Goal: Task Accomplishment & Management: Complete application form

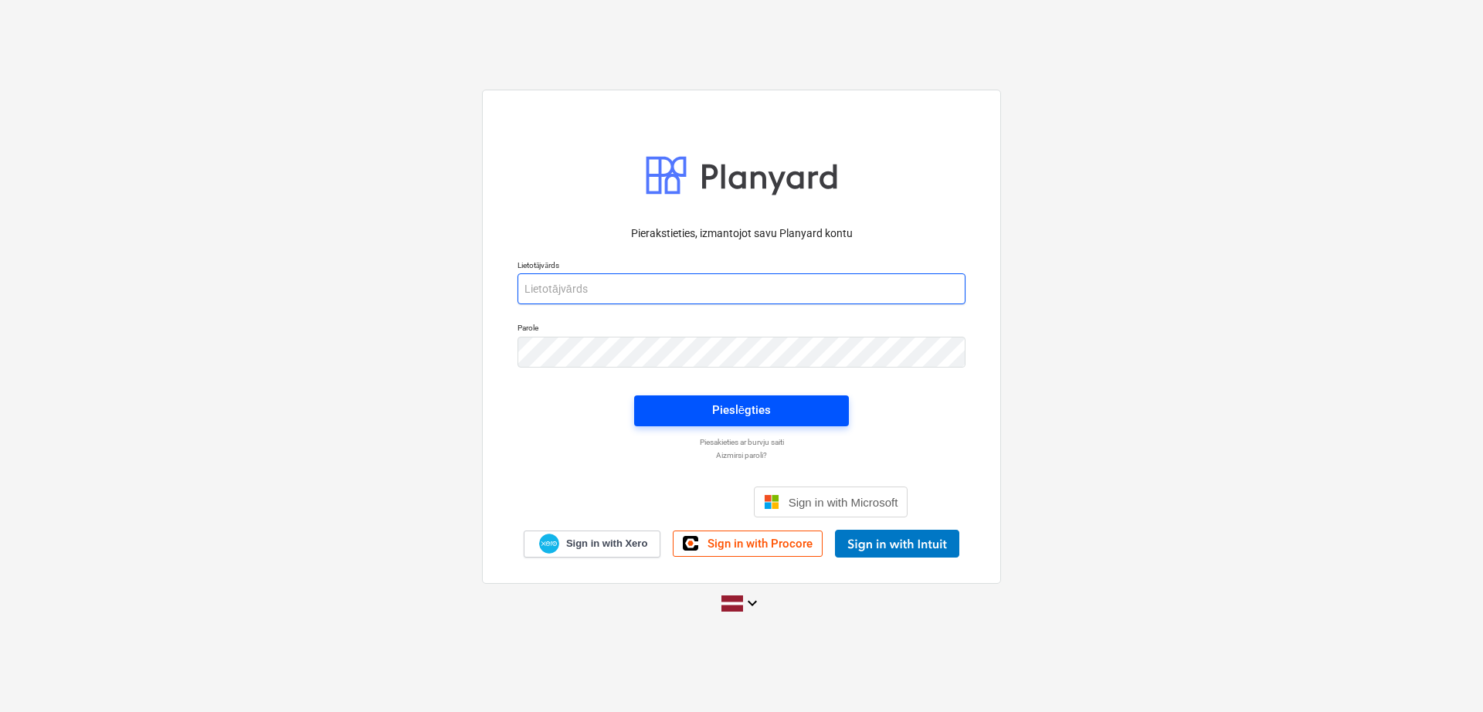
type input "[PERSON_NAME][EMAIL_ADDRESS][DOMAIN_NAME]"
click at [750, 411] on div "Pieslēgties" at bounding box center [741, 410] width 59 height 20
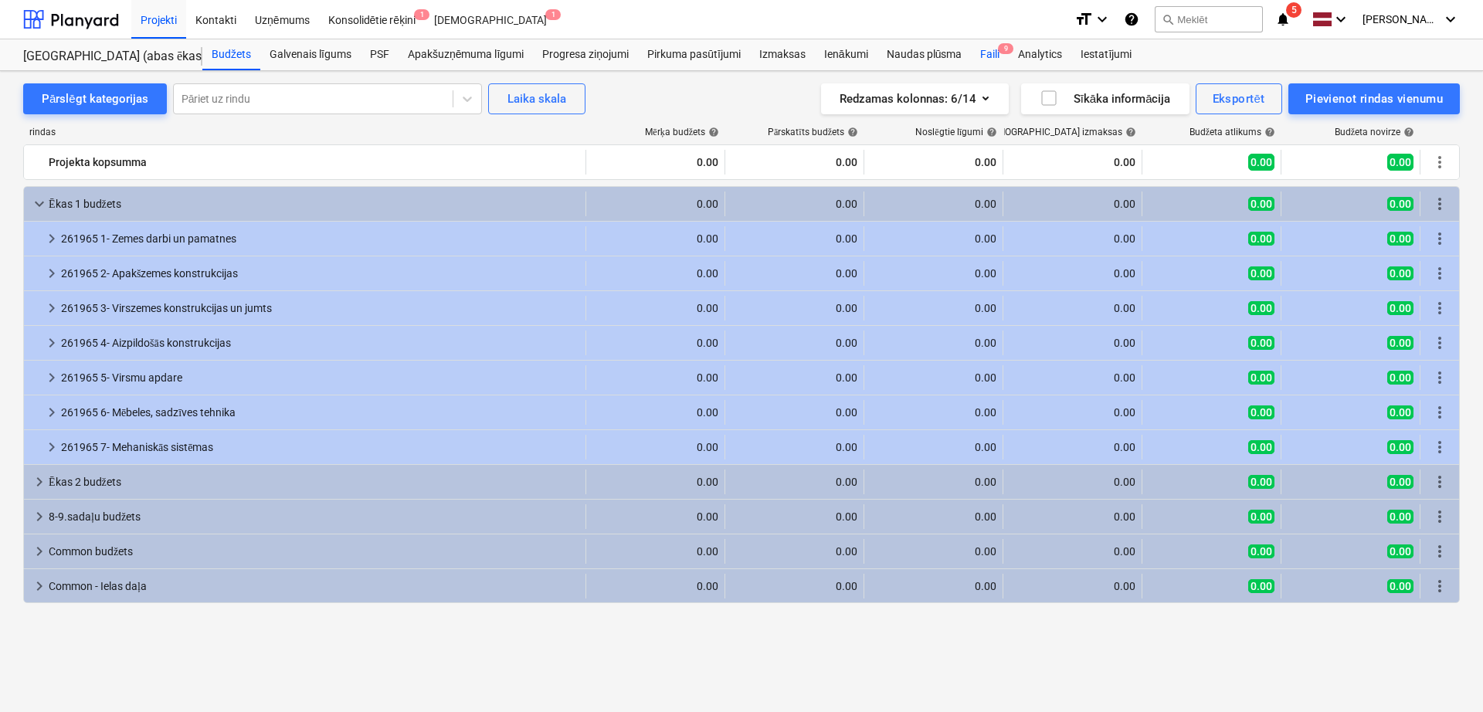
click at [997, 42] on div "Faili 9" at bounding box center [990, 54] width 38 height 31
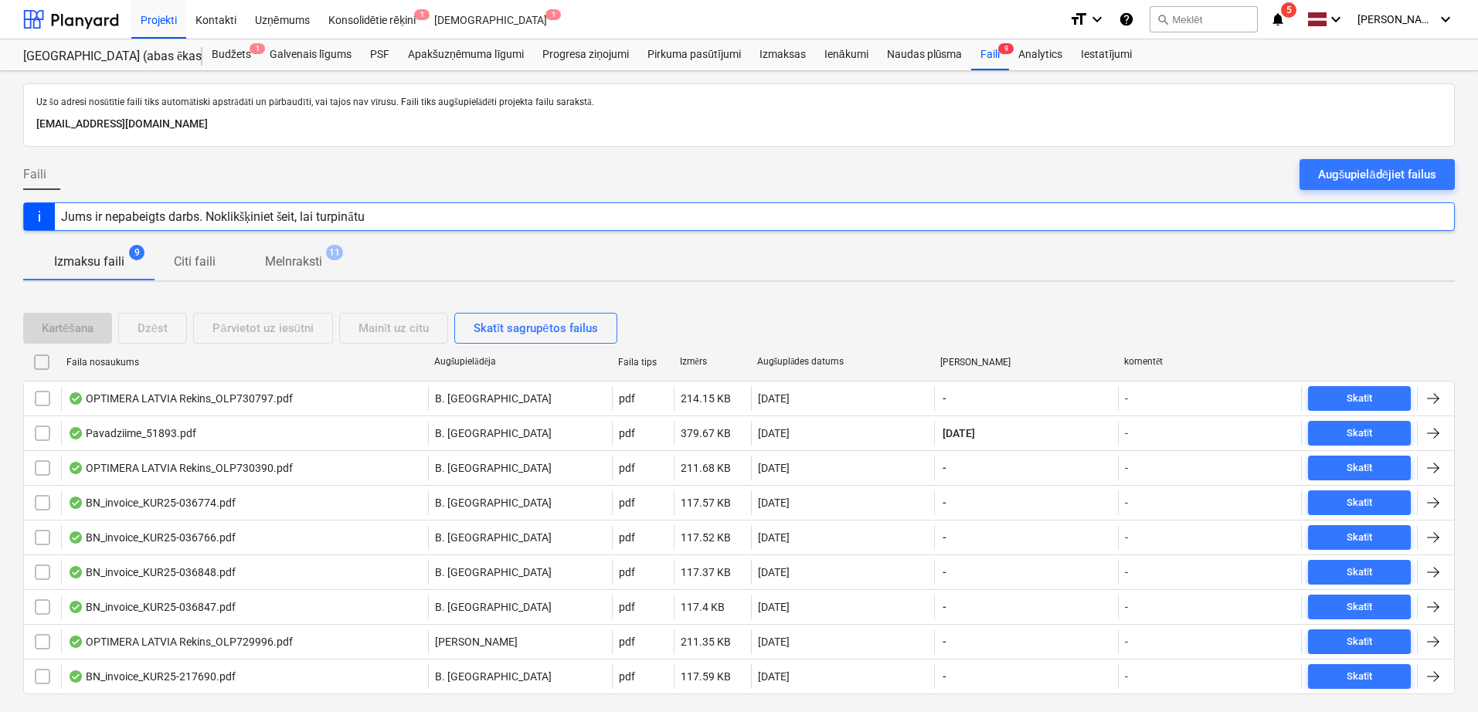
scroll to position [38, 0]
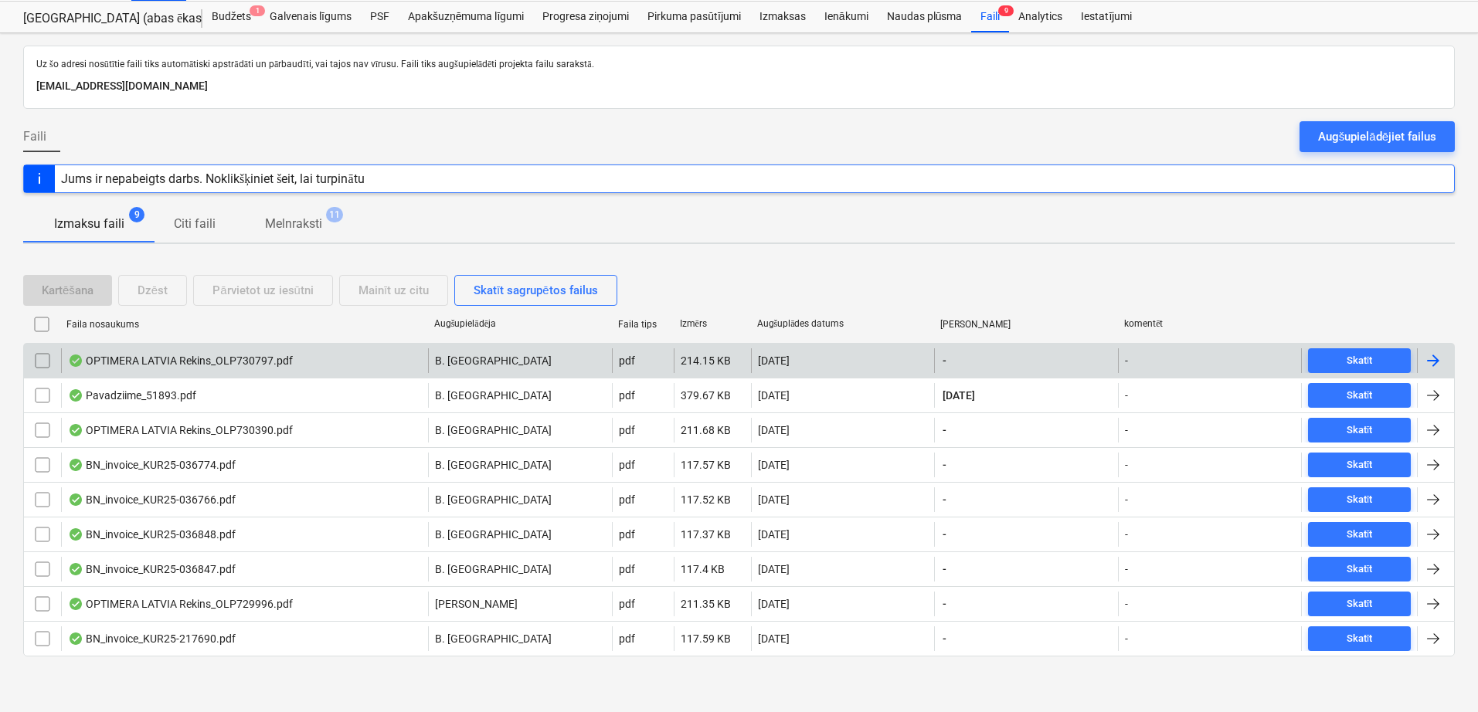
click at [1438, 355] on div at bounding box center [1433, 360] width 19 height 19
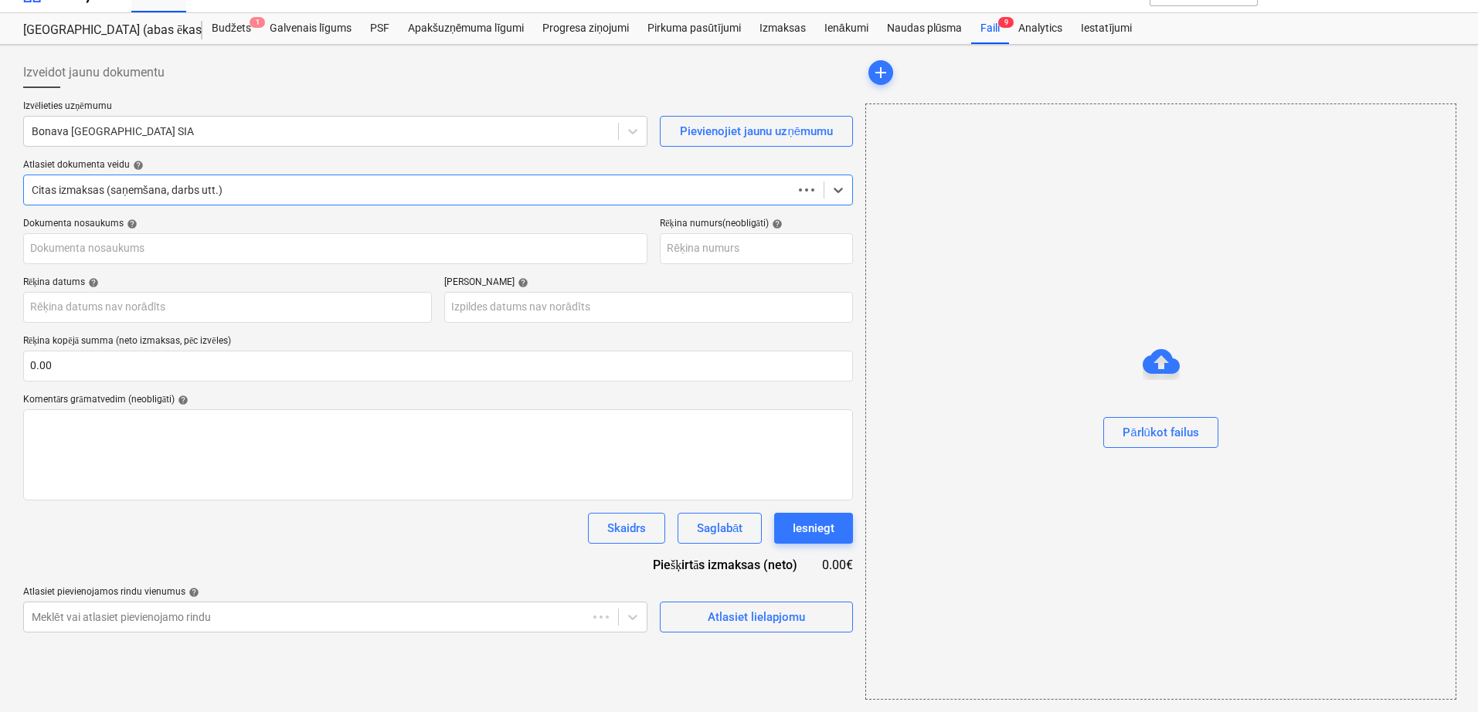
scroll to position [26, 0]
type input "OLP730797"
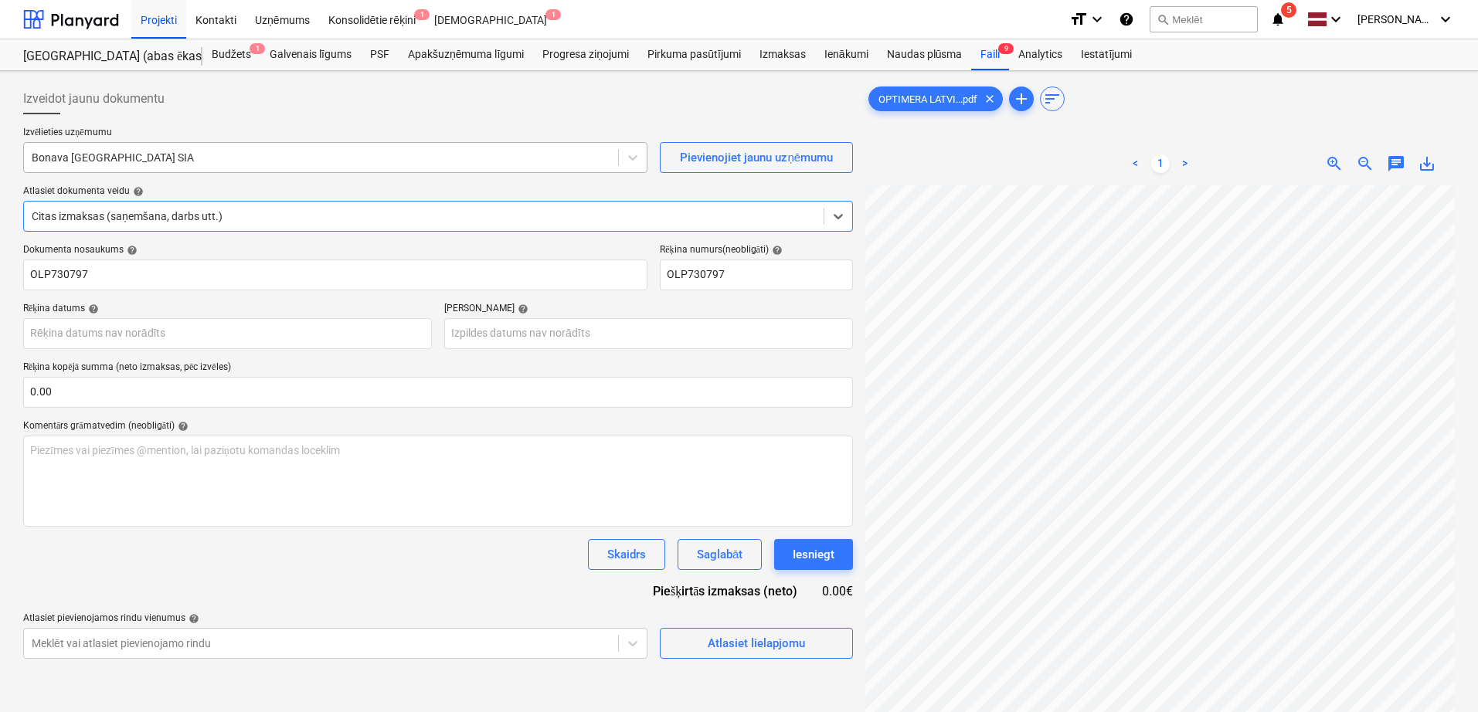
click at [527, 164] on div at bounding box center [321, 157] width 579 height 15
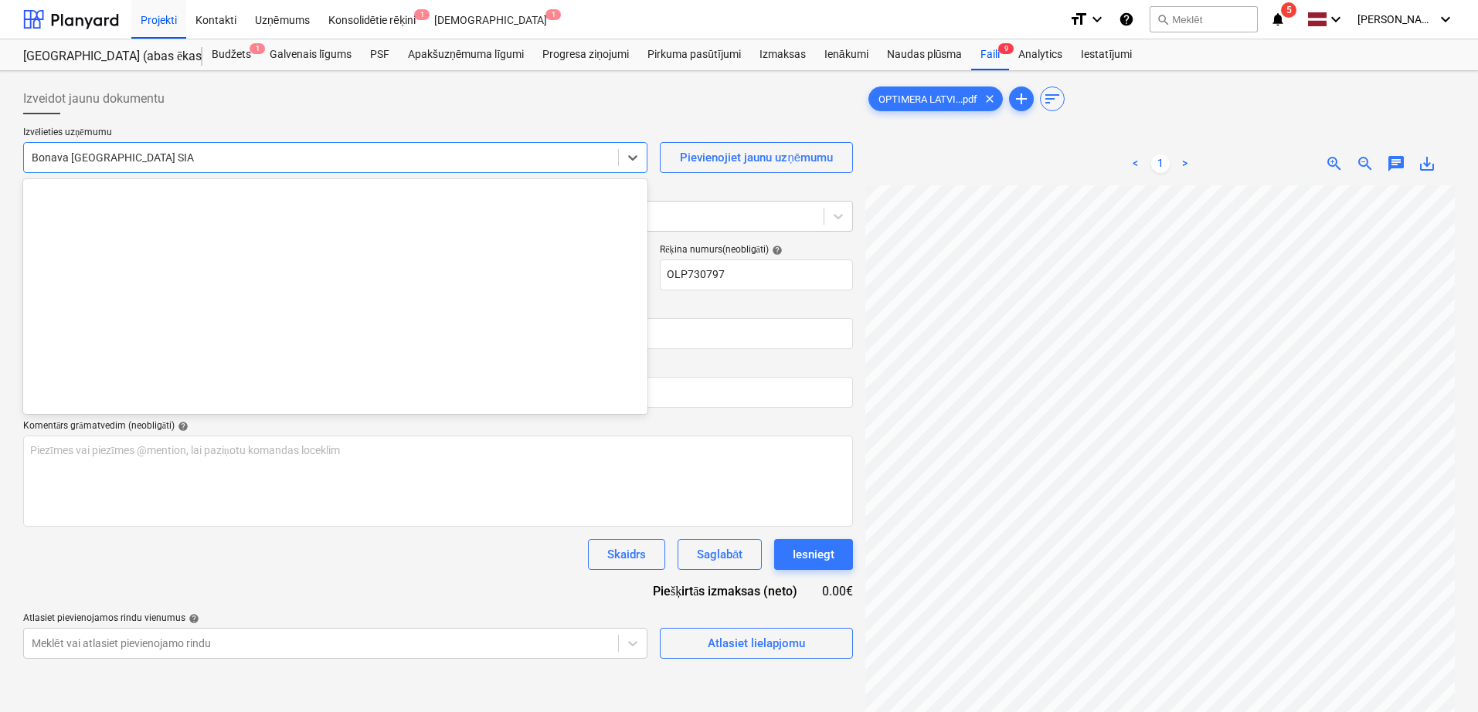
scroll to position [2839, 0]
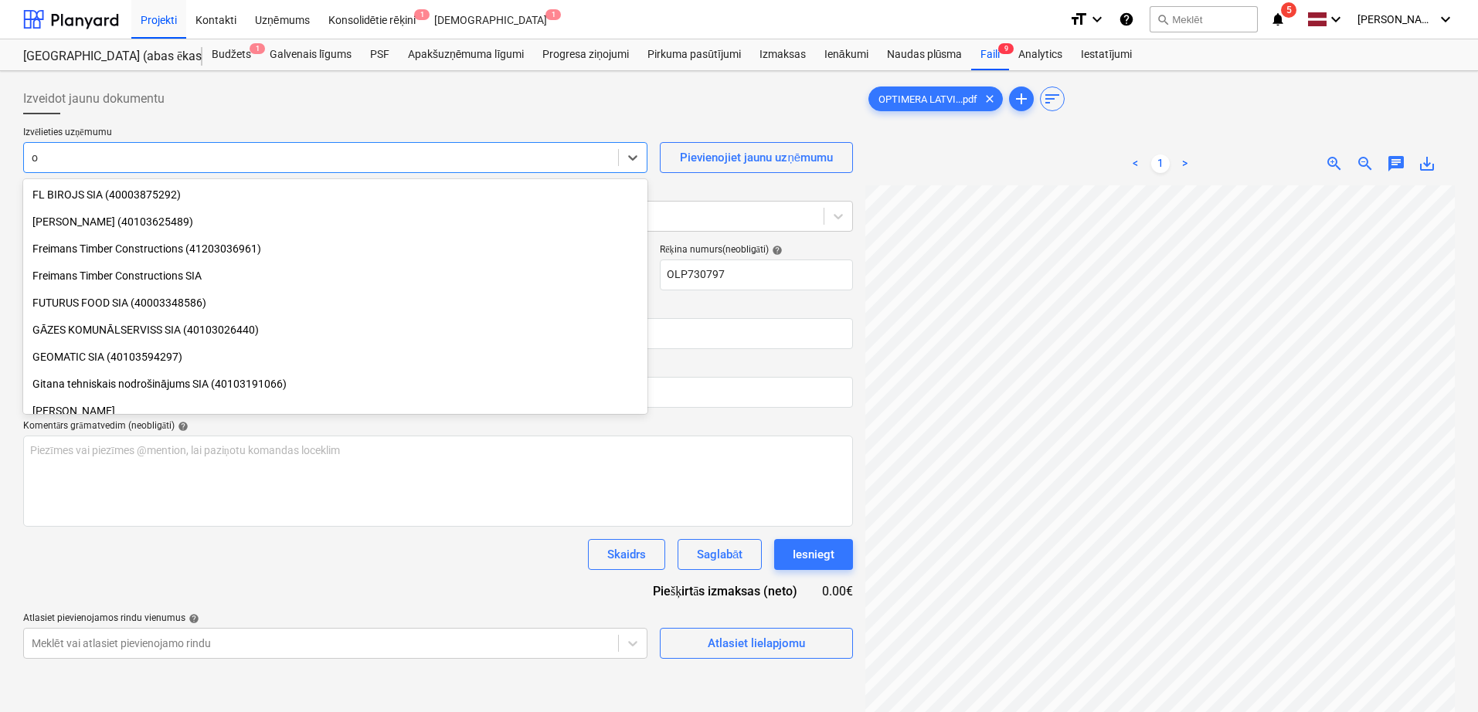
type input "op"
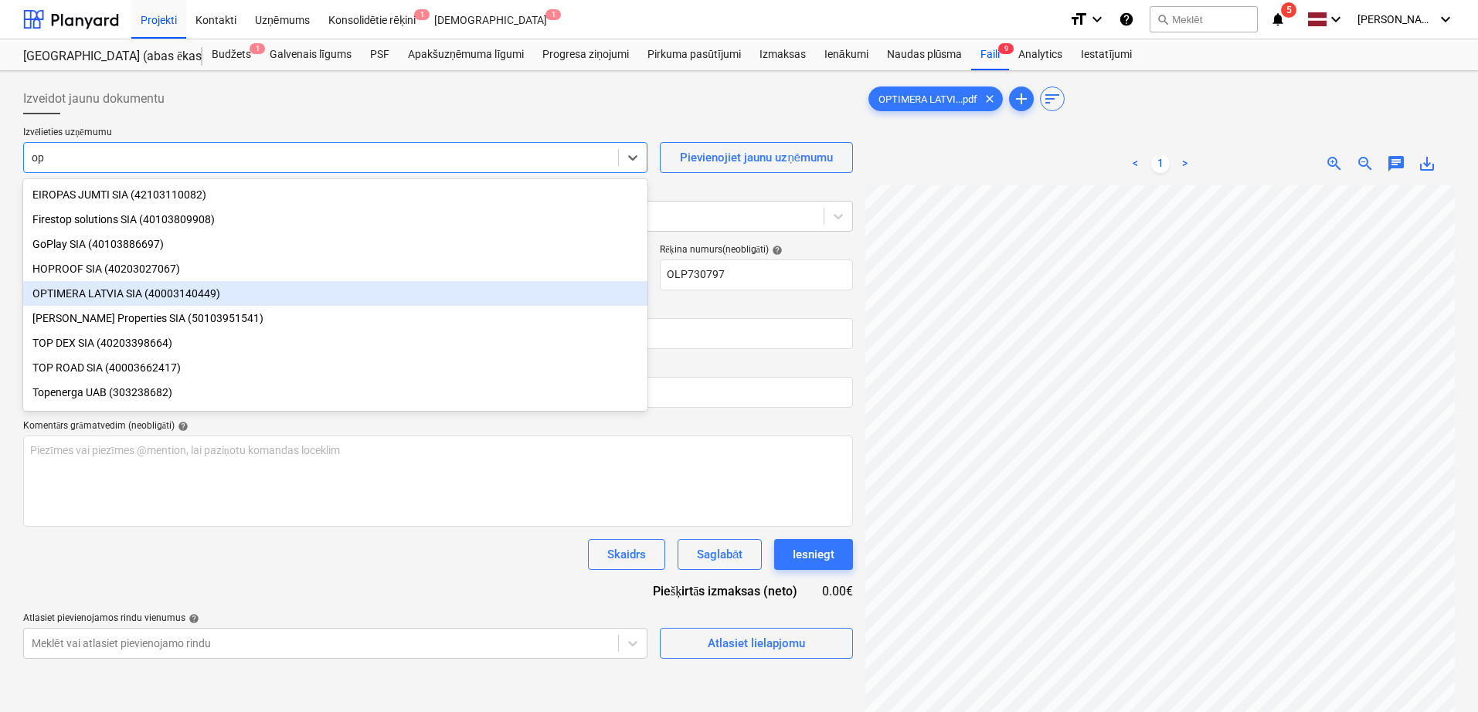
click at [354, 290] on div "OPTIMERA LATVIA SIA (40003140449)" at bounding box center [335, 293] width 624 height 25
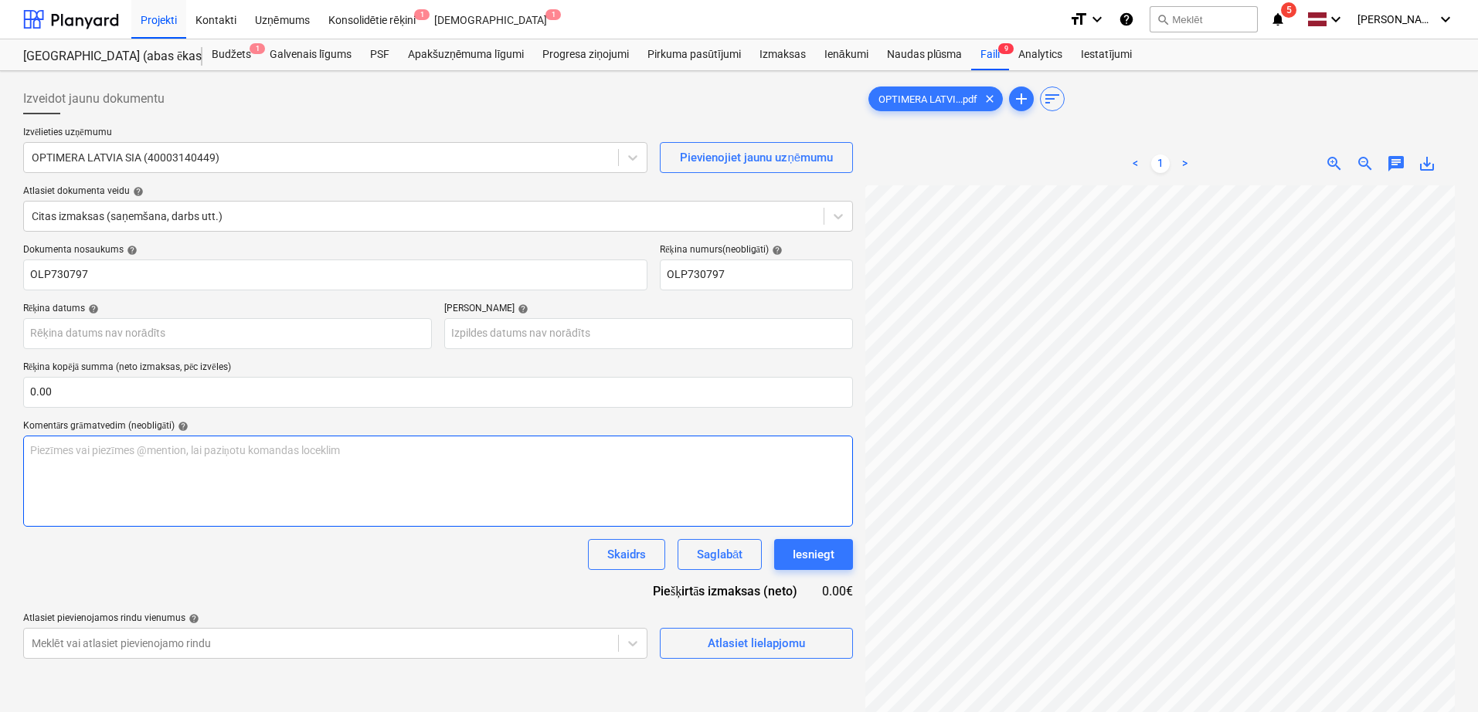
scroll to position [46, 99]
click at [171, 344] on body "Projekti Kontakti Uzņēmums Konsolidētie rēķini 1 Iesūtne 1 format_size keyboard…" at bounding box center [739, 356] width 1478 height 712
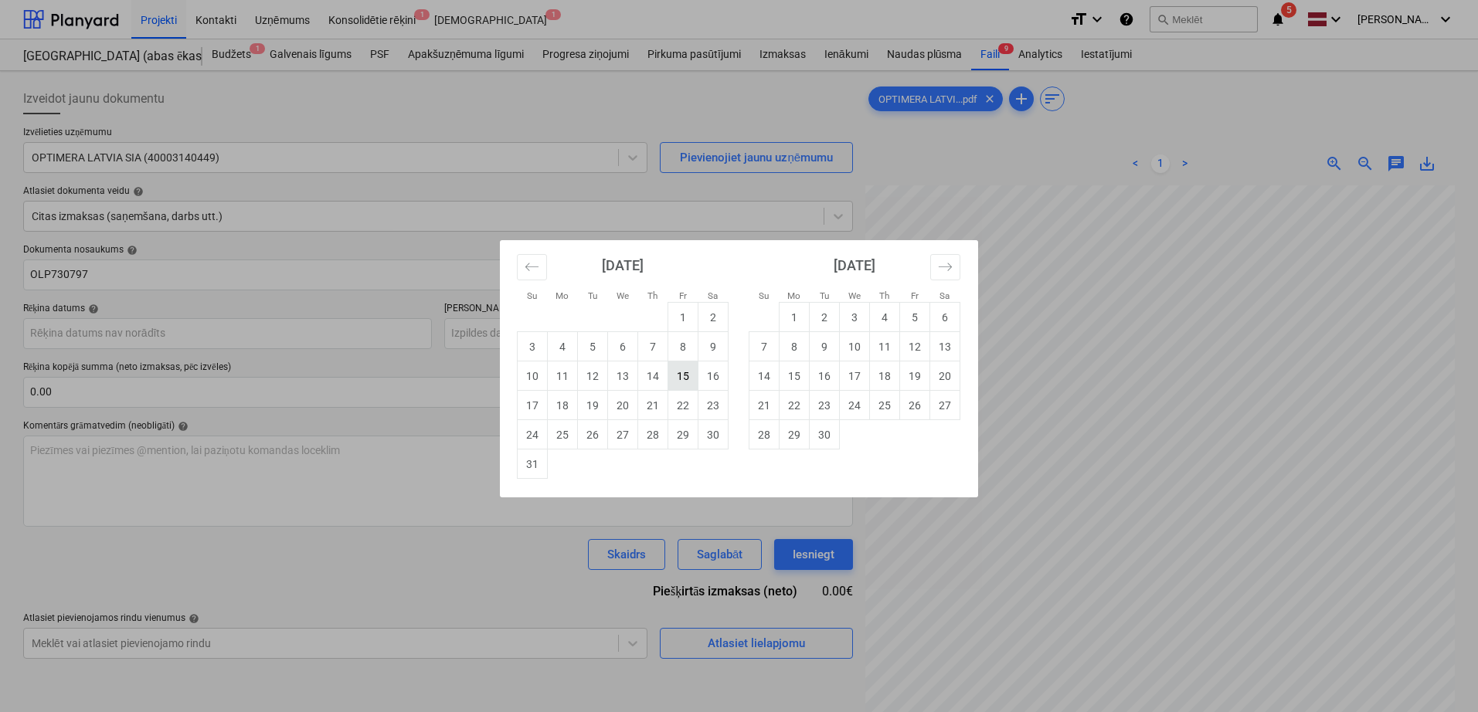
click at [683, 386] on td "15" at bounding box center [683, 376] width 30 height 29
type input "15 Aug 2025"
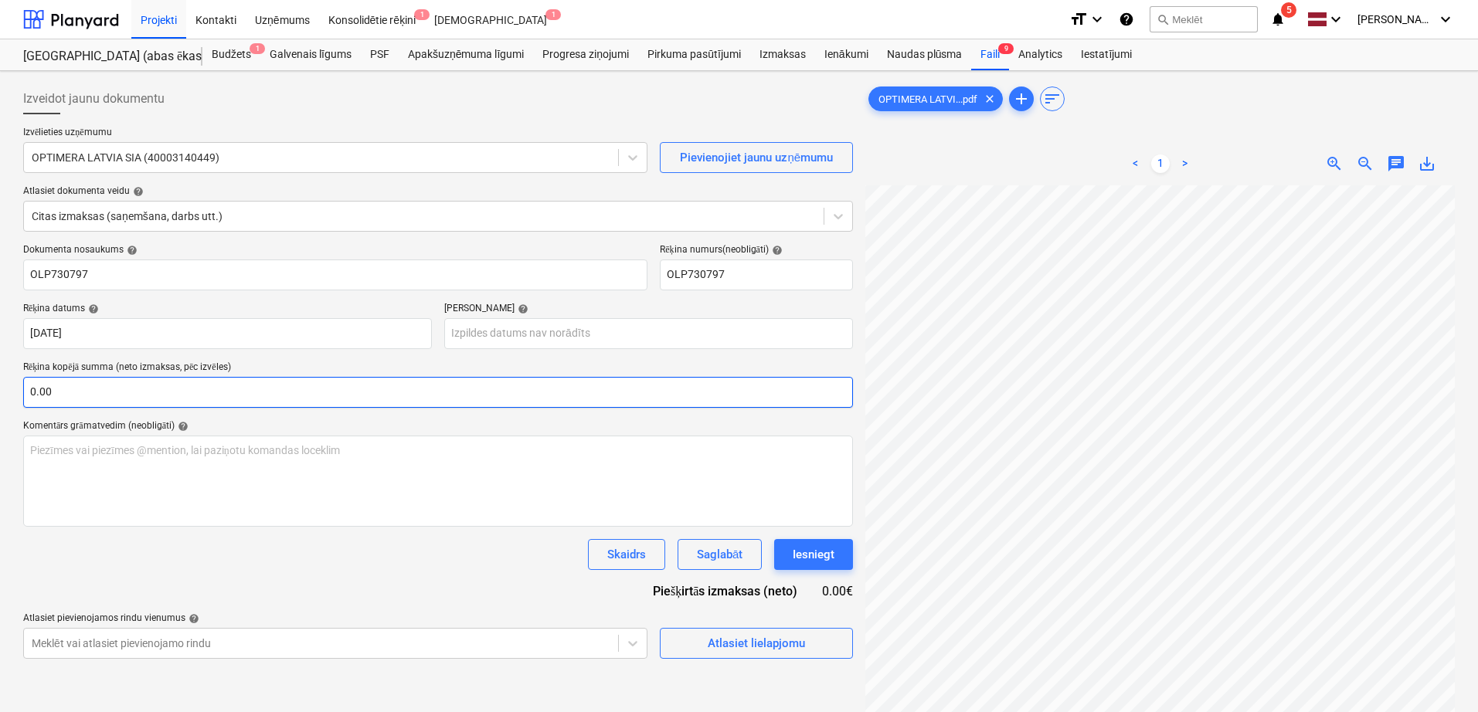
scroll to position [109, 109]
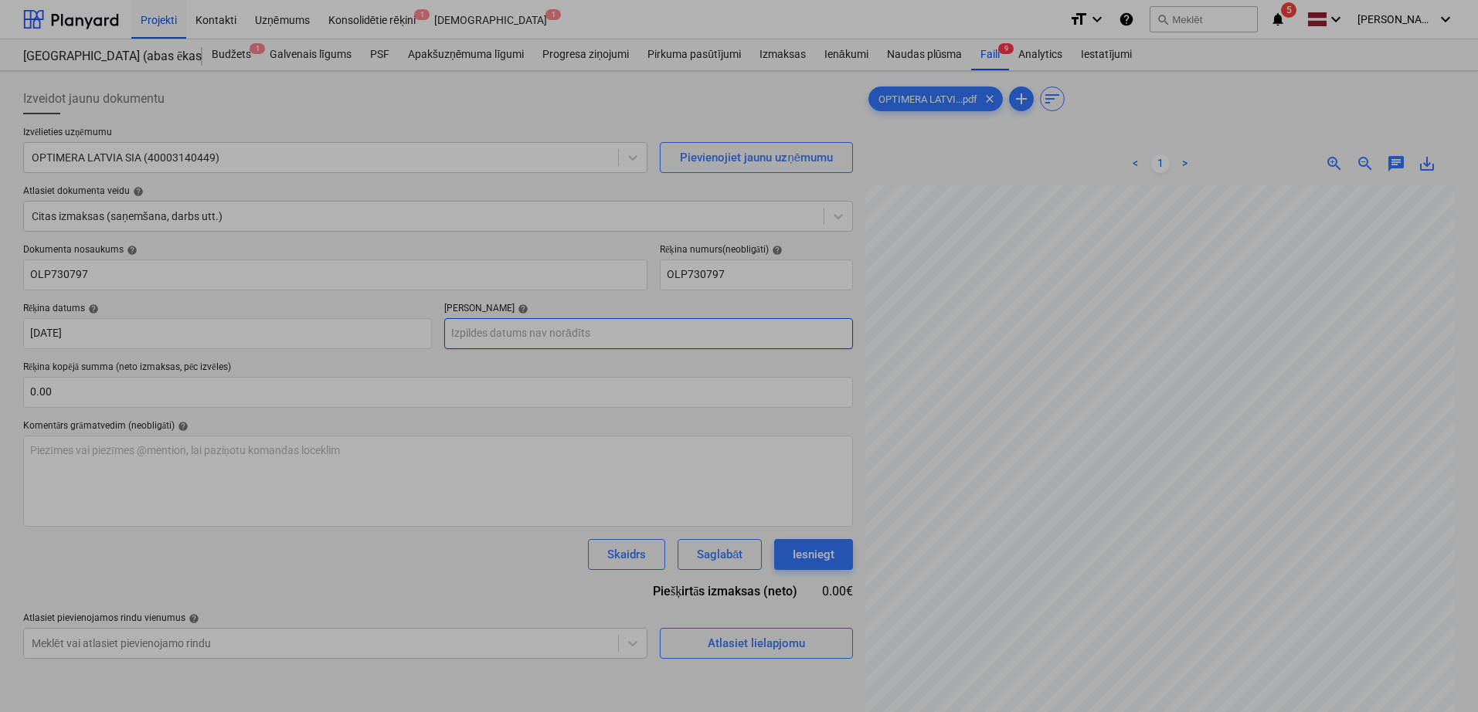
click at [611, 339] on body "Projekti Kontakti Uzņēmums Konsolidētie rēķini 1 Iesūtne 1 format_size keyboard…" at bounding box center [739, 356] width 1478 height 712
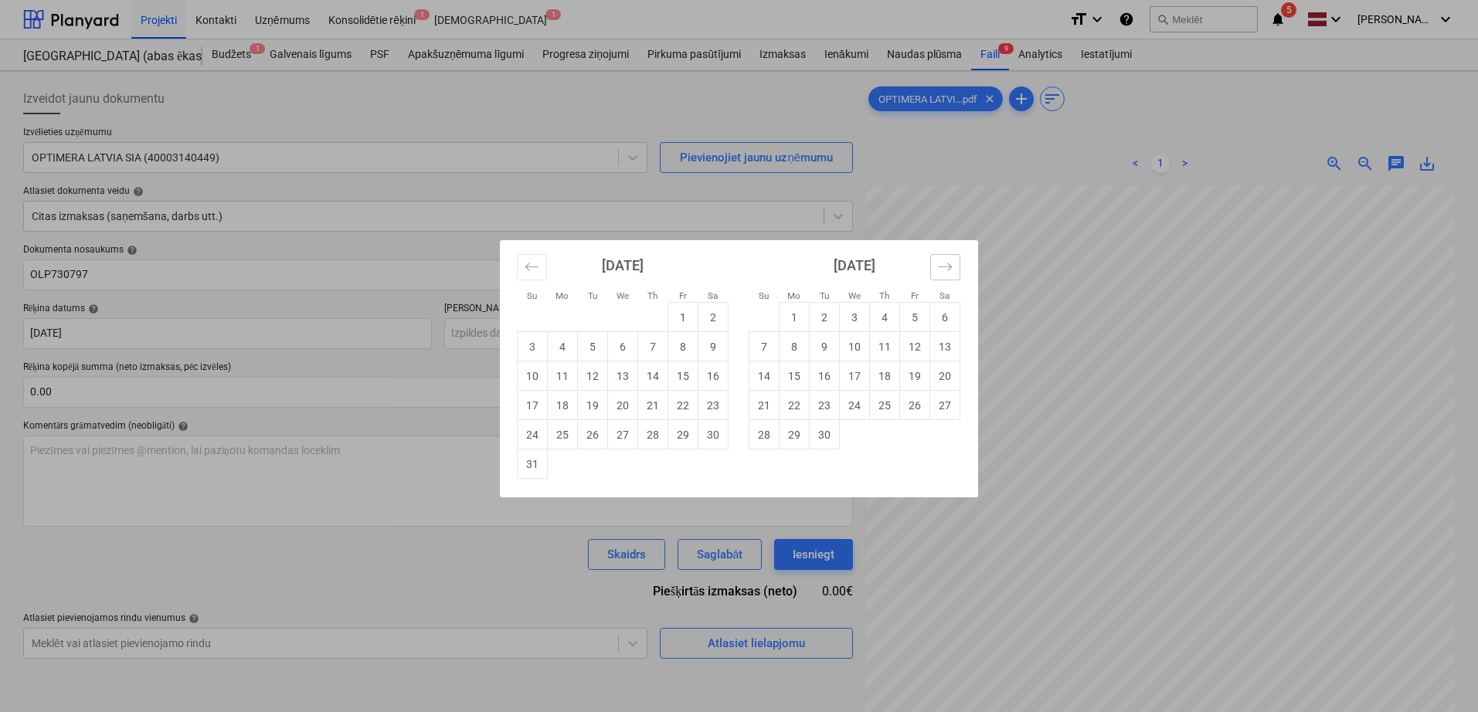
click at [949, 266] on icon "Move forward to switch to the next month." at bounding box center [945, 267] width 15 height 15
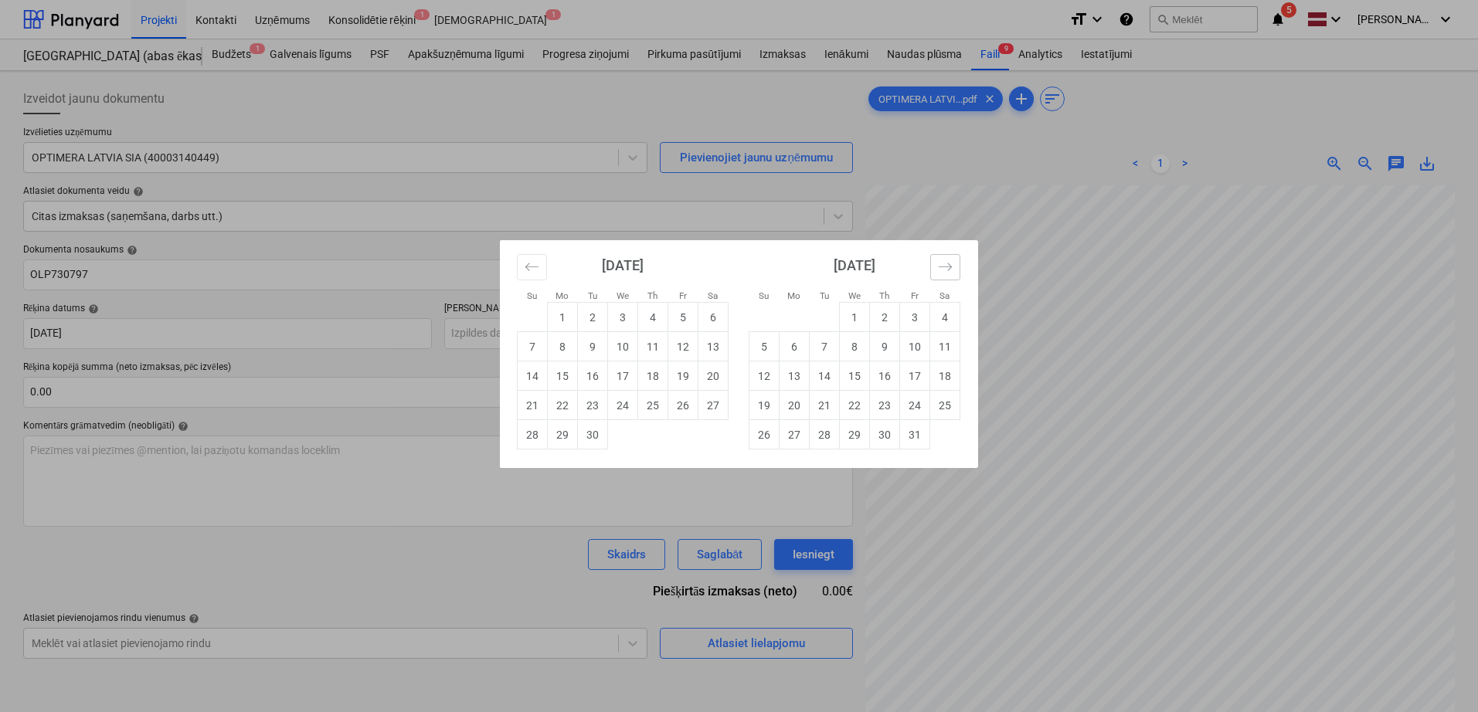
click at [949, 266] on icon "Move forward to switch to the next month." at bounding box center [945, 267] width 15 height 15
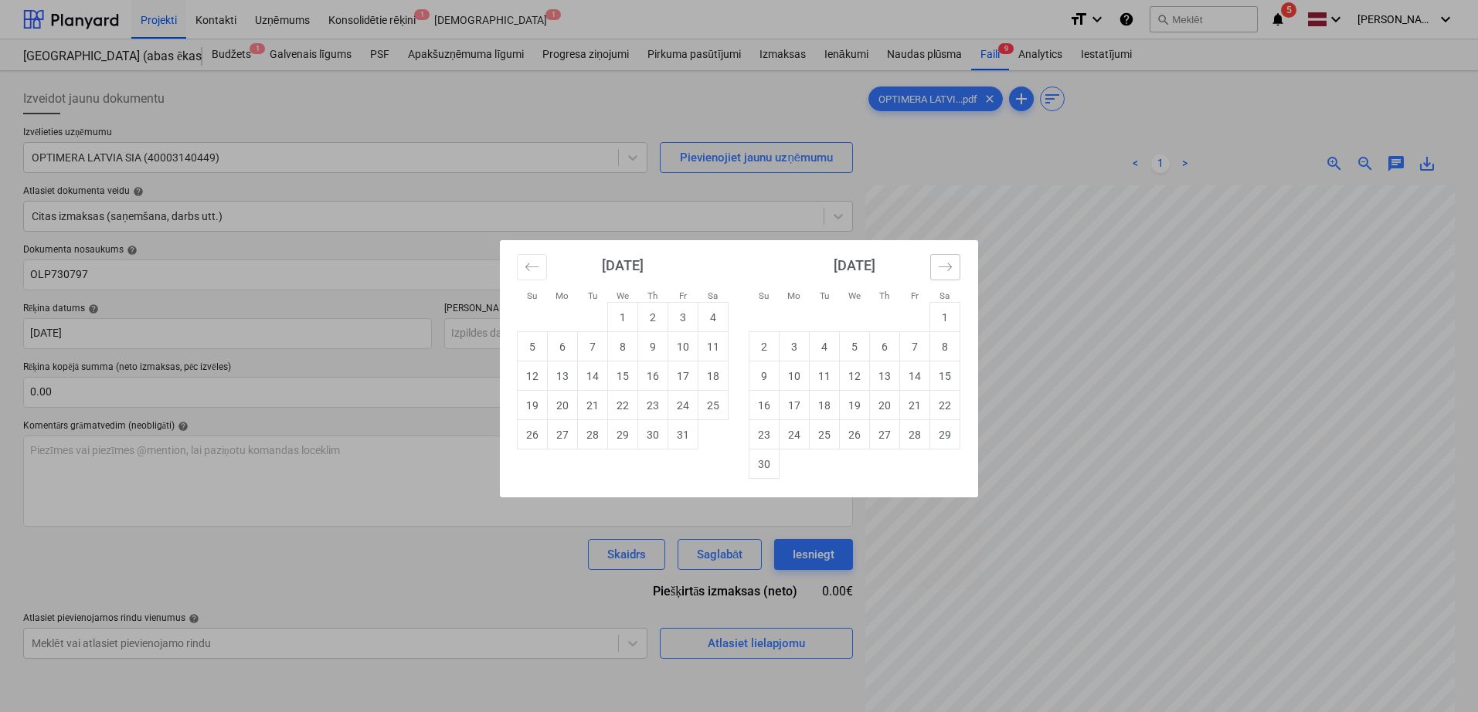
click at [949, 266] on icon "Move forward to switch to the next month." at bounding box center [945, 267] width 15 height 15
click at [948, 348] on td "13" at bounding box center [945, 346] width 30 height 29
type input "13 Dec 2025"
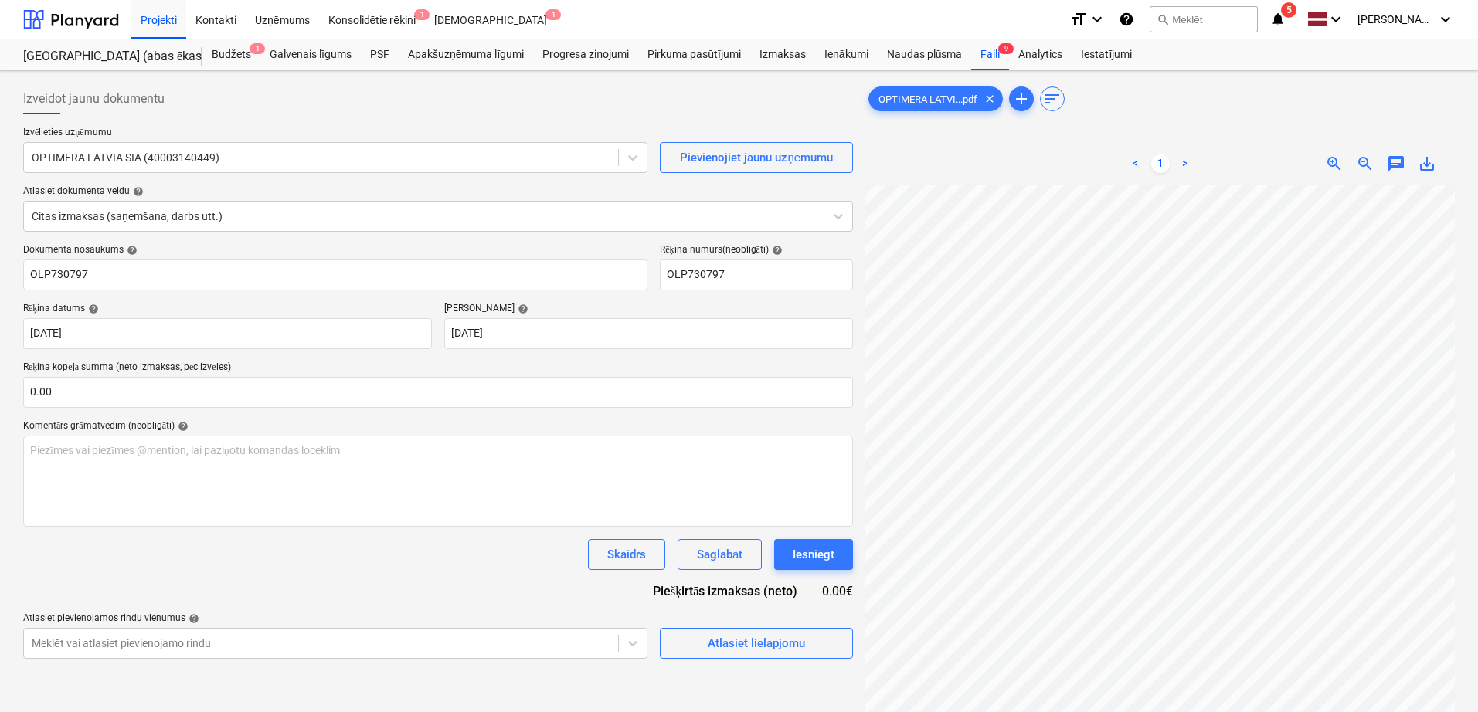
scroll to position [221, 109]
click at [260, 391] on input "text" at bounding box center [438, 392] width 830 height 31
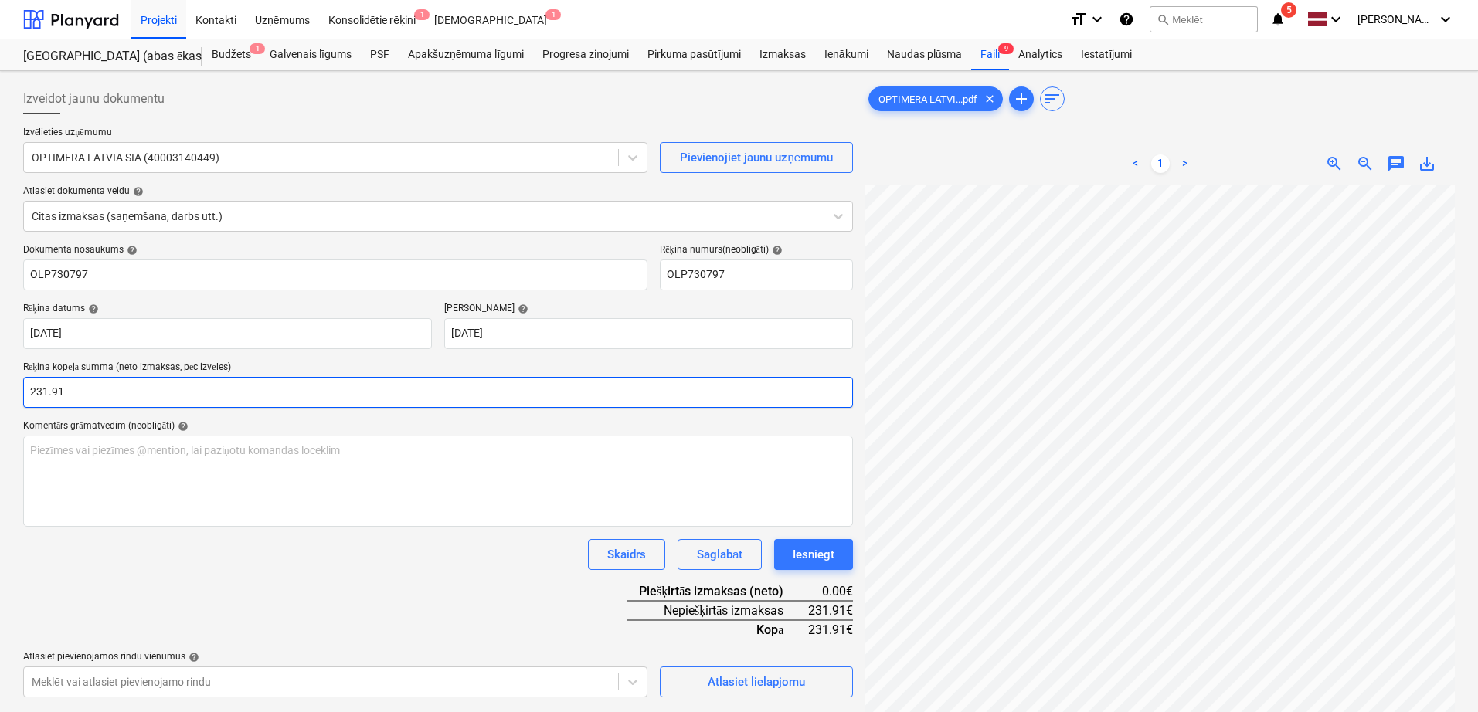
type input "231.91"
click at [350, 423] on div "Komentārs grāmatvedim (neobligāti) help" at bounding box center [438, 426] width 830 height 12
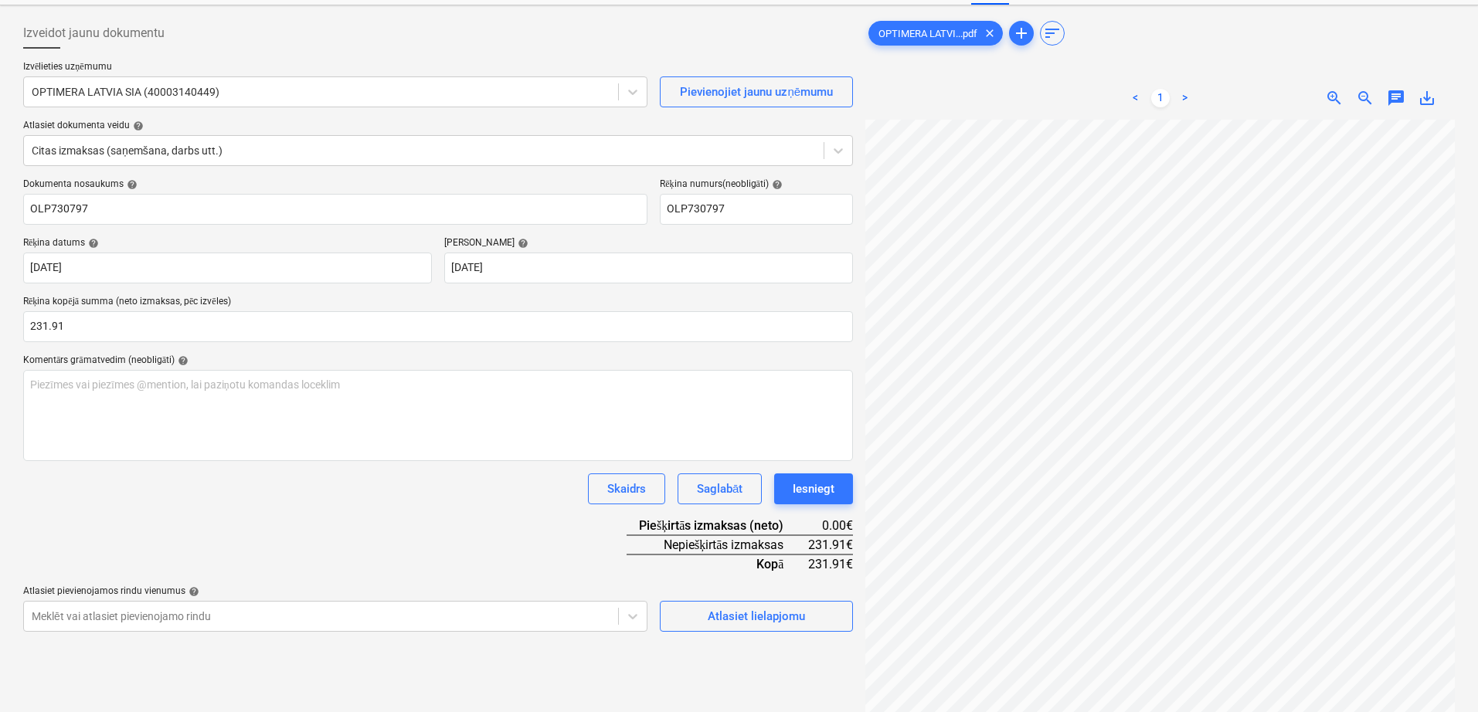
scroll to position [154, 0]
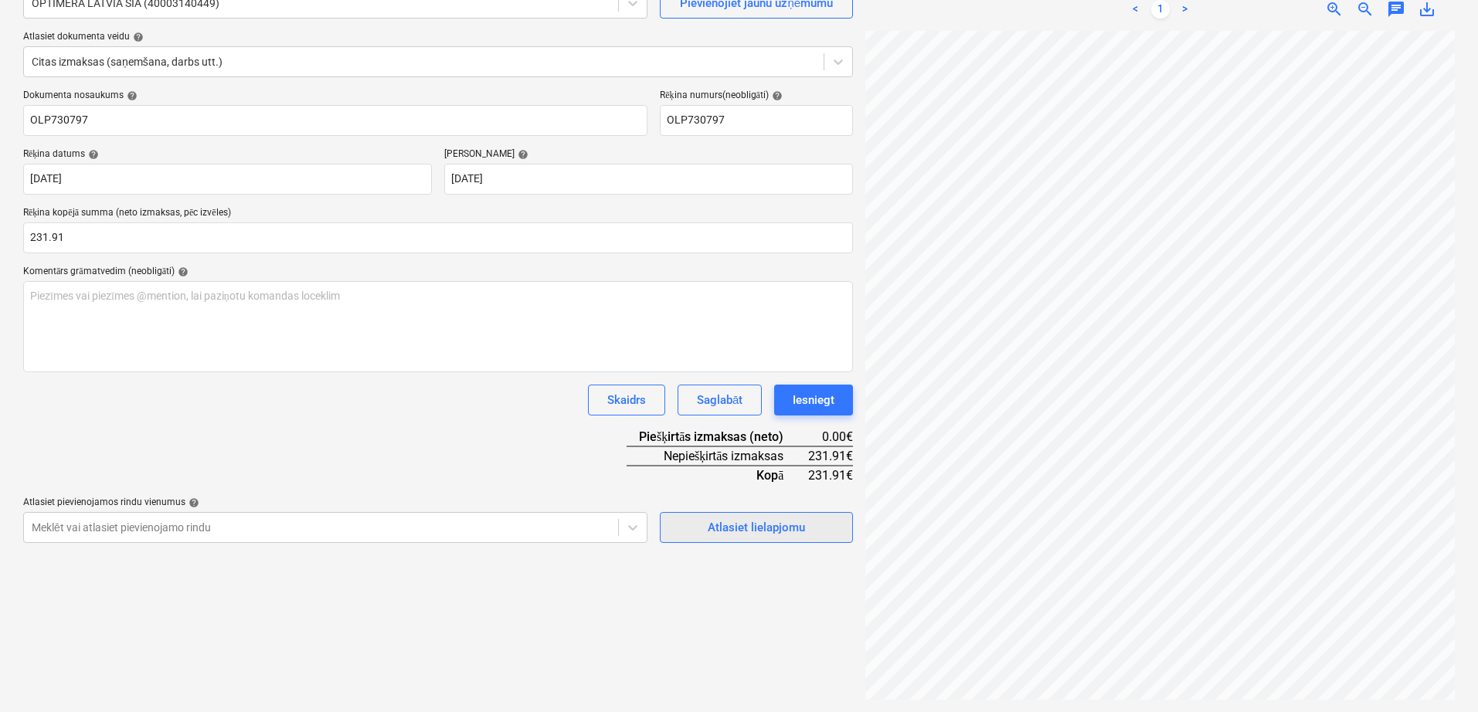
click at [811, 534] on span "Atlasiet lielapjomu" at bounding box center [756, 528] width 154 height 20
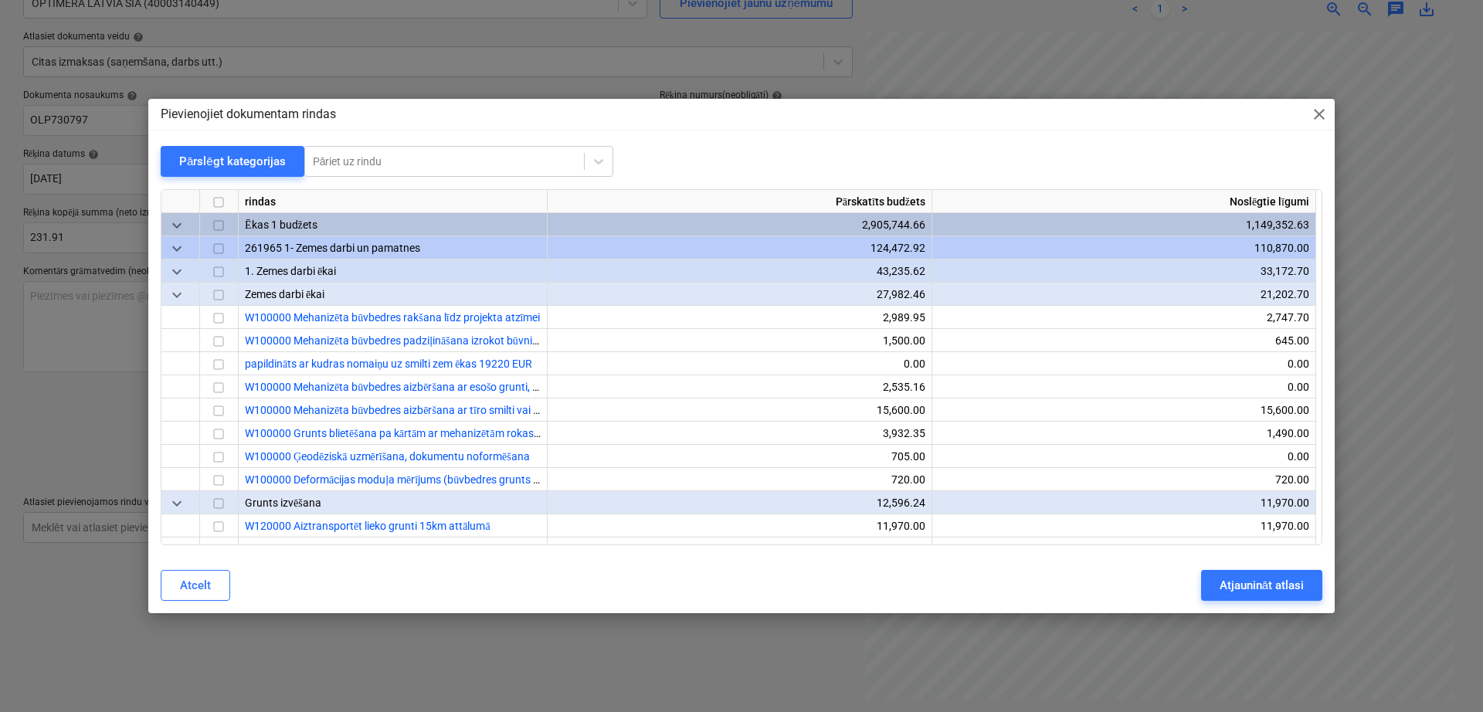
click at [1322, 116] on span "close" at bounding box center [1319, 114] width 19 height 19
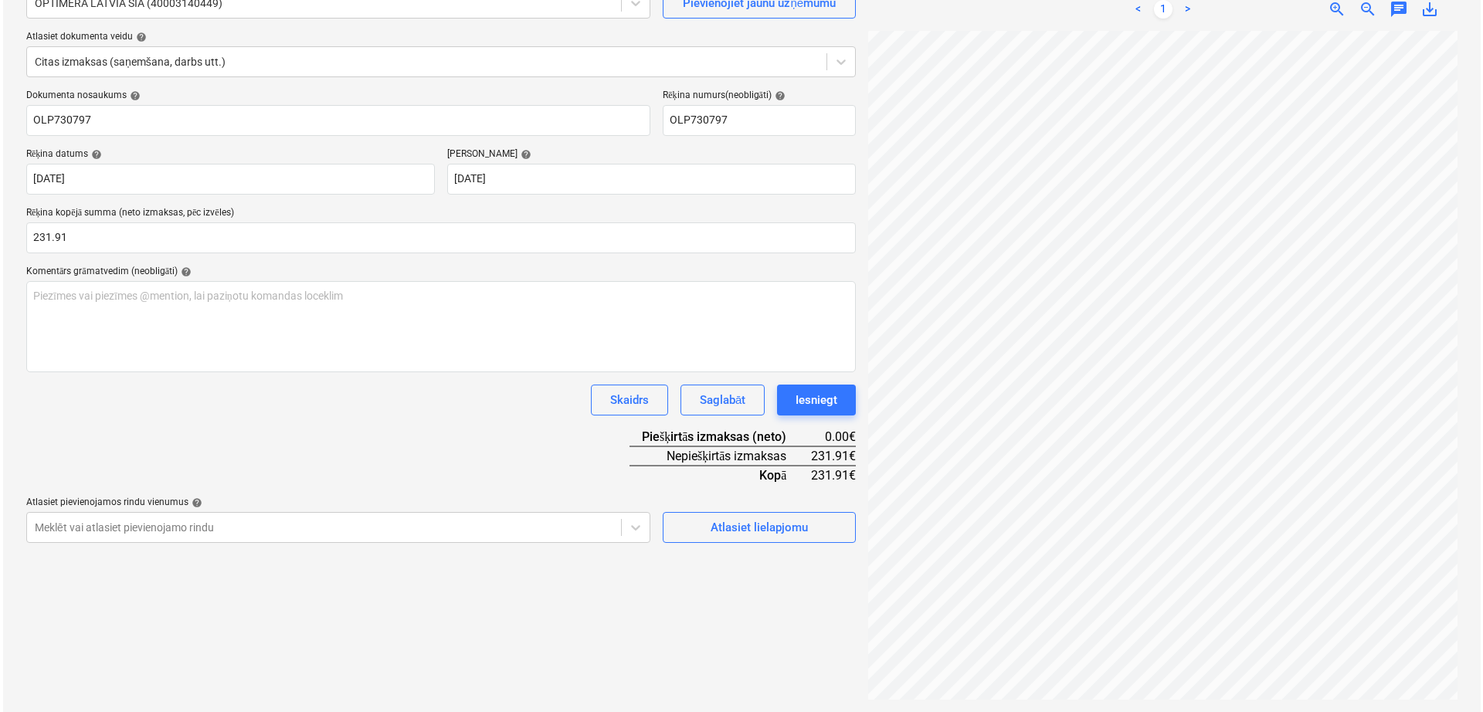
scroll to position [222, 70]
click at [760, 537] on div "Atlasiet lielapjomu" at bounding box center [756, 528] width 97 height 20
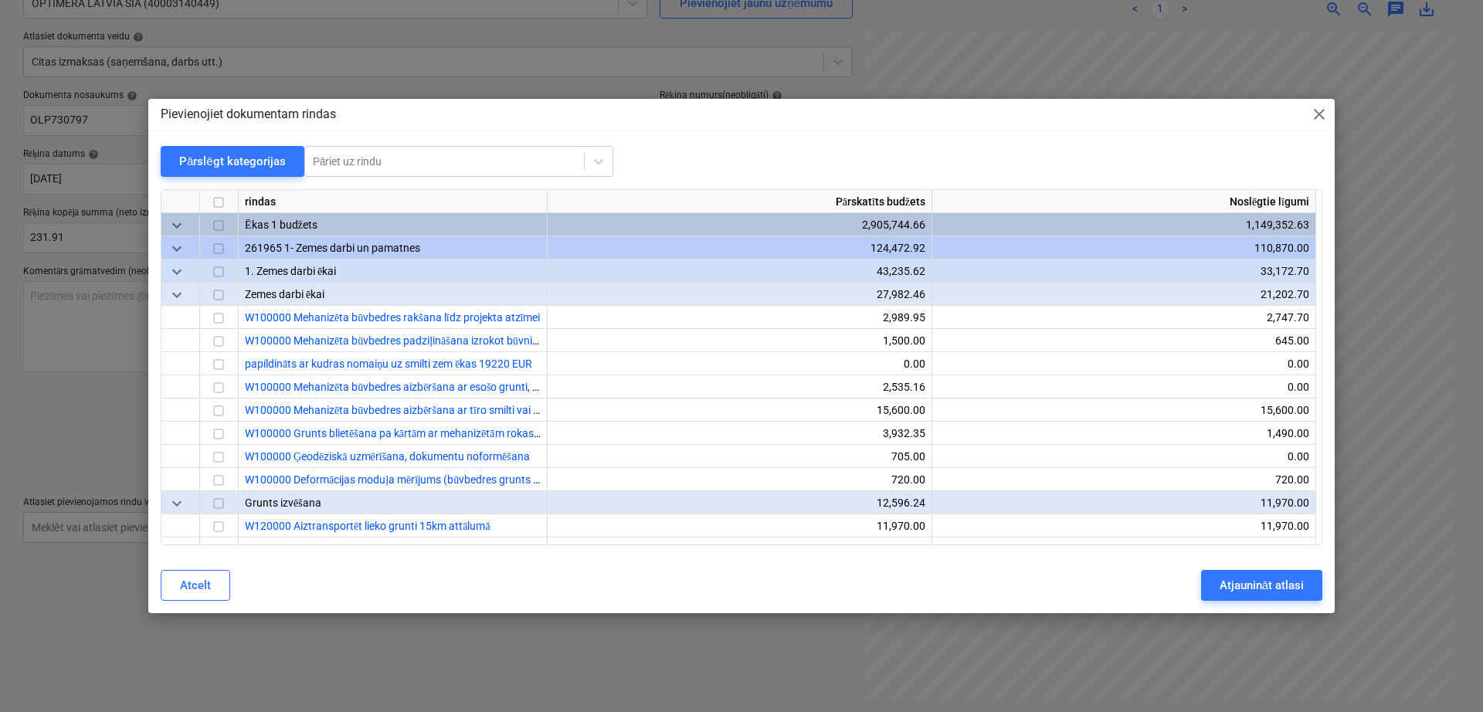
click at [173, 215] on div "keyboard_arrow_down" at bounding box center [180, 224] width 39 height 23
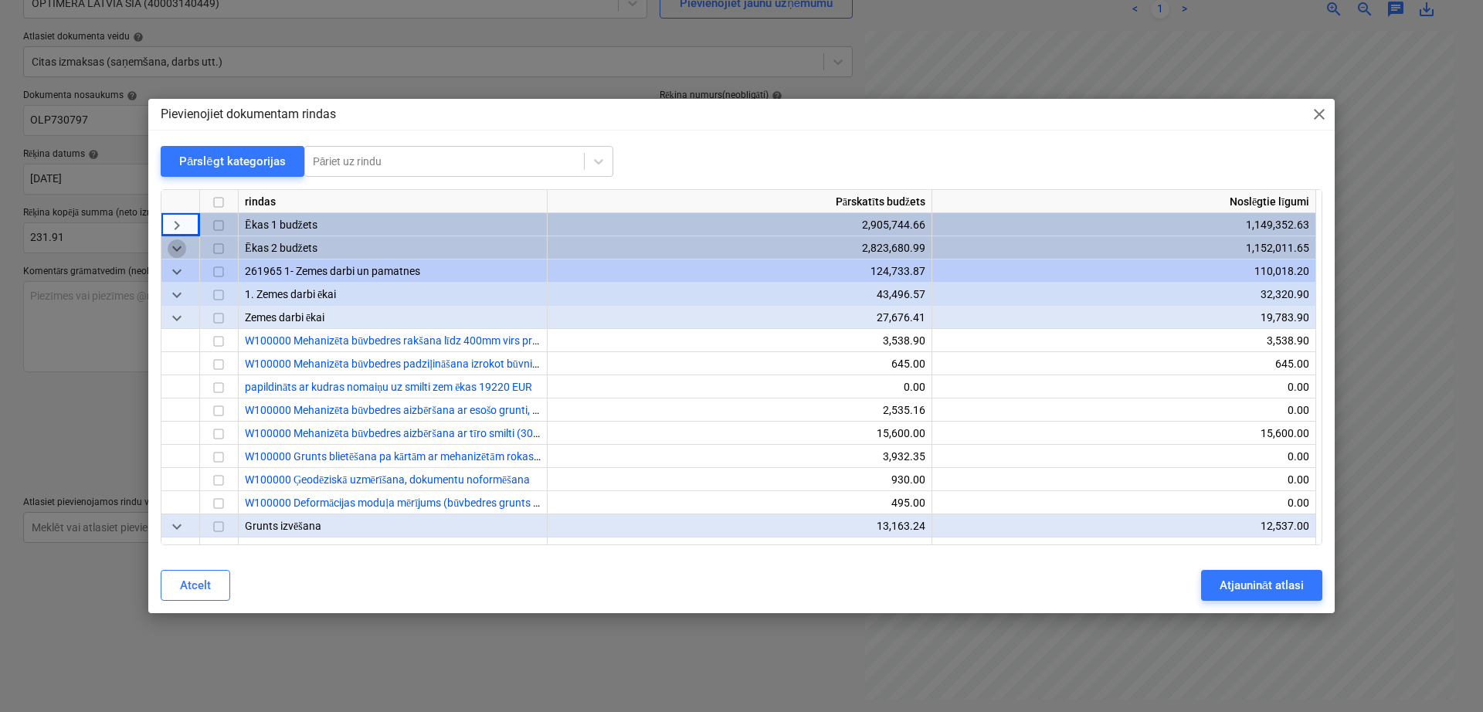
click at [178, 249] on span "keyboard_arrow_down" at bounding box center [177, 249] width 19 height 19
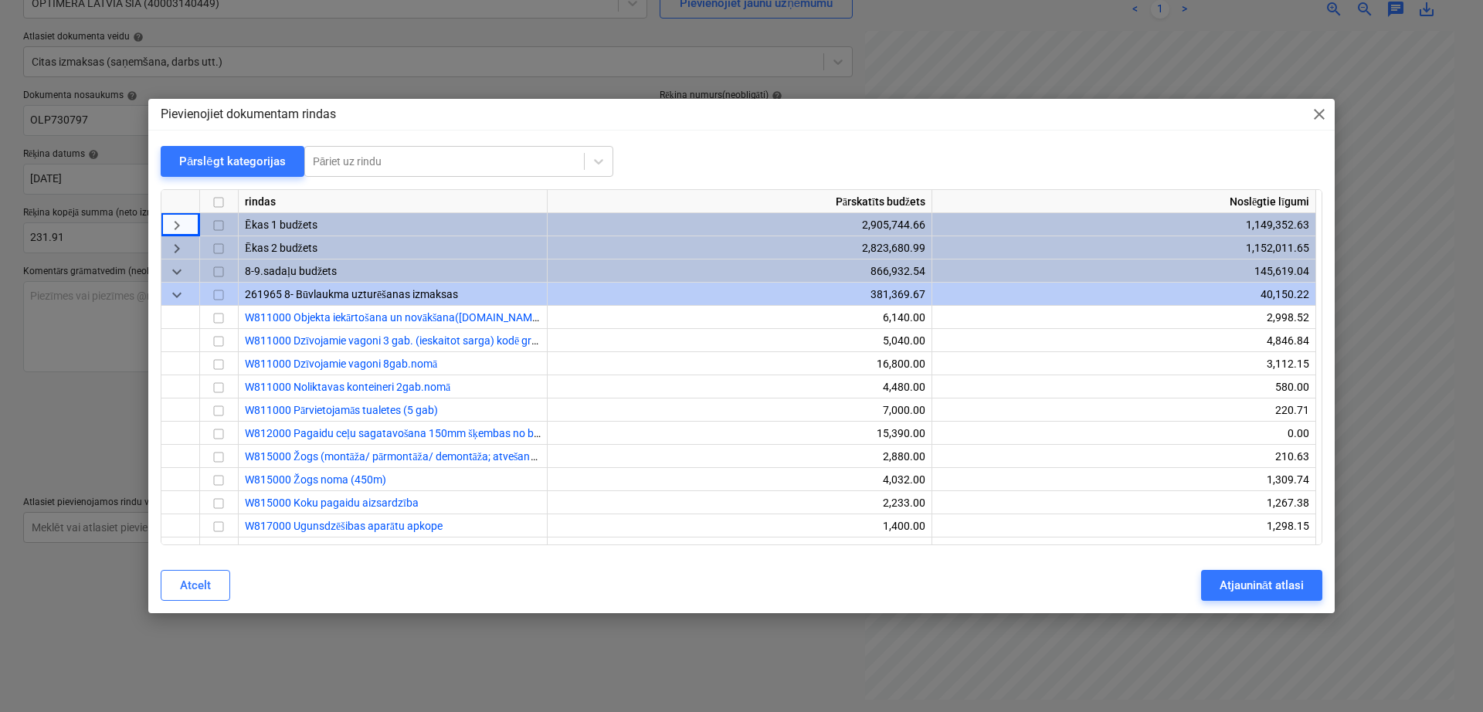
click at [198, 165] on div "Pārslēgt kategorijas" at bounding box center [232, 161] width 107 height 20
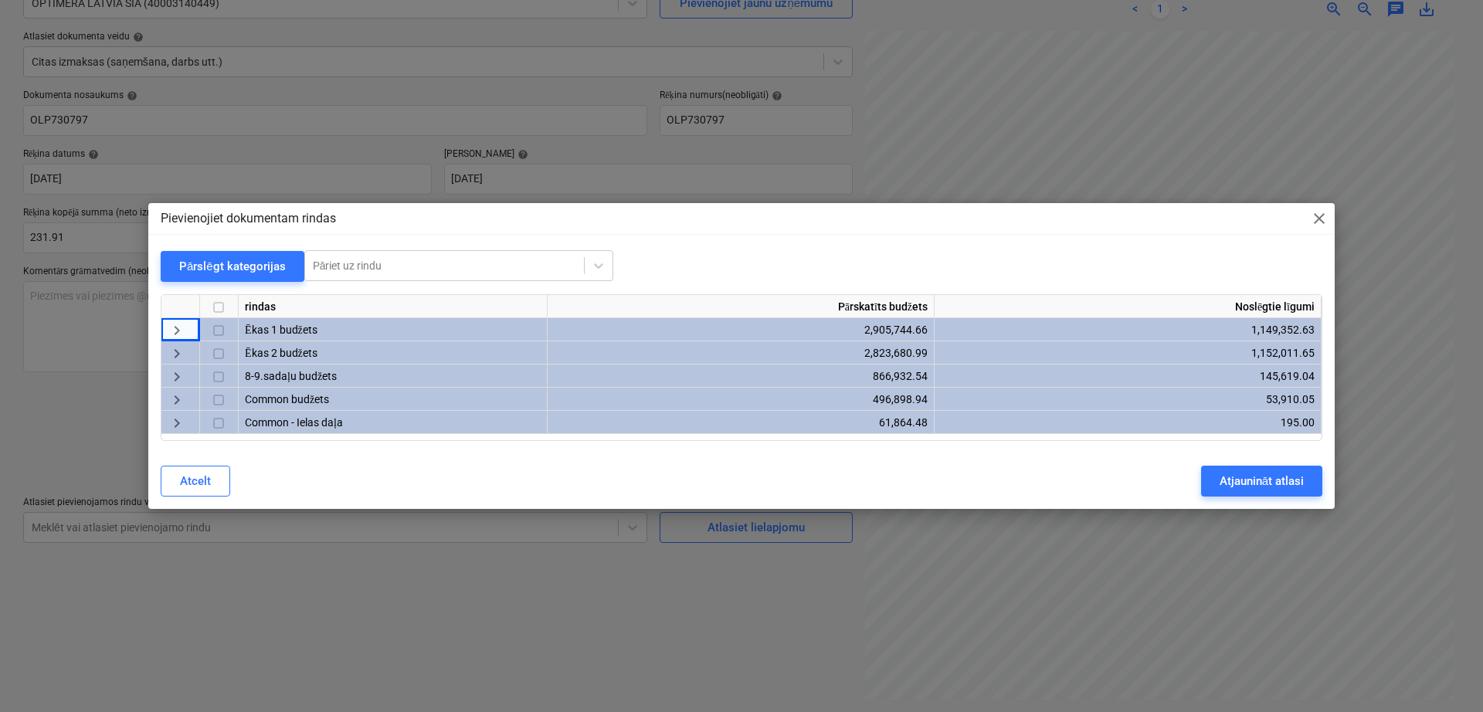
click at [176, 350] on span "keyboard_arrow_right" at bounding box center [177, 354] width 19 height 19
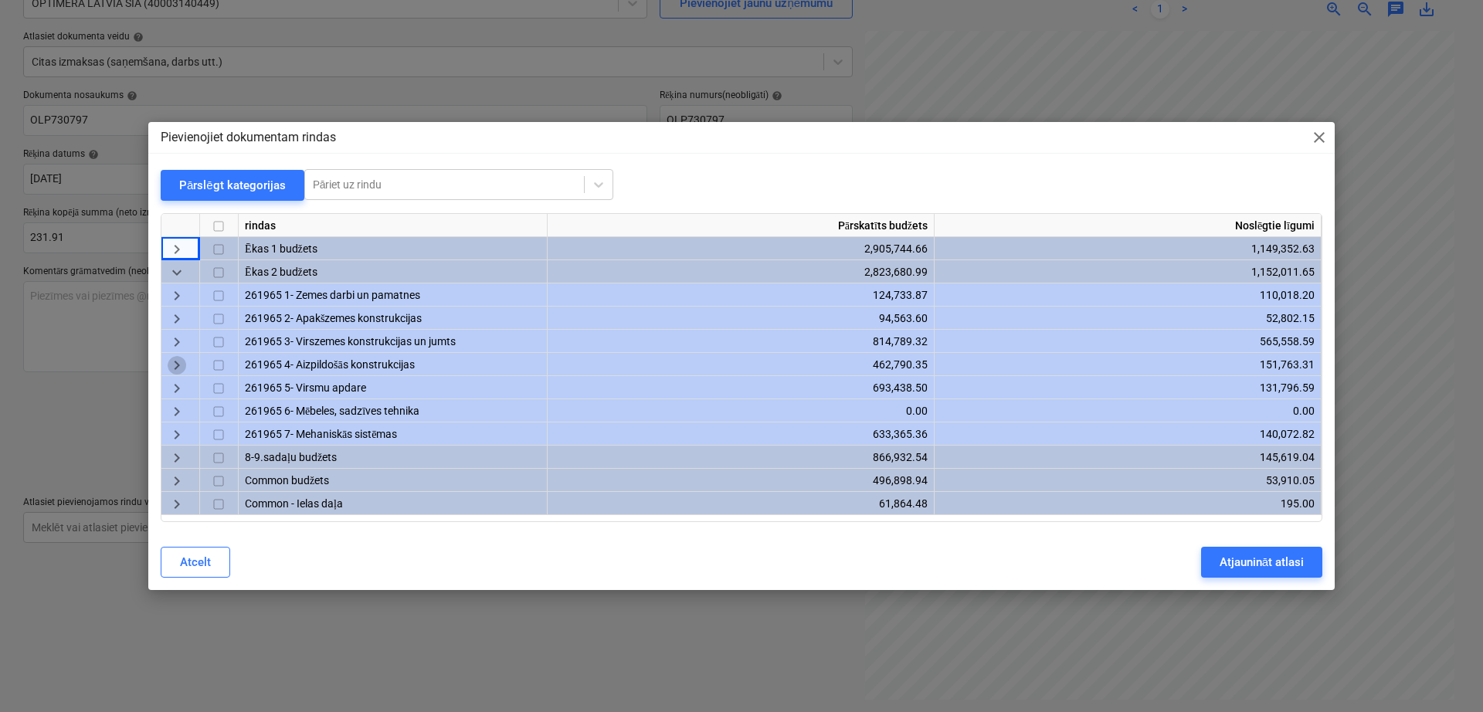
click at [171, 360] on span "keyboard_arrow_right" at bounding box center [177, 365] width 19 height 19
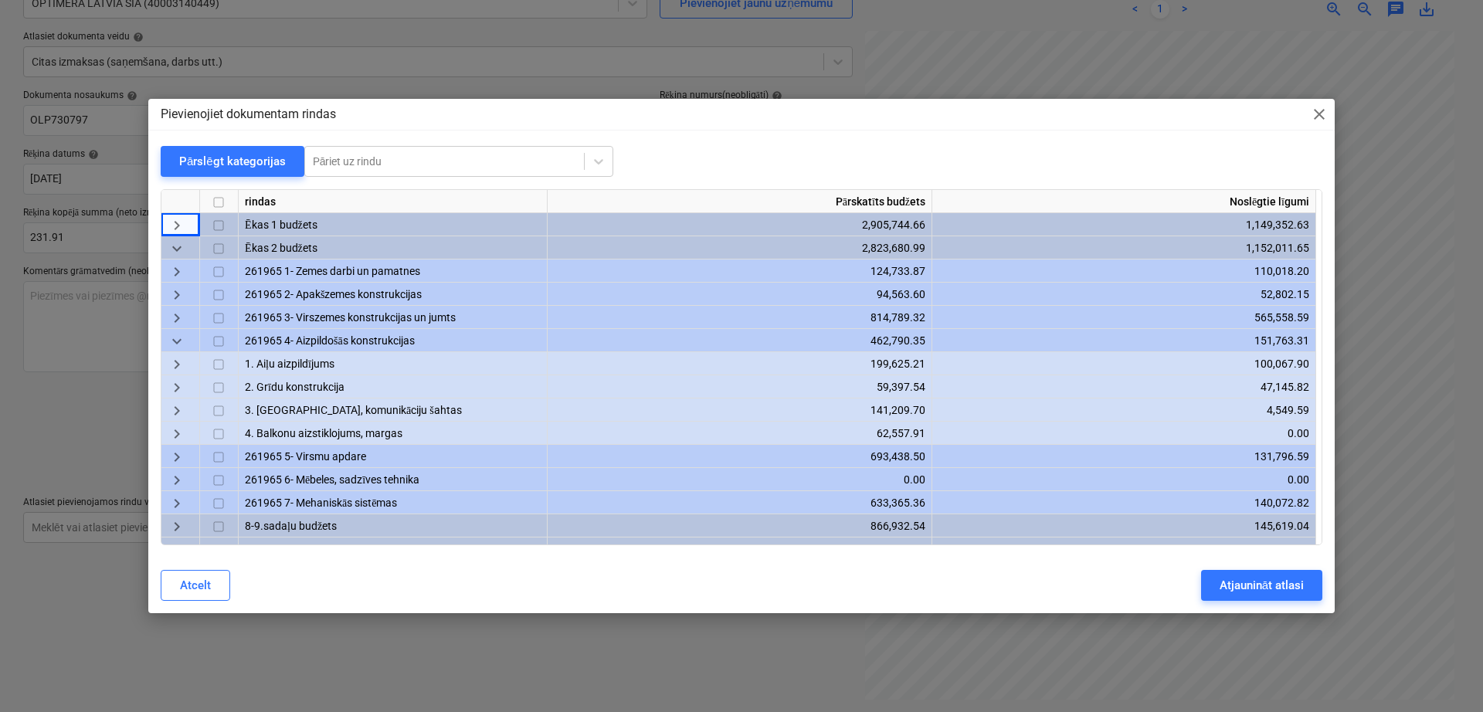
click at [181, 426] on span "keyboard_arrow_right" at bounding box center [177, 435] width 19 height 19
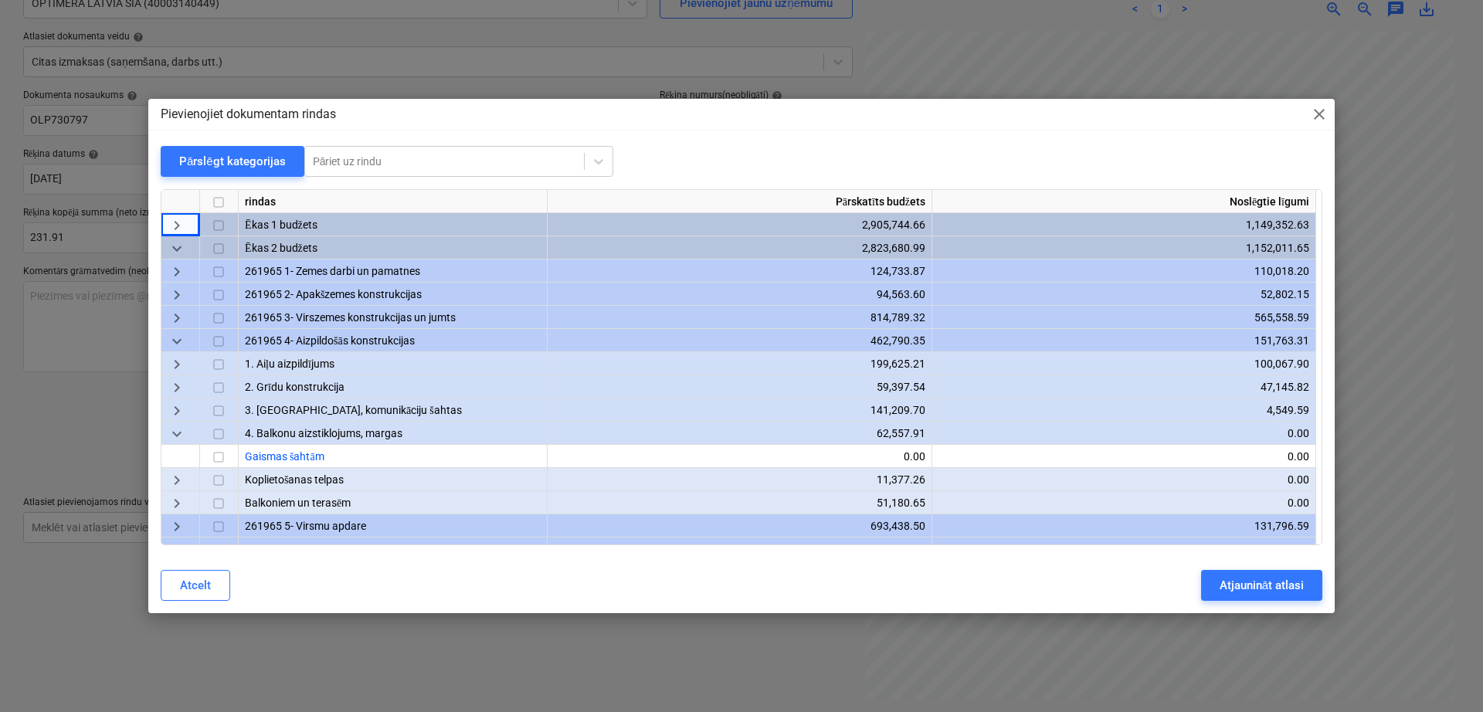
click at [177, 317] on span "keyboard_arrow_right" at bounding box center [177, 319] width 19 height 19
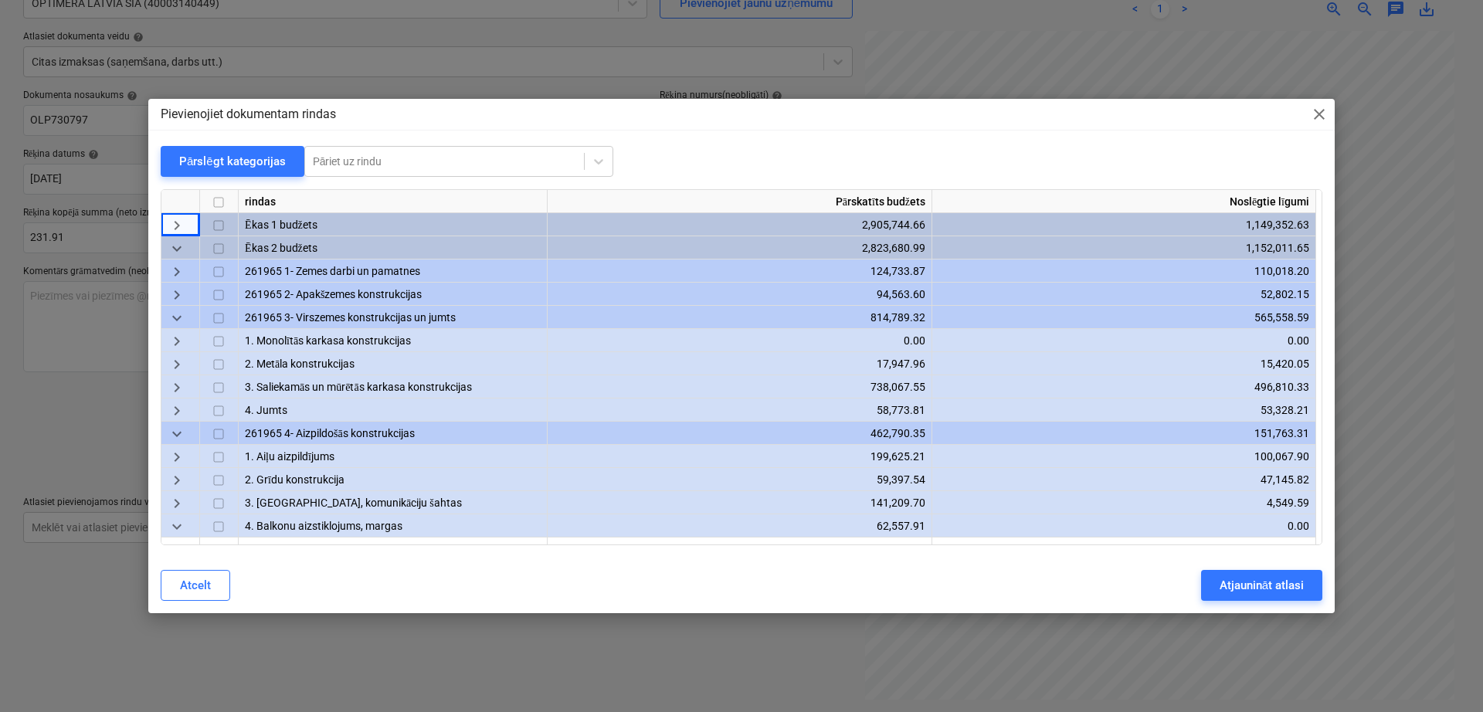
click at [166, 382] on div "keyboard_arrow_right" at bounding box center [180, 386] width 39 height 23
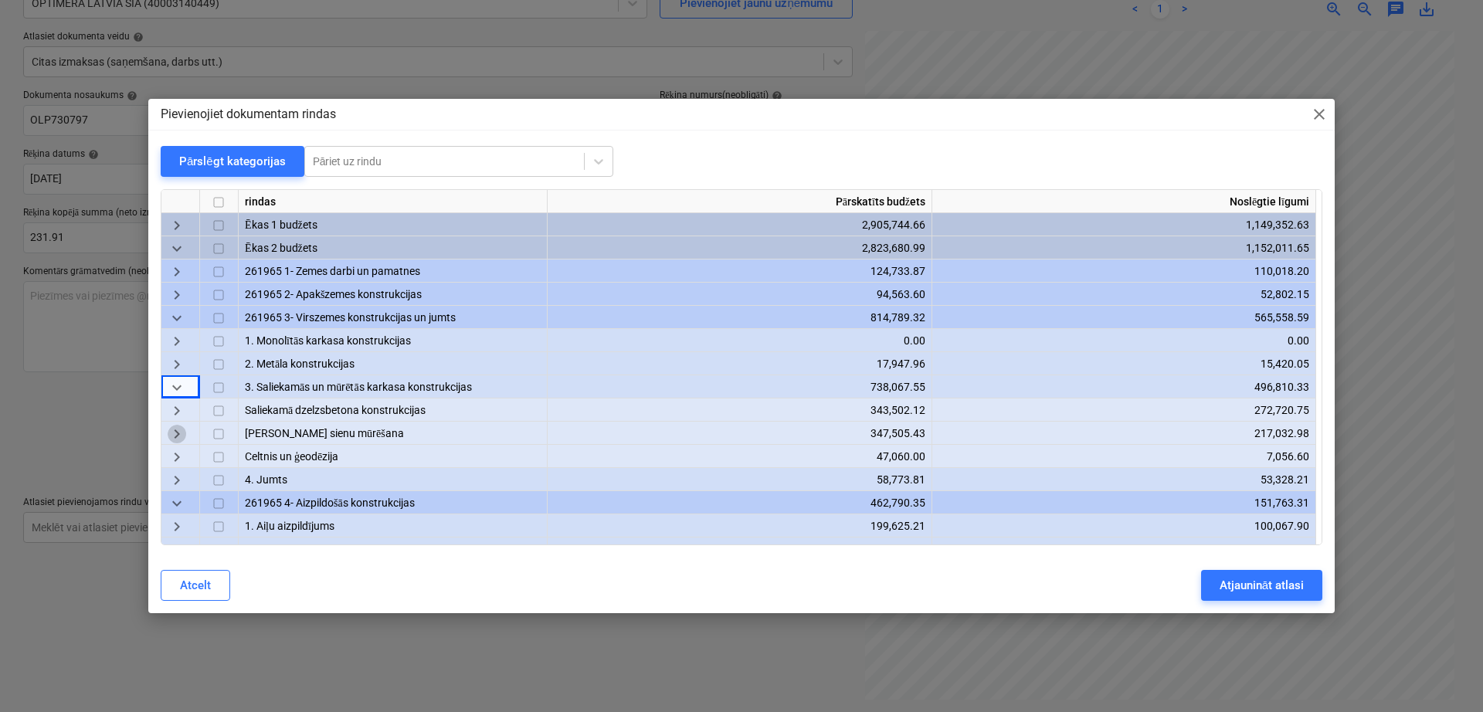
click at [176, 429] on span "keyboard_arrow_right" at bounding box center [177, 435] width 19 height 19
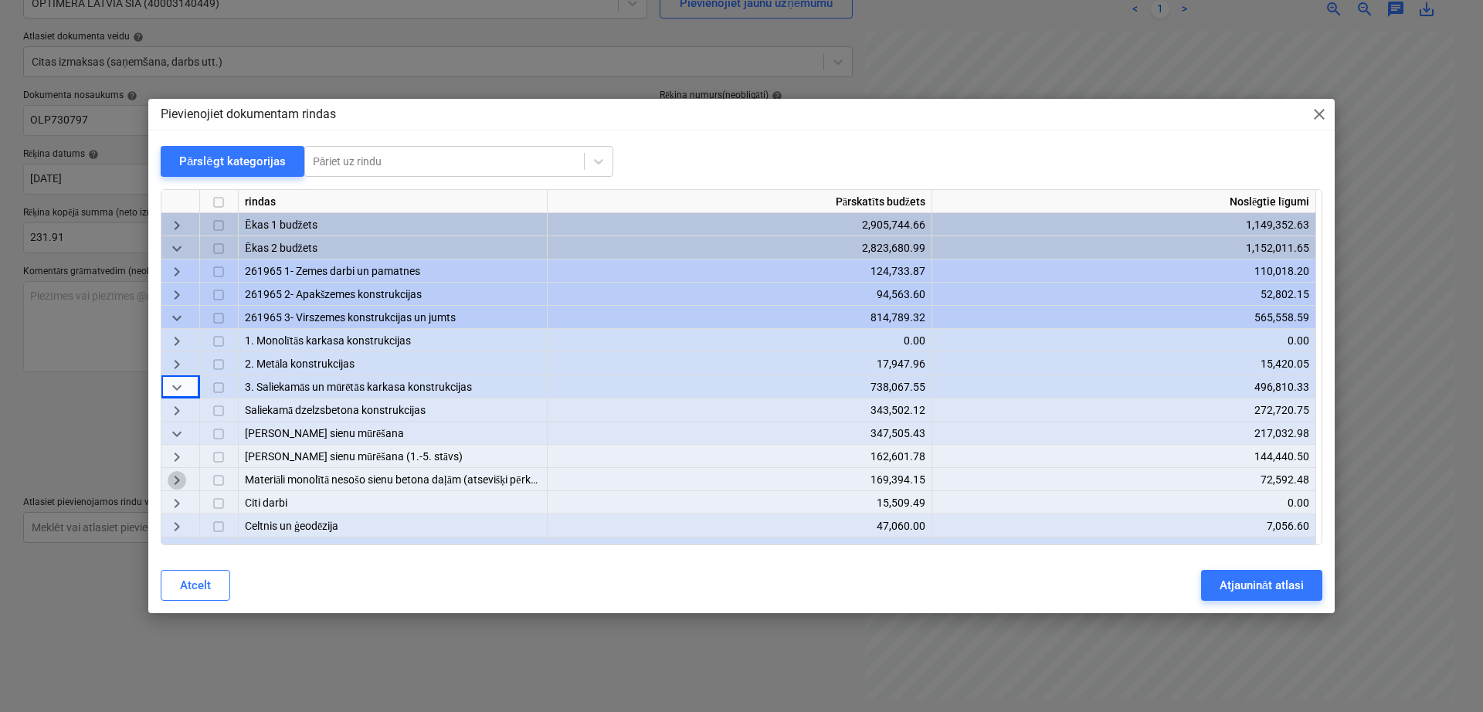
click at [178, 487] on span "keyboard_arrow_right" at bounding box center [177, 481] width 19 height 19
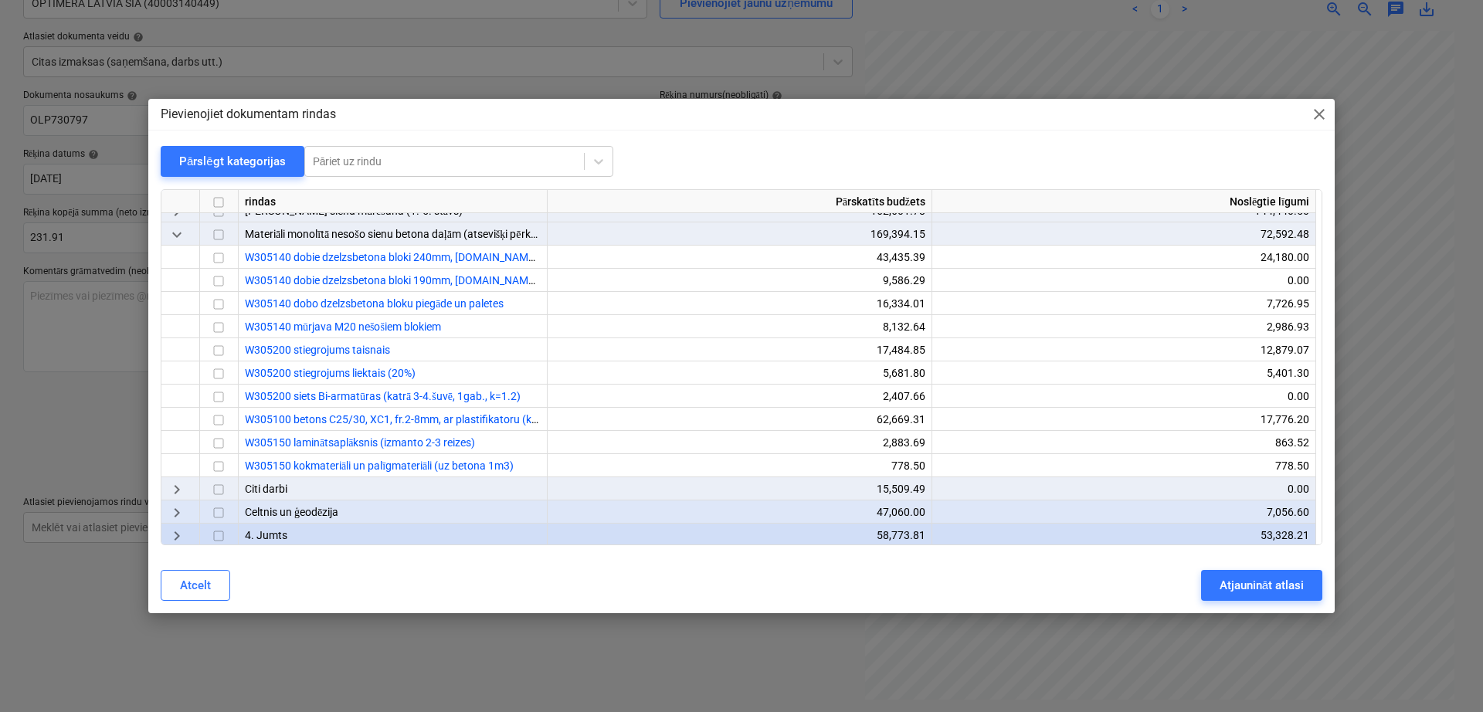
scroll to position [257, 0]
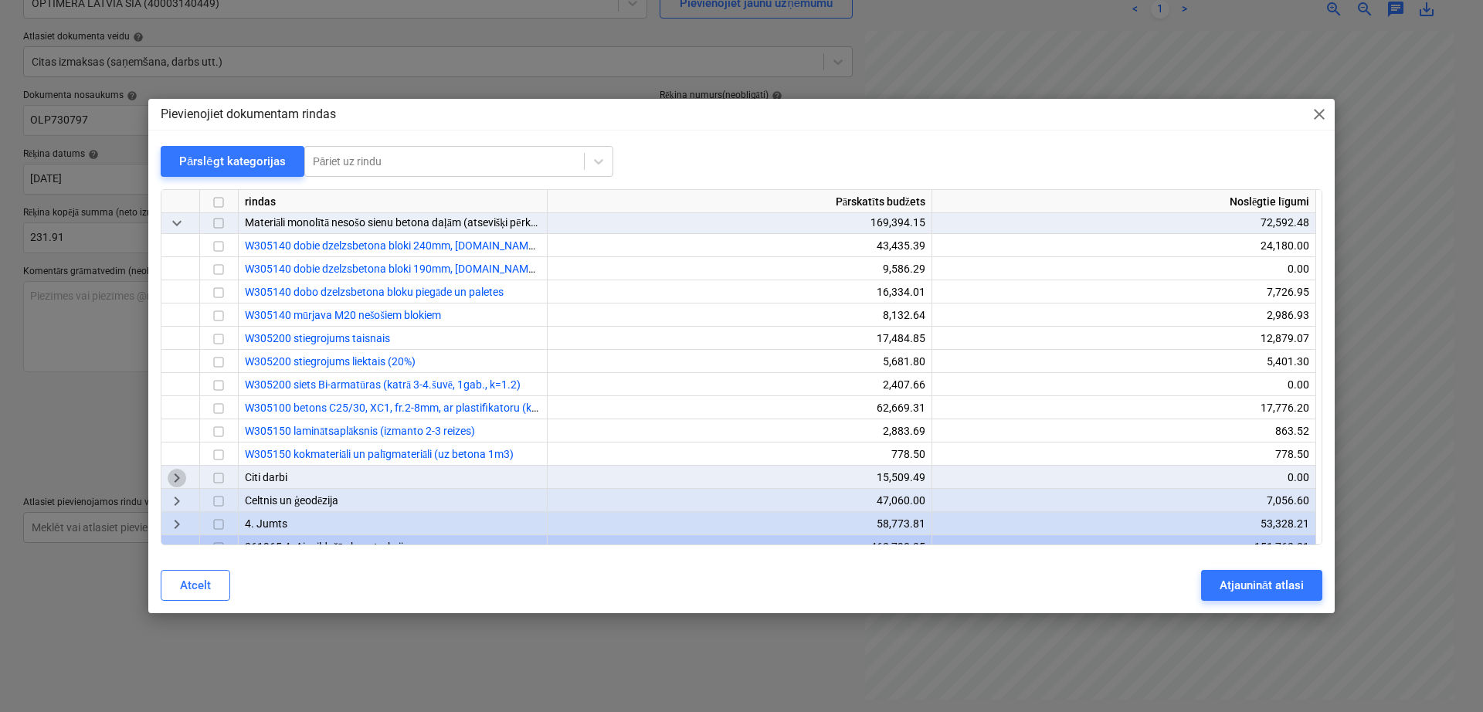
click at [185, 473] on span "keyboard_arrow_right" at bounding box center [177, 479] width 19 height 19
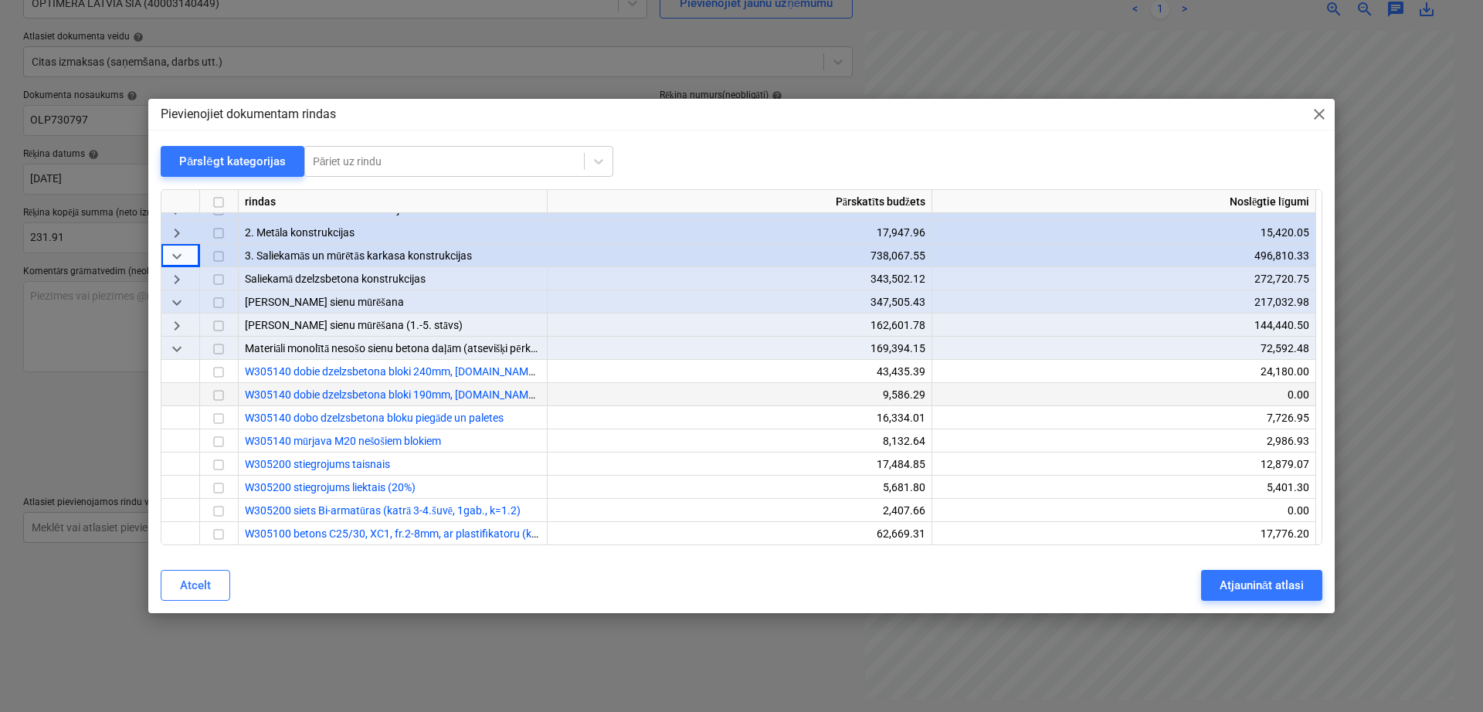
scroll to position [129, 0]
click at [178, 328] on span "keyboard_arrow_right" at bounding box center [177, 329] width 19 height 19
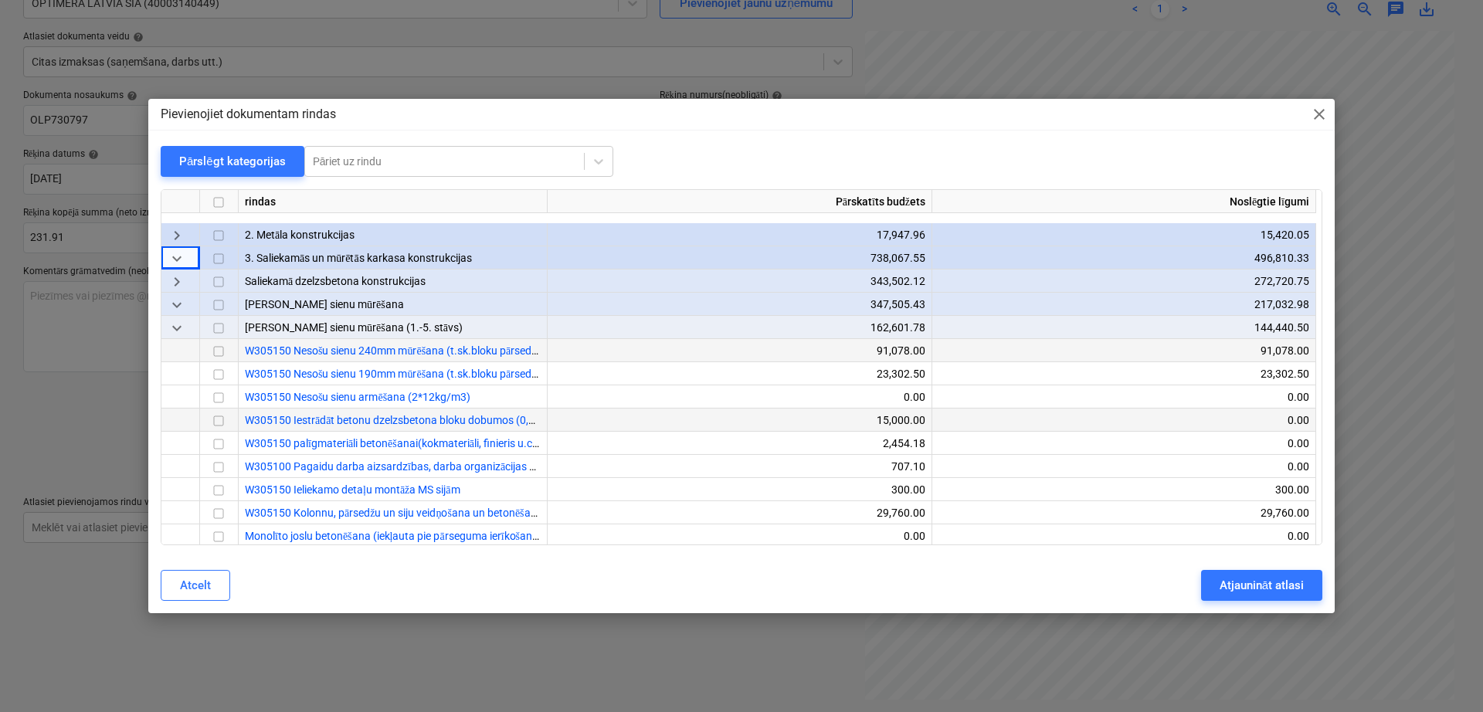
scroll to position [257, 0]
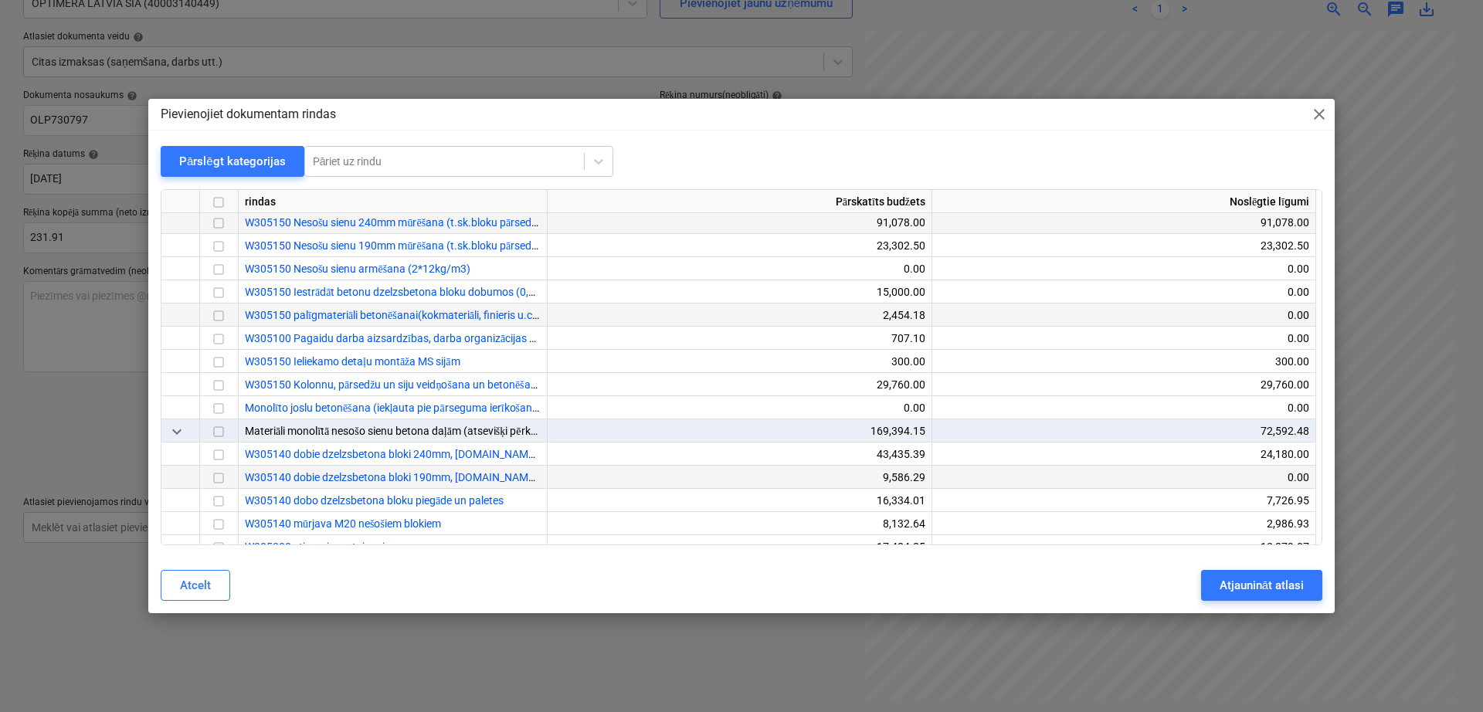
click at [217, 317] on input "checkbox" at bounding box center [218, 316] width 19 height 19
click at [1222, 581] on div "Atjaunināt atlasi" at bounding box center [1262, 585] width 84 height 20
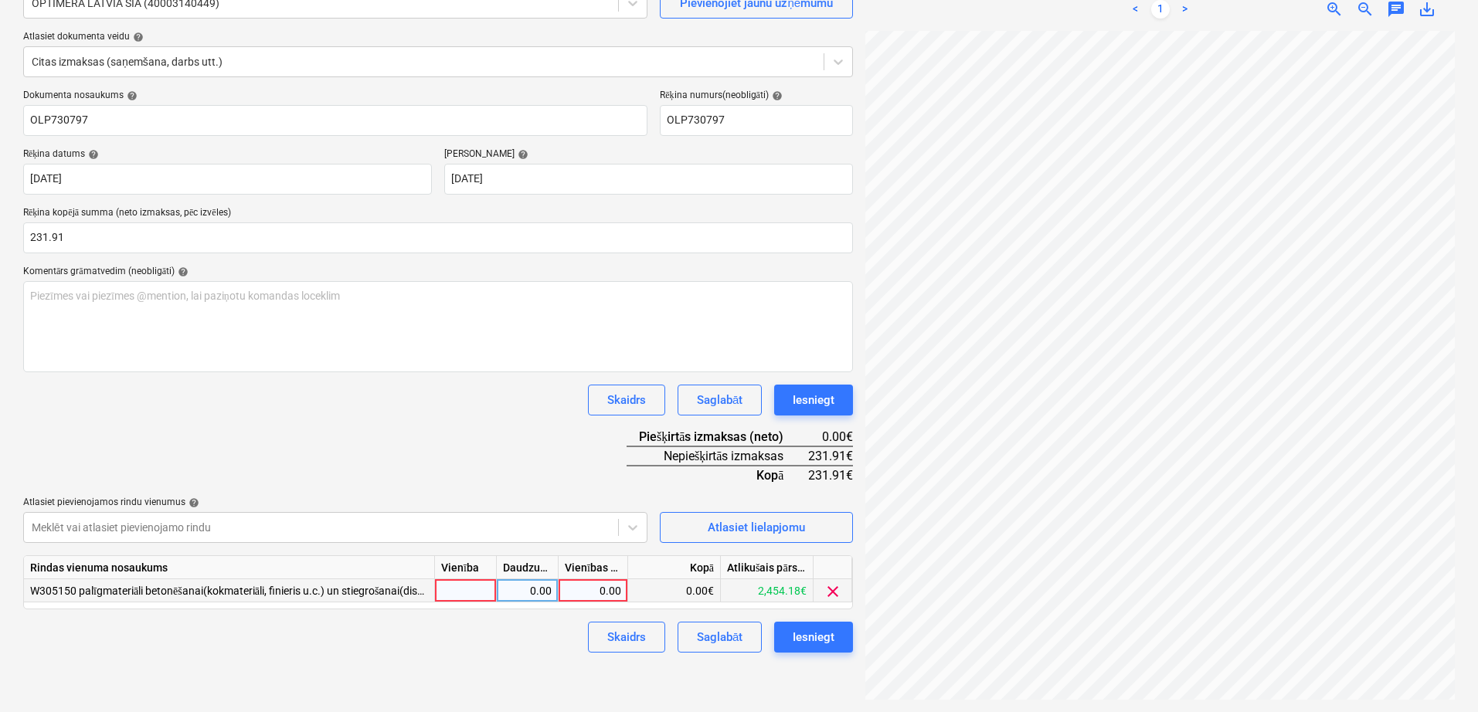
click at [601, 589] on div "0.00" at bounding box center [593, 590] width 56 height 23
type input "231.91"
click at [484, 433] on div "Dokumenta nosaukums help OLP730797 Rēķina numurs (neobligāti) help OLP730797 Rē…" at bounding box center [438, 371] width 830 height 563
click at [819, 637] on div "Iesniegt" at bounding box center [814, 637] width 42 height 20
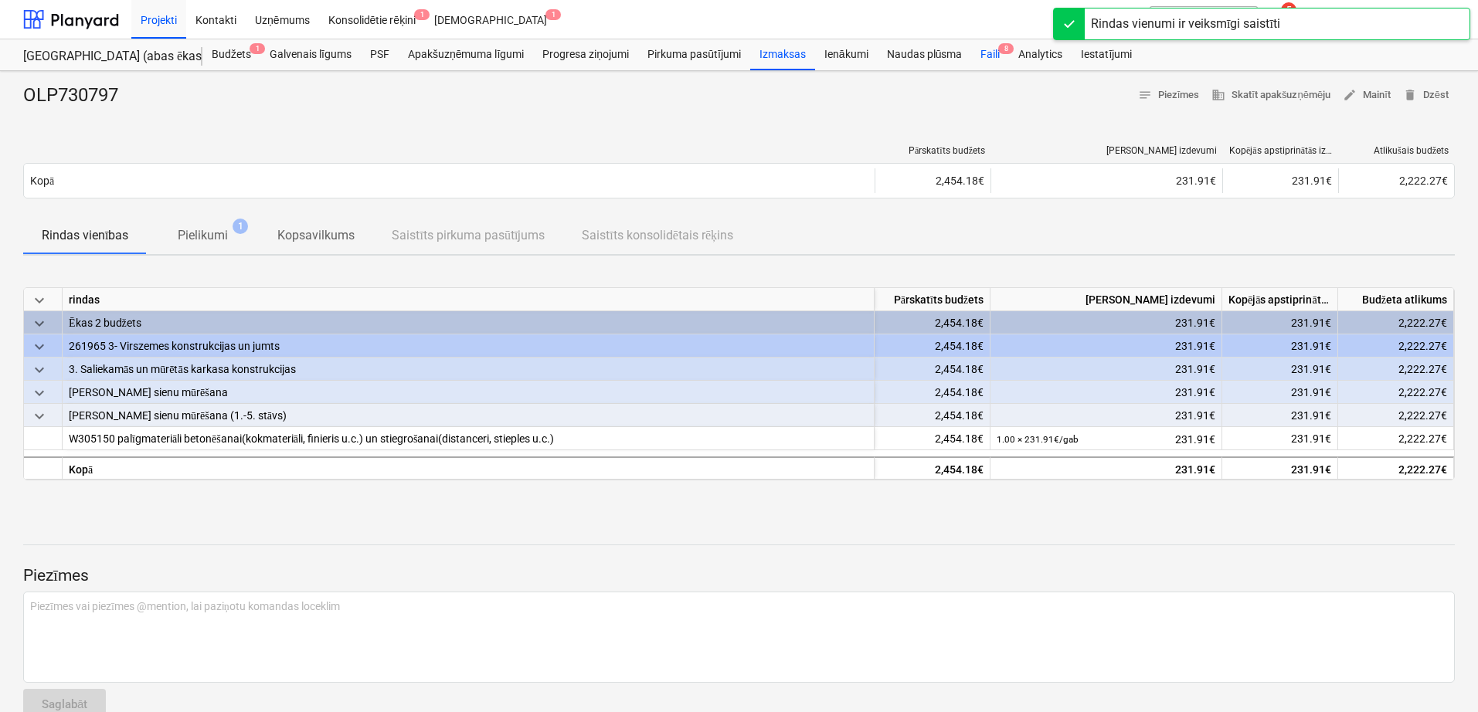
drag, startPoint x: 995, startPoint y: 53, endPoint x: 988, endPoint y: 65, distance: 14.2
click at [993, 51] on div "Faili 8" at bounding box center [990, 54] width 38 height 31
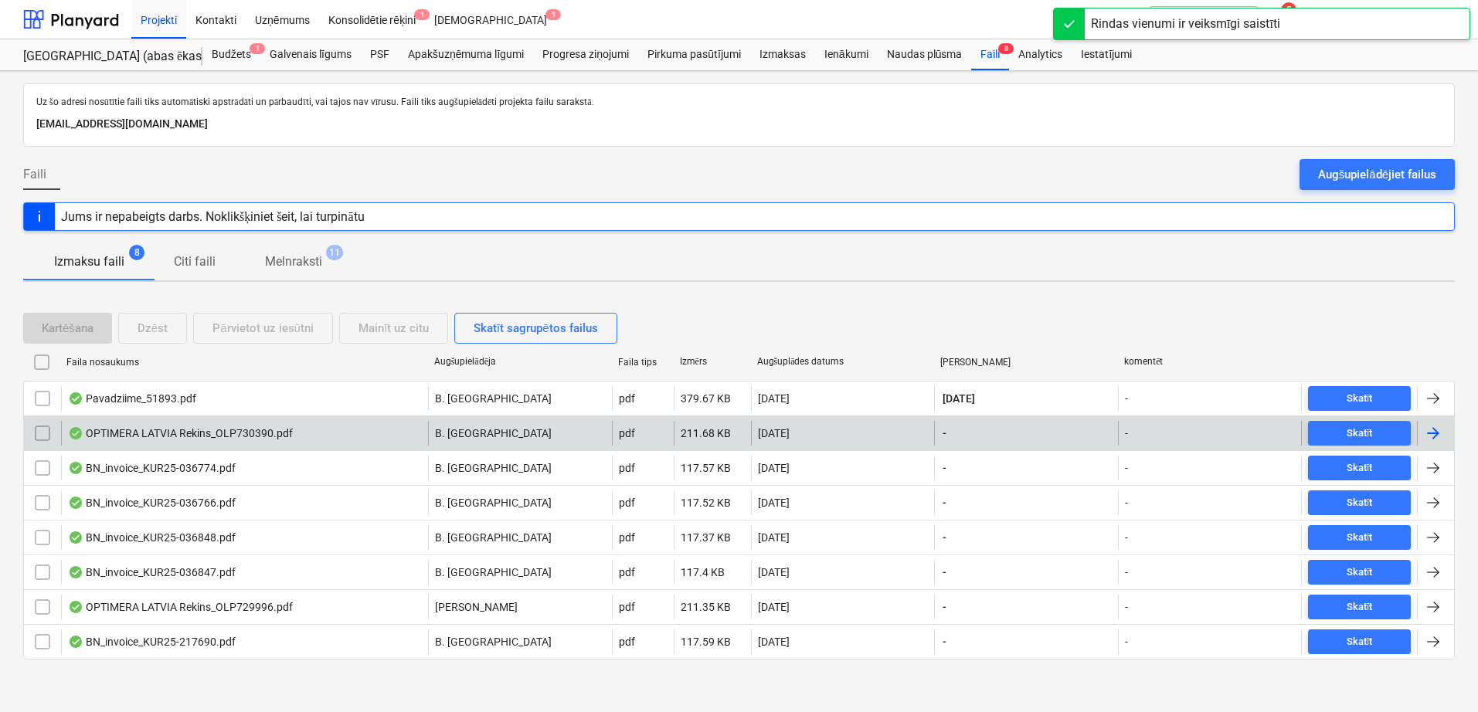
click at [1439, 432] on div at bounding box center [1433, 433] width 19 height 19
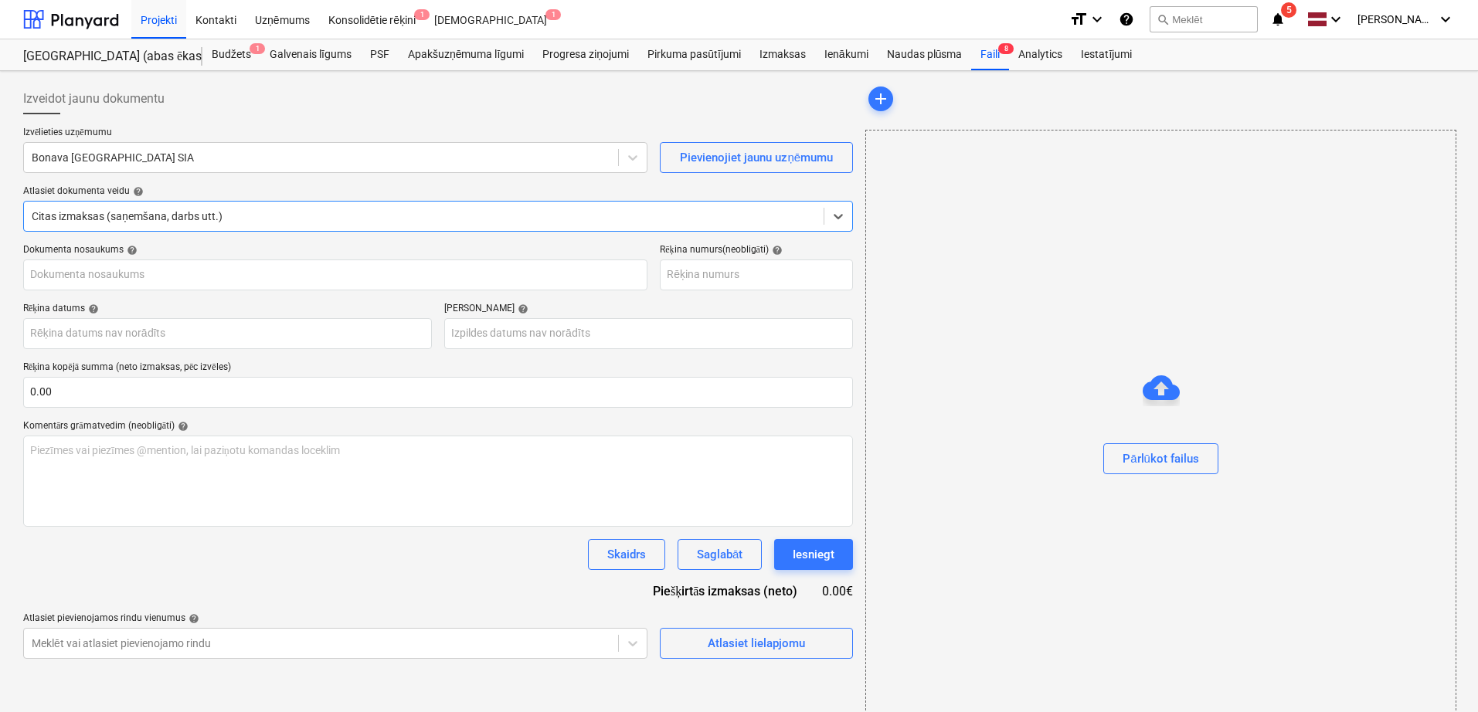
type input "OLP730390"
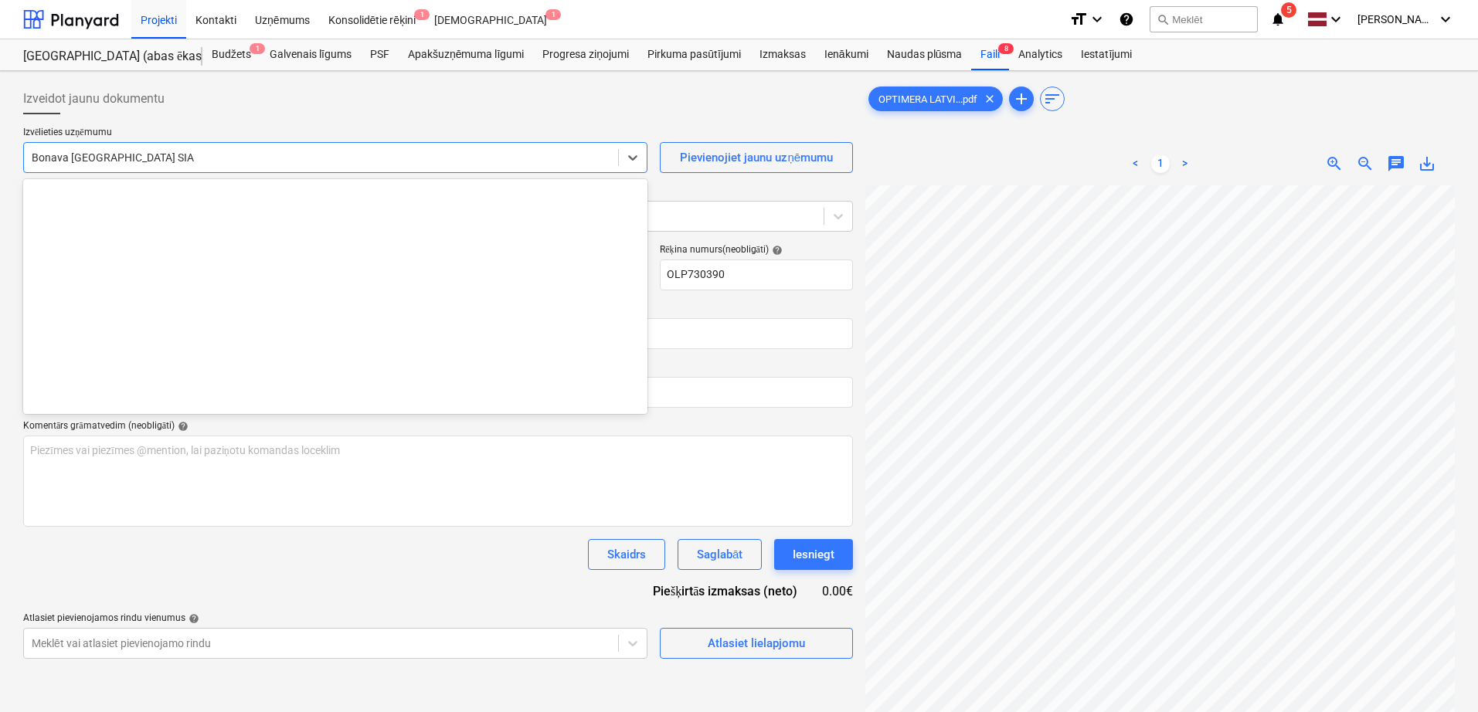
click at [375, 171] on div "Bonava [GEOGRAPHIC_DATA] SIA" at bounding box center [335, 157] width 624 height 31
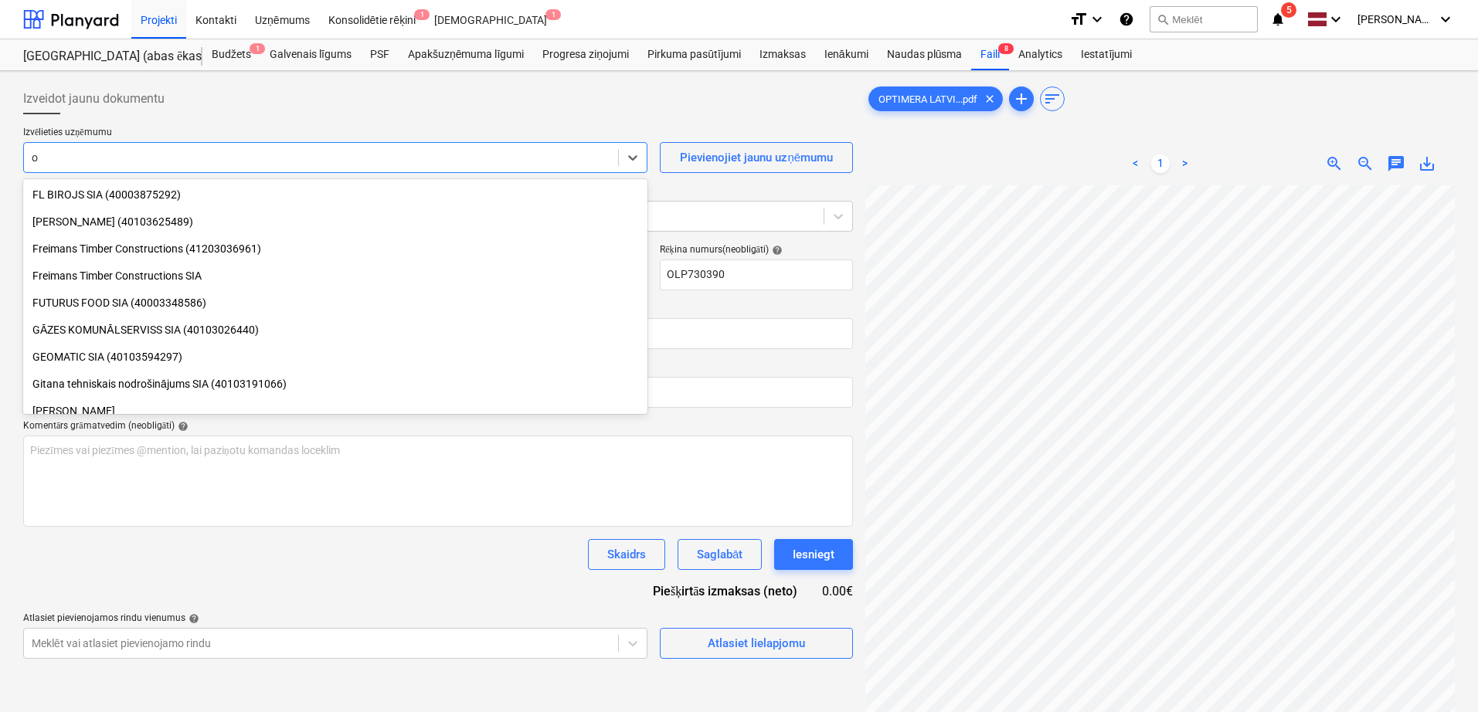
type input "op"
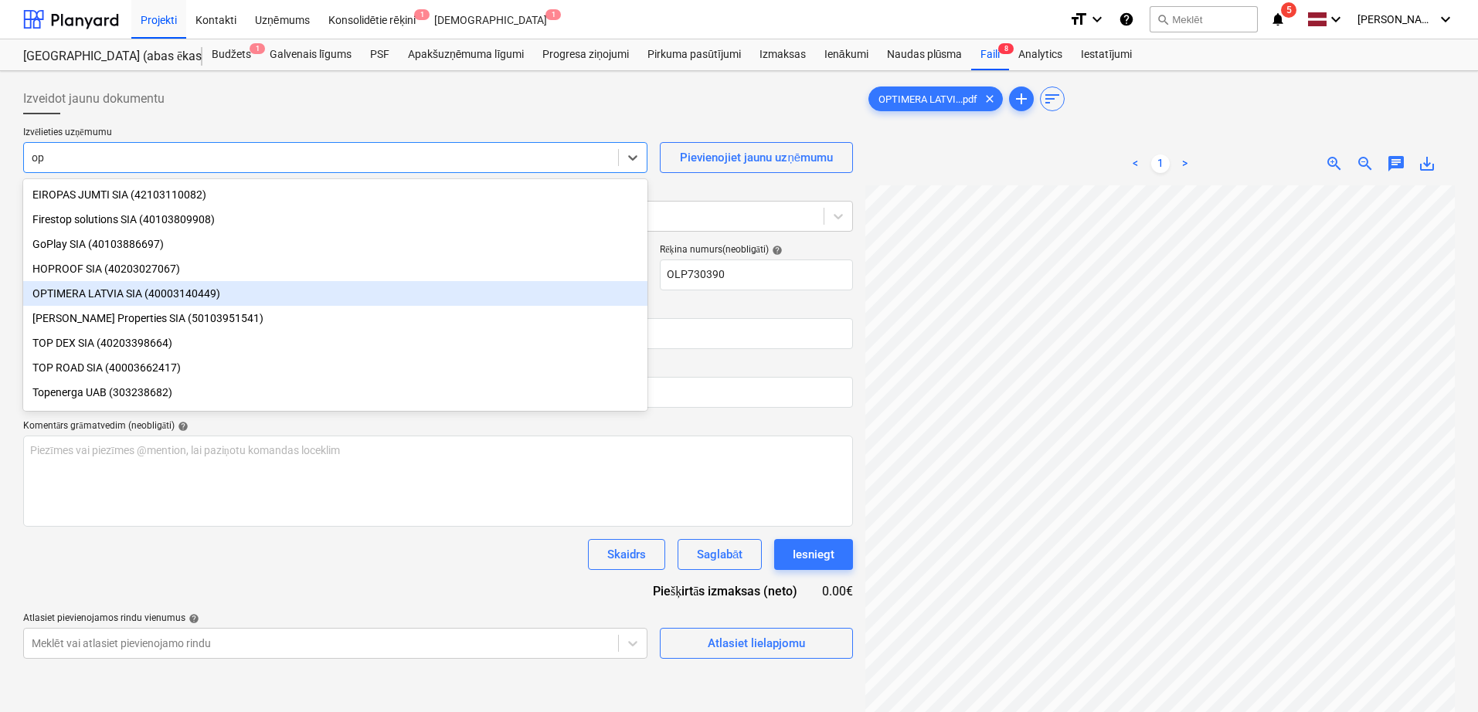
click at [224, 300] on div "OPTIMERA LATVIA SIA (40003140449)" at bounding box center [335, 293] width 624 height 25
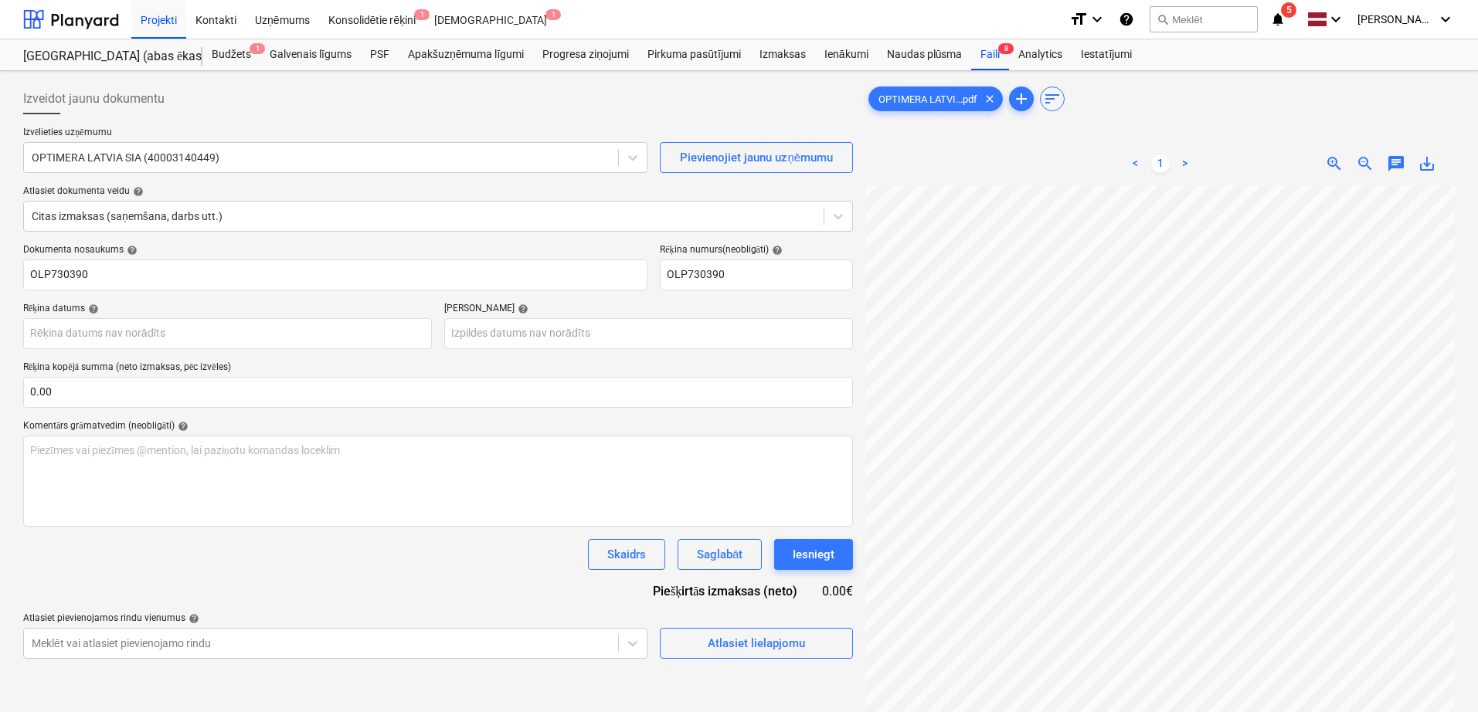
scroll to position [136, 106]
click at [219, 338] on body "Projekti Kontakti Uzņēmums Konsolidētie rēķini 1 Iesūtne 1 format_size keyboard…" at bounding box center [739, 356] width 1478 height 712
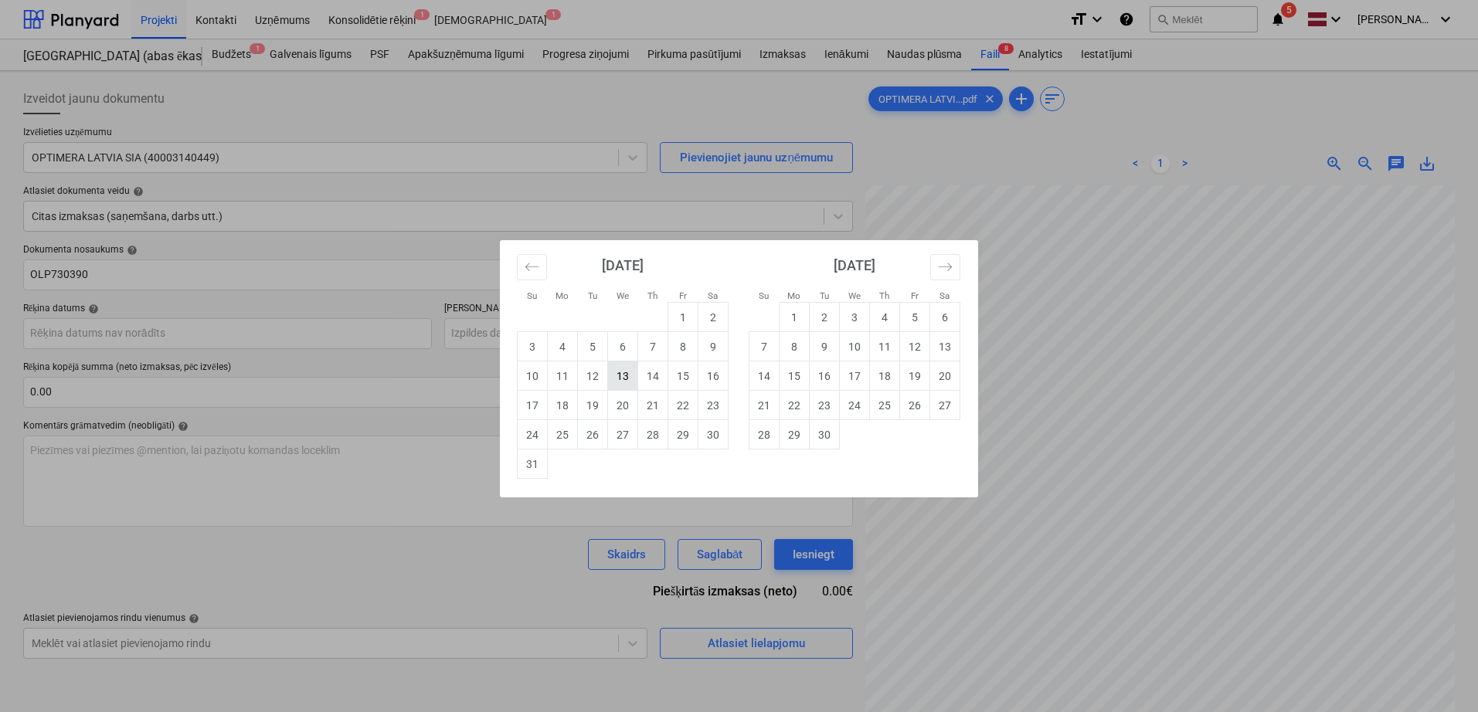
click at [628, 375] on td "13" at bounding box center [623, 376] width 30 height 29
type input "13 Aug 2025"
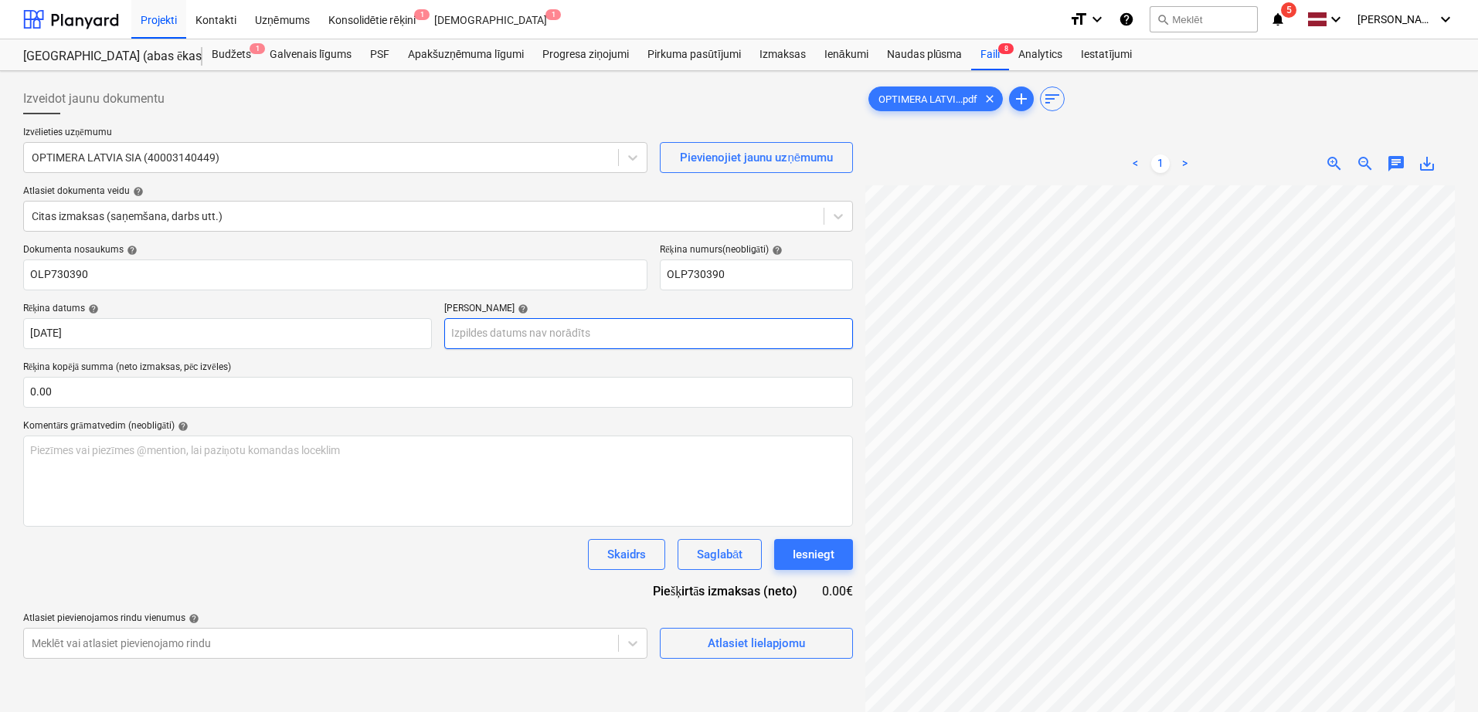
click at [613, 336] on body "Projekti Kontakti Uzņēmums Konsolidētie rēķini 1 Iesūtne 1 format_size keyboard…" at bounding box center [739, 356] width 1478 height 712
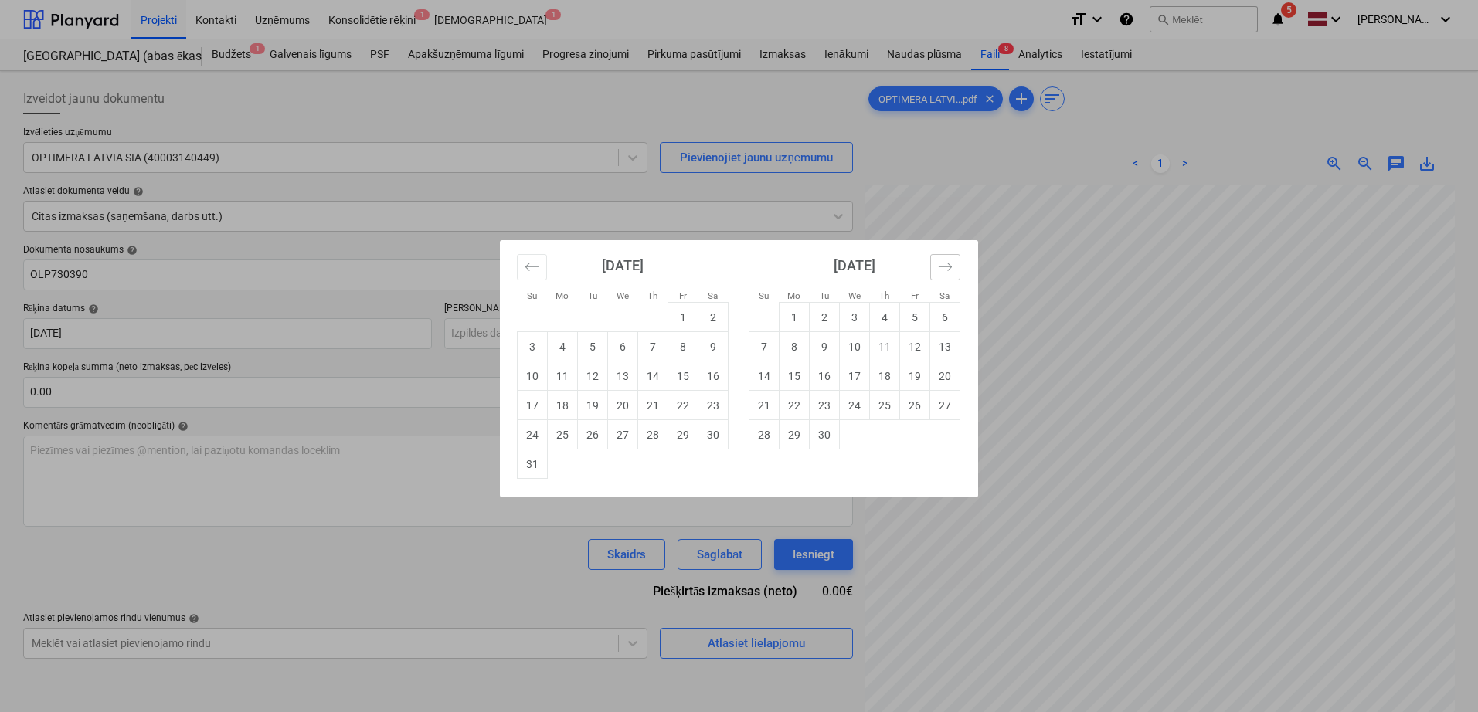
click at [947, 269] on icon "Move forward to switch to the next month." at bounding box center [945, 267] width 15 height 15
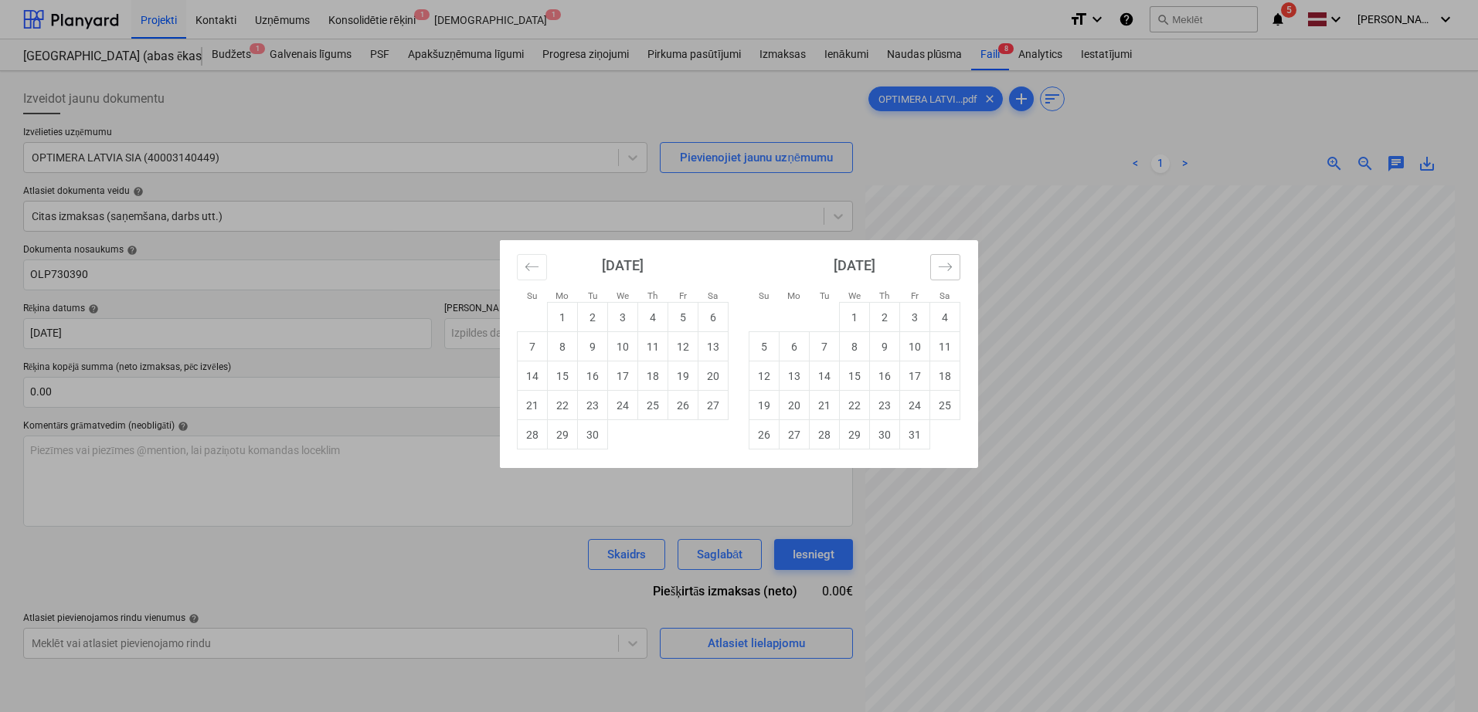
click at [947, 269] on icon "Move forward to switch to the next month." at bounding box center [945, 267] width 15 height 15
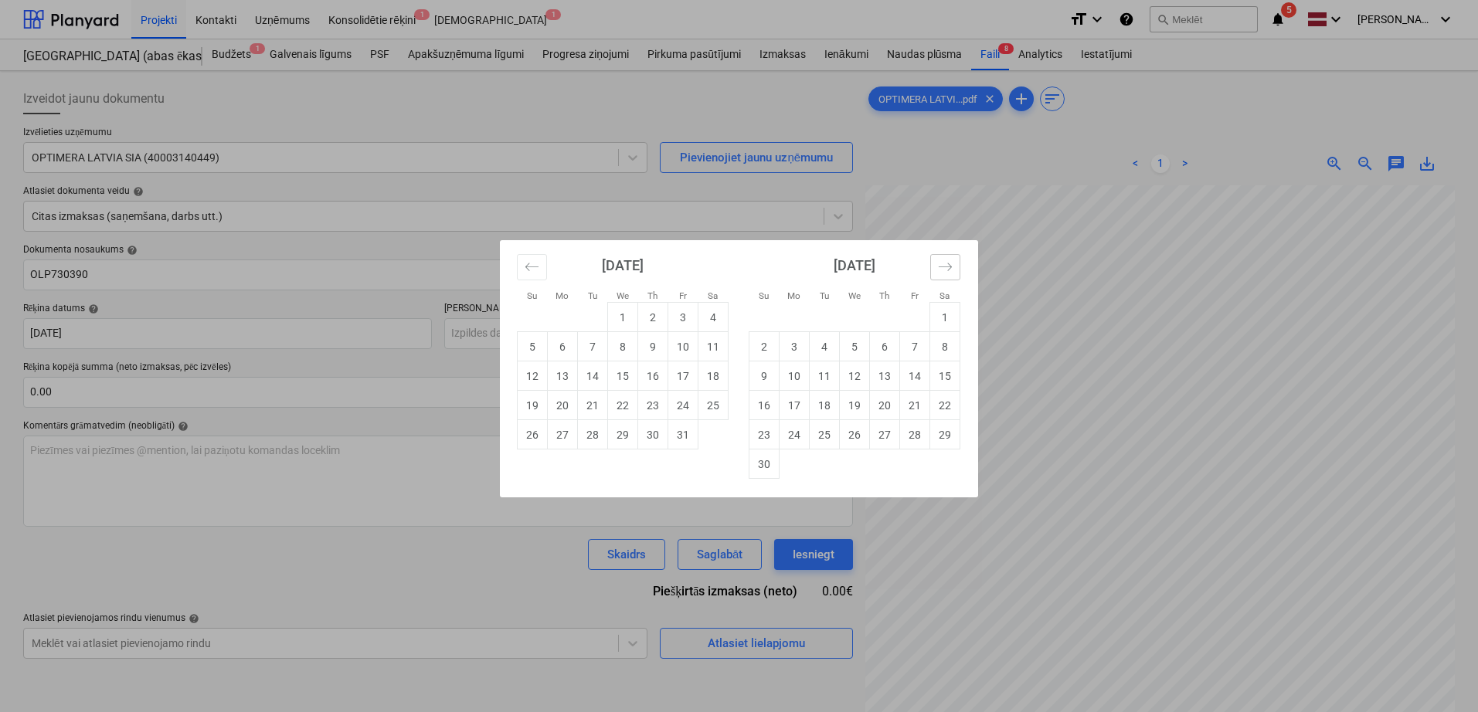
click at [947, 269] on icon "Move forward to switch to the next month." at bounding box center [945, 267] width 15 height 15
click at [874, 357] on td "11" at bounding box center [885, 346] width 30 height 29
type input "11 Dec 2025"
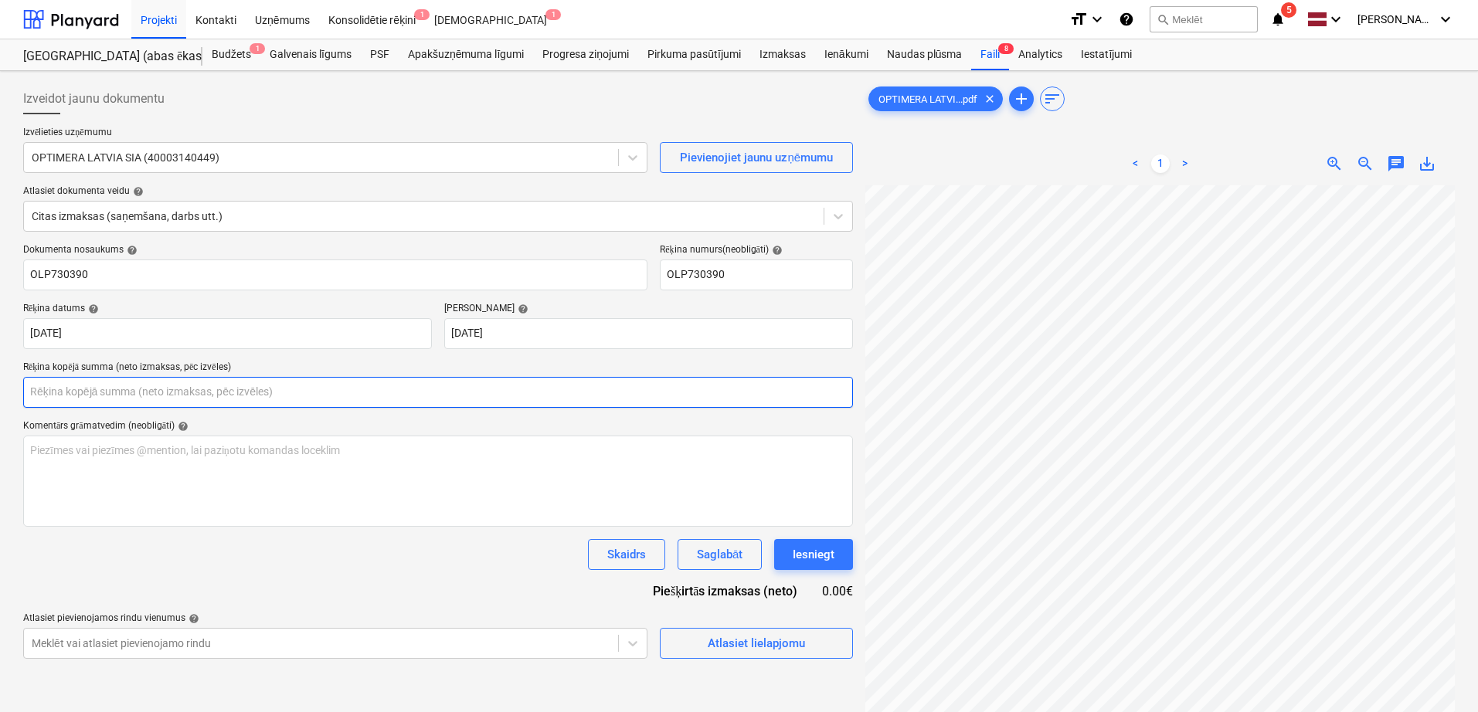
click at [558, 395] on input "text" at bounding box center [438, 392] width 830 height 31
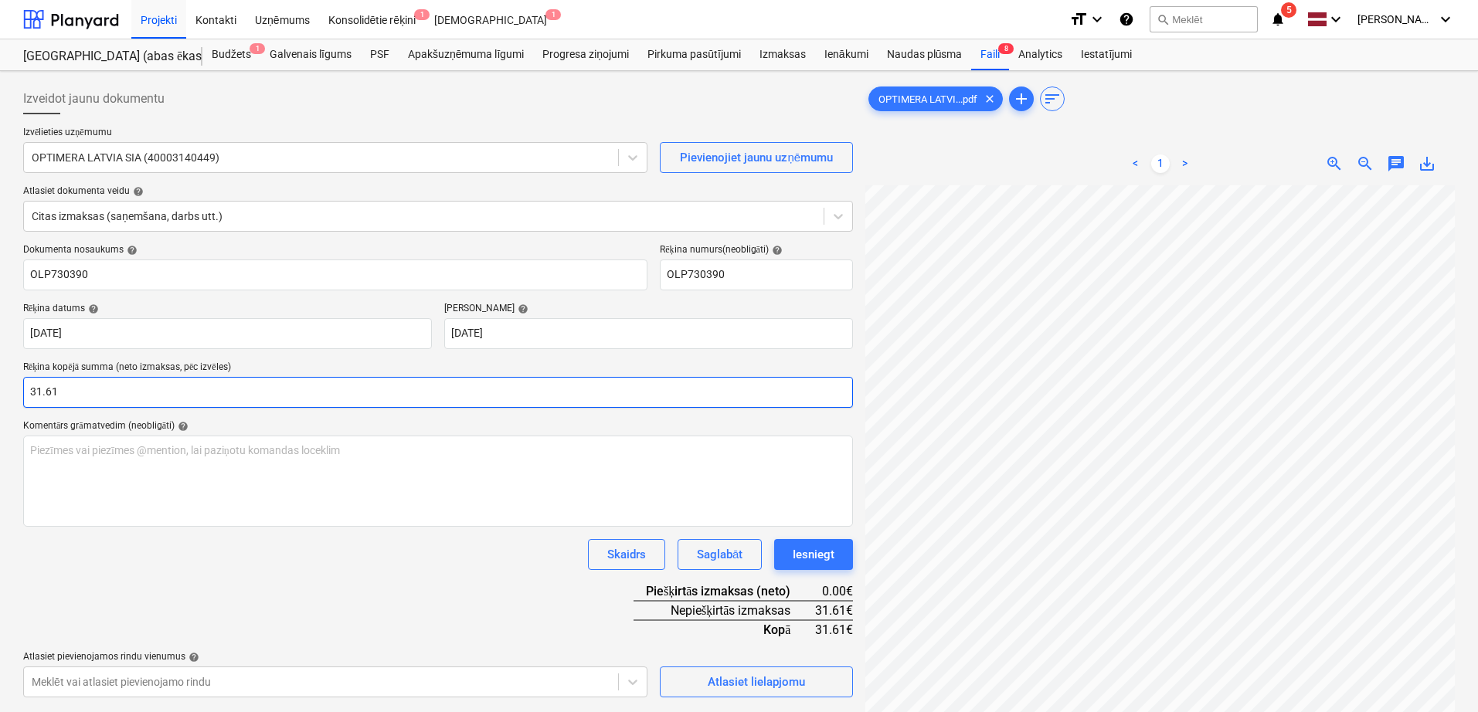
type input "31.61"
click at [497, 563] on div "Skaidrs Saglabāt Iesniegt" at bounding box center [438, 554] width 830 height 31
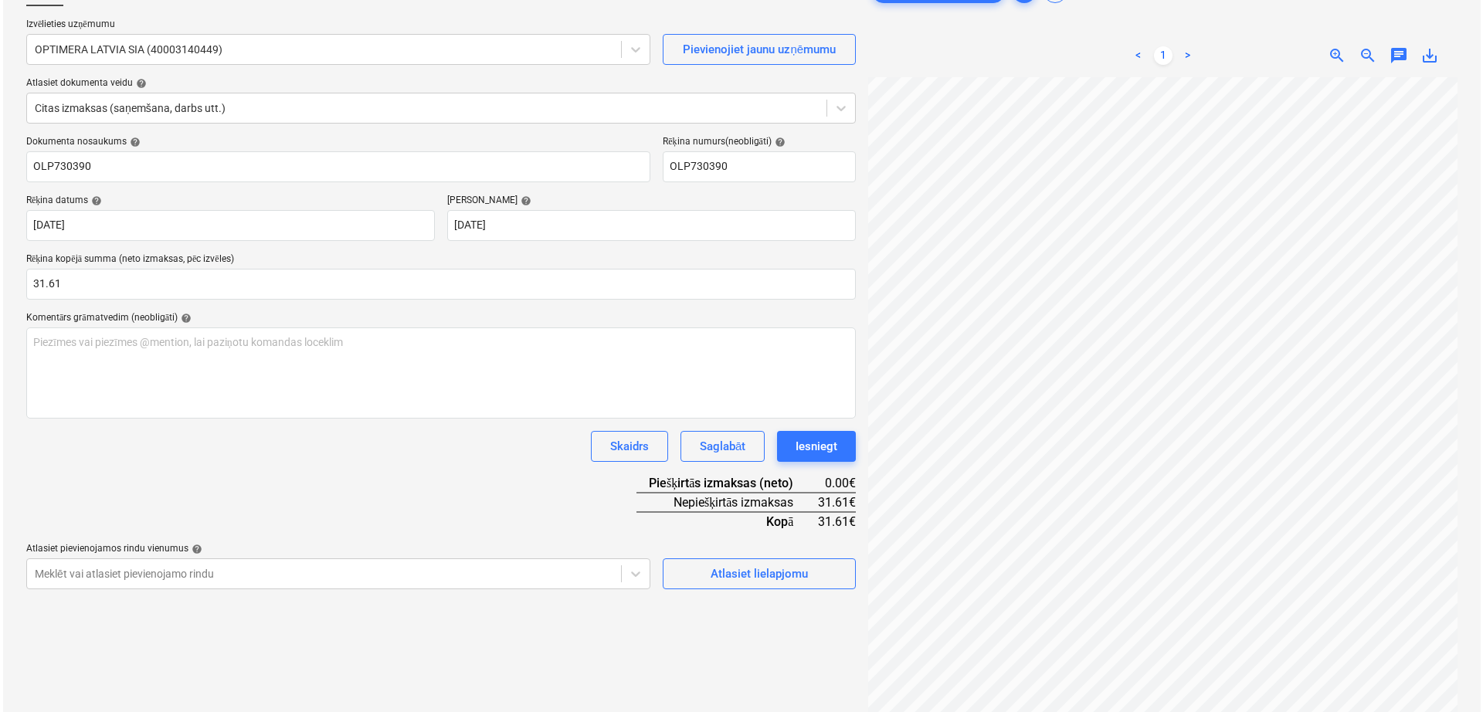
scroll to position [154, 0]
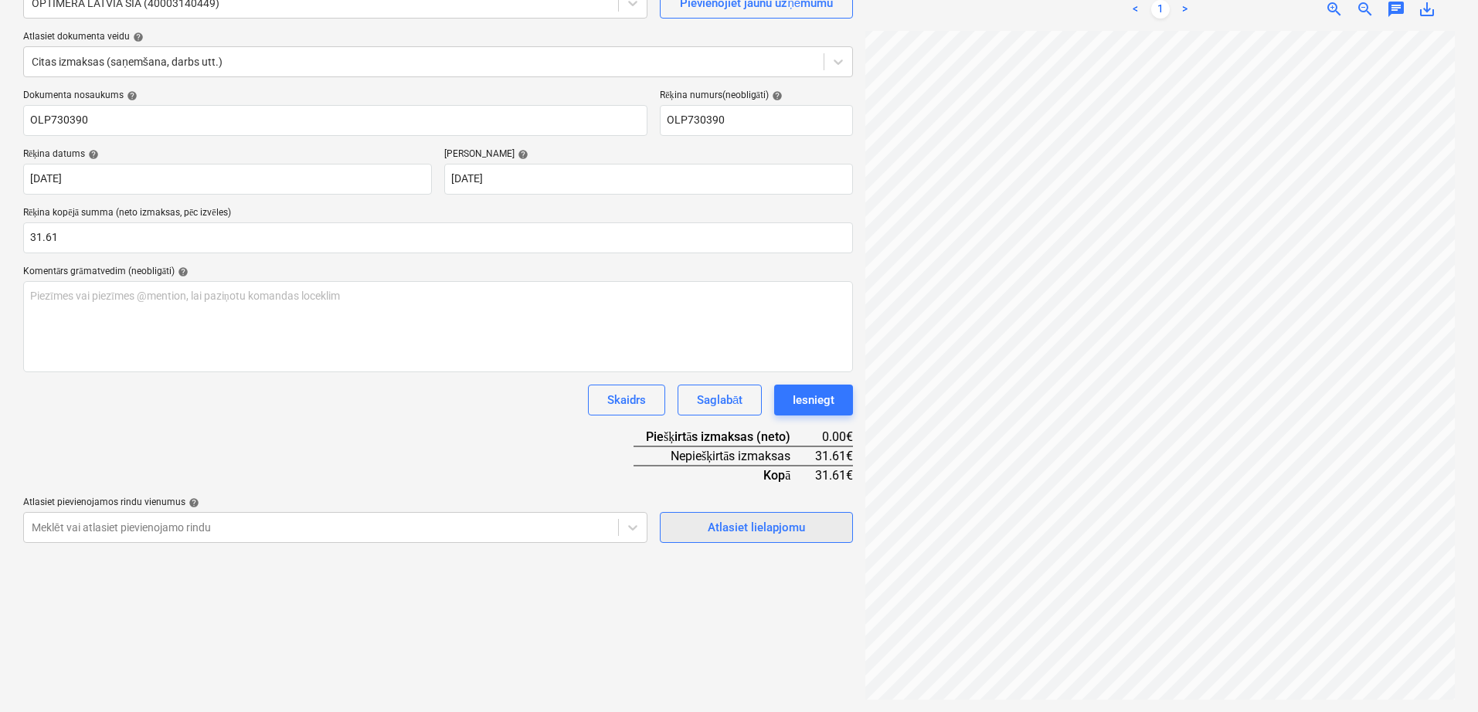
click at [765, 535] on div "Atlasiet lielapjomu" at bounding box center [756, 528] width 97 height 20
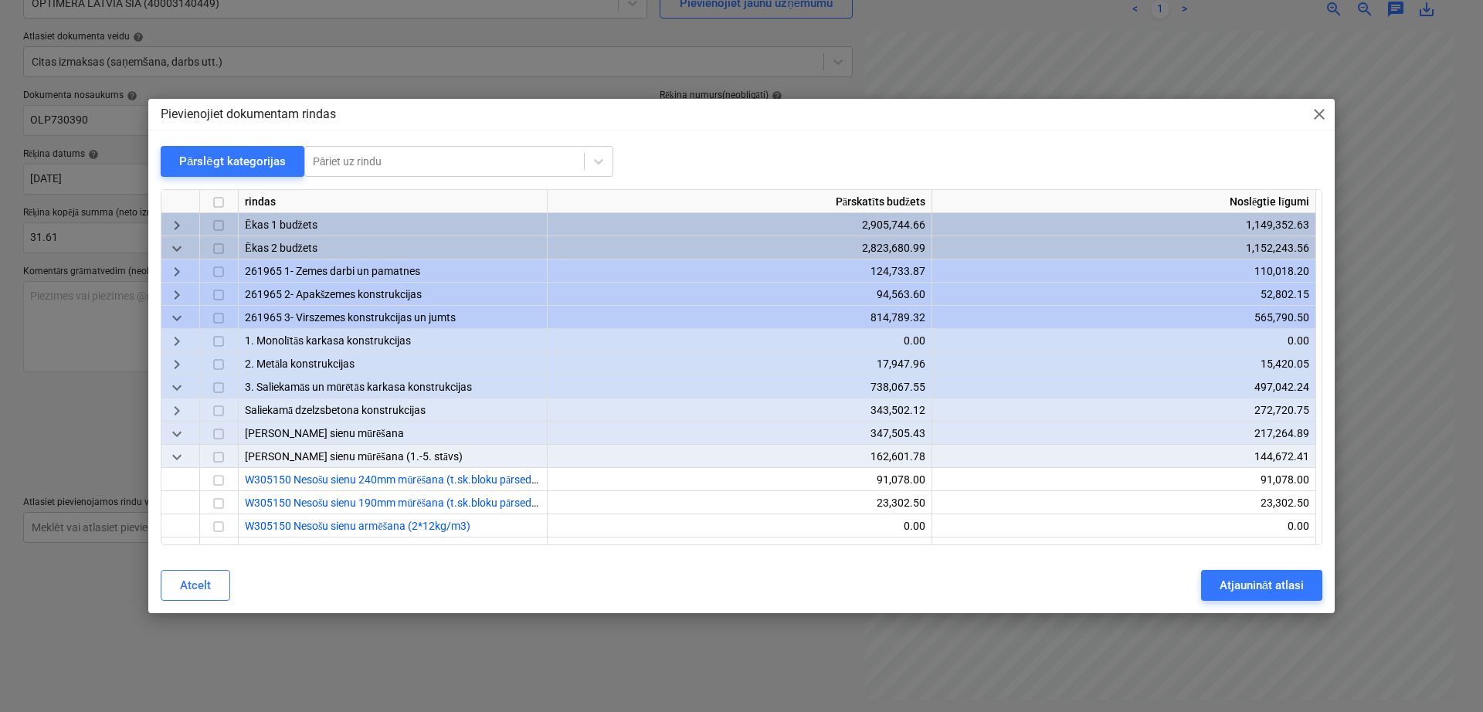
click at [220, 163] on div "Pārslēgt kategorijas" at bounding box center [232, 161] width 107 height 20
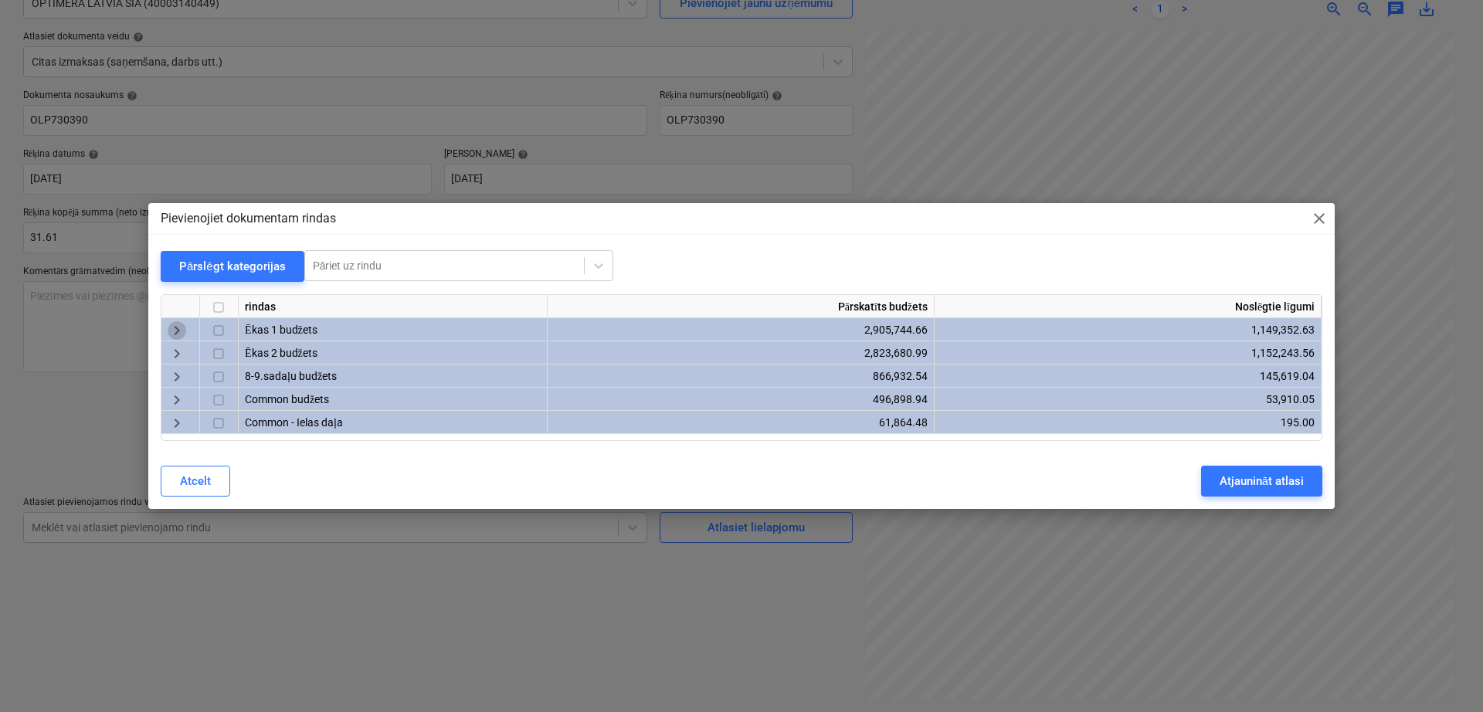
click at [181, 331] on span "keyboard_arrow_right" at bounding box center [177, 330] width 19 height 19
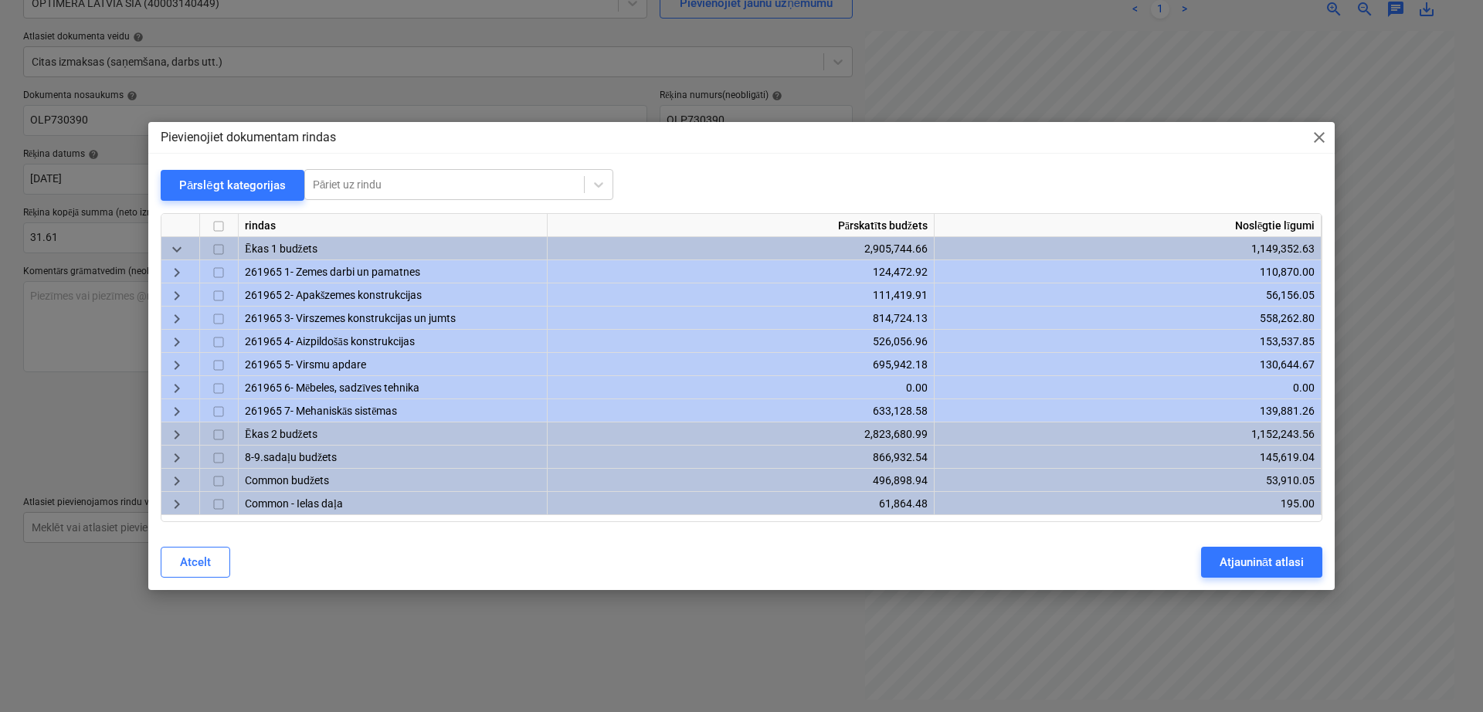
click at [181, 457] on span "keyboard_arrow_right" at bounding box center [177, 458] width 19 height 19
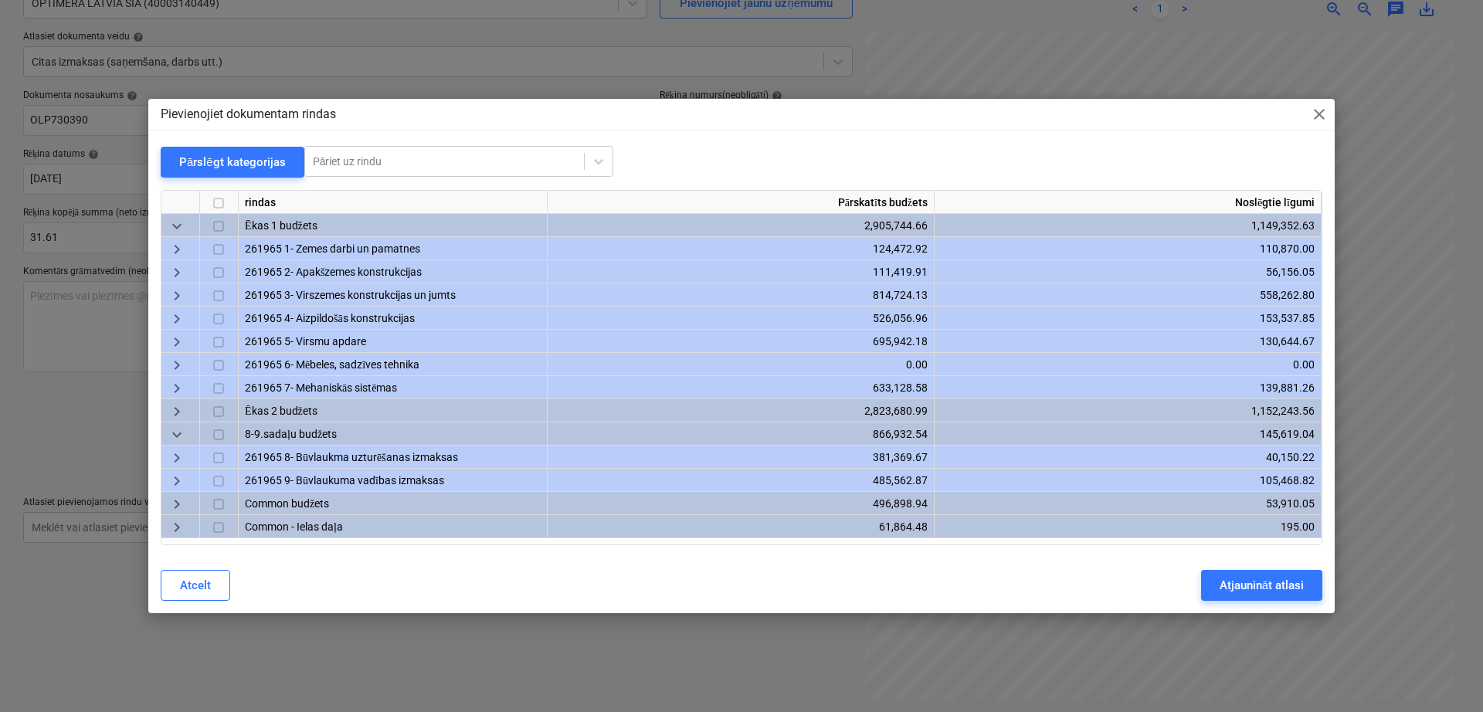
click at [177, 451] on span "keyboard_arrow_right" at bounding box center [177, 458] width 19 height 19
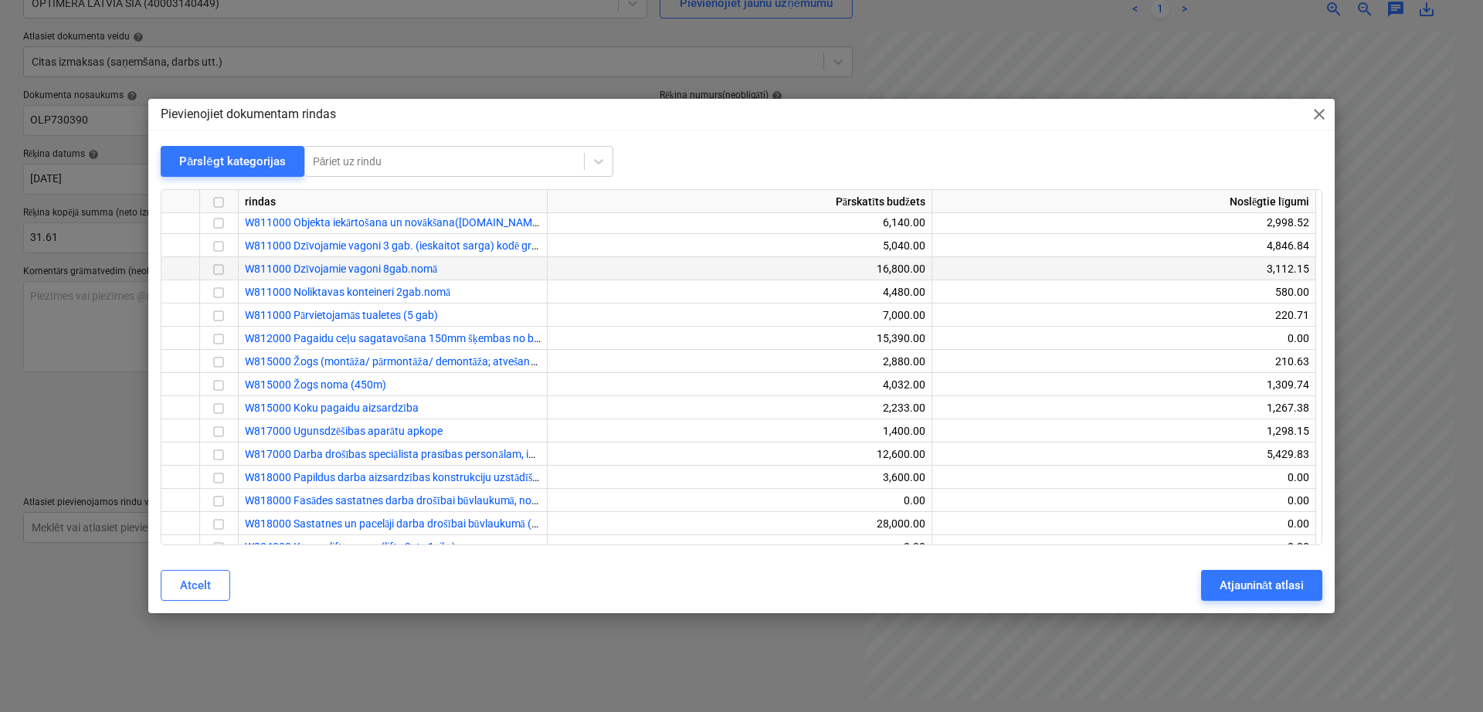
scroll to position [129, 0]
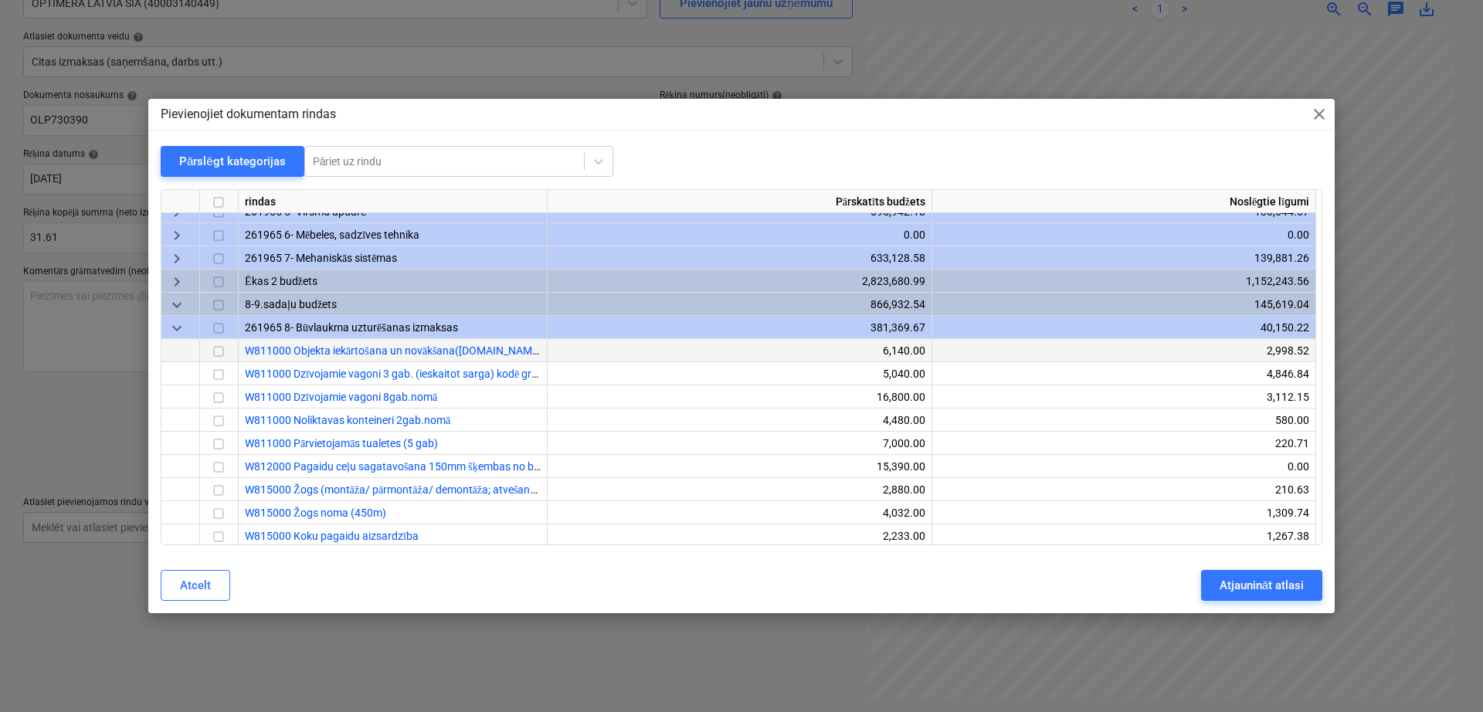
click at [220, 350] on input "checkbox" at bounding box center [218, 352] width 19 height 19
click at [1227, 585] on div "Atjaunināt atlasi" at bounding box center [1262, 585] width 84 height 20
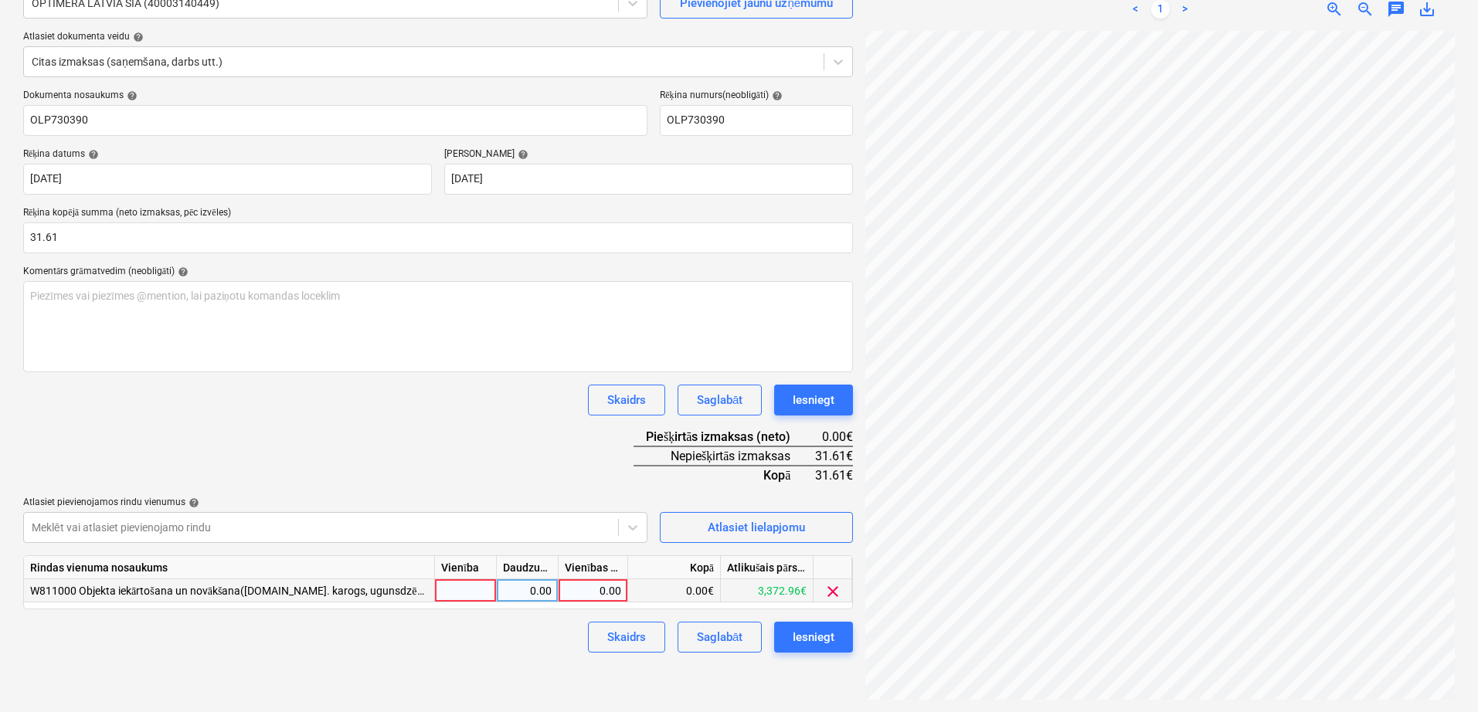
click at [596, 598] on div "0.00" at bounding box center [593, 590] width 56 height 23
type input "31.61"
click at [498, 429] on div "Dokumenta nosaukums help OLP730390 Rēķina numurs (neobligāti) help OLP730390 Rē…" at bounding box center [438, 371] width 830 height 563
click at [820, 635] on div "Iesniegt" at bounding box center [814, 637] width 42 height 20
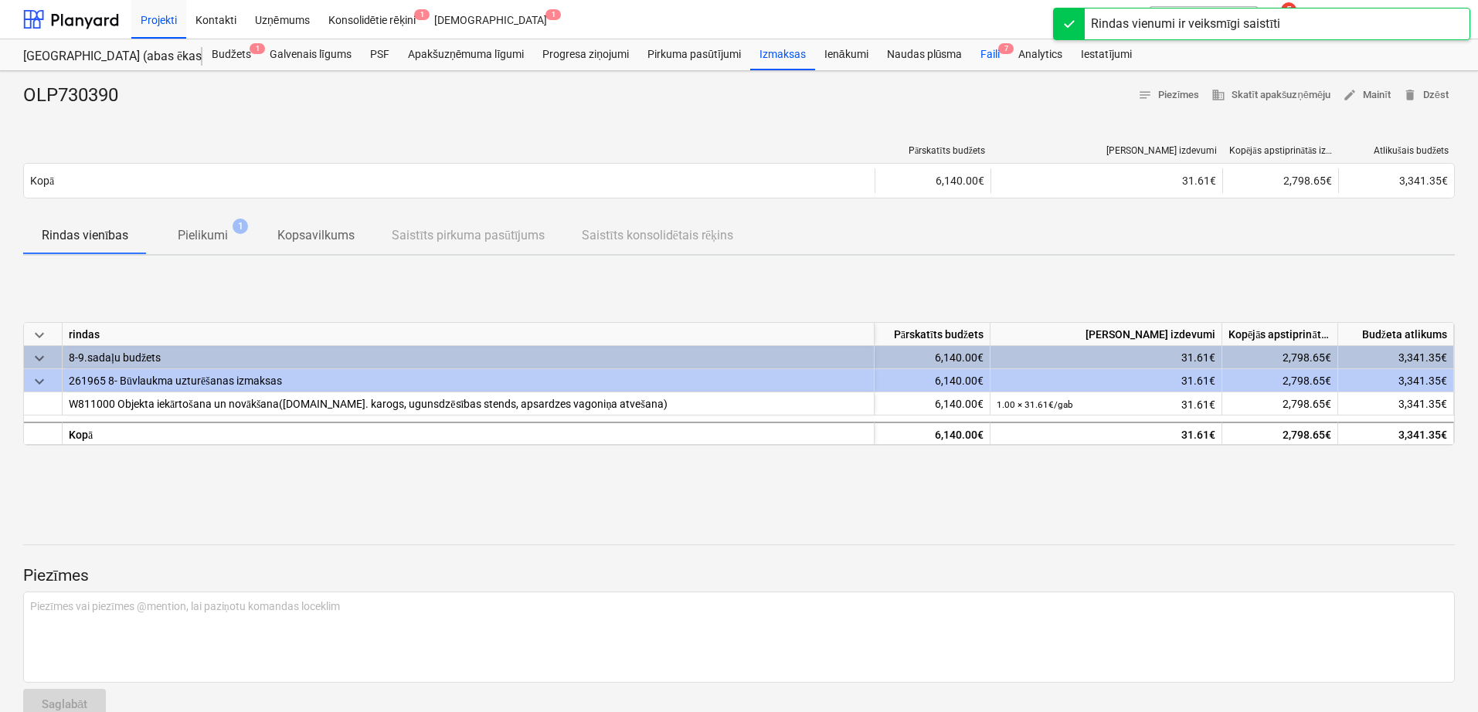
click at [973, 51] on div "Faili 7" at bounding box center [990, 54] width 38 height 31
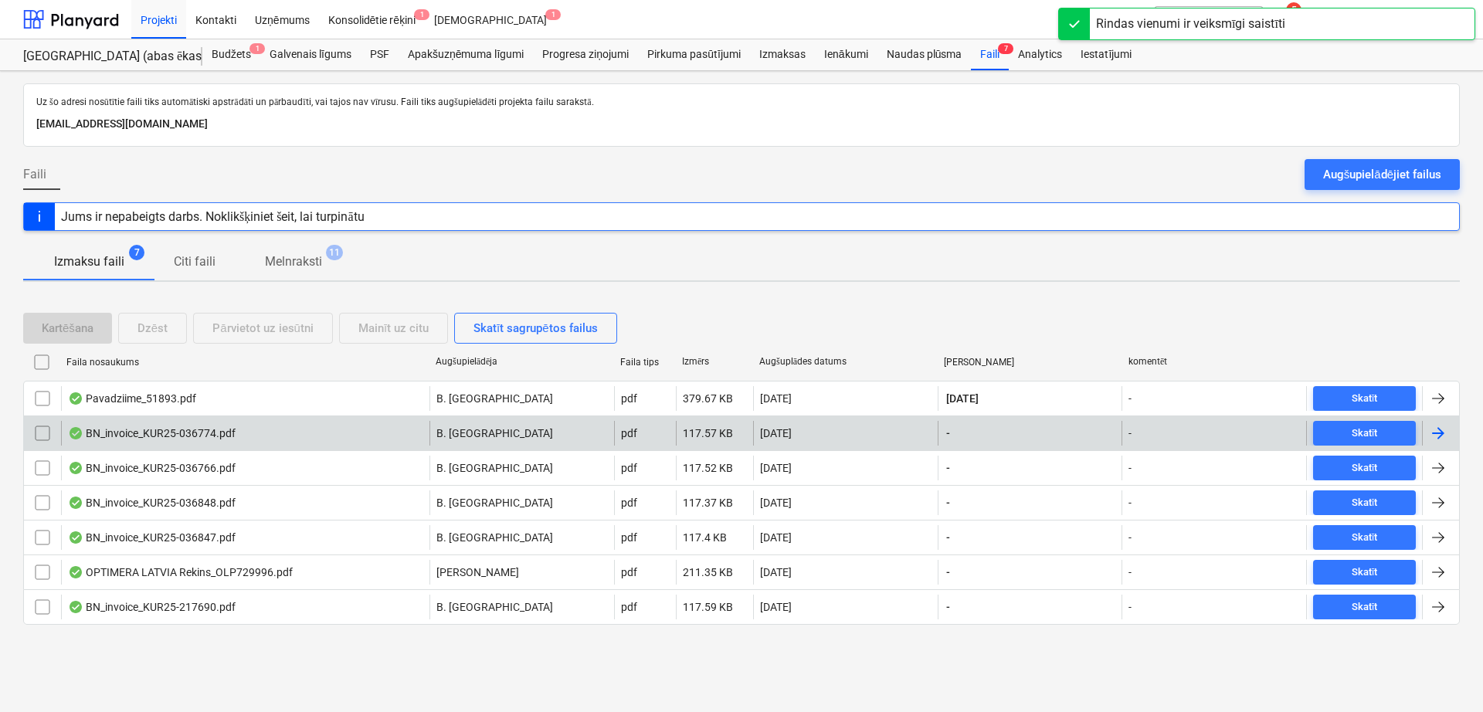
click at [1433, 431] on div at bounding box center [1438, 433] width 19 height 19
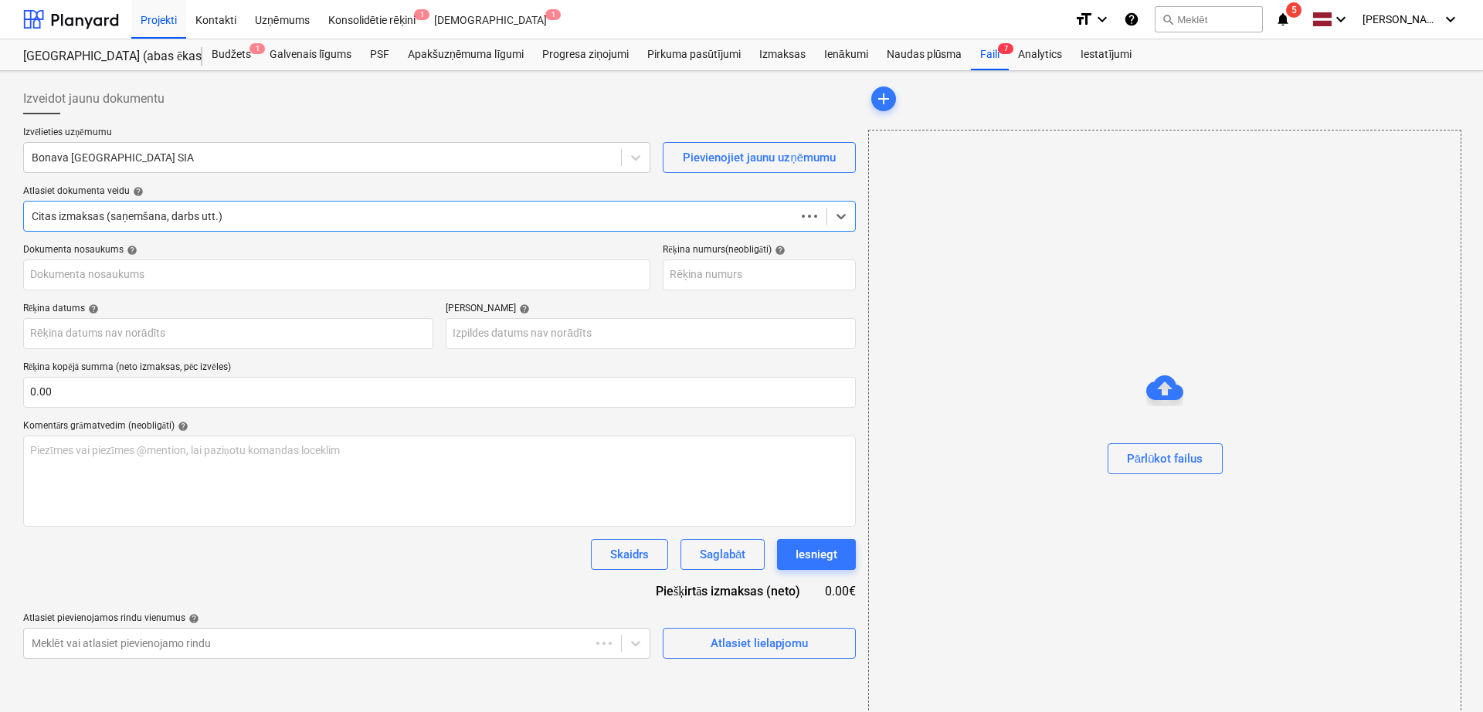
type input "KUR25-036774"
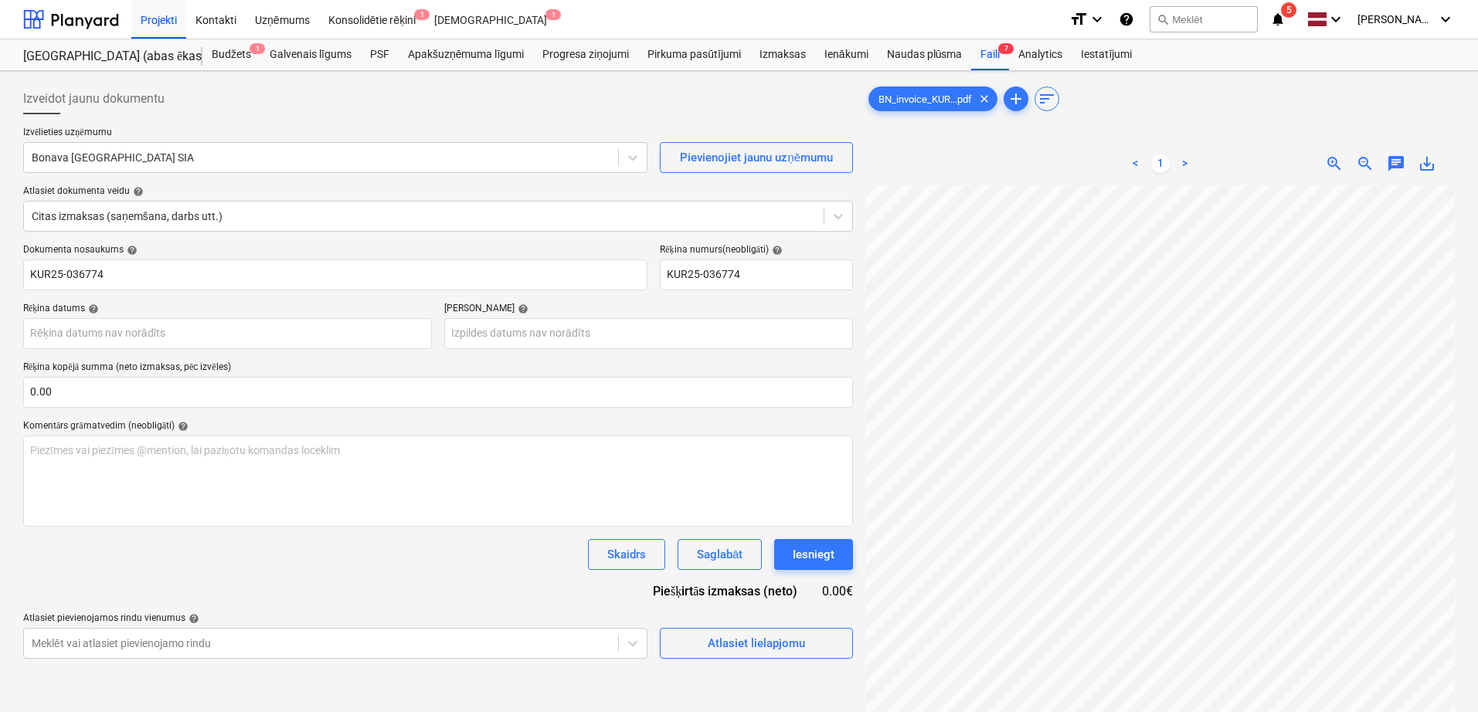
scroll to position [208, 148]
click at [150, 161] on div at bounding box center [321, 157] width 579 height 15
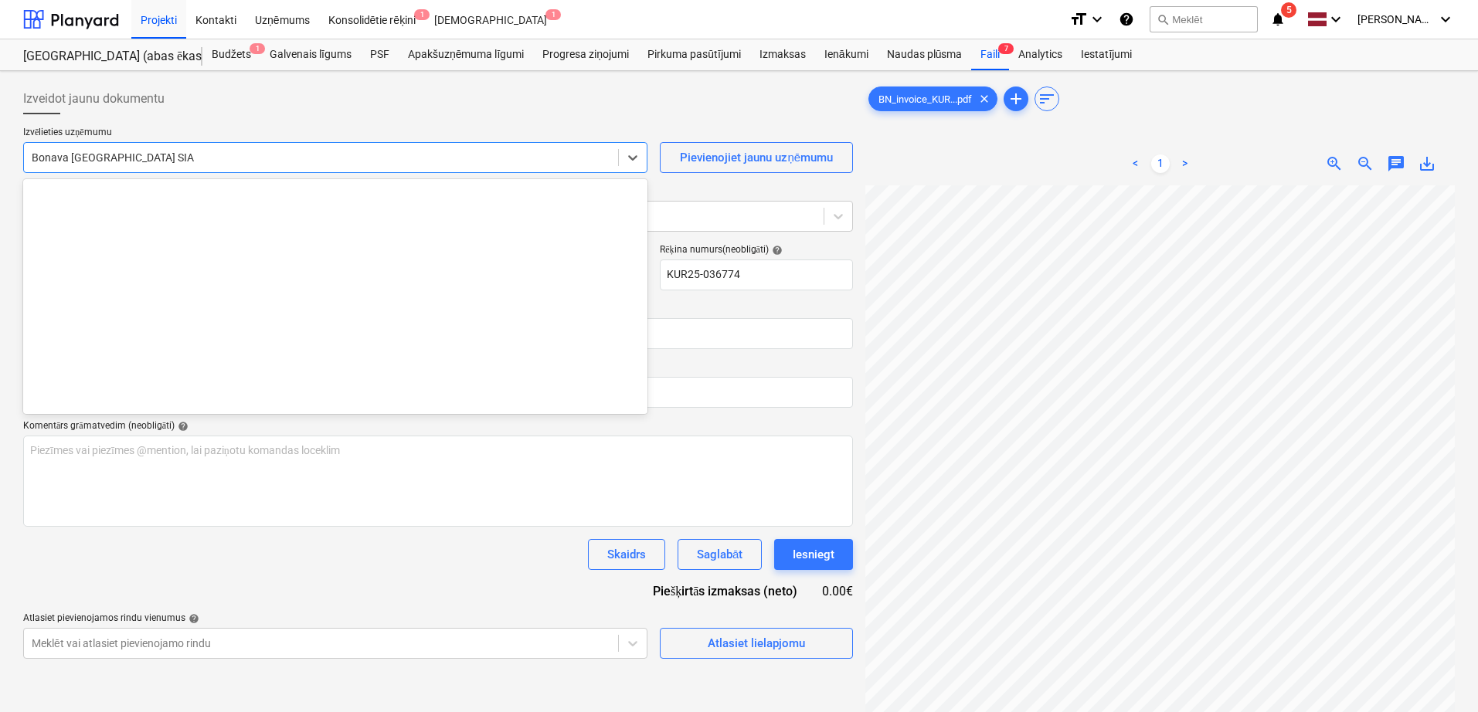
scroll to position [2839, 0]
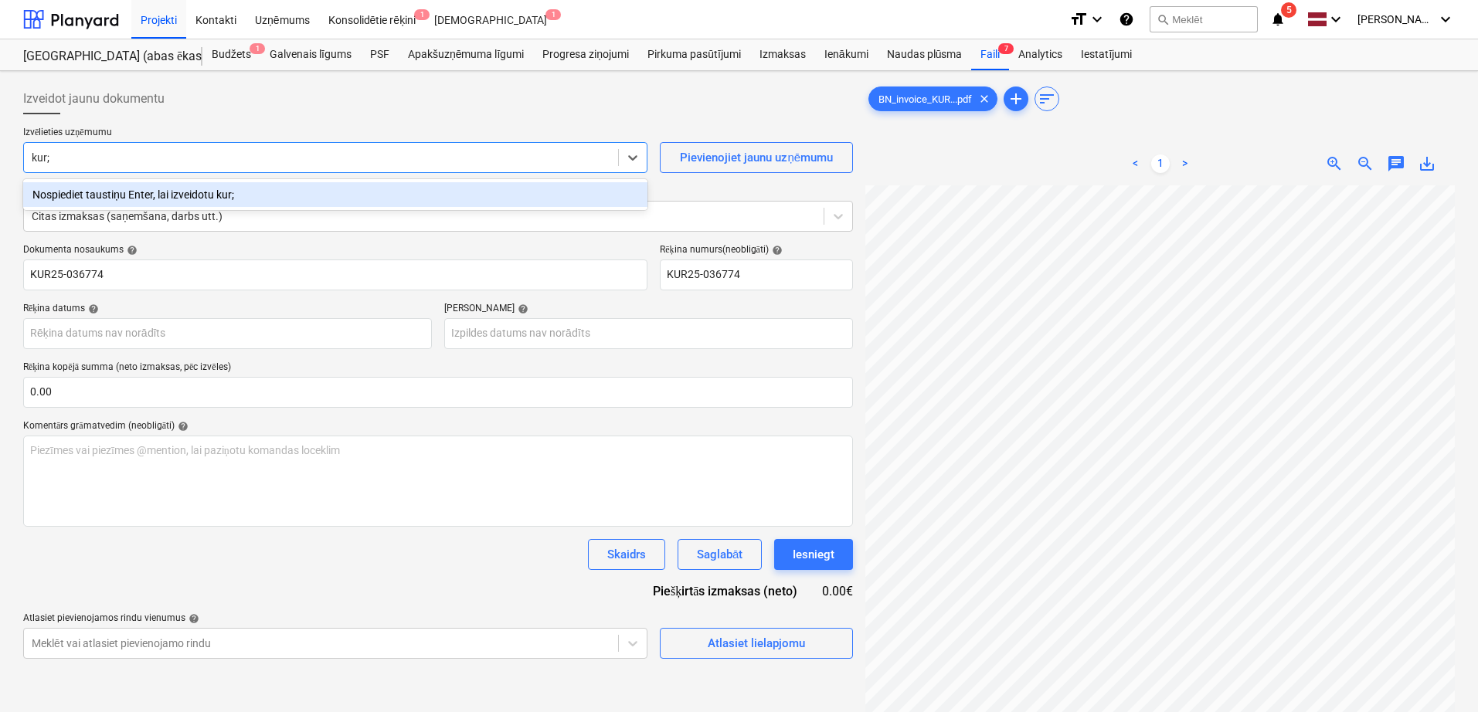
type input "kur"
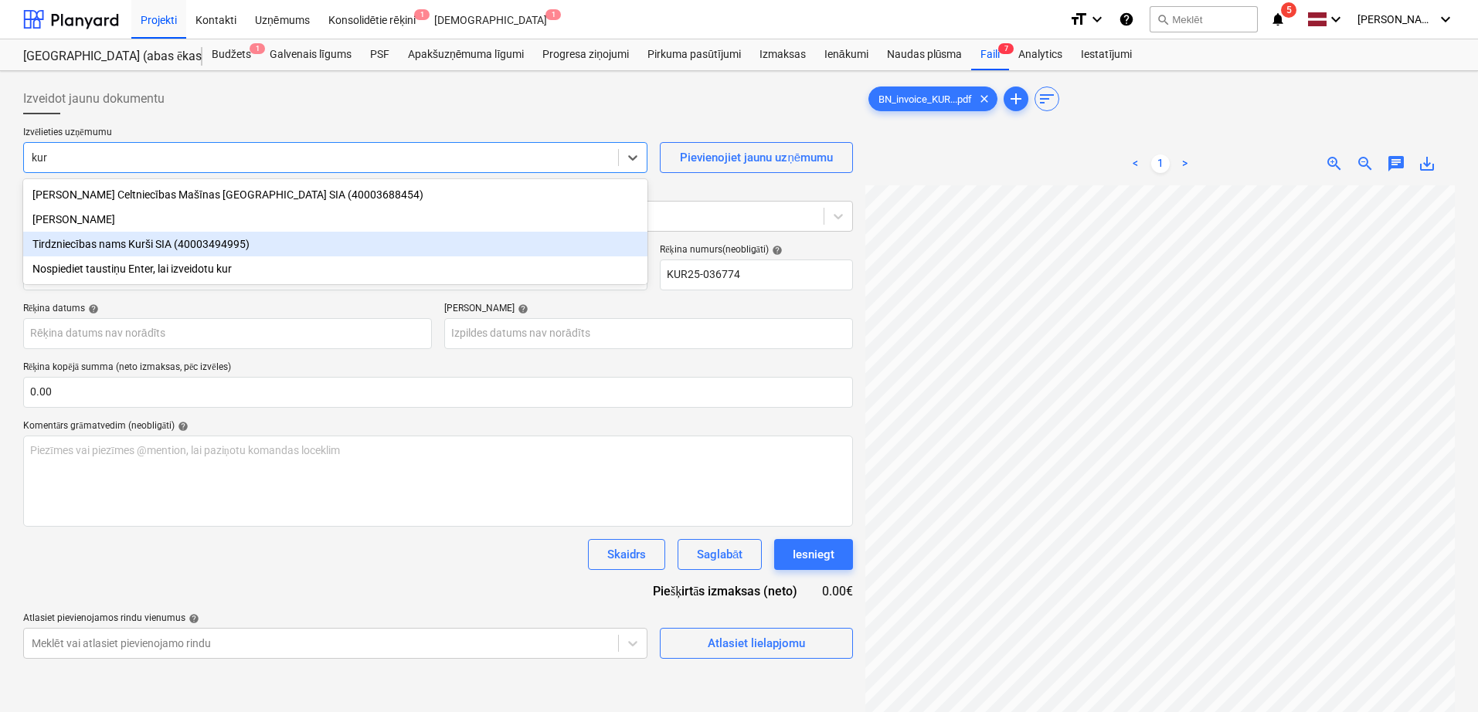
click at [135, 246] on div "Tirdzniecības nams Kurši SIA (40003494995)" at bounding box center [335, 244] width 624 height 25
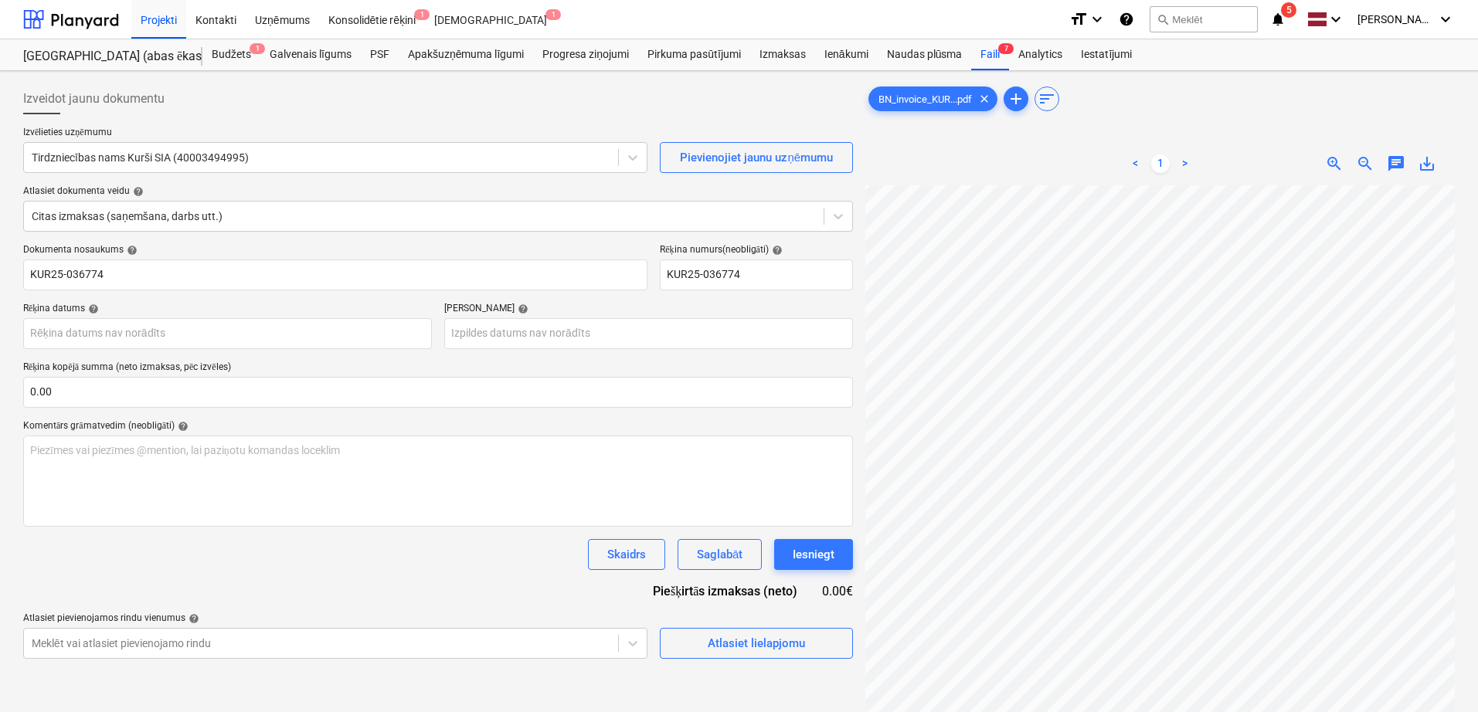
scroll to position [97, 126]
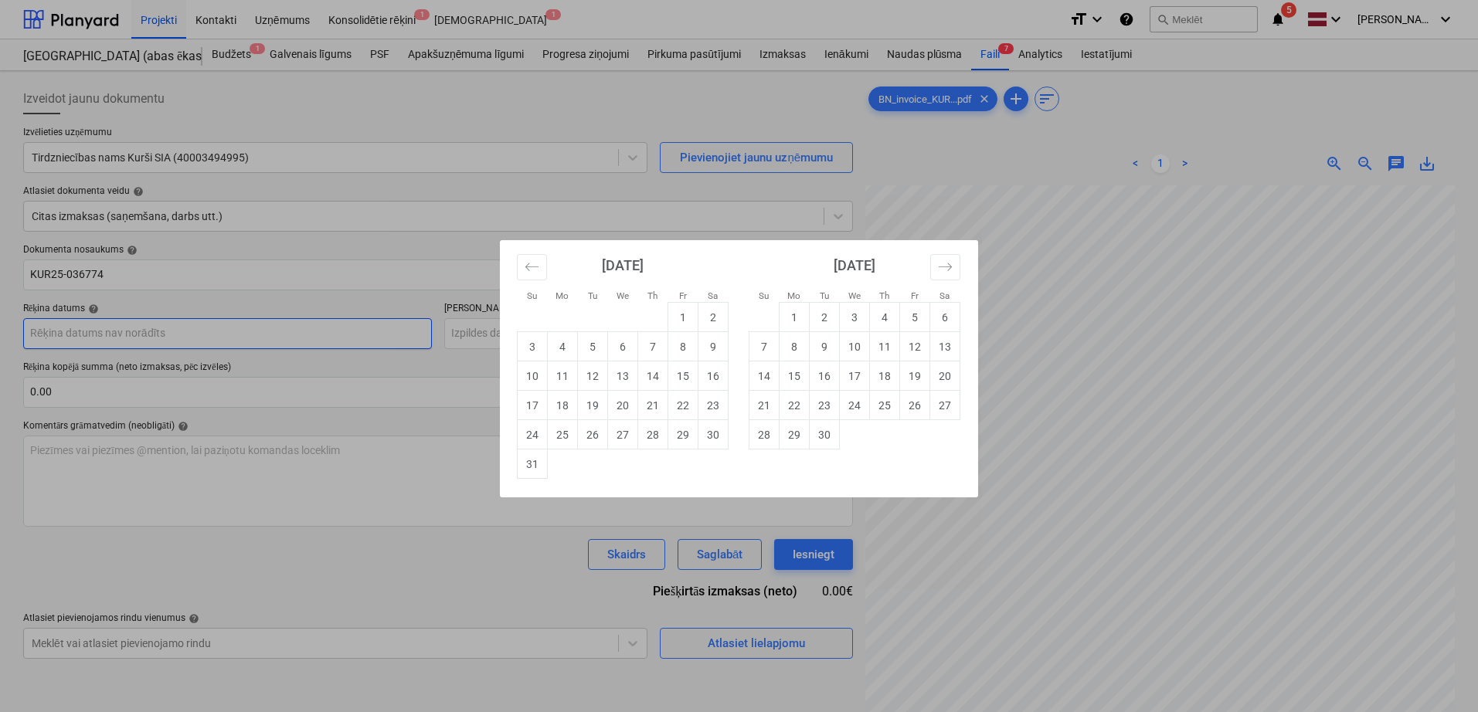
click at [335, 328] on body "Projekti Kontakti Uzņēmums Konsolidētie rēķini 1 Iesūtne 1 format_size keyboard…" at bounding box center [739, 356] width 1478 height 712
click at [693, 351] on td "8" at bounding box center [683, 346] width 30 height 29
type input "[DATE]"
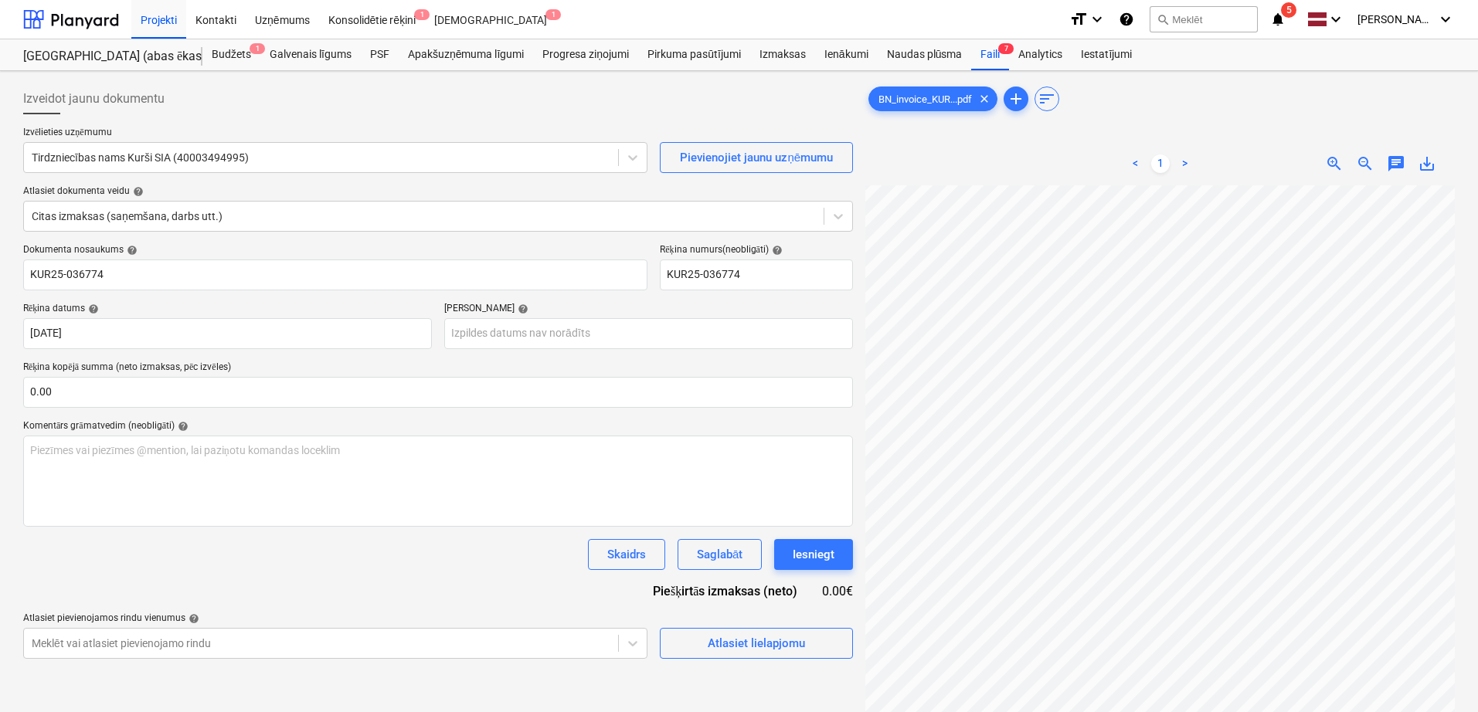
scroll to position [184, 80]
click at [643, 332] on body "Projekti Kontakti Uzņēmums Konsolidētie rēķini 1 Iesūtne 1 format_size keyboard…" at bounding box center [739, 356] width 1478 height 712
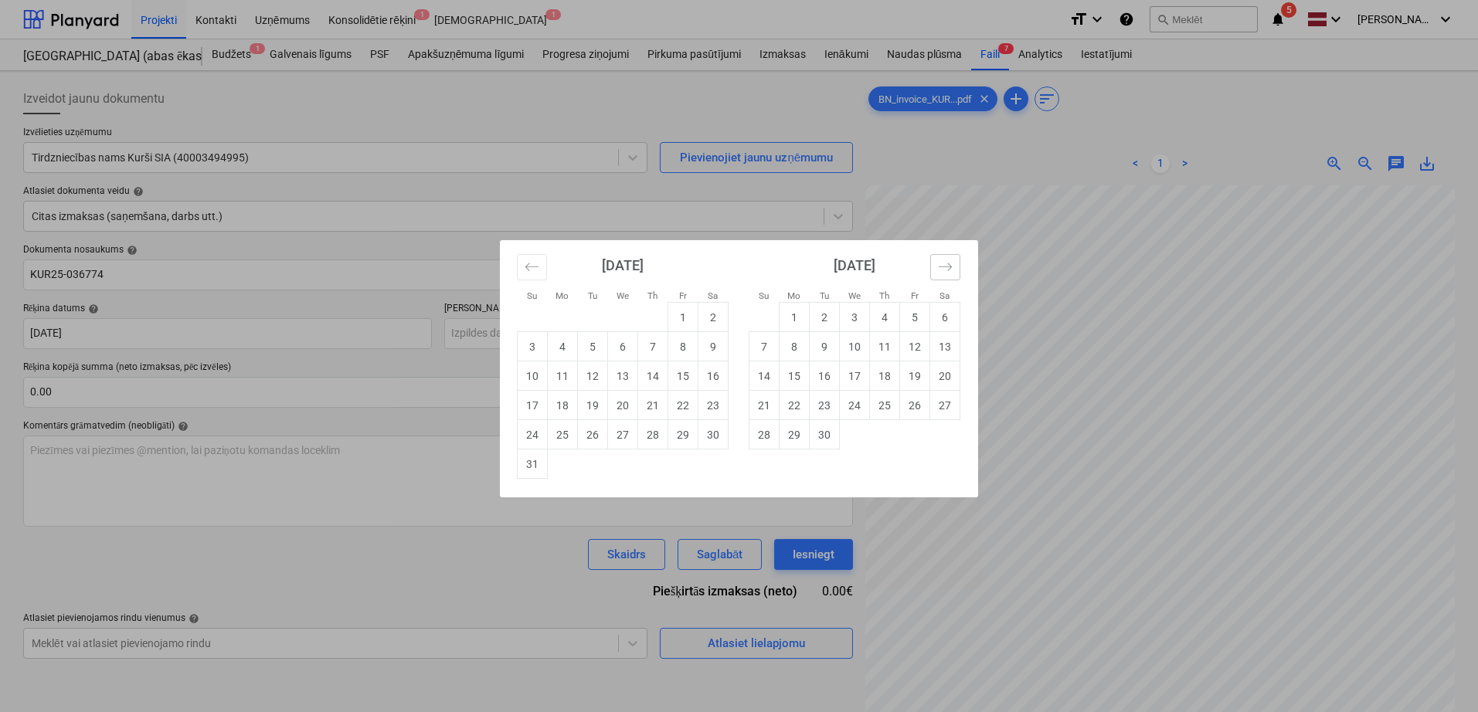
click at [952, 271] on icon "Move forward to switch to the next month." at bounding box center [945, 267] width 15 height 15
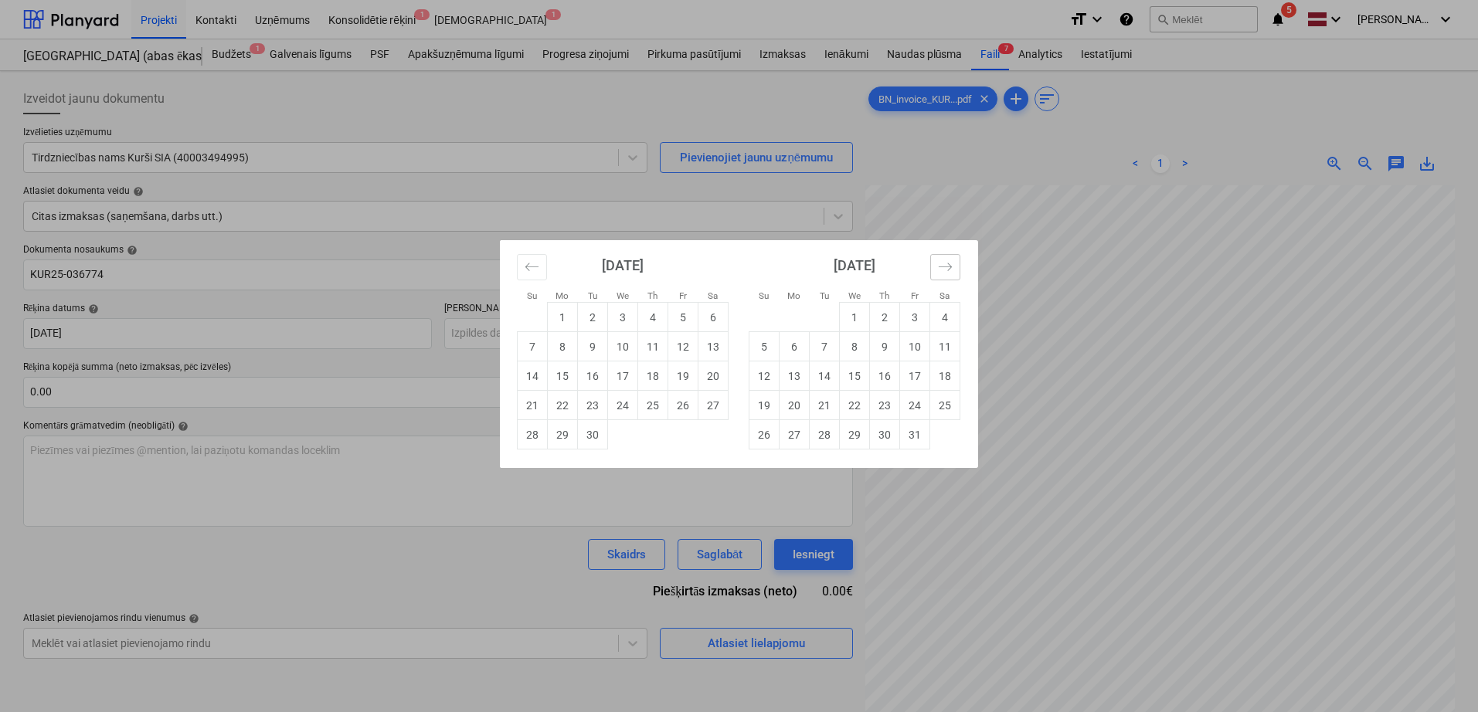
click at [952, 271] on icon "Move forward to switch to the next month." at bounding box center [945, 267] width 15 height 15
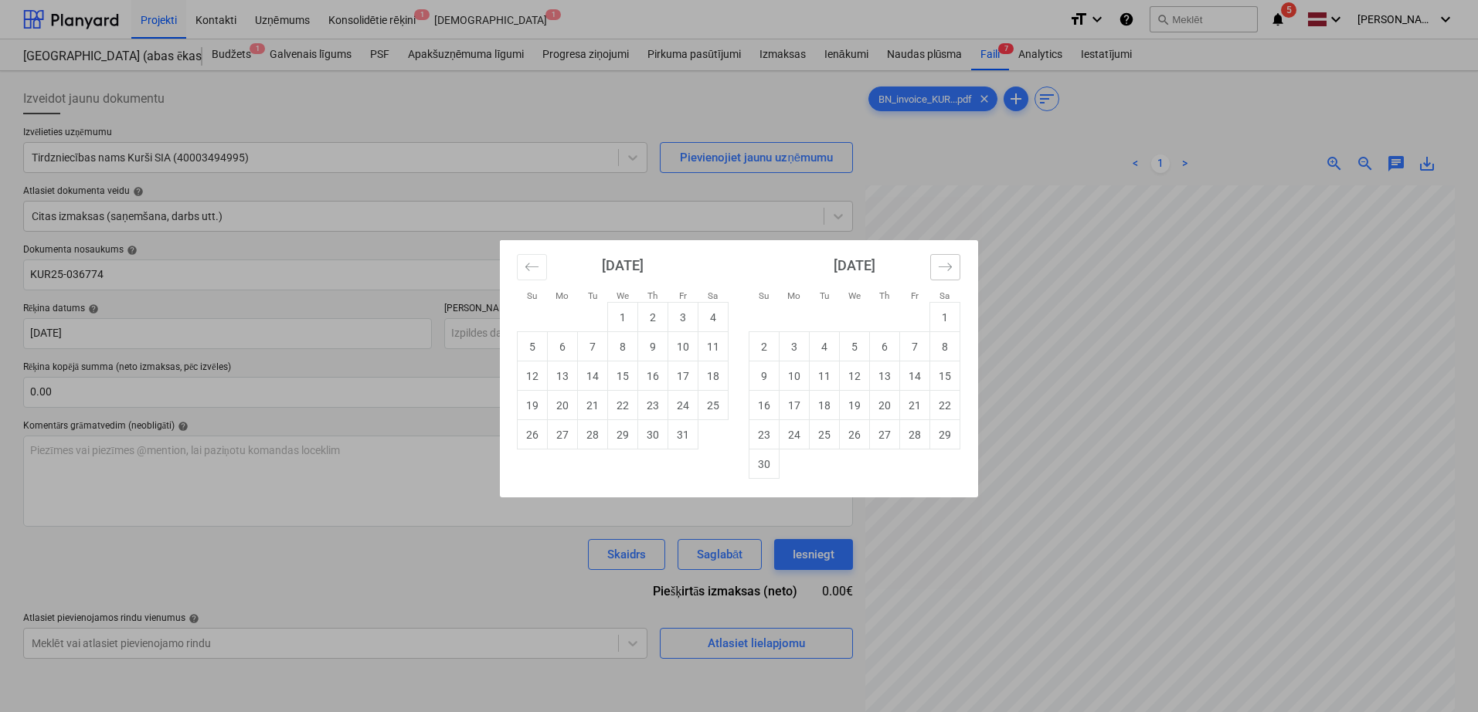
click at [952, 271] on icon "Move forward to switch to the next month." at bounding box center [945, 267] width 15 height 15
click at [934, 324] on td "6" at bounding box center [945, 317] width 30 height 29
type input "[DATE]"
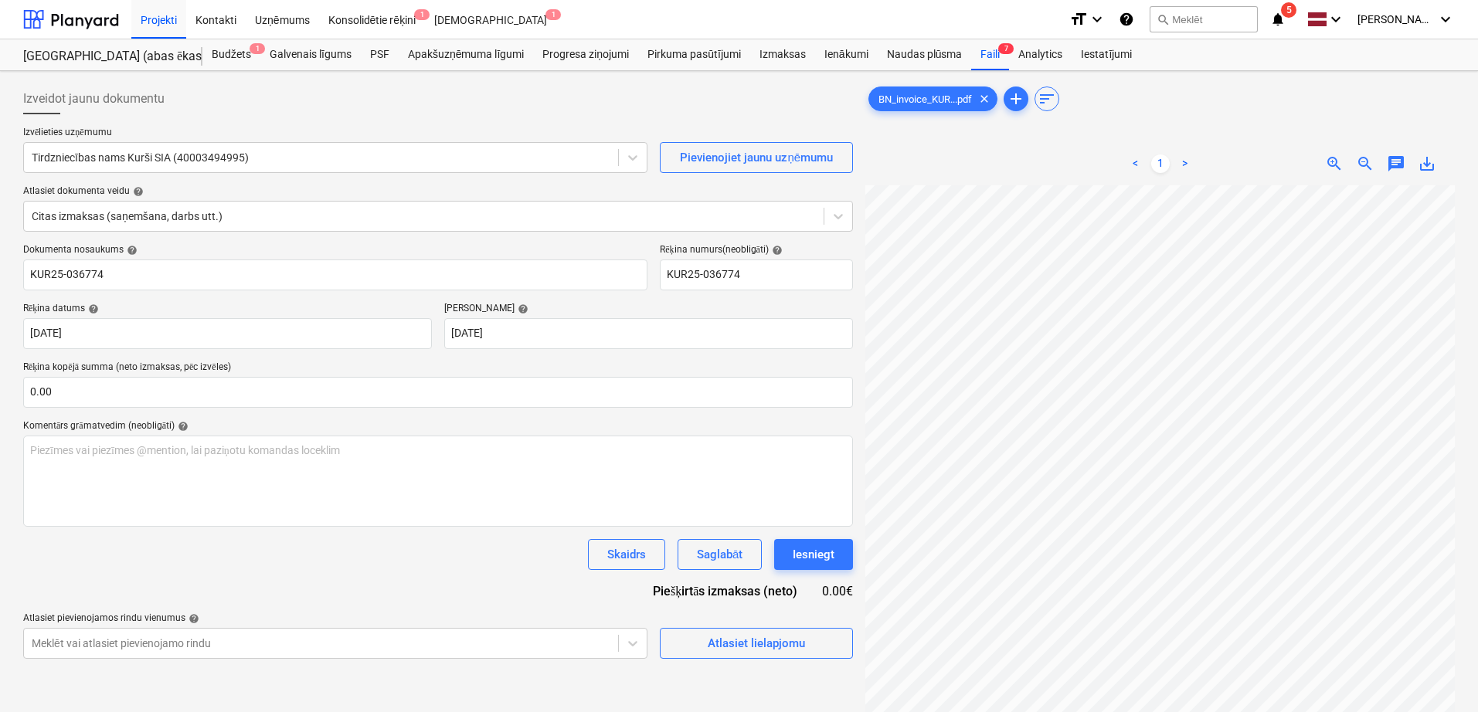
scroll to position [266, 148]
click at [294, 392] on input "text" at bounding box center [438, 392] width 830 height 31
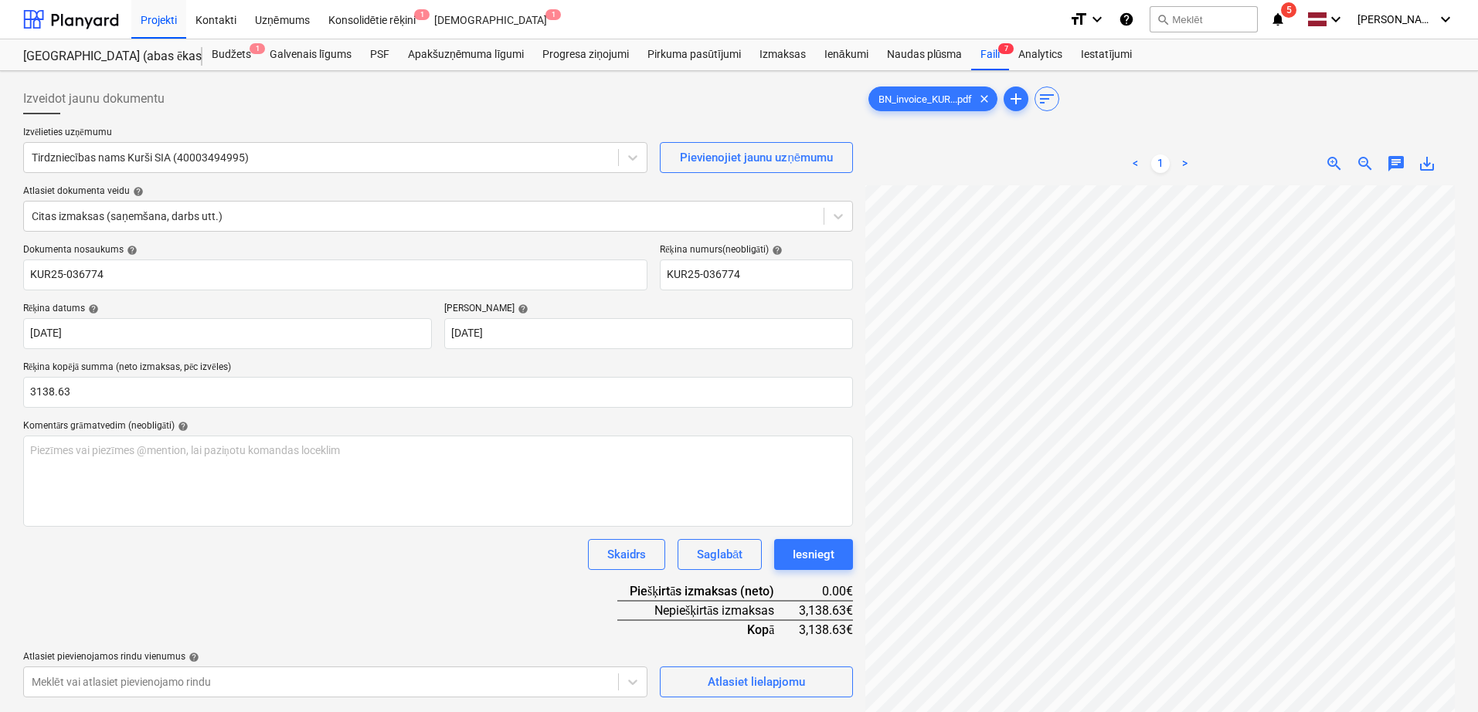
type input "3,138.63"
click at [433, 574] on div "Dokumenta nosaukums help KUR25-036774 Rēķina numurs (neobligāti) help KUR25-036…" at bounding box center [438, 470] width 830 height 453
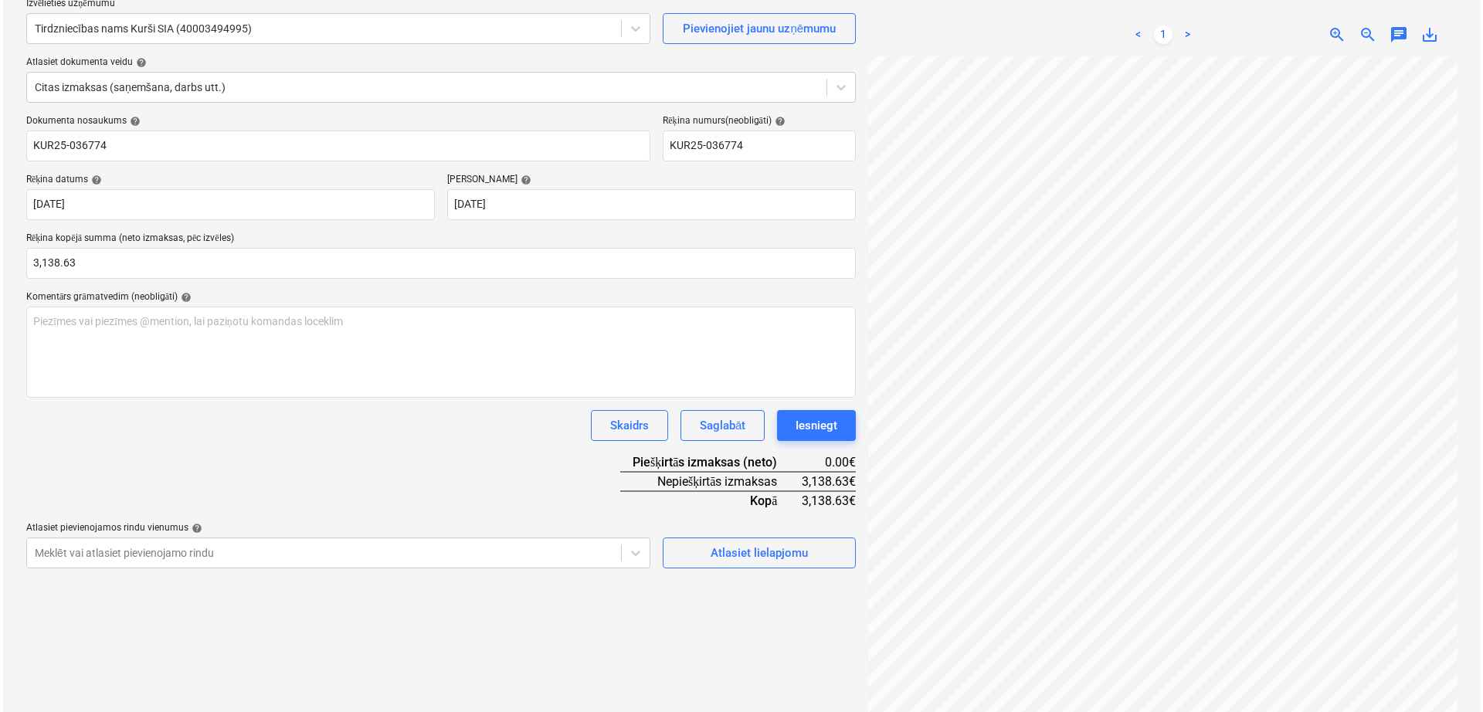
scroll to position [244, 121]
click at [709, 560] on div "Atlasiet lielapjomu" at bounding box center [756, 553] width 97 height 20
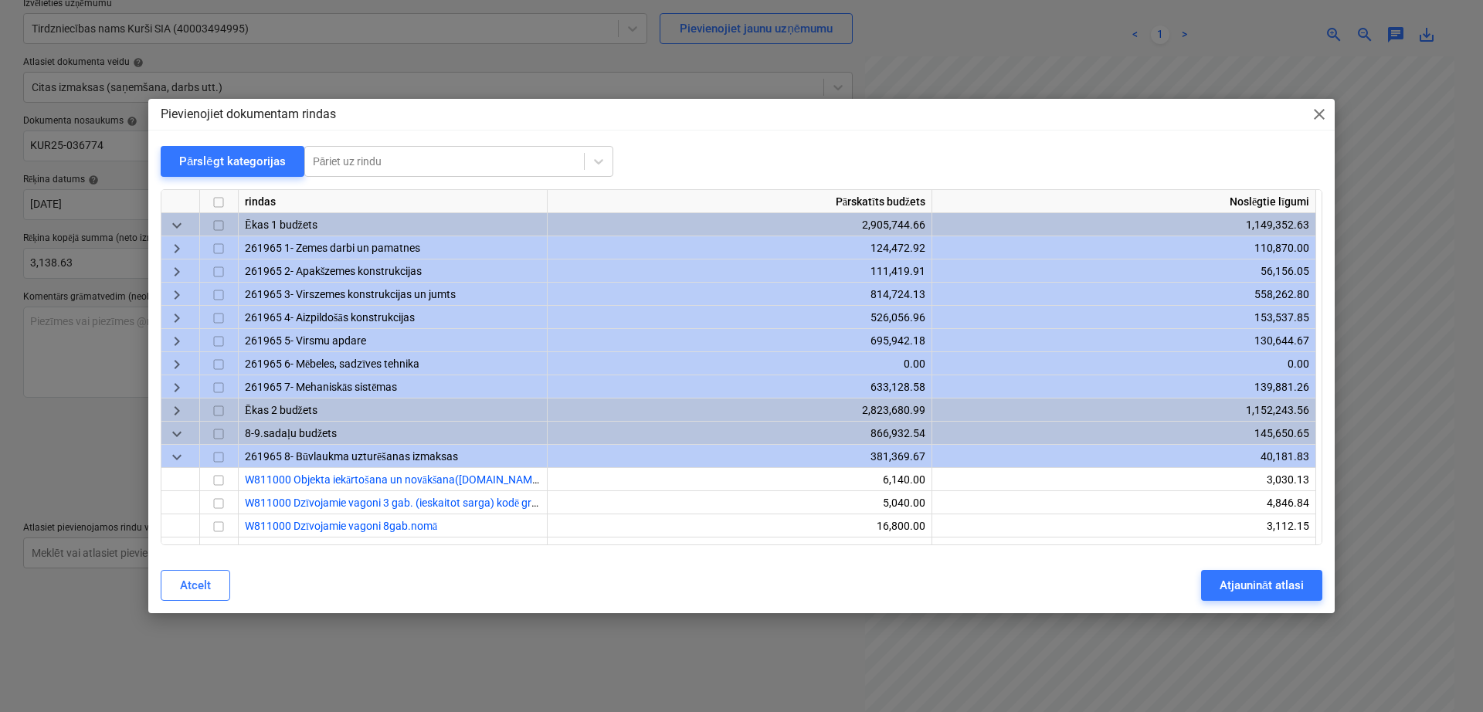
click at [171, 228] on span "keyboard_arrow_down" at bounding box center [177, 226] width 19 height 19
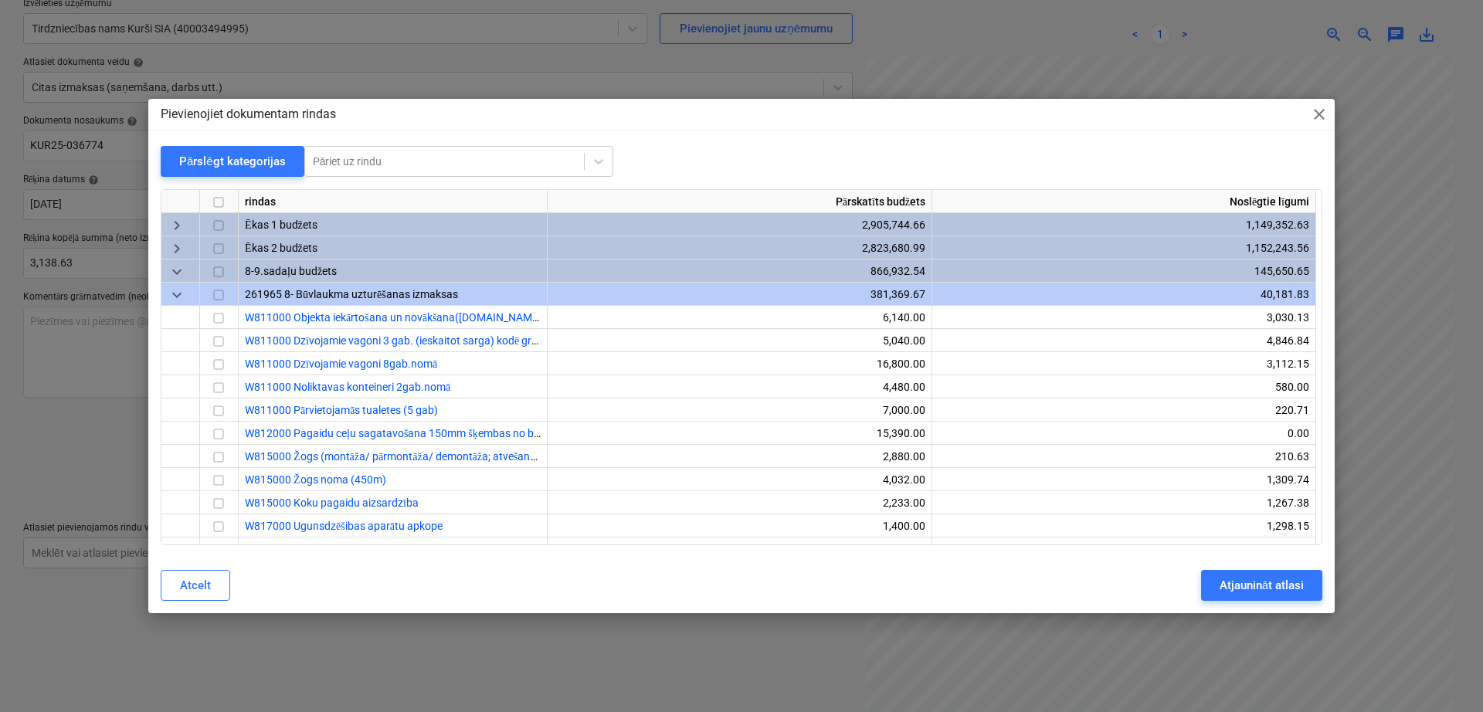
click at [171, 228] on span "keyboard_arrow_right" at bounding box center [177, 226] width 19 height 19
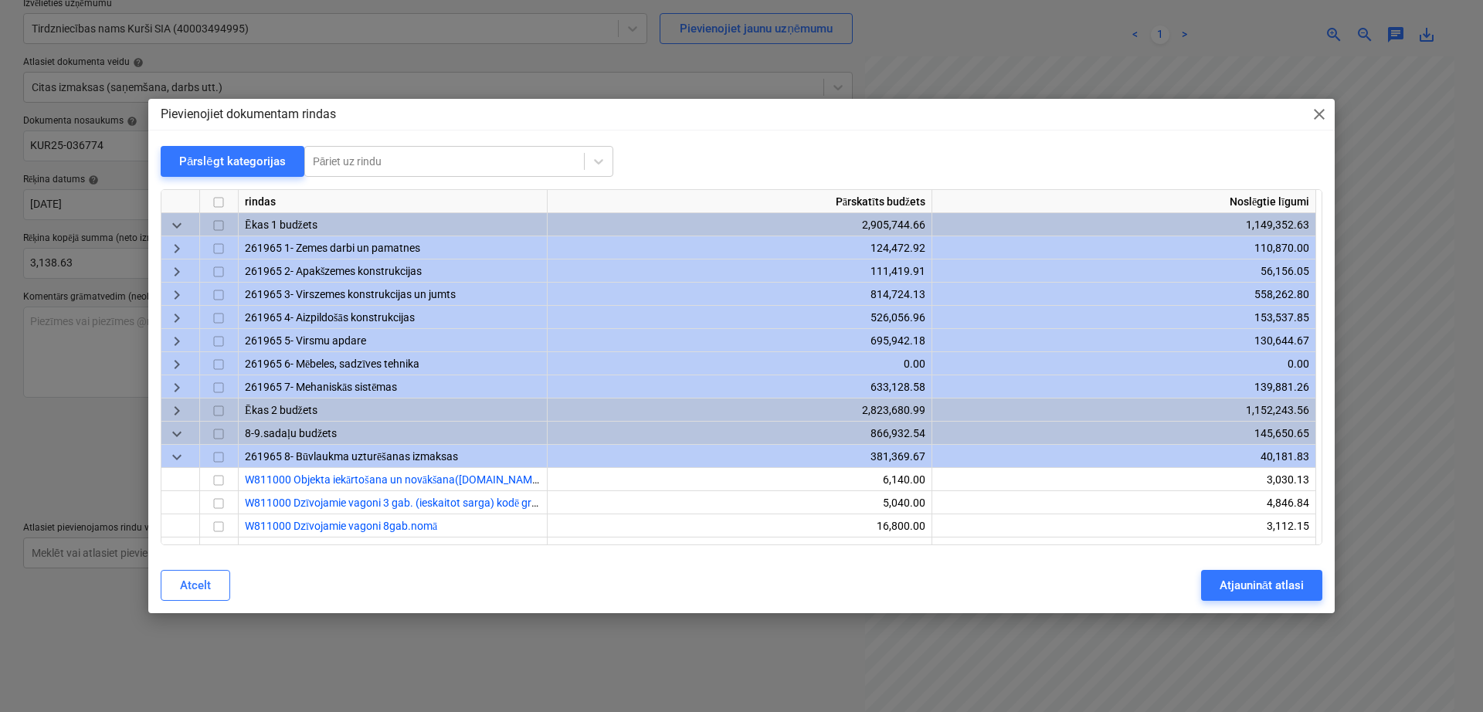
click at [182, 225] on span "keyboard_arrow_down" at bounding box center [177, 226] width 19 height 19
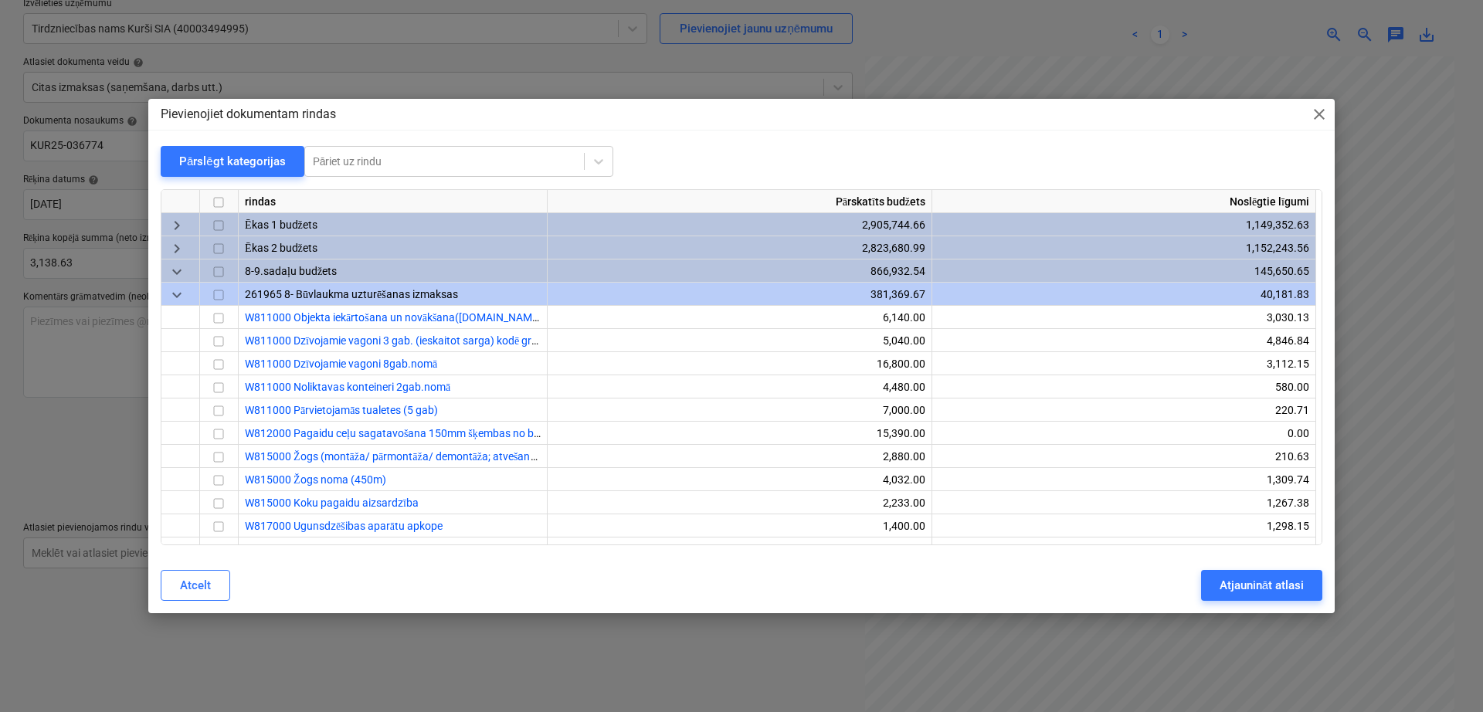
click at [186, 286] on div "keyboard_arrow_down" at bounding box center [180, 294] width 39 height 23
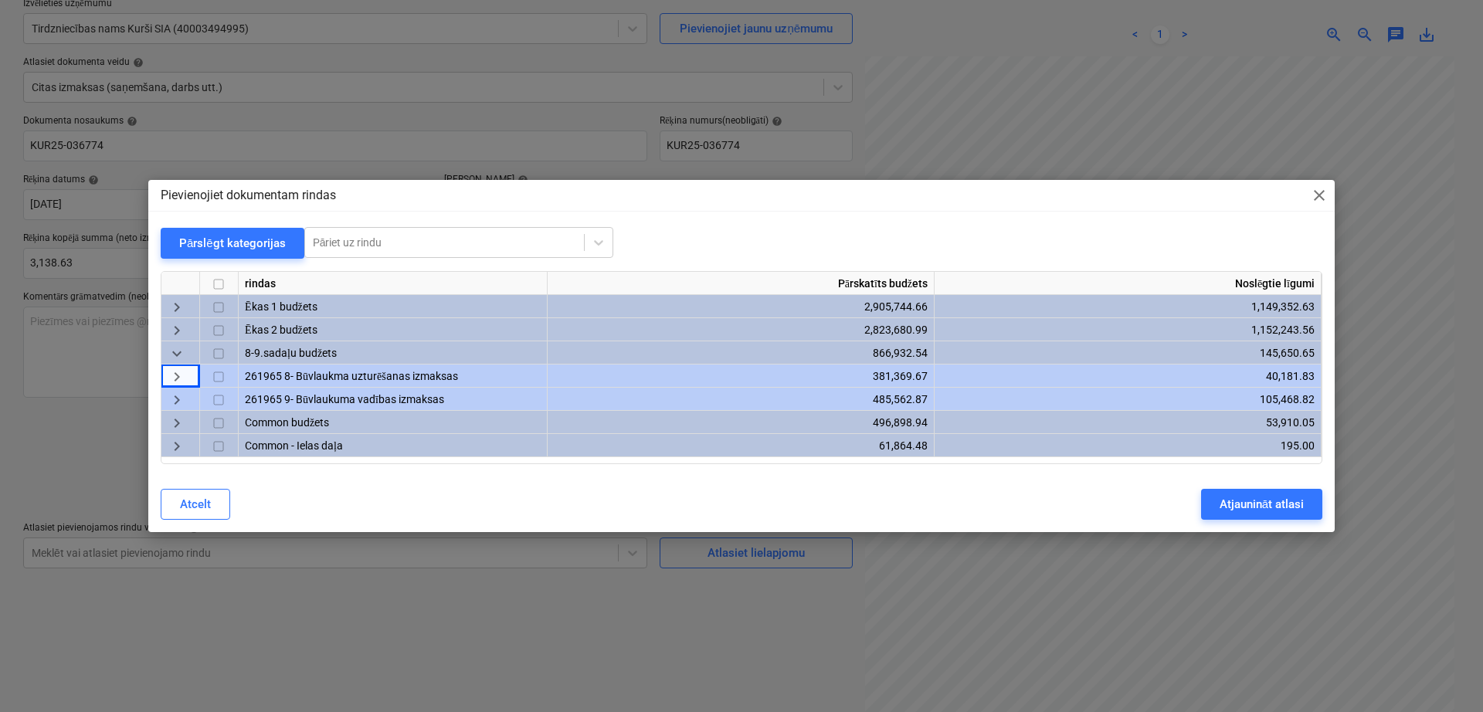
click at [175, 368] on span "keyboard_arrow_right" at bounding box center [177, 377] width 19 height 19
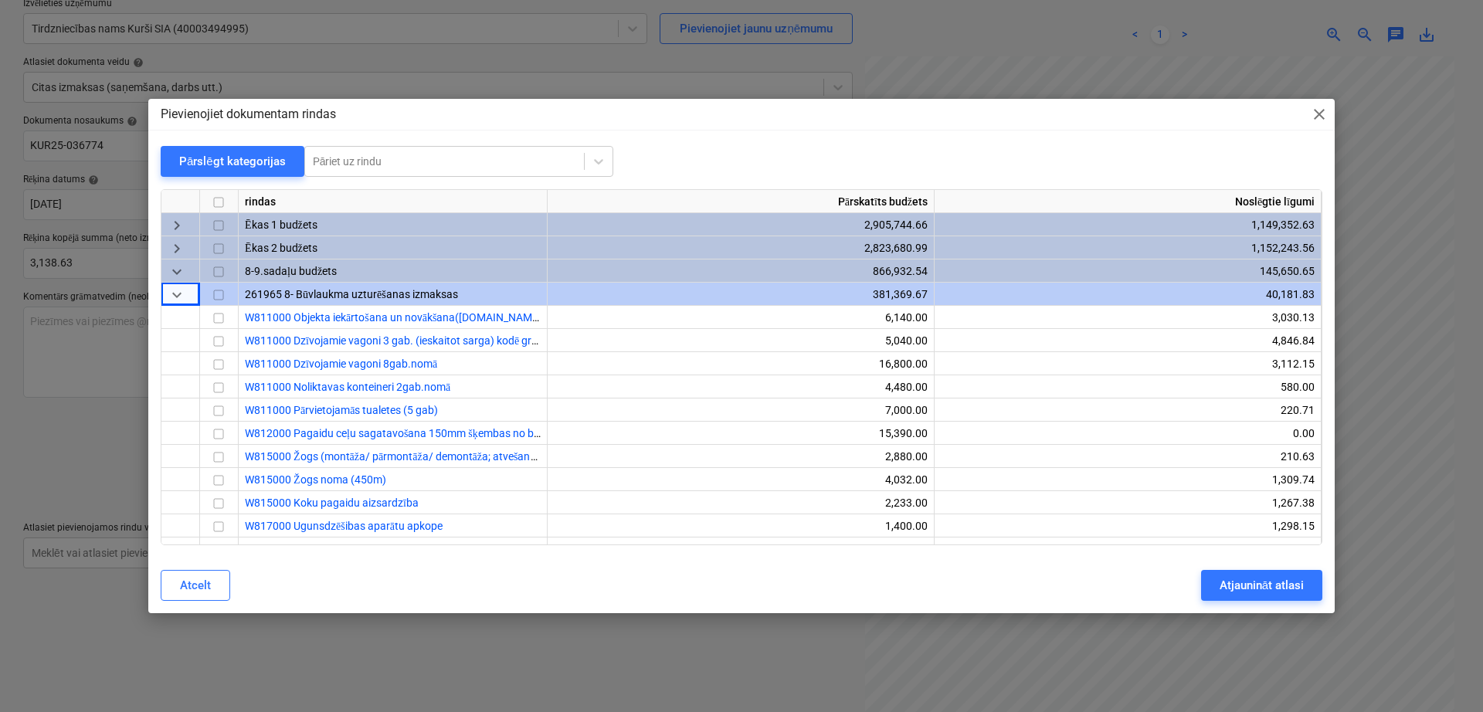
drag, startPoint x: 175, startPoint y: 353, endPoint x: 187, endPoint y: 299, distance: 55.3
click at [177, 346] on div "rindas Pārskatīts budžets Noslēgtie līgumi keyboard_arrow_right Ēkas 1 budžets …" at bounding box center [742, 367] width 1162 height 356
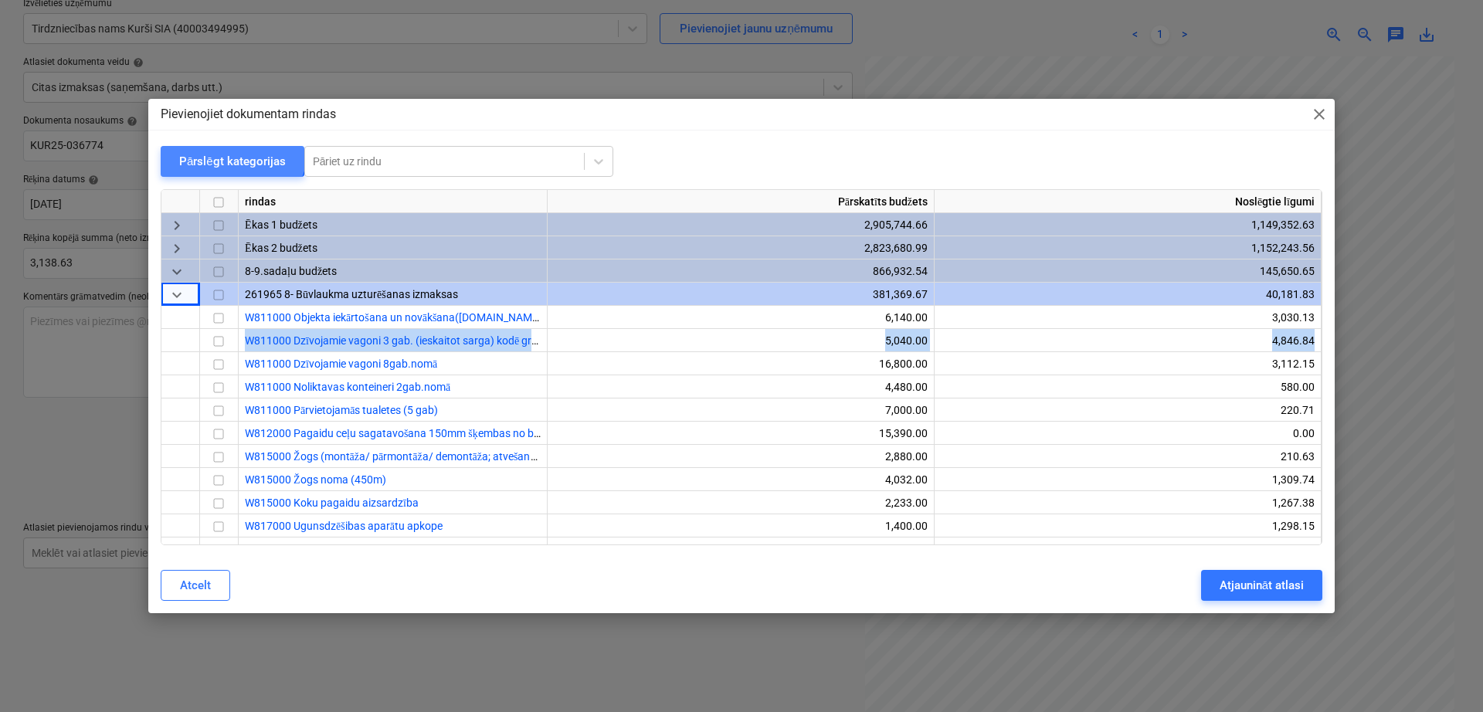
click at [219, 146] on button "Pārslēgt kategorijas" at bounding box center [233, 161] width 144 height 31
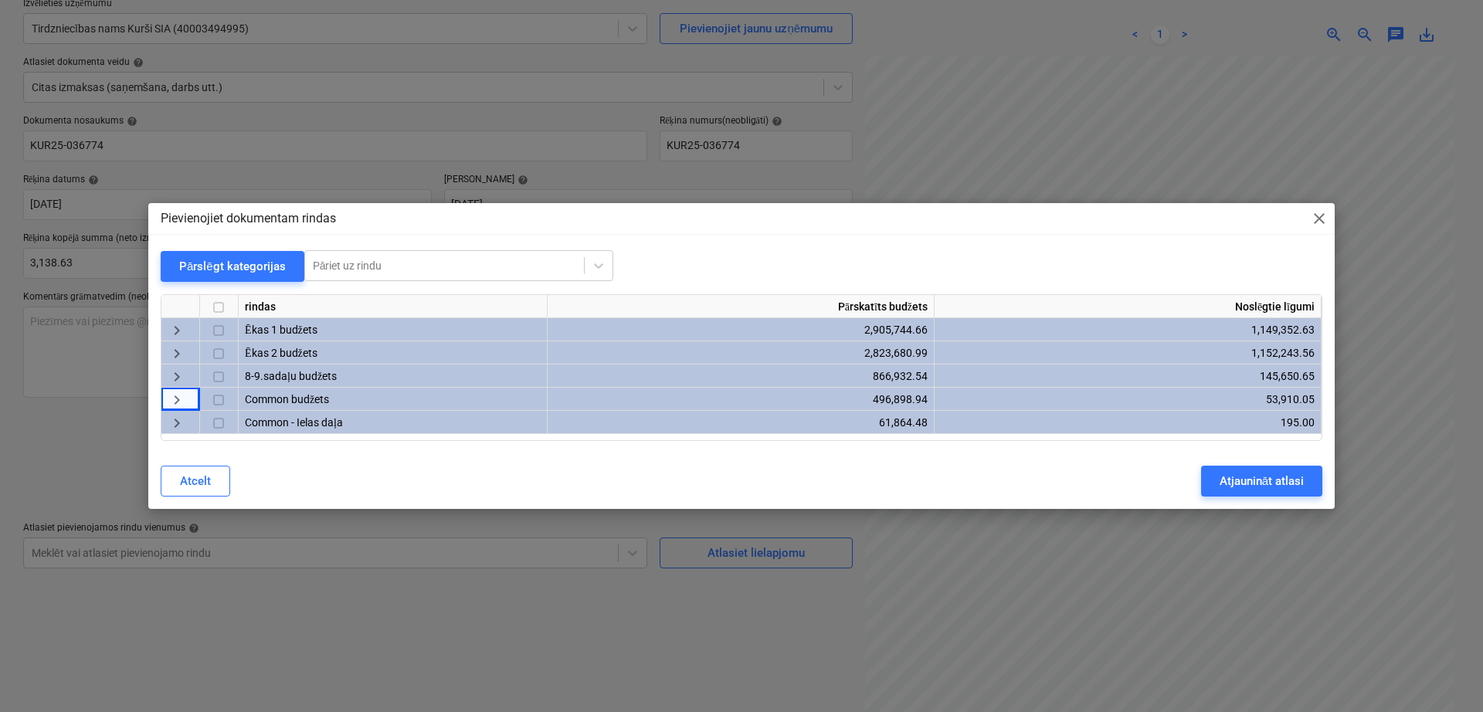
click at [178, 331] on span "keyboard_arrow_right" at bounding box center [177, 330] width 19 height 19
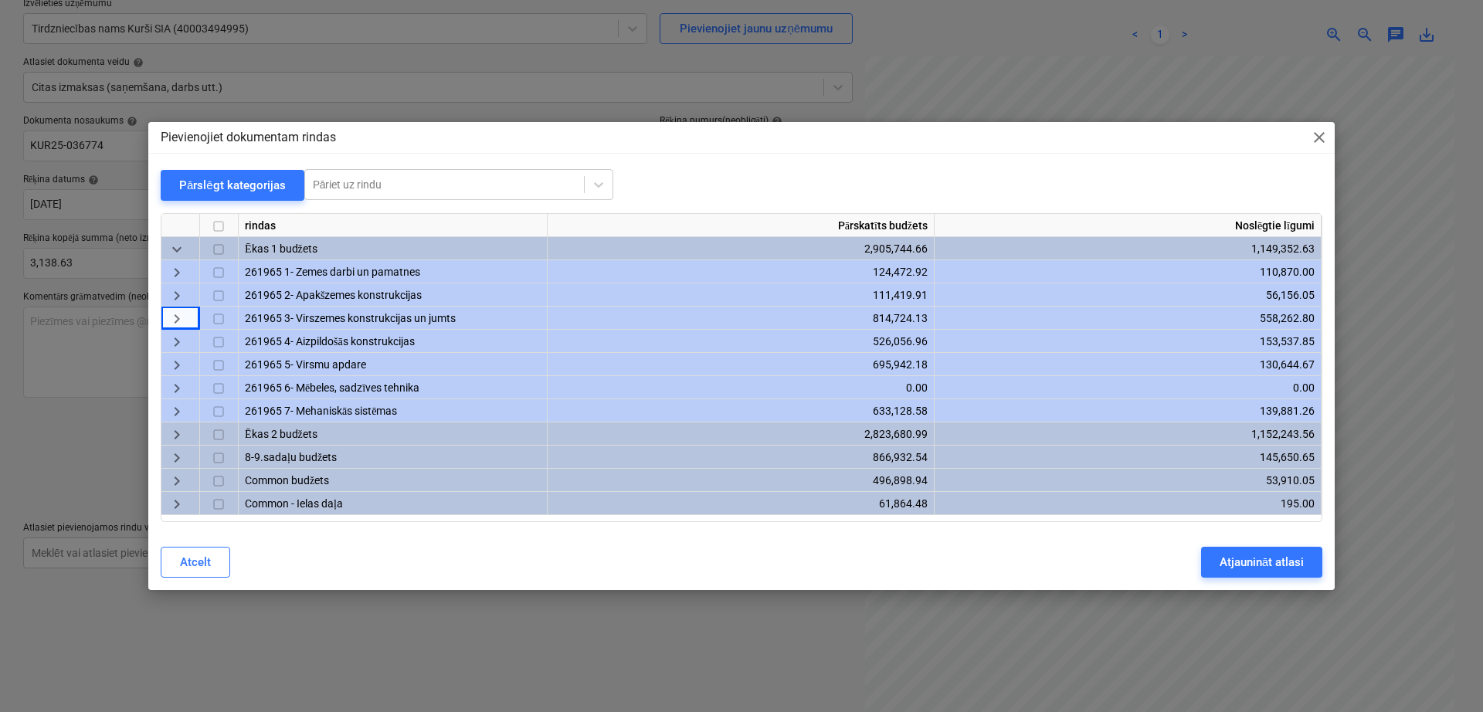
click at [185, 316] on span "keyboard_arrow_right" at bounding box center [177, 319] width 19 height 19
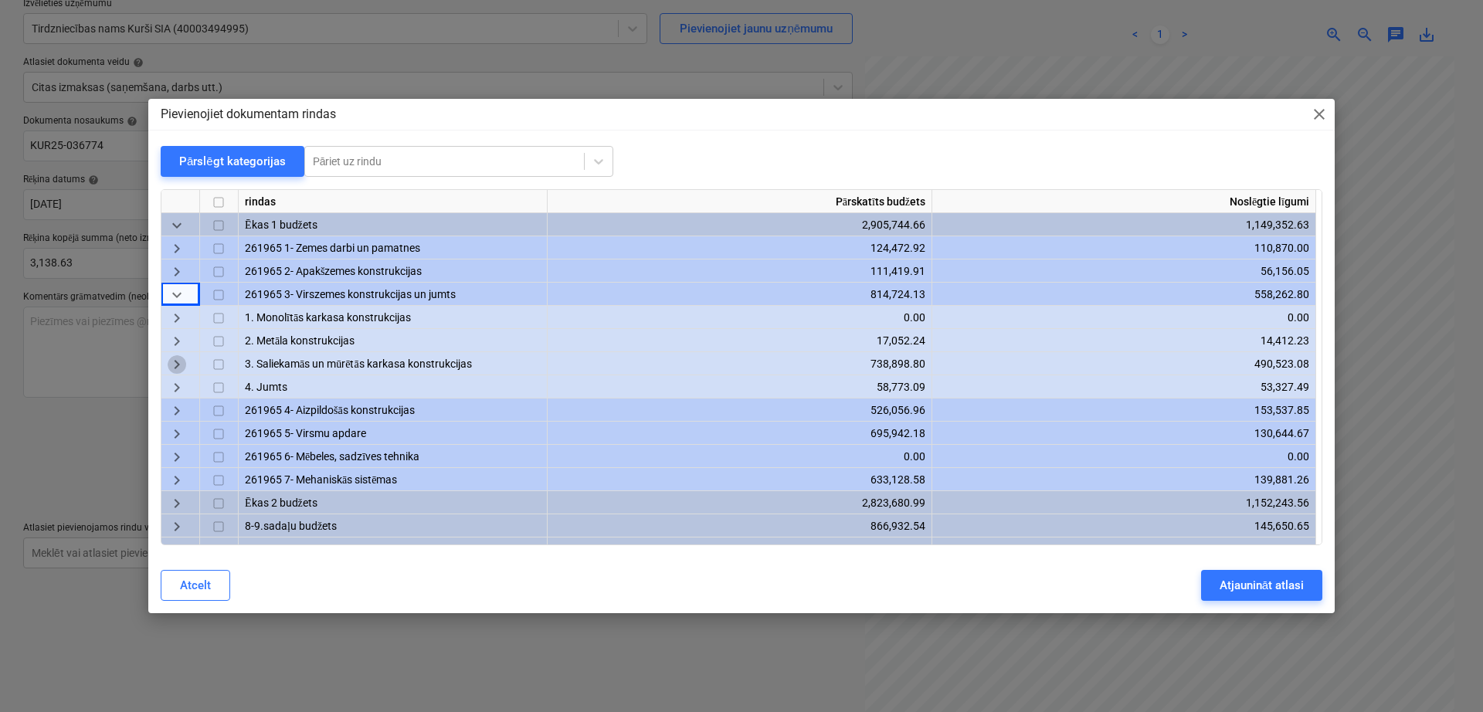
click at [175, 365] on span "keyboard_arrow_right" at bounding box center [177, 365] width 19 height 19
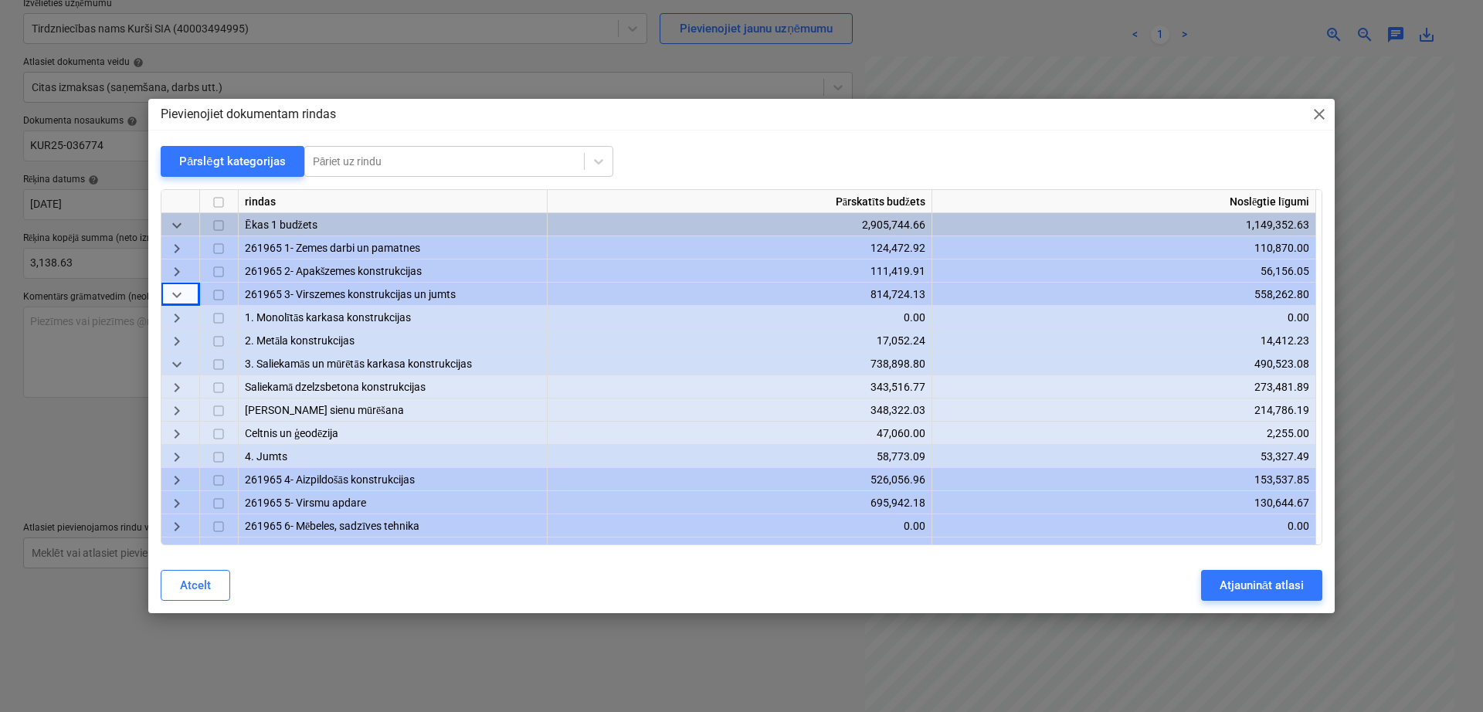
click at [175, 400] on div "keyboard_arrow_right" at bounding box center [180, 410] width 39 height 23
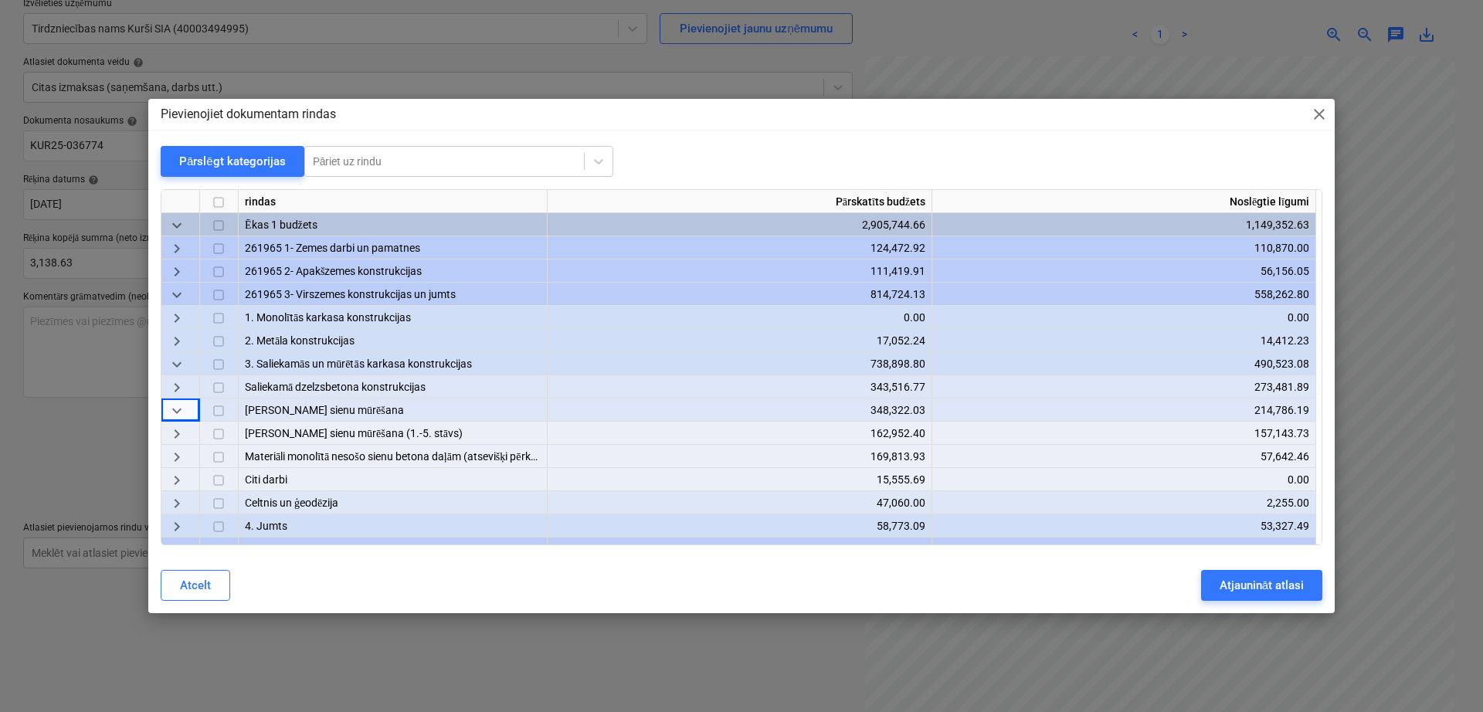
click at [188, 457] on div "keyboard_arrow_right" at bounding box center [180, 456] width 39 height 23
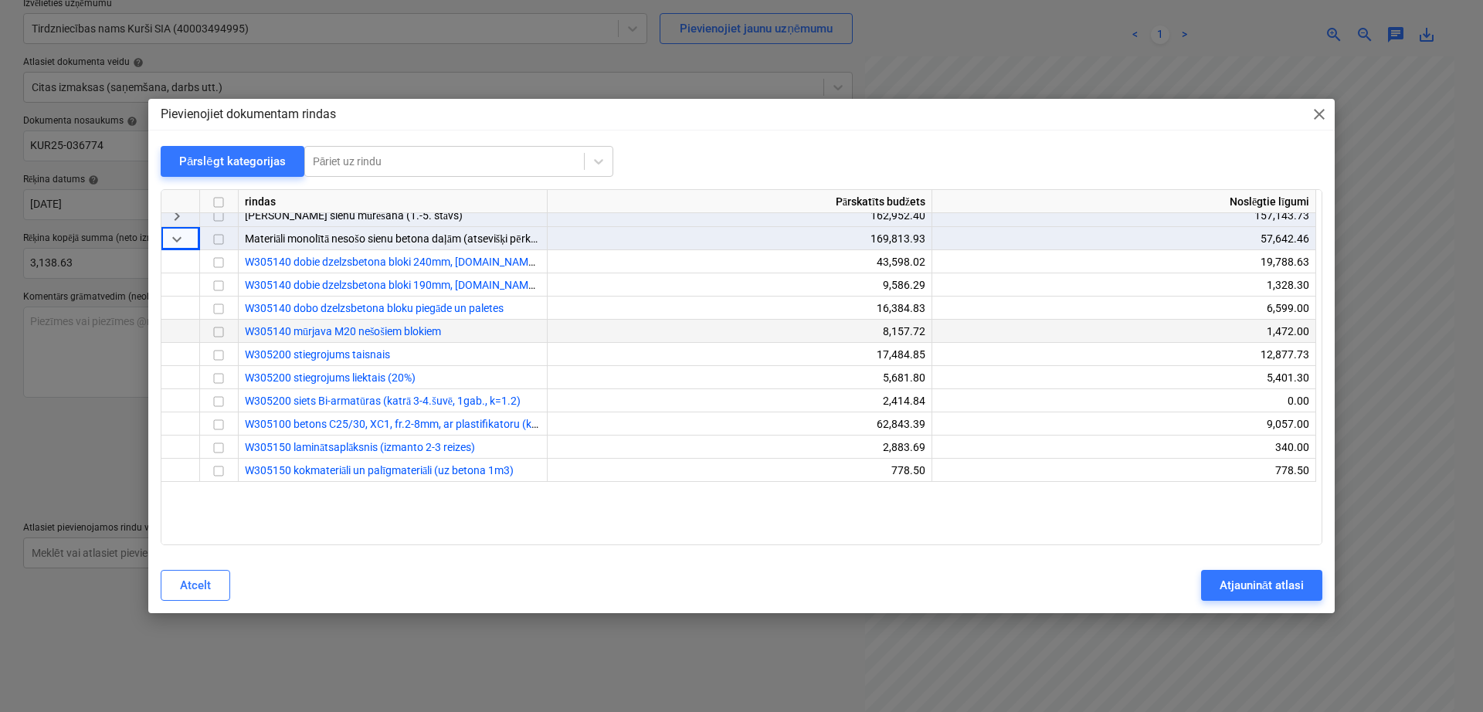
scroll to position [257, 0]
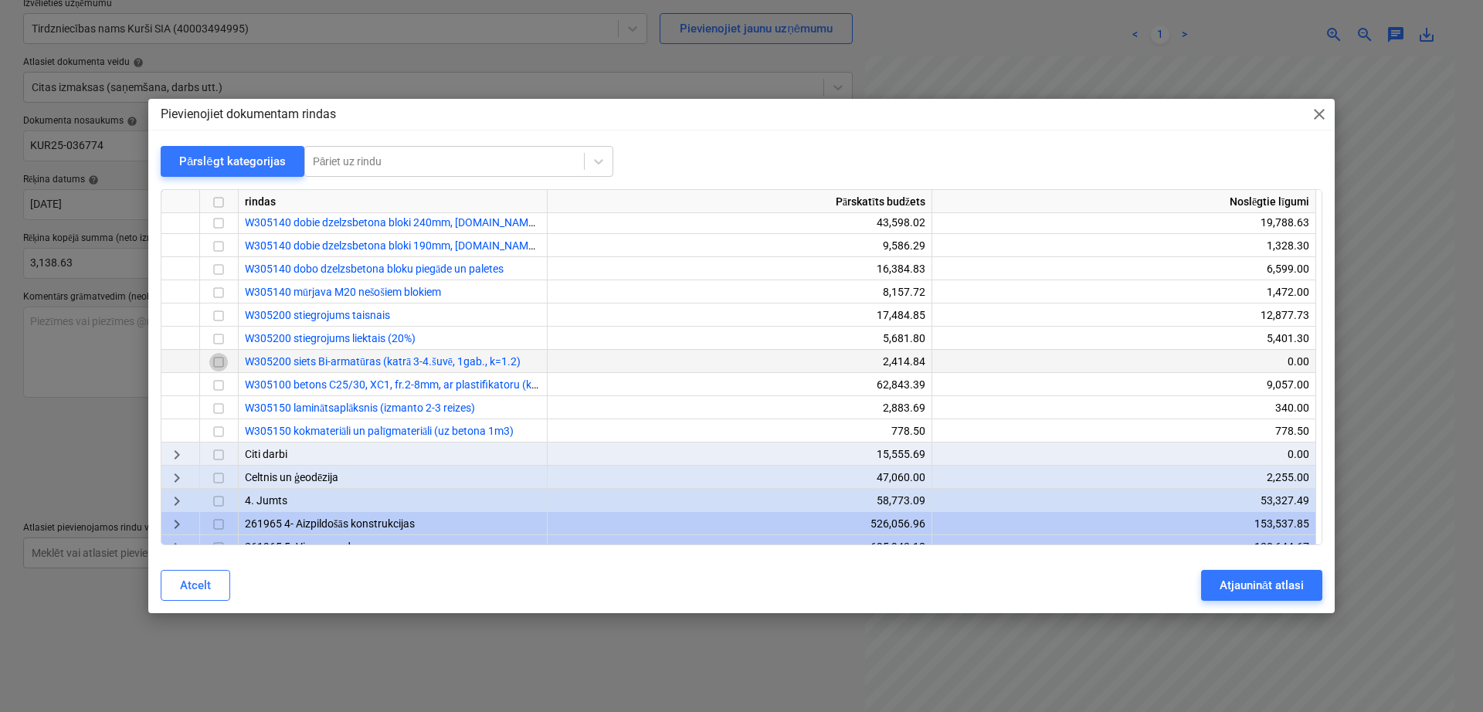
click at [219, 364] on input "checkbox" at bounding box center [218, 363] width 19 height 19
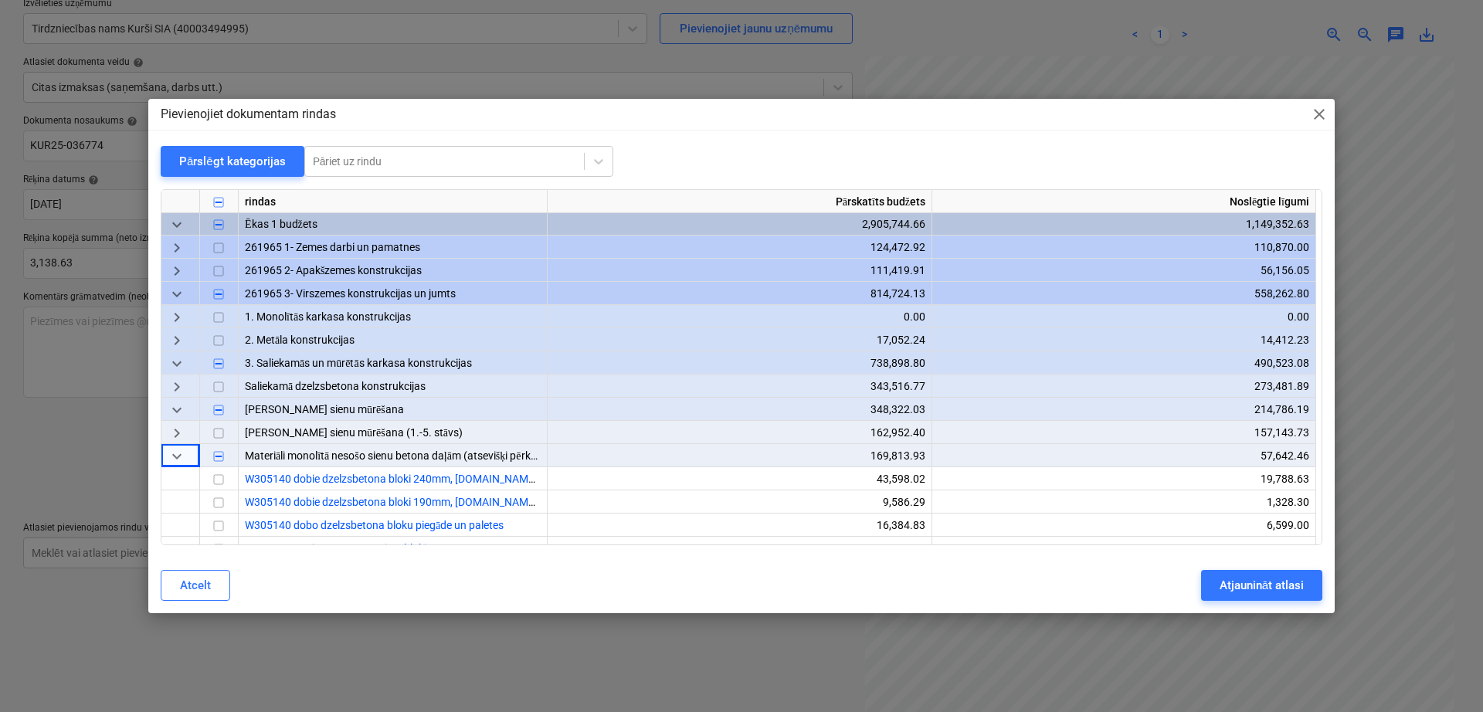
scroll to position [0, 0]
click at [217, 161] on div "Pārslēgt kategorijas" at bounding box center [232, 161] width 107 height 20
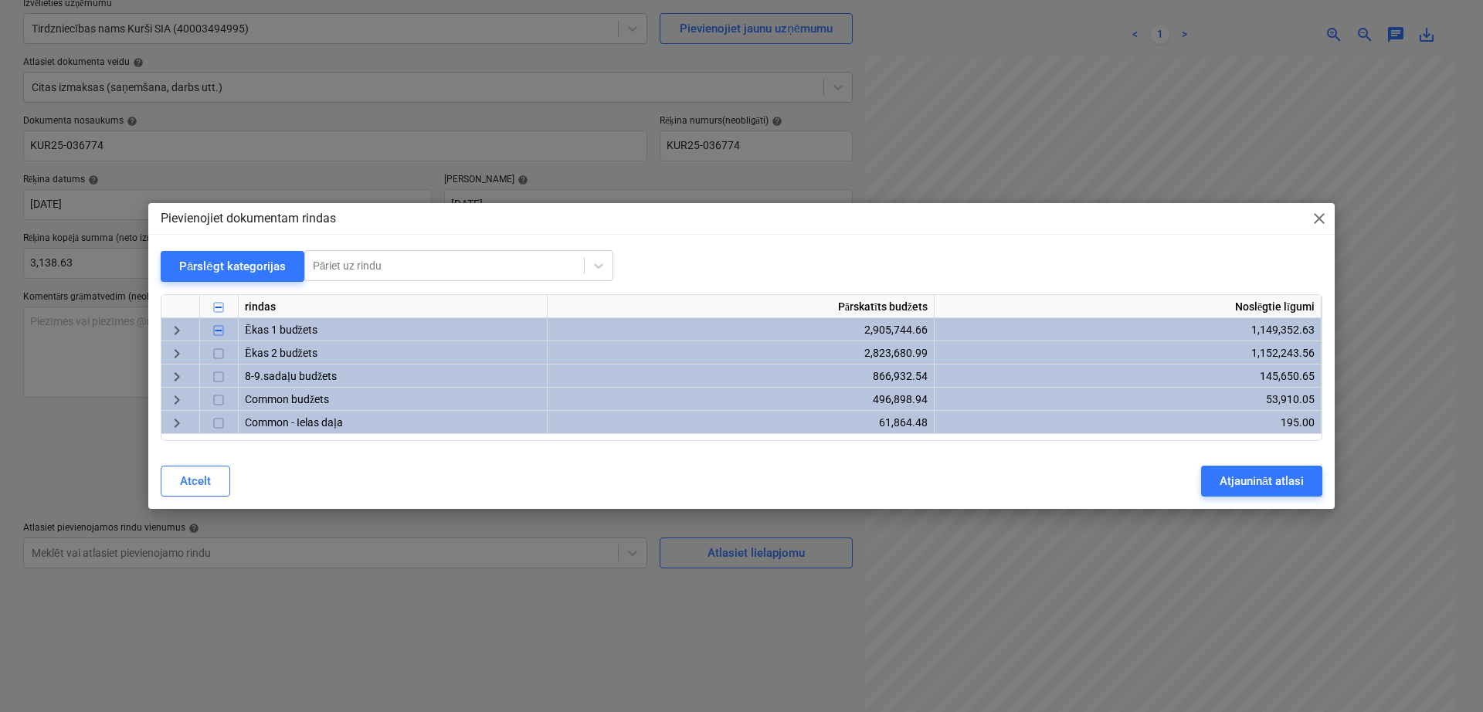
click at [178, 333] on span "keyboard_arrow_right" at bounding box center [177, 330] width 19 height 19
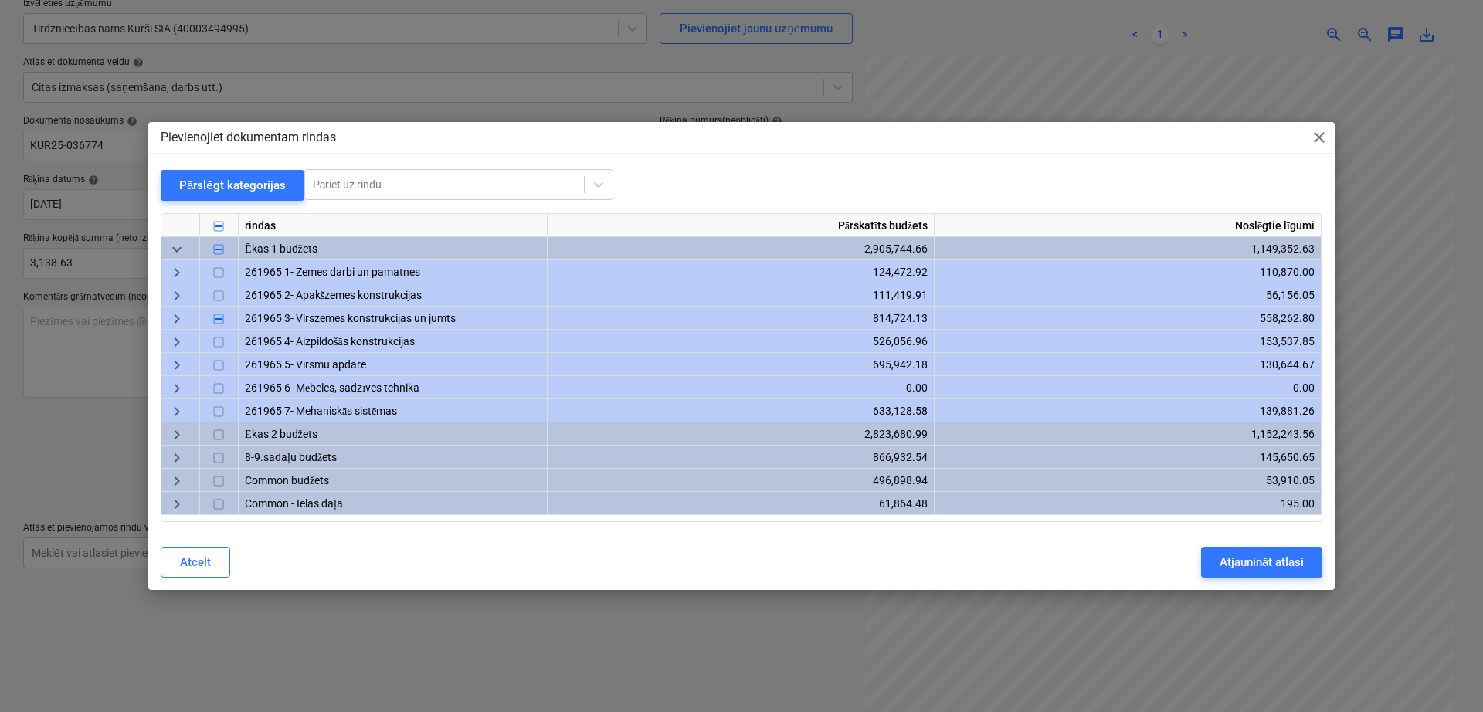
click at [176, 323] on span "keyboard_arrow_right" at bounding box center [177, 319] width 19 height 19
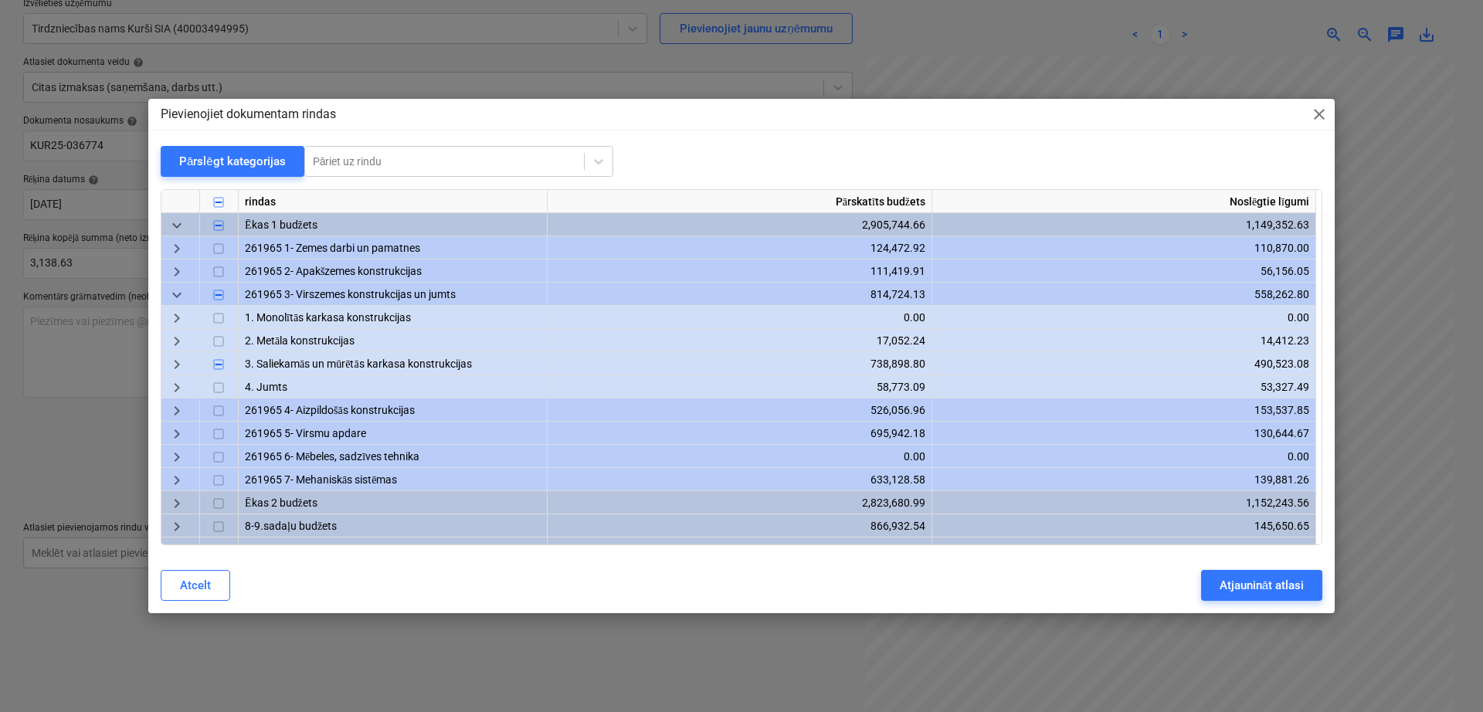
click at [177, 368] on span "keyboard_arrow_right" at bounding box center [177, 365] width 19 height 19
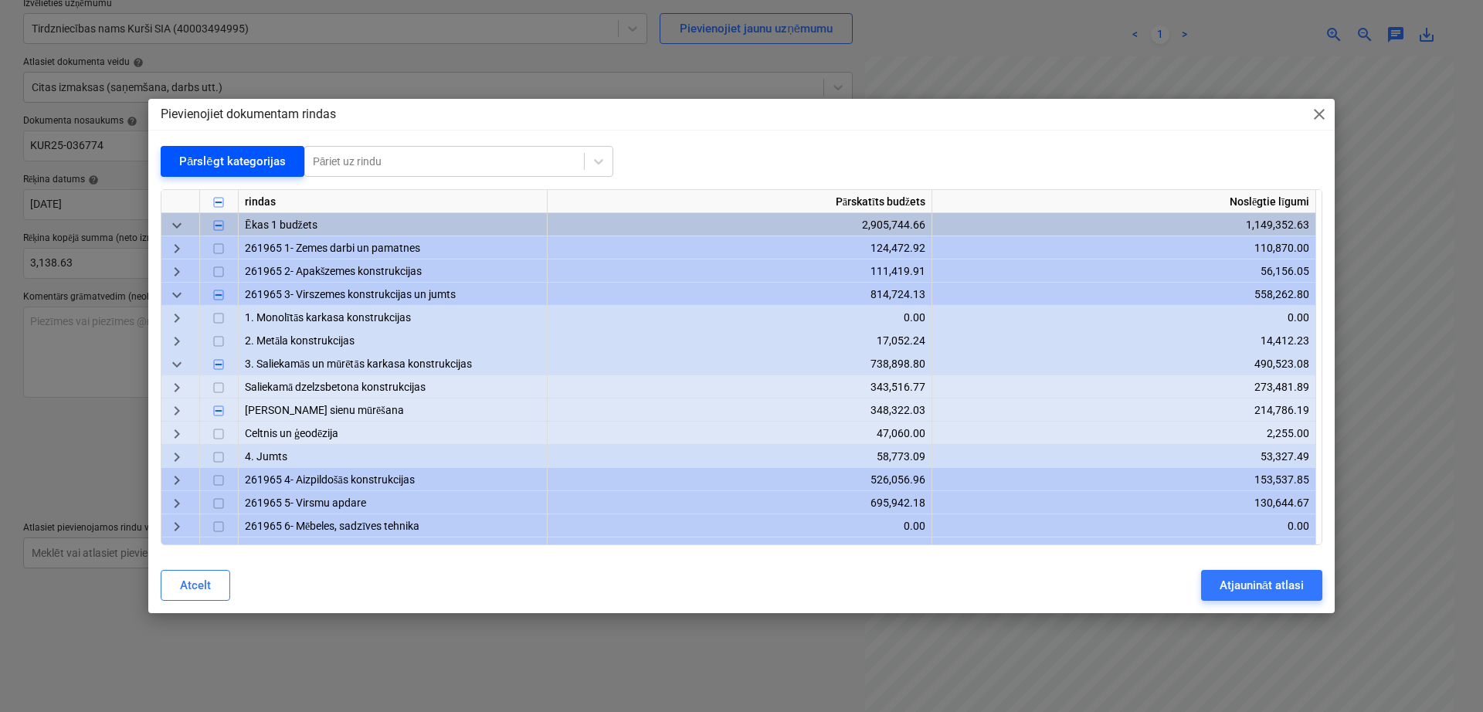
click at [243, 146] on button "Pārslēgt kategorijas" at bounding box center [233, 161] width 144 height 31
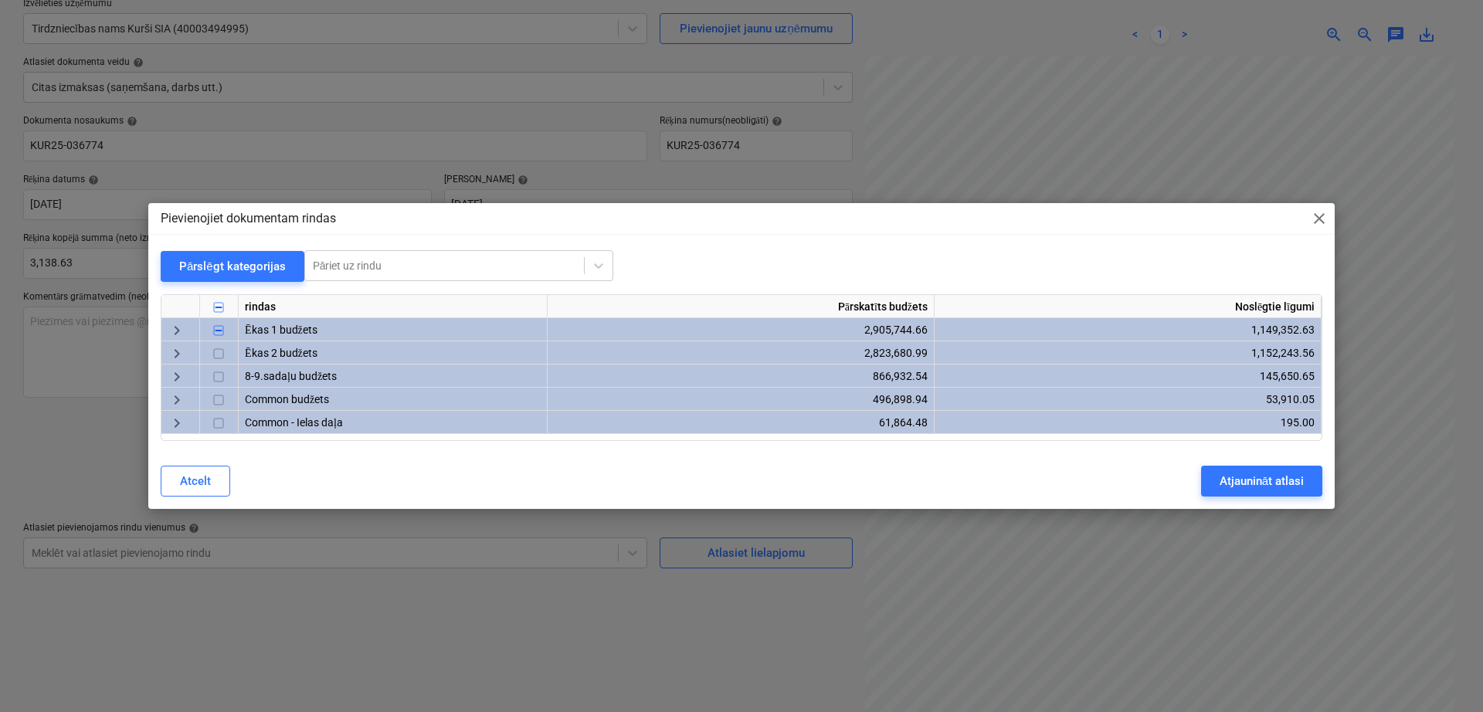
click at [174, 358] on span "keyboard_arrow_right" at bounding box center [177, 354] width 19 height 19
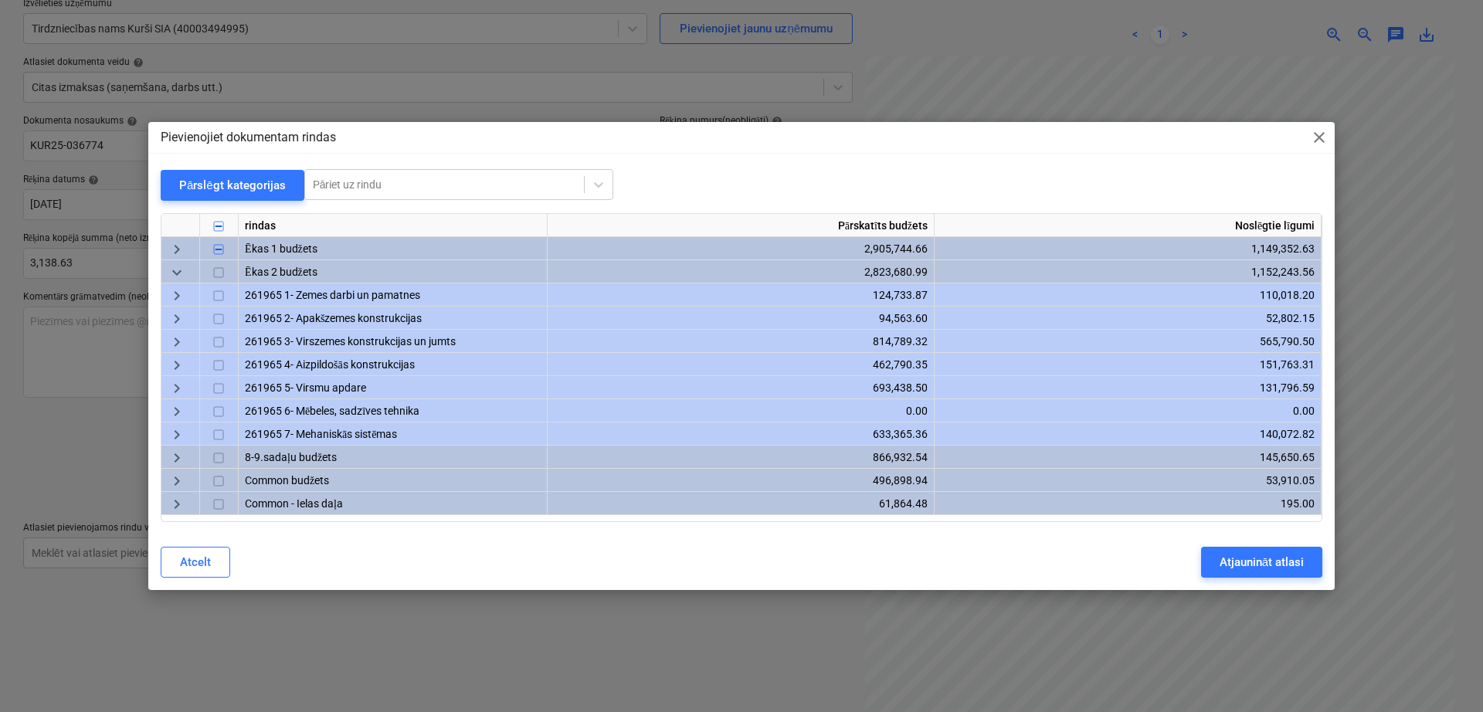
click at [182, 350] on span "keyboard_arrow_right" at bounding box center [177, 342] width 19 height 19
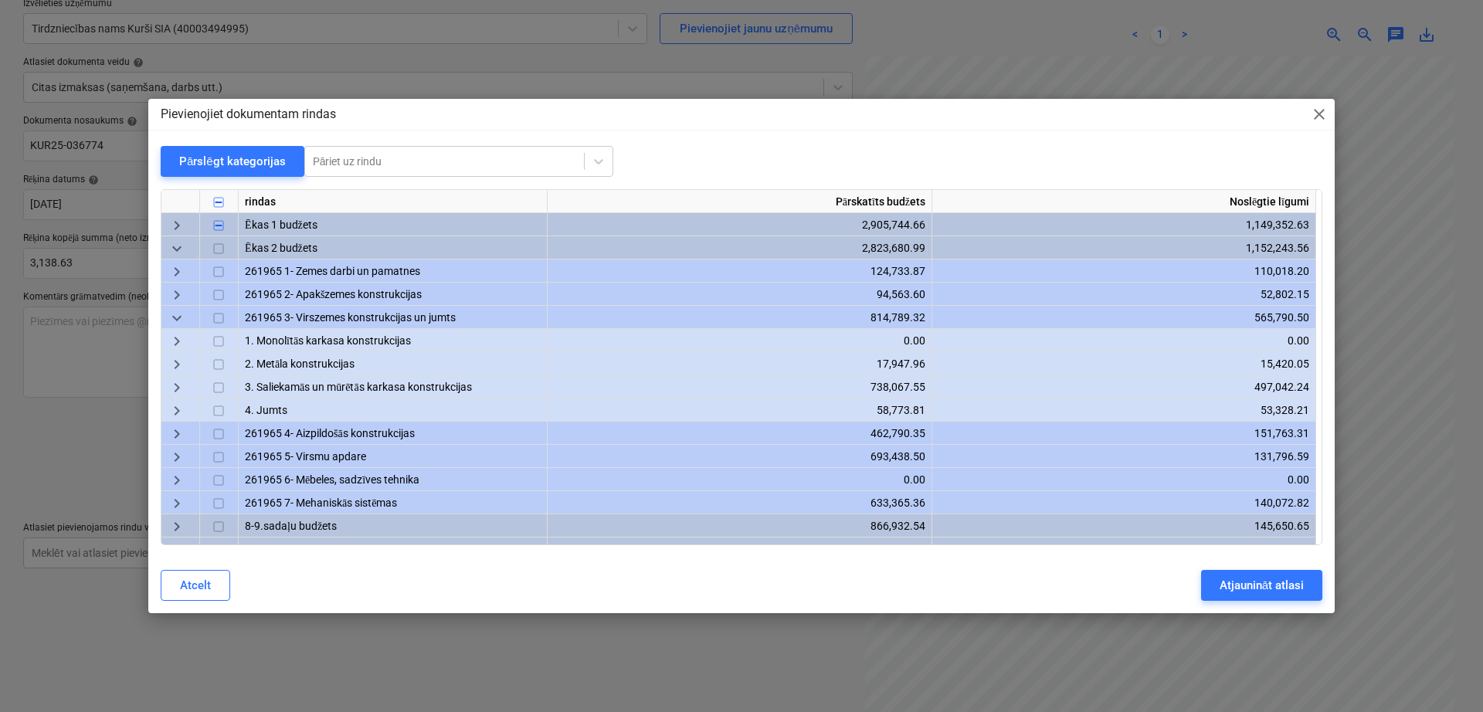
click at [182, 389] on span "keyboard_arrow_right" at bounding box center [177, 388] width 19 height 19
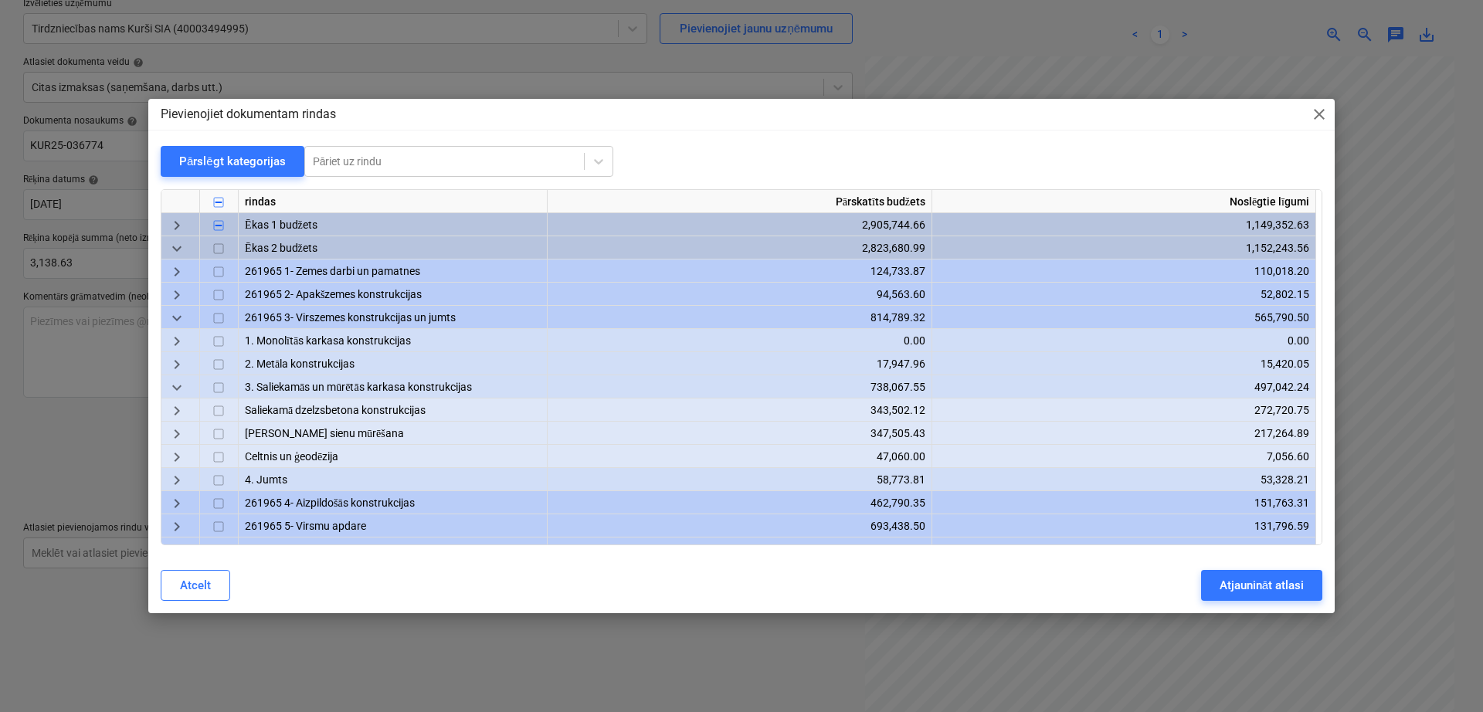
click at [185, 438] on span "keyboard_arrow_right" at bounding box center [177, 435] width 19 height 19
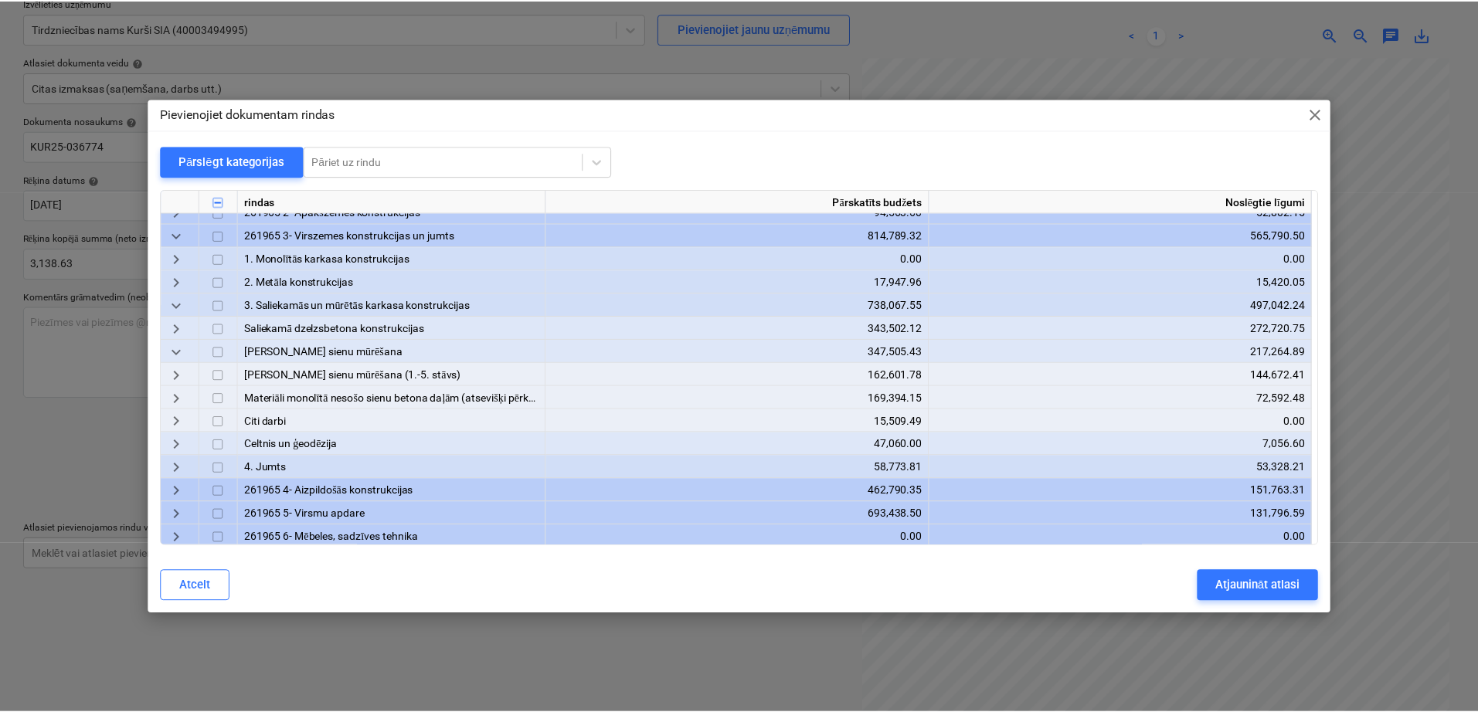
scroll to position [129, 0]
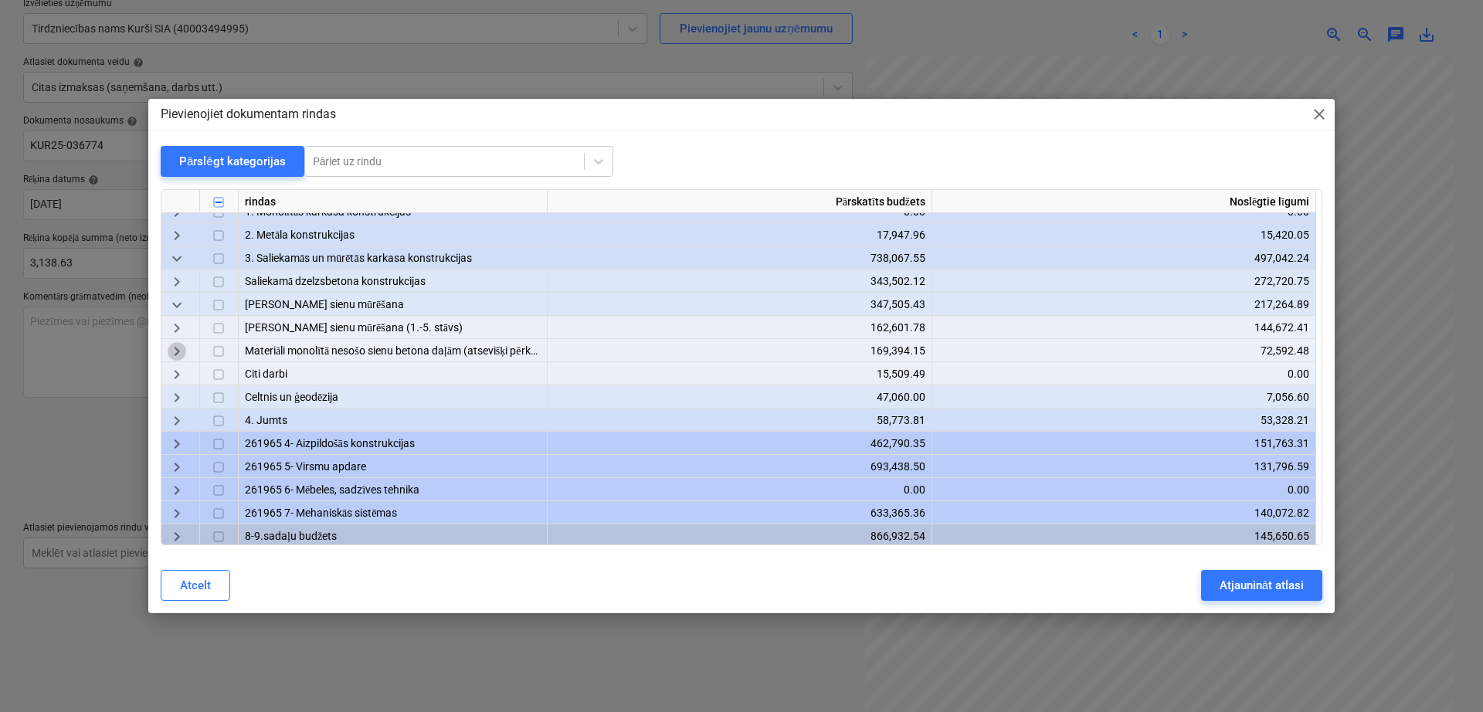
click at [175, 351] on span "keyboard_arrow_right" at bounding box center [177, 352] width 19 height 19
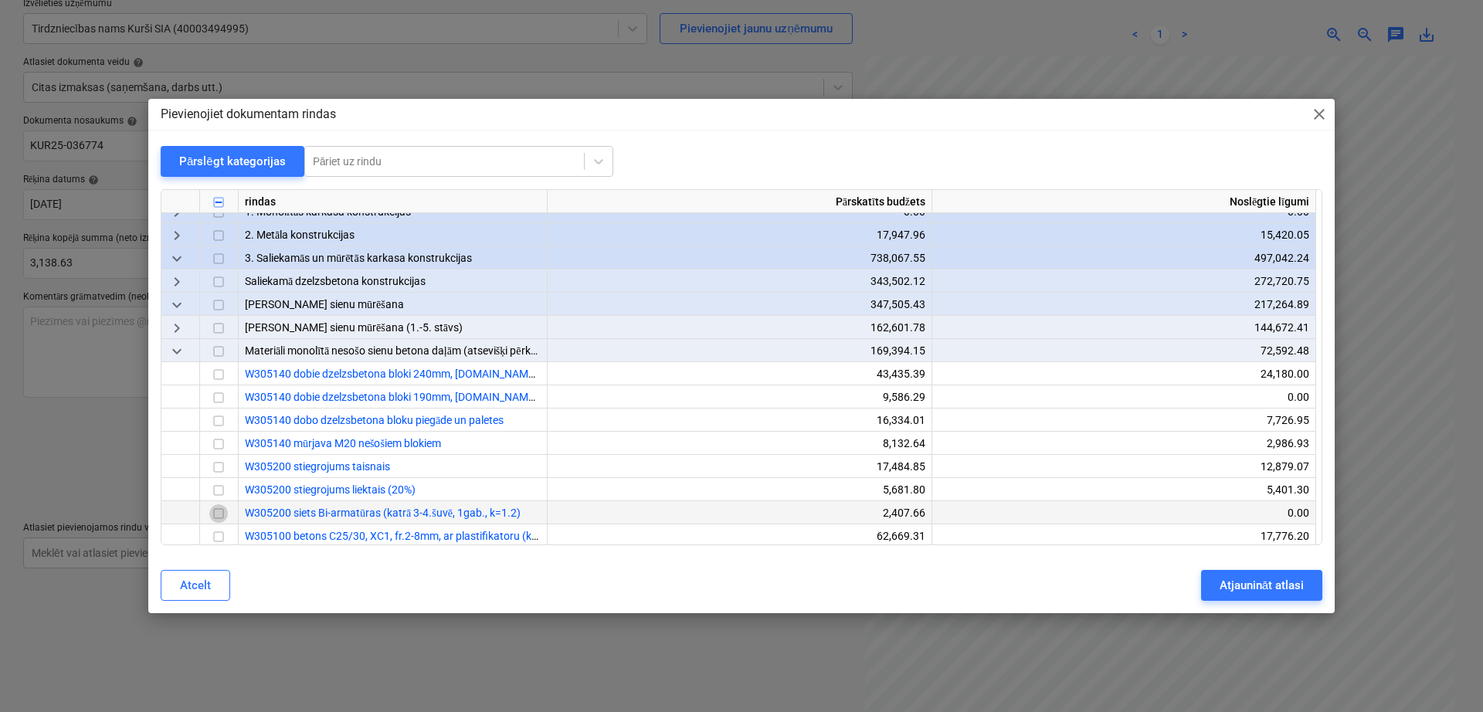
drag, startPoint x: 221, startPoint y: 513, endPoint x: 239, endPoint y: 513, distance: 17.8
click at [221, 513] on input "checkbox" at bounding box center [218, 514] width 19 height 19
click at [1230, 586] on div "Atjaunināt atlasi" at bounding box center [1262, 585] width 84 height 20
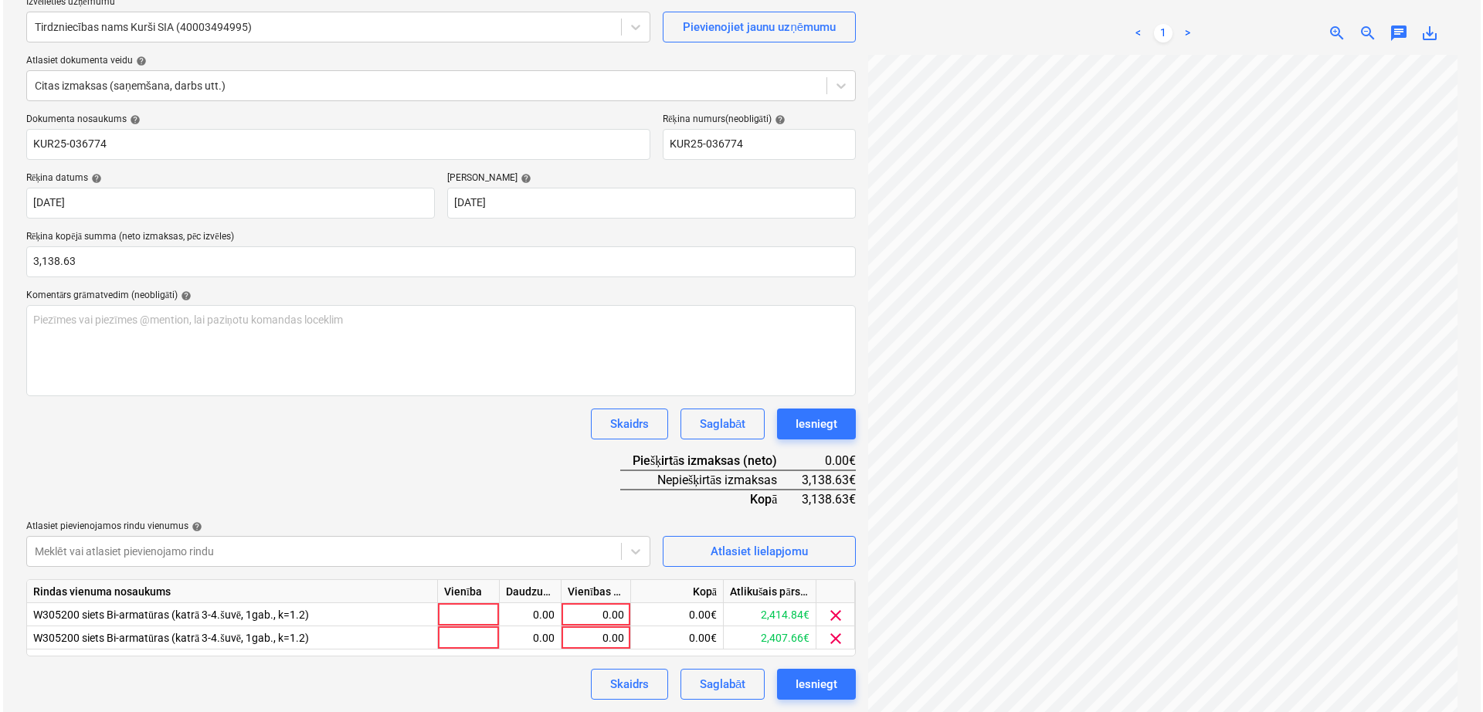
scroll to position [154, 0]
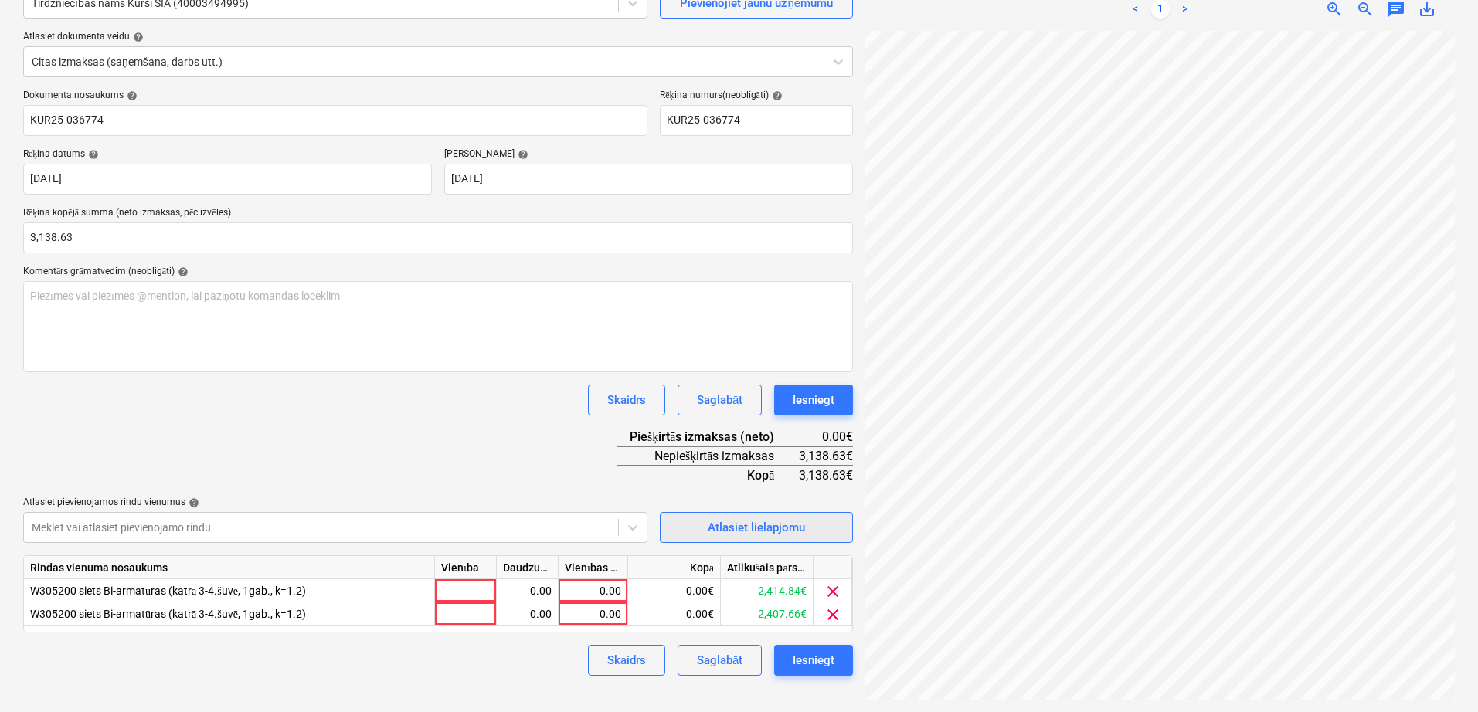
click at [767, 521] on div "Atlasiet lielapjomu" at bounding box center [756, 528] width 97 height 20
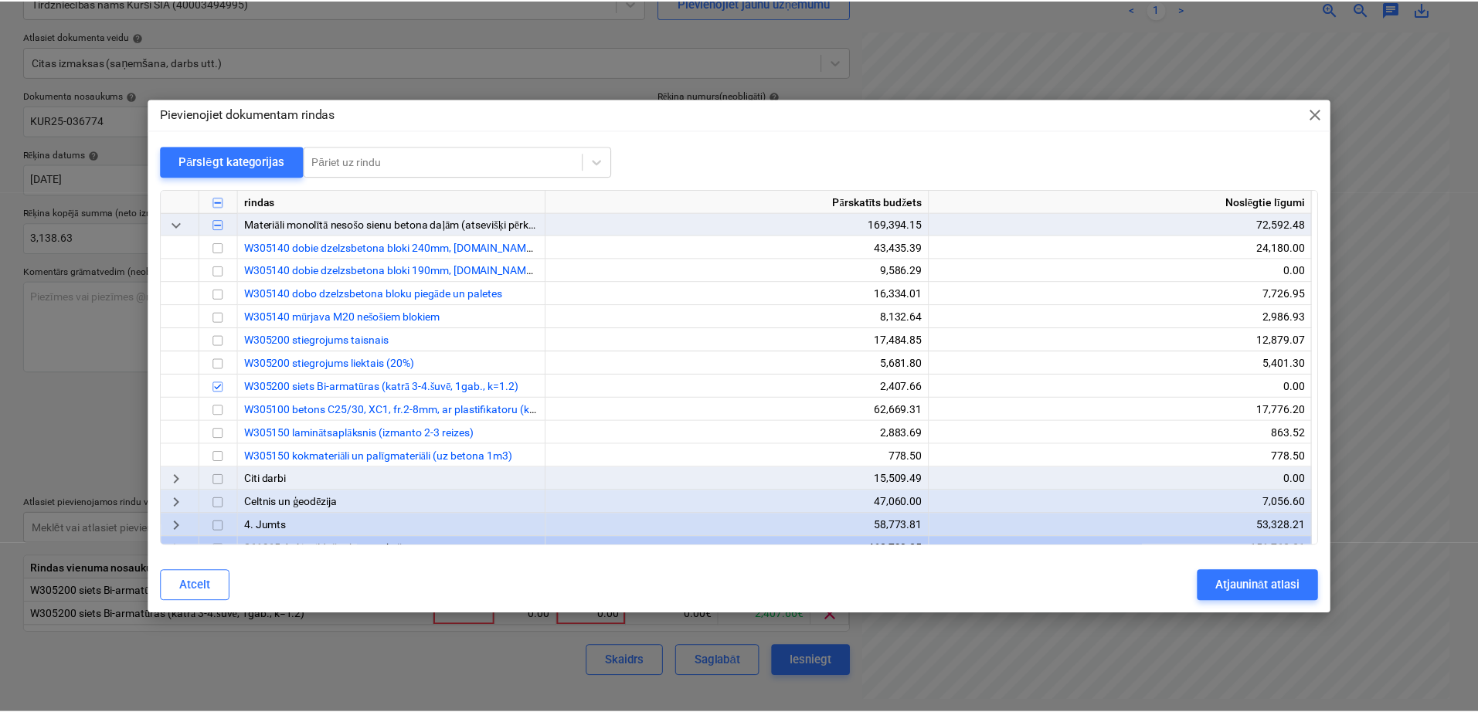
scroll to position [257, 0]
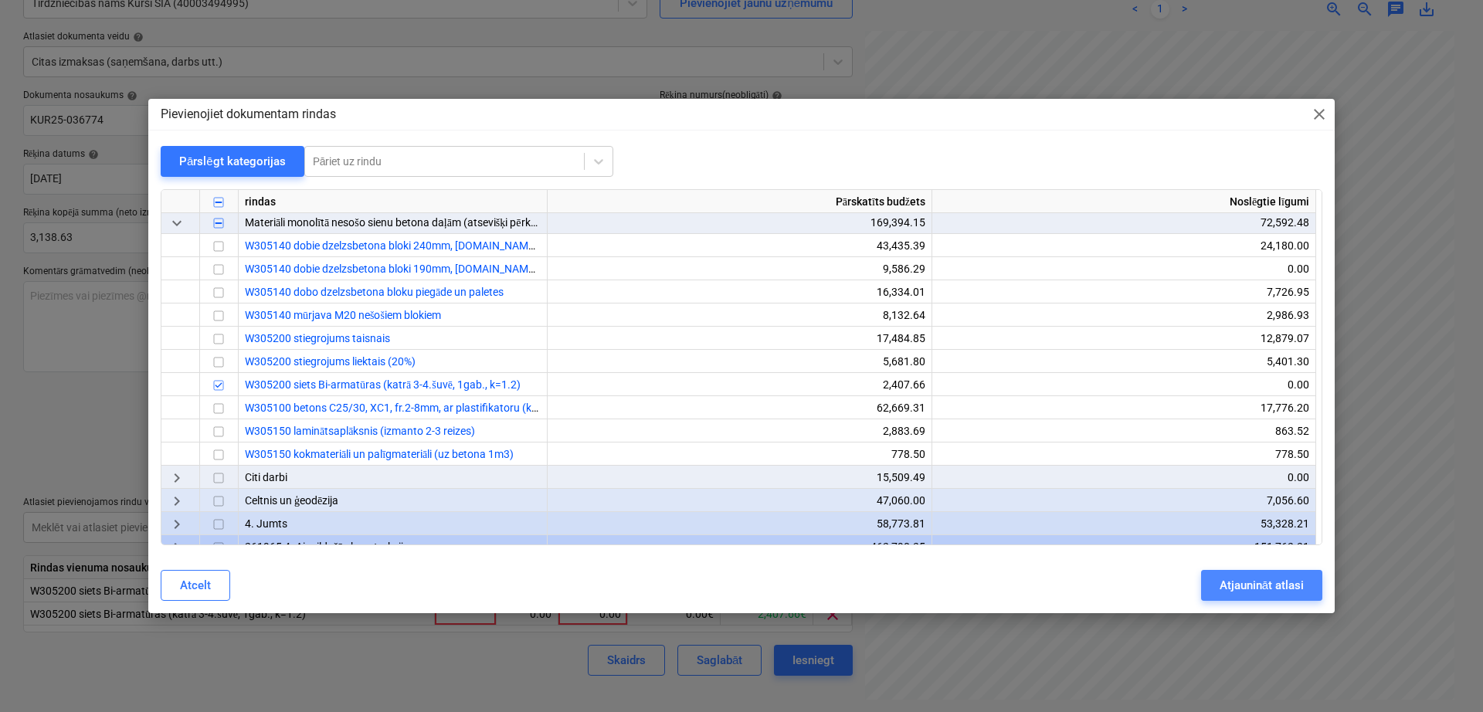
click at [1229, 592] on div "Atjaunināt atlasi" at bounding box center [1262, 585] width 84 height 20
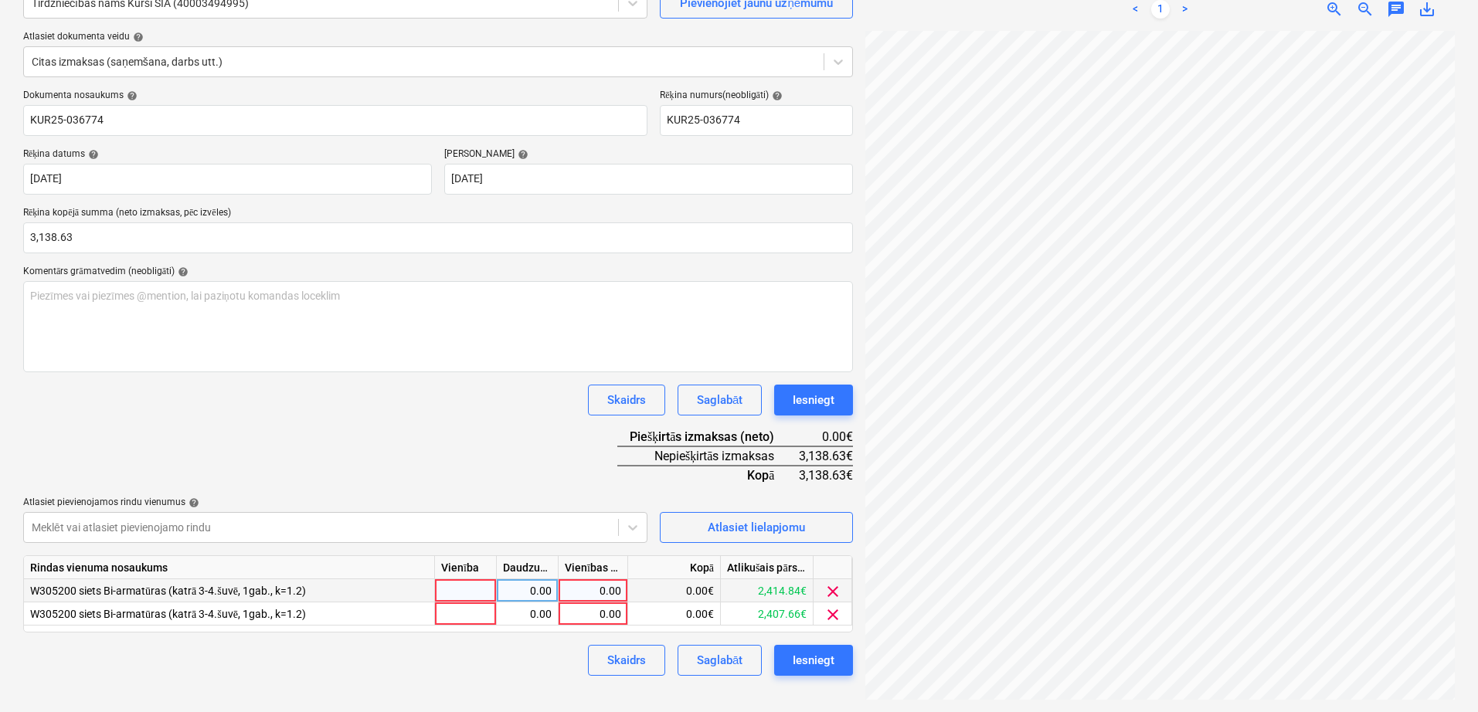
click at [609, 581] on div "0.00" at bounding box center [593, 590] width 56 height 23
type input "2414.84"
click at [524, 443] on div "Dokumenta nosaukums help KUR25-036774 Rēķina numurs (neobligāti) help KUR25-036…" at bounding box center [438, 383] width 830 height 586
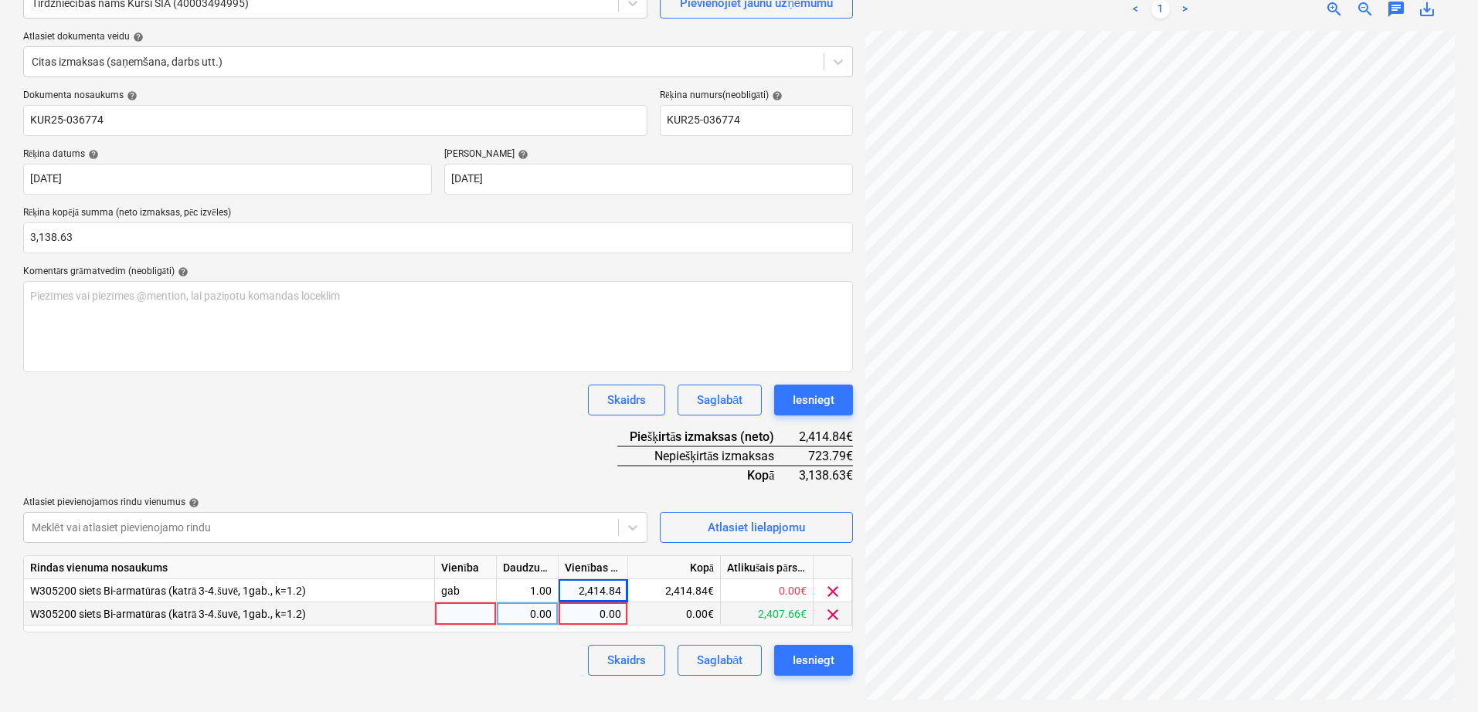
click at [592, 620] on div "0.00" at bounding box center [593, 614] width 56 height 23
type input "723.79"
click at [511, 424] on div "Dokumenta nosaukums help KUR25-036774 Rēķina numurs (neobligāti) help KUR25-036…" at bounding box center [438, 383] width 830 height 586
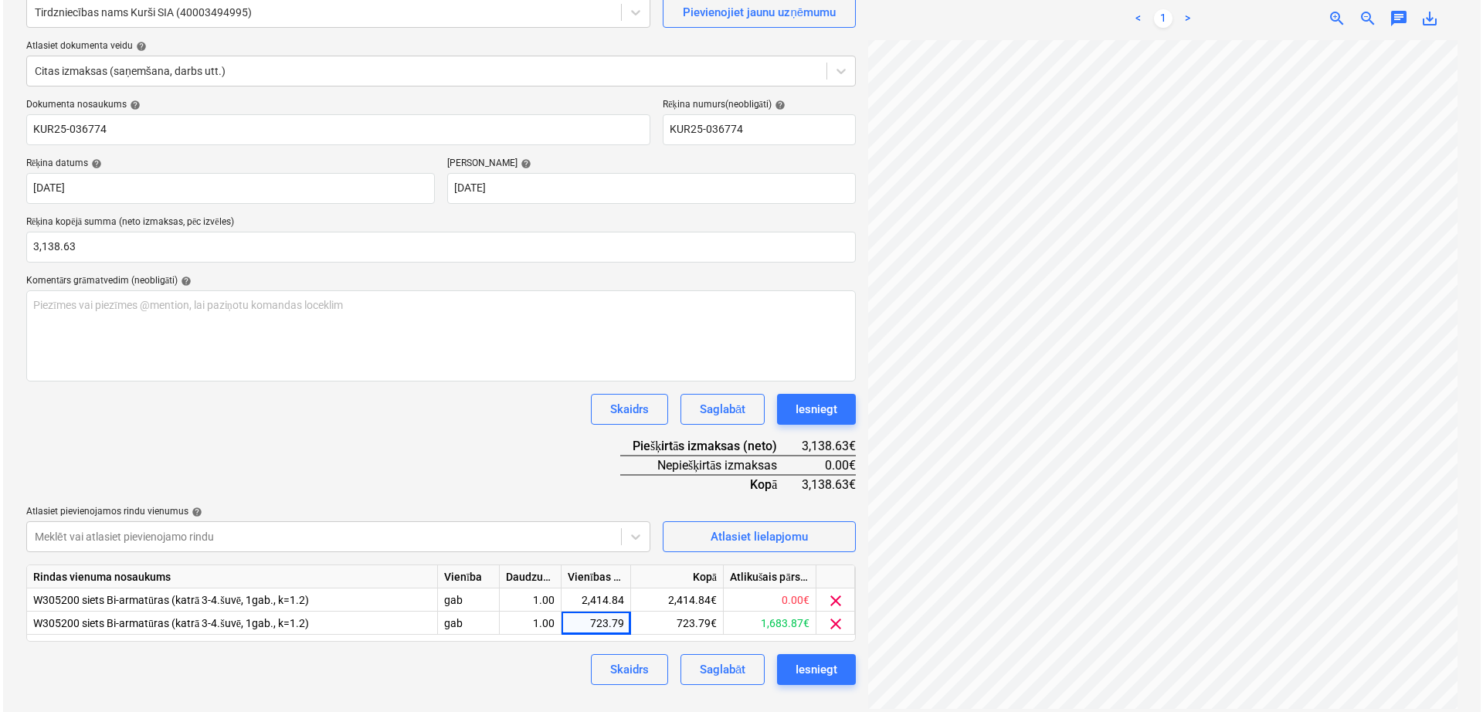
scroll to position [154, 0]
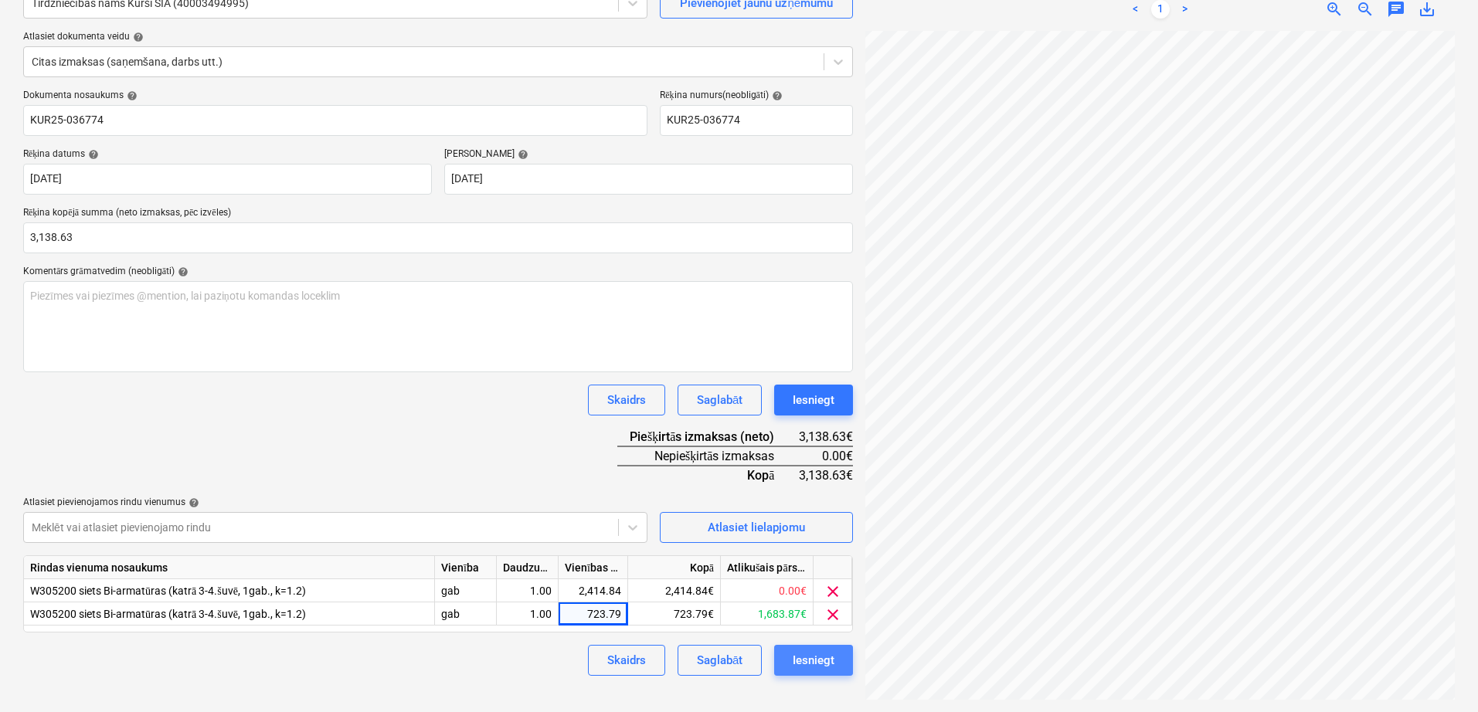
click at [814, 658] on div "Iesniegt" at bounding box center [814, 660] width 42 height 20
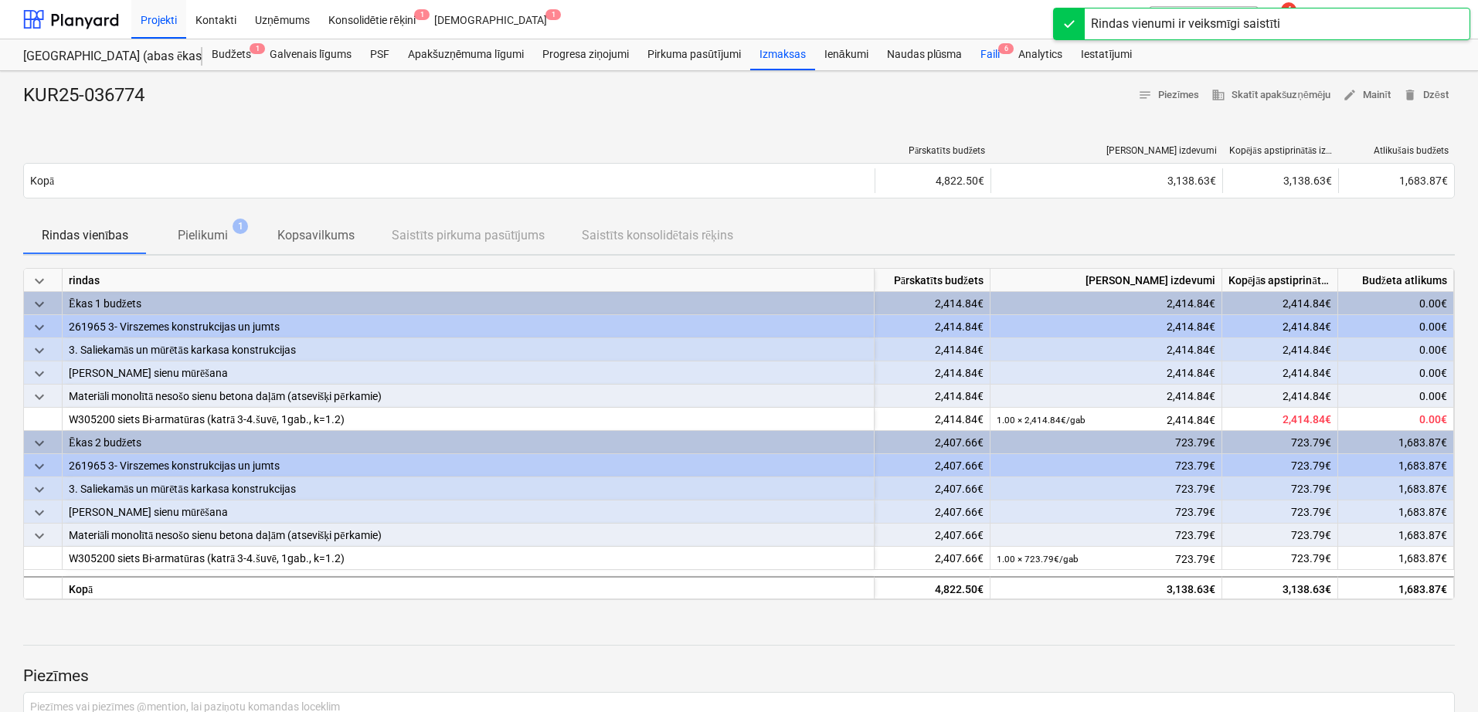
click at [991, 53] on div "Faili 6" at bounding box center [990, 54] width 38 height 31
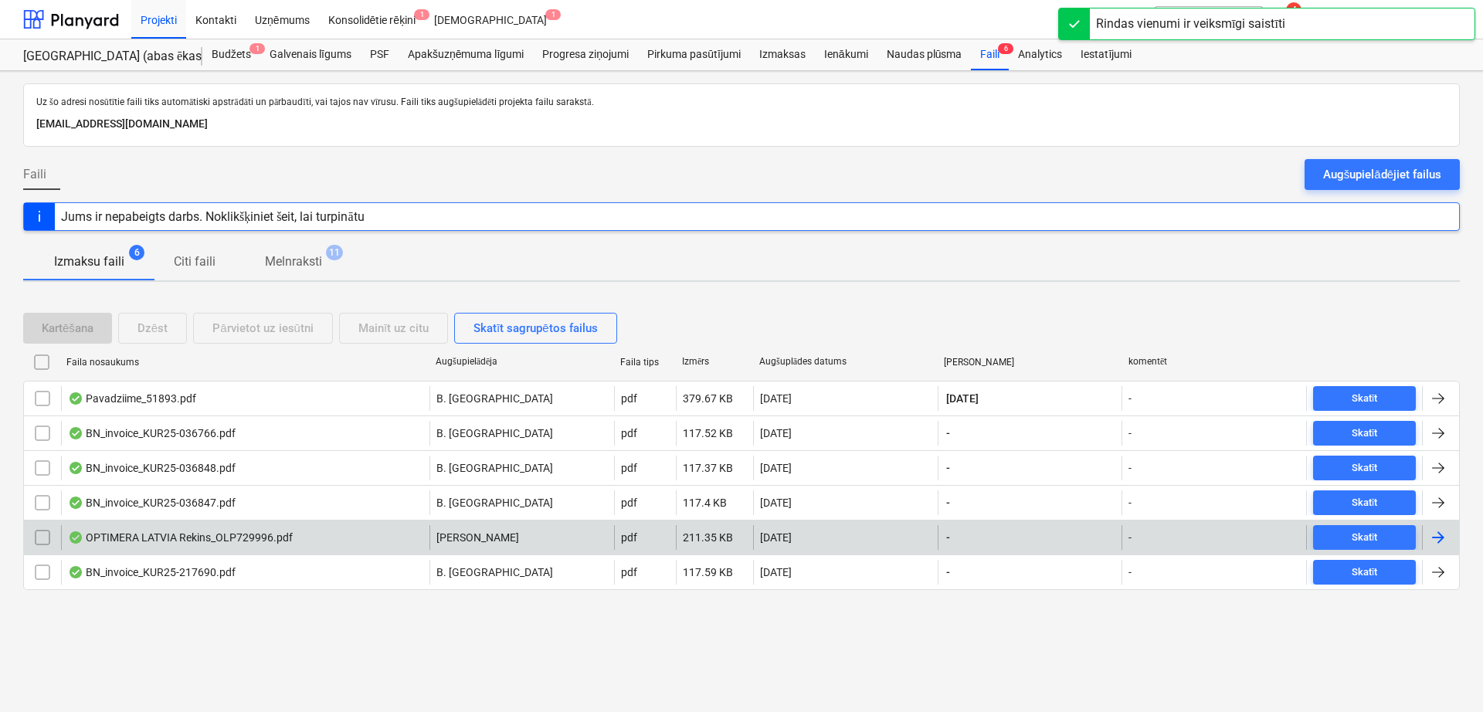
click at [1445, 539] on div at bounding box center [1438, 537] width 19 height 19
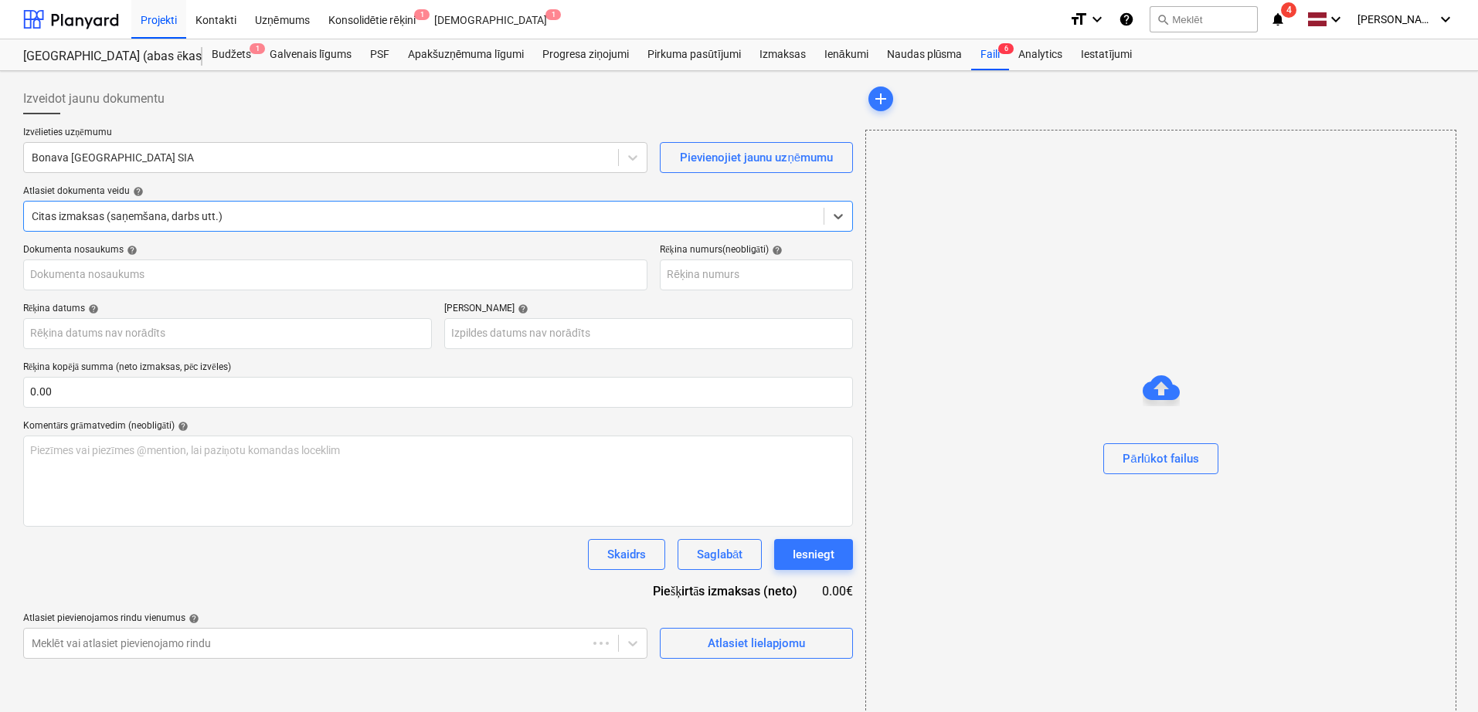
type input "OLP729996"
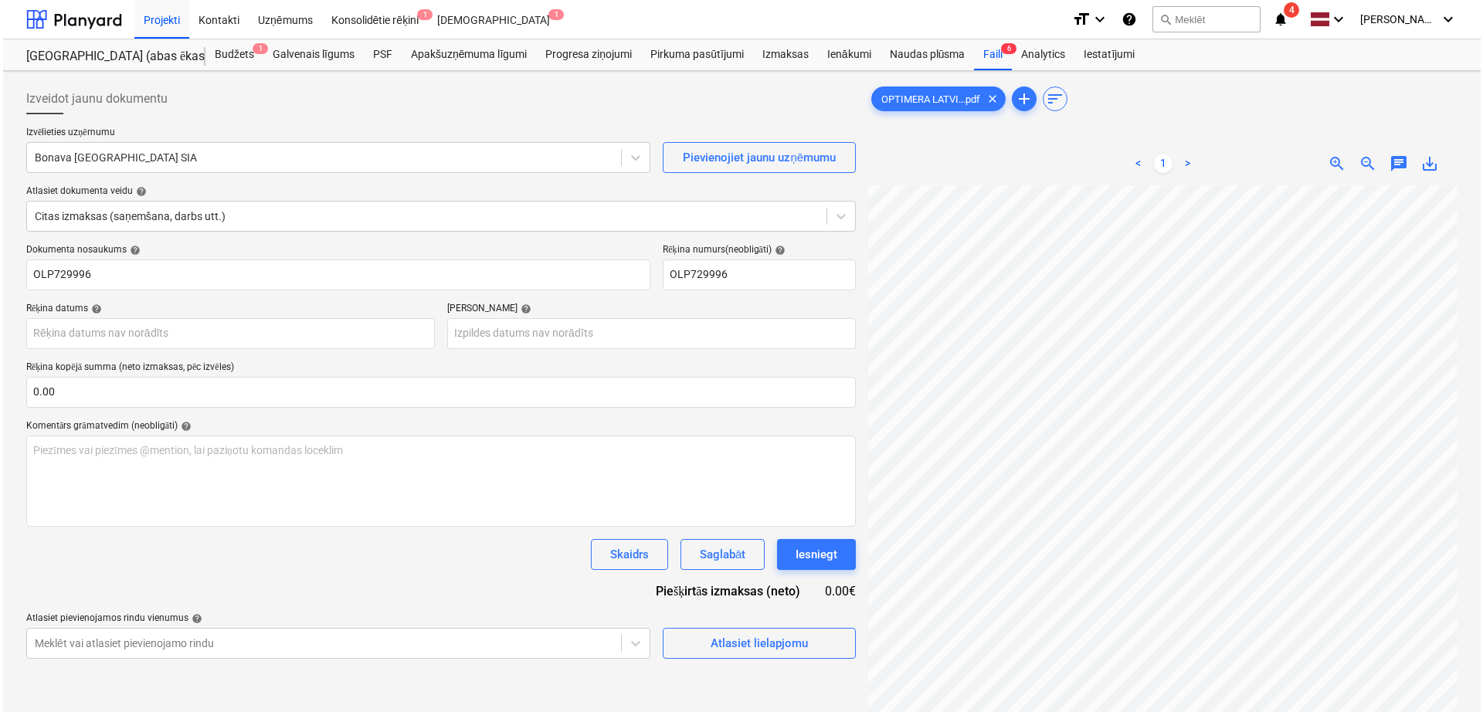
scroll to position [0, 109]
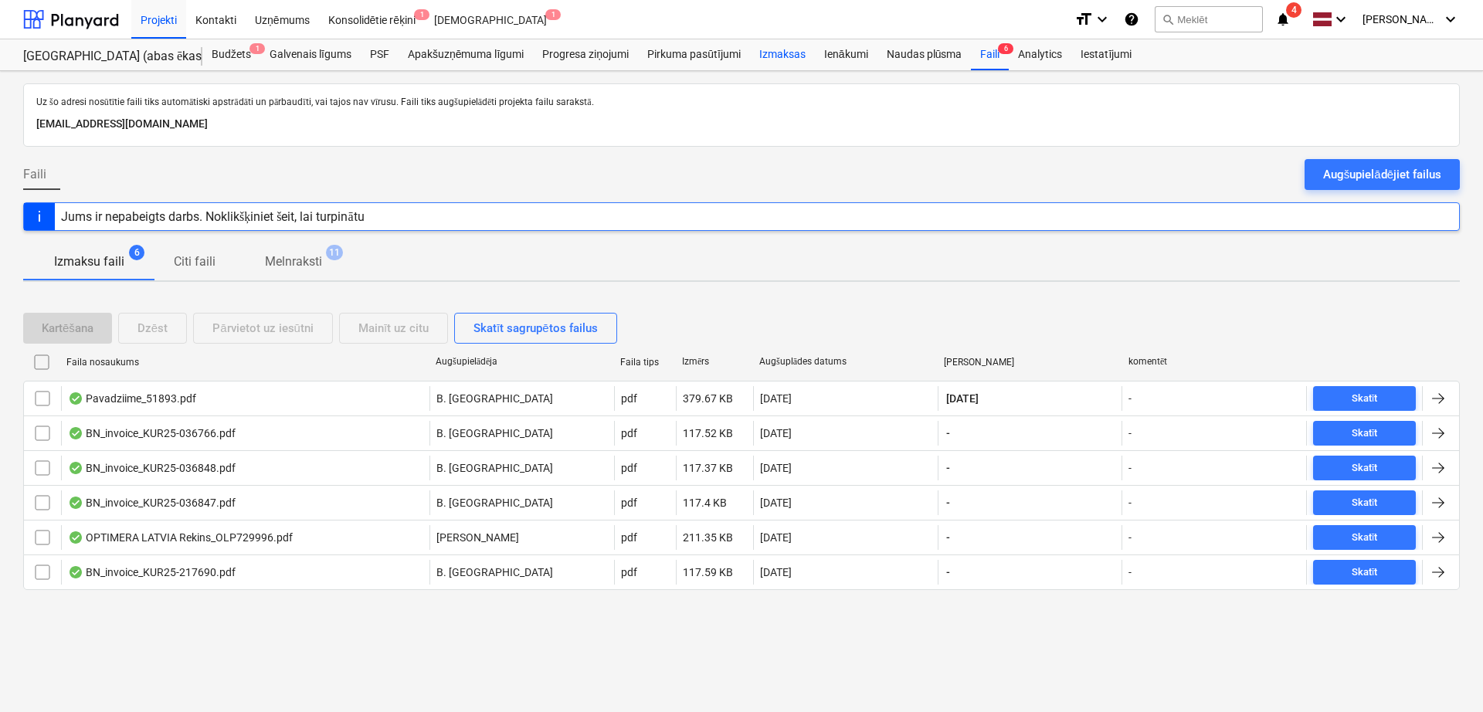
click at [786, 54] on div "Izmaksas" at bounding box center [782, 54] width 65 height 31
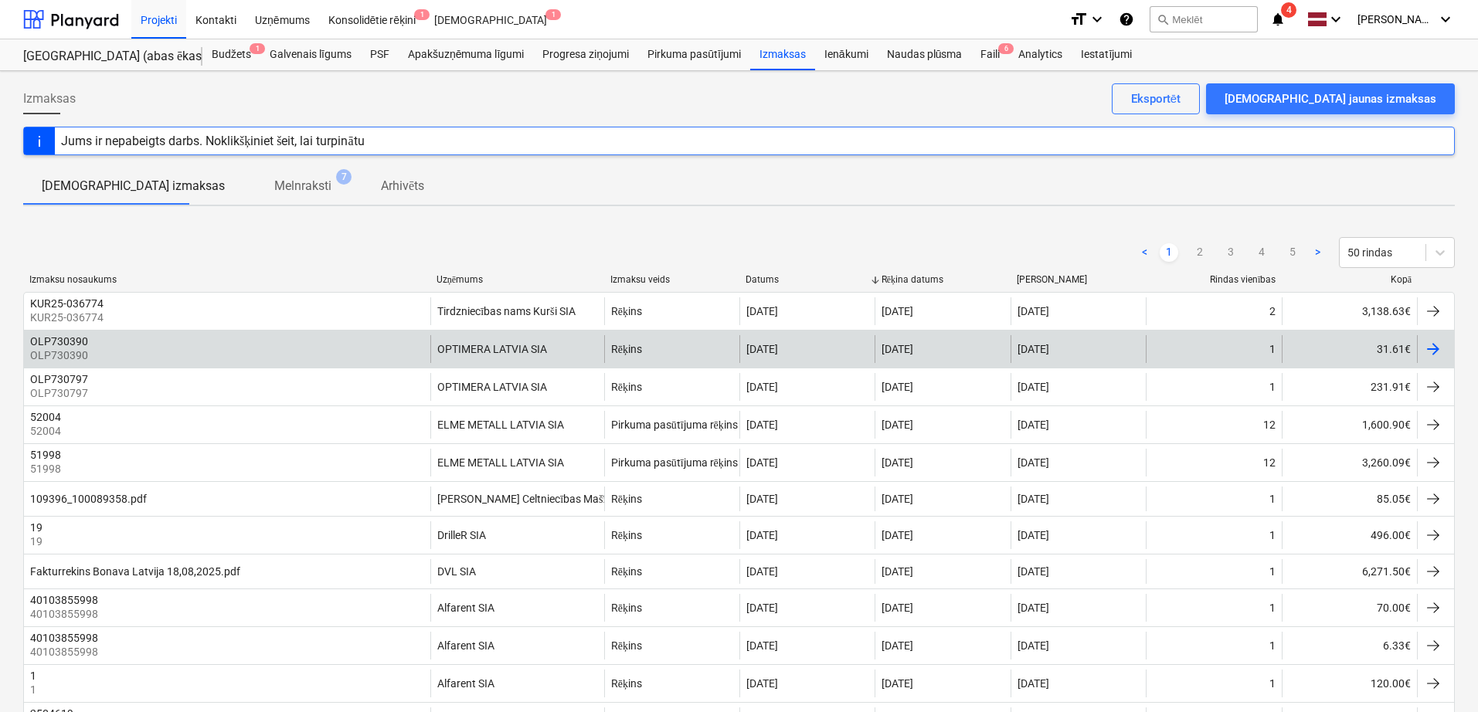
click at [1438, 353] on div at bounding box center [1433, 349] width 19 height 19
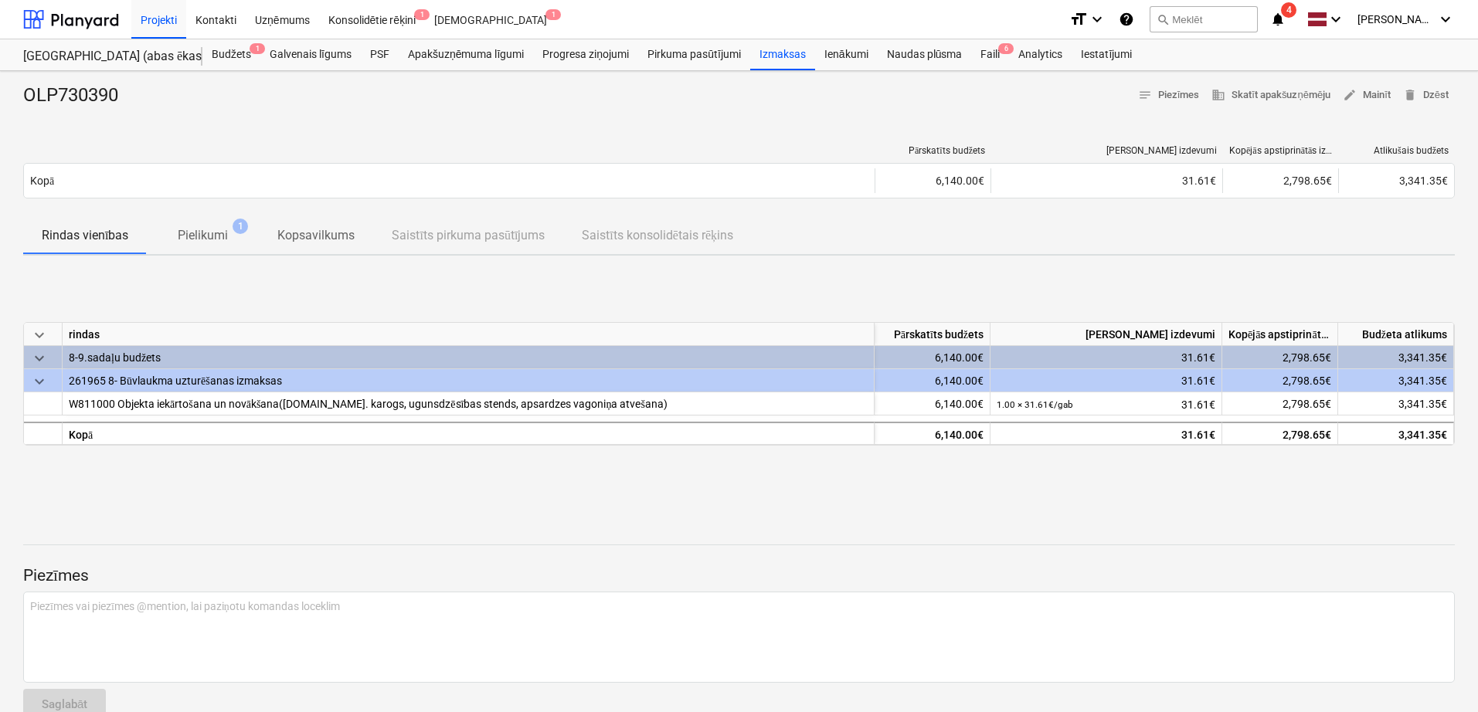
click at [226, 225] on span "Pielikumi 1" at bounding box center [203, 236] width 112 height 29
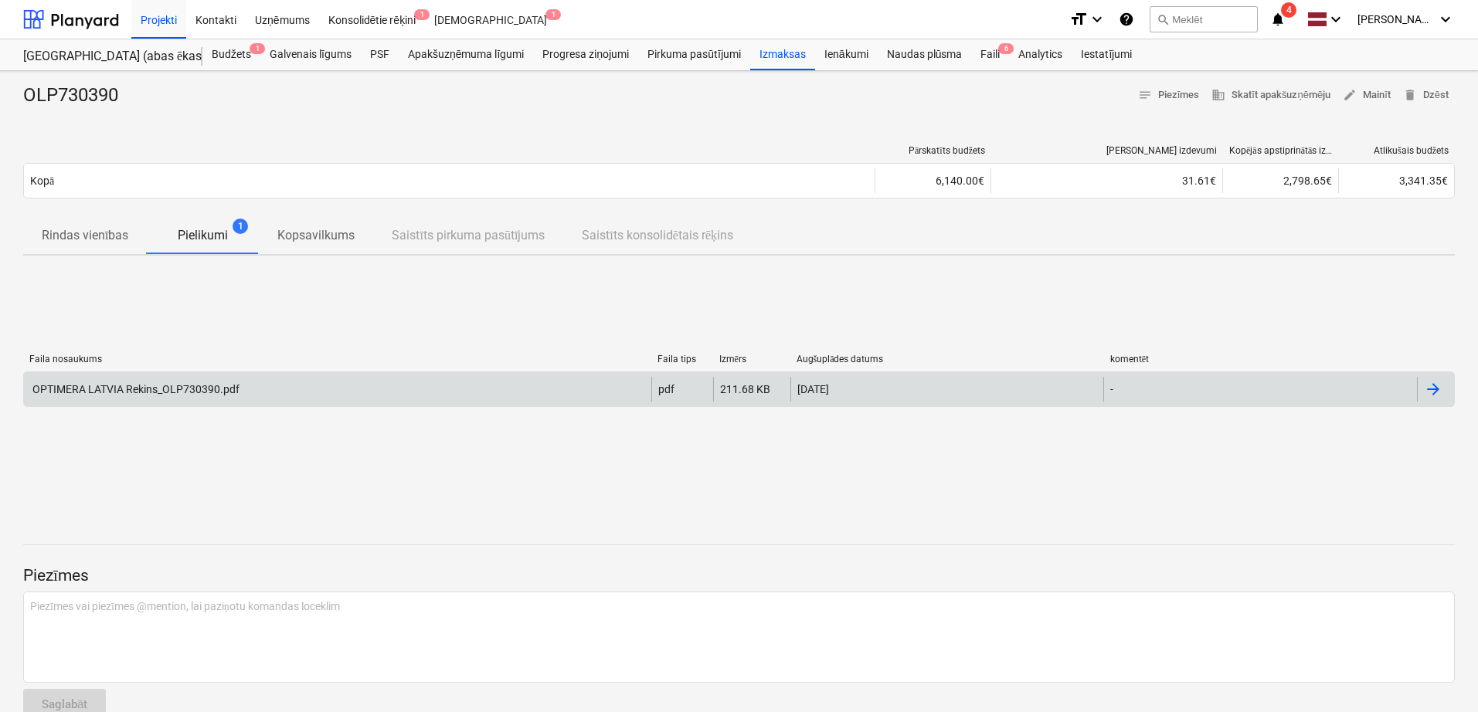
click at [1434, 392] on div at bounding box center [1433, 389] width 19 height 19
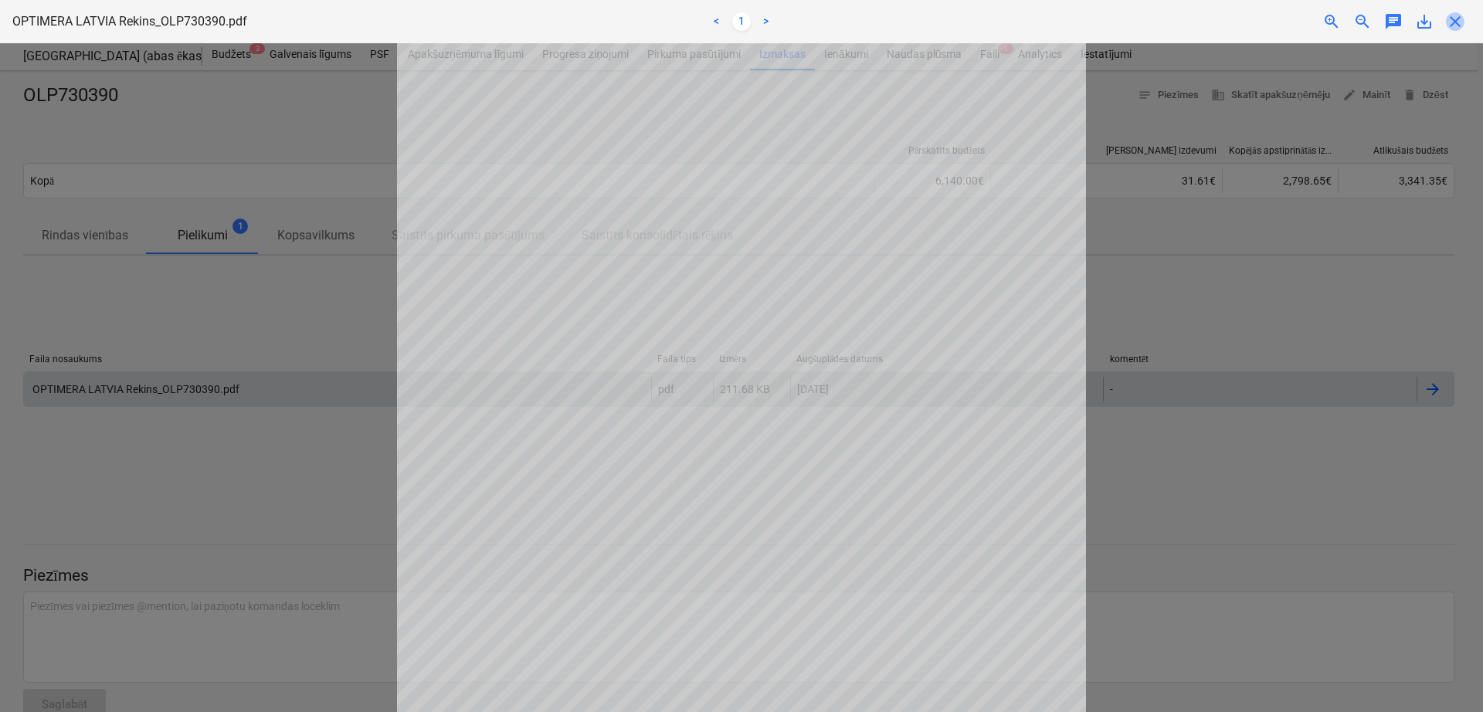
click at [1456, 17] on span "close" at bounding box center [1455, 21] width 19 height 19
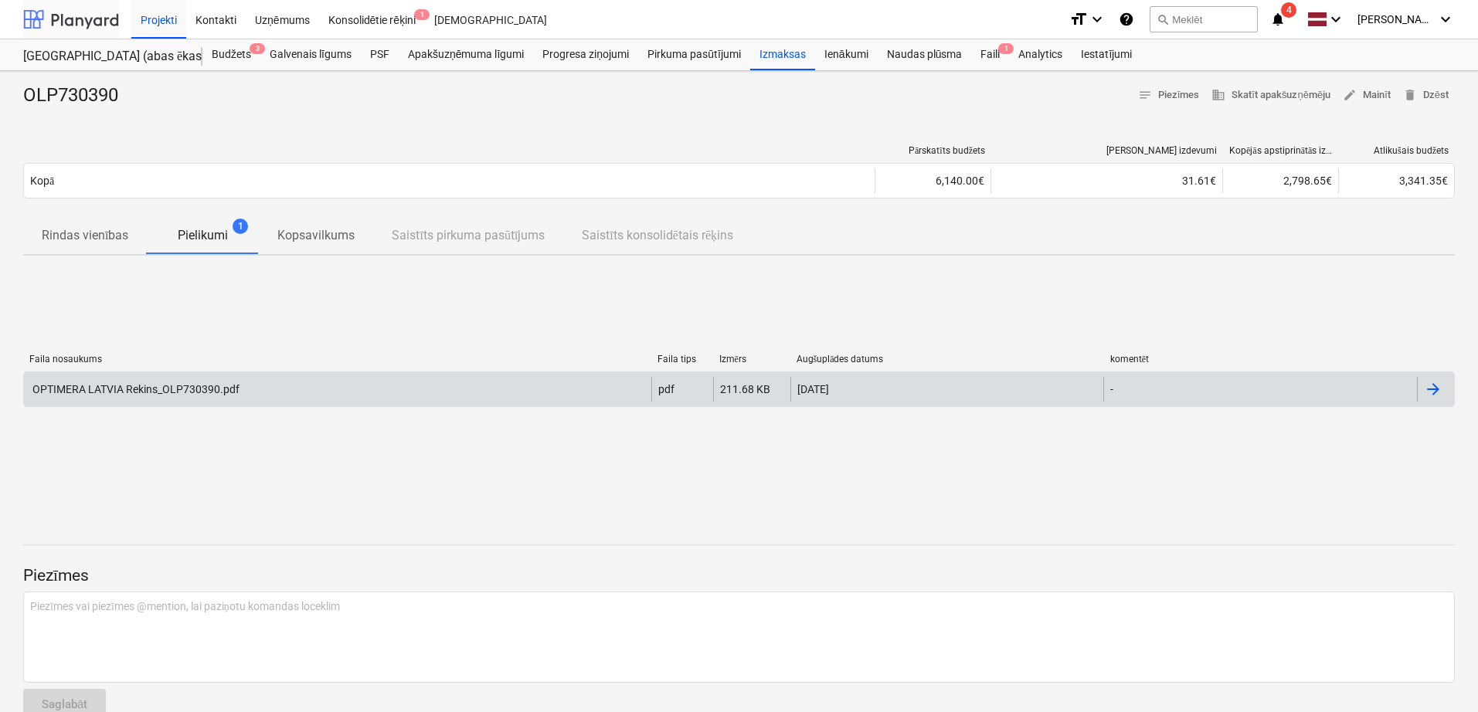
click at [70, 28] on div at bounding box center [71, 19] width 96 height 39
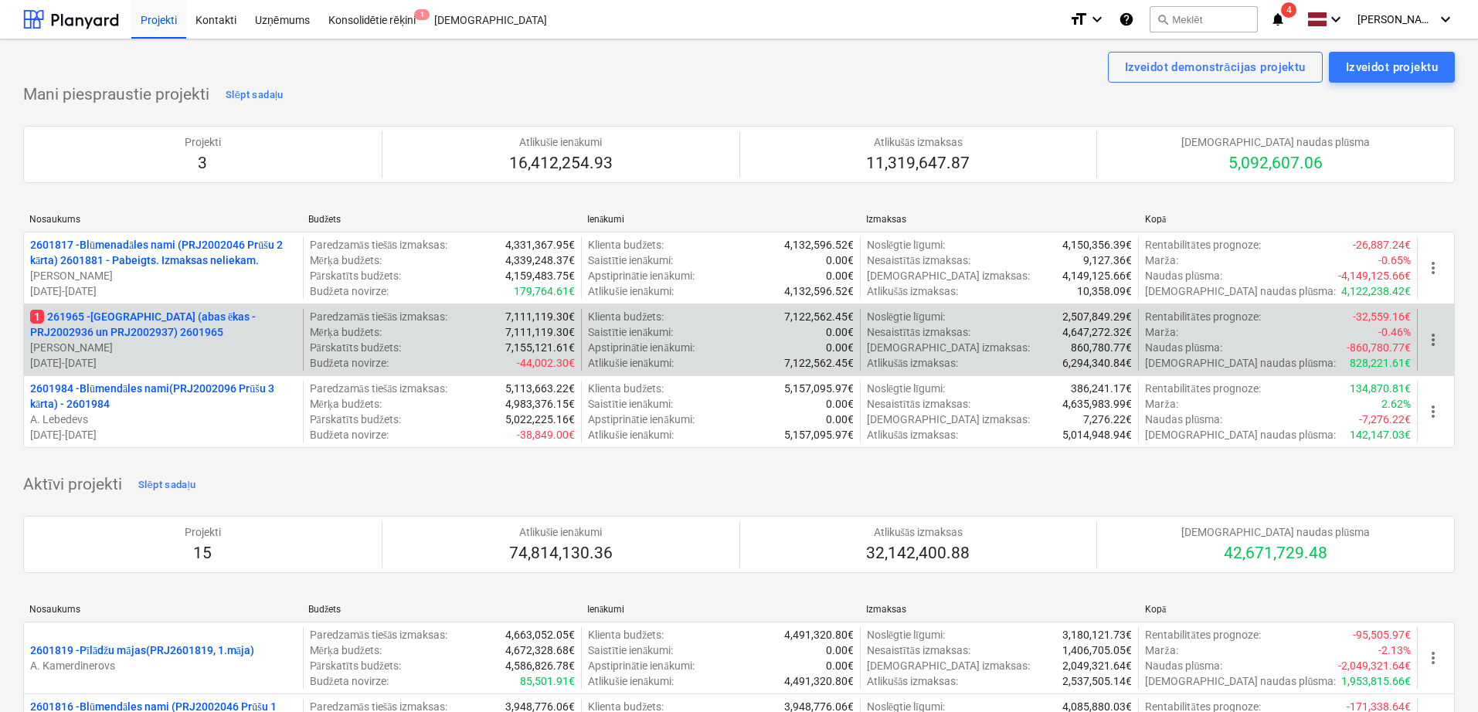
click at [104, 331] on p "1 261965 - [GEOGRAPHIC_DATA] ([PERSON_NAME] - PRJ2002936 un PRJ2002937) 2601965" at bounding box center [163, 324] width 266 height 31
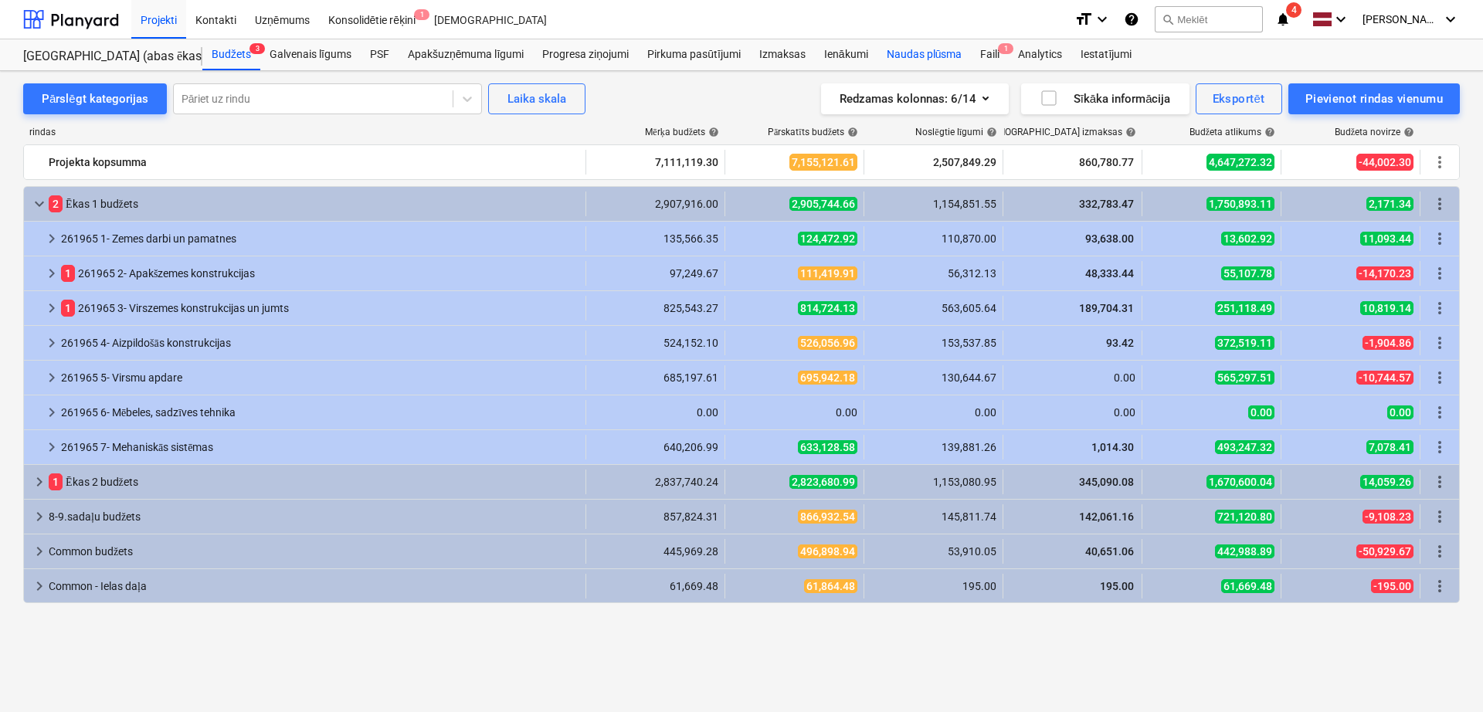
click at [923, 53] on div "Naudas plūsma" at bounding box center [924, 54] width 94 height 31
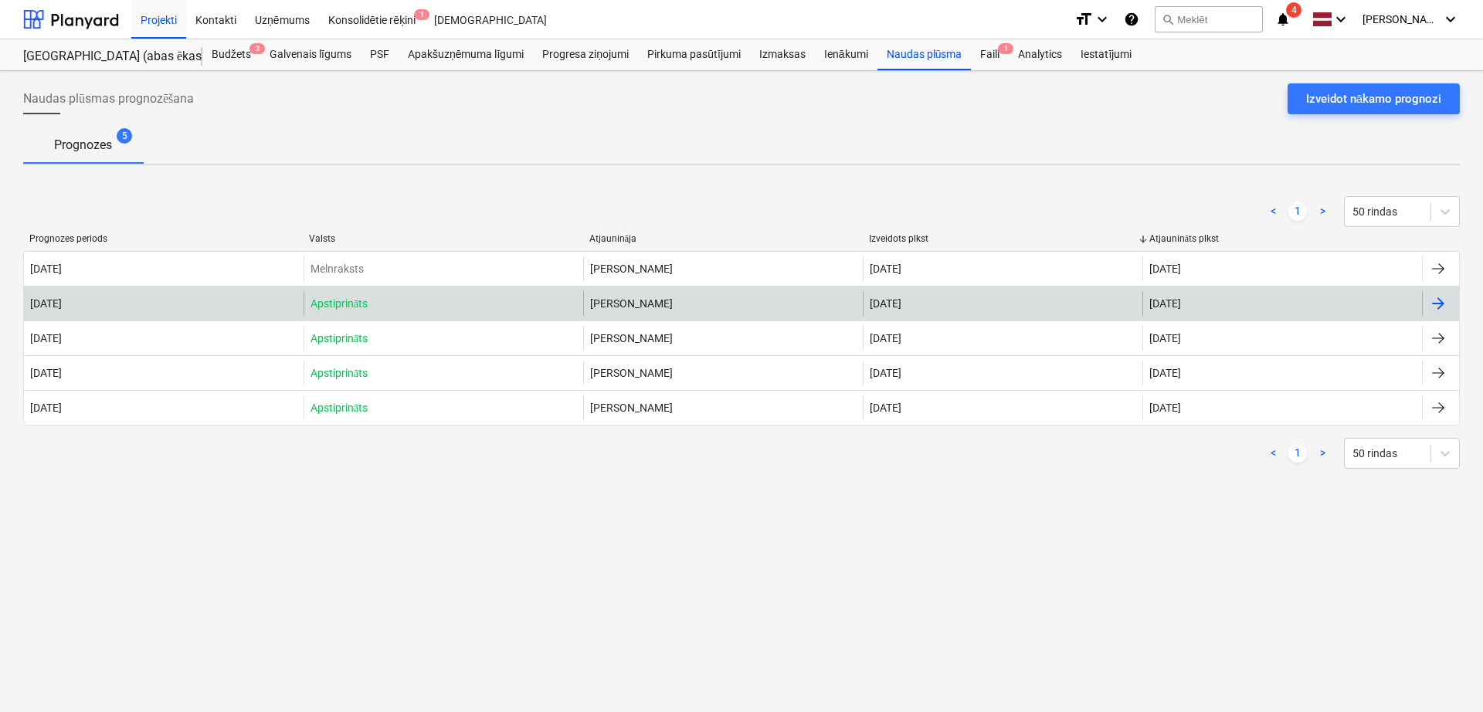
click at [1442, 303] on div at bounding box center [1438, 303] width 19 height 19
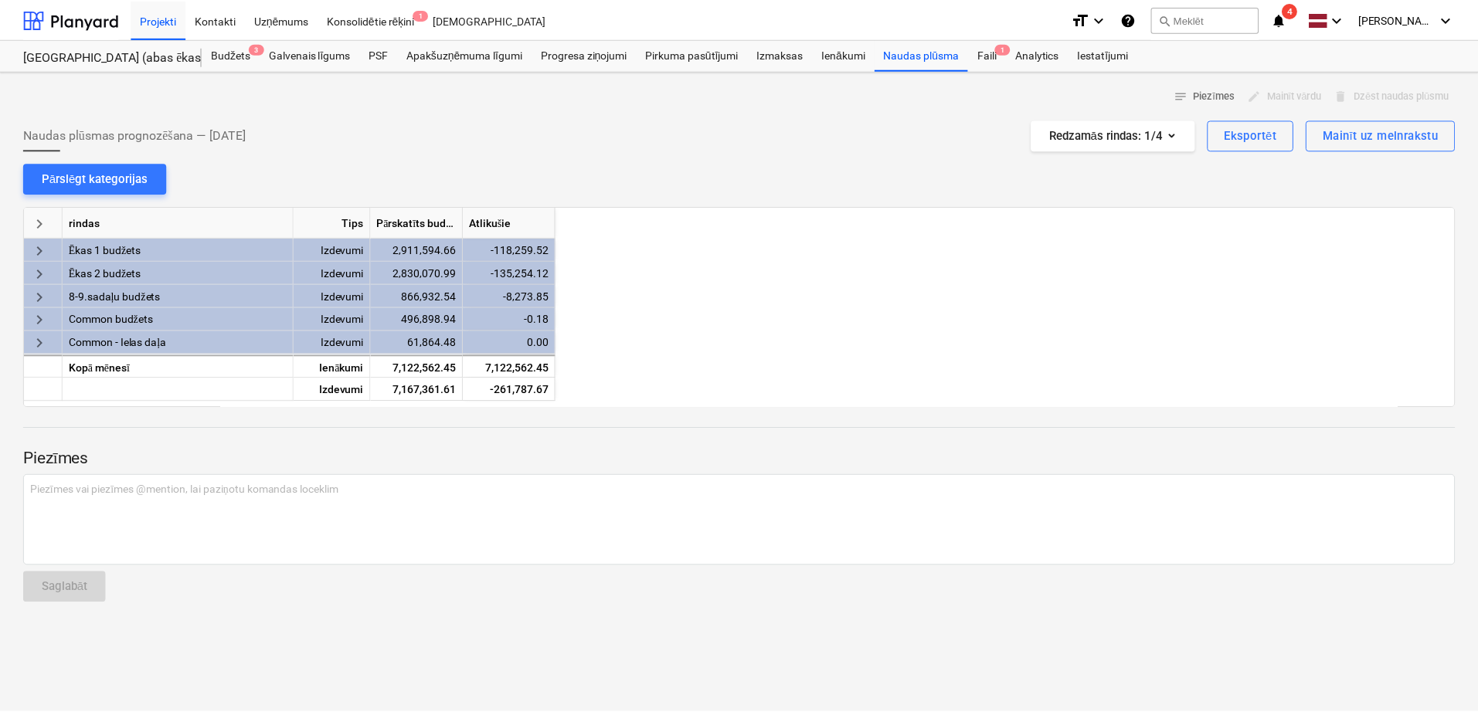
scroll to position [0, 618]
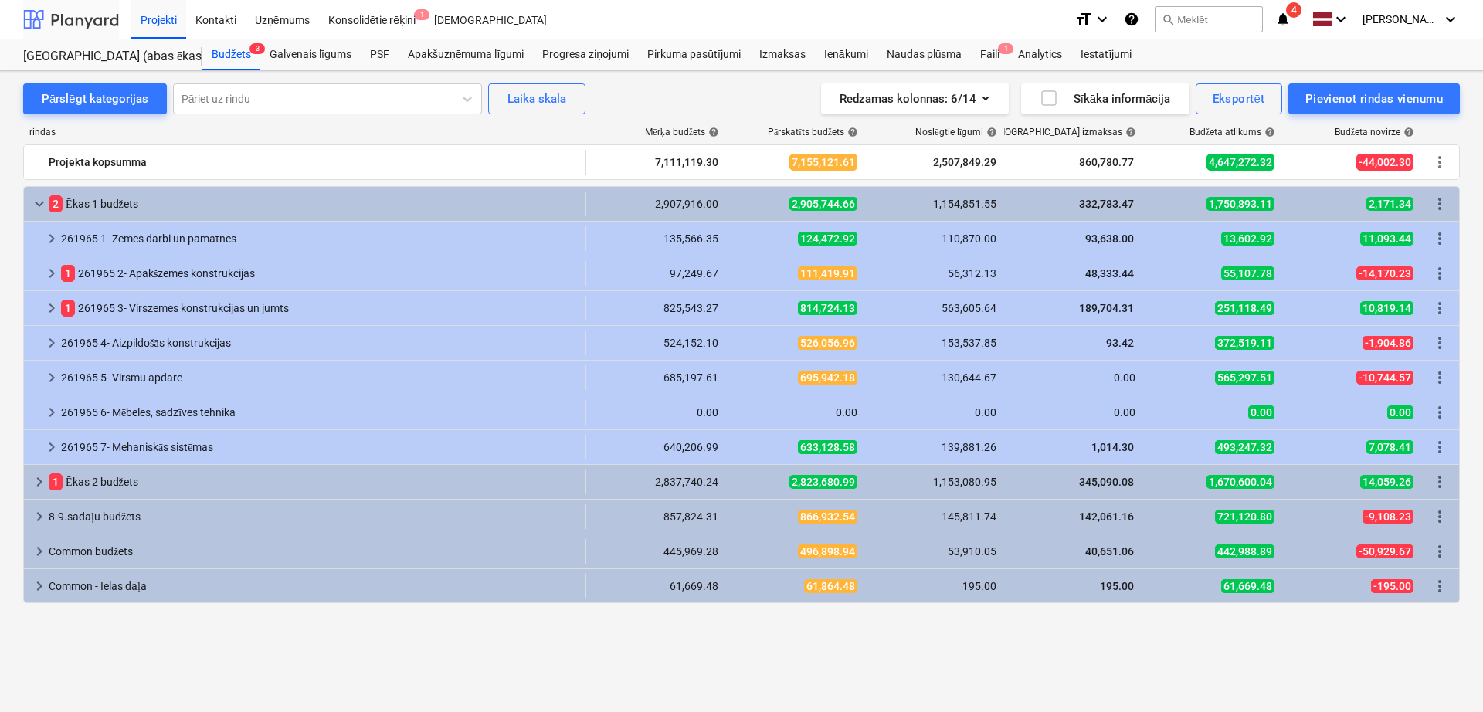
click at [73, 17] on div at bounding box center [71, 19] width 96 height 39
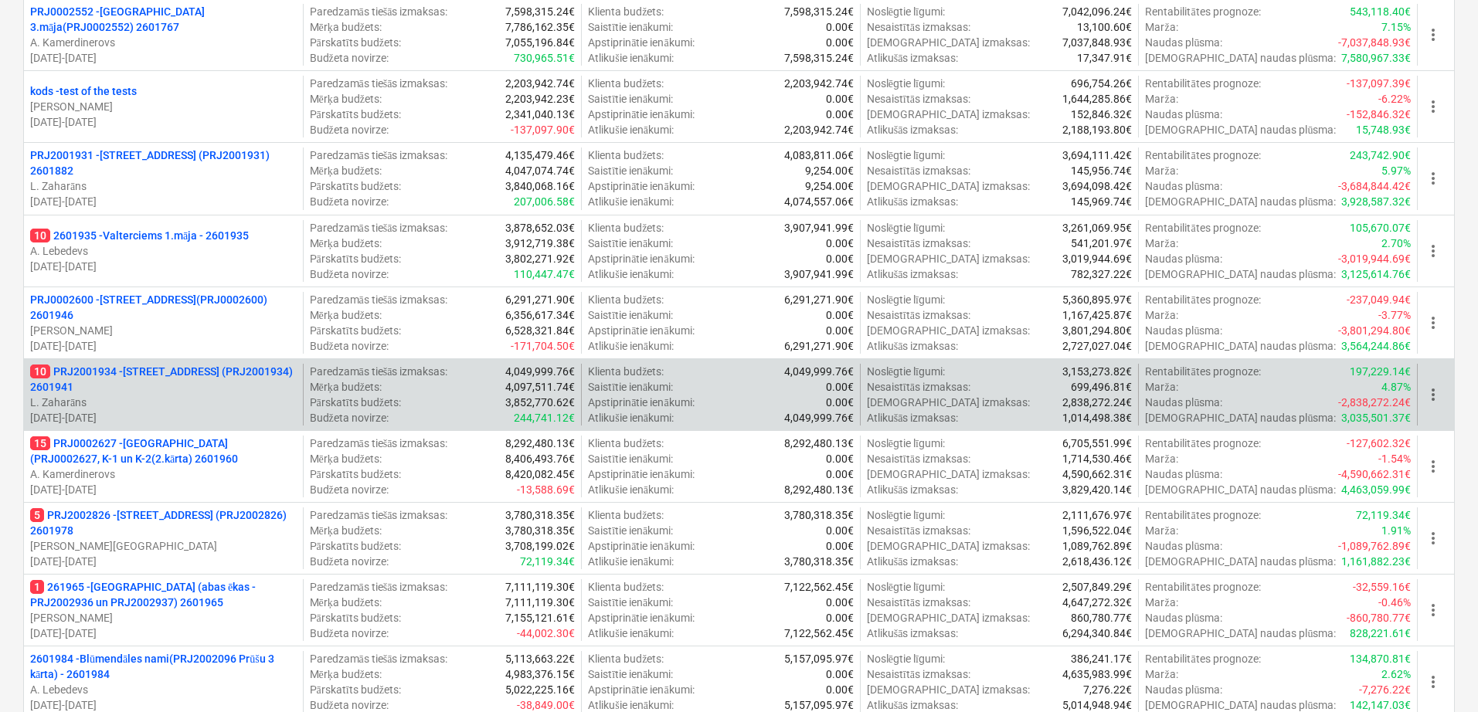
scroll to position [1030, 0]
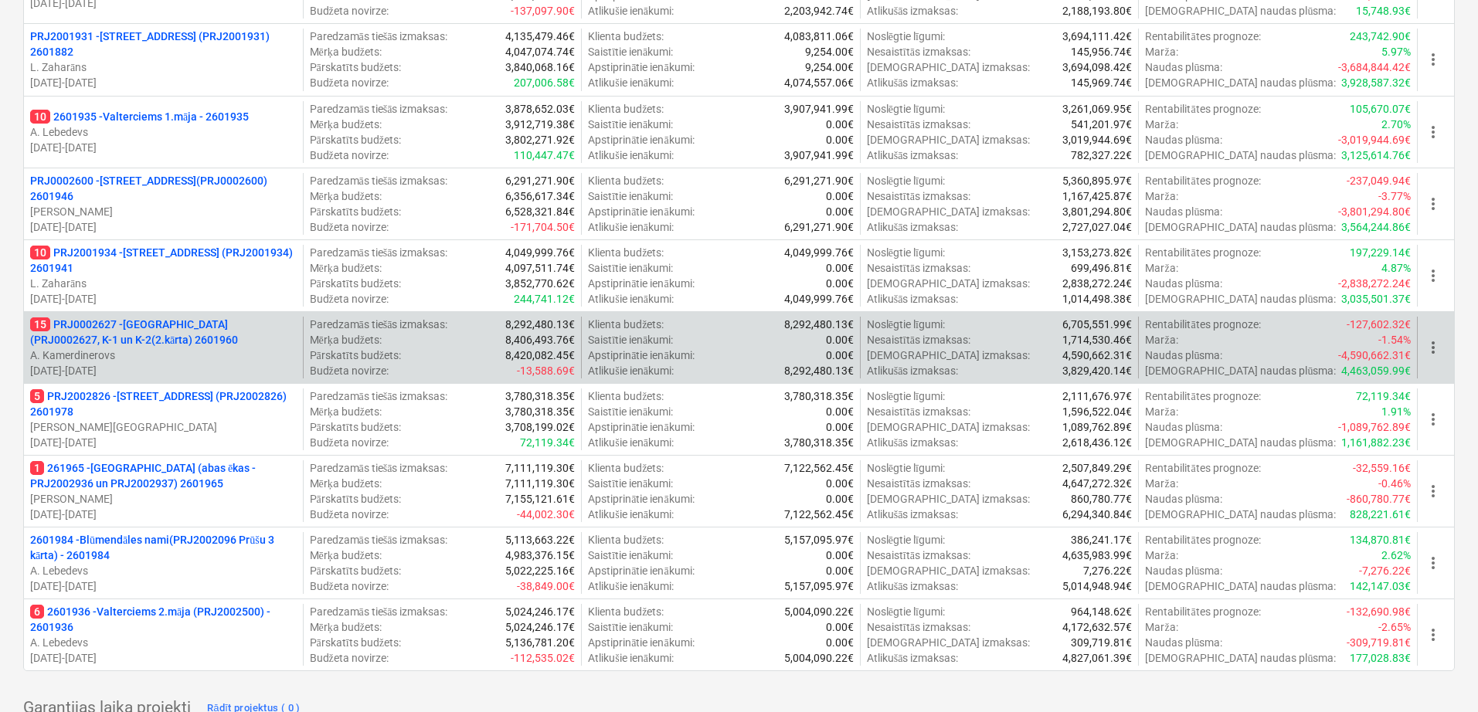
click at [188, 348] on p "A. Kamerdinerovs" at bounding box center [163, 355] width 266 height 15
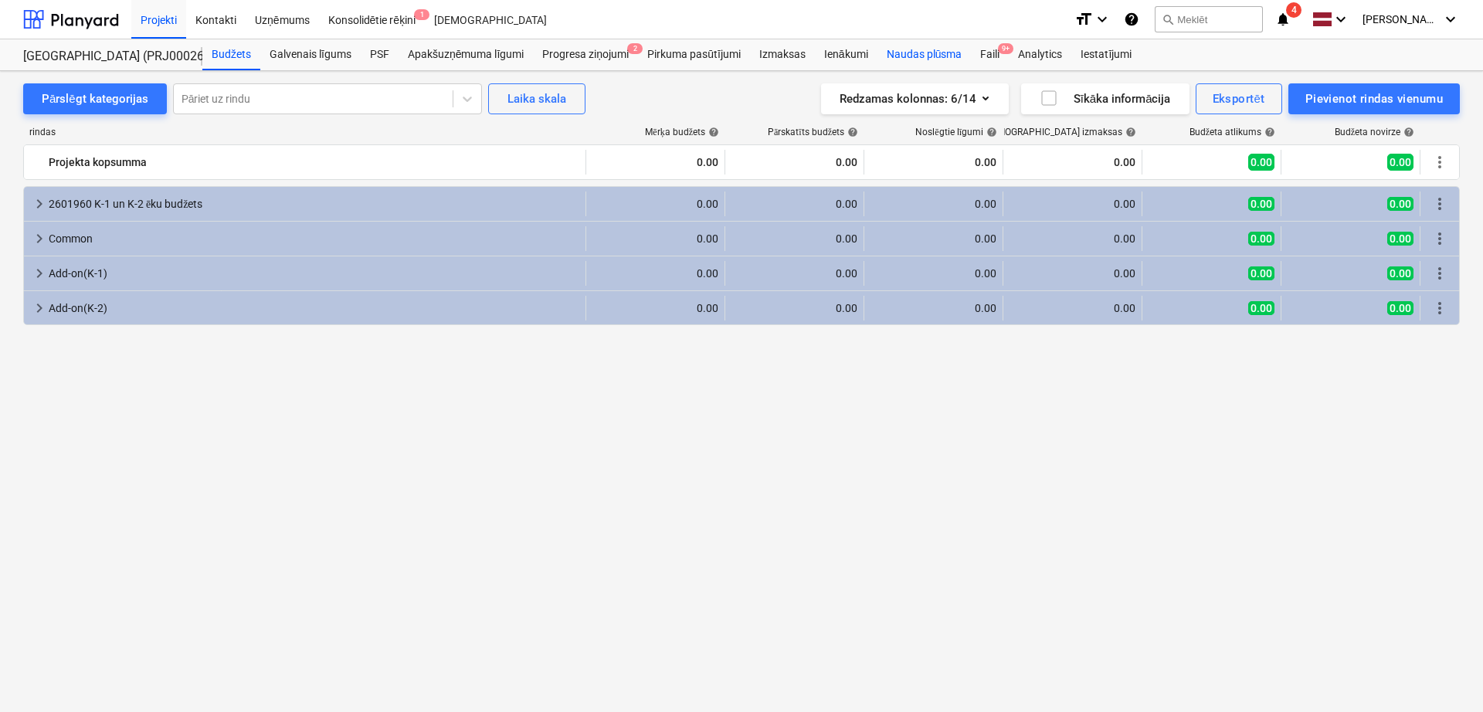
click at [952, 54] on div "Naudas plūsma" at bounding box center [924, 54] width 94 height 31
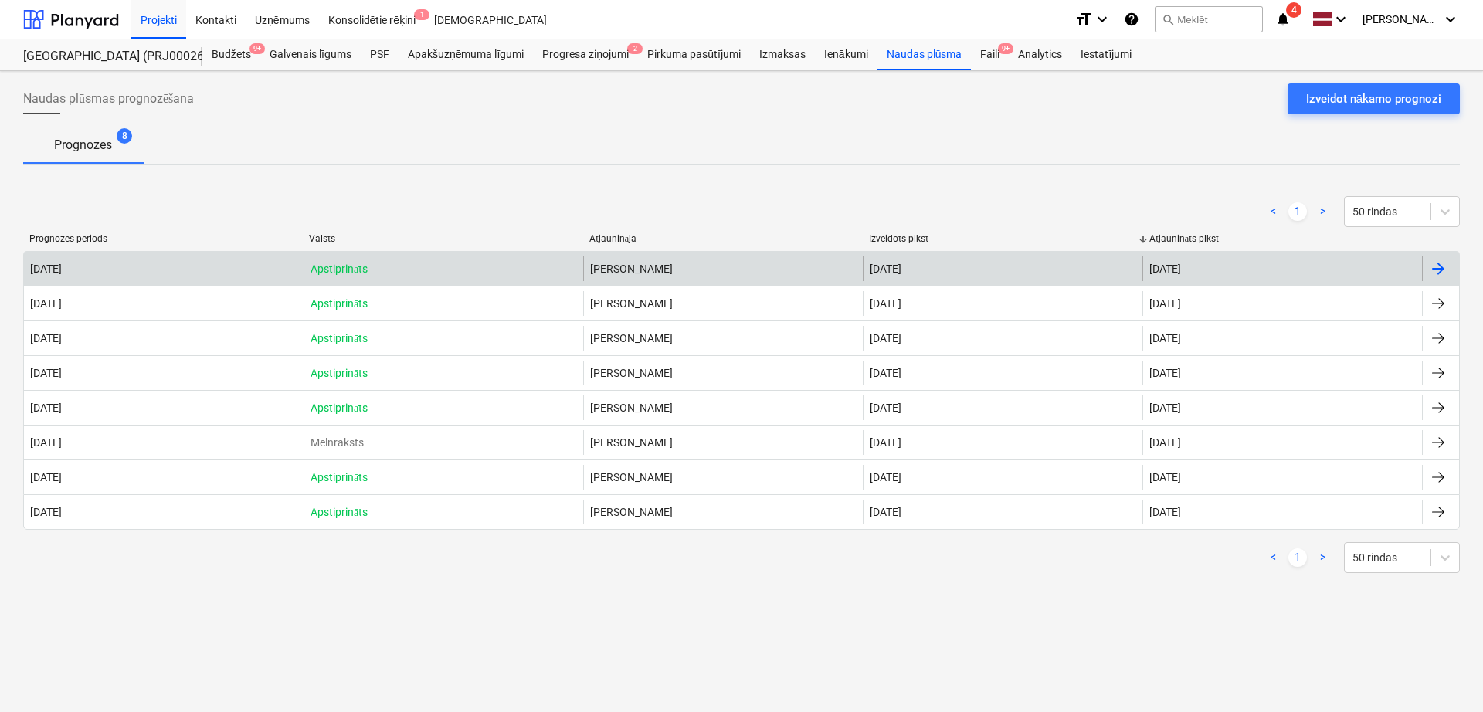
click at [1445, 262] on div at bounding box center [1438, 269] width 19 height 19
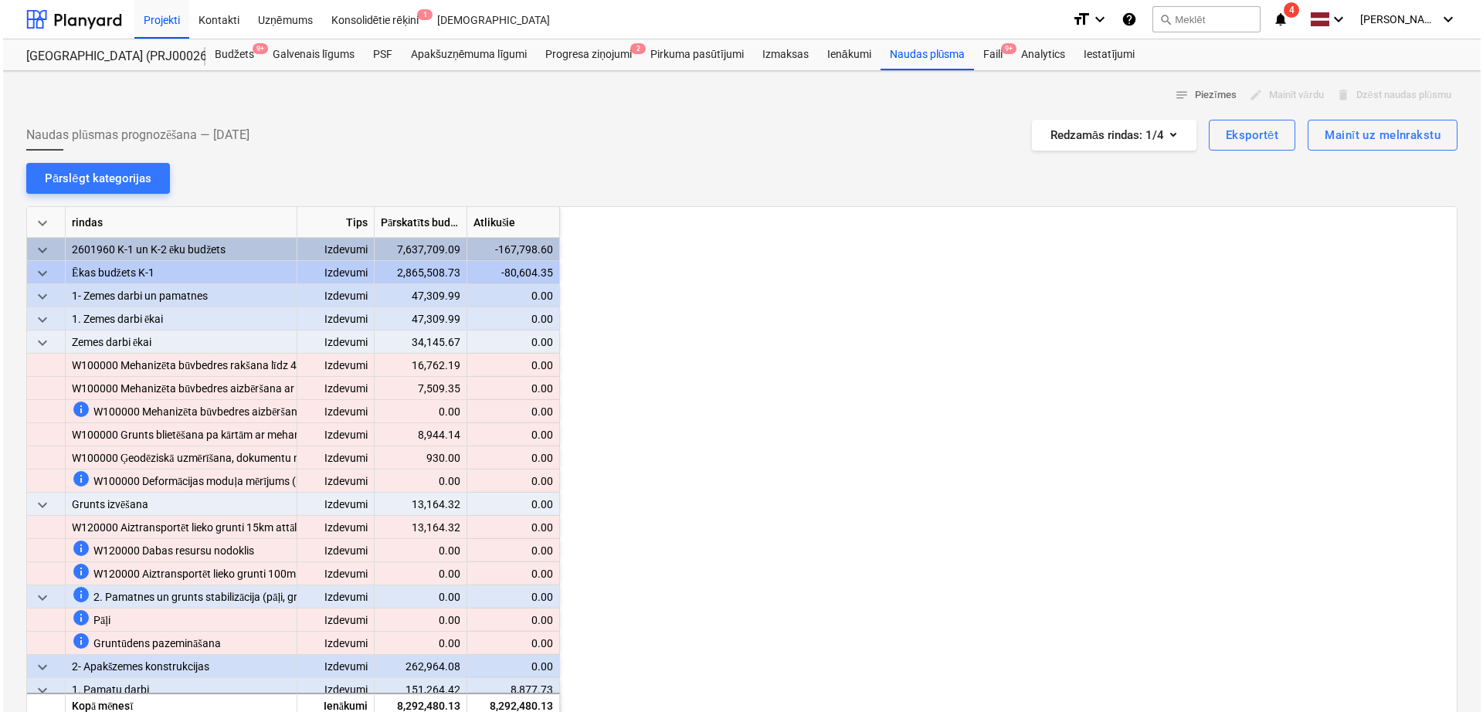
scroll to position [0, 1236]
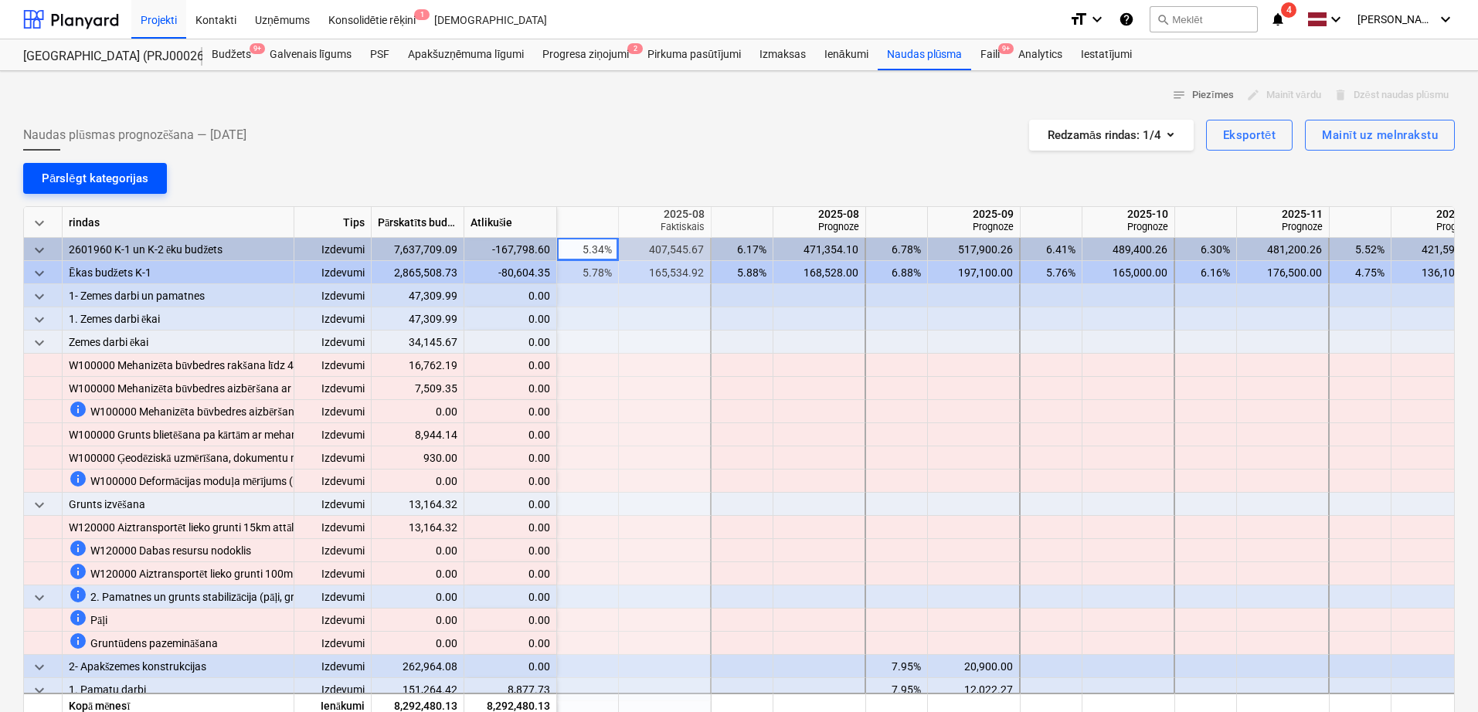
click at [75, 175] on div "Pārslēgt kategorijas" at bounding box center [95, 178] width 107 height 20
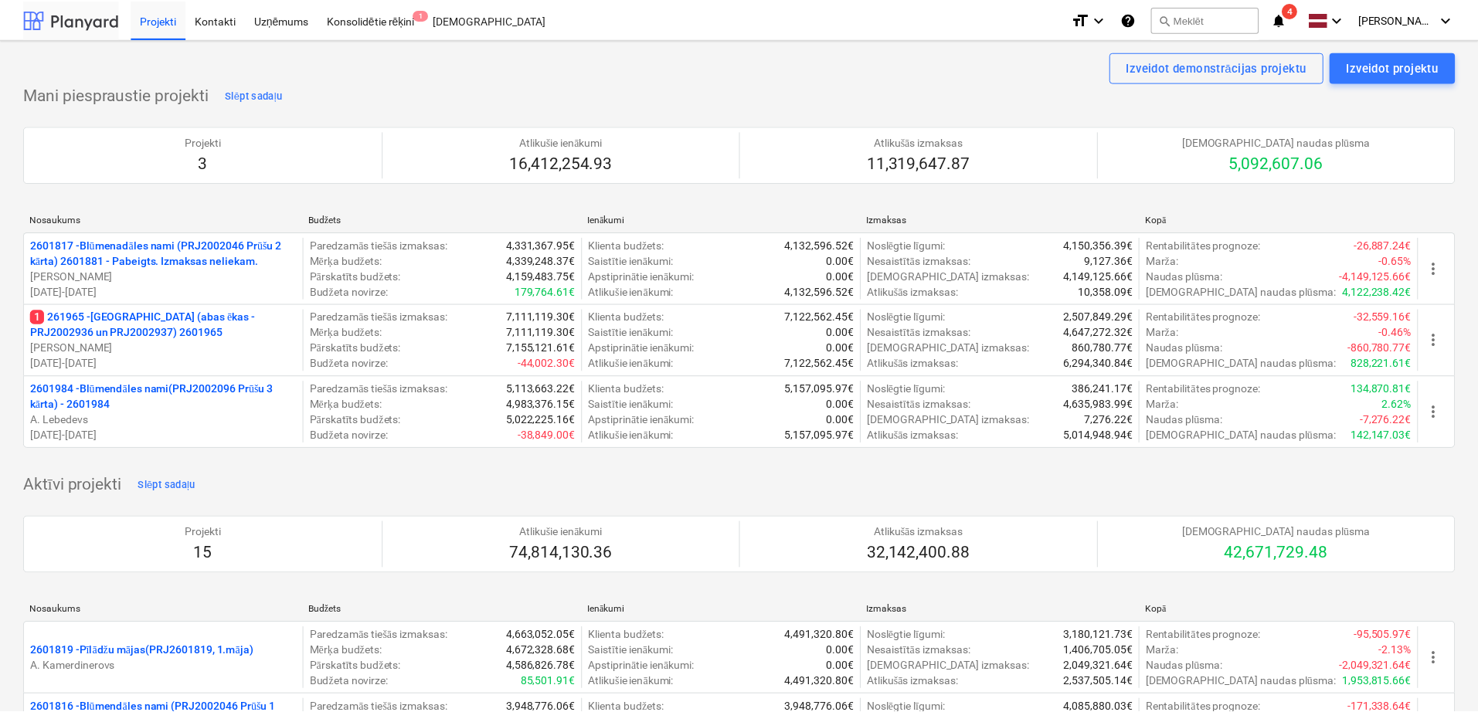
scroll to position [1030, 0]
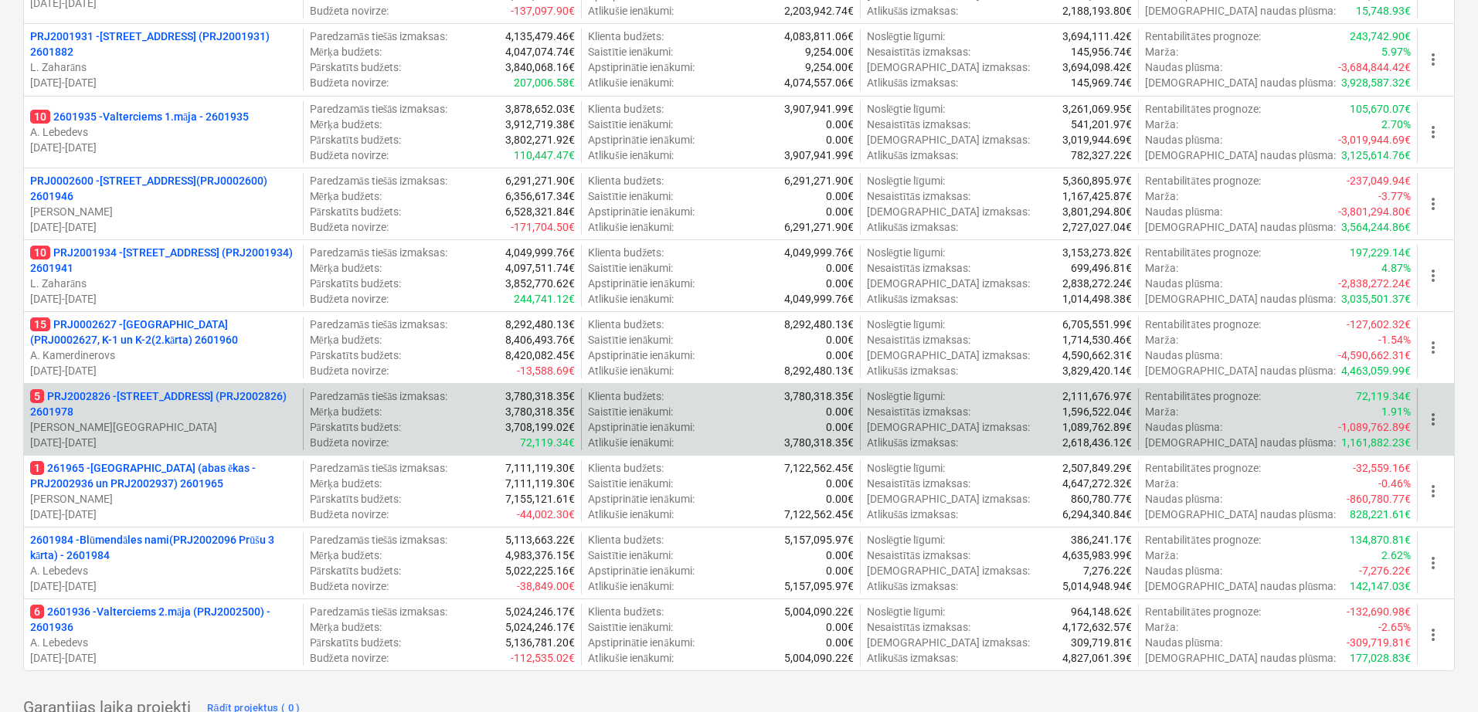
click at [209, 390] on p "5 PRJ2002826 - Stendes iela 8, E2 (PRJ2002826) 2601978" at bounding box center [163, 404] width 266 height 31
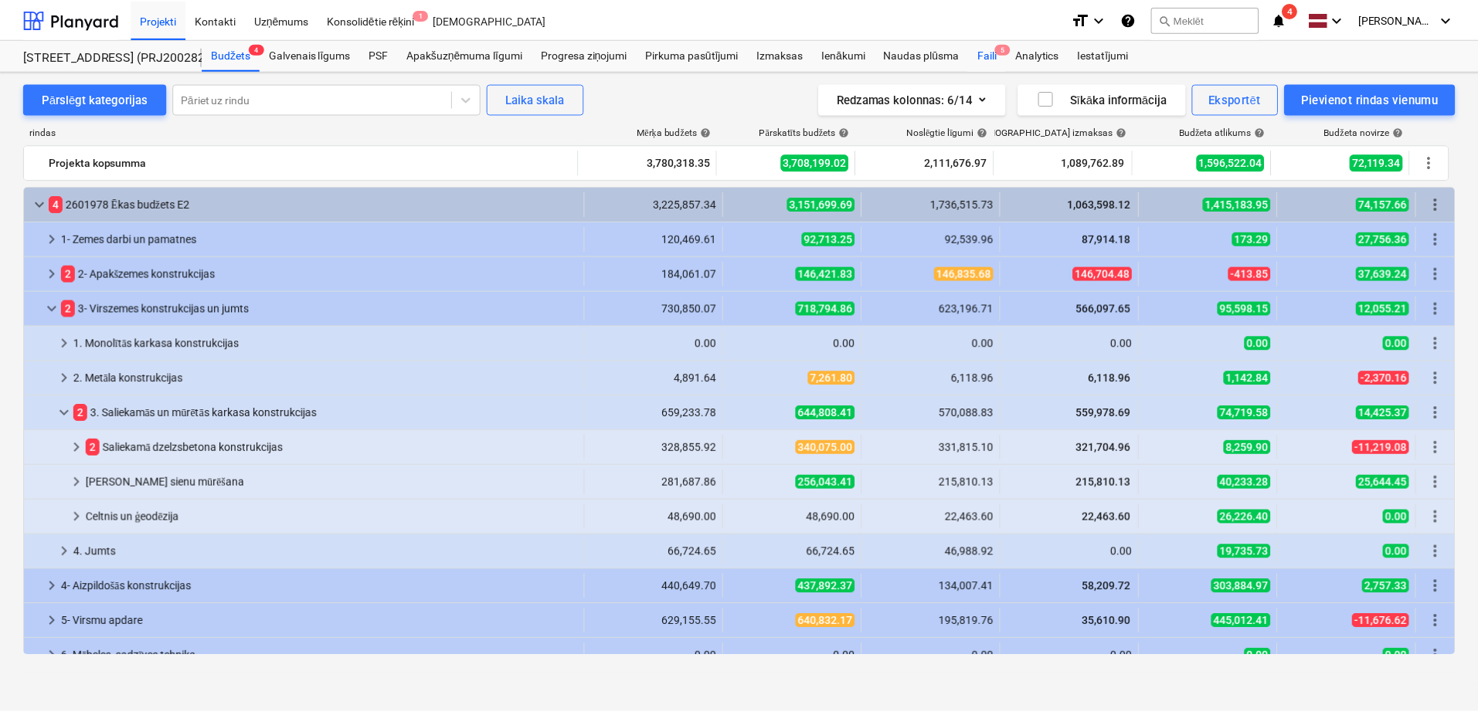
scroll to position [49, 0]
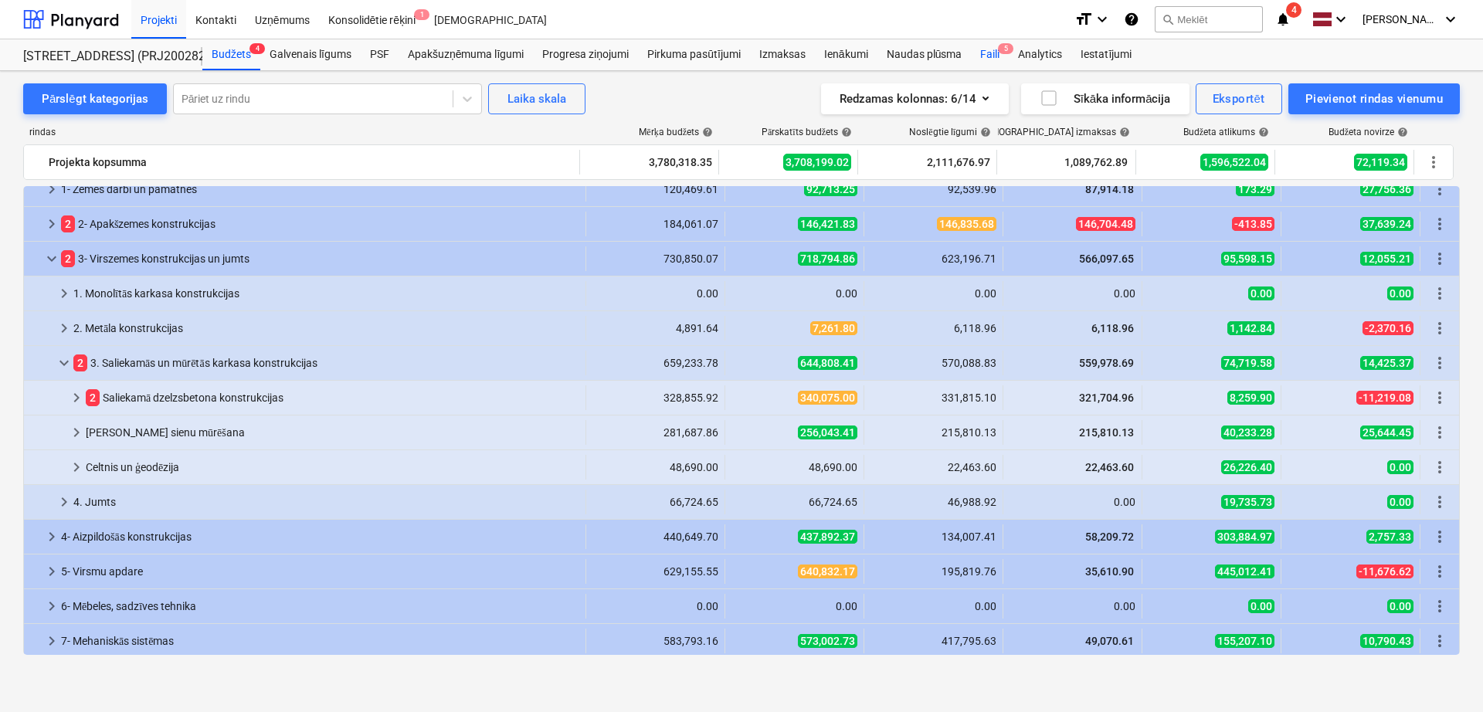
click at [993, 61] on div "Faili 5" at bounding box center [990, 54] width 38 height 31
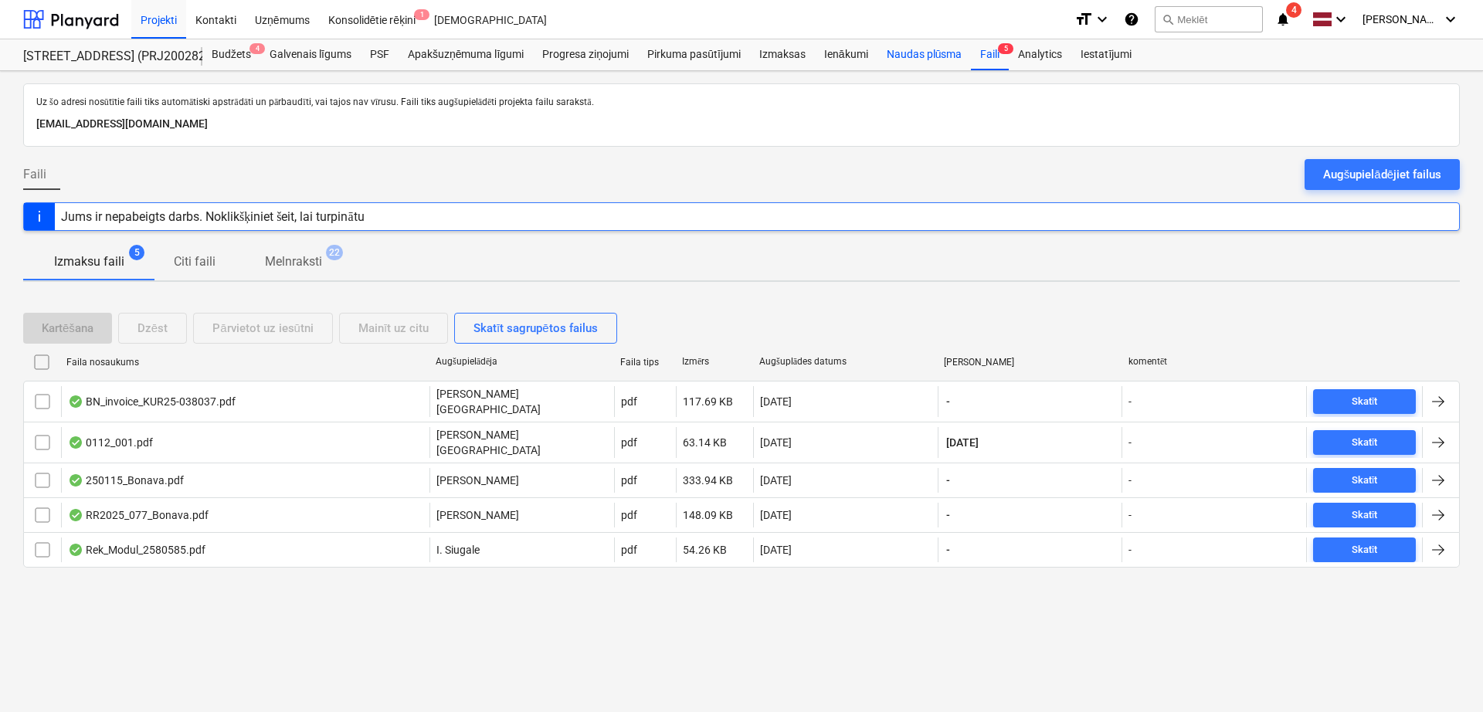
click at [922, 59] on div "Naudas plūsma" at bounding box center [924, 54] width 94 height 31
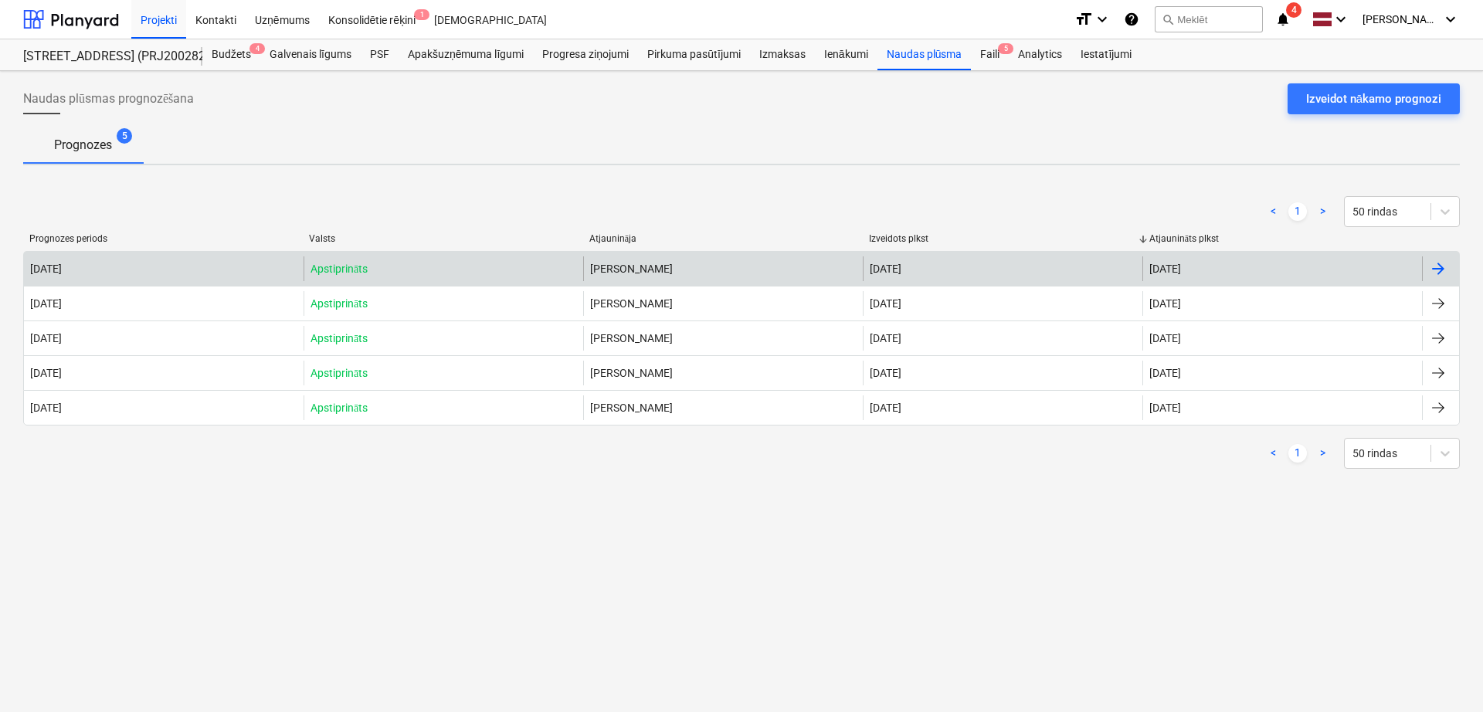
click at [1434, 261] on div at bounding box center [1438, 269] width 19 height 19
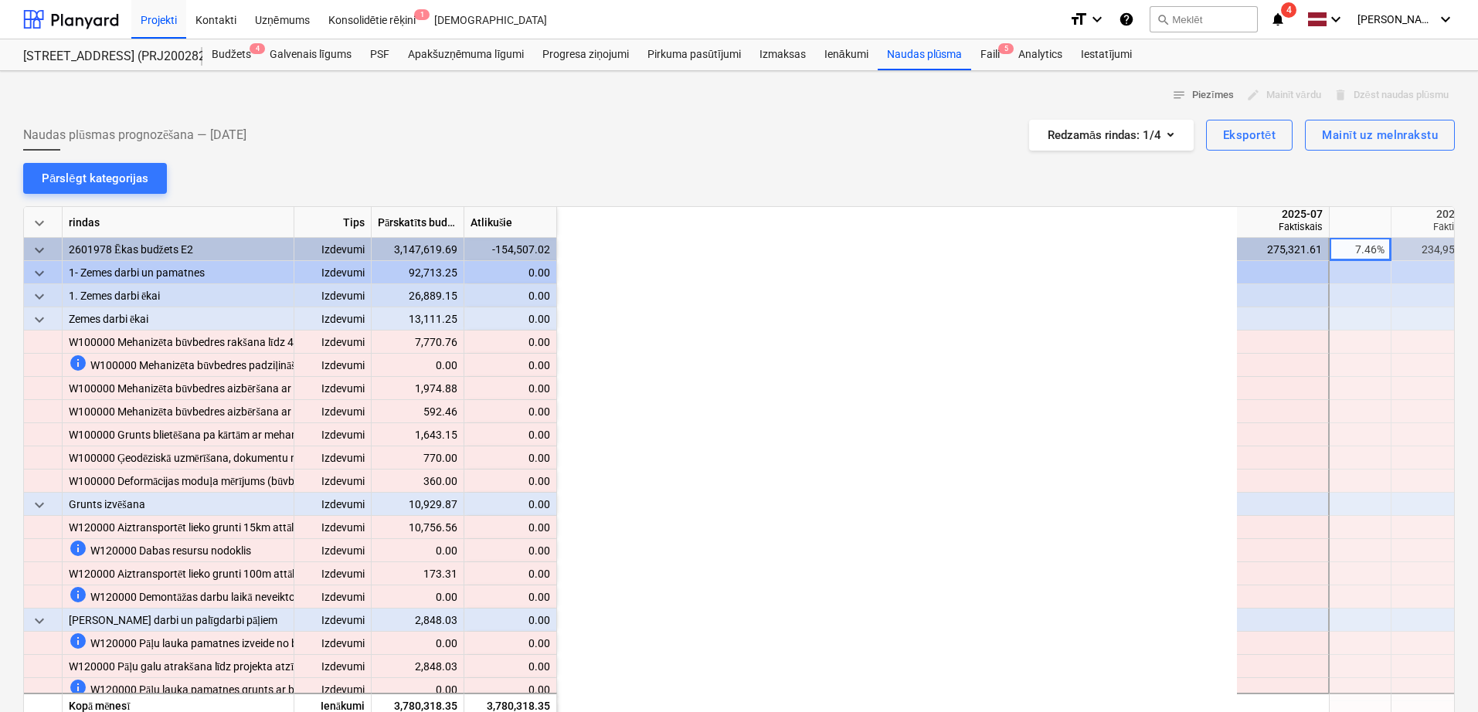
scroll to position [0, 772]
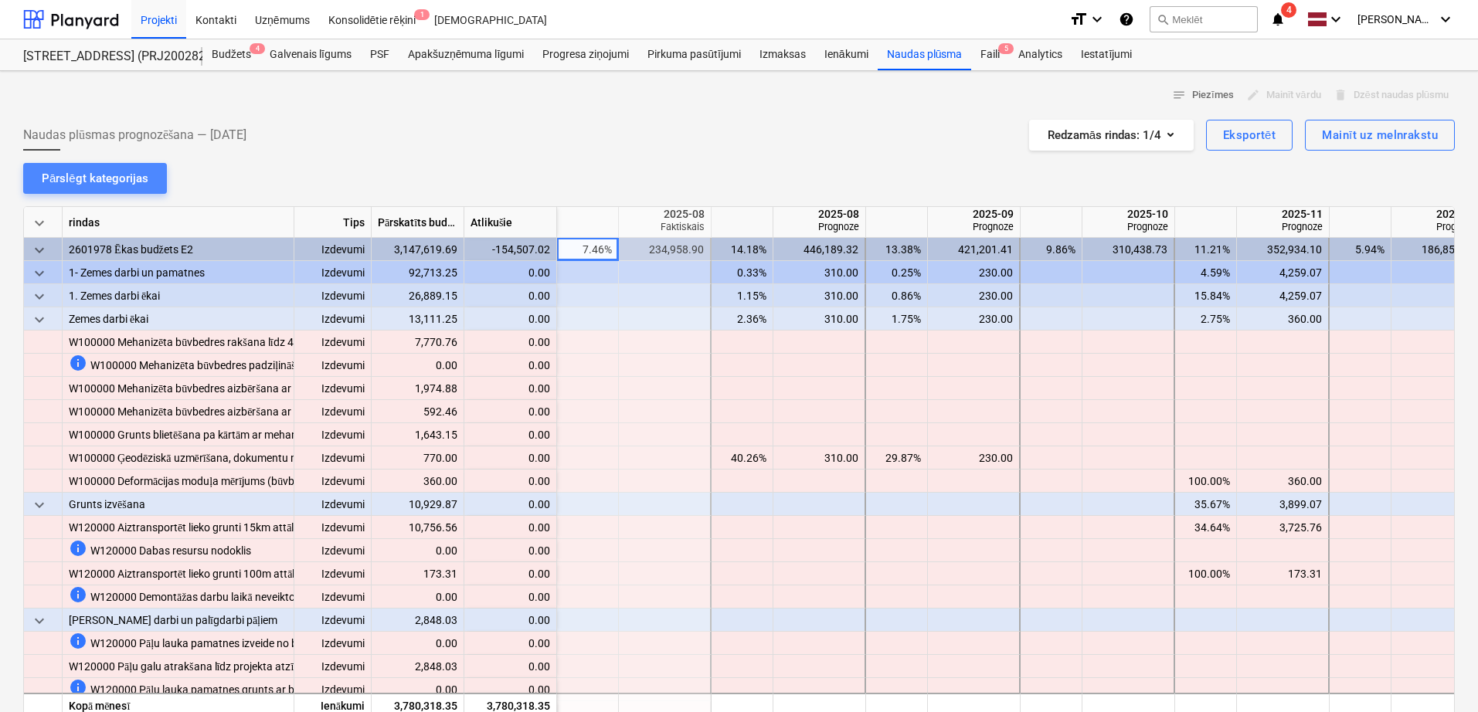
click at [104, 180] on div "Pārslēgt kategorijas" at bounding box center [95, 178] width 107 height 20
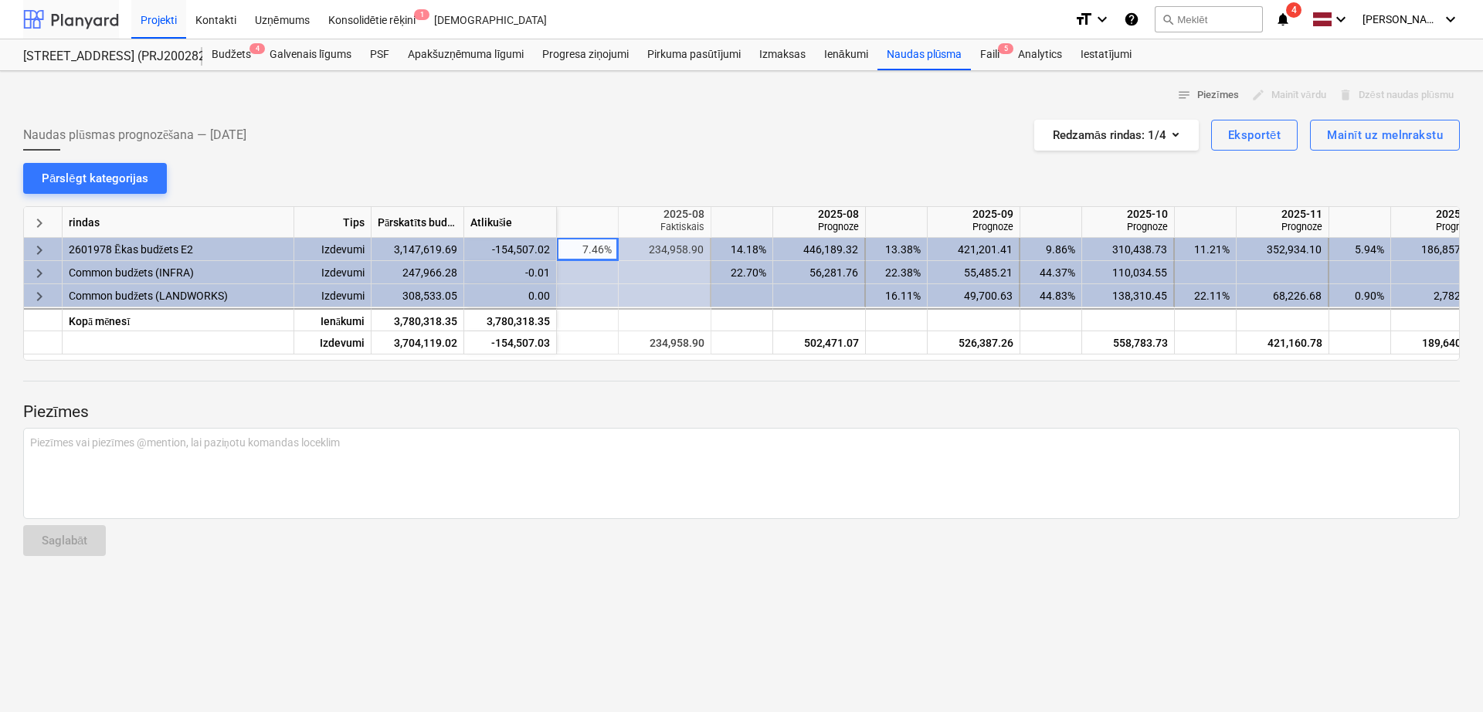
click at [87, 24] on div at bounding box center [71, 19] width 96 height 39
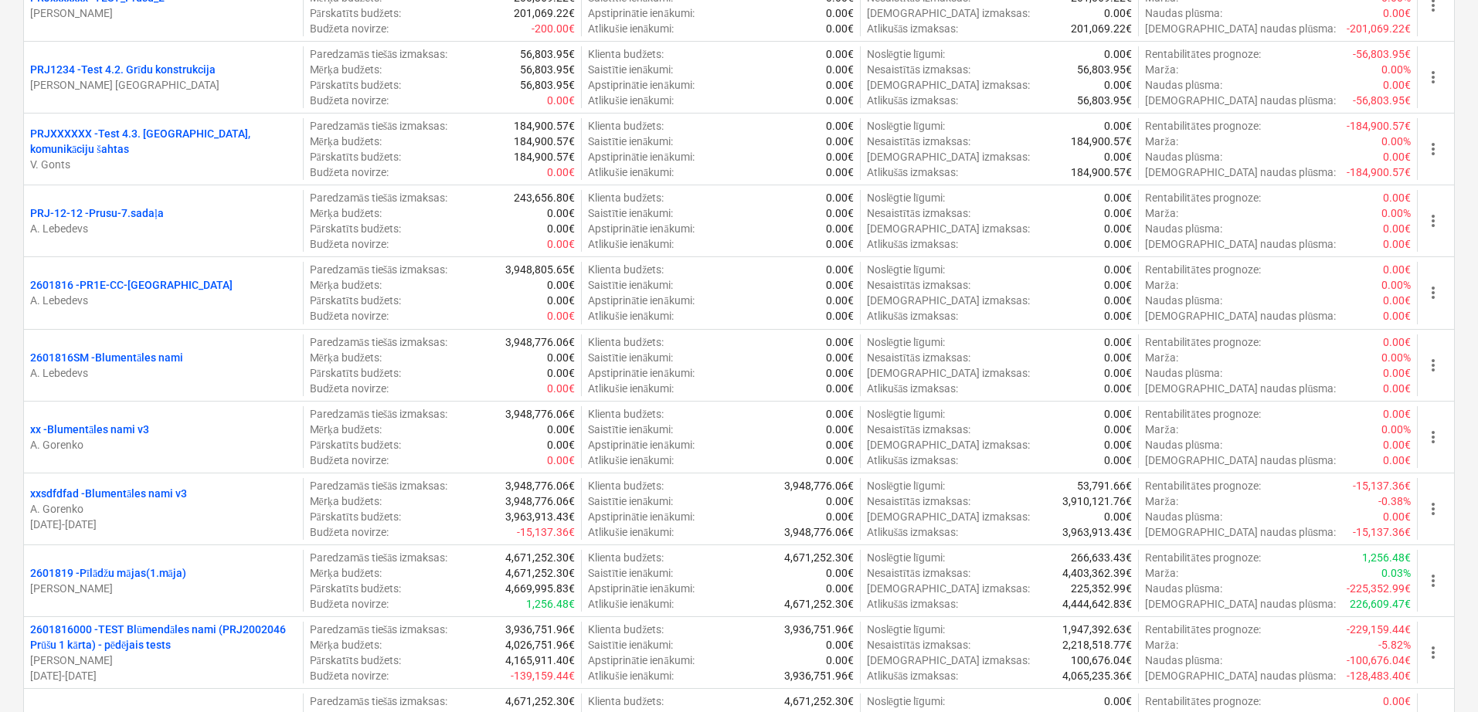
scroll to position [2575, 0]
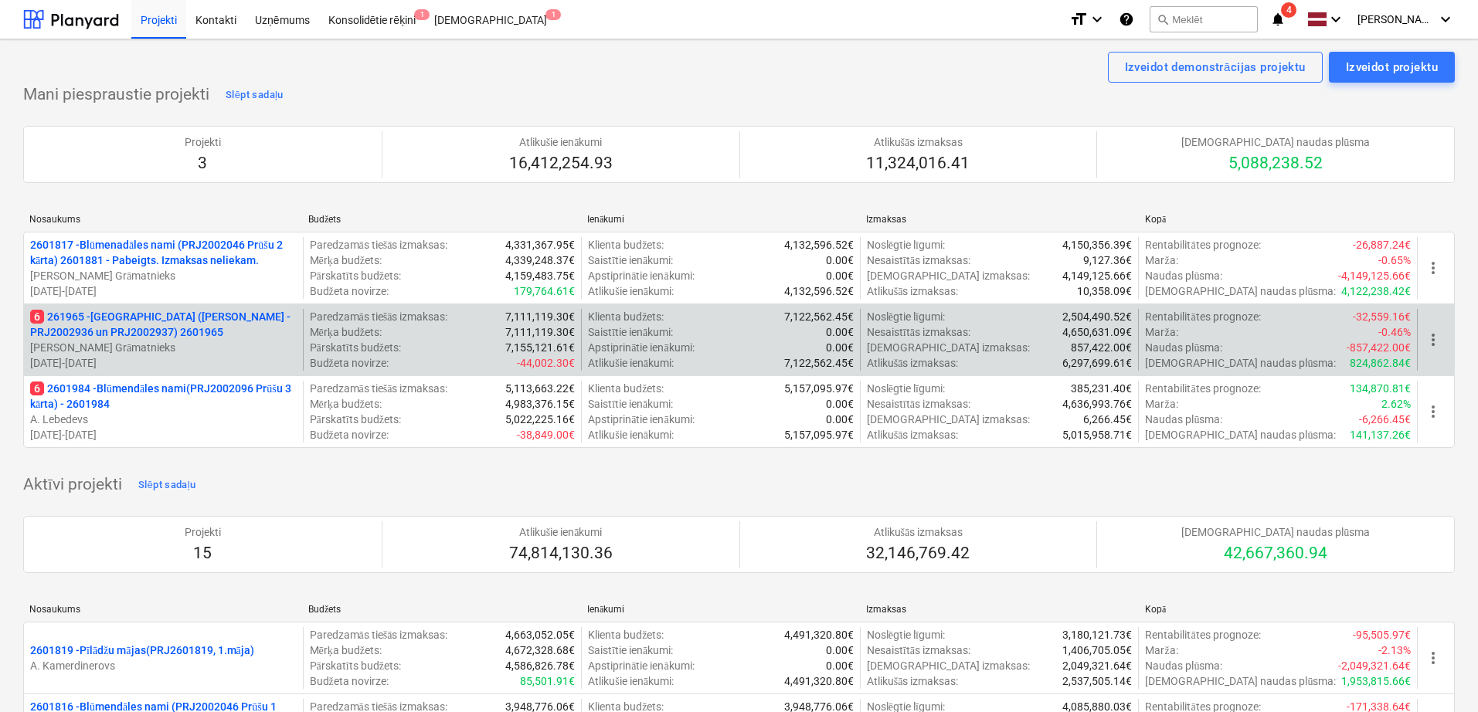
click at [84, 321] on p "6 261965 - [GEOGRAPHIC_DATA] ([PERSON_NAME] - PRJ2002936 un PRJ2002937) 2601965" at bounding box center [163, 324] width 266 height 31
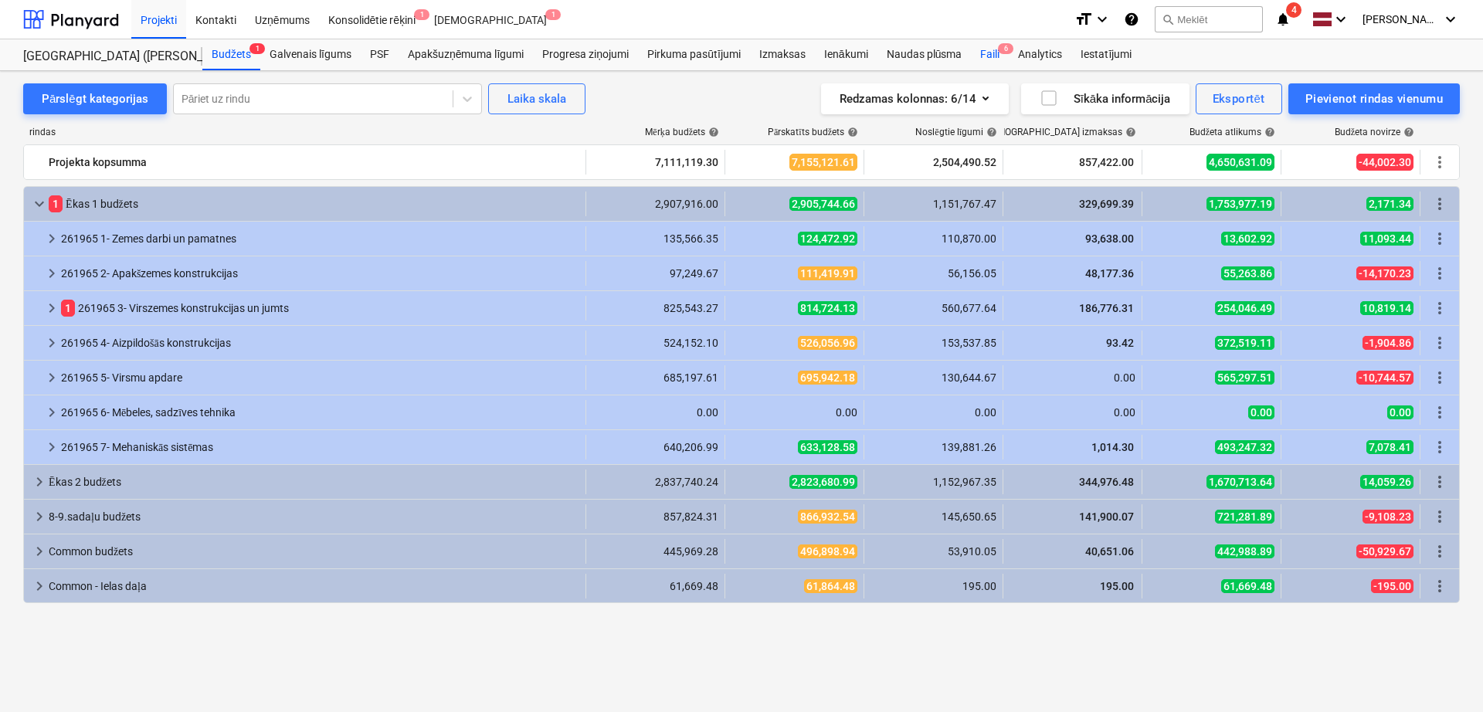
click at [1001, 49] on span "6" at bounding box center [1005, 48] width 15 height 11
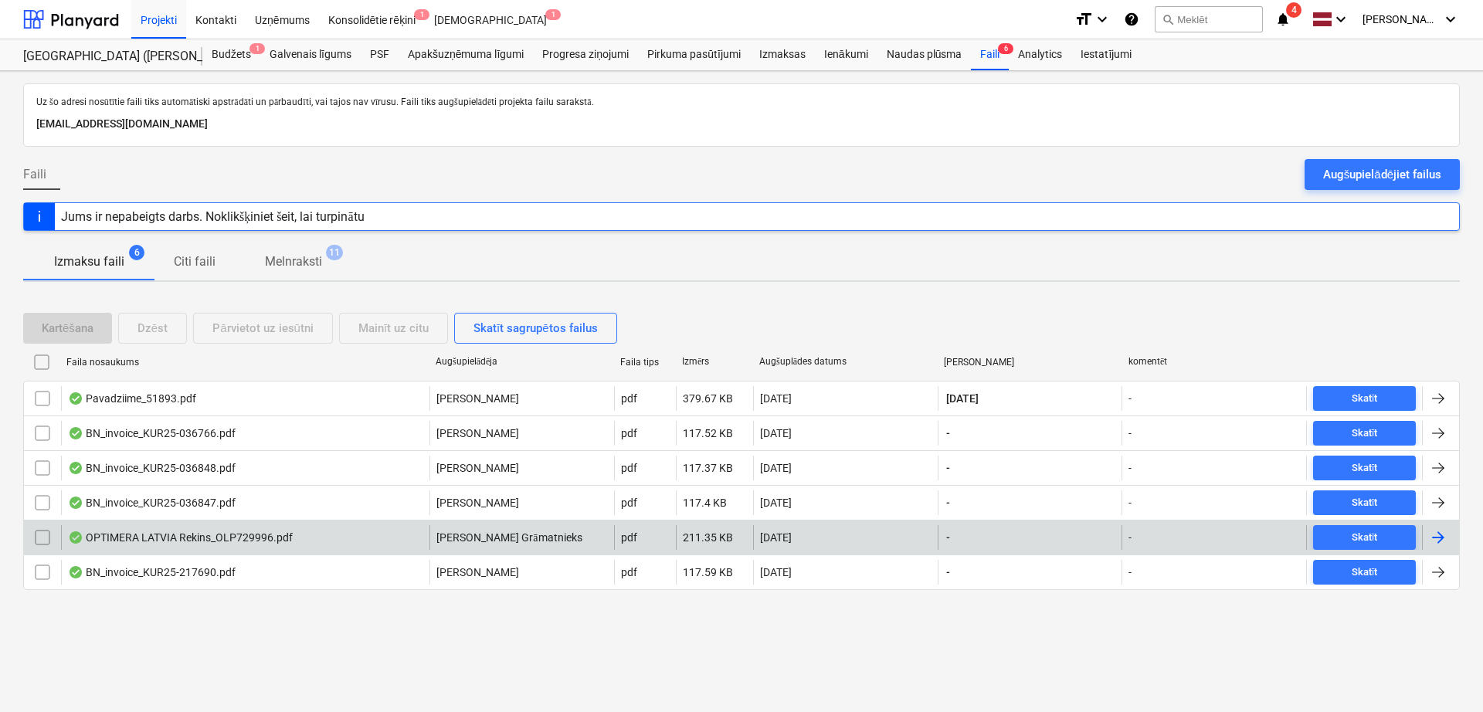
click at [1428, 535] on div at bounding box center [1440, 537] width 37 height 25
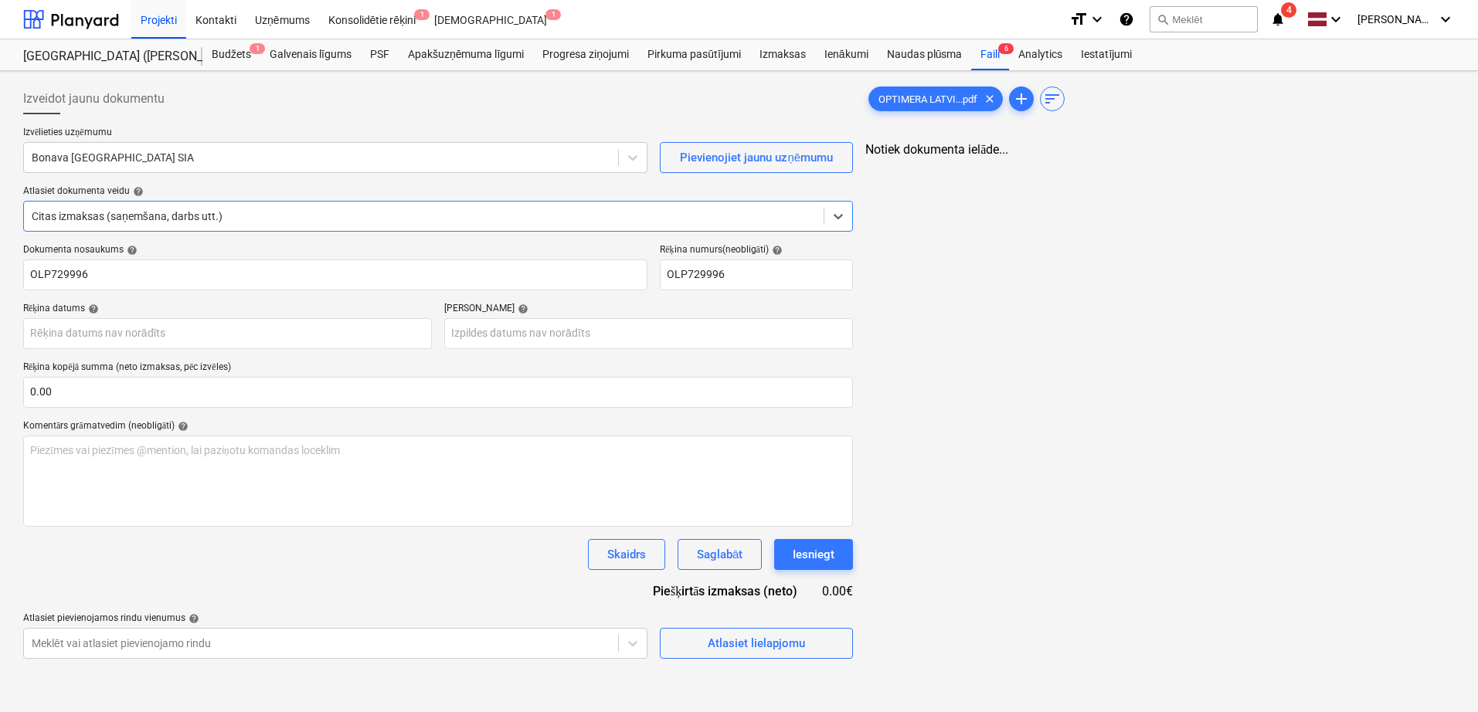
type input "OLP729996"
click at [341, 156] on div at bounding box center [321, 157] width 579 height 15
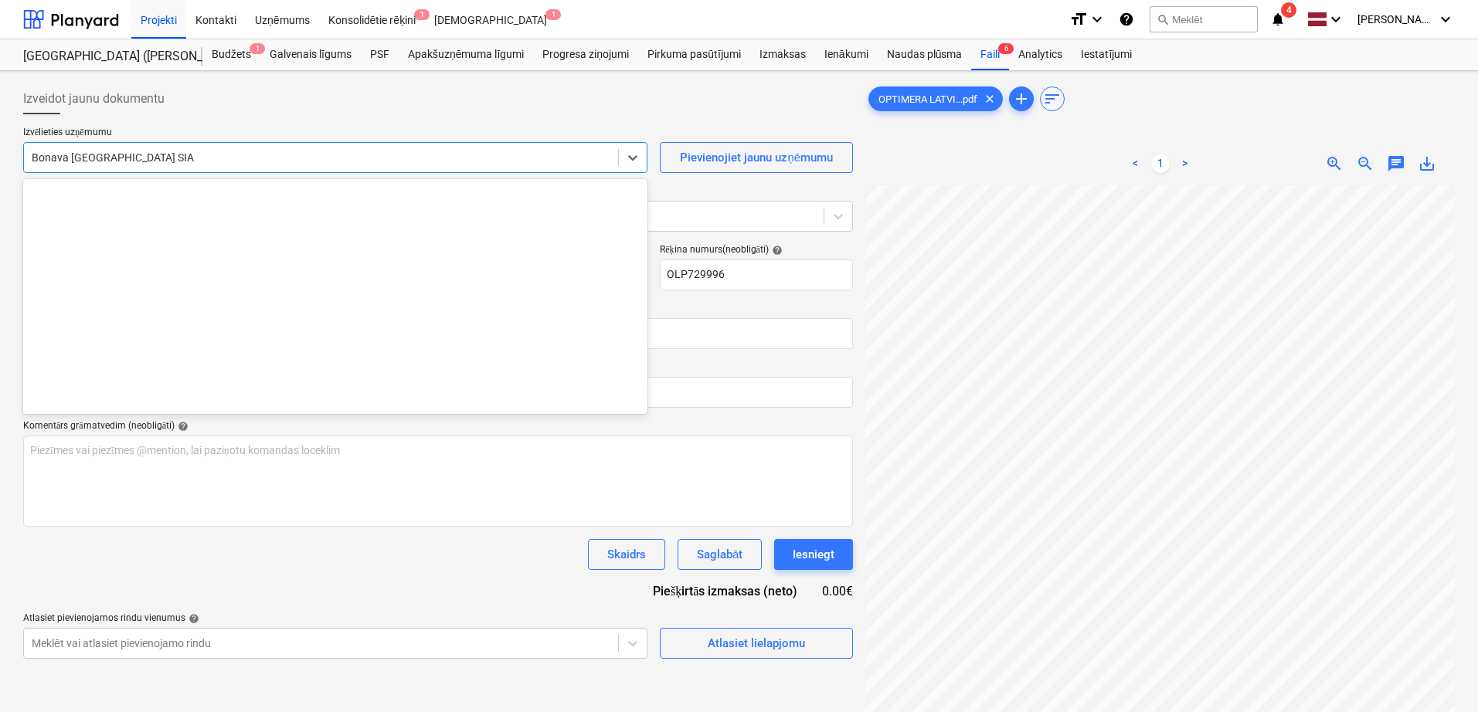
scroll to position [2839, 0]
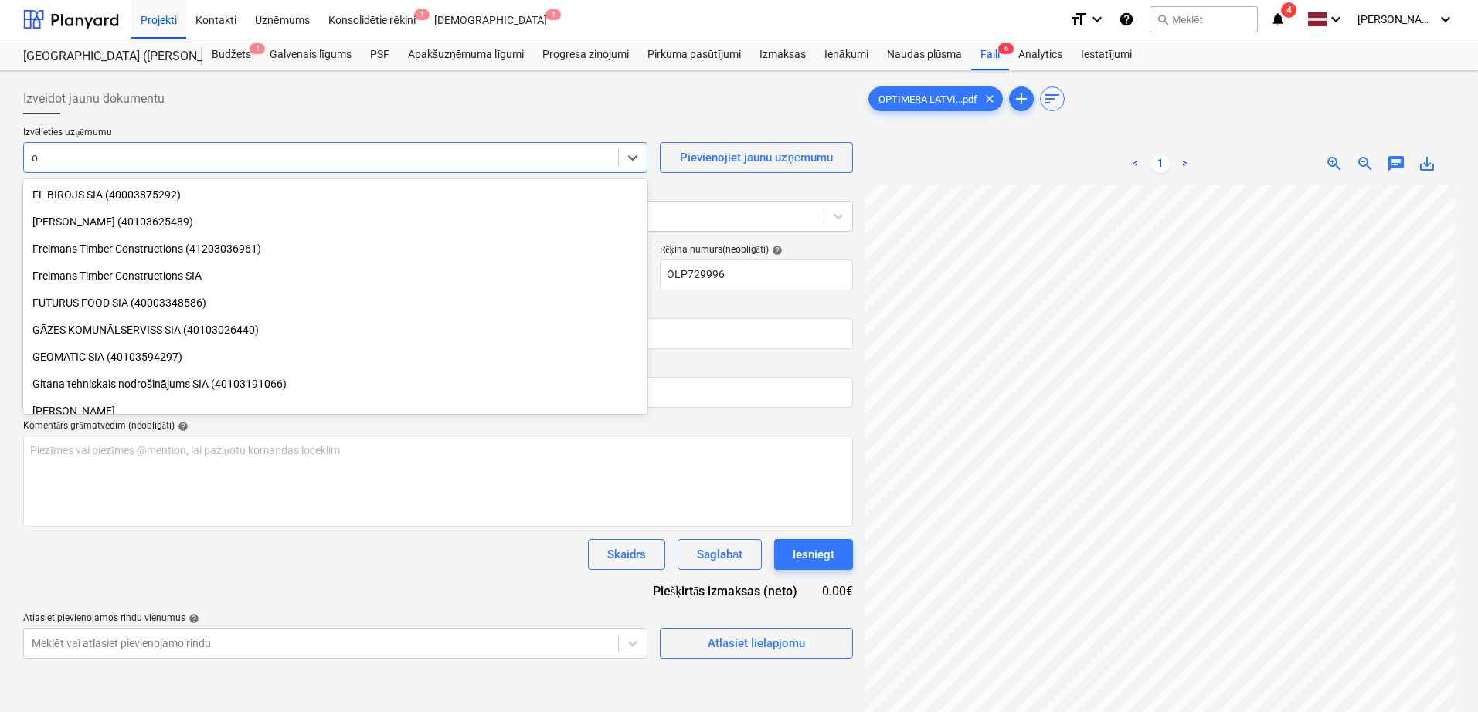
type input "op"
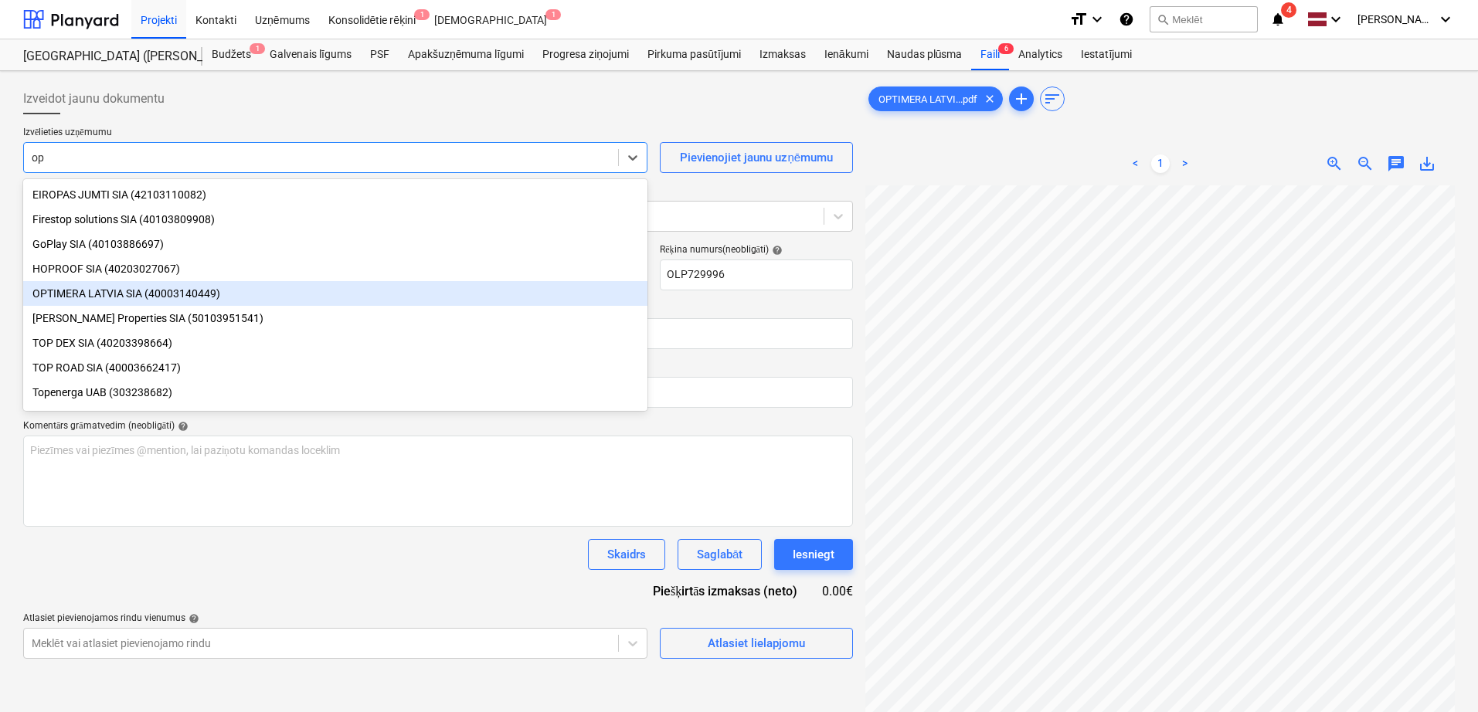
click at [169, 305] on div "OPTIMERA LATVIA SIA (40003140449)" at bounding box center [335, 293] width 624 height 25
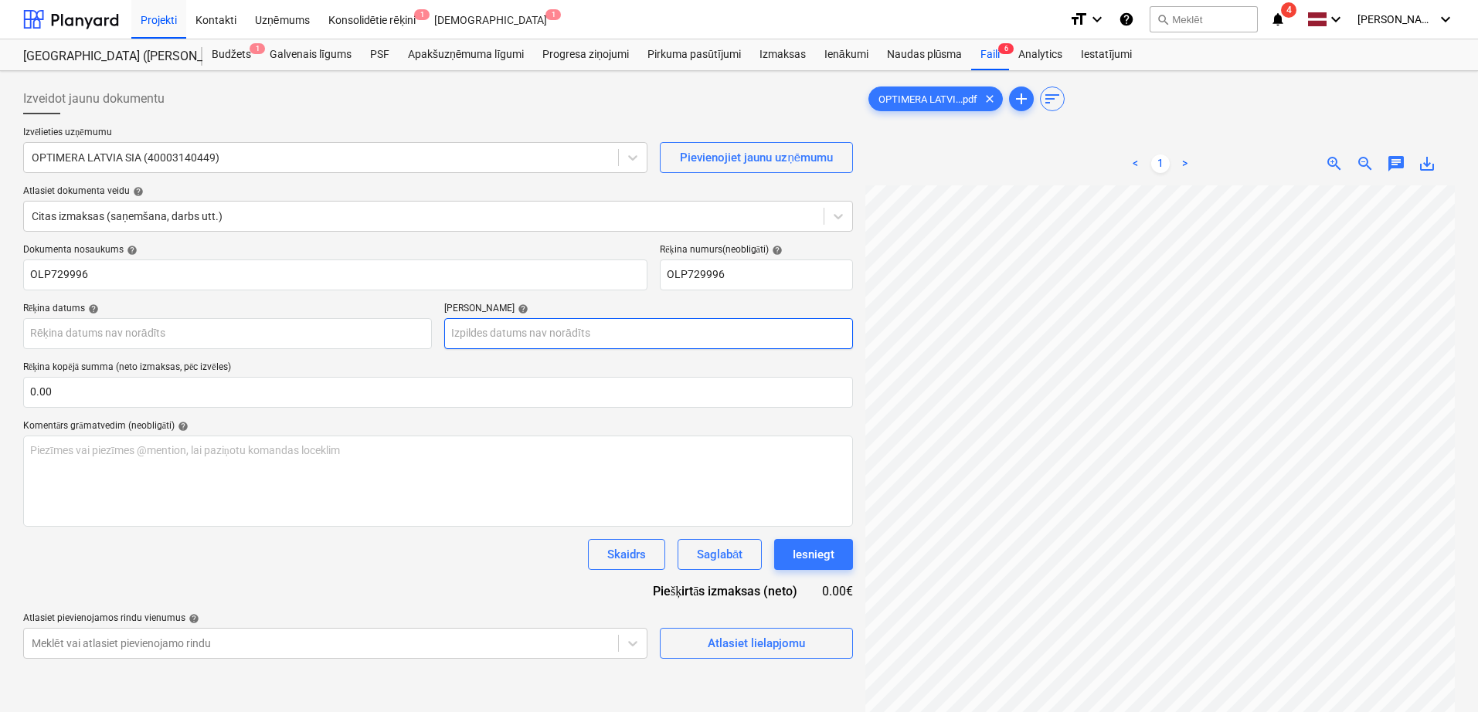
scroll to position [109, 109]
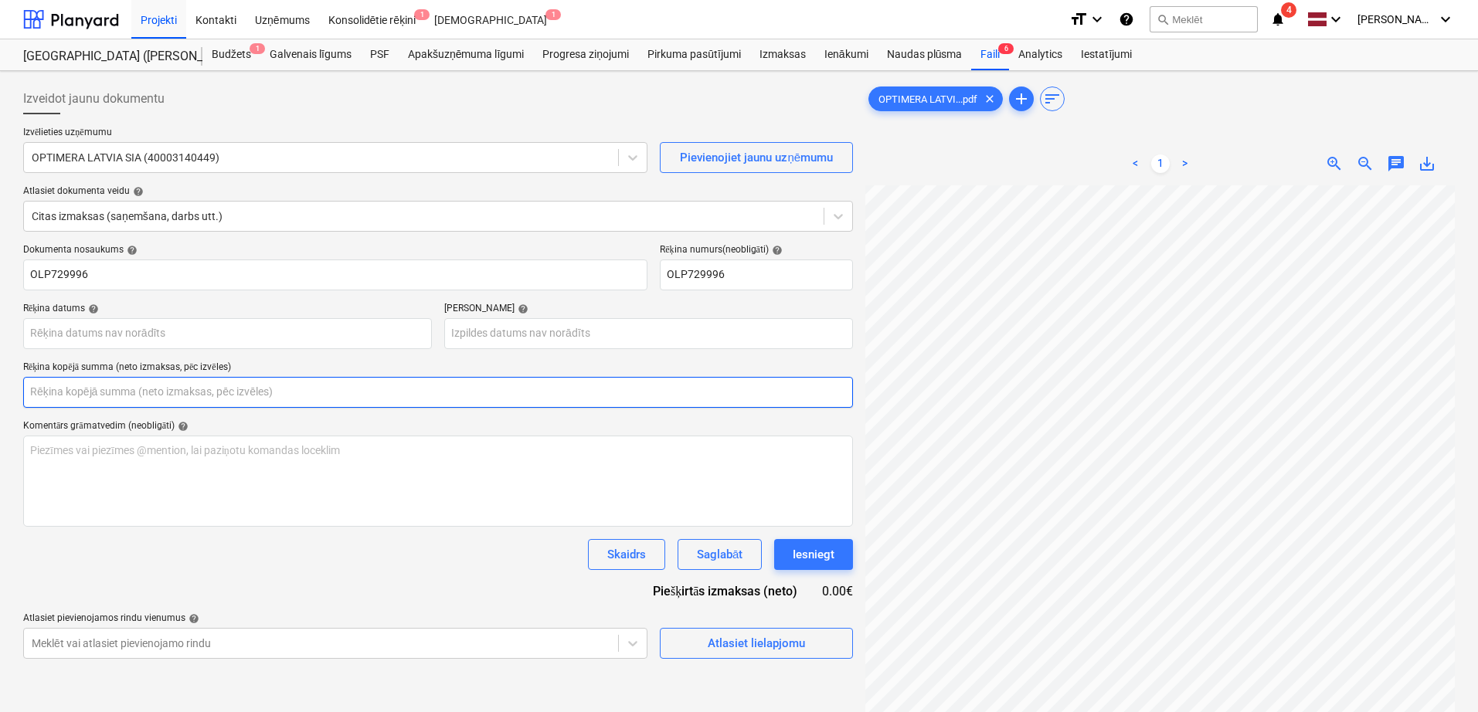
click at [381, 399] on input "text" at bounding box center [438, 392] width 830 height 31
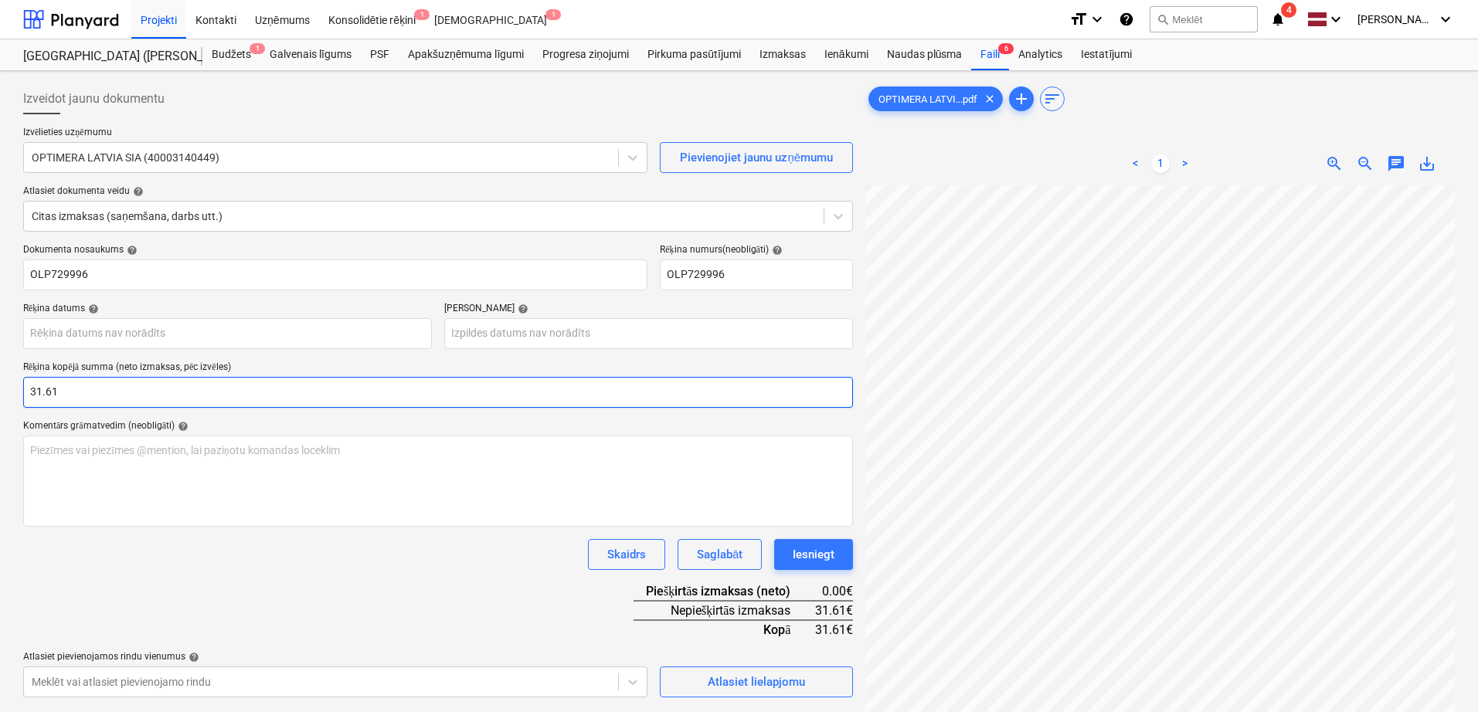
type input "31.61"
click at [414, 422] on div "Komentārs grāmatvedim (neobligāti) help" at bounding box center [438, 426] width 830 height 12
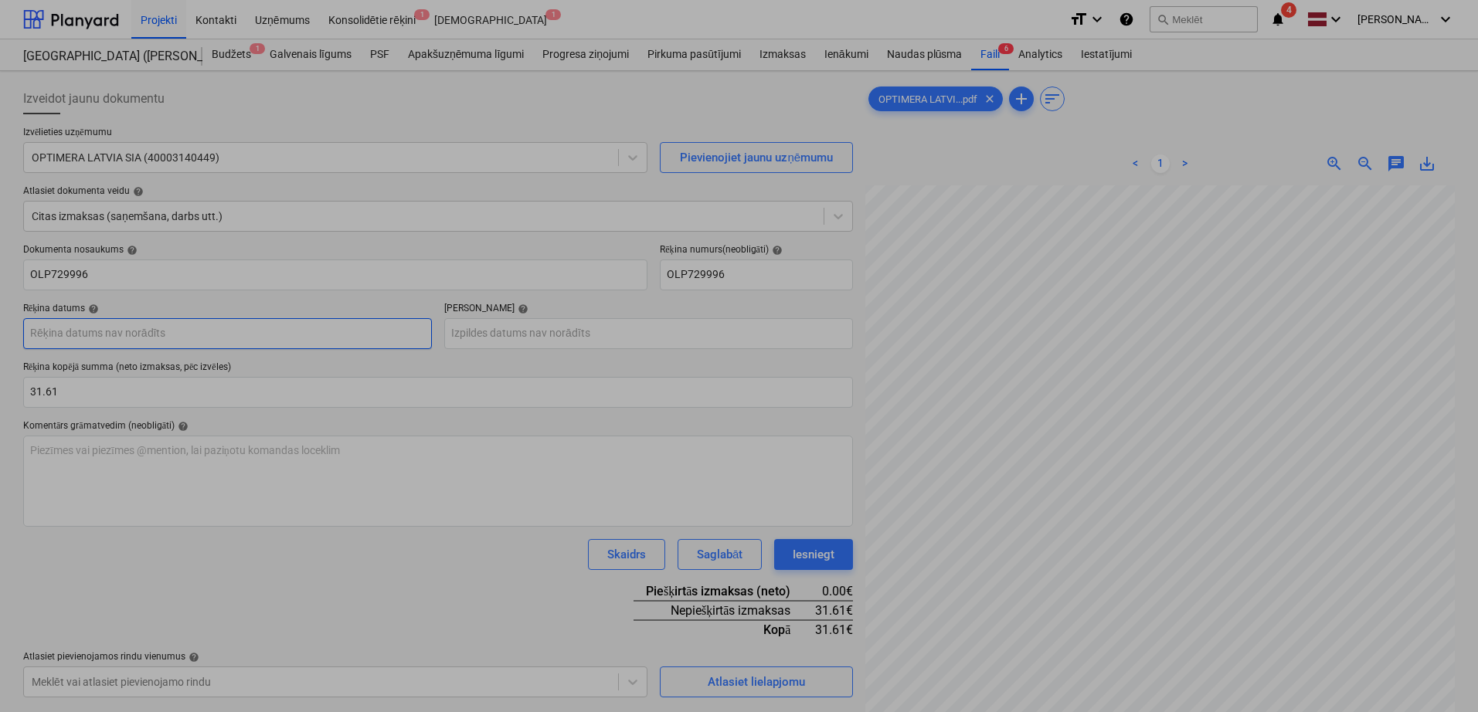
click at [331, 341] on body "Projekti Kontakti Uzņēmums Konsolidētie rēķini 1 Iesūtne 1 format_size keyboard…" at bounding box center [739, 356] width 1478 height 712
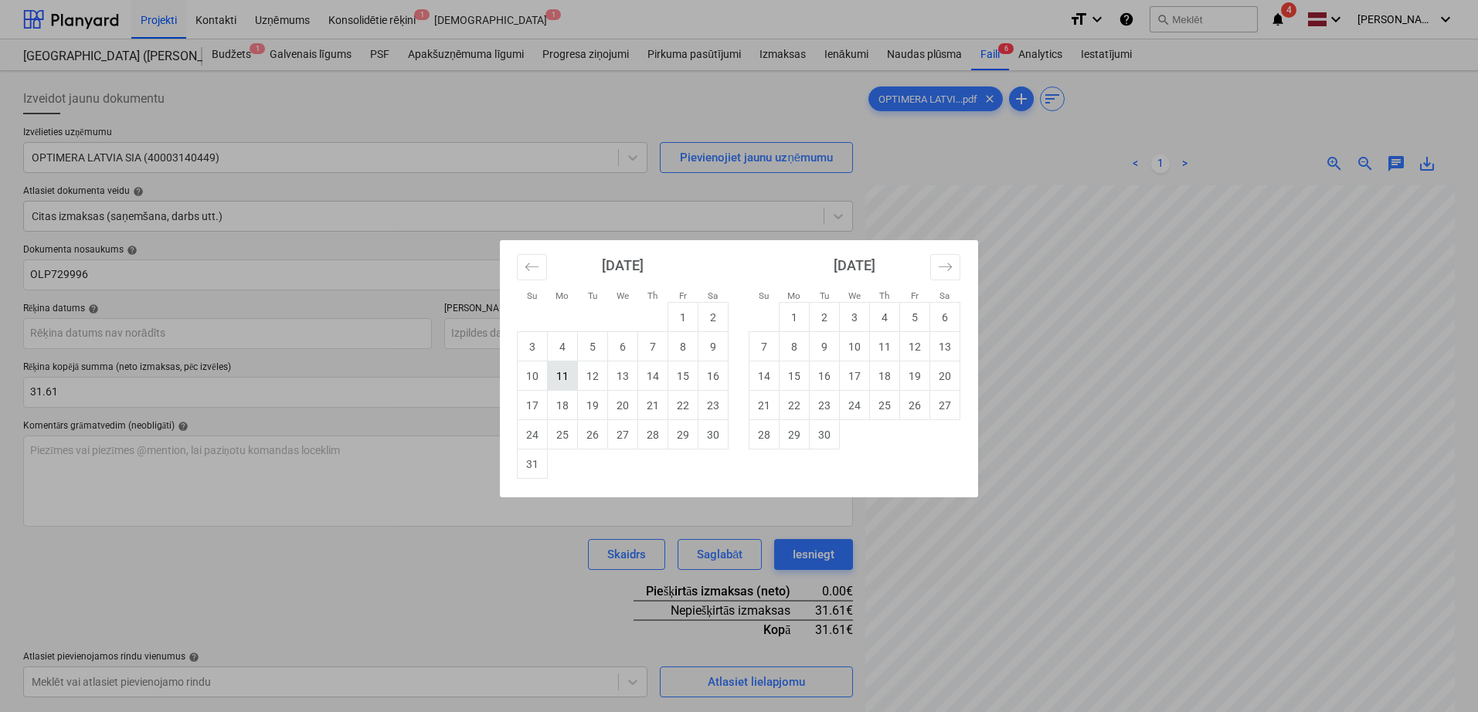
click at [565, 376] on td "11" at bounding box center [563, 376] width 30 height 29
type input "[DATE]"
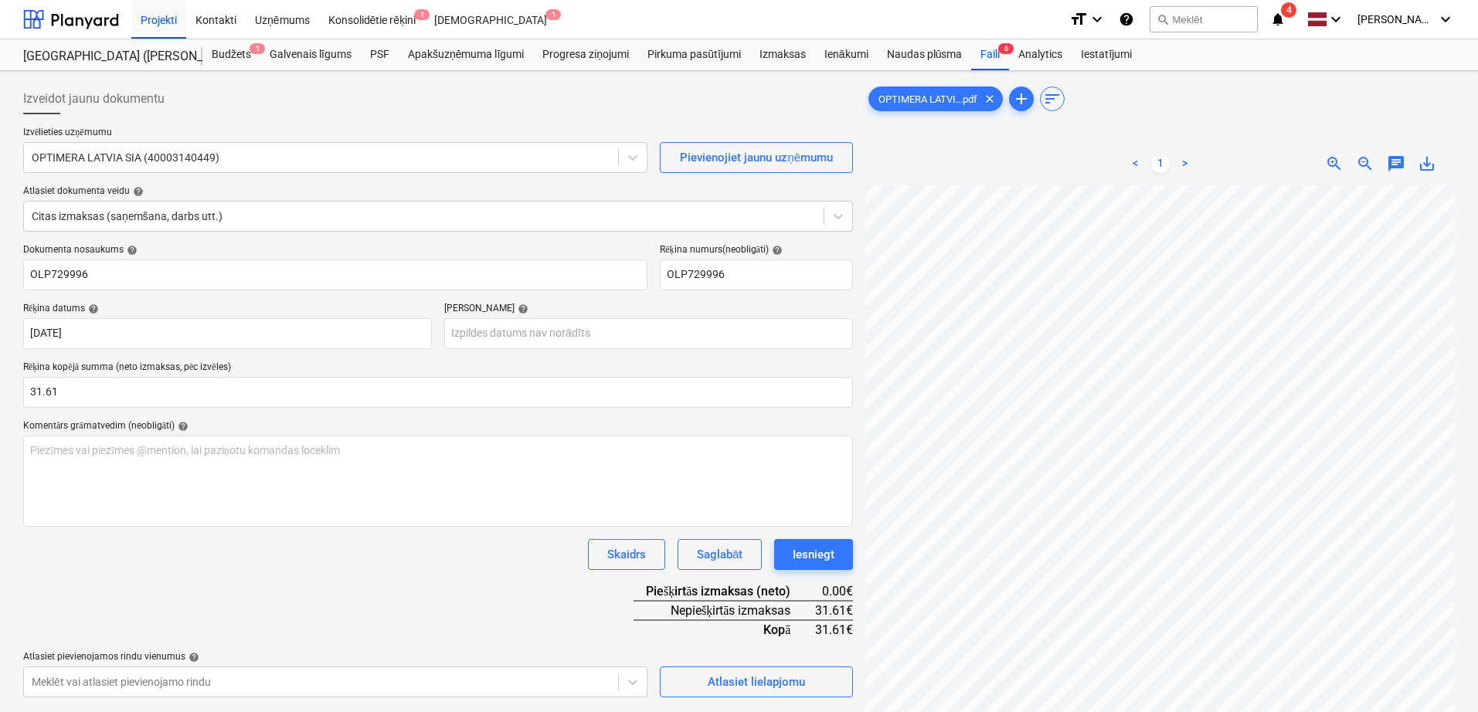
scroll to position [0, 109]
click at [534, 330] on body "Projekti Kontakti Uzņēmums Konsolidētie rēķini 1 Iesūtne 1 format_size keyboard…" at bounding box center [739, 356] width 1478 height 712
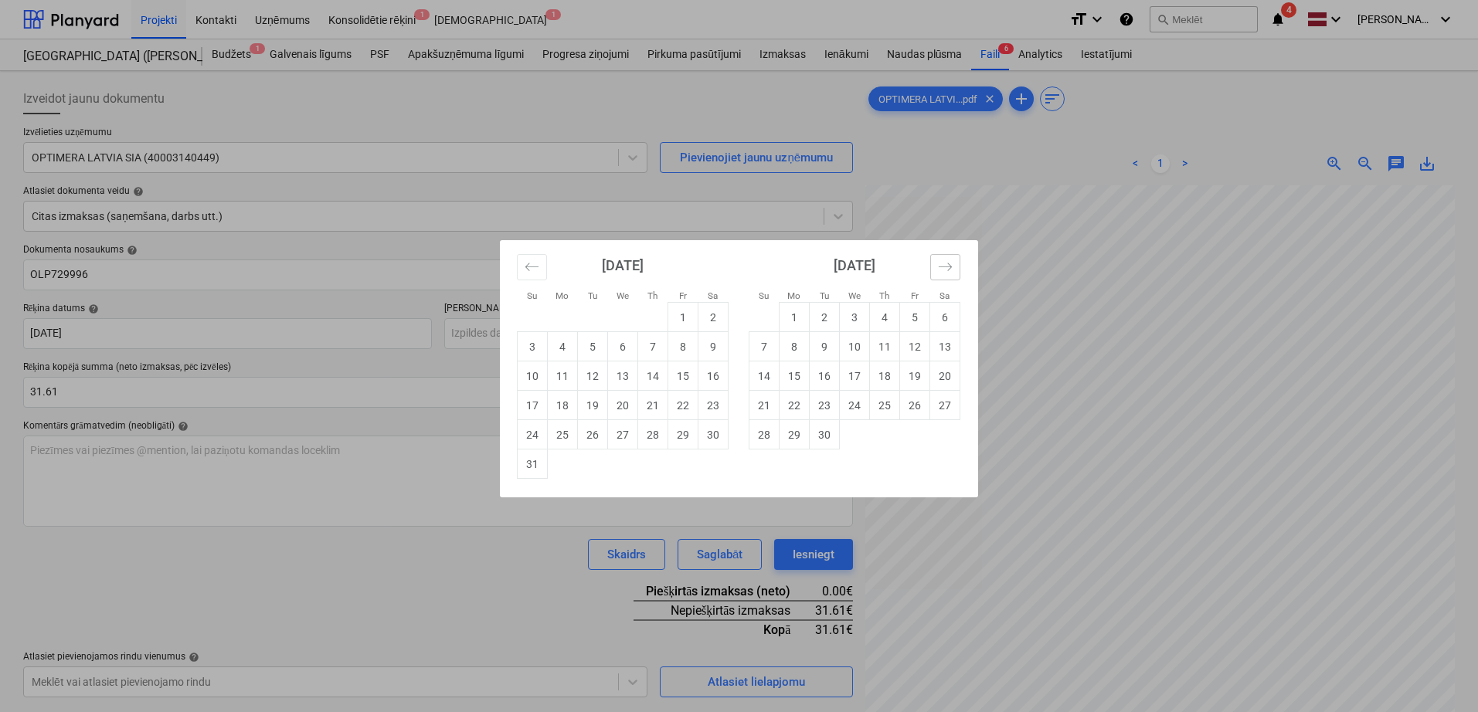
click at [939, 266] on icon "Move forward to switch to the next month." at bounding box center [945, 267] width 15 height 15
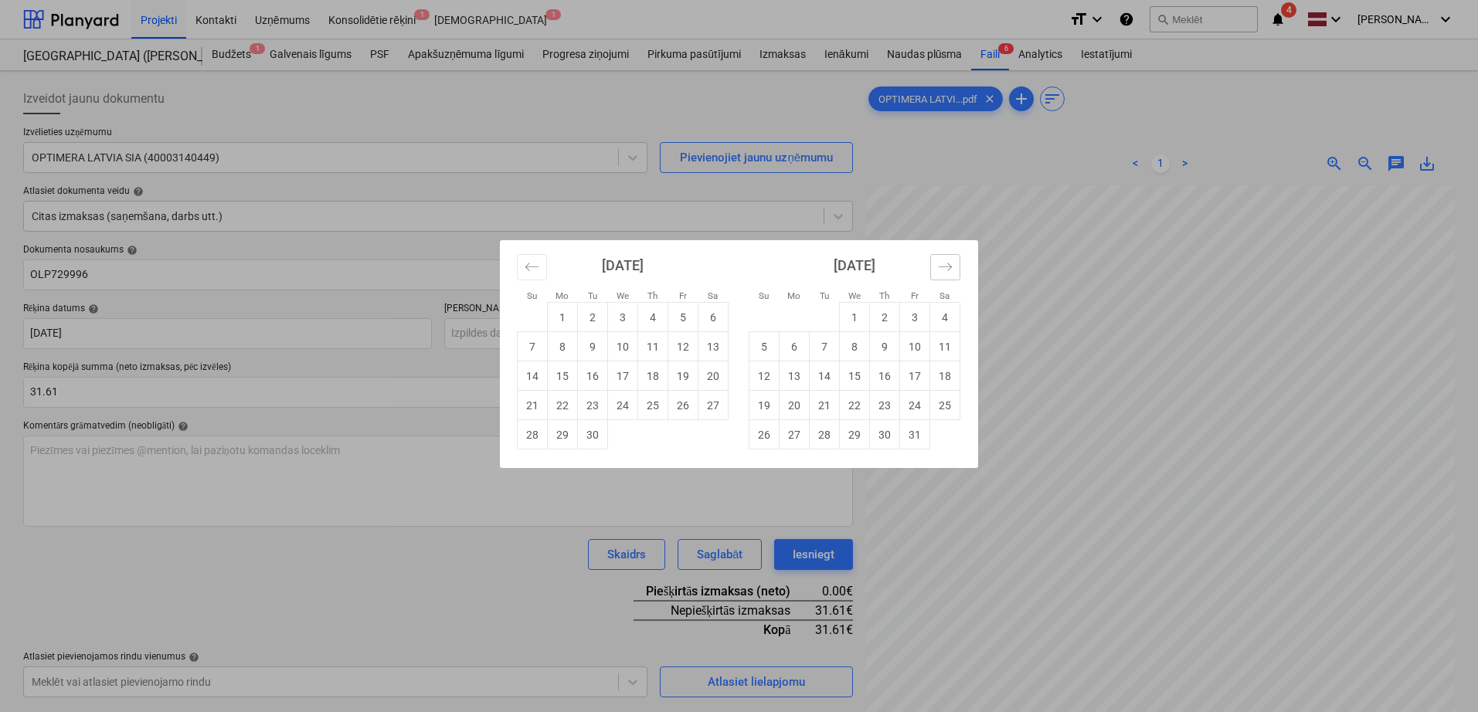
click at [939, 266] on icon "Move forward to switch to the next month." at bounding box center [945, 267] width 15 height 15
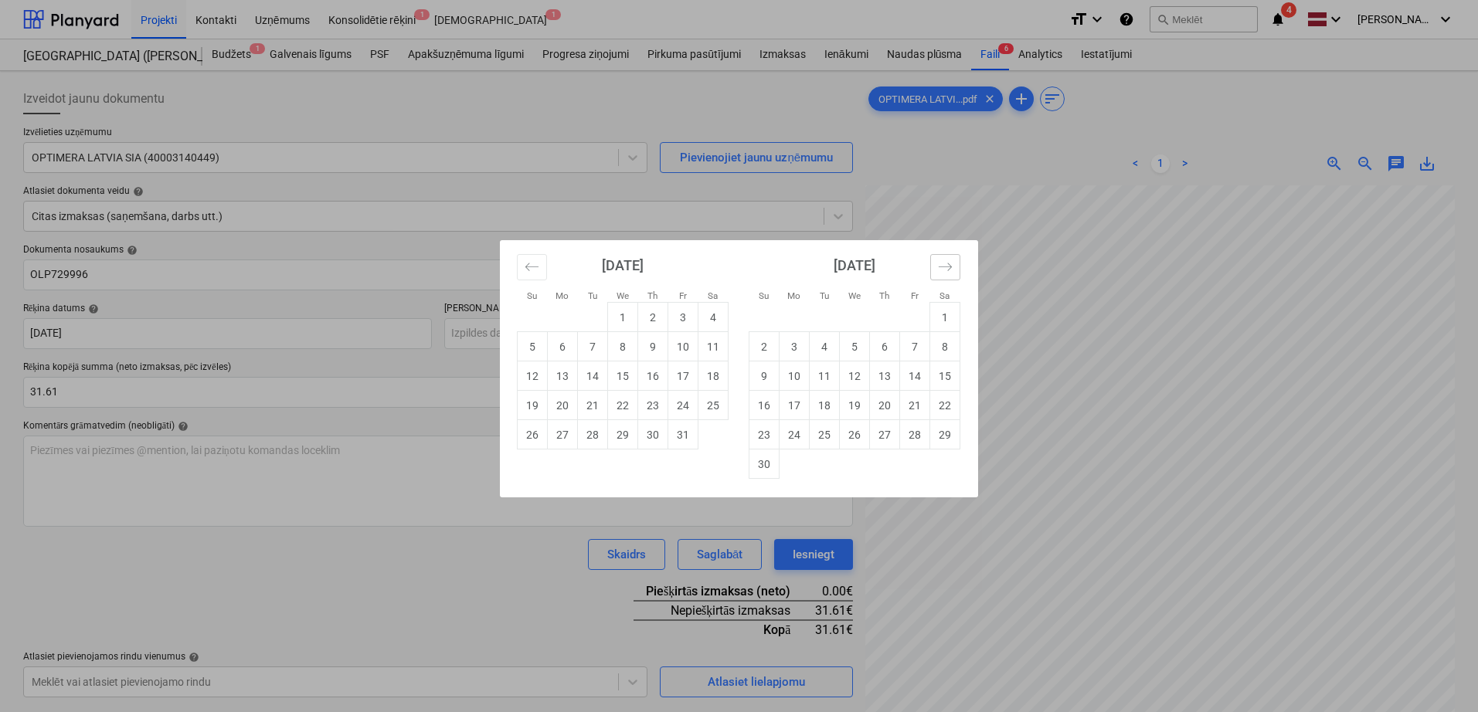
click at [939, 266] on icon "Move forward to switch to the next month." at bounding box center [945, 267] width 15 height 15
click at [829, 351] on td "9" at bounding box center [825, 346] width 30 height 29
type input "[DATE]"
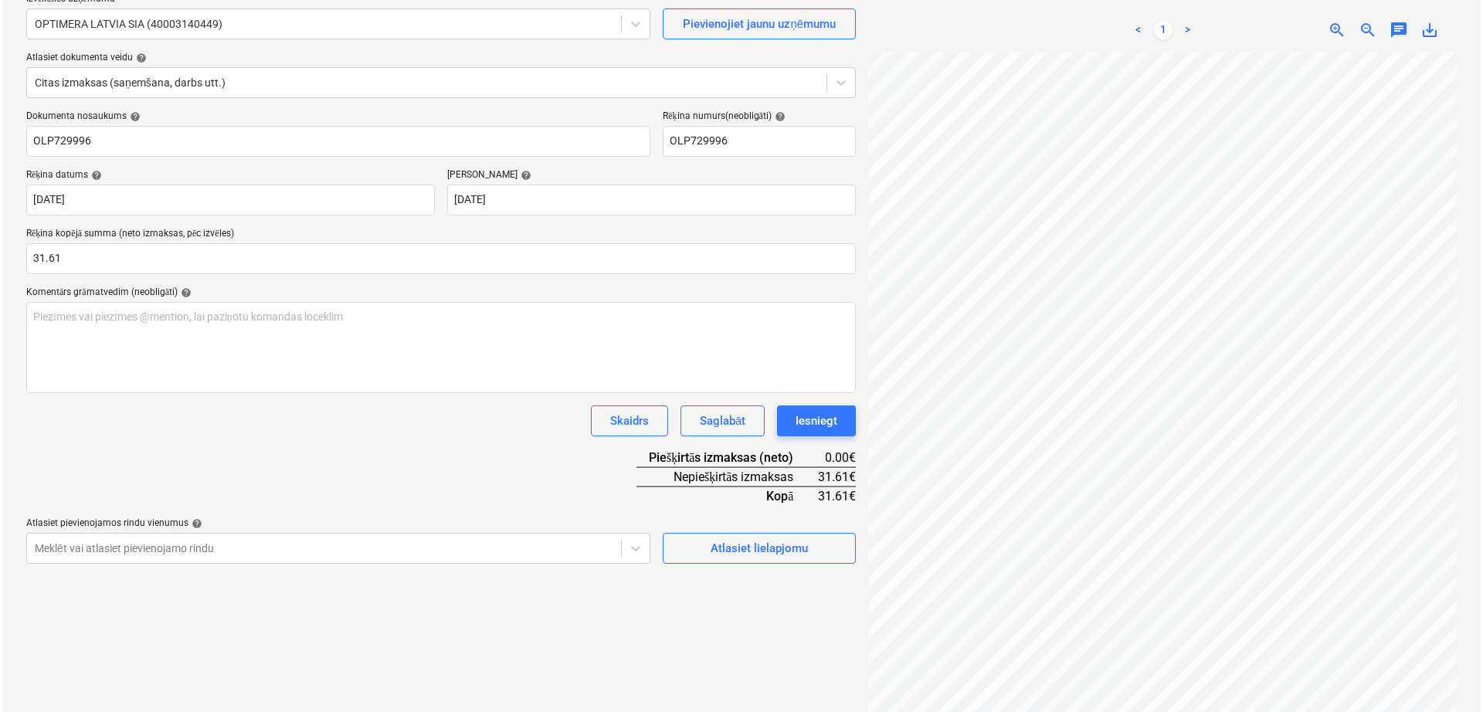
scroll to position [154, 0]
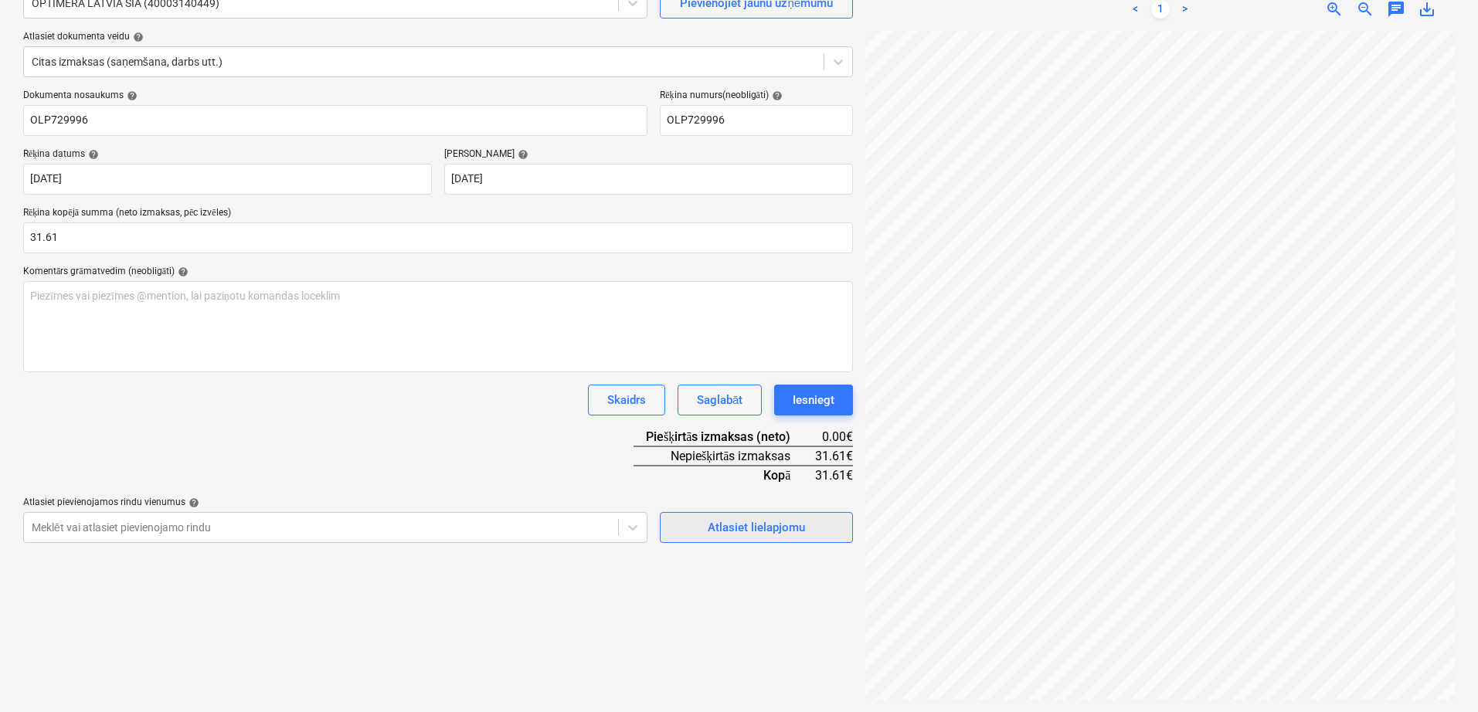
click at [757, 527] on div "Atlasiet lielapjomu" at bounding box center [756, 528] width 97 height 20
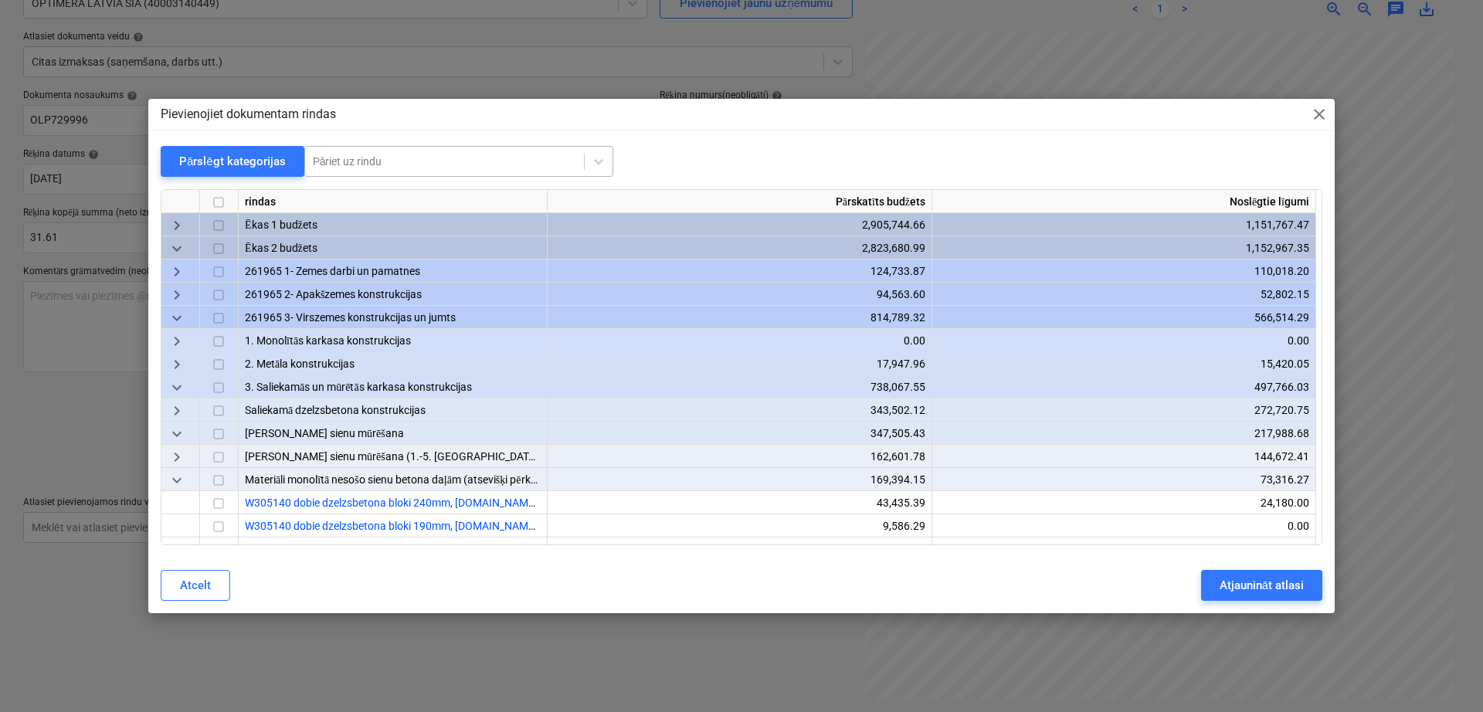
click at [519, 161] on div at bounding box center [444, 161] width 263 height 15
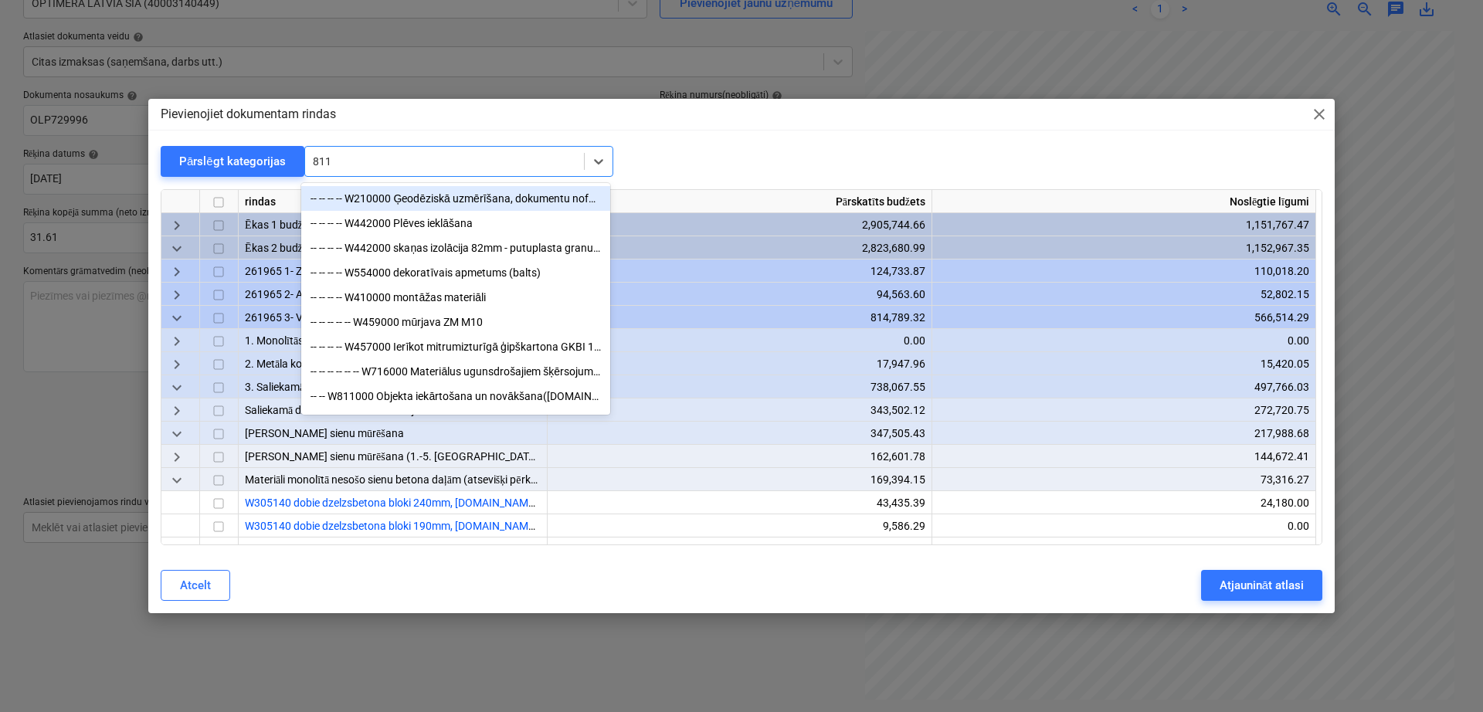
type input "8110"
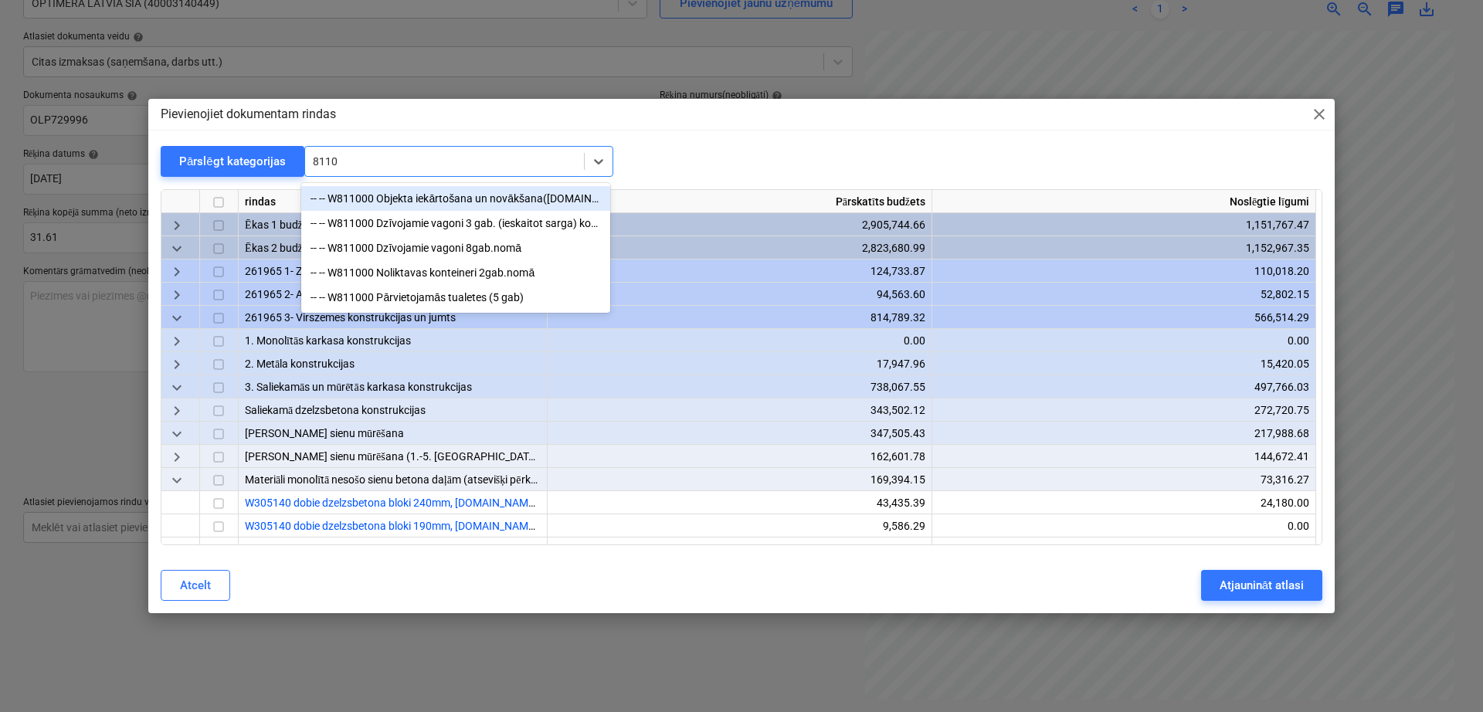
click at [433, 202] on div "-- -- W811000 Objekta iekārtošana un novākšana([DOMAIN_NAME]. karogs, ugunsdzēs…" at bounding box center [455, 198] width 309 height 25
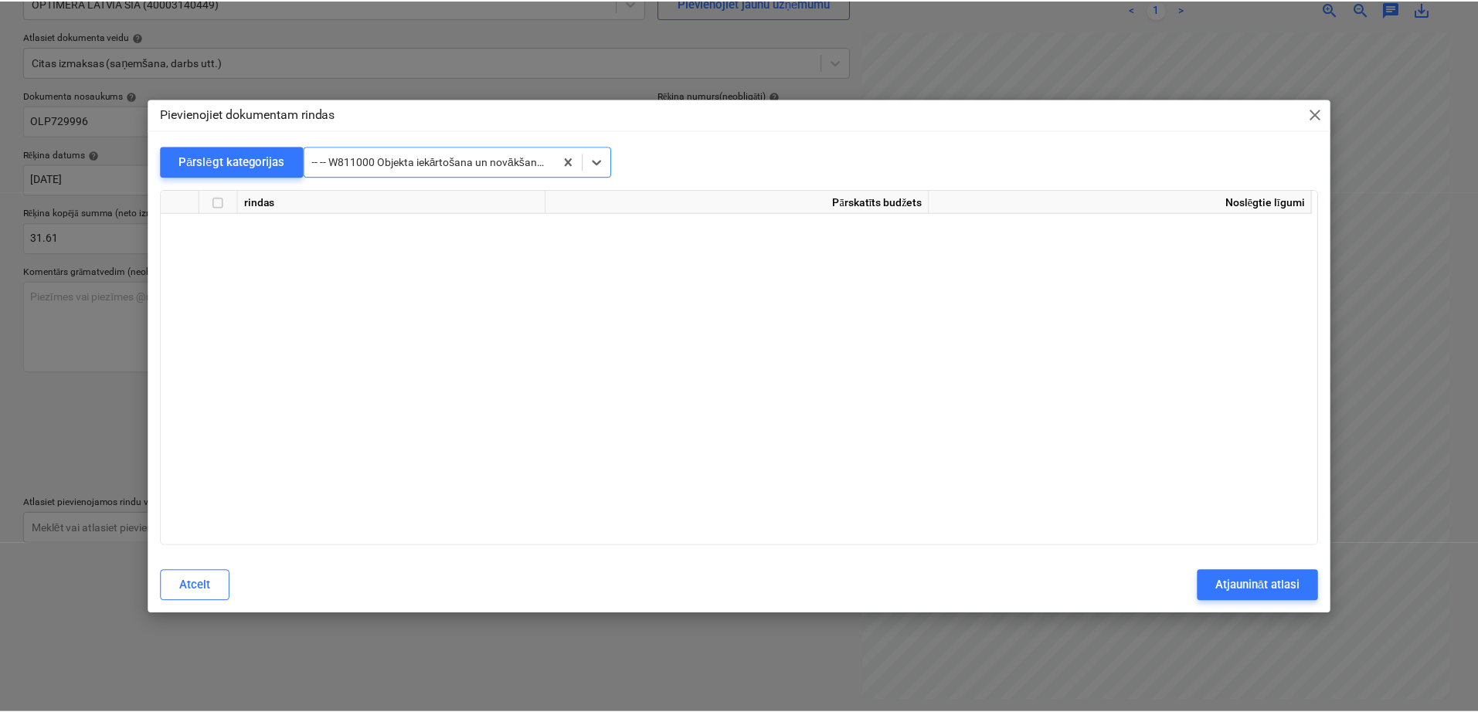
scroll to position [29268, 0]
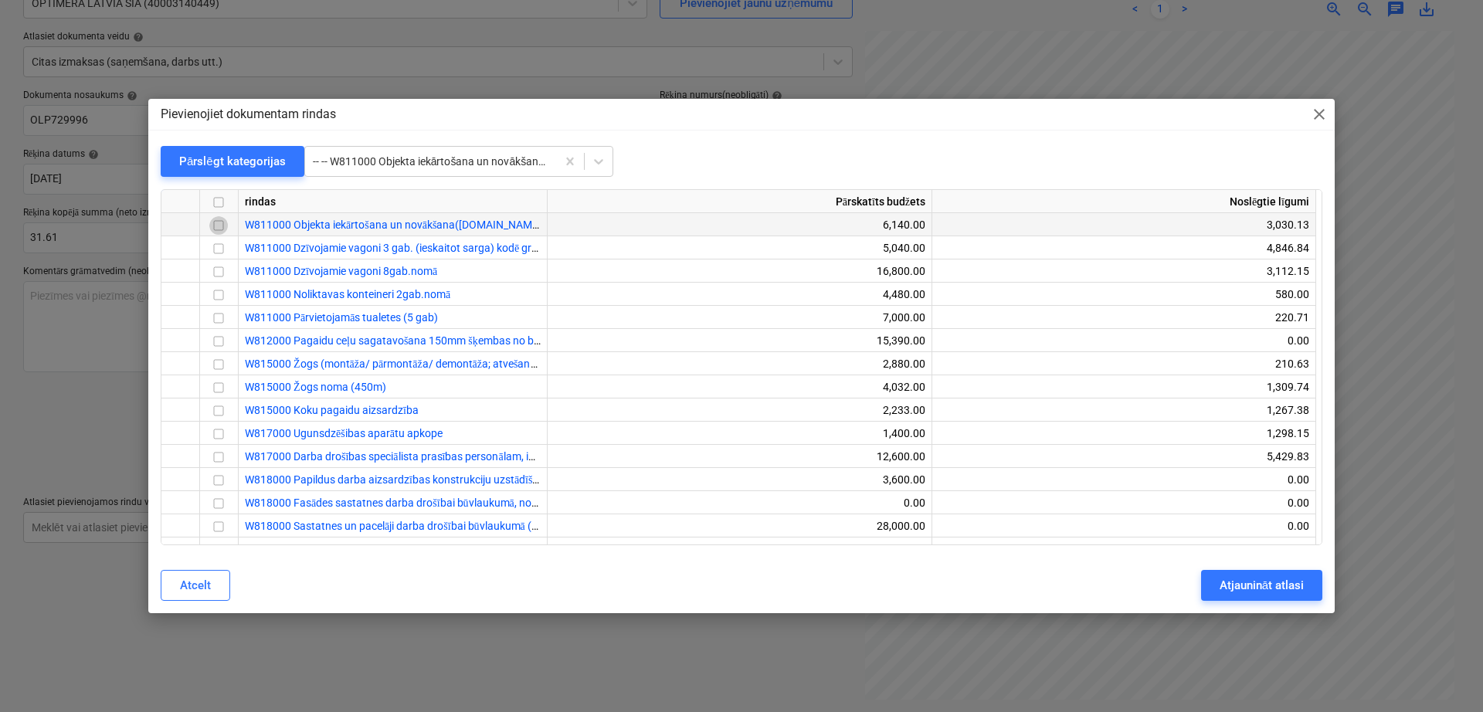
click at [213, 226] on input "checkbox" at bounding box center [218, 226] width 19 height 19
click at [1276, 586] on div "Atjaunināt atlasi" at bounding box center [1262, 585] width 84 height 20
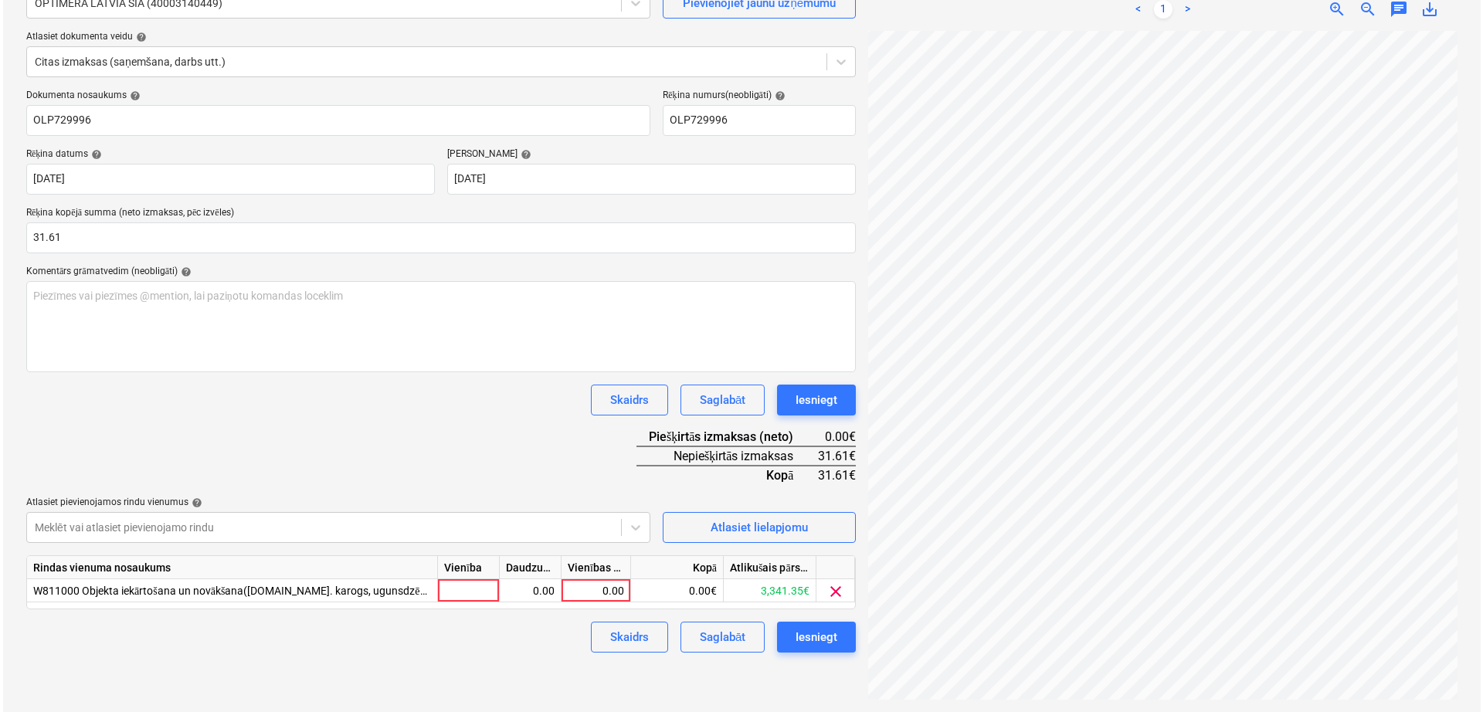
scroll to position [0, 107]
click at [626, 587] on div "0.00" at bounding box center [593, 590] width 70 height 23
type input "31.61"
click at [558, 429] on div "Dokumenta nosaukums help OLP729996 Rēķina numurs (neobligāti) help OLP729996 Rē…" at bounding box center [438, 371] width 830 height 563
click at [813, 633] on div "Iesniegt" at bounding box center [814, 637] width 42 height 20
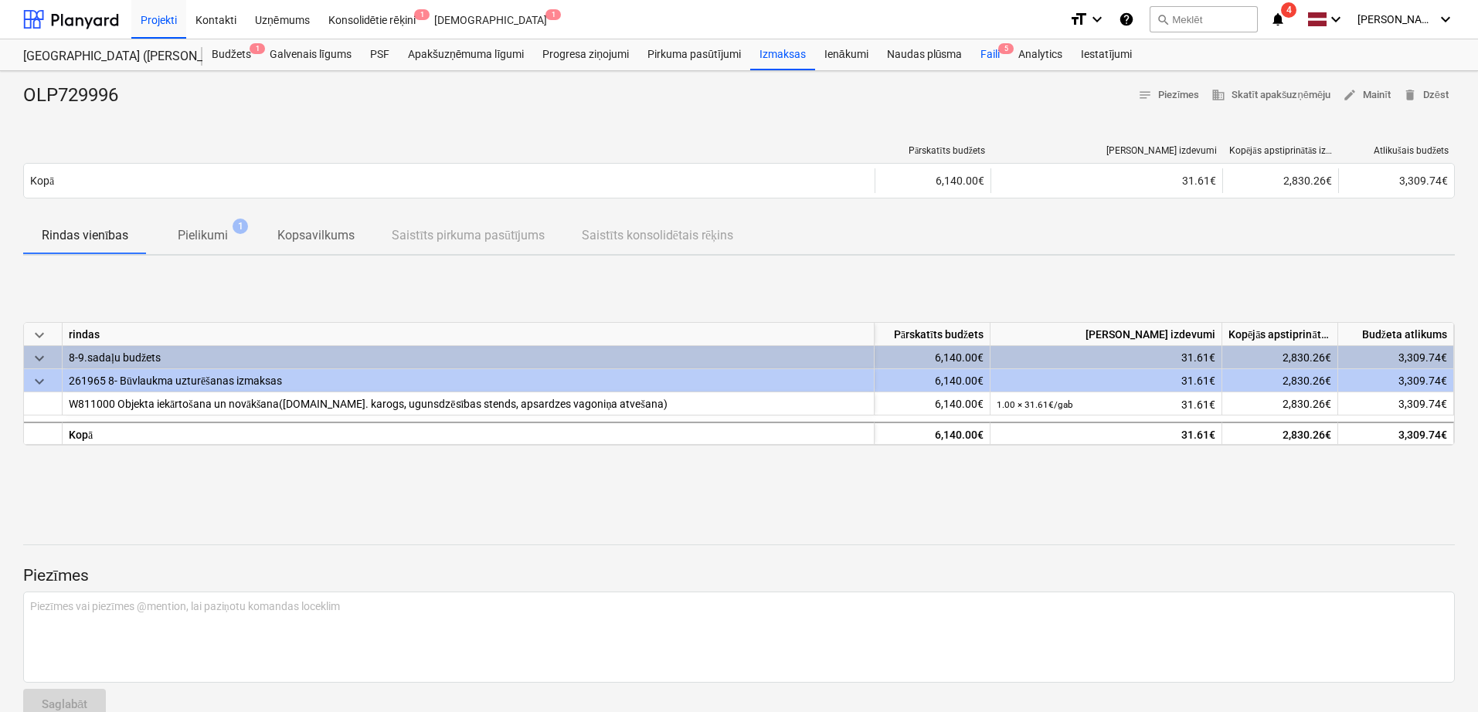
click at [986, 53] on div "Faili 5" at bounding box center [990, 54] width 38 height 31
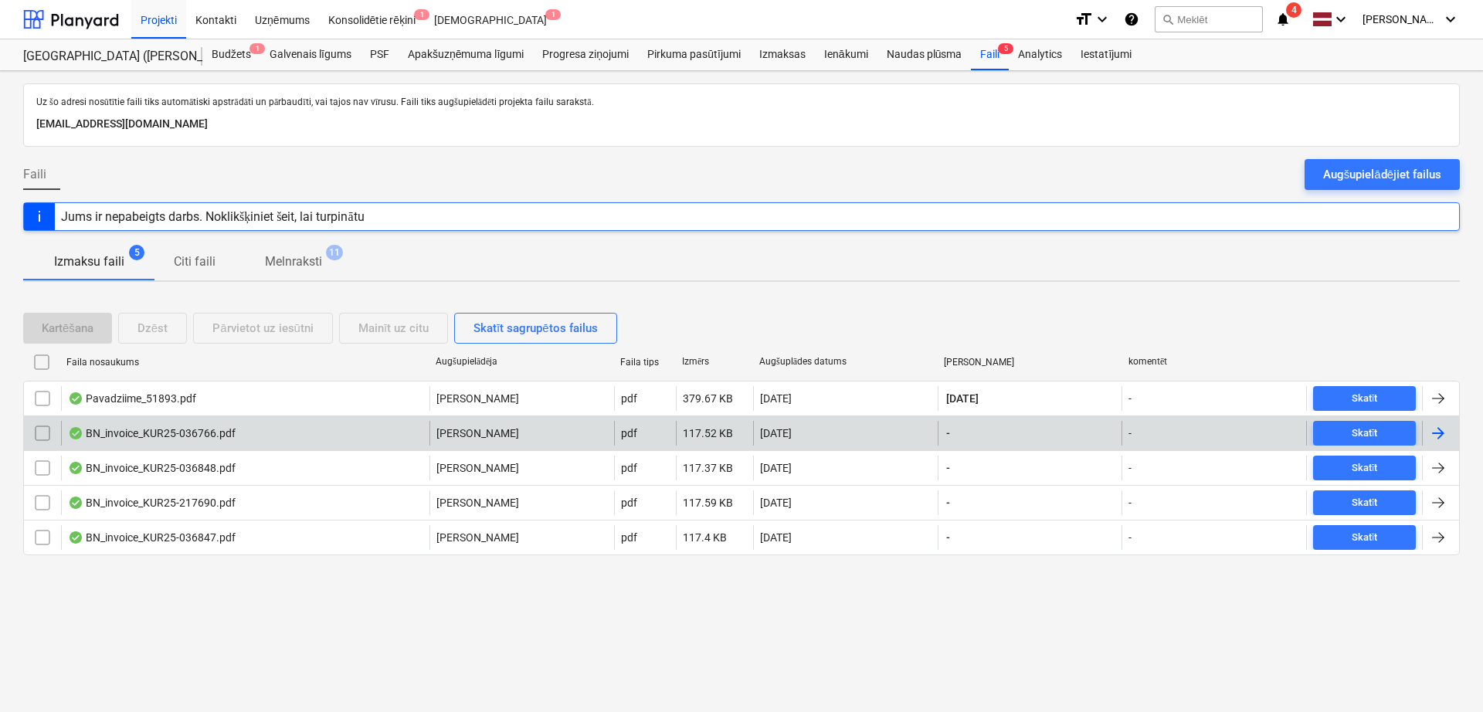
click at [1443, 437] on div at bounding box center [1438, 433] width 19 height 19
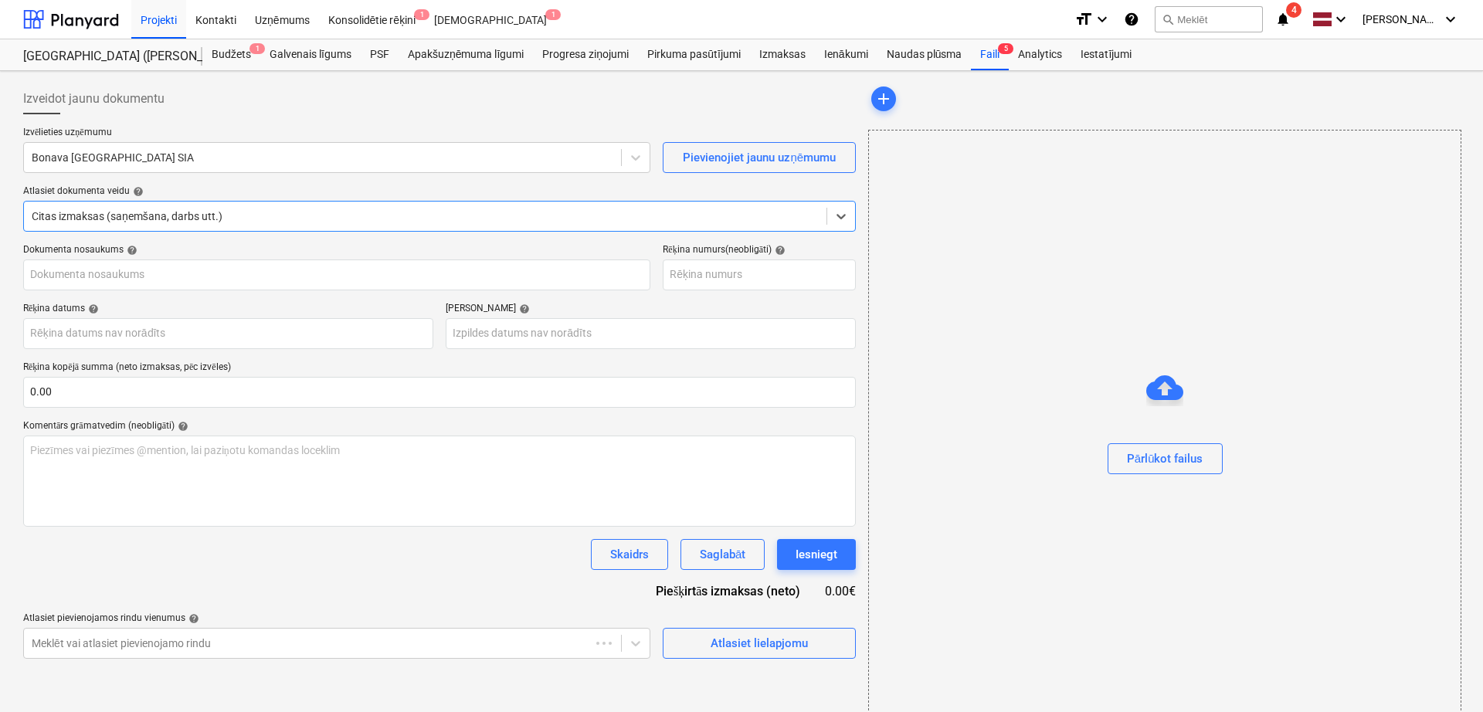
type input "KUR25-036766"
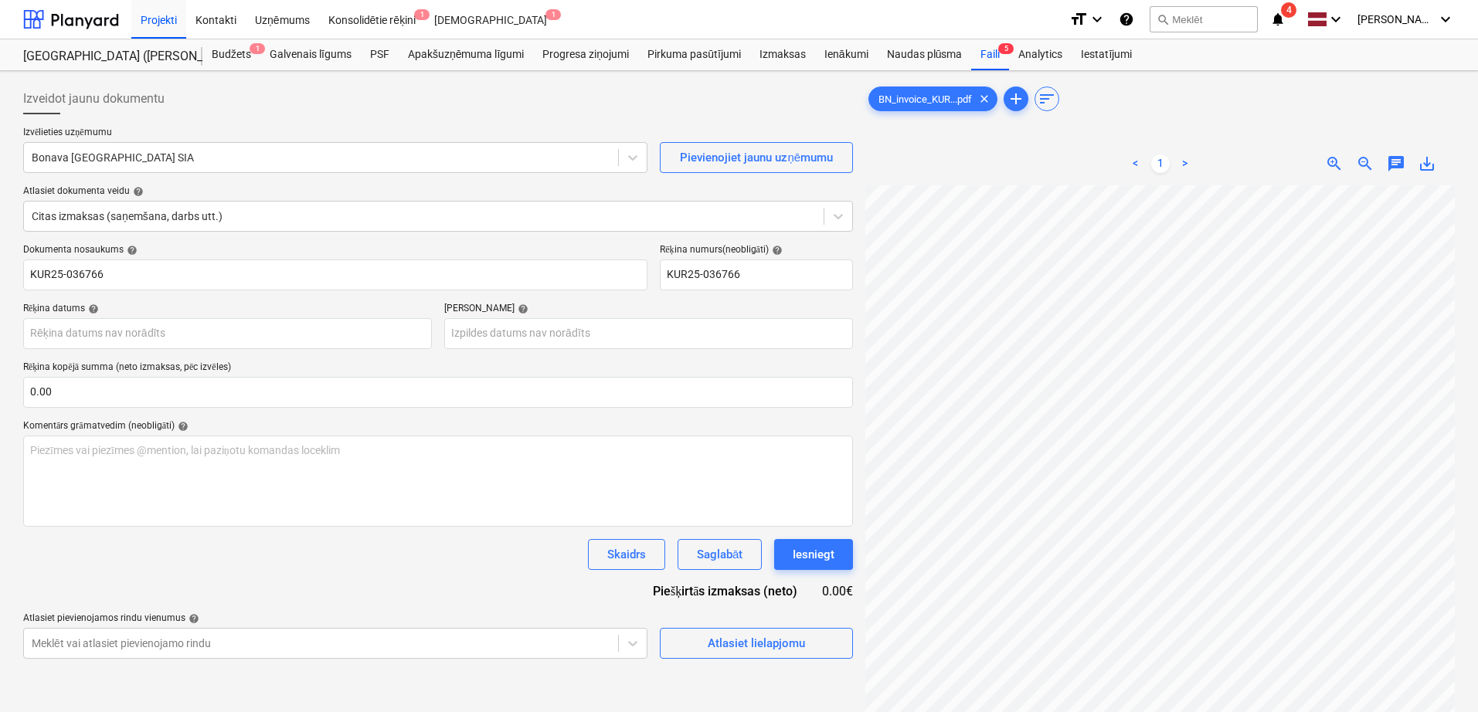
scroll to position [130, 75]
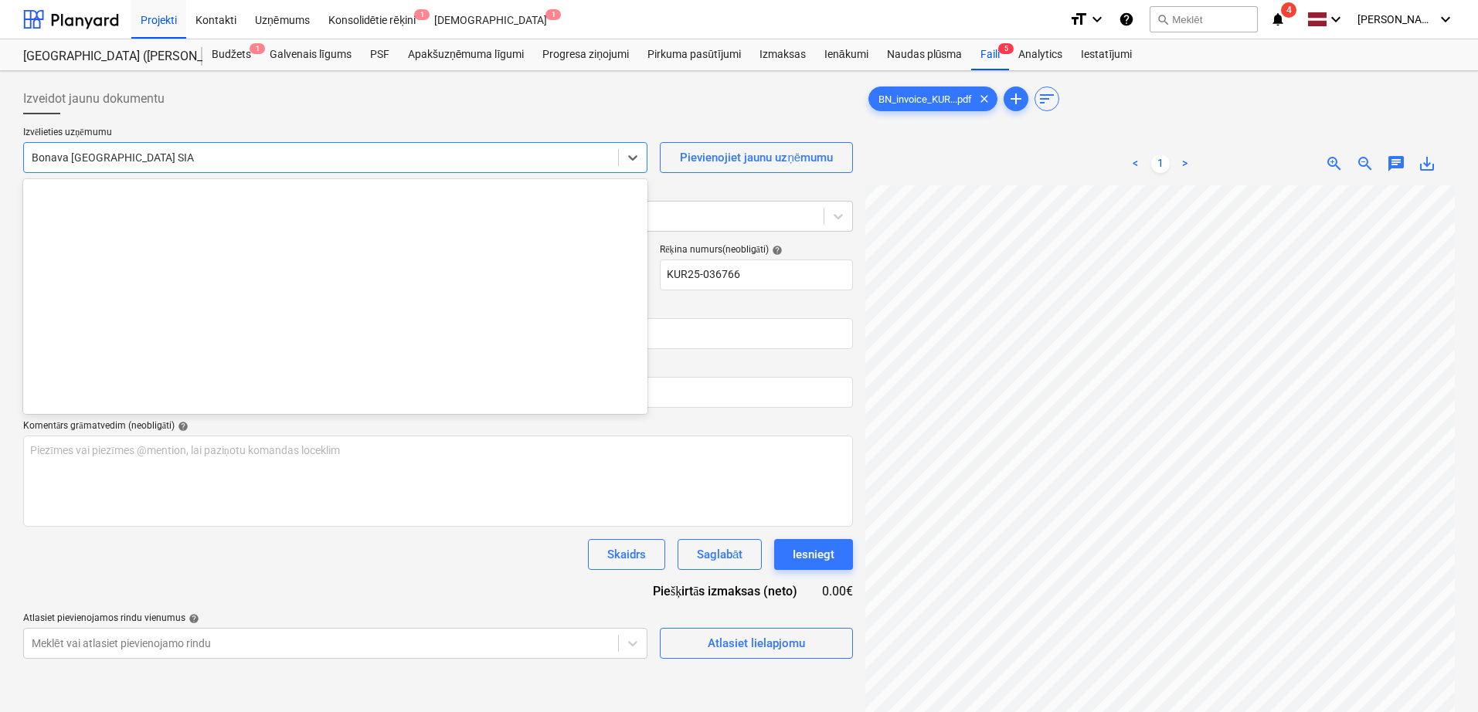
click at [216, 159] on div at bounding box center [321, 157] width 579 height 15
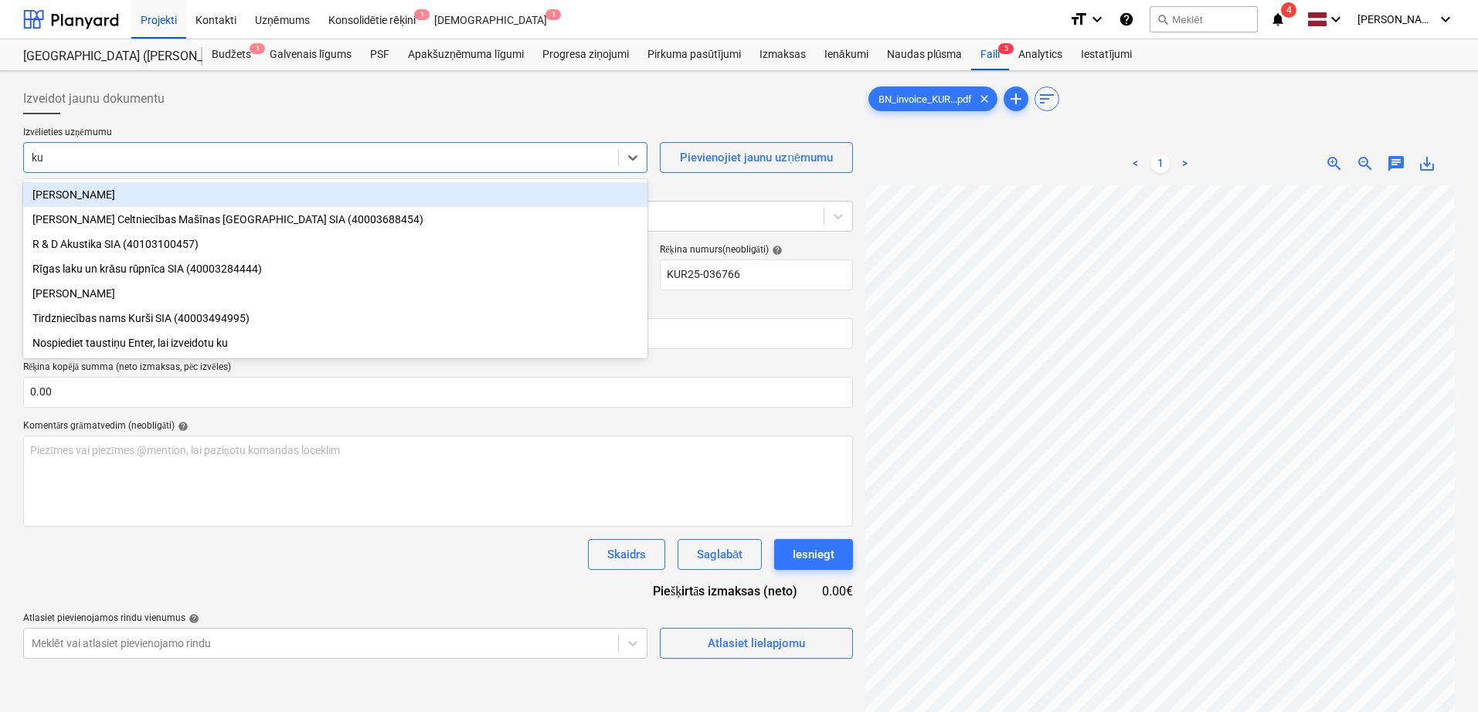
type input "kur"
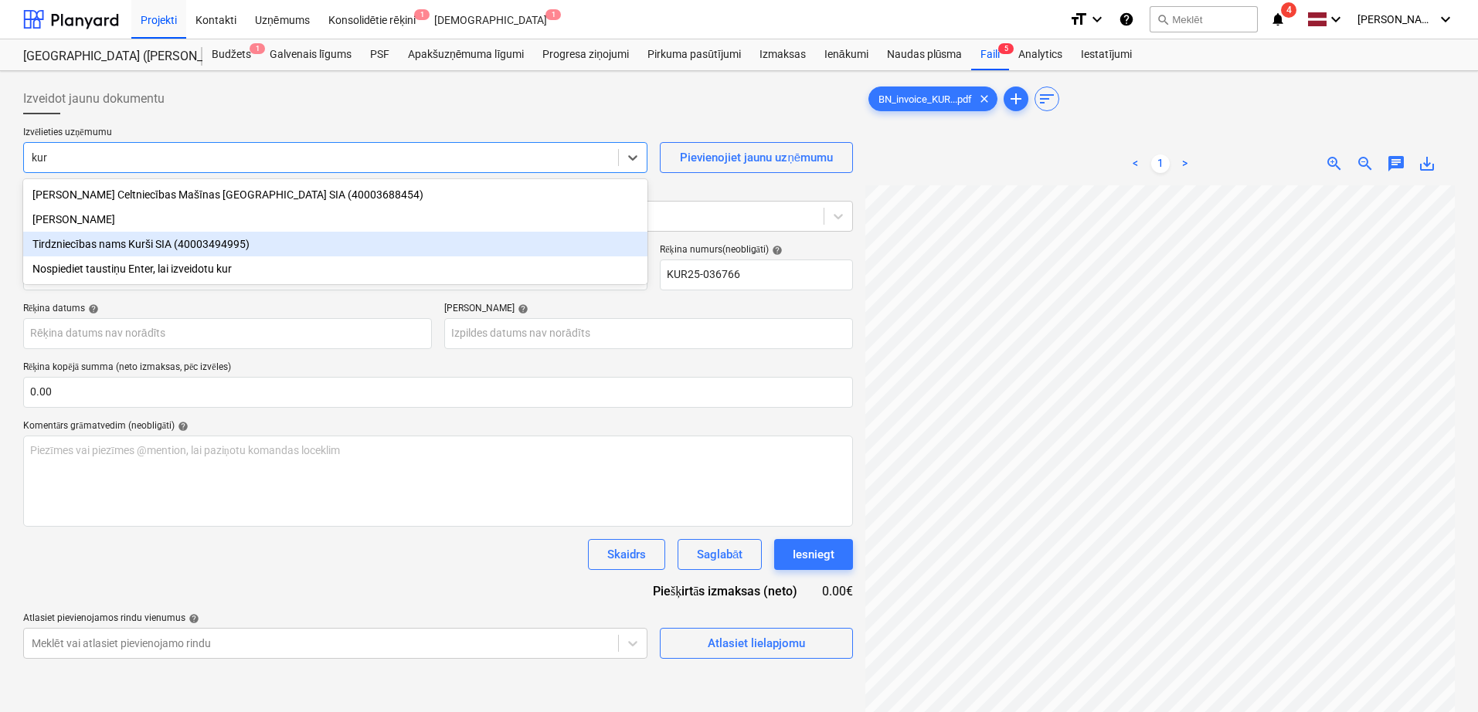
click at [188, 246] on div "Tirdzniecības nams Kurši SIA (40003494995)" at bounding box center [335, 244] width 624 height 25
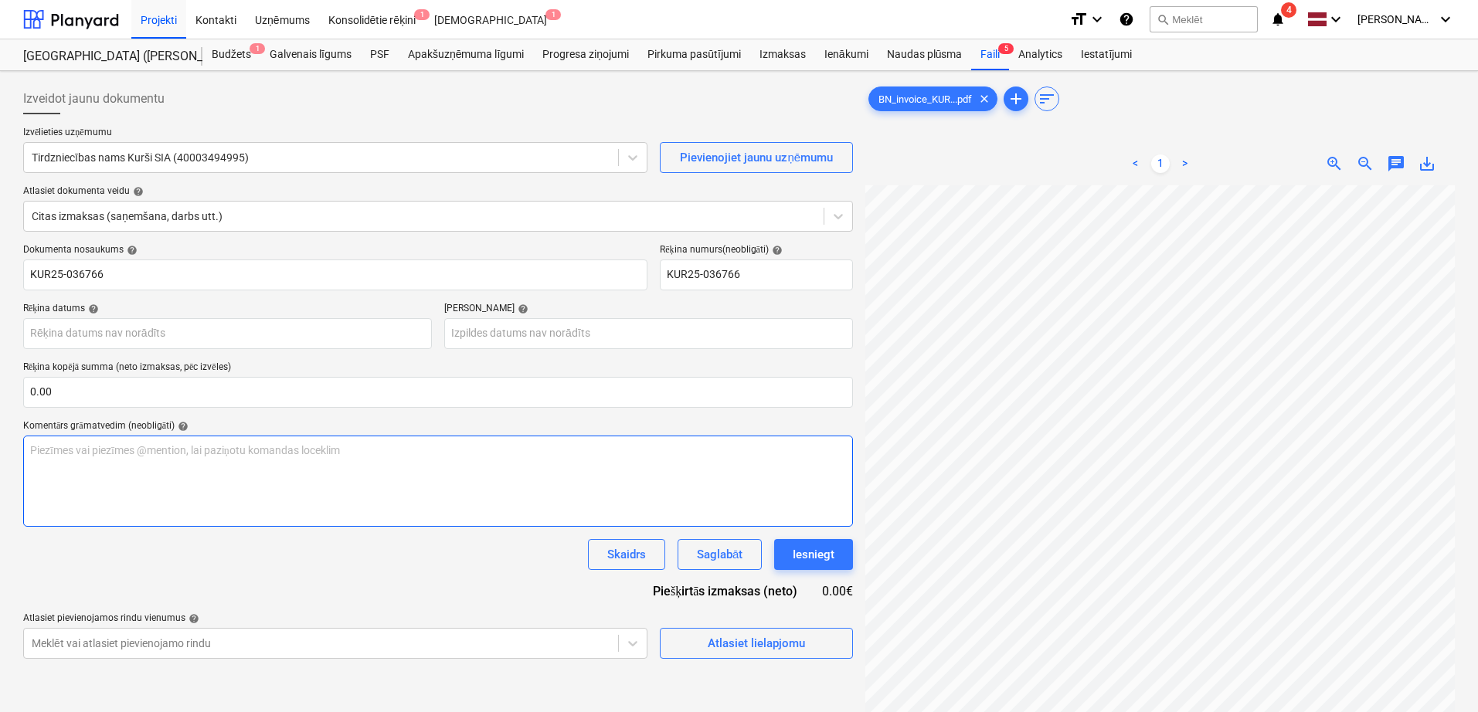
scroll to position [239, 148]
click at [304, 400] on input "text" at bounding box center [438, 392] width 830 height 31
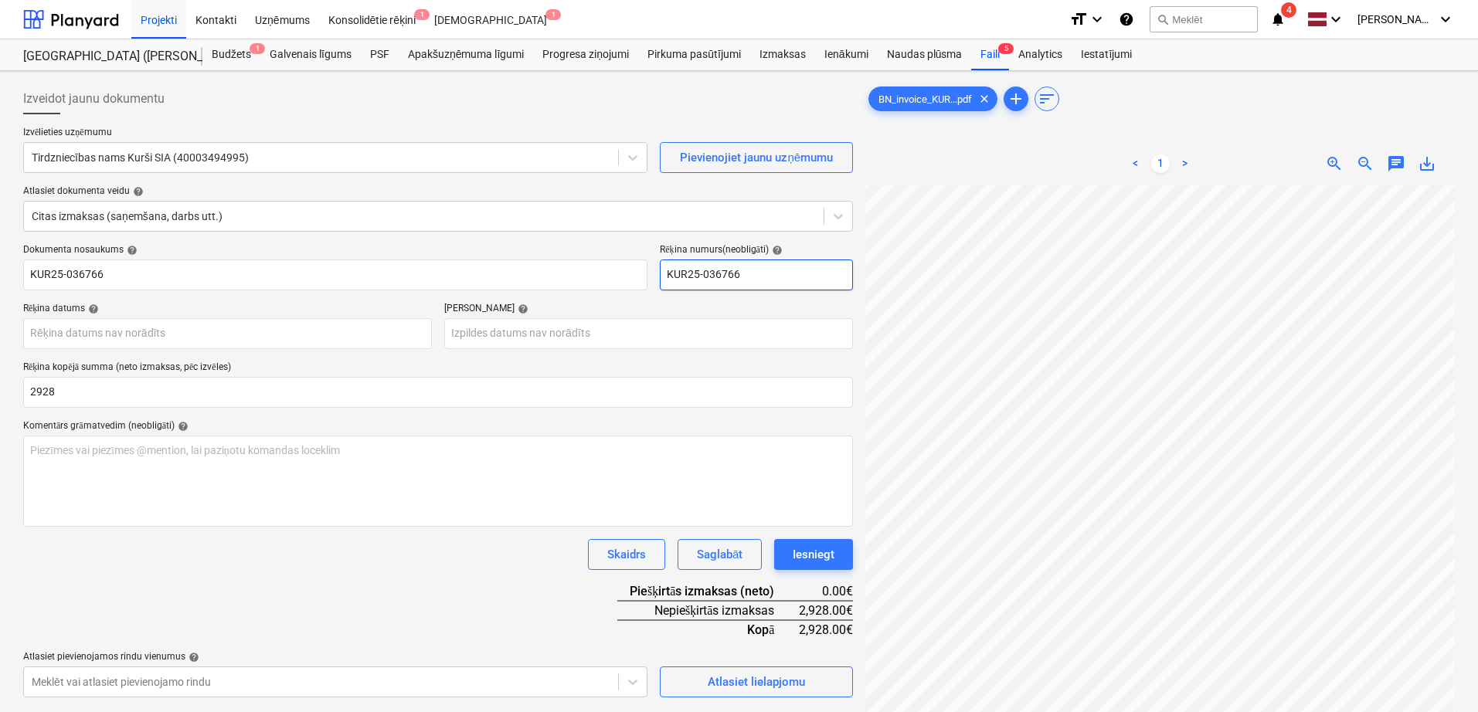
type input "2,928.00"
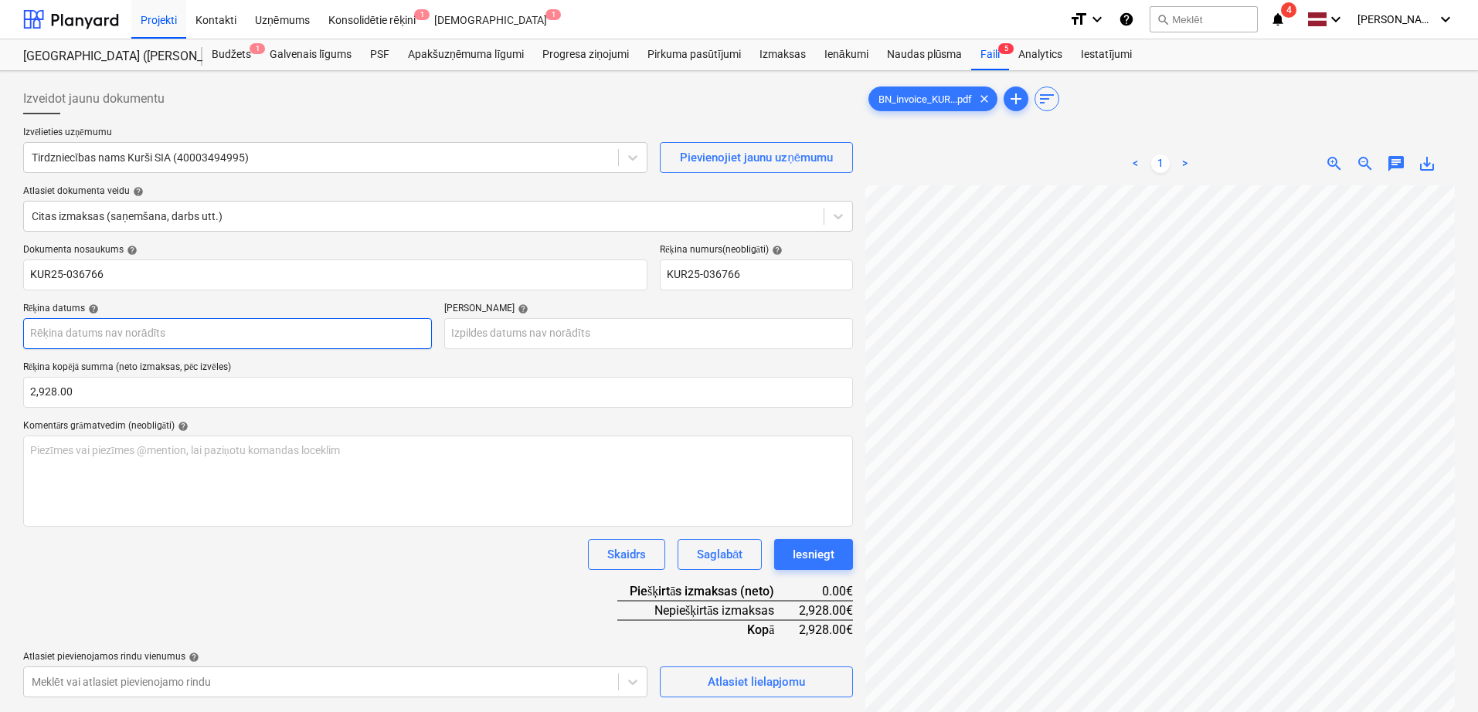
click at [252, 334] on body "Projekti Kontakti Uzņēmums Konsolidētie rēķini 1 Iesūtne 1 format_size keyboard…" at bounding box center [739, 356] width 1478 height 712
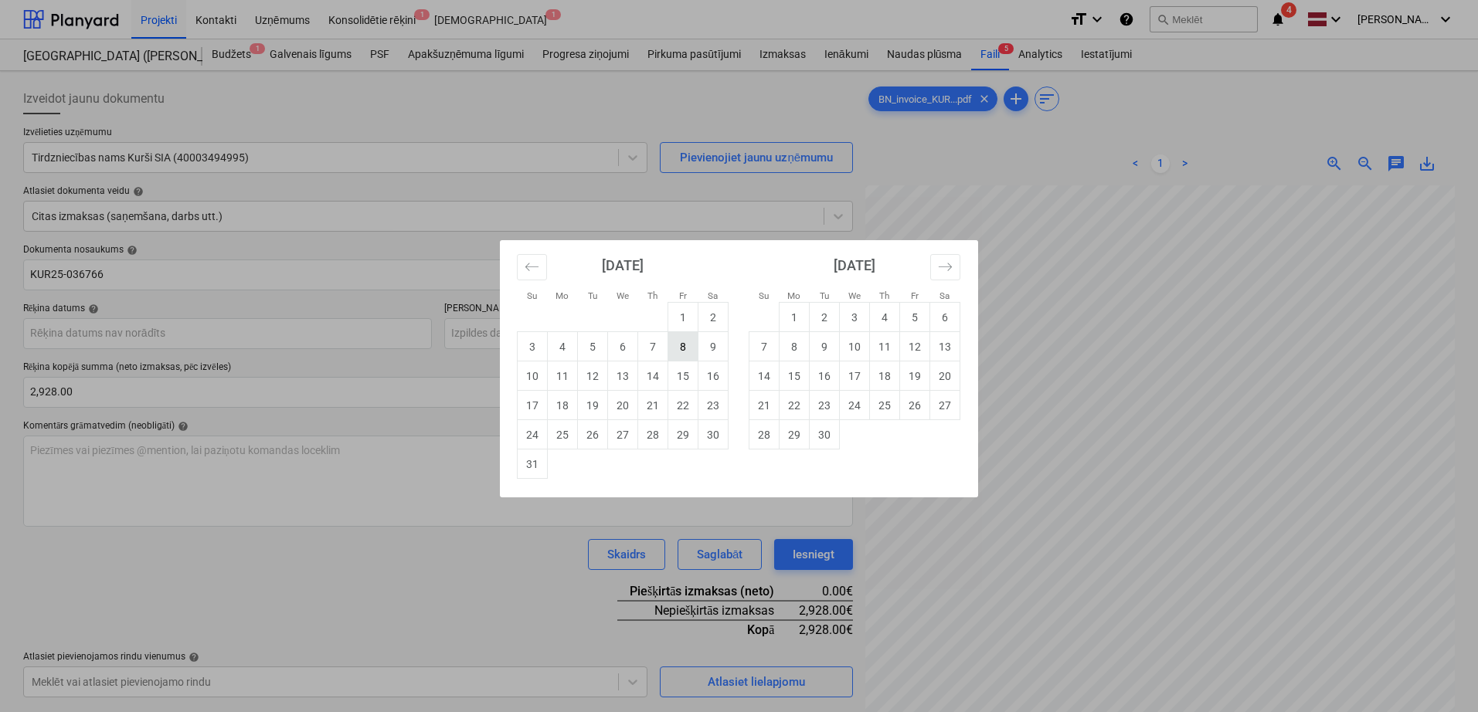
click at [691, 348] on td "8" at bounding box center [683, 346] width 30 height 29
type input "[DATE]"
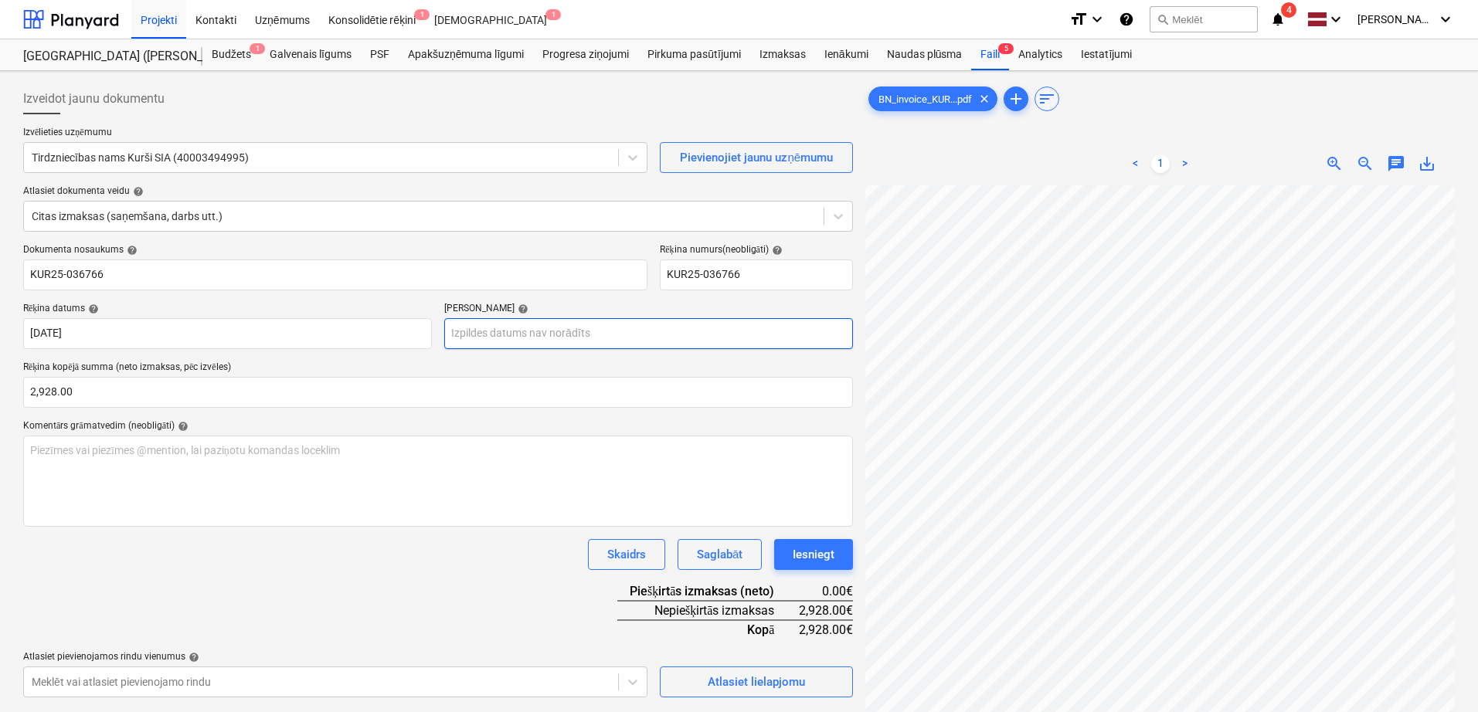
click at [653, 341] on body "Projekti Kontakti Uzņēmums Konsolidētie rēķini 1 Iesūtne 1 format_size keyboard…" at bounding box center [739, 356] width 1478 height 712
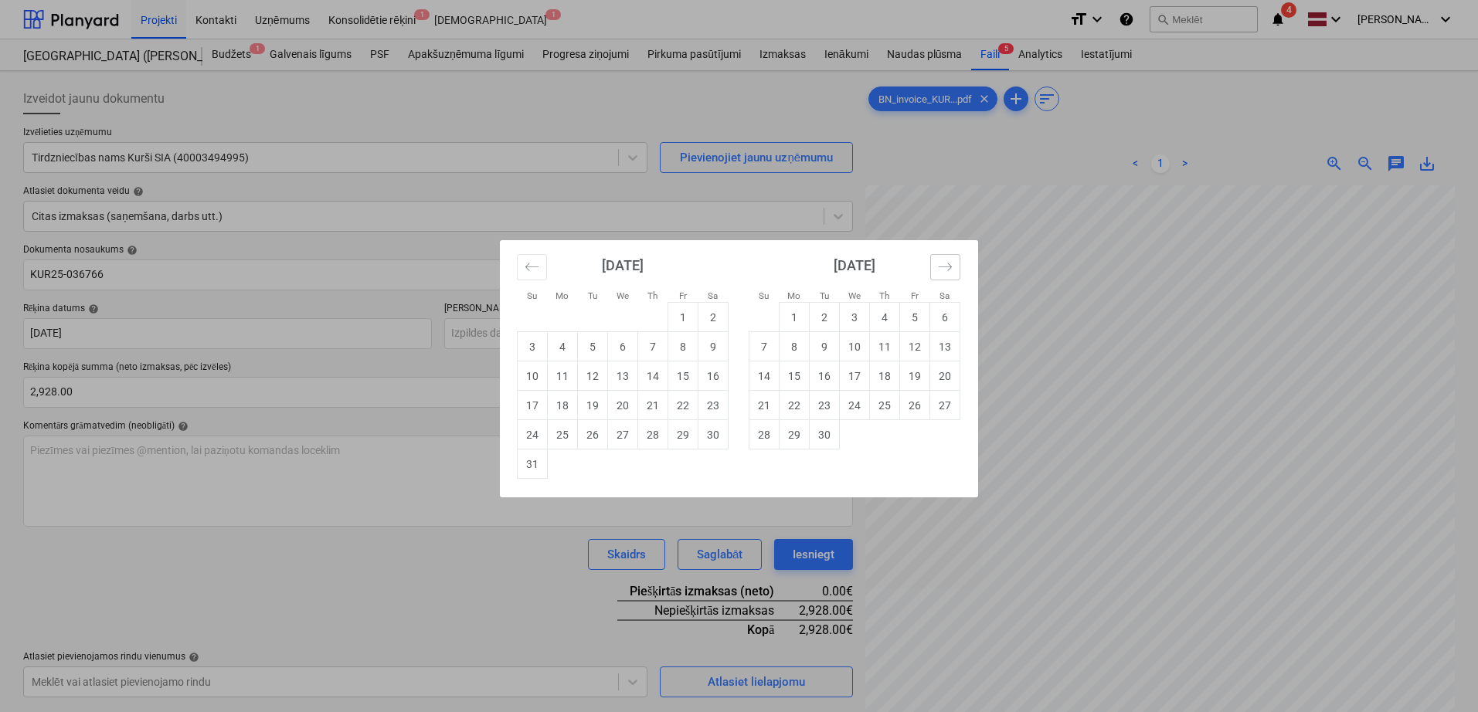
click at [955, 261] on button "Move forward to switch to the next month." at bounding box center [945, 267] width 30 height 26
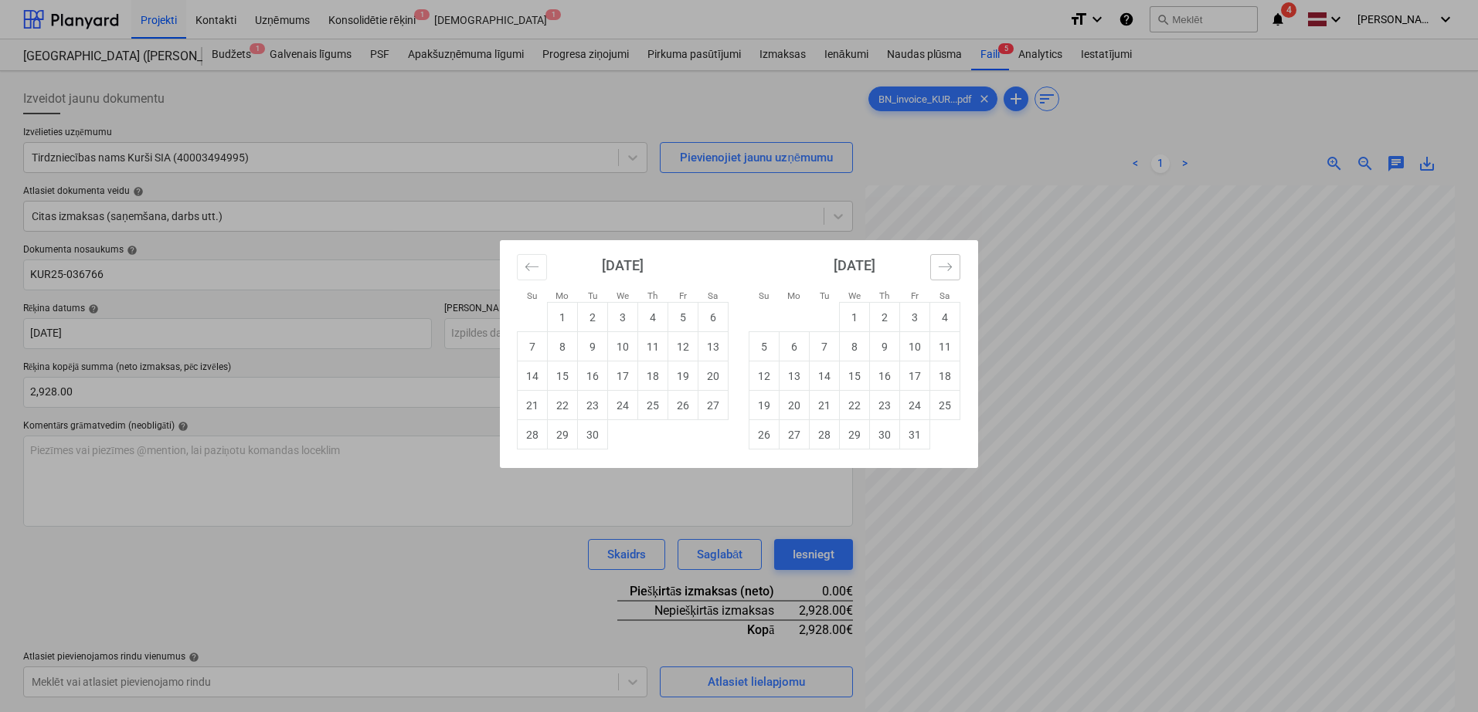
click at [954, 261] on button "Move forward to switch to the next month." at bounding box center [945, 267] width 30 height 26
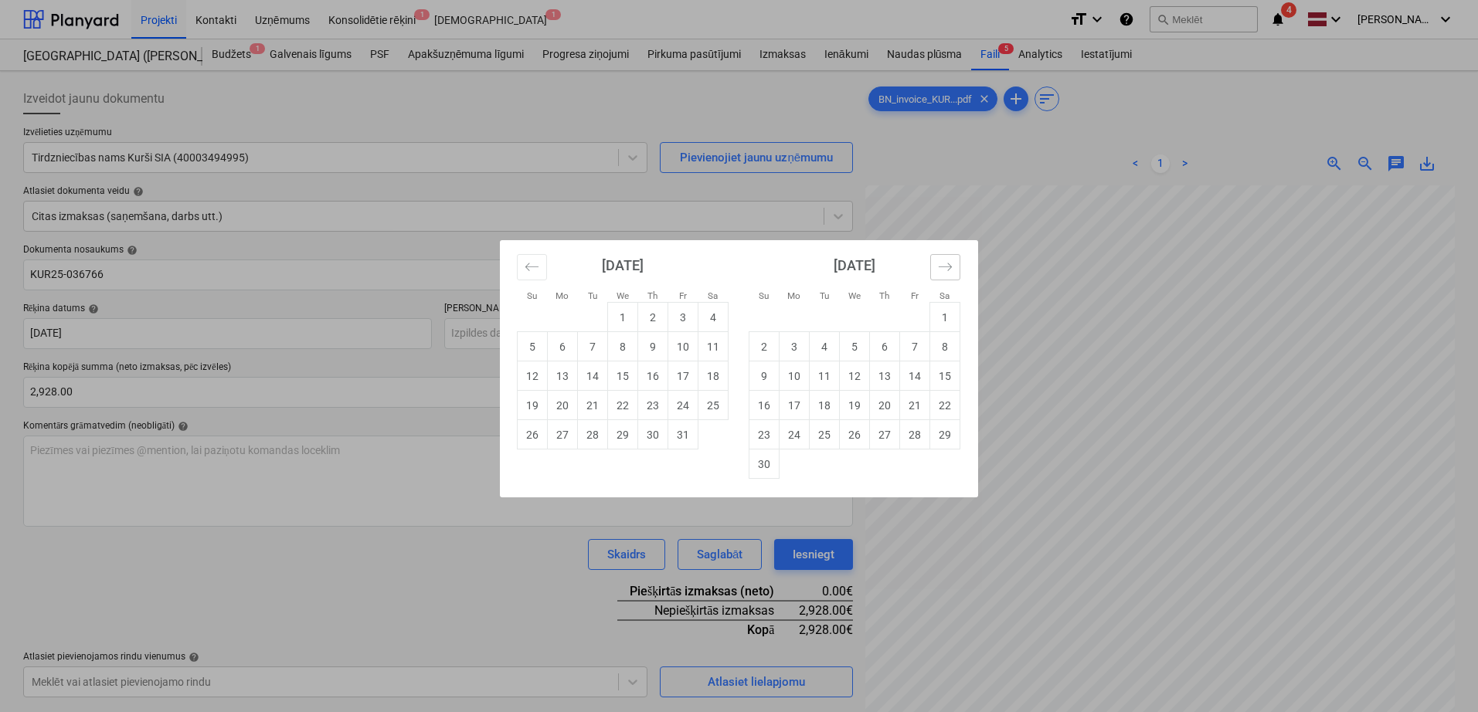
click at [950, 263] on icon "Move forward to switch to the next month." at bounding box center [945, 267] width 15 height 15
click at [941, 314] on td "6" at bounding box center [945, 317] width 30 height 29
type input "[DATE]"
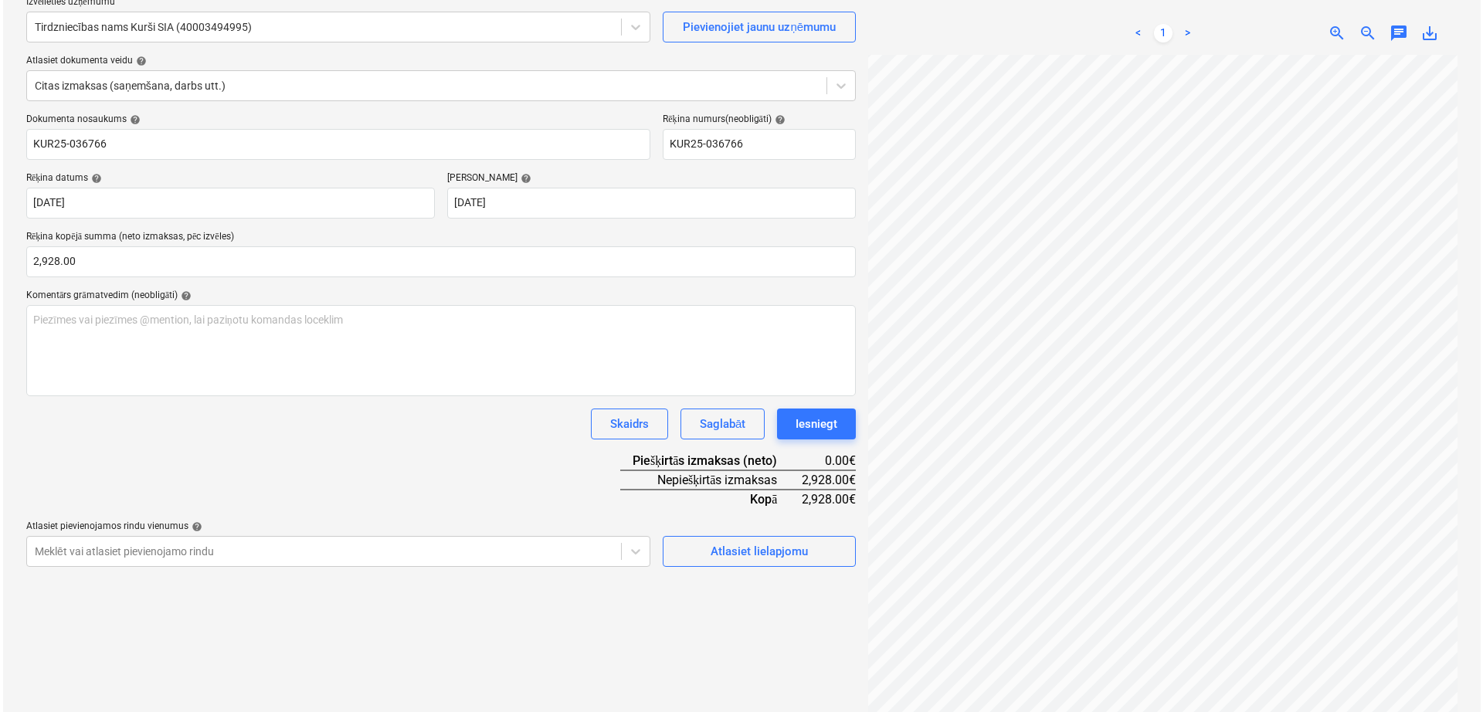
scroll to position [154, 0]
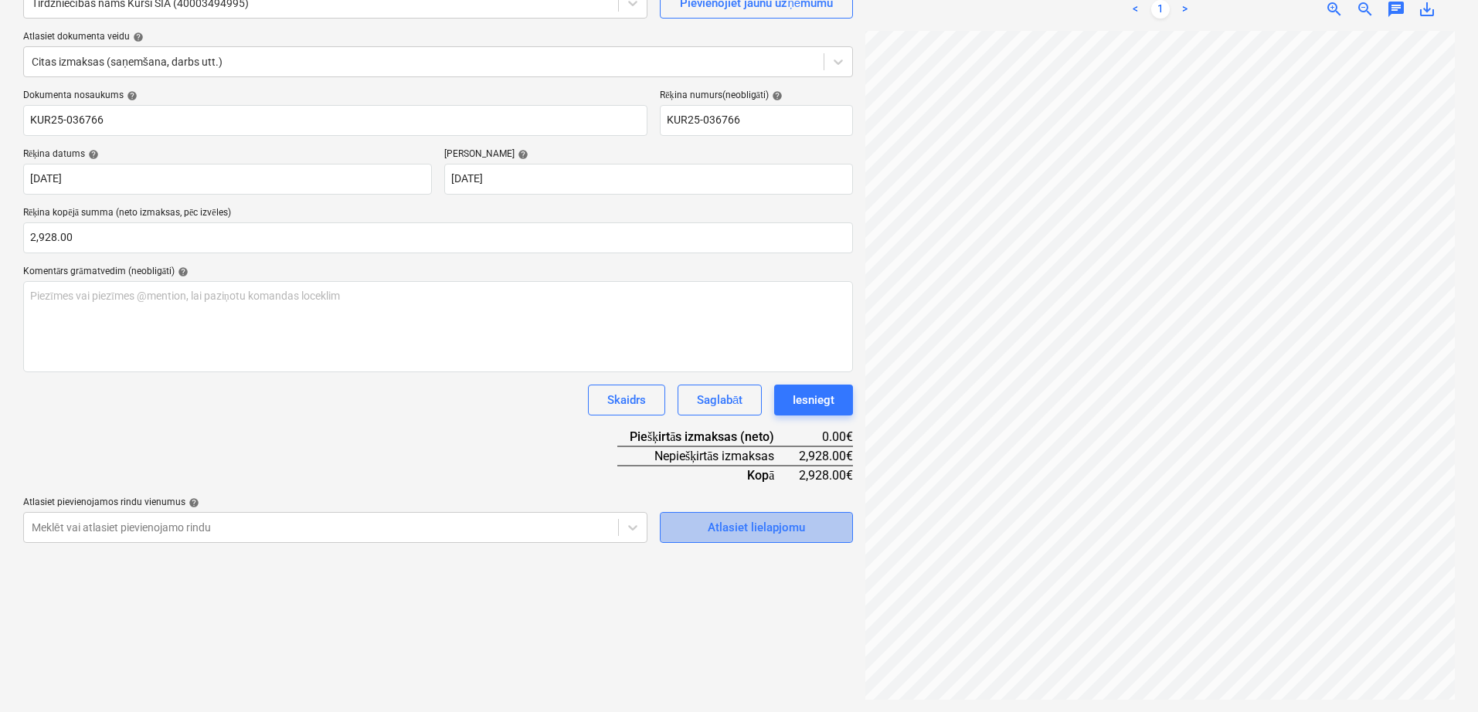
click at [732, 528] on div "Atlasiet lielapjomu" at bounding box center [756, 528] width 97 height 20
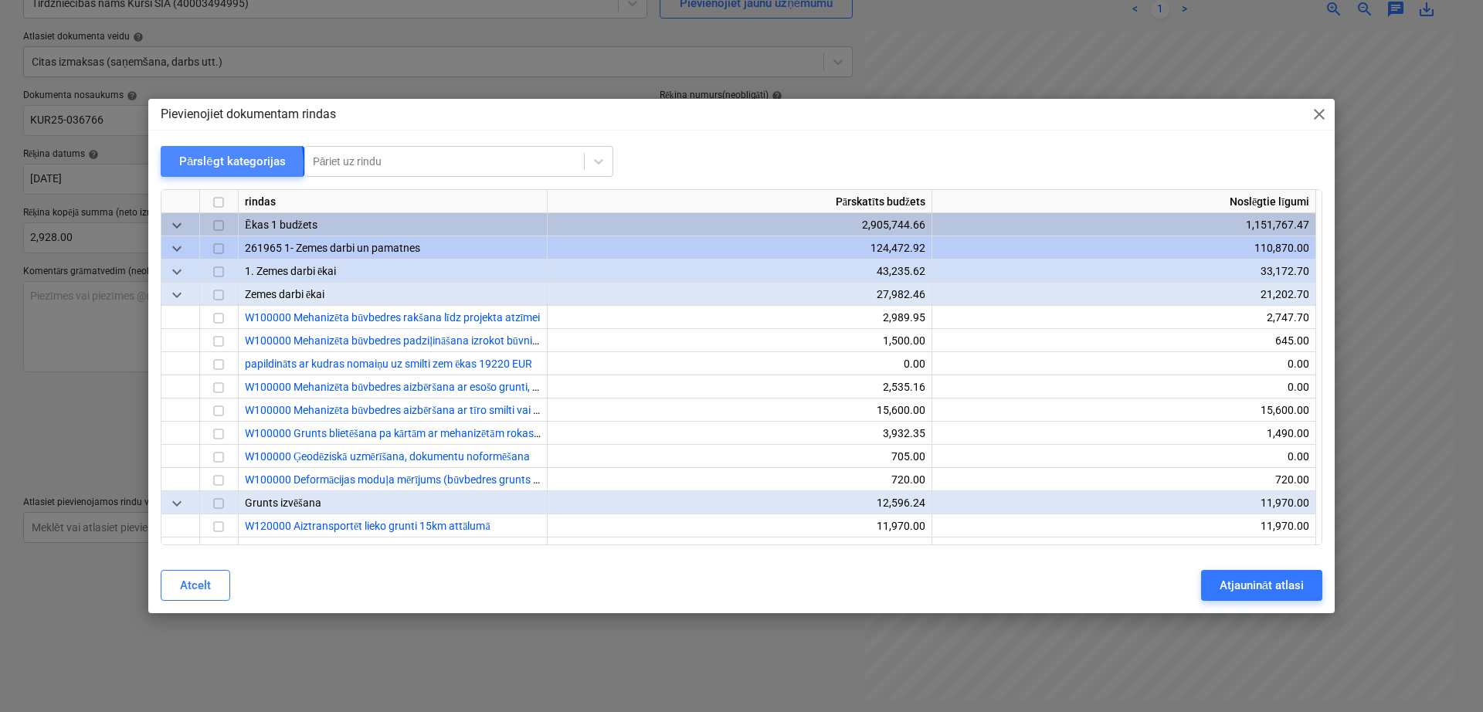
click at [205, 164] on div "Pārslēgt kategorijas" at bounding box center [232, 161] width 107 height 20
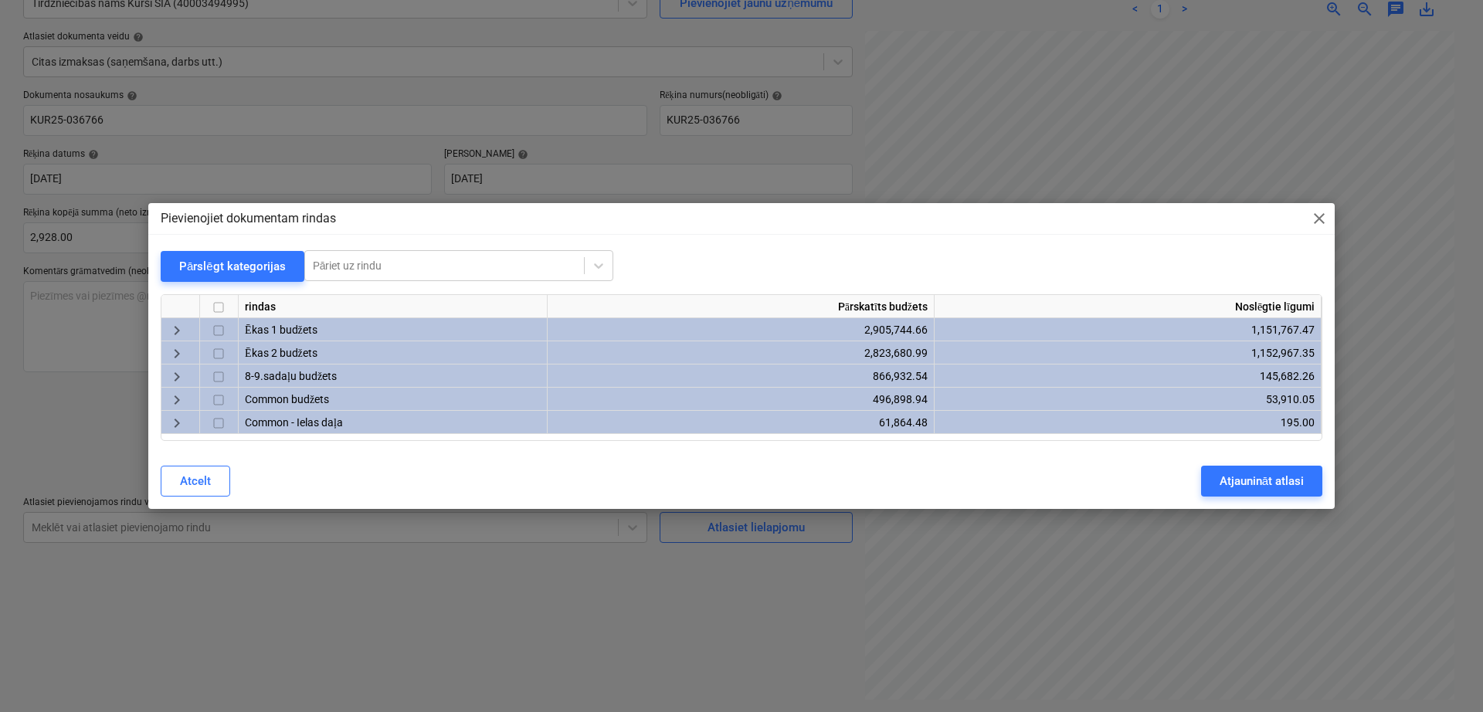
click at [171, 327] on span "keyboard_arrow_right" at bounding box center [177, 330] width 19 height 19
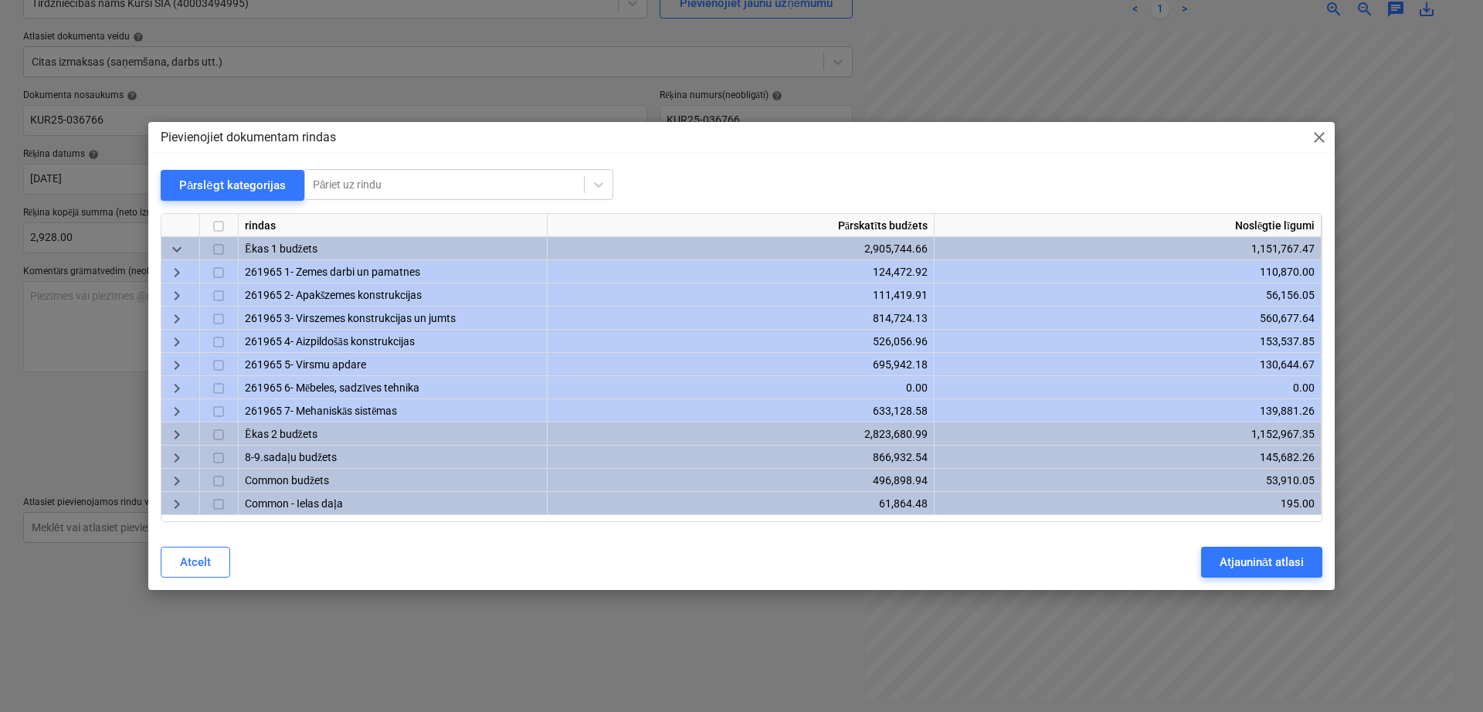
click at [171, 317] on span "keyboard_arrow_right" at bounding box center [177, 319] width 19 height 19
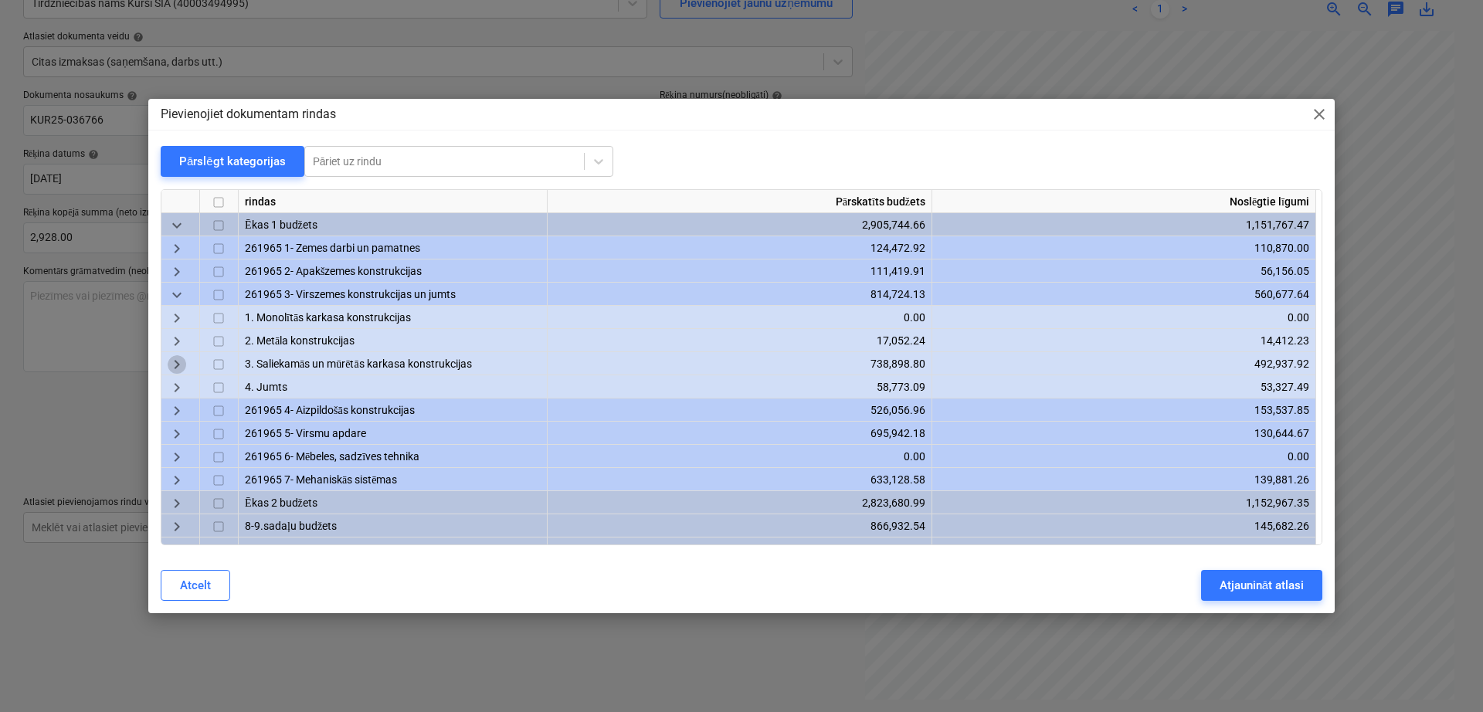
click at [181, 369] on span "keyboard_arrow_right" at bounding box center [177, 365] width 19 height 19
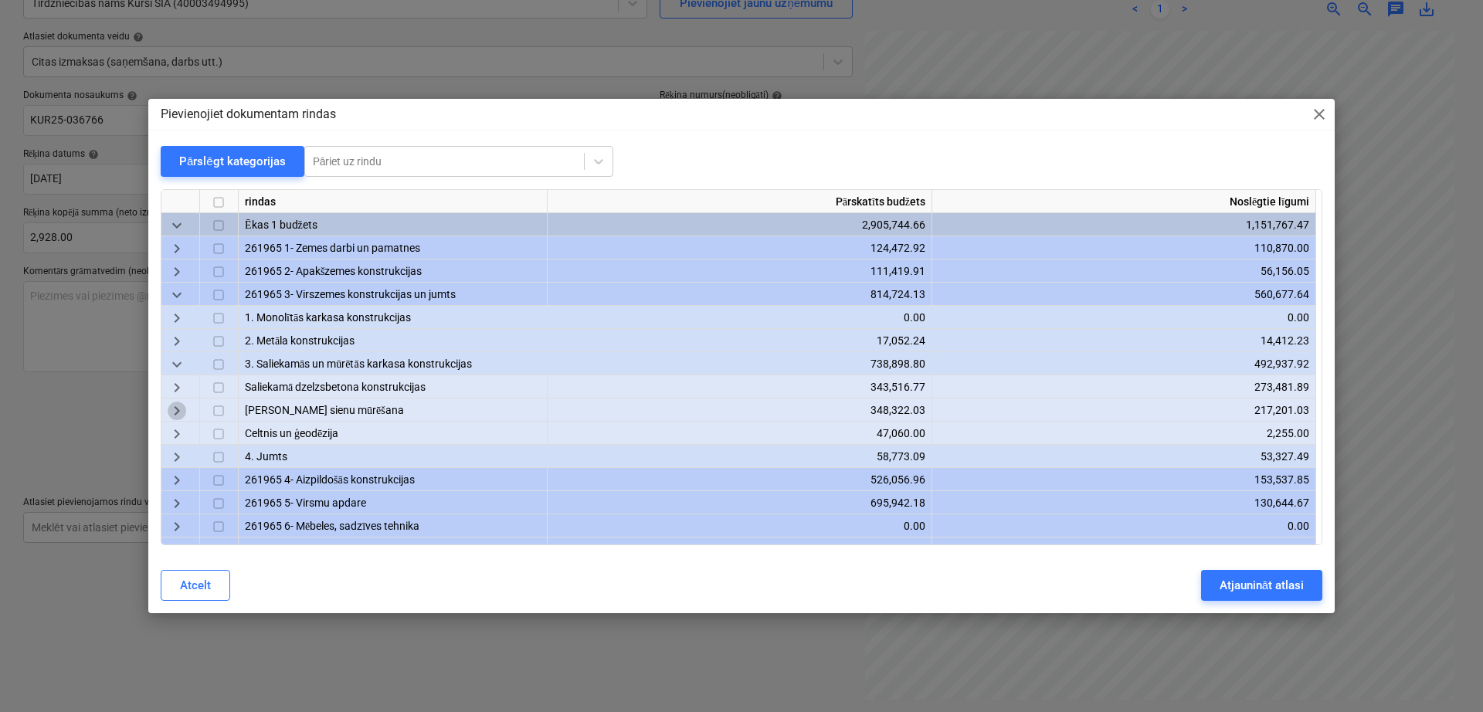
click at [185, 410] on span "keyboard_arrow_right" at bounding box center [177, 411] width 19 height 19
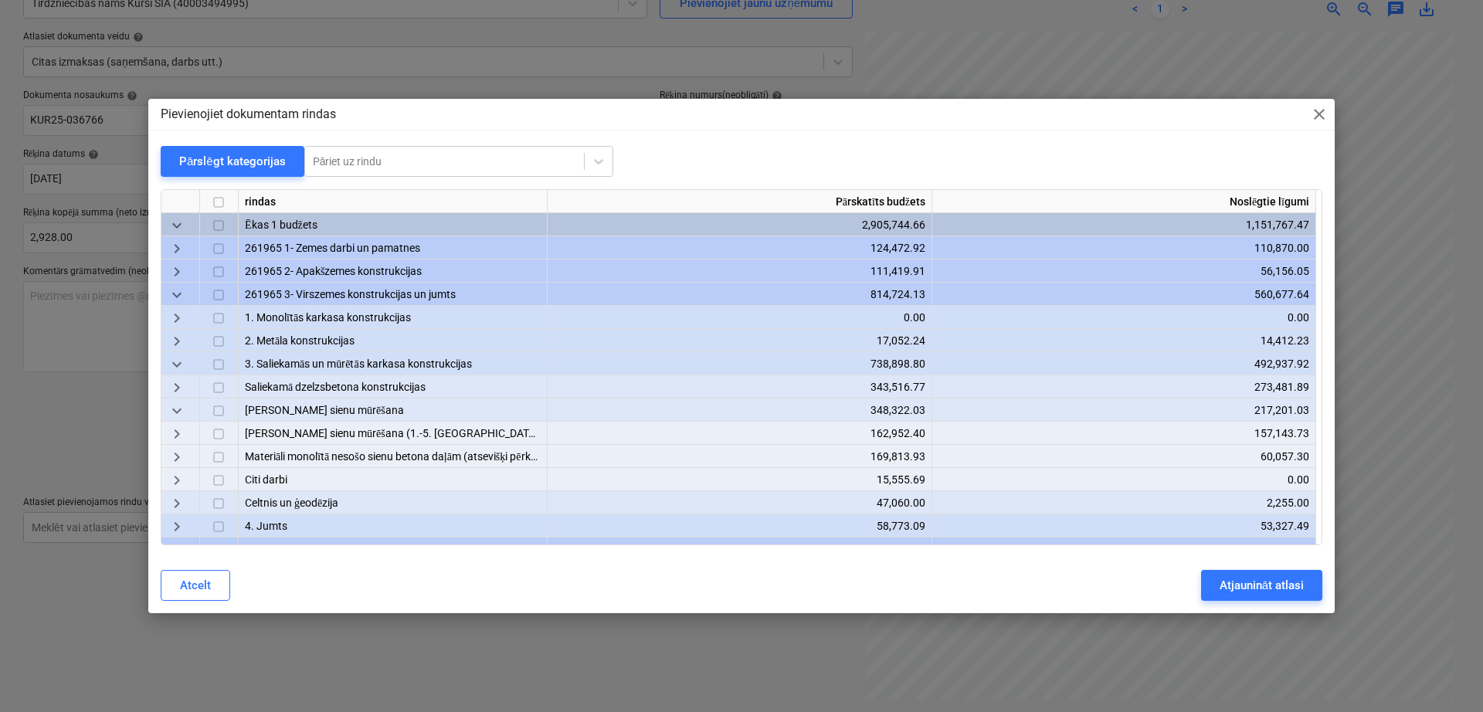
click at [177, 450] on span "keyboard_arrow_right" at bounding box center [177, 458] width 19 height 19
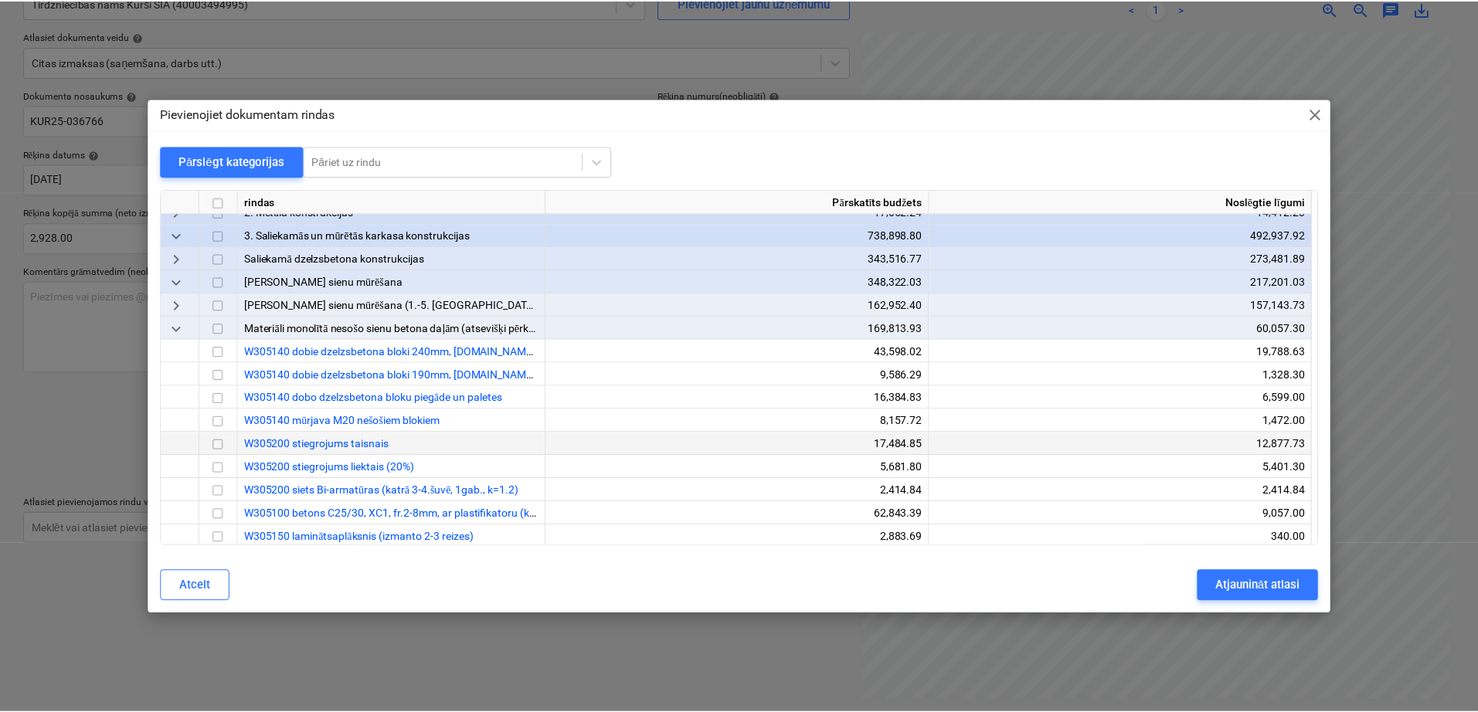
scroll to position [257, 0]
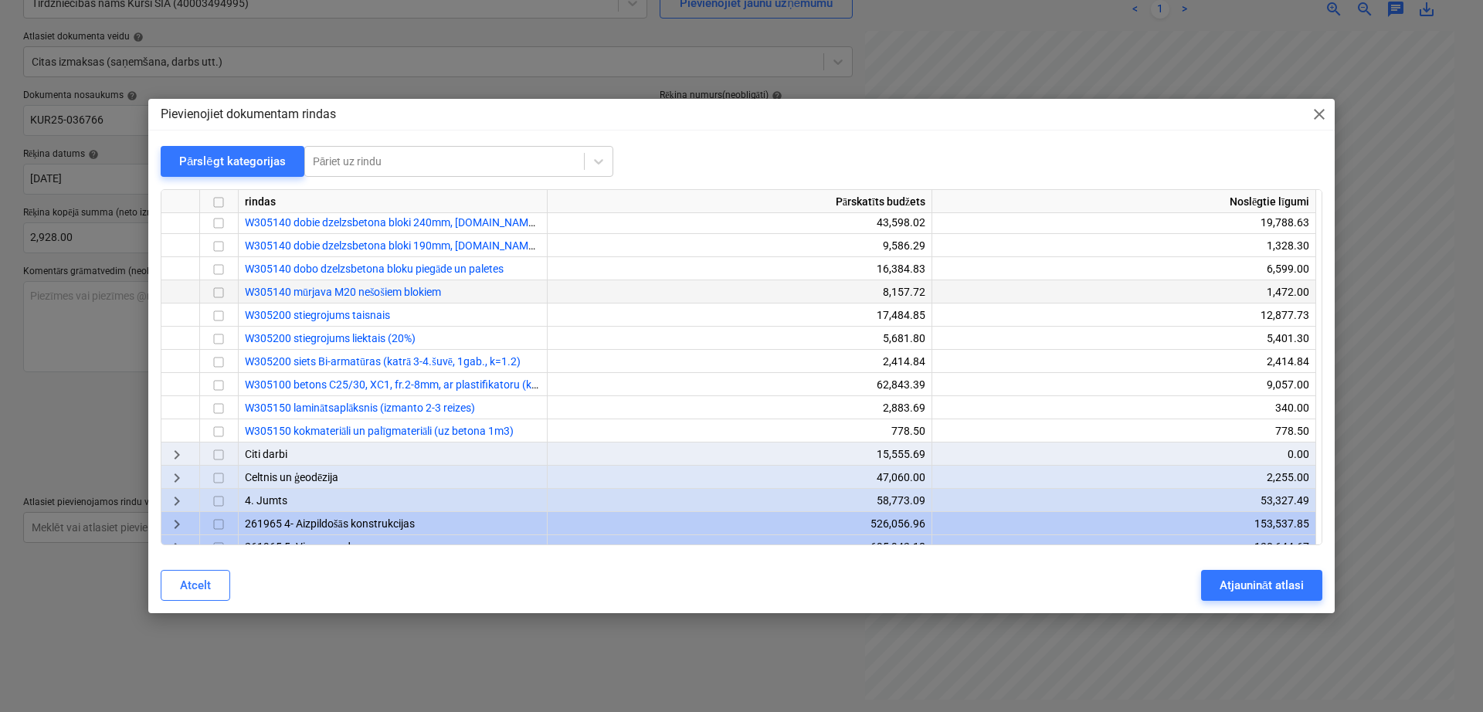
click at [220, 289] on input "checkbox" at bounding box center [218, 293] width 19 height 19
click at [1251, 578] on div "Atjaunināt atlasi" at bounding box center [1262, 585] width 84 height 20
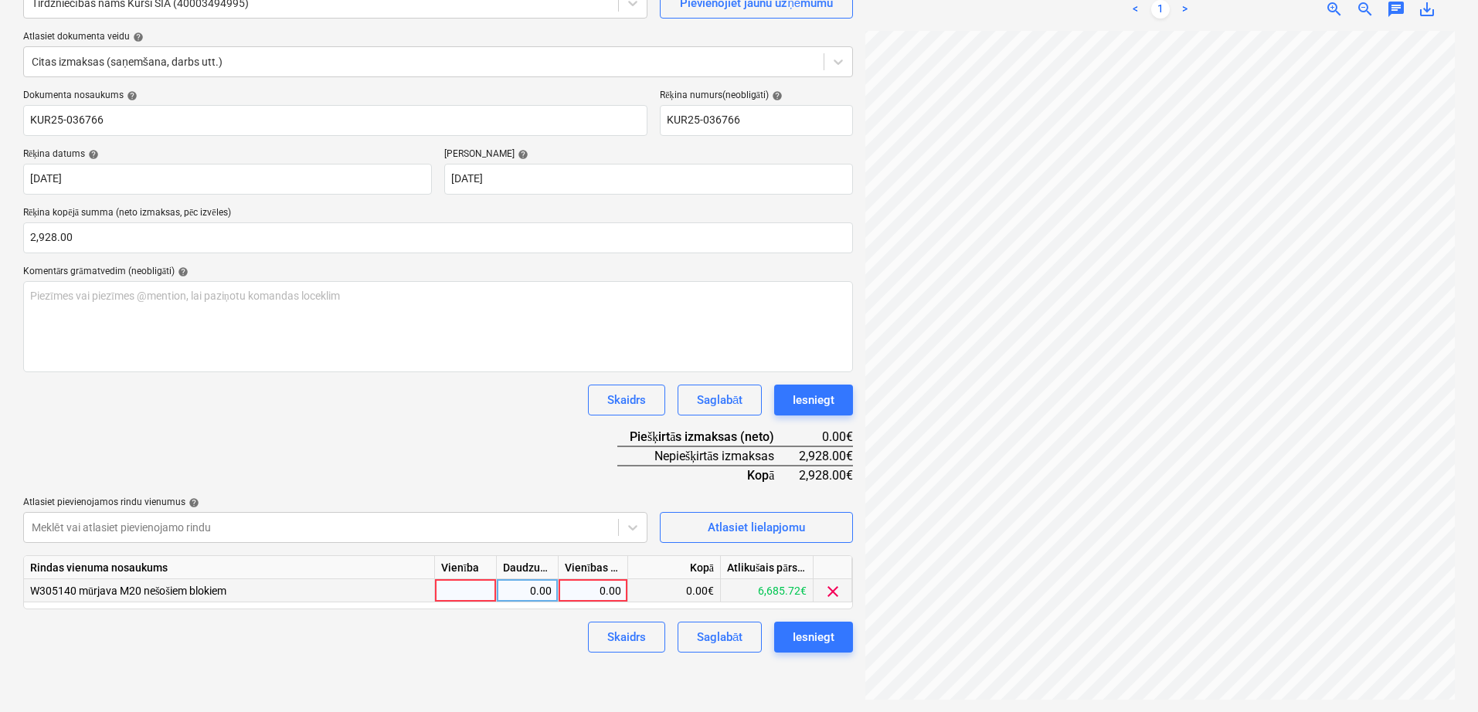
click at [598, 592] on div "0.00" at bounding box center [593, 590] width 56 height 23
type input "2928"
click at [526, 423] on div "Dokumenta nosaukums help KUR25-036766 Rēķina numurs (neobligāti) help KUR25-036…" at bounding box center [438, 371] width 830 height 563
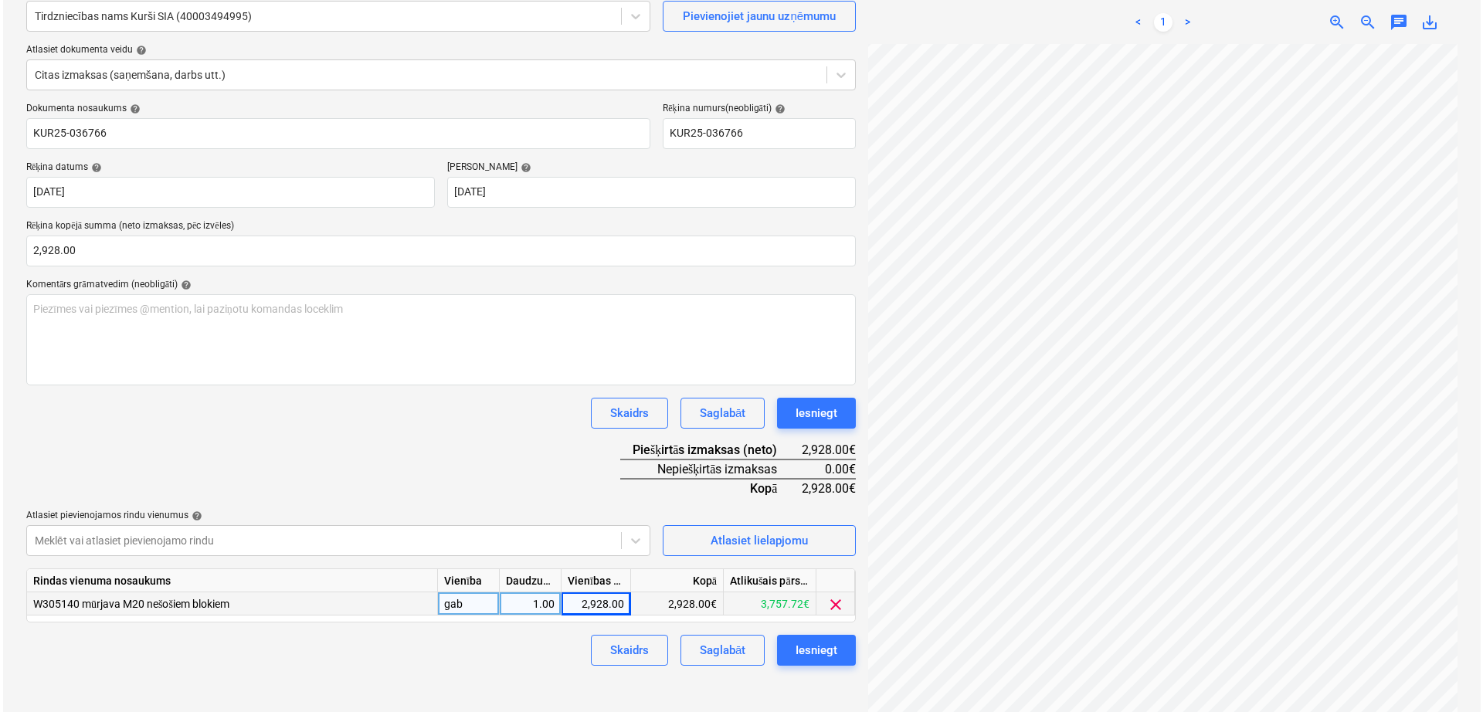
scroll to position [154, 0]
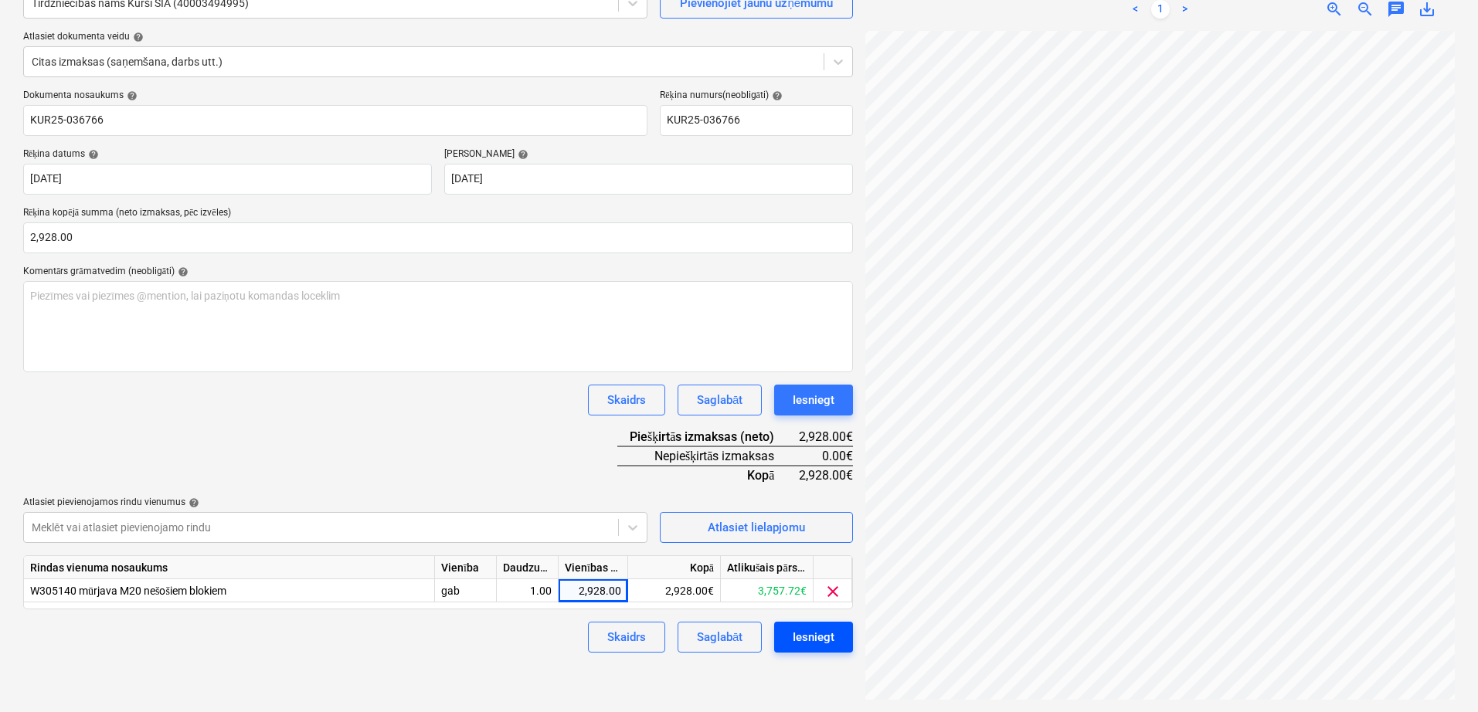
click at [829, 638] on div "Iesniegt" at bounding box center [814, 637] width 42 height 20
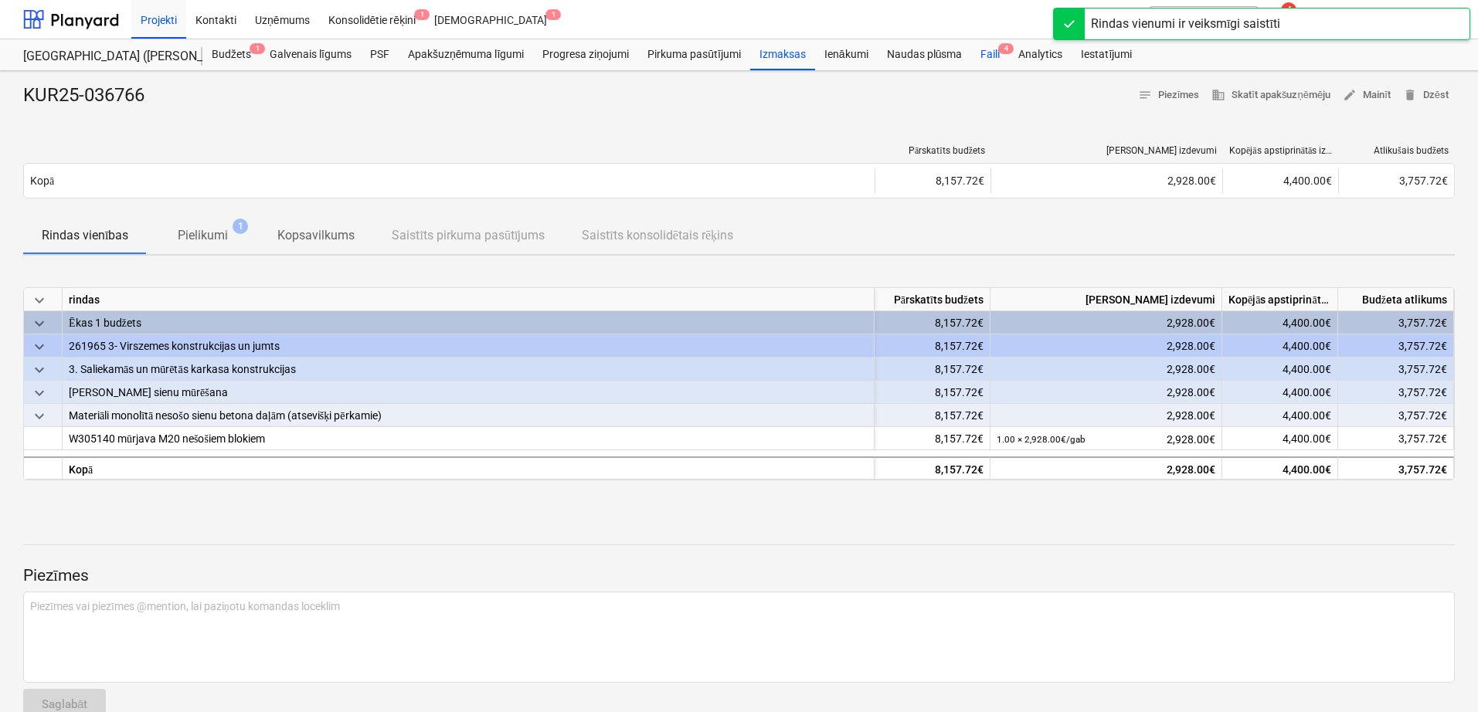
click at [996, 49] on div "Faili 4" at bounding box center [990, 54] width 38 height 31
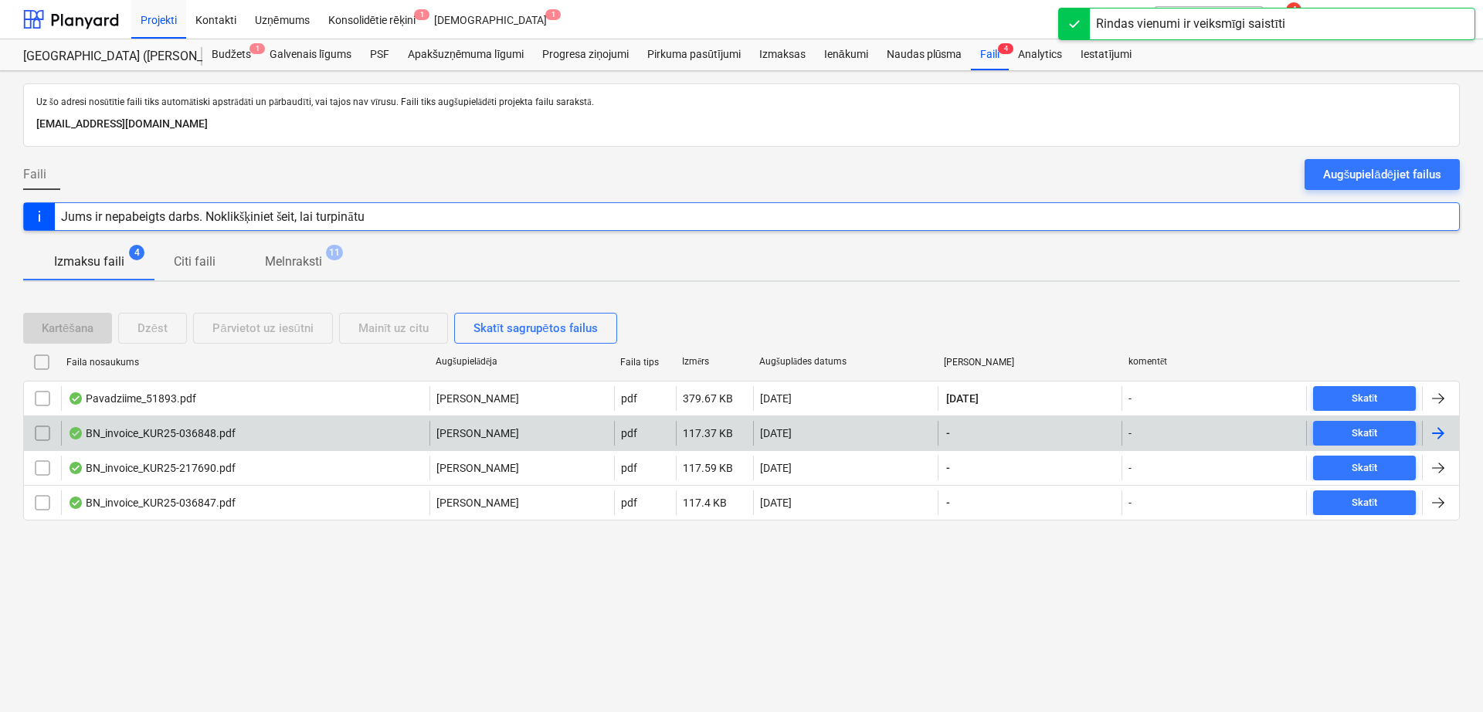
click at [1442, 429] on div at bounding box center [1438, 433] width 19 height 19
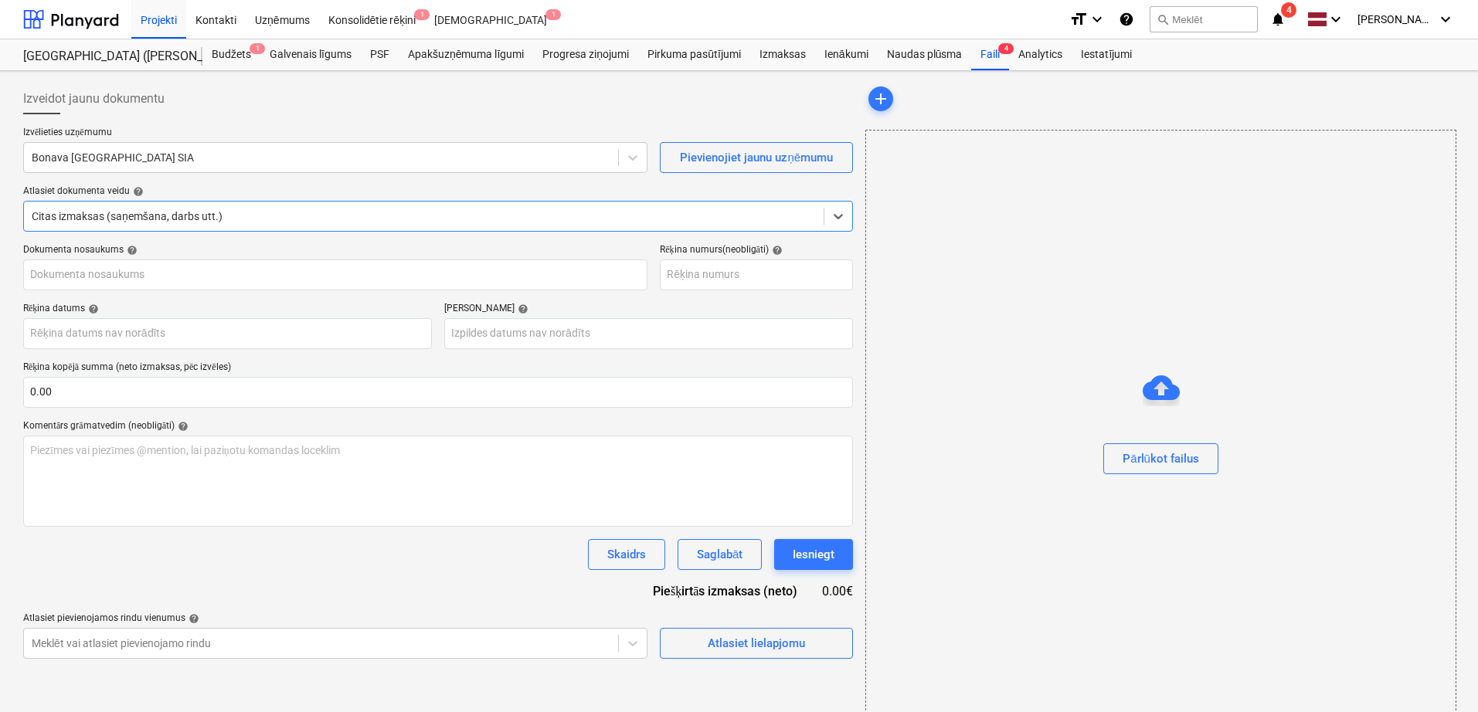
type input "KUR25-036848"
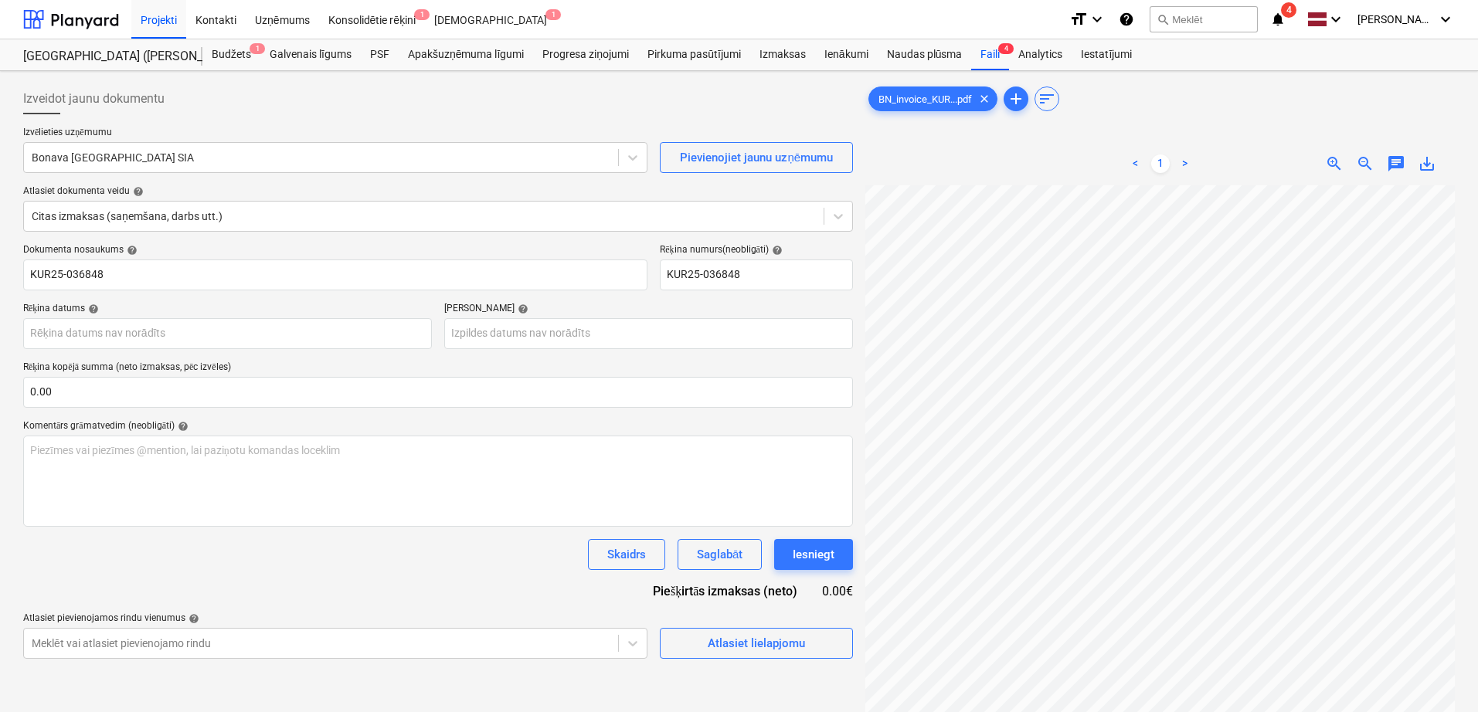
scroll to position [174, 148]
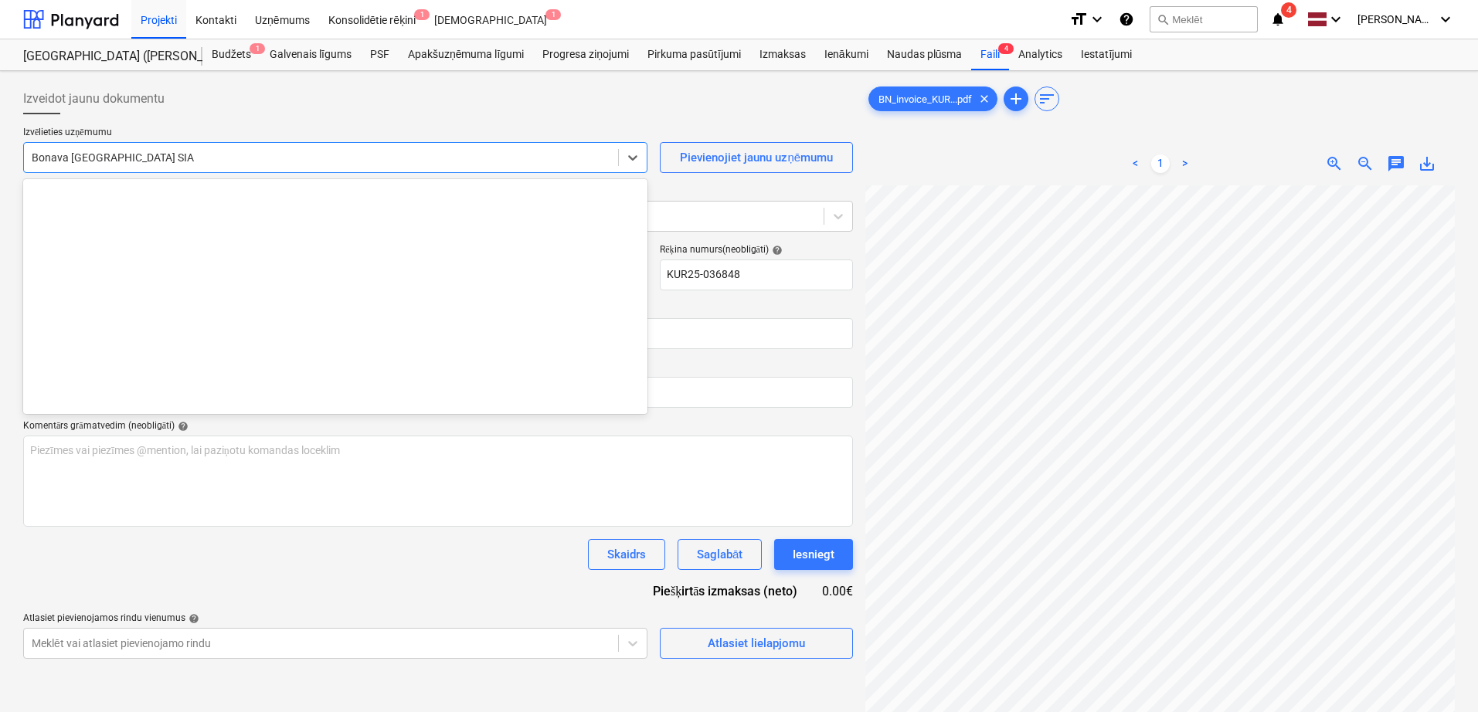
click at [231, 156] on div at bounding box center [321, 157] width 579 height 15
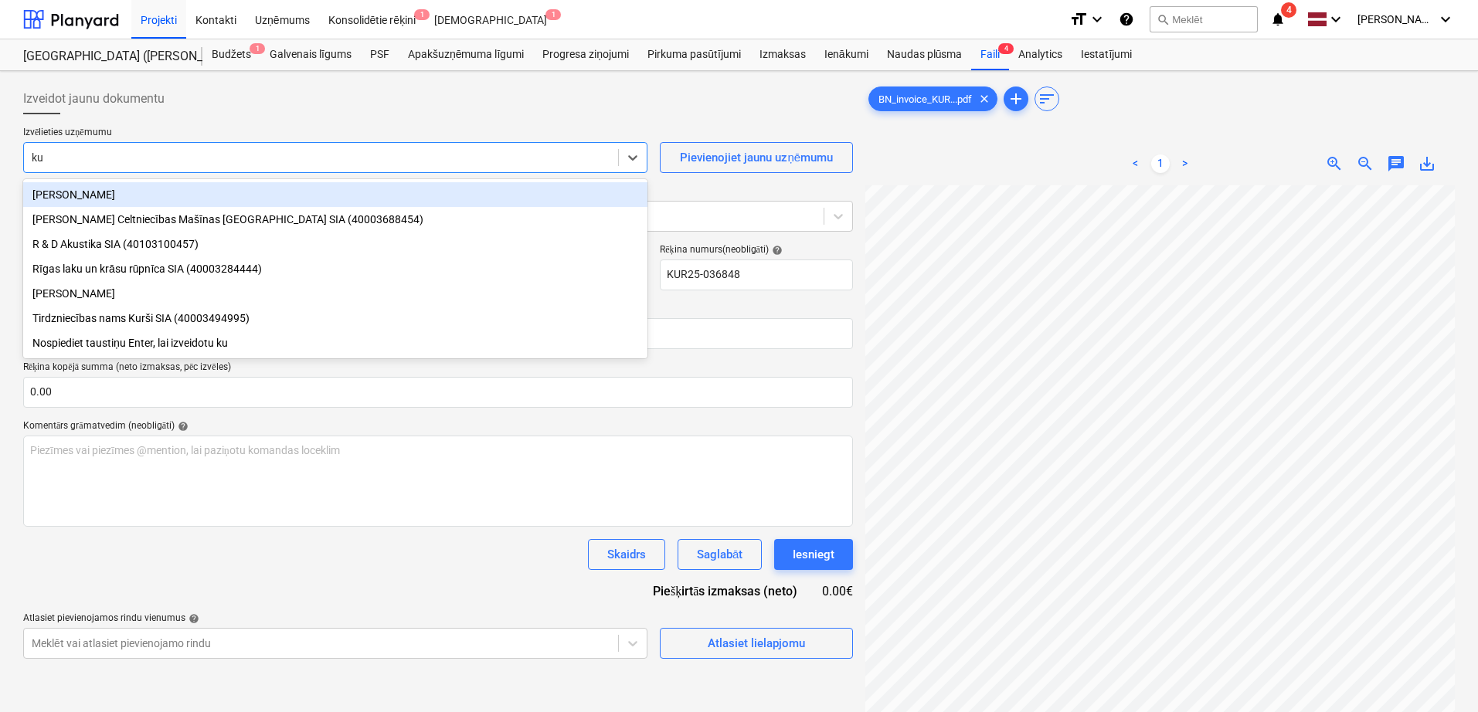
type input "kur"
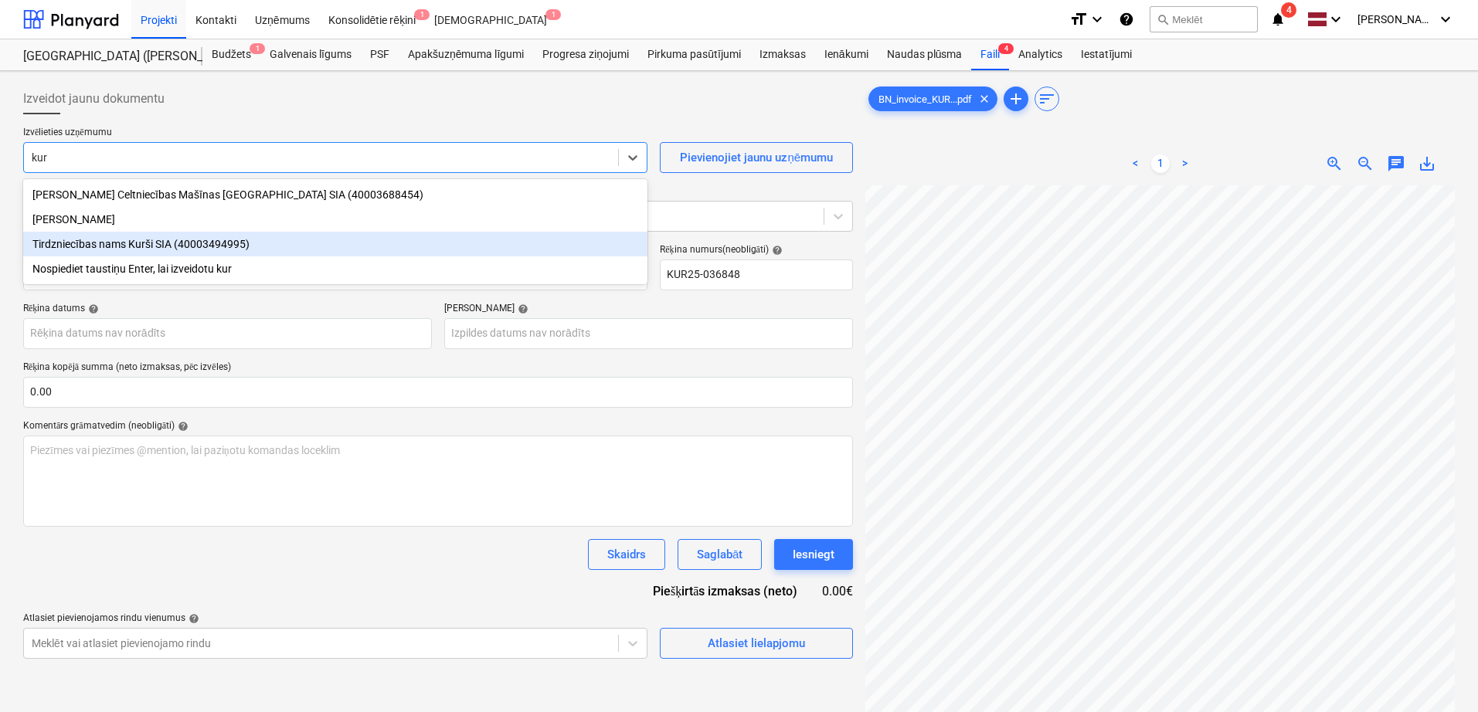
click at [225, 244] on div "Tirdzniecības nams Kurši SIA (40003494995)" at bounding box center [335, 244] width 624 height 25
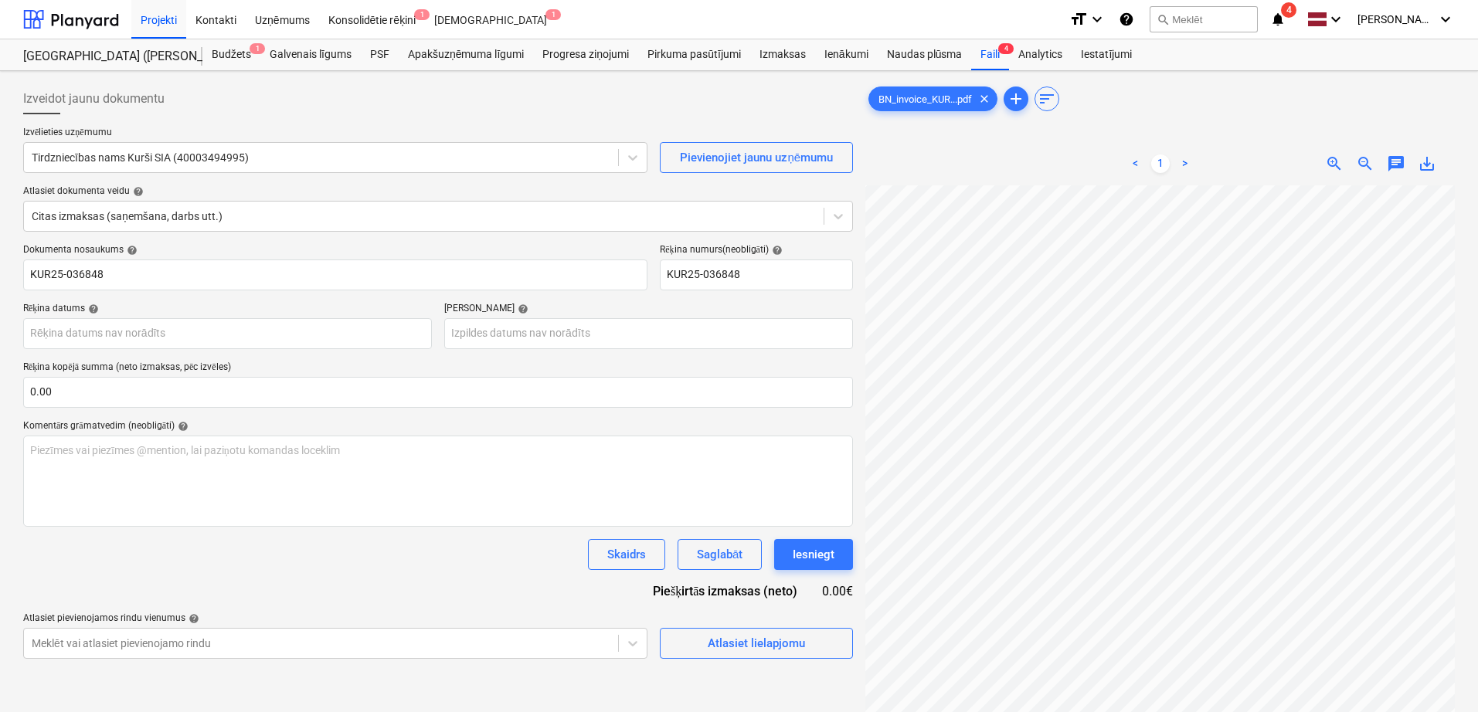
scroll to position [94, 126]
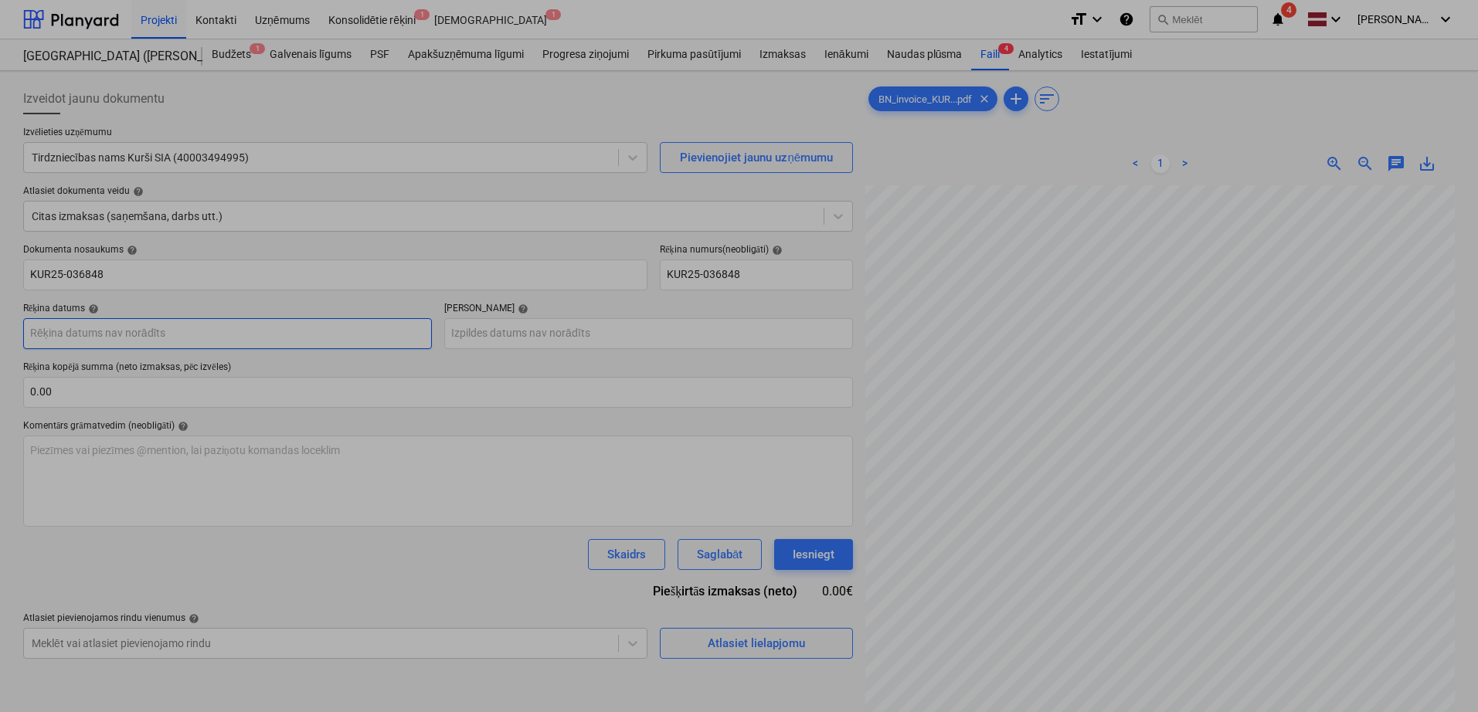
click at [219, 337] on body "Projekti Kontakti Uzņēmums Konsolidētie rēķini 1 Iesūtne 1 format_size keyboard…" at bounding box center [739, 356] width 1478 height 712
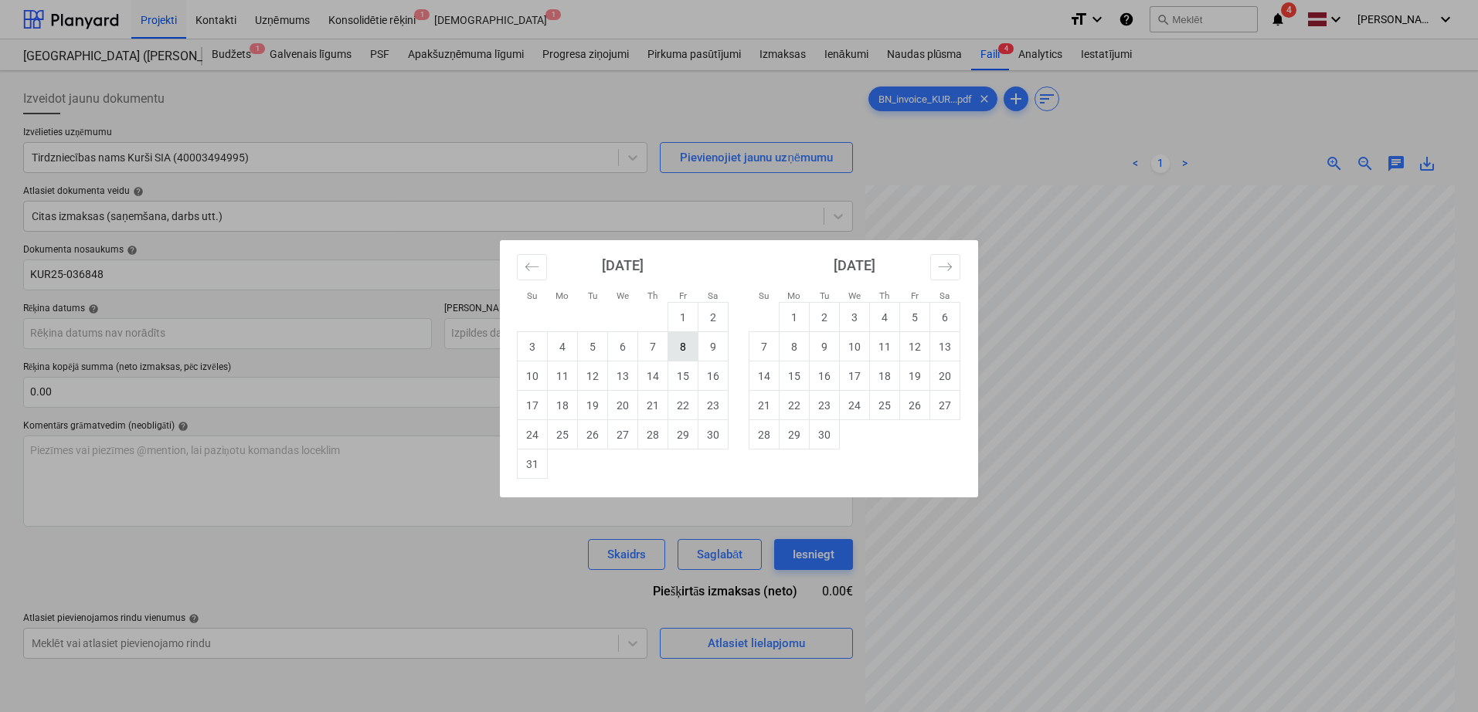
click at [687, 348] on td "8" at bounding box center [683, 346] width 30 height 29
type input "[DATE]"
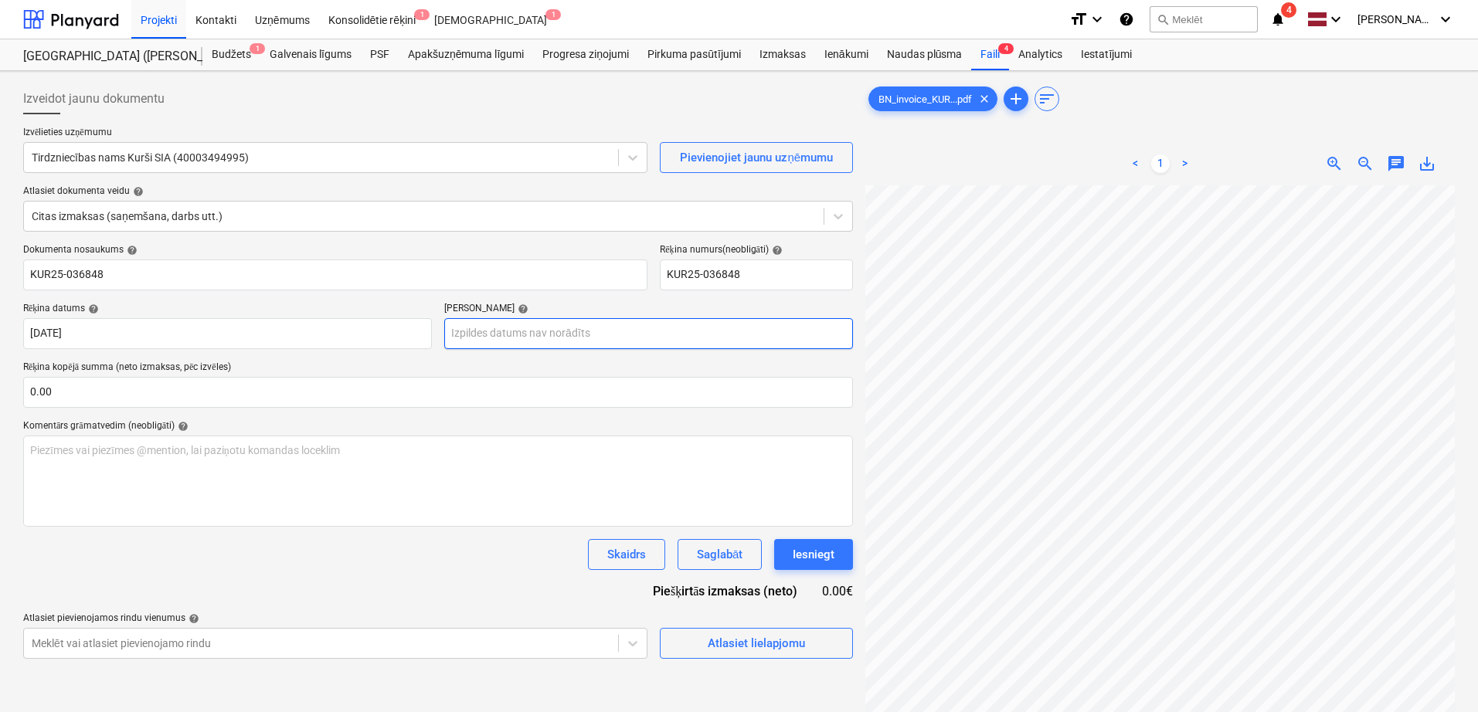
click at [677, 327] on body "Projekti Kontakti Uzņēmums Konsolidētie rēķini 1 Iesūtne 1 format_size keyboard…" at bounding box center [739, 356] width 1478 height 712
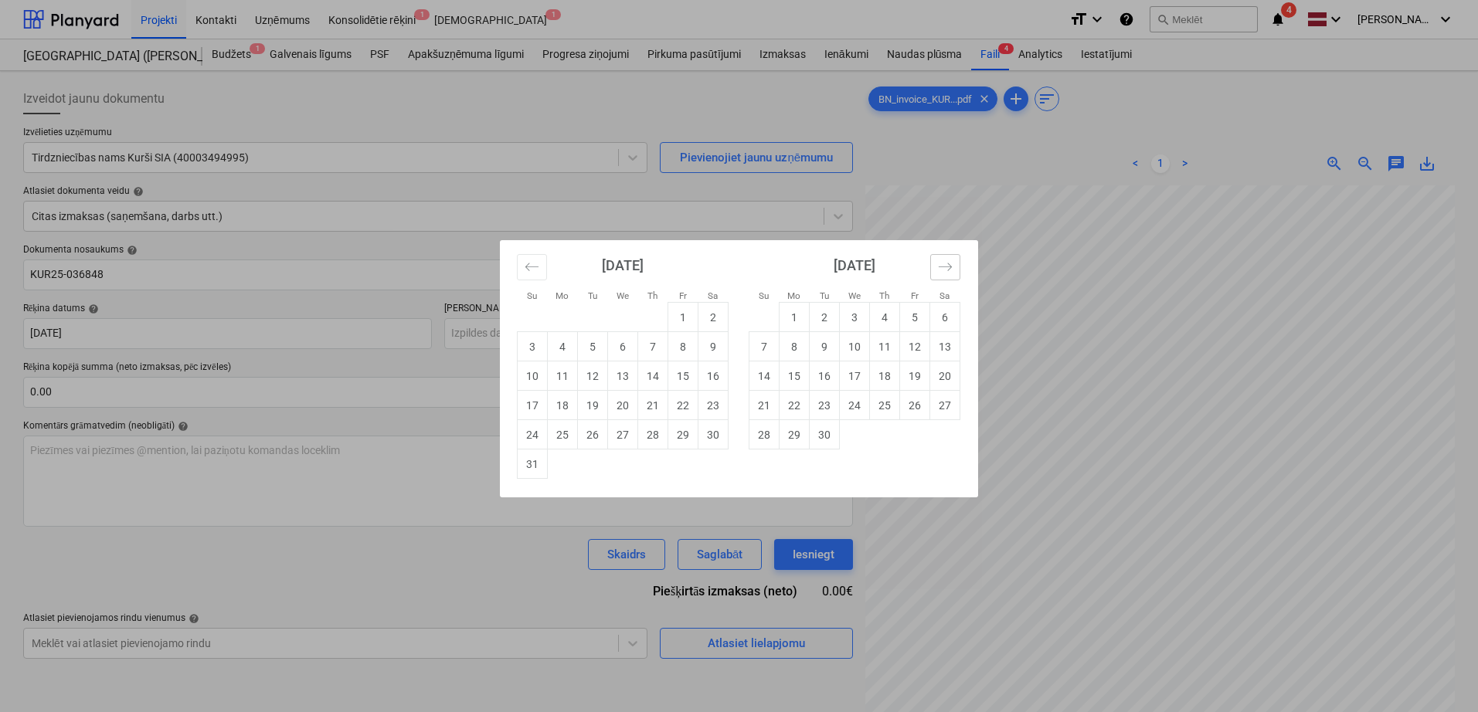
click at [953, 262] on button "Move forward to switch to the next month." at bounding box center [945, 267] width 30 height 26
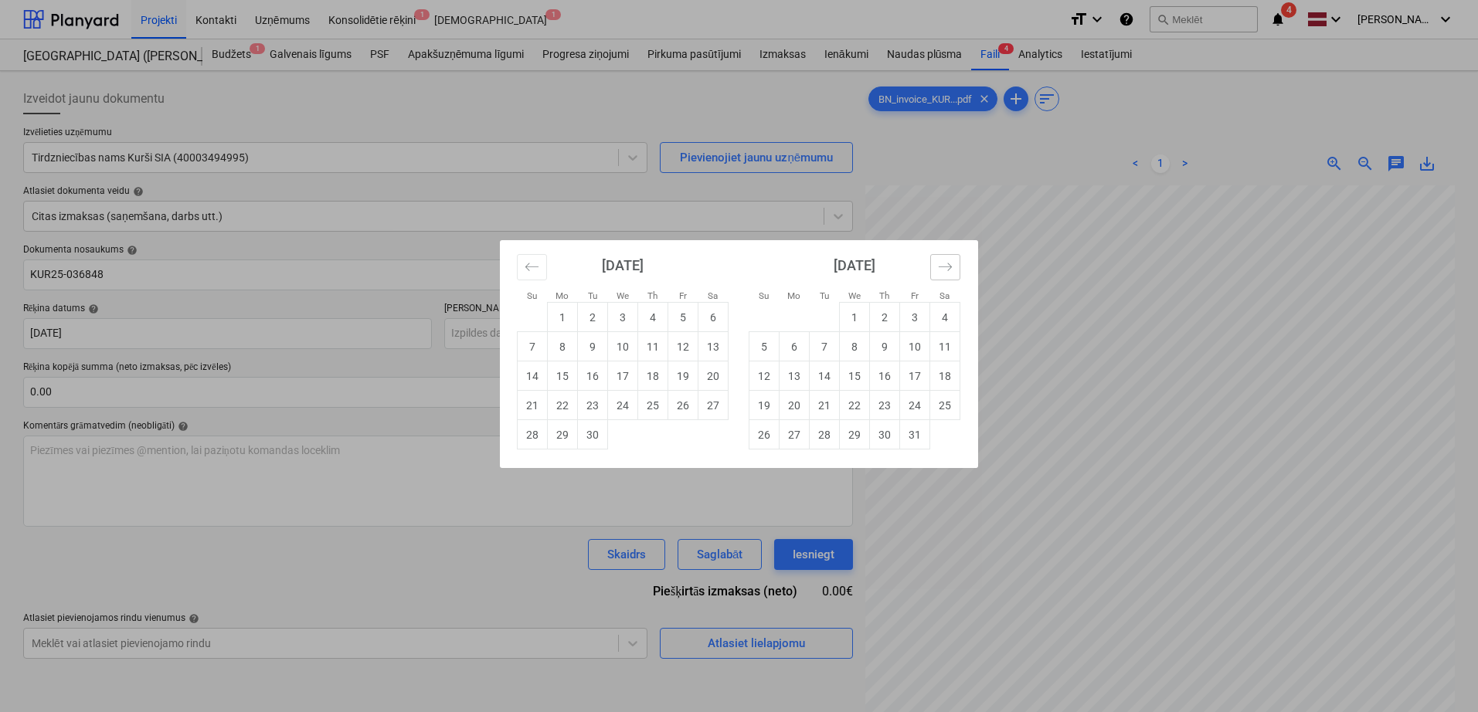
click at [953, 262] on button "Move forward to switch to the next month." at bounding box center [945, 267] width 30 height 26
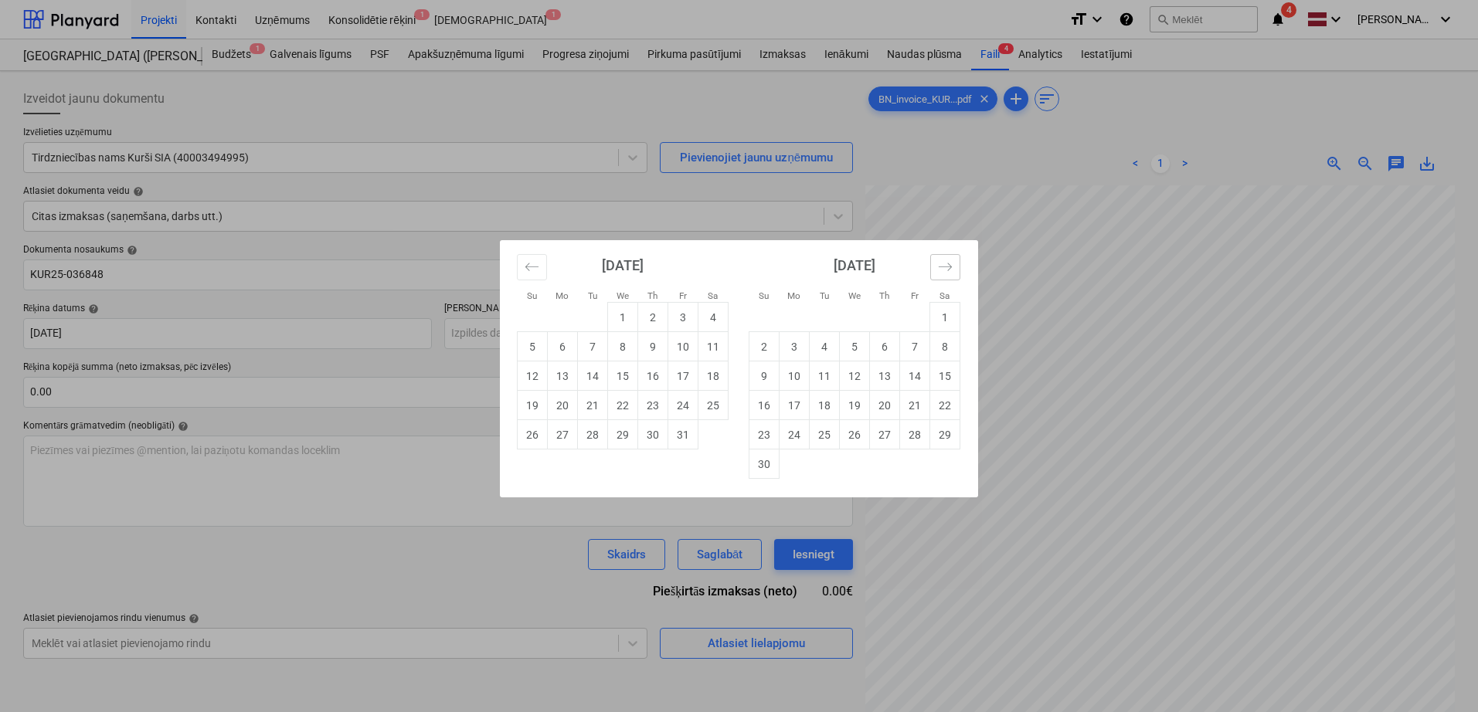
click at [953, 262] on button "Move forward to switch to the next month." at bounding box center [945, 267] width 30 height 26
click at [941, 316] on td "6" at bounding box center [945, 317] width 30 height 29
type input "[DATE]"
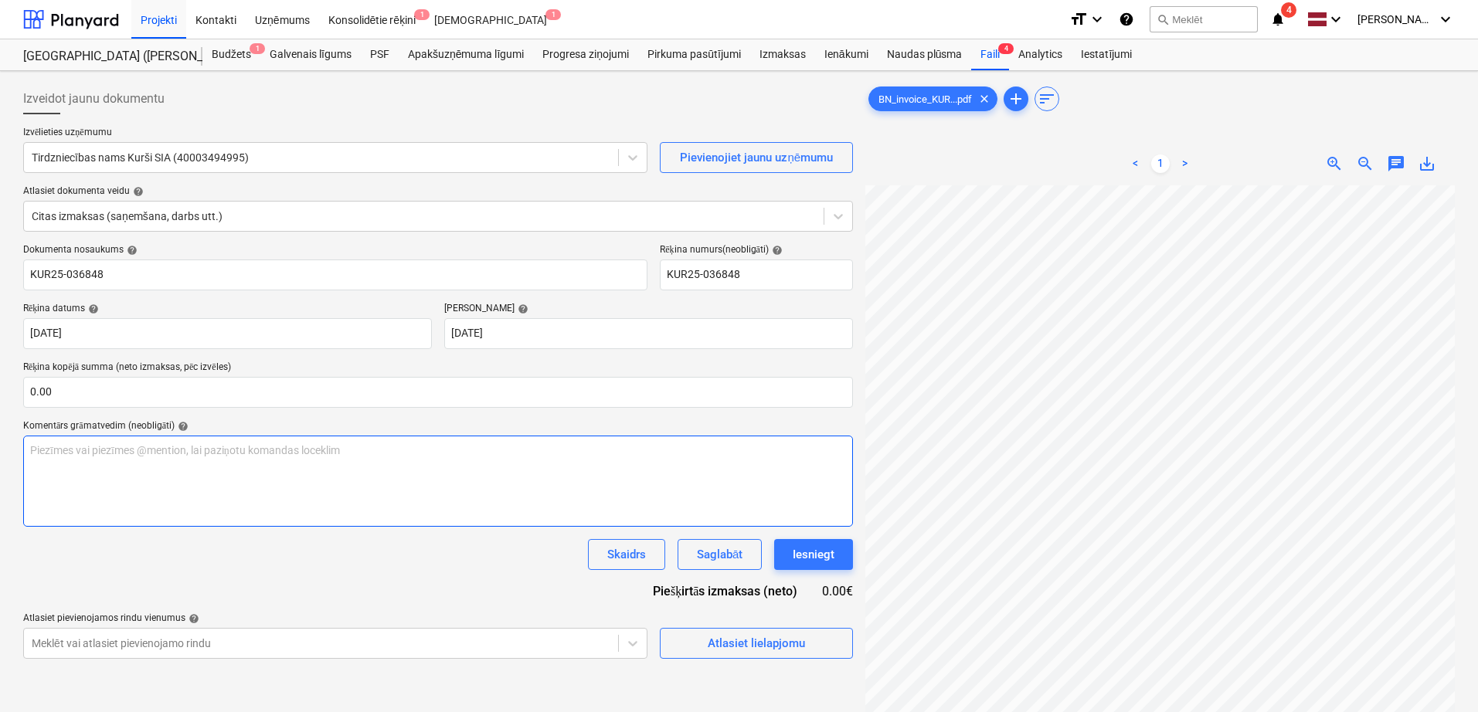
scroll to position [144, 148]
click at [295, 393] on input "text" at bounding box center [438, 392] width 830 height 31
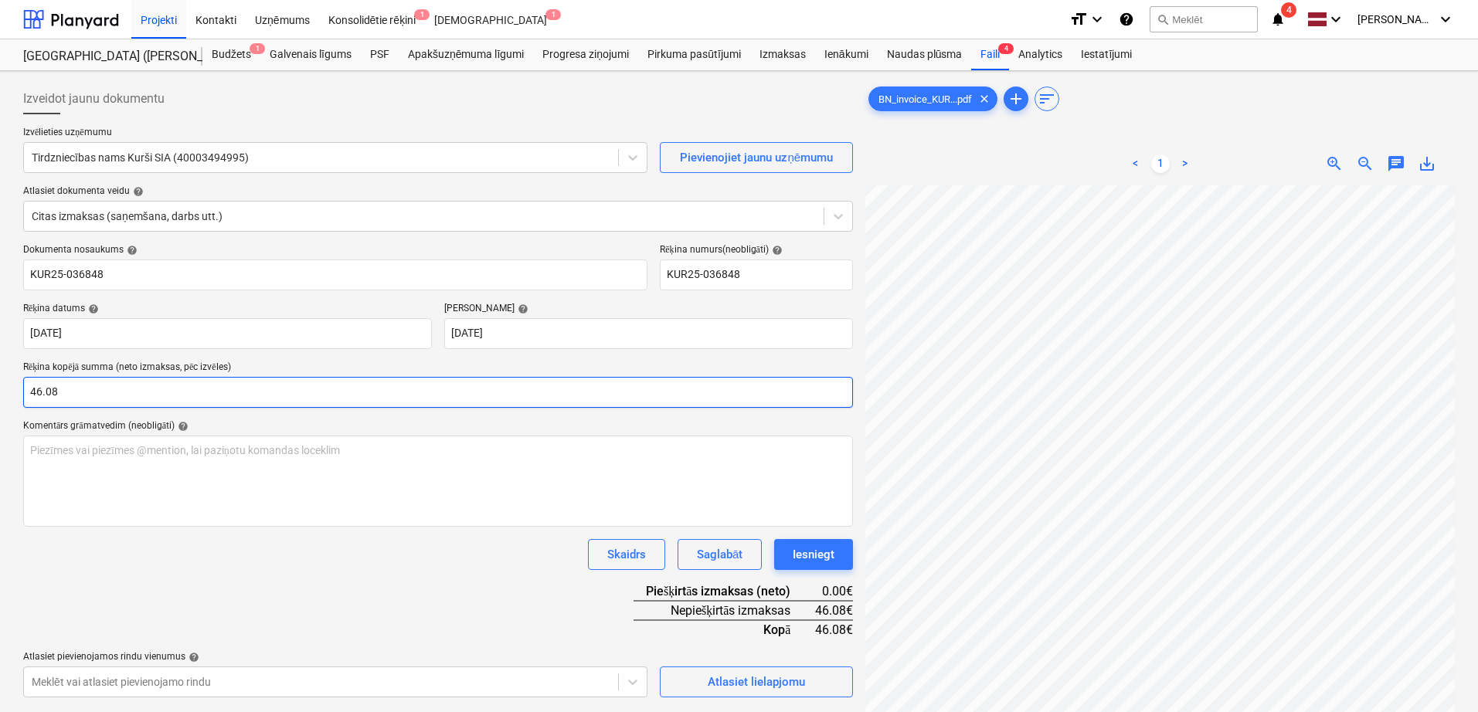
type input "46.08"
click at [423, 565] on div "Skaidrs Saglabāt Iesniegt" at bounding box center [438, 554] width 830 height 31
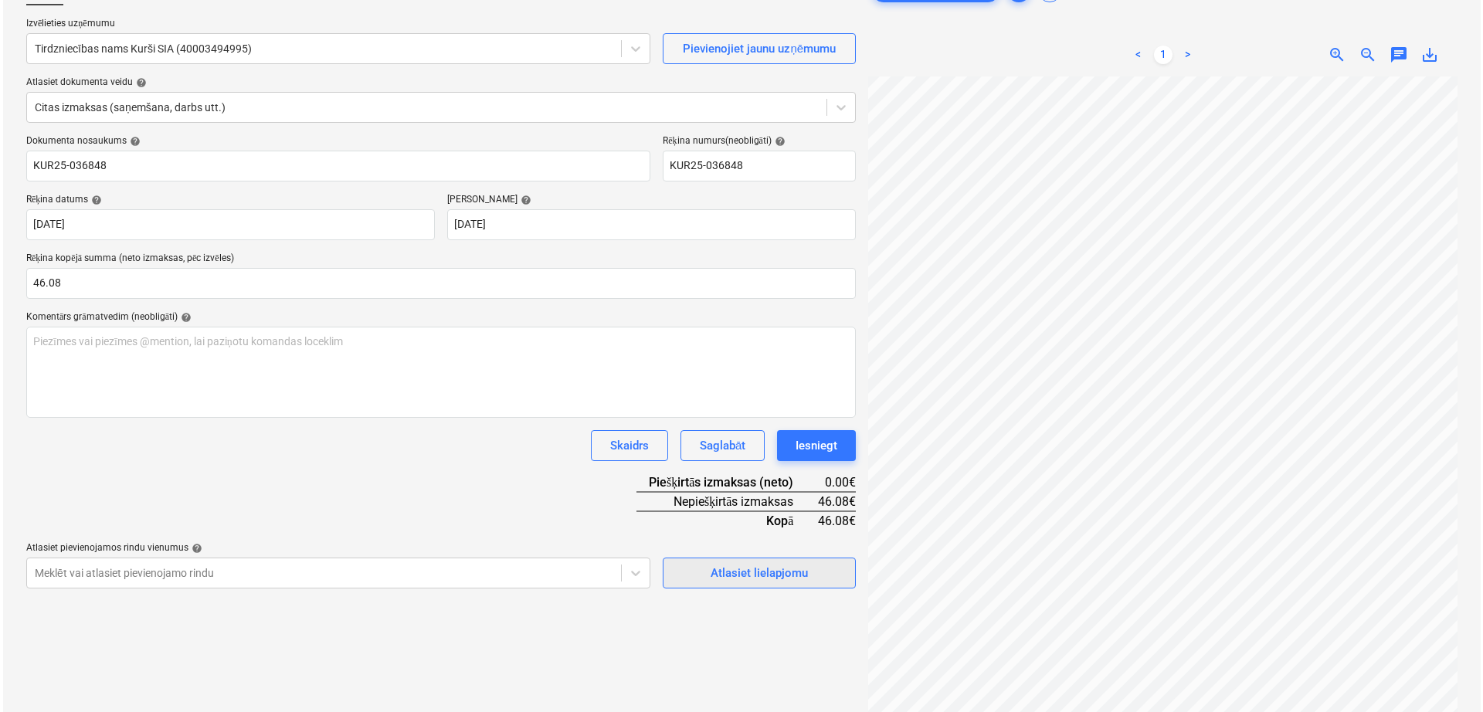
scroll to position [154, 0]
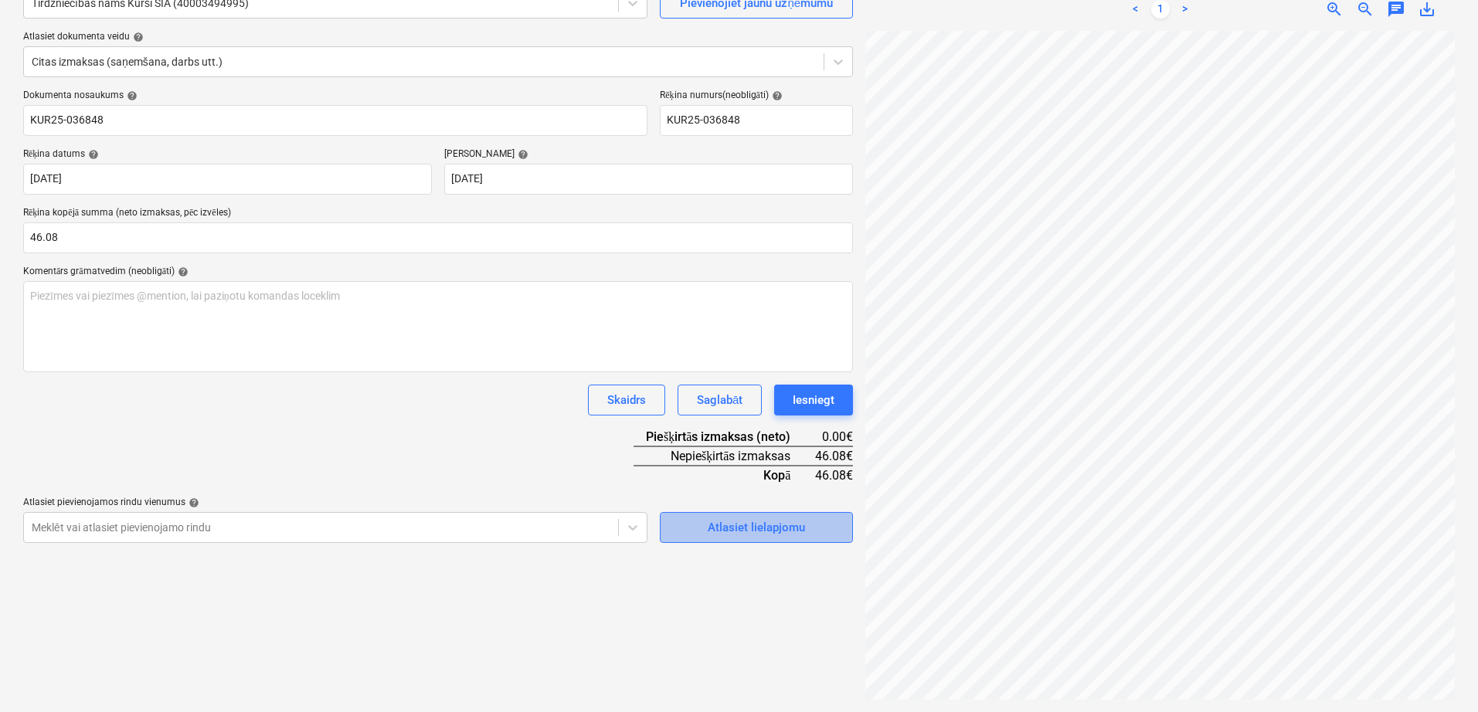
click at [777, 537] on div "Atlasiet lielapjomu" at bounding box center [756, 528] width 97 height 20
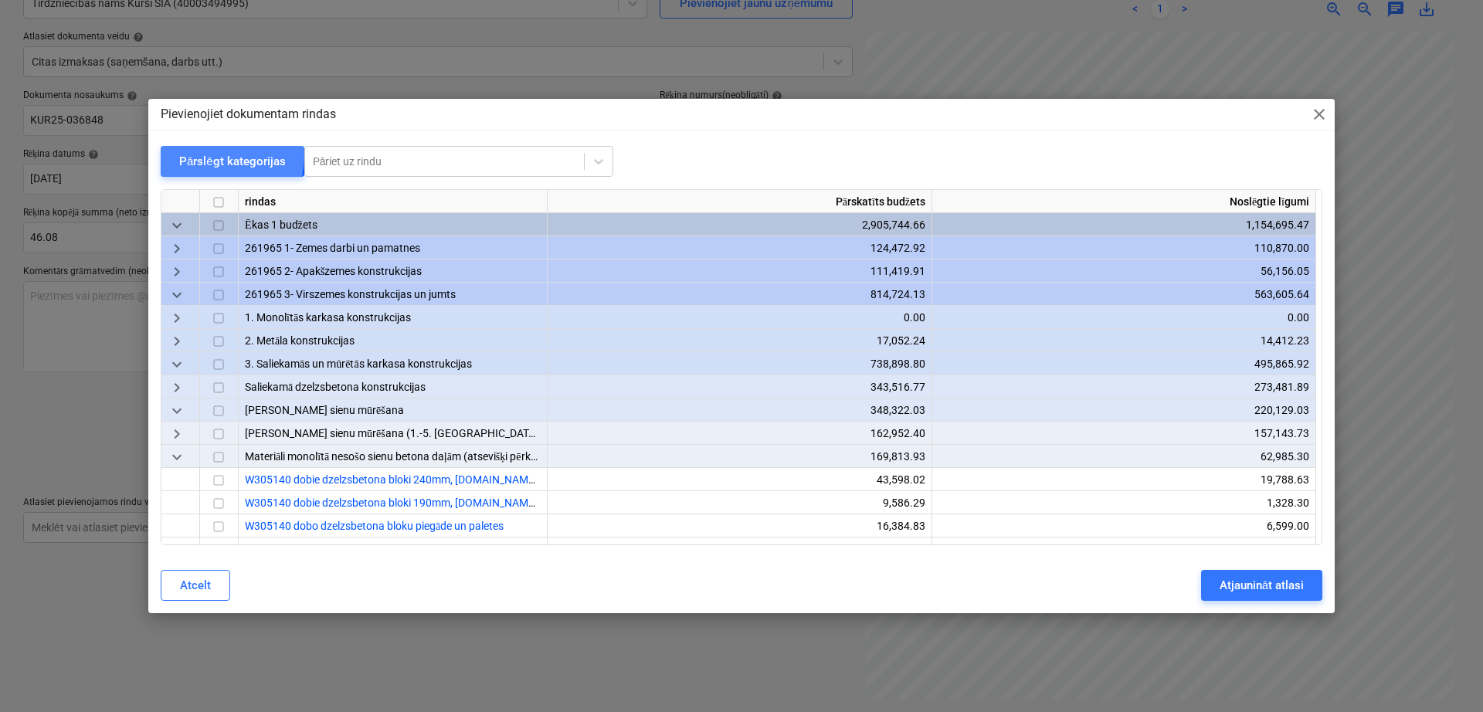
click at [203, 154] on div "Pārslēgt kategorijas" at bounding box center [232, 161] width 107 height 20
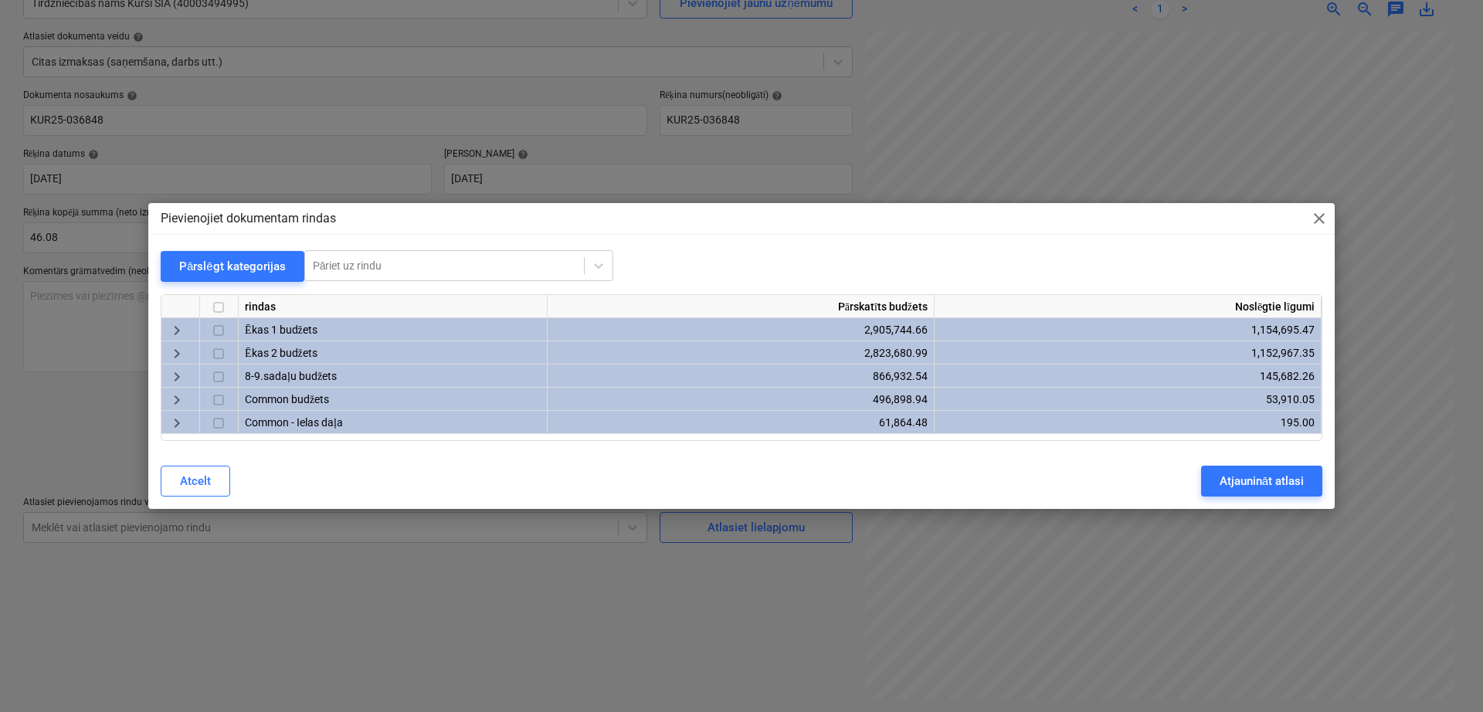
click at [179, 328] on span "keyboard_arrow_right" at bounding box center [177, 330] width 19 height 19
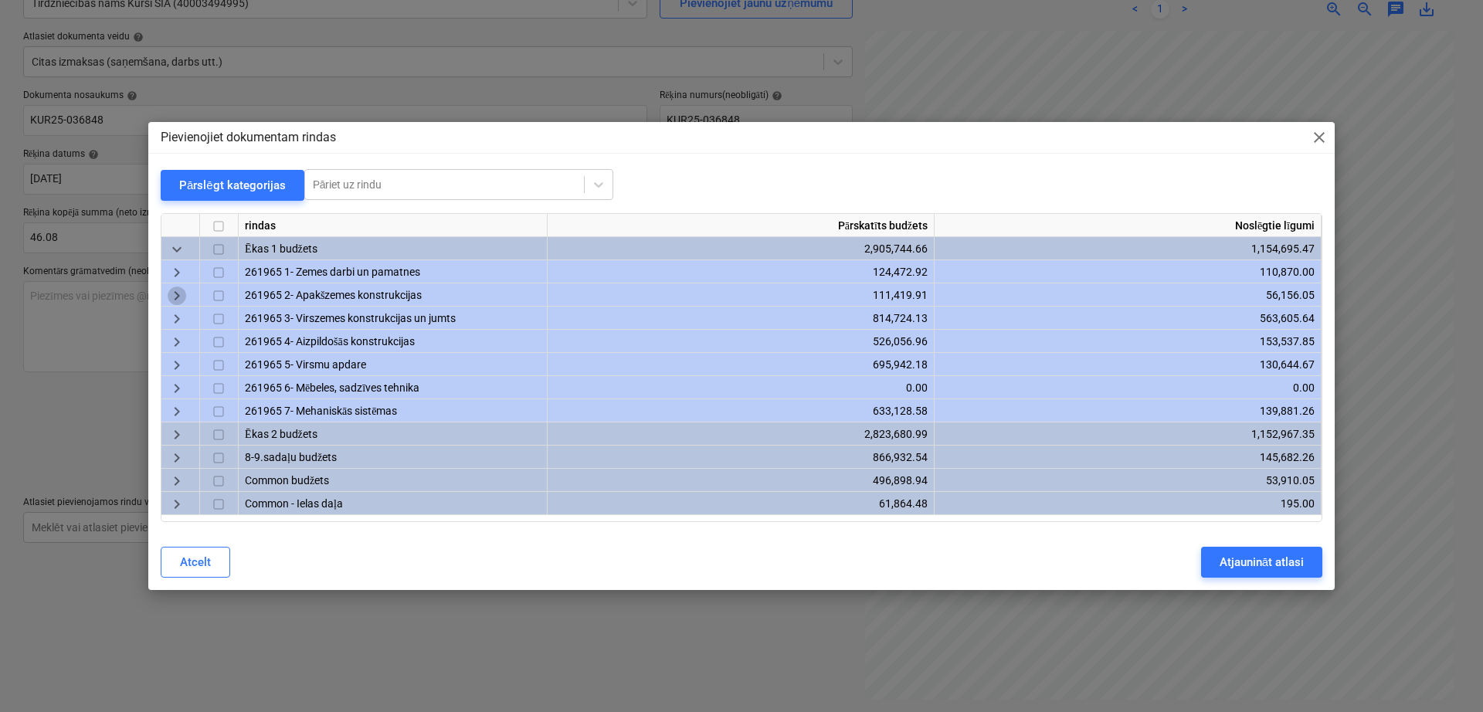
click at [168, 295] on span "keyboard_arrow_right" at bounding box center [177, 296] width 19 height 19
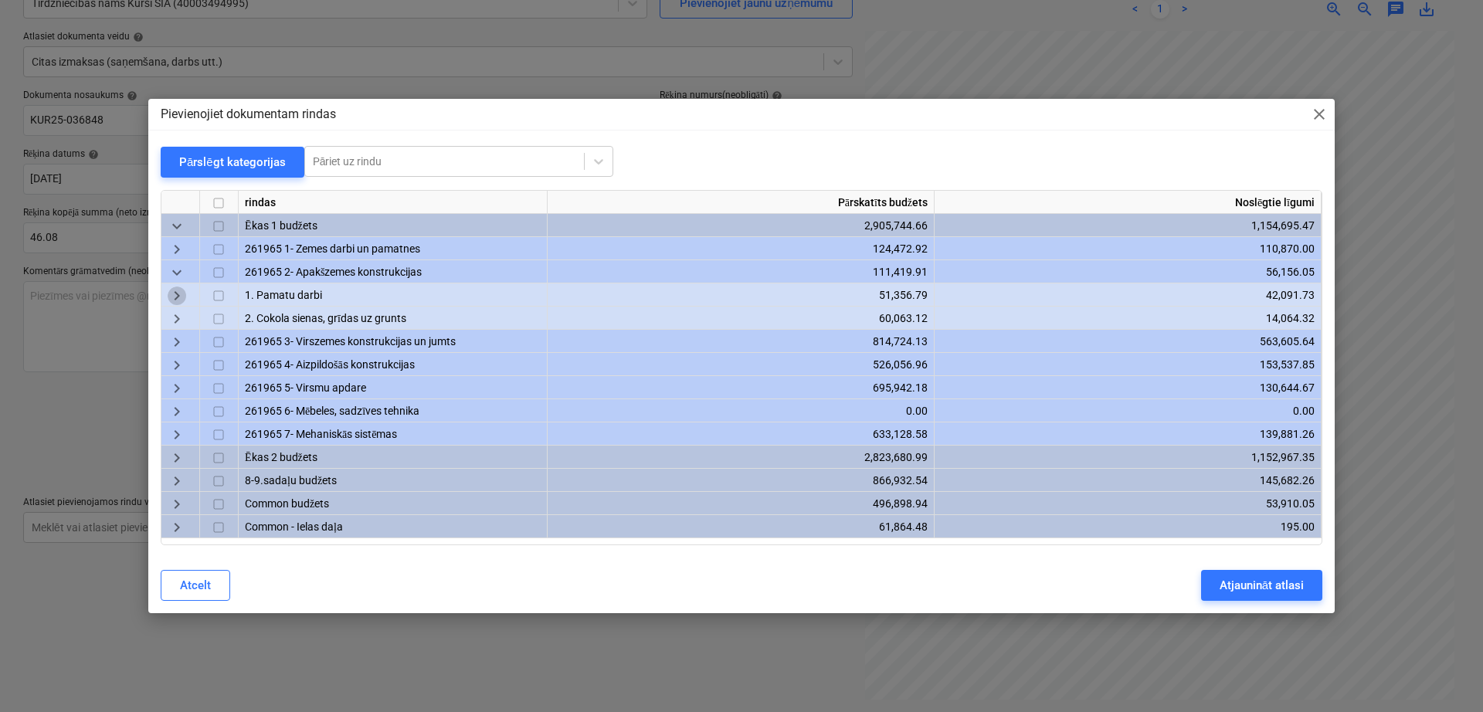
click at [178, 293] on span "keyboard_arrow_right" at bounding box center [177, 296] width 19 height 19
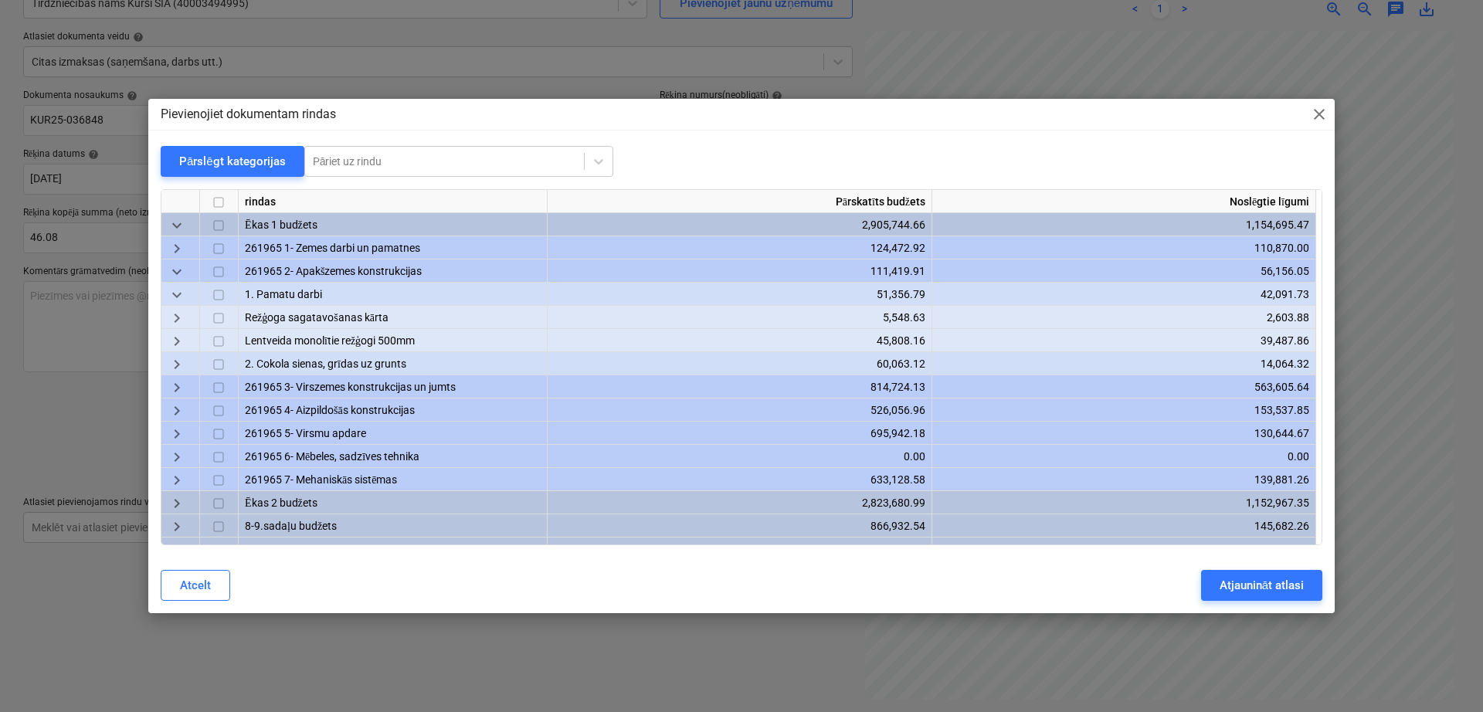
click at [178, 336] on span "keyboard_arrow_right" at bounding box center [177, 342] width 19 height 19
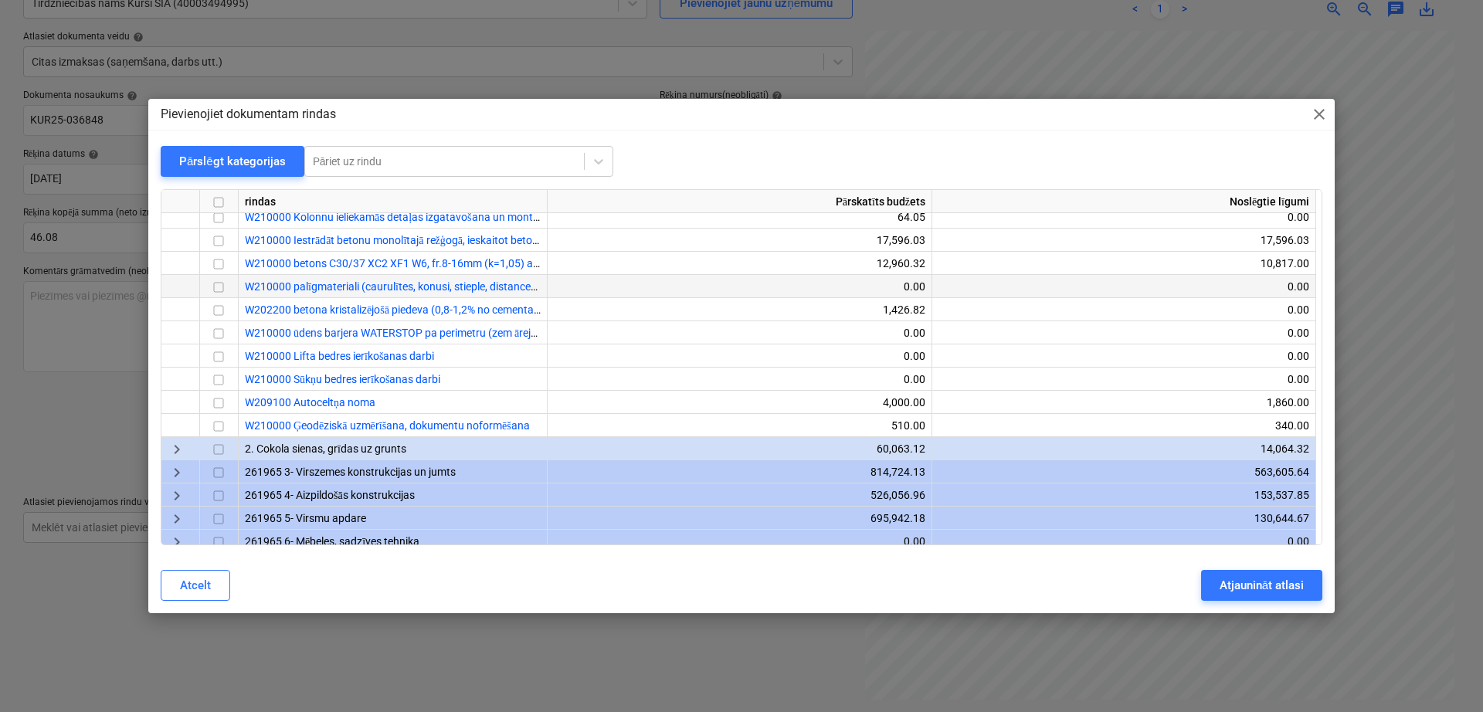
scroll to position [257, 0]
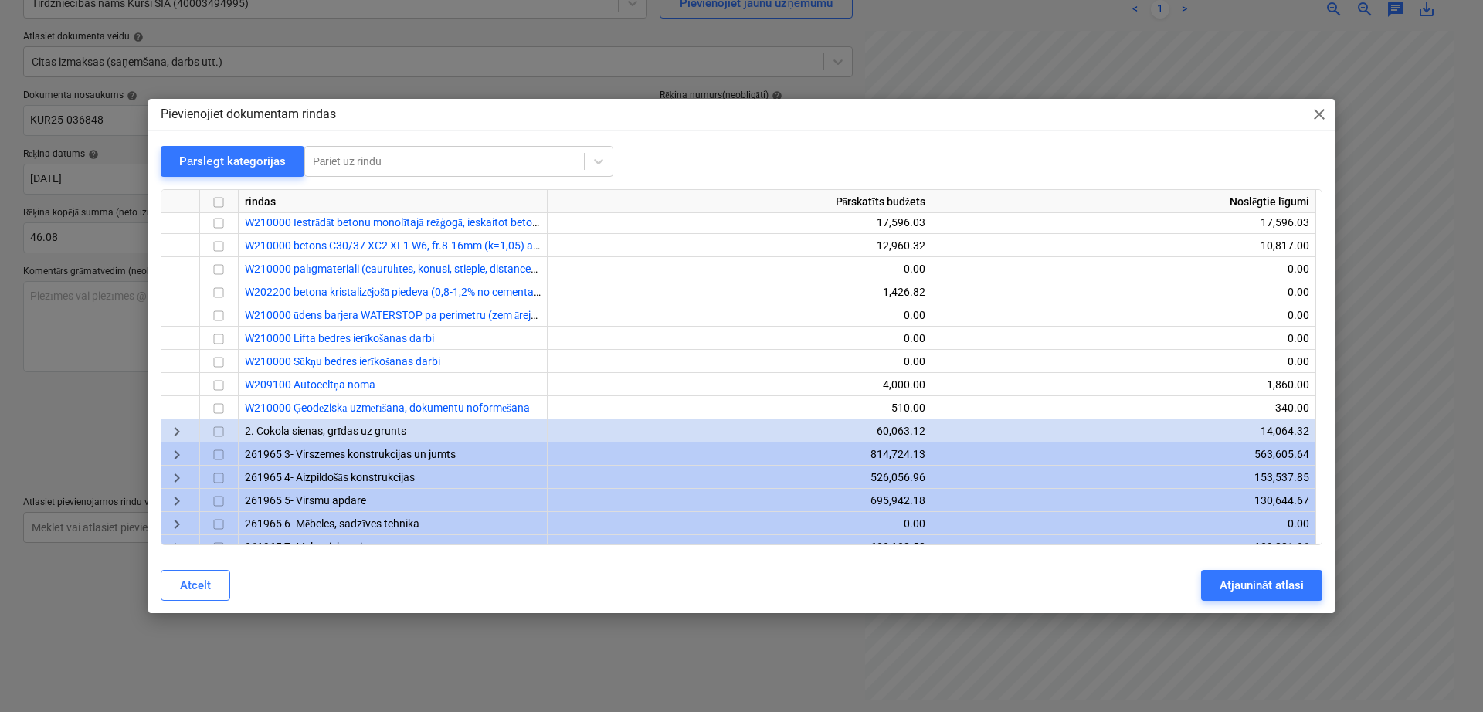
click at [172, 436] on span "keyboard_arrow_right" at bounding box center [177, 432] width 19 height 19
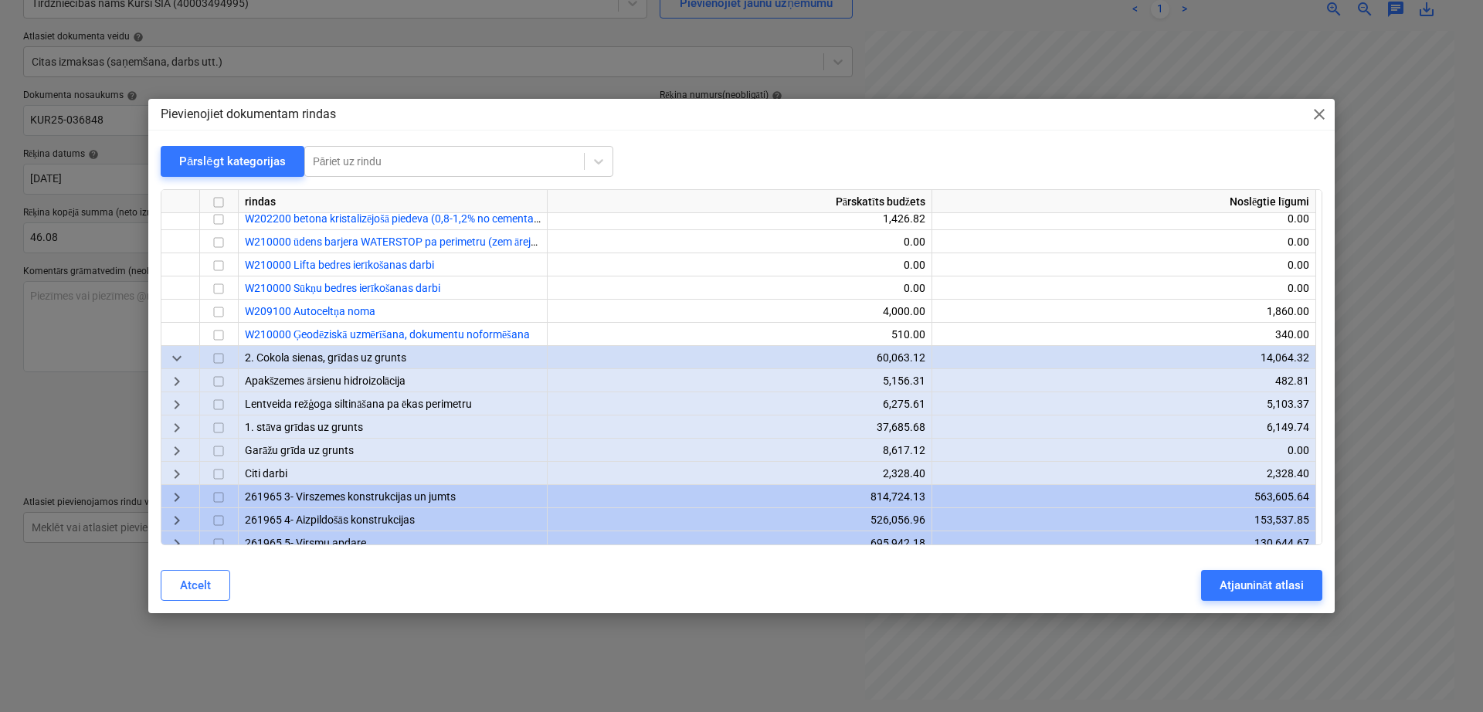
scroll to position [386, 0]
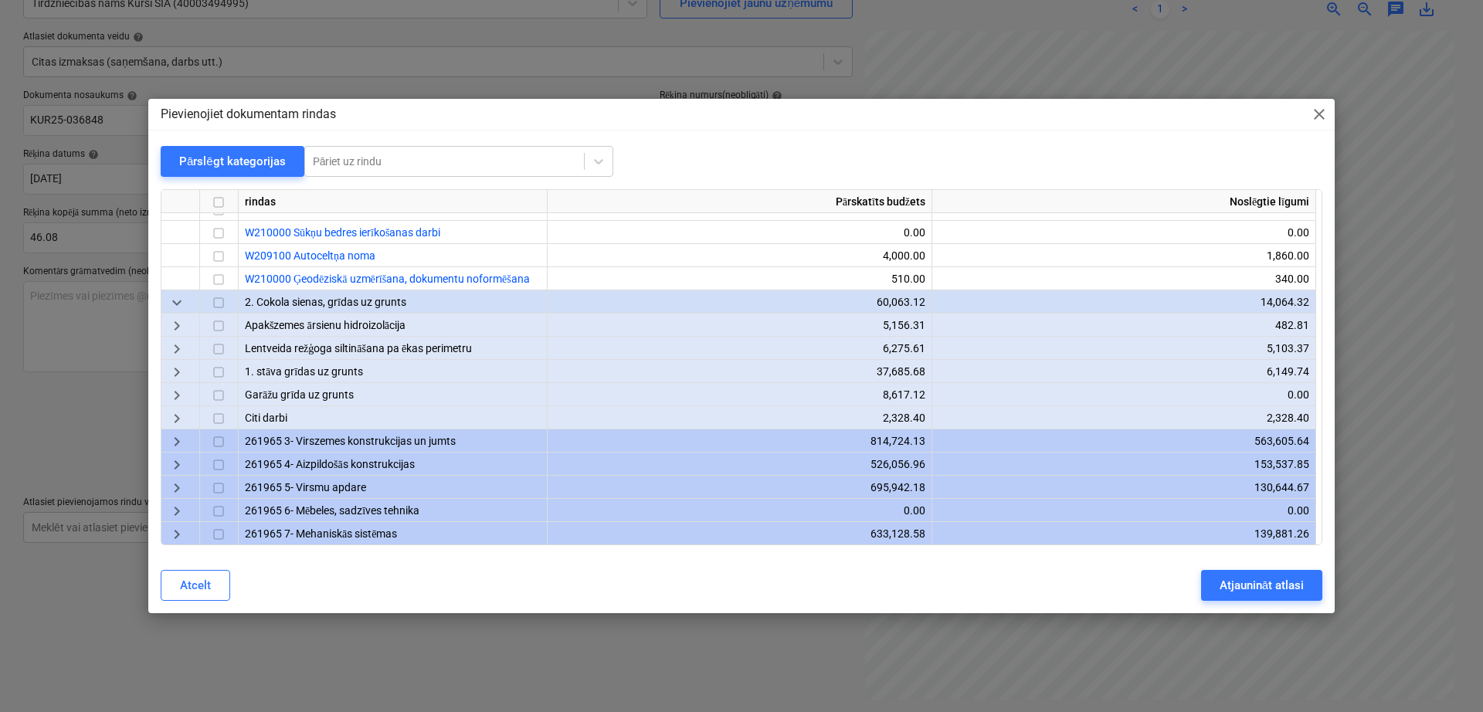
click at [178, 327] on span "keyboard_arrow_right" at bounding box center [177, 326] width 19 height 19
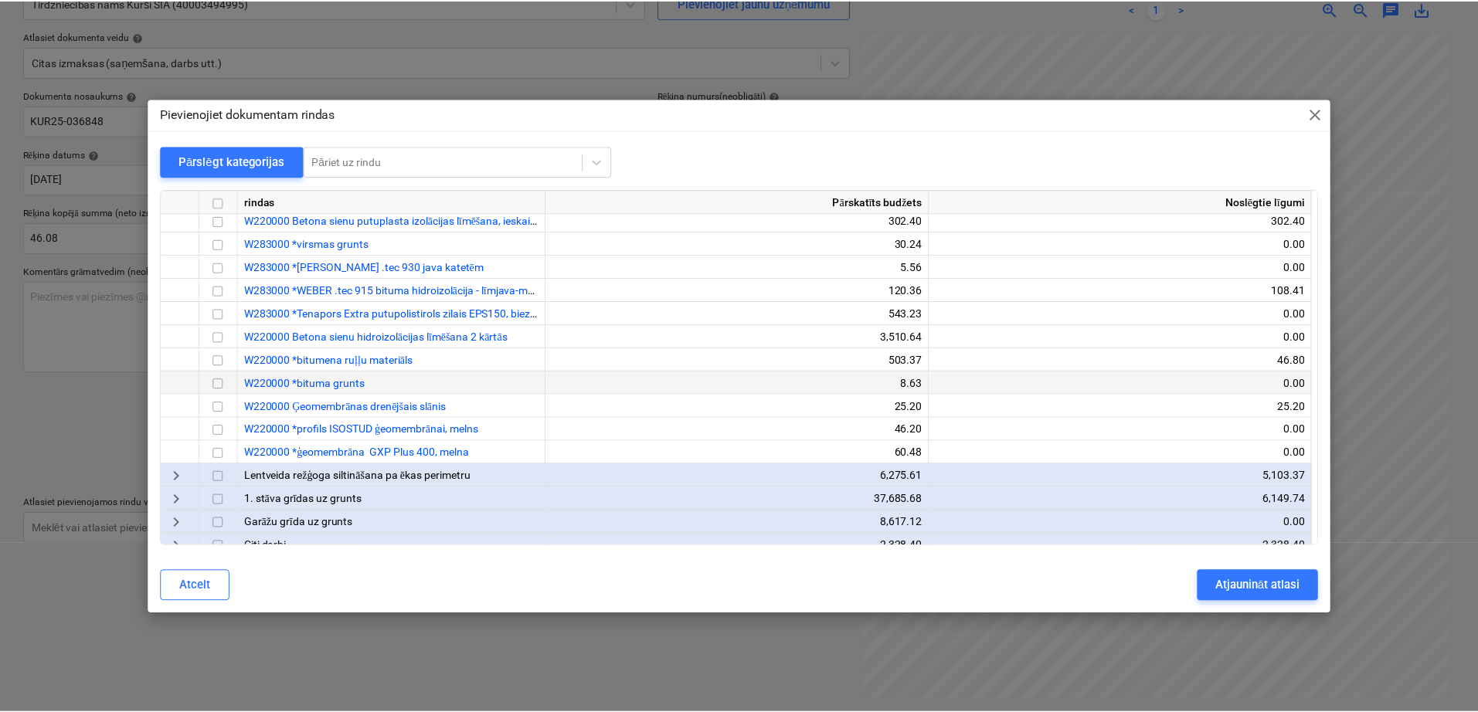
scroll to position [515, 0]
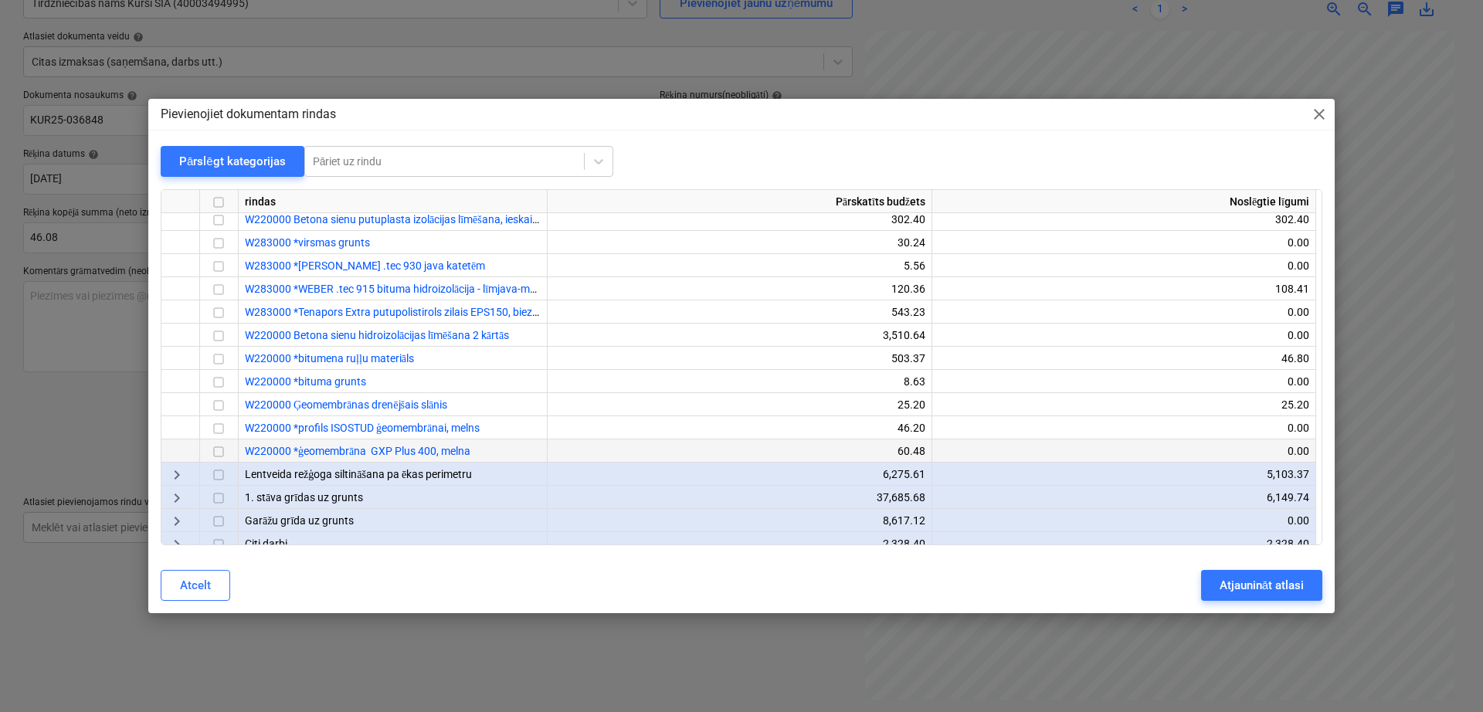
click at [221, 454] on input "checkbox" at bounding box center [218, 452] width 19 height 19
click at [1260, 592] on div "Atjaunināt atlasi" at bounding box center [1262, 585] width 84 height 20
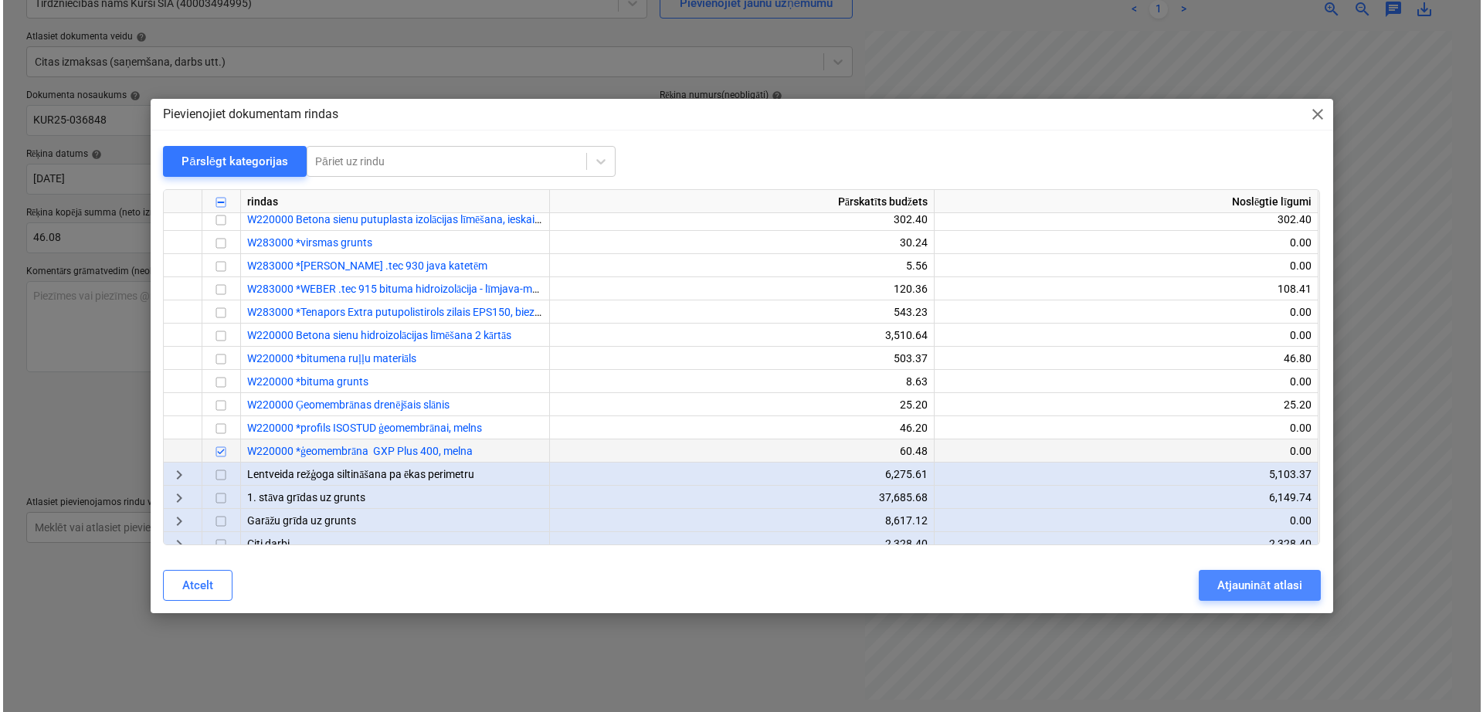
scroll to position [144, 146]
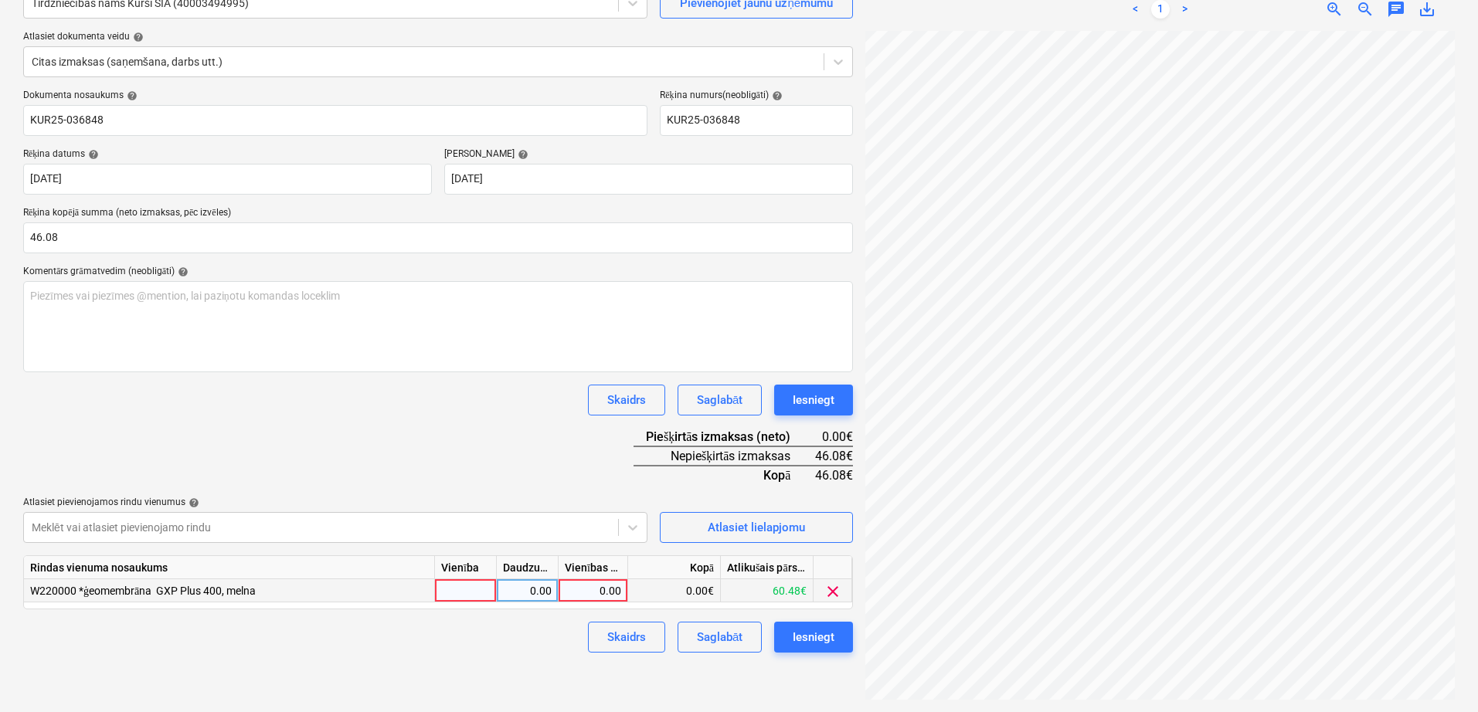
click at [601, 591] on div "0.00" at bounding box center [593, 590] width 56 height 23
type input "46.08"
click at [548, 399] on div "Skaidrs Saglabāt Iesniegt" at bounding box center [438, 400] width 830 height 31
click at [824, 640] on div "Iesniegt" at bounding box center [814, 637] width 42 height 20
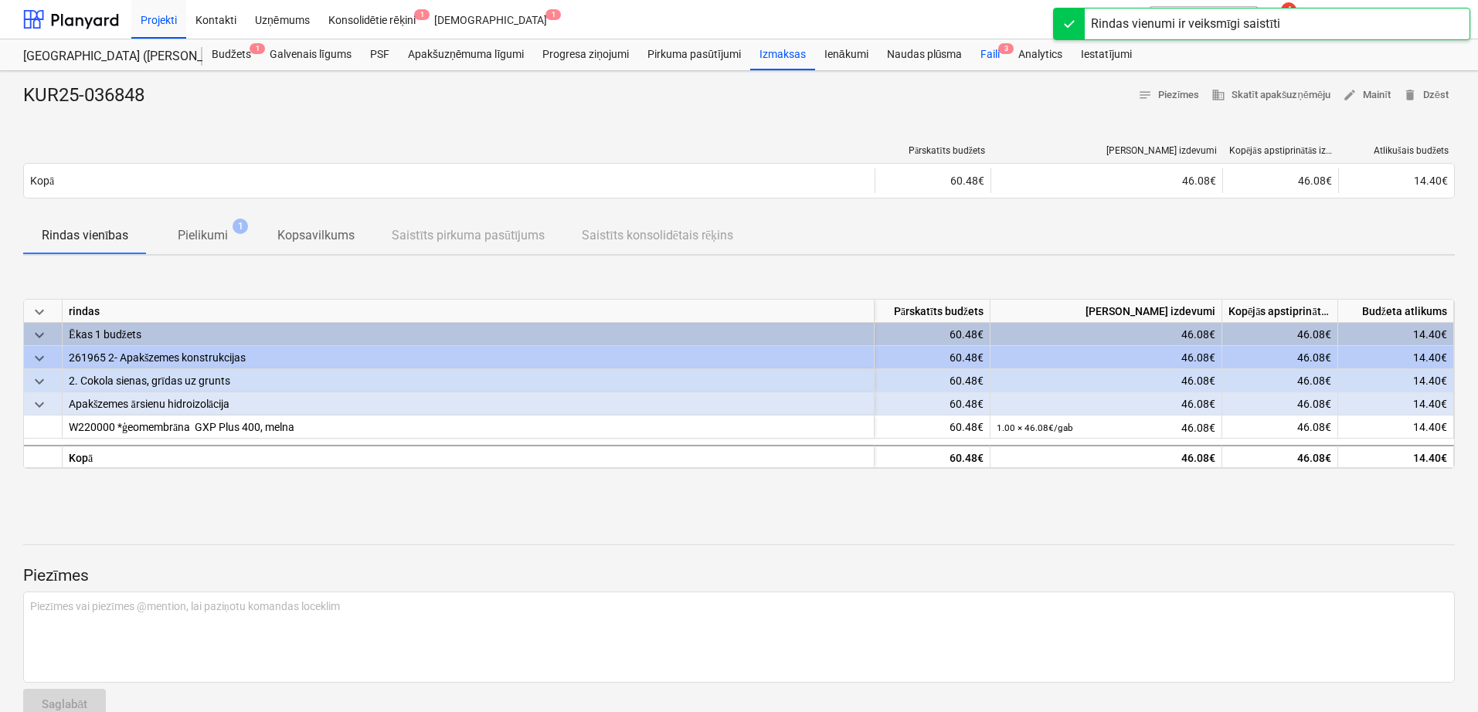
click at [987, 51] on div "Faili 3" at bounding box center [990, 54] width 38 height 31
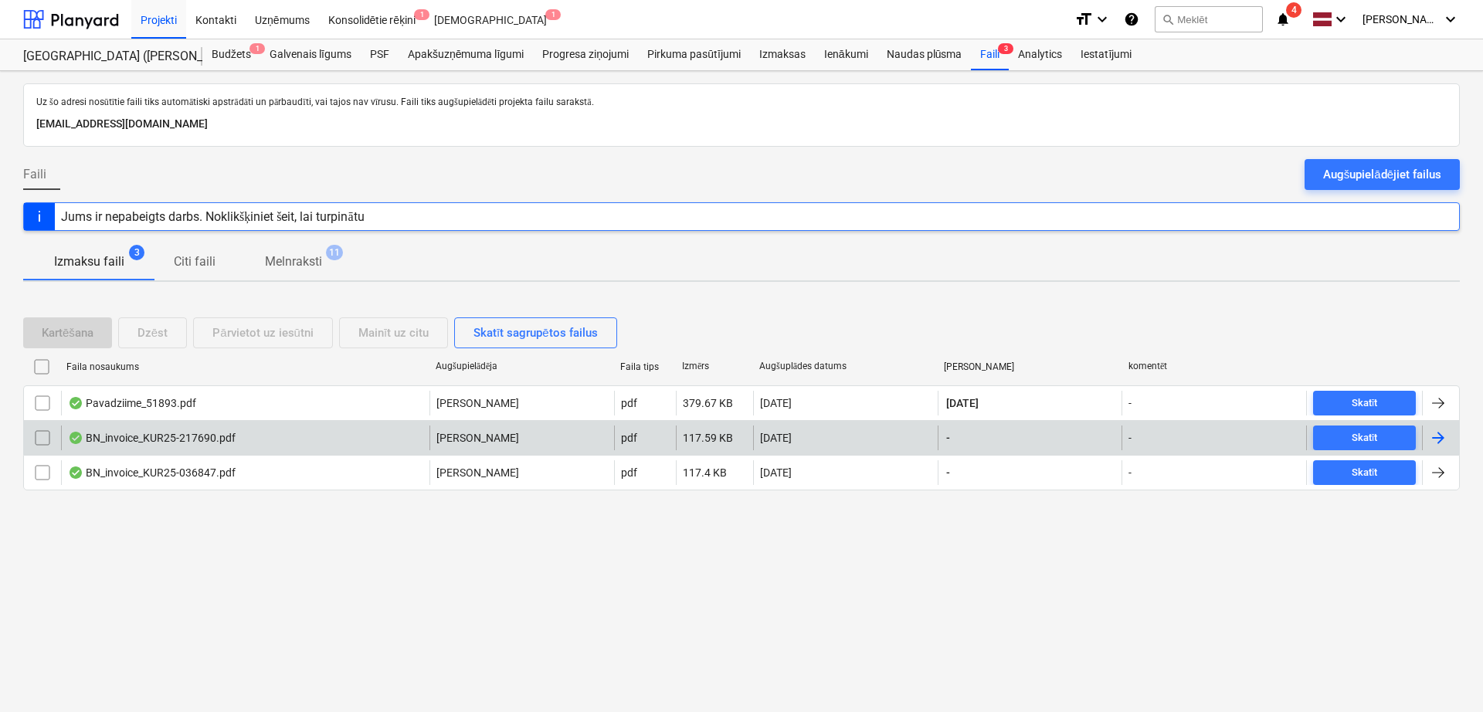
click at [1458, 443] on div at bounding box center [1440, 438] width 37 height 25
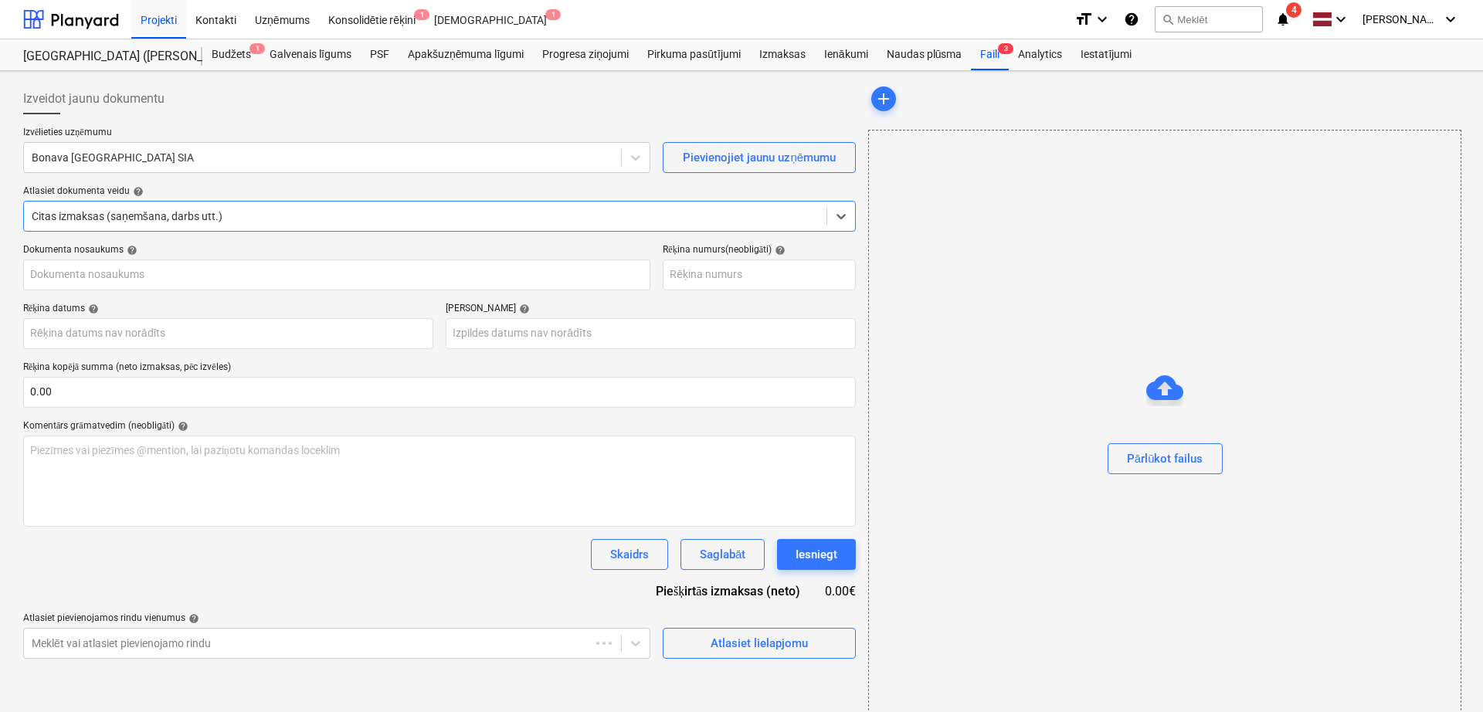
type input "KUR25-217690"
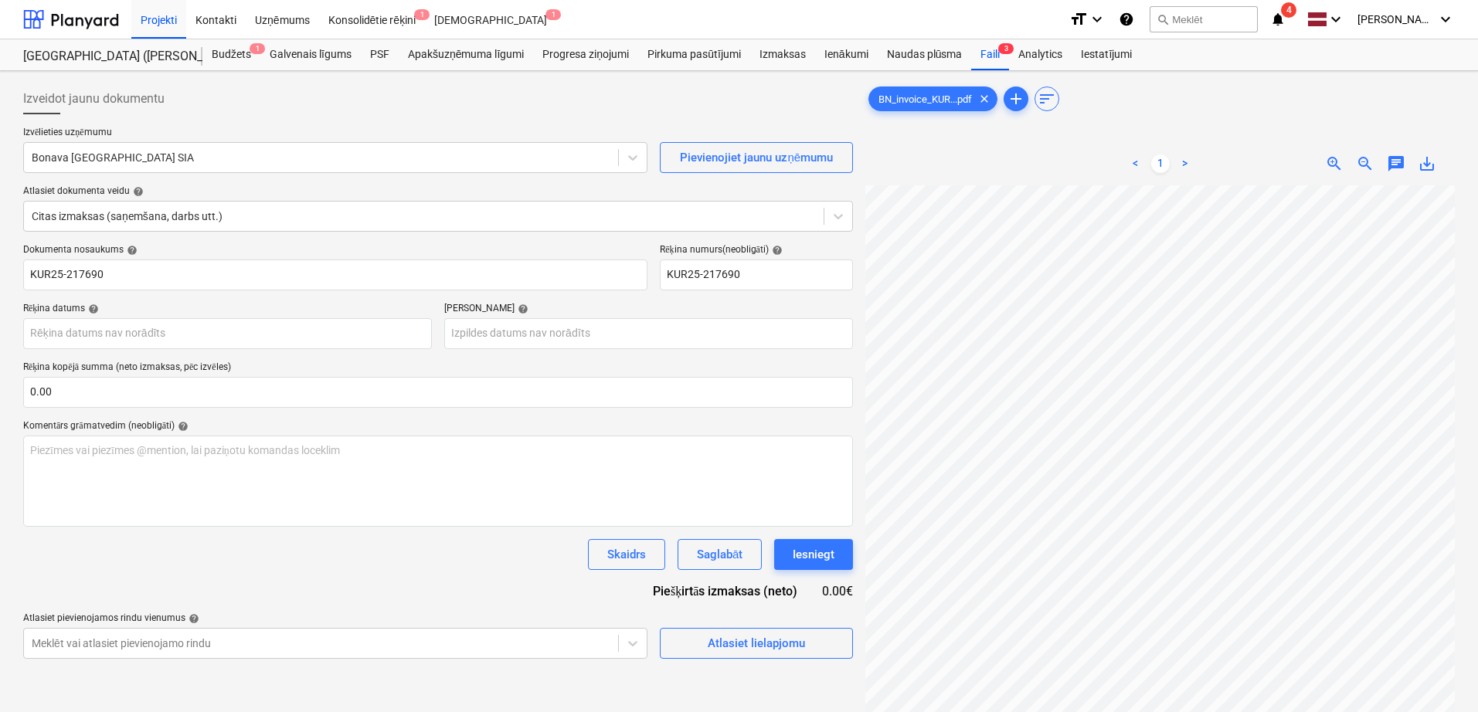
scroll to position [200, 142]
click at [192, 153] on div at bounding box center [321, 157] width 579 height 15
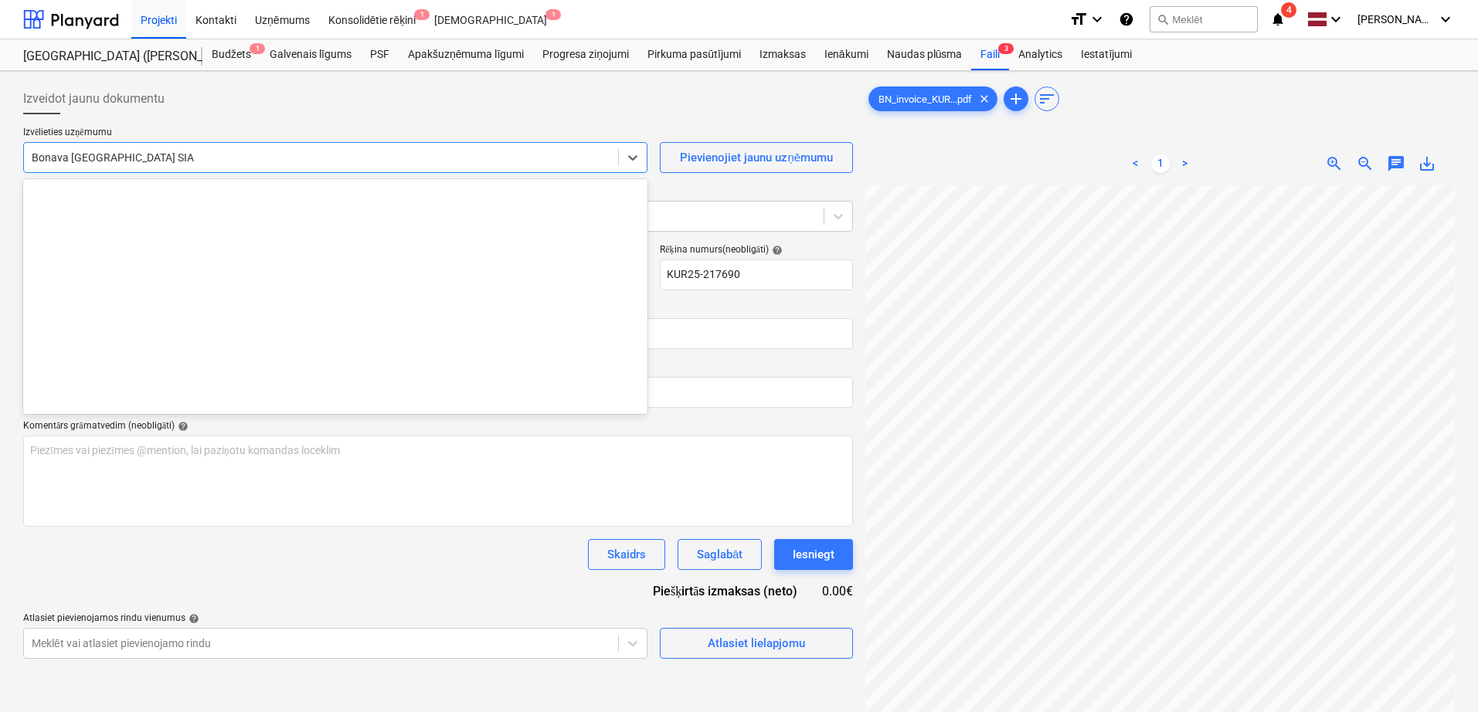
scroll to position [2839, 0]
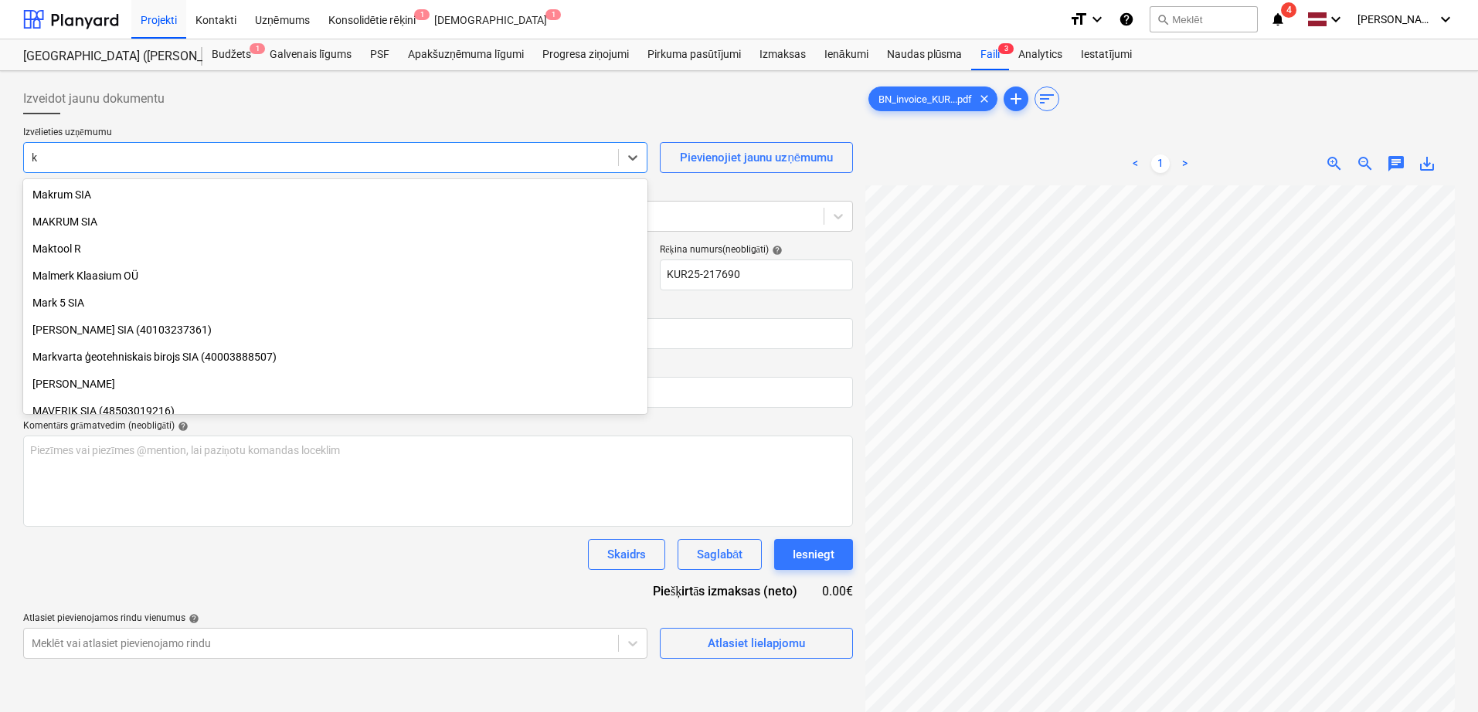
type input "ku"
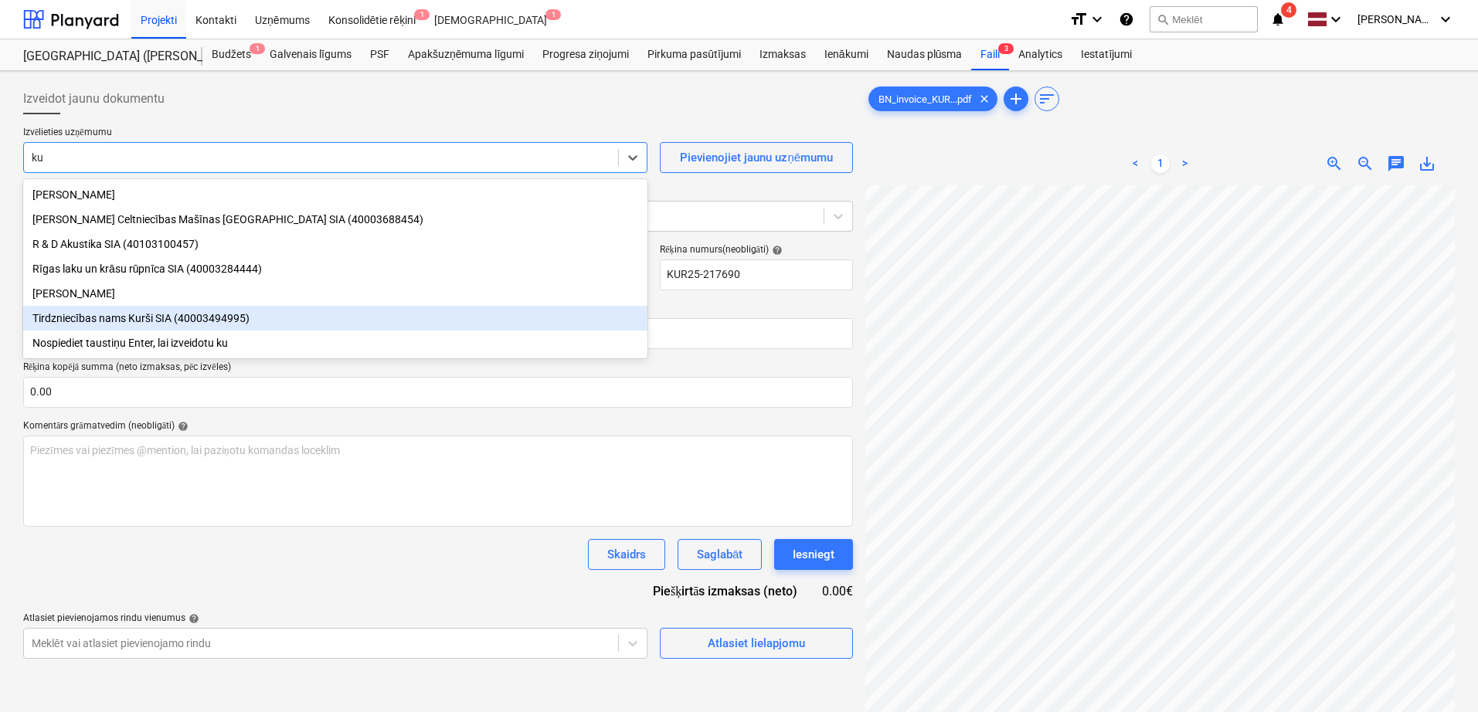
click at [193, 314] on div "Tirdzniecības nams Kurši SIA (40003494995)" at bounding box center [335, 318] width 624 height 25
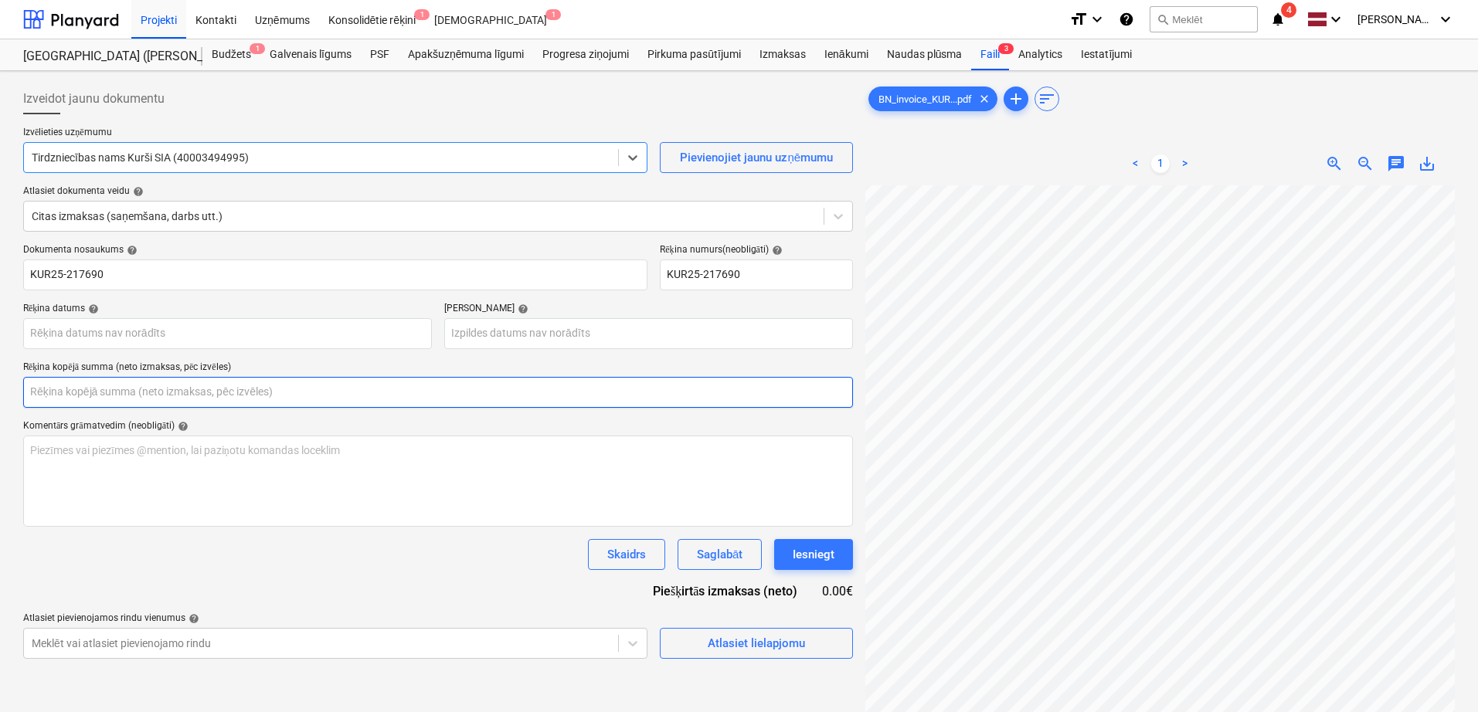
click at [336, 392] on input "text" at bounding box center [438, 392] width 830 height 31
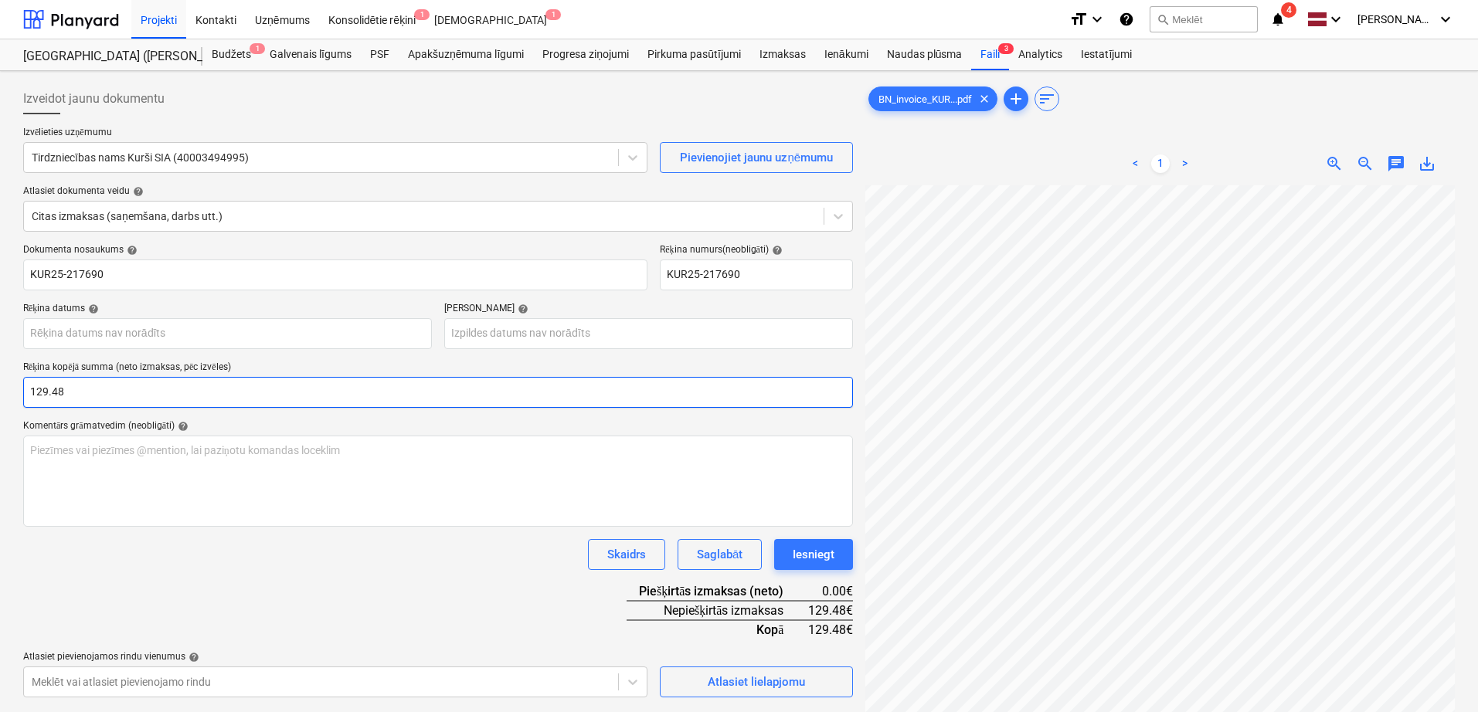
type input "129.48"
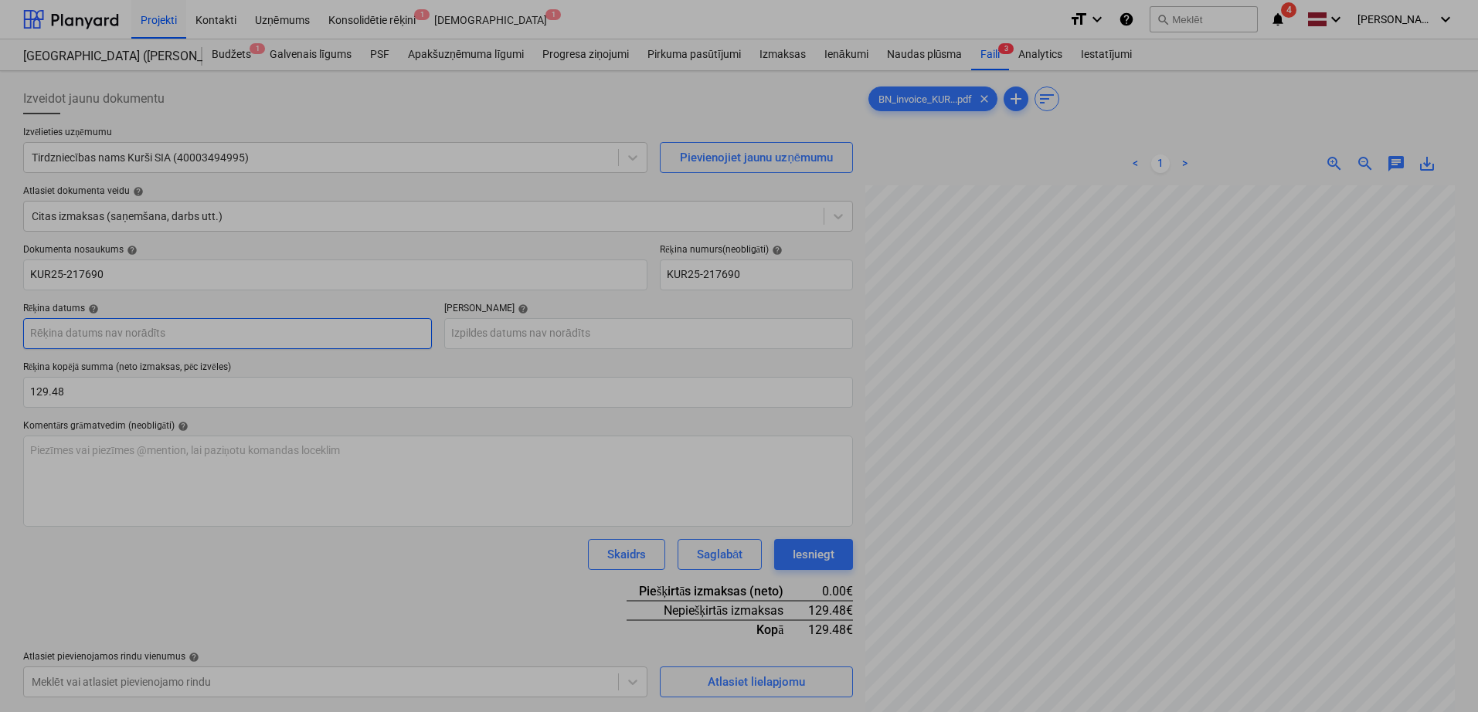
click at [343, 337] on body "Projekti Kontakti Uzņēmums Konsolidētie rēķini 1 Iesūtne 1 format_size keyboard…" at bounding box center [739, 356] width 1478 height 712
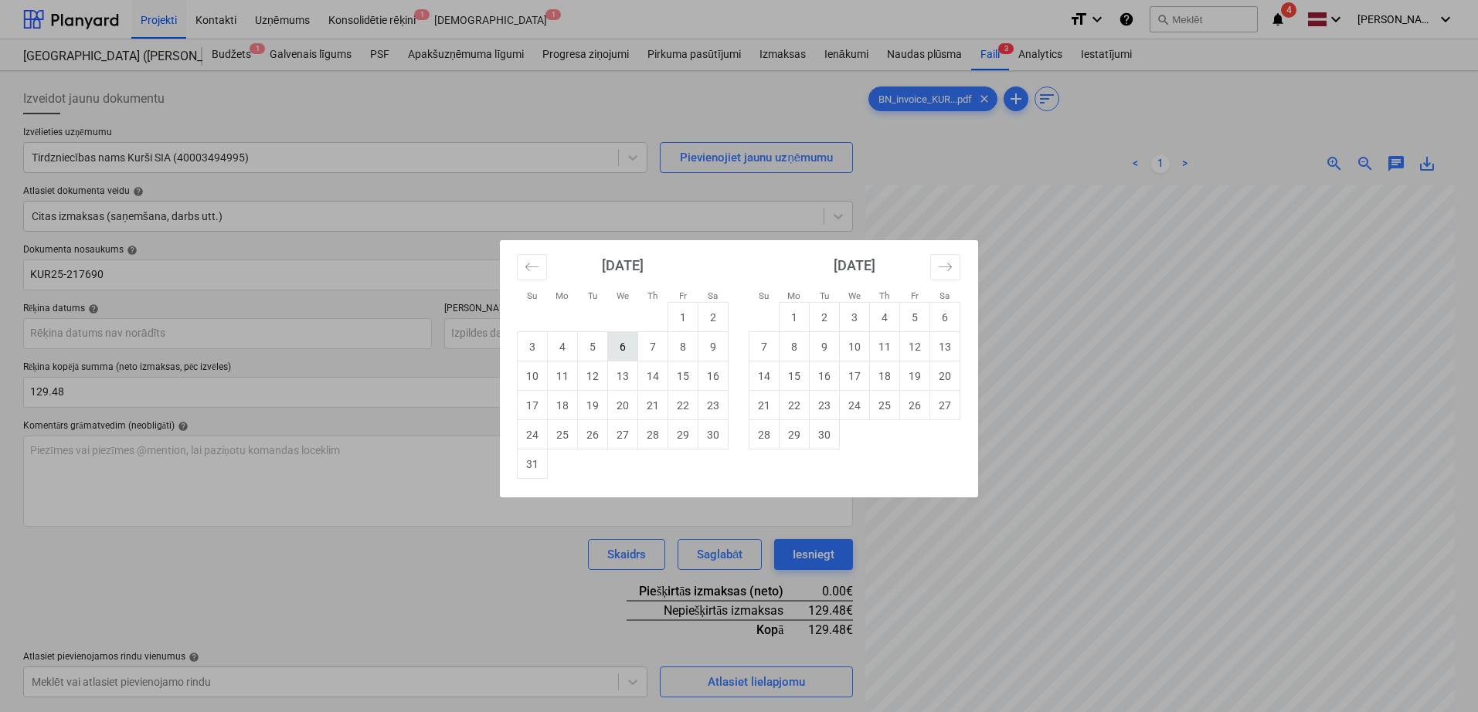
click at [619, 351] on td "6" at bounding box center [623, 346] width 30 height 29
type input "[DATE]"
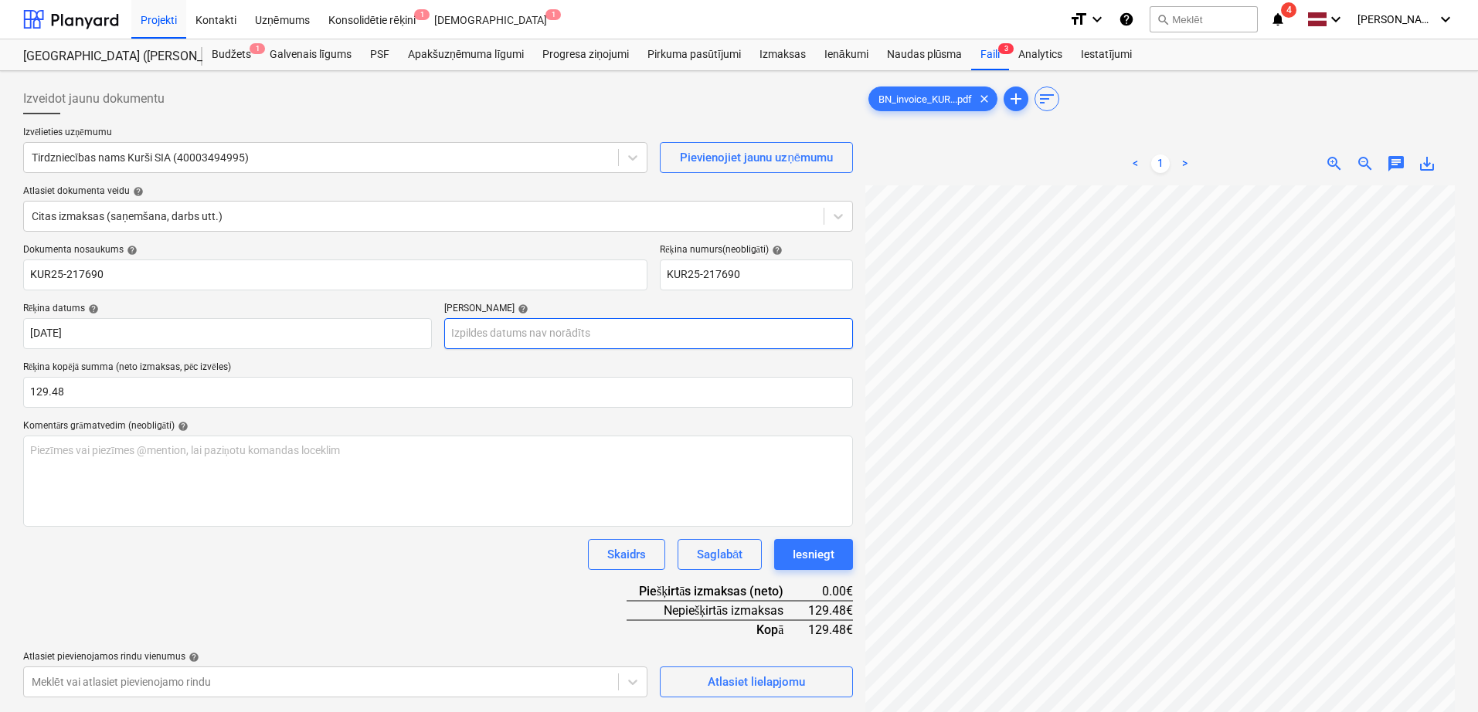
click at [618, 340] on body "Projekti Kontakti Uzņēmums Konsolidētie rēķini 1 Iesūtne 1 format_size keyboard…" at bounding box center [739, 356] width 1478 height 712
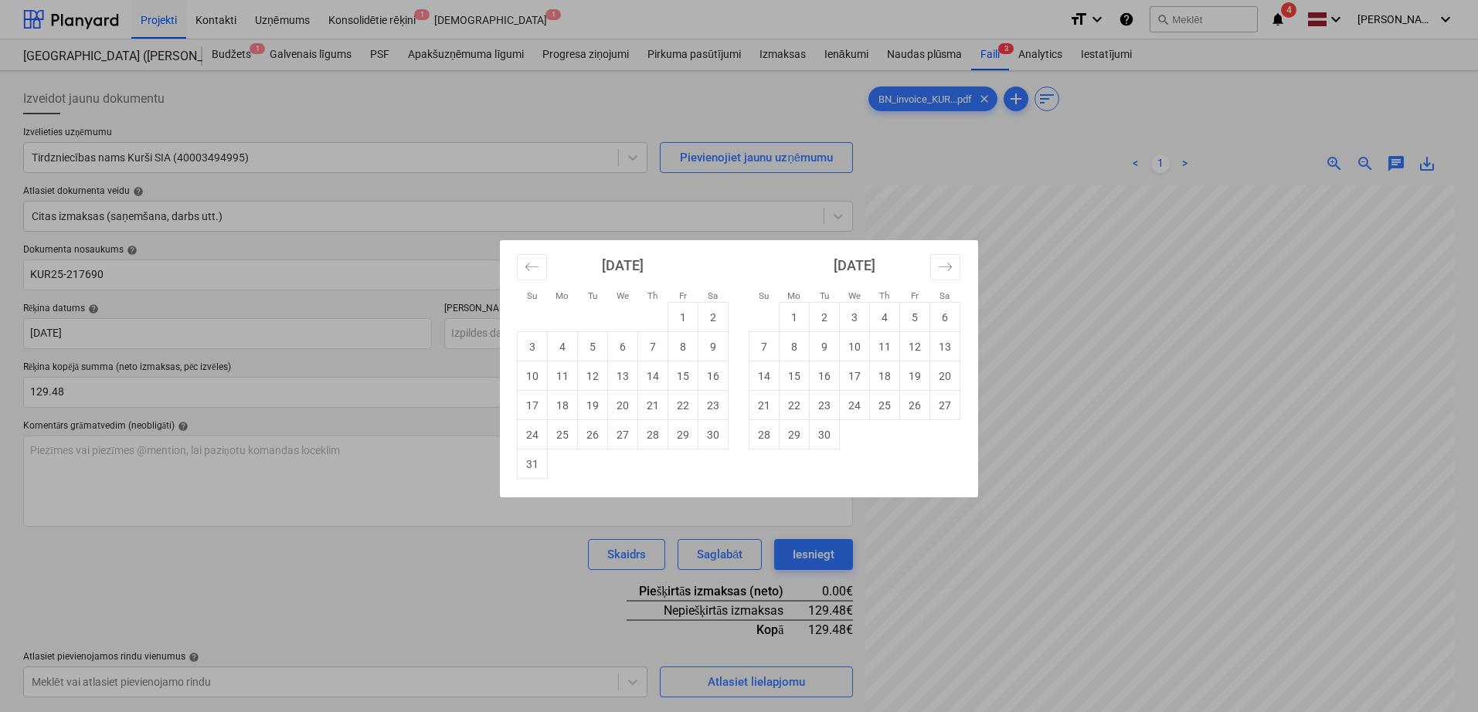
drag, startPoint x: 769, startPoint y: 266, endPoint x: 711, endPoint y: 263, distance: 58.0
click at [711, 263] on div "[DATE] 1 2 3 4 5 6 7 8 9 10 11 12 13 14 15 16 17 18 19 20 21 22 23 24 25 26 27 …" at bounding box center [970, 359] width 927 height 239
drag, startPoint x: 1125, startPoint y: 293, endPoint x: 1135, endPoint y: 293, distance: 10.0
click at [1135, 293] on div "Su Mo Tu We Th Fr Sa Su Mo Tu We Th Fr Sa [DATE] 1 2 3 4 5 6 7 8 9 10 11 12 13 …" at bounding box center [739, 356] width 1478 height 712
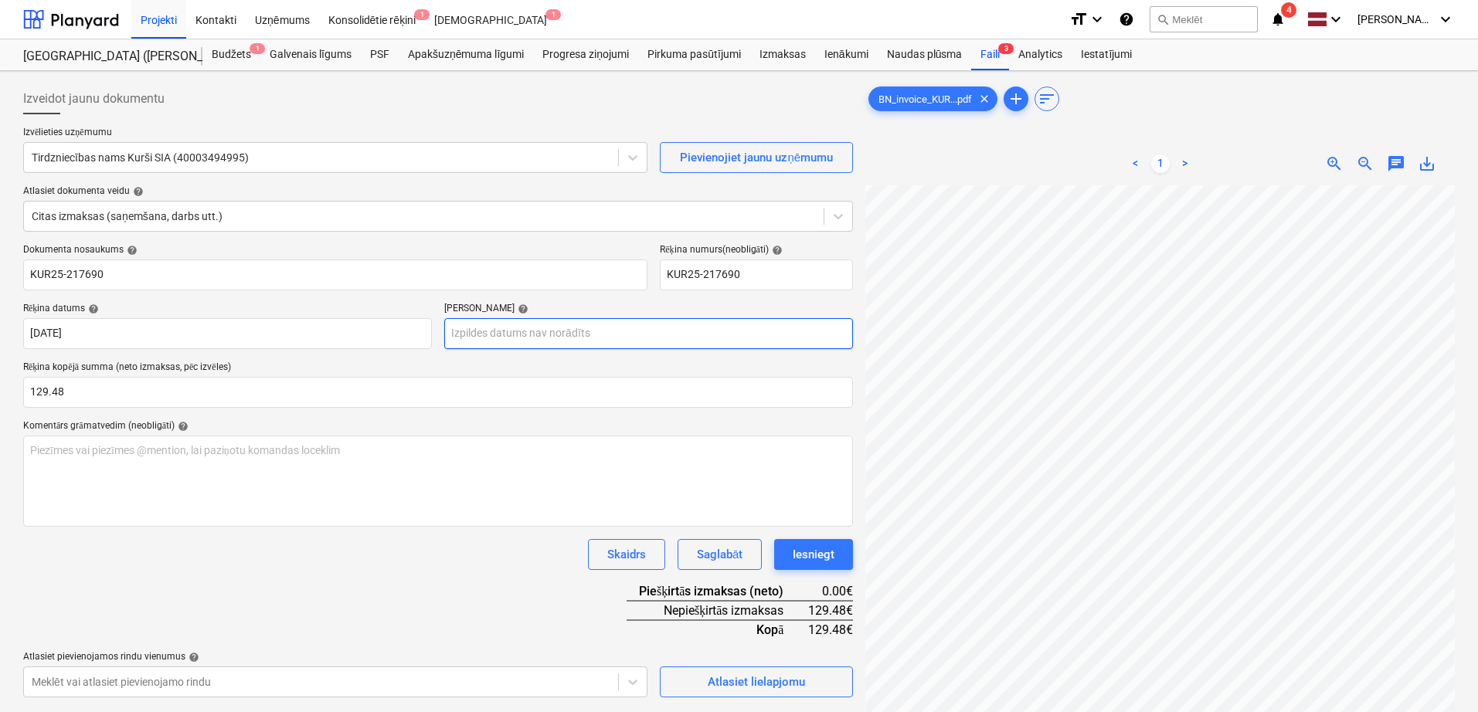
click at [709, 336] on body "Projekti Kontakti Uzņēmums Konsolidētie rēķini 1 Iesūtne 1 format_size keyboard…" at bounding box center [739, 356] width 1478 height 712
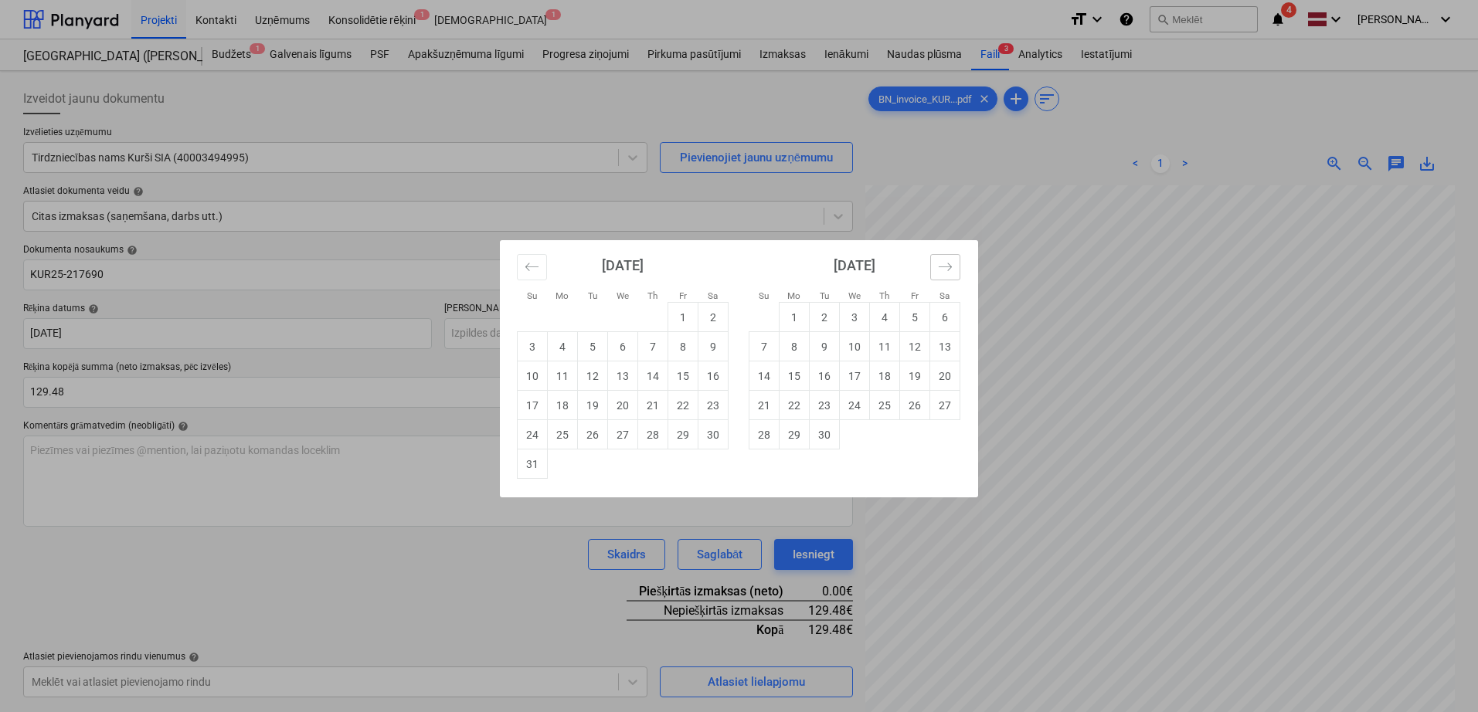
click at [952, 266] on icon "Move forward to switch to the next month." at bounding box center [945, 267] width 15 height 15
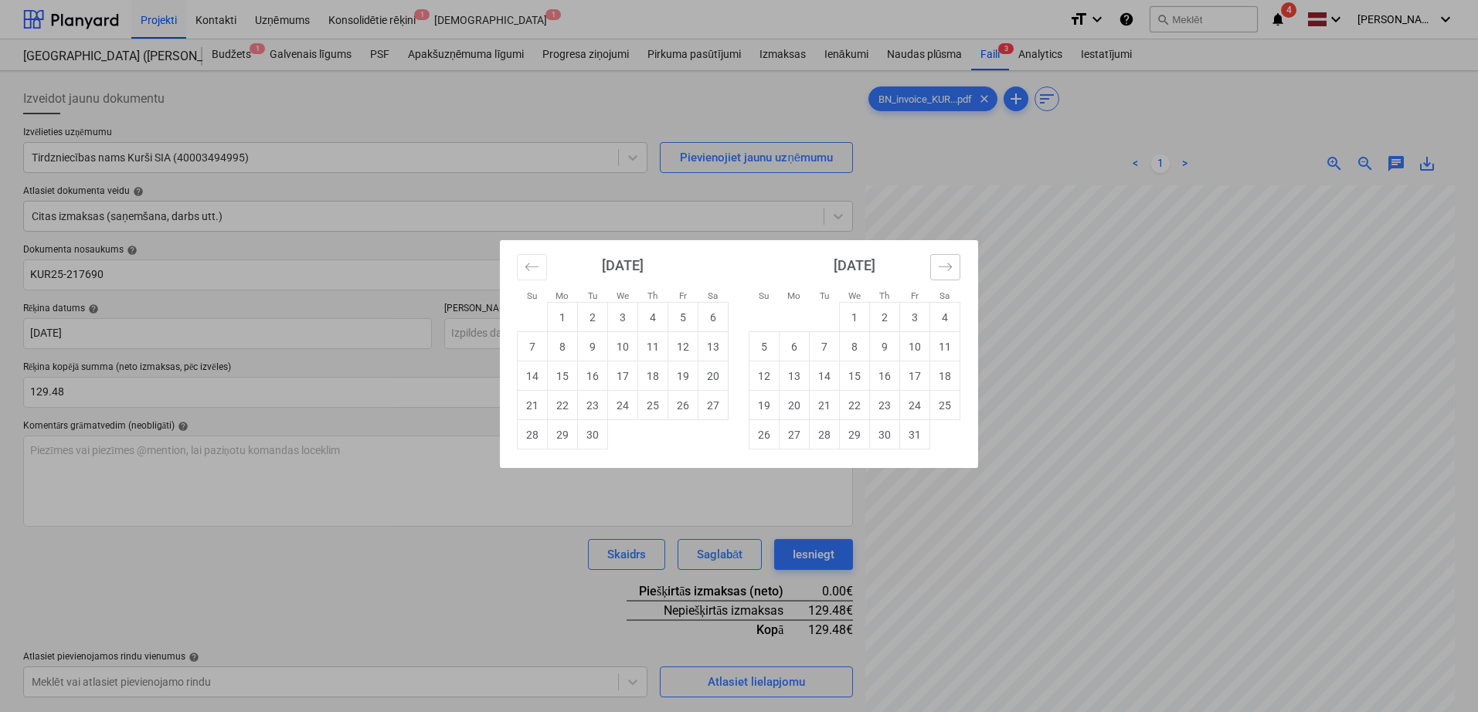
click at [952, 266] on icon "Move forward to switch to the next month." at bounding box center [945, 267] width 15 height 15
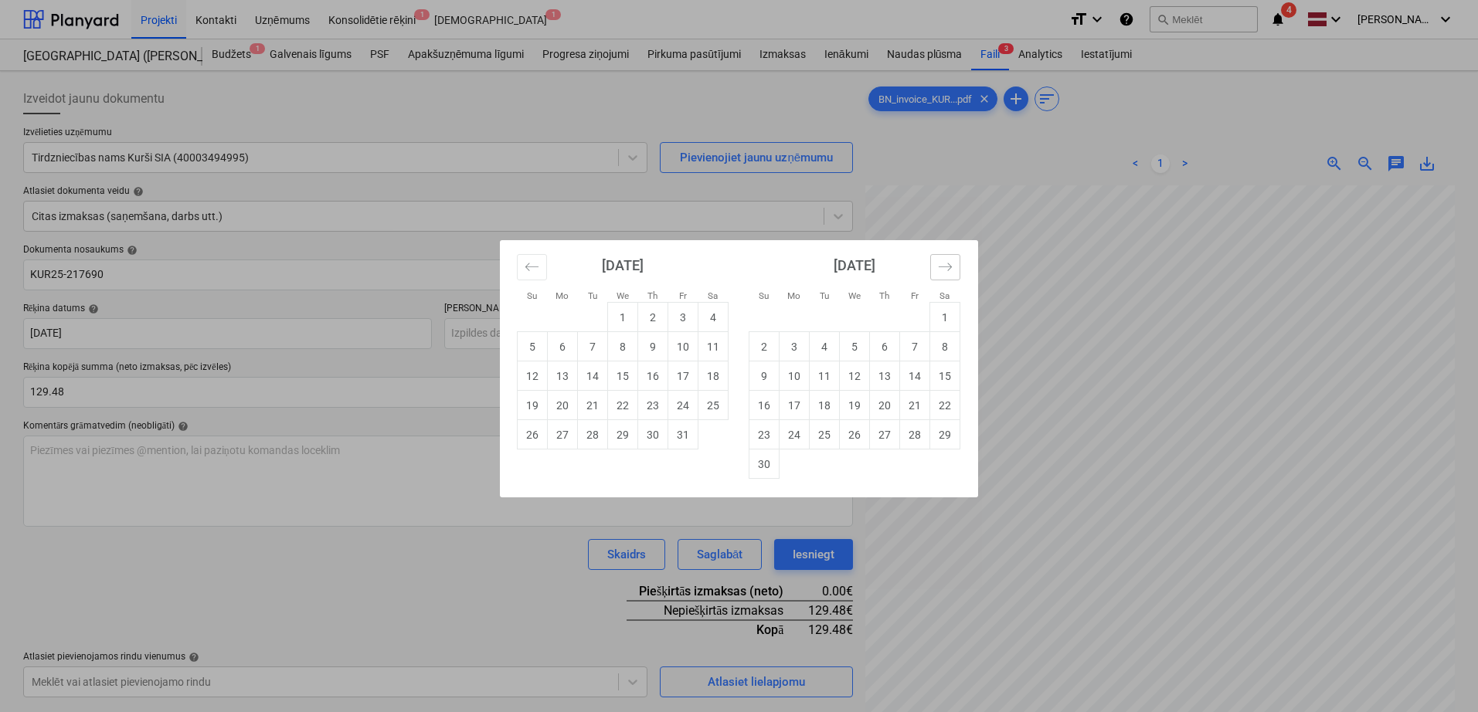
click at [952, 266] on icon "Move forward to switch to the next month." at bounding box center [945, 267] width 15 height 15
click at [883, 324] on td "4" at bounding box center [885, 317] width 30 height 29
type input "[DATE]"
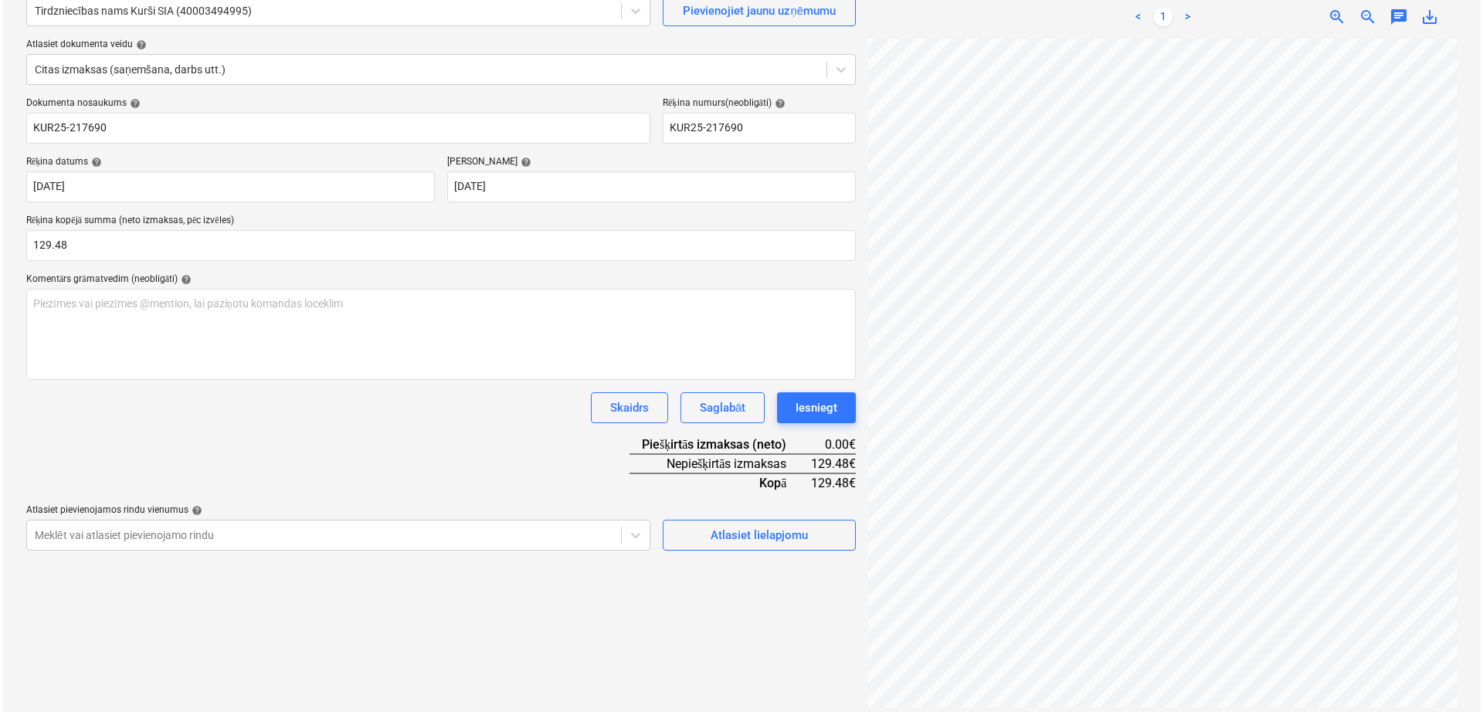
scroll to position [154, 0]
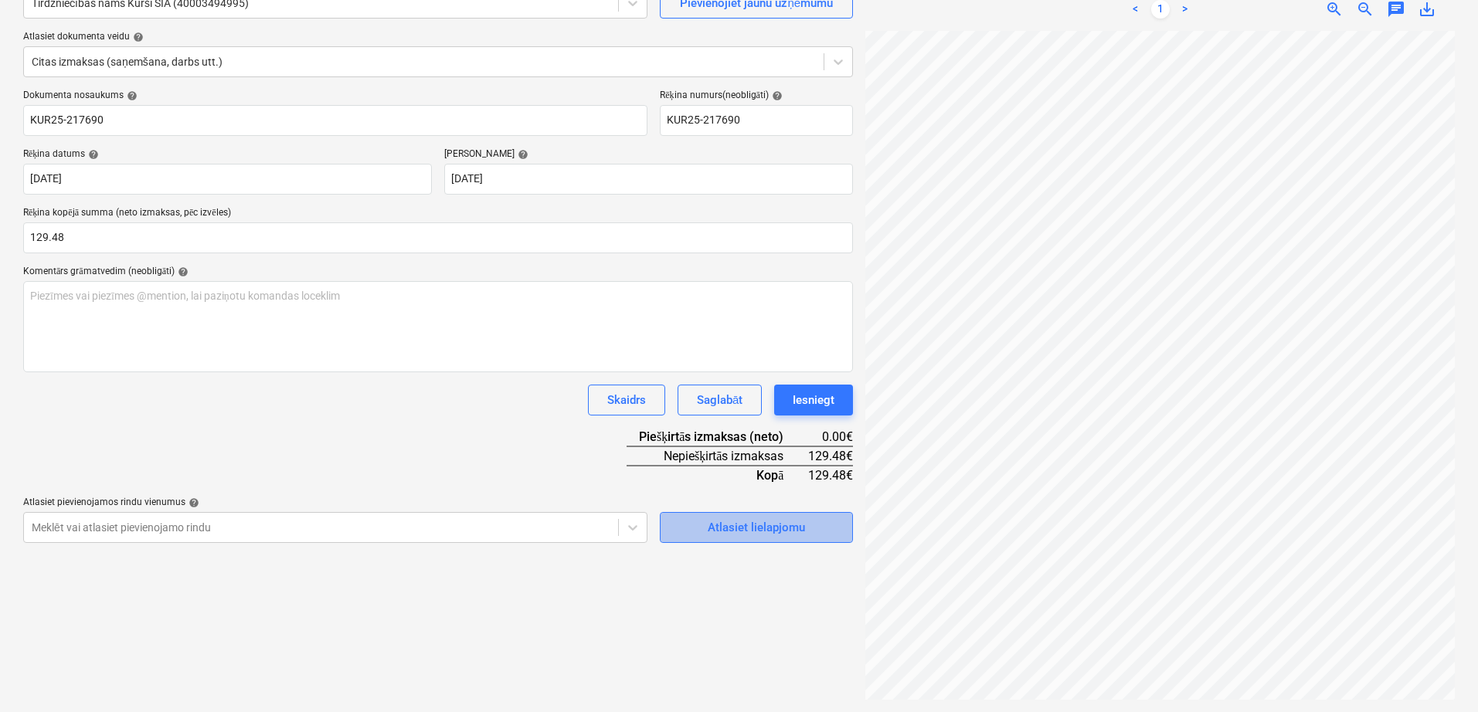
click at [743, 529] on div "Atlasiet lielapjomu" at bounding box center [756, 528] width 97 height 20
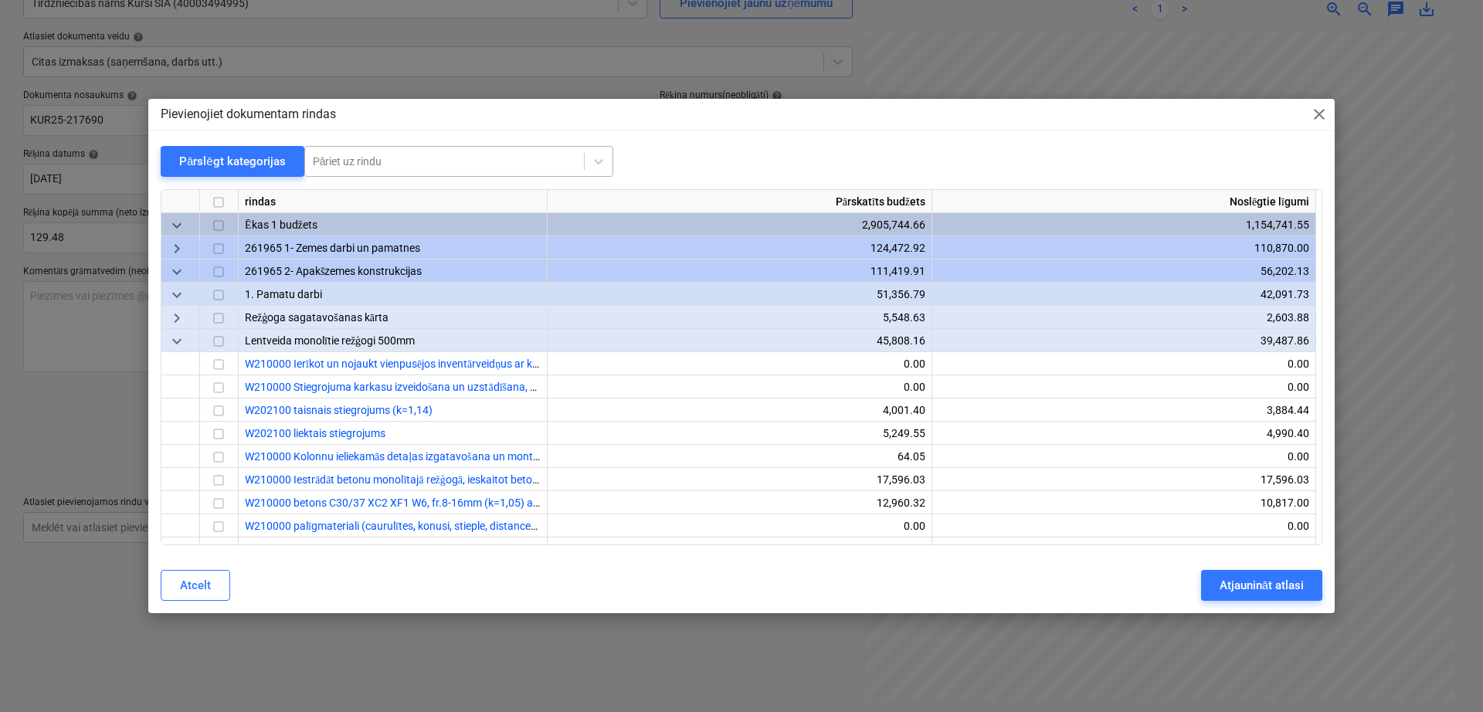
click at [385, 161] on div at bounding box center [444, 161] width 263 height 15
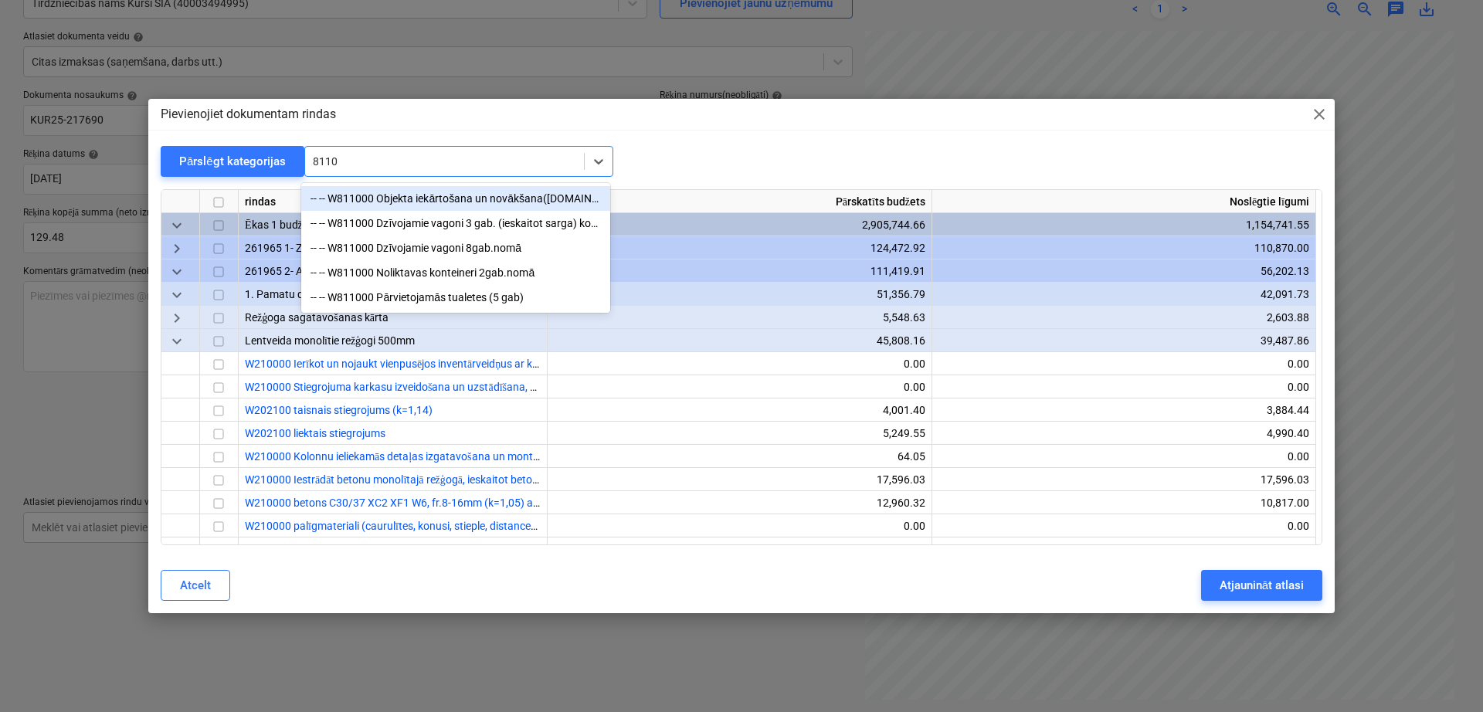
type input "81100"
click at [460, 202] on div "-- -- W811000 Objekta iekārtošana un novākšana([DOMAIN_NAME]. karogs, ugunsdzēs…" at bounding box center [455, 198] width 309 height 25
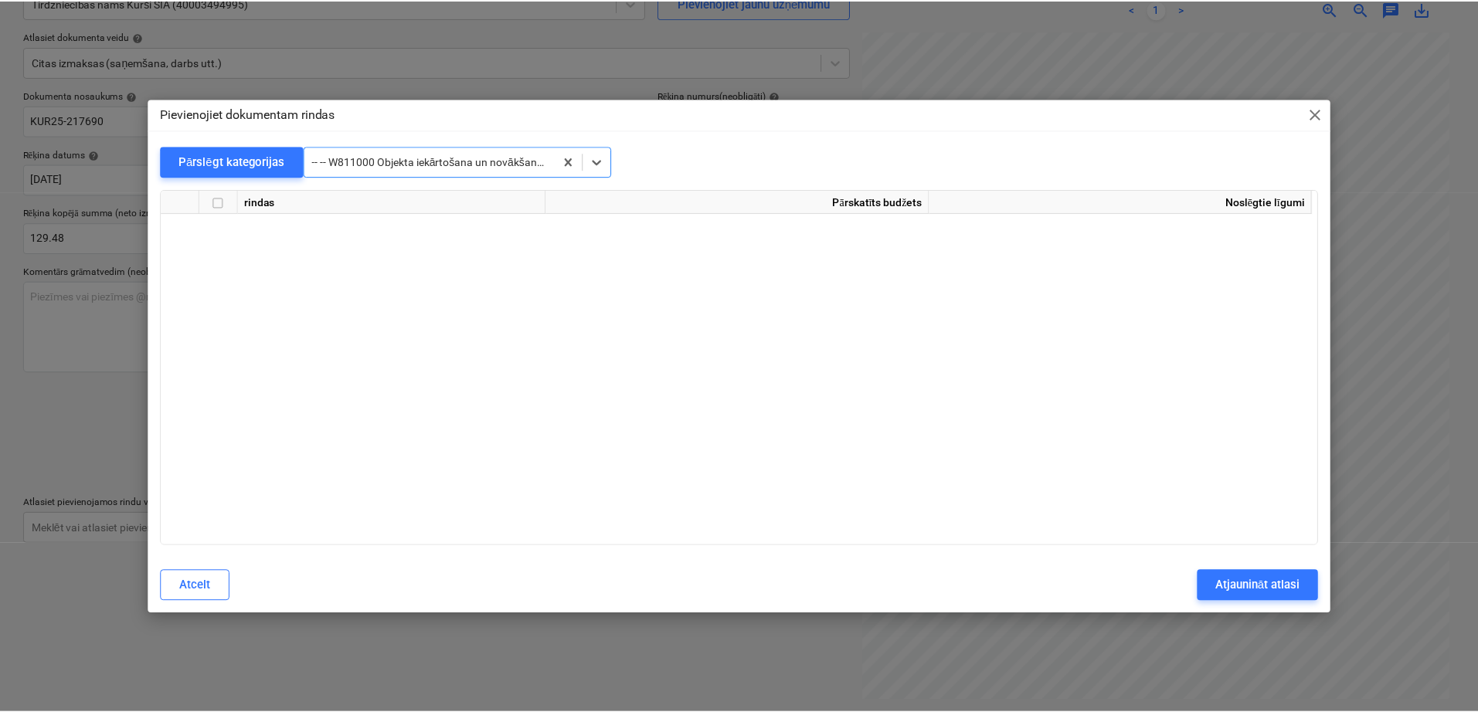
scroll to position [29268, 0]
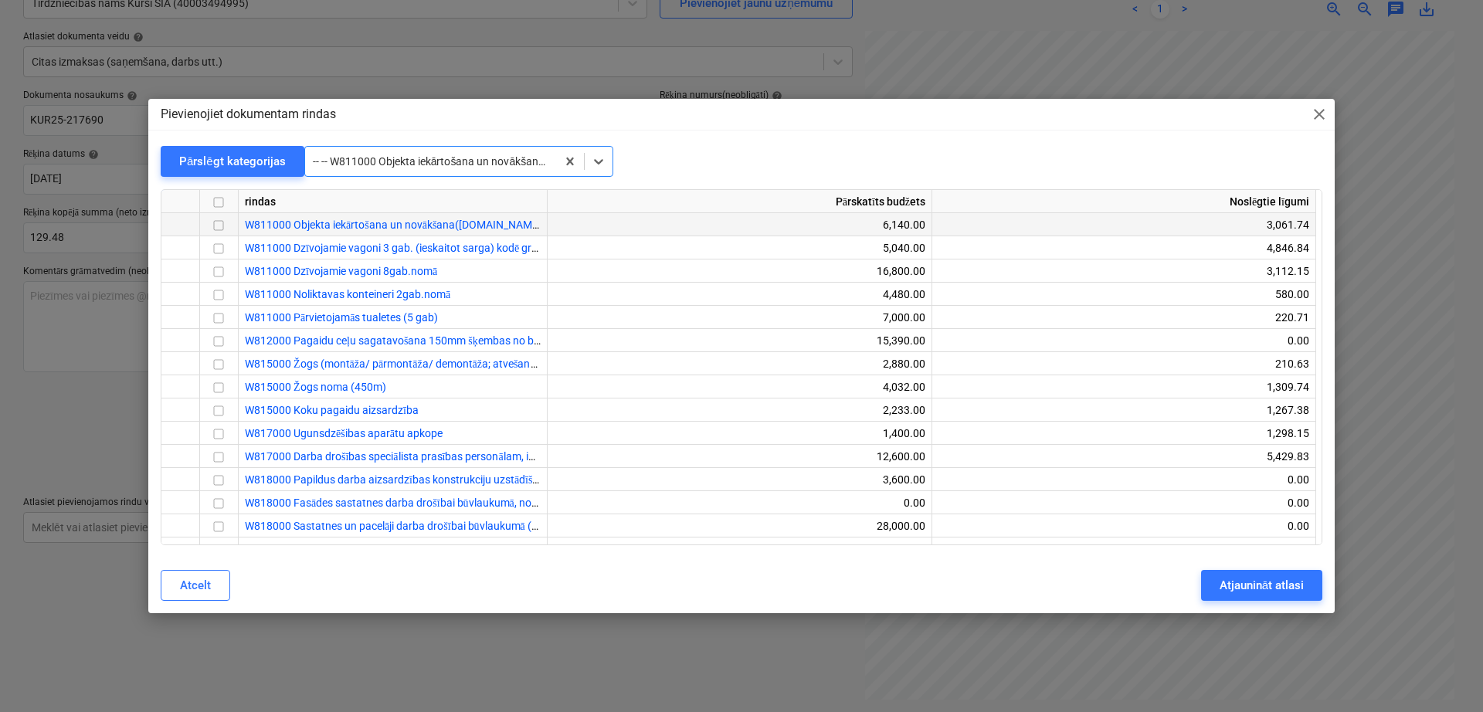
drag, startPoint x: 218, startPoint y: 227, endPoint x: 344, endPoint y: 251, distance: 128.2
click at [219, 226] on input "checkbox" at bounding box center [218, 226] width 19 height 19
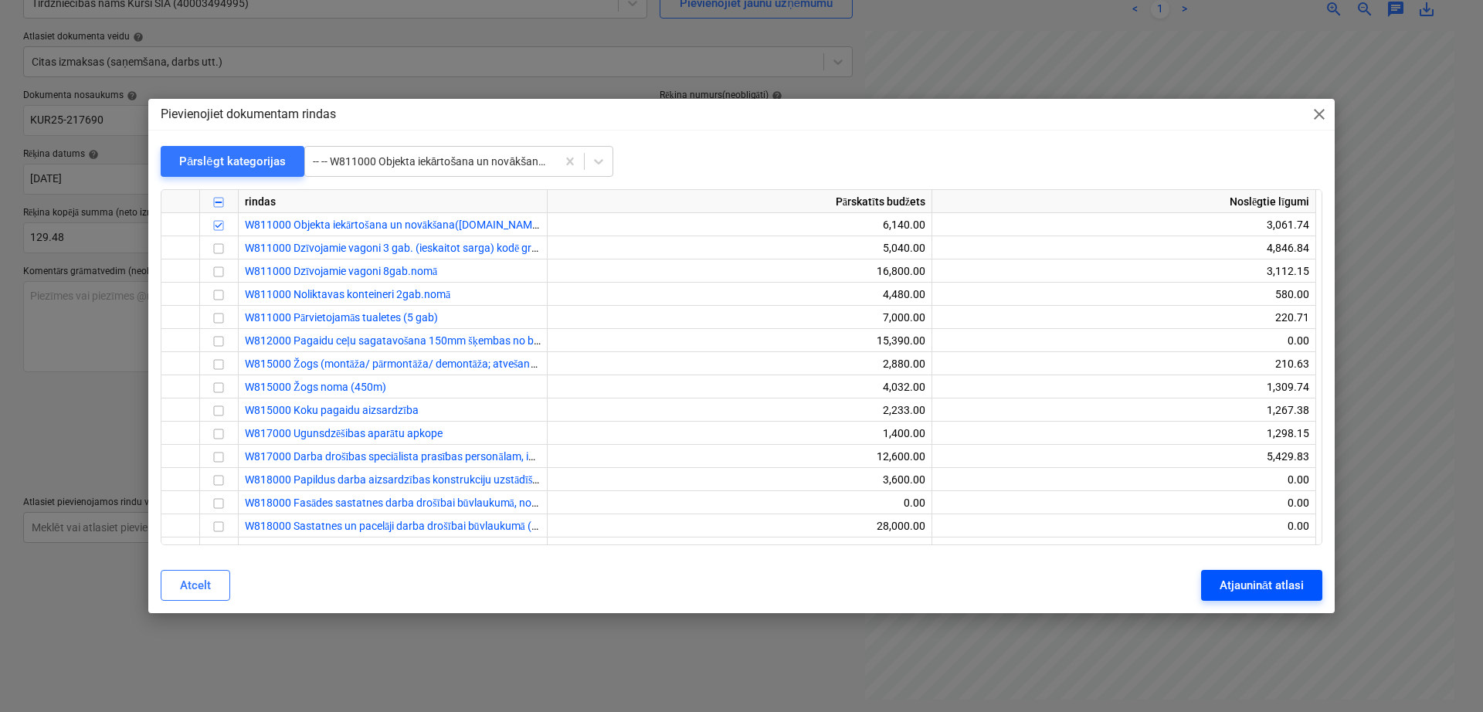
click at [1248, 585] on div "Atjaunināt atlasi" at bounding box center [1262, 585] width 84 height 20
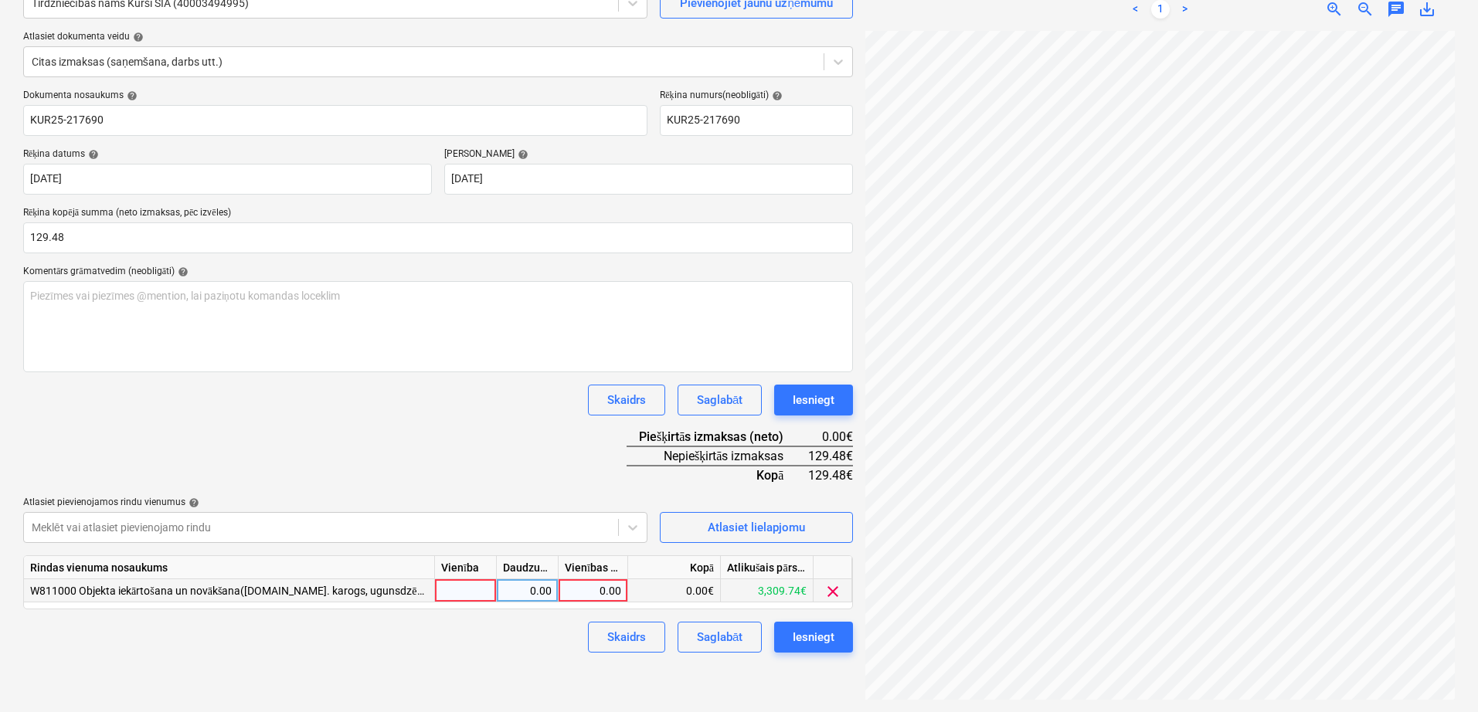
click at [613, 591] on div "0.00" at bounding box center [593, 590] width 56 height 23
type input "129.48"
drag, startPoint x: 542, startPoint y: 380, endPoint x: 544, endPoint y: 389, distance: 9.4
click at [543, 384] on div "Dokumenta nosaukums help KUR25-217690 Rēķina numurs (neobligāti) help KUR25-217…" at bounding box center [438, 371] width 830 height 563
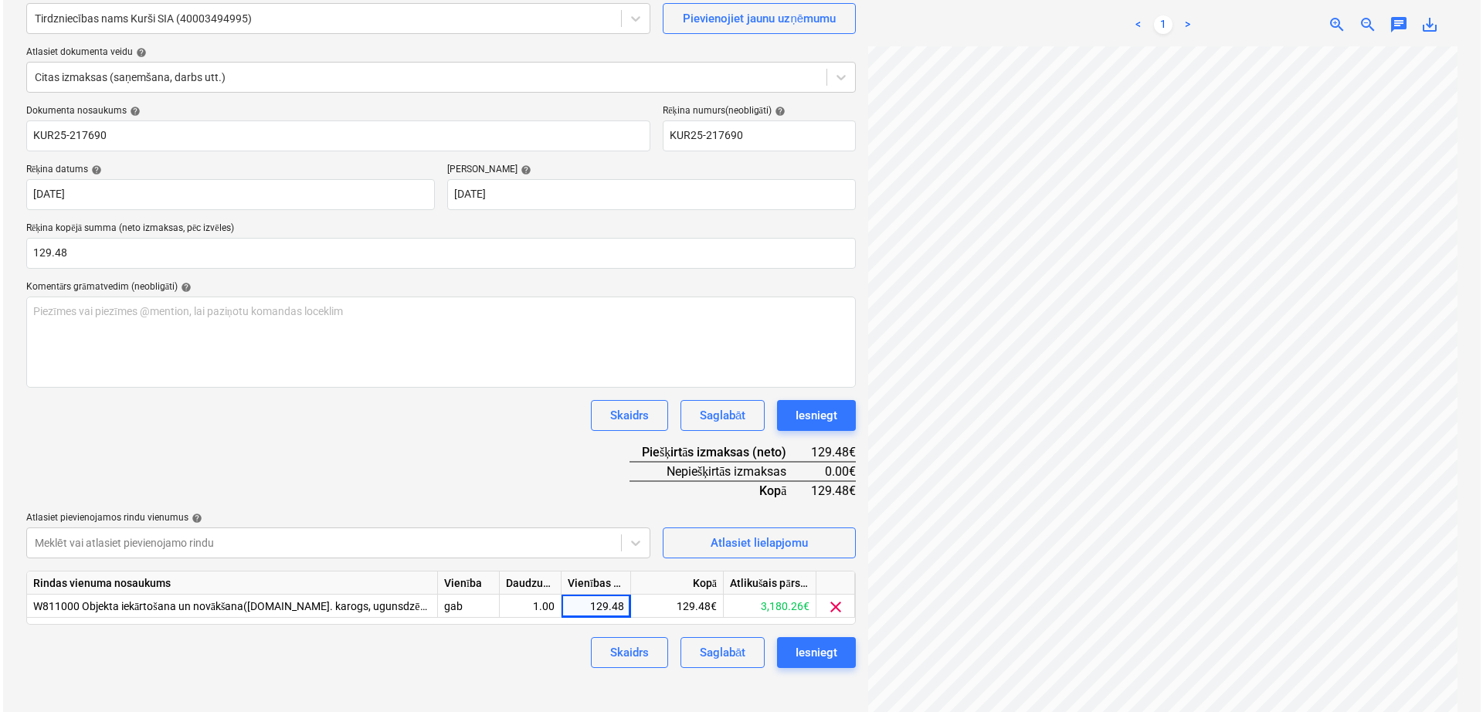
scroll to position [154, 0]
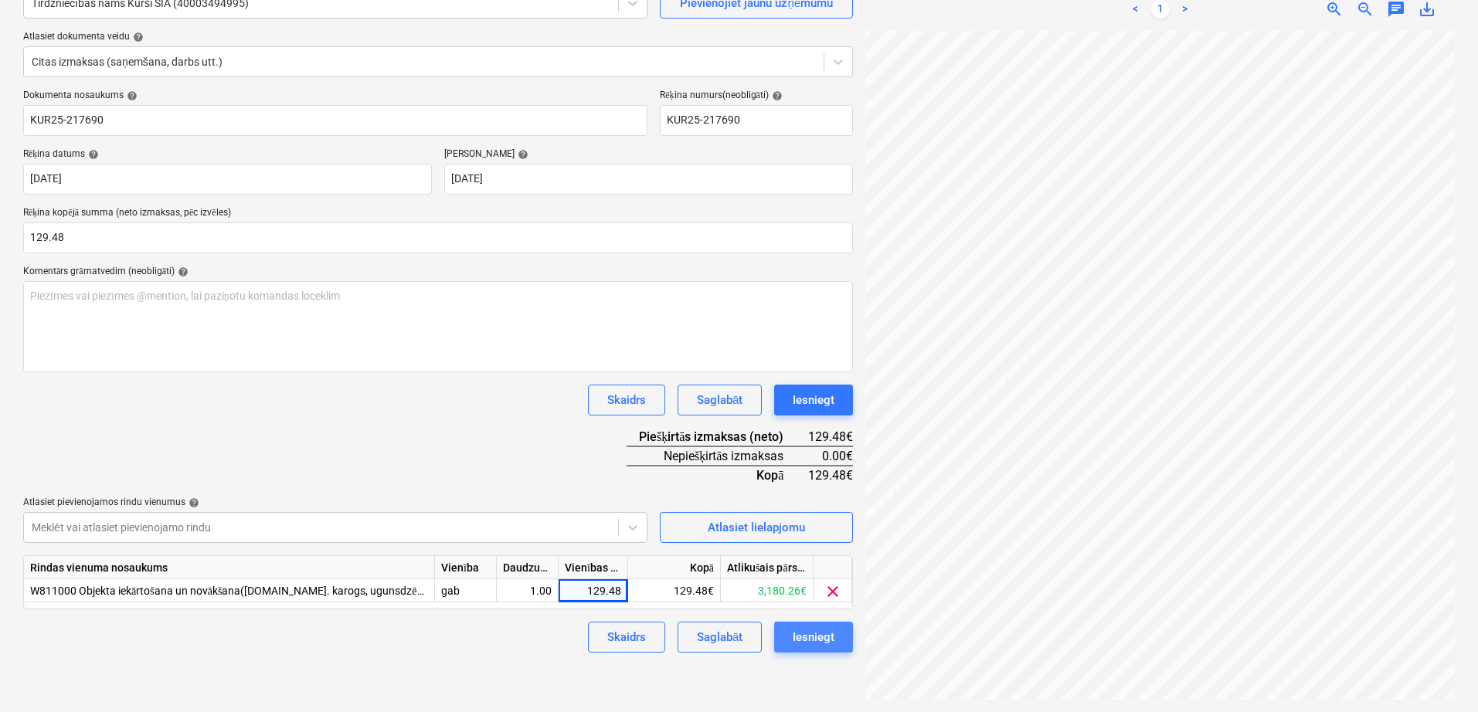
click at [808, 638] on div "Iesniegt" at bounding box center [814, 637] width 42 height 20
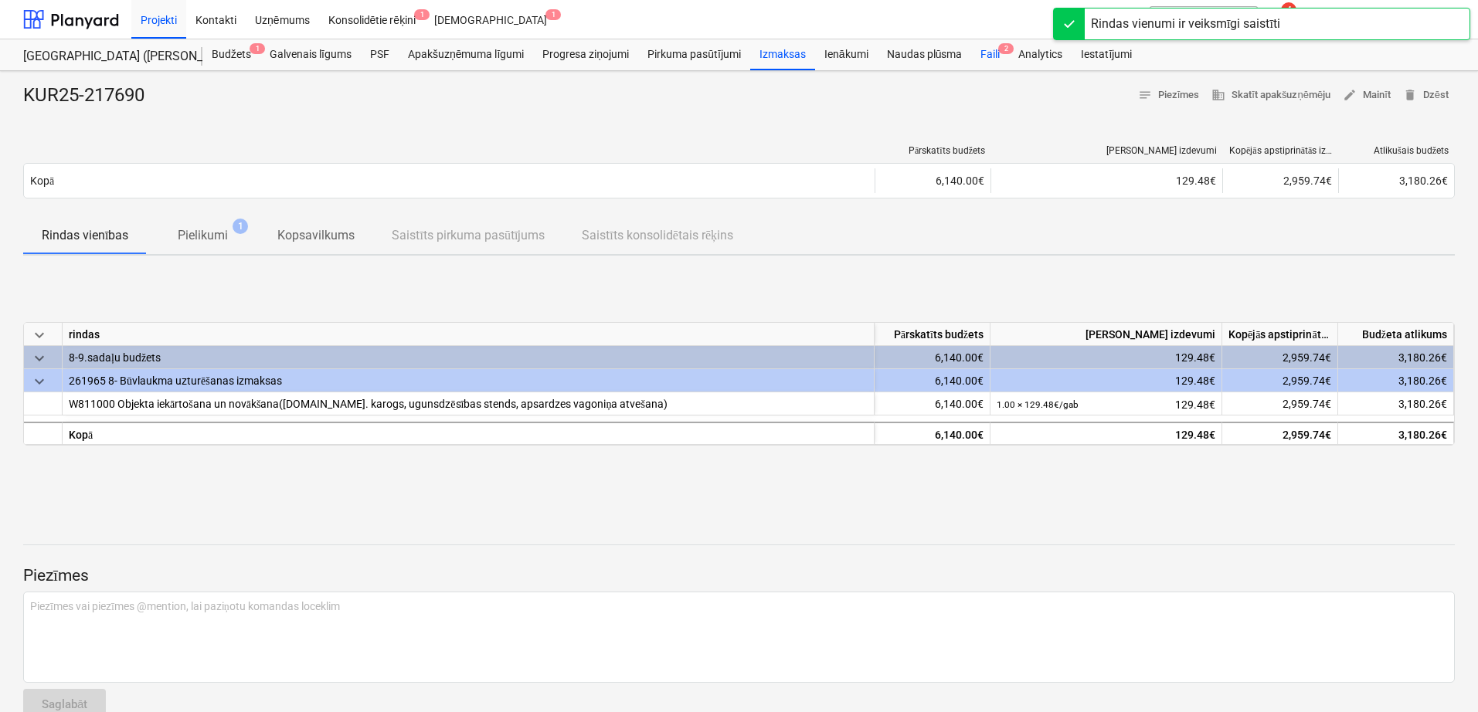
click at [991, 53] on div "Faili 2" at bounding box center [990, 54] width 38 height 31
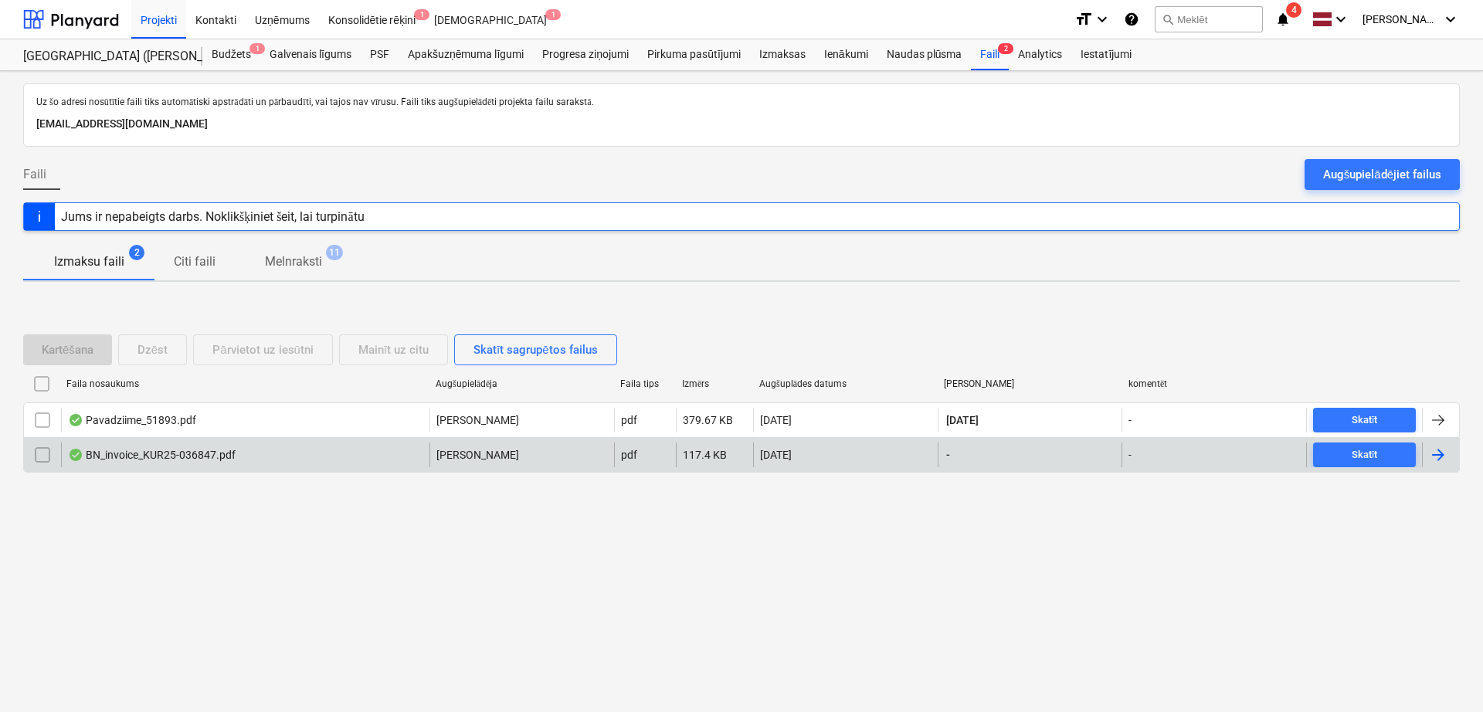
click at [1441, 453] on div at bounding box center [1438, 455] width 19 height 19
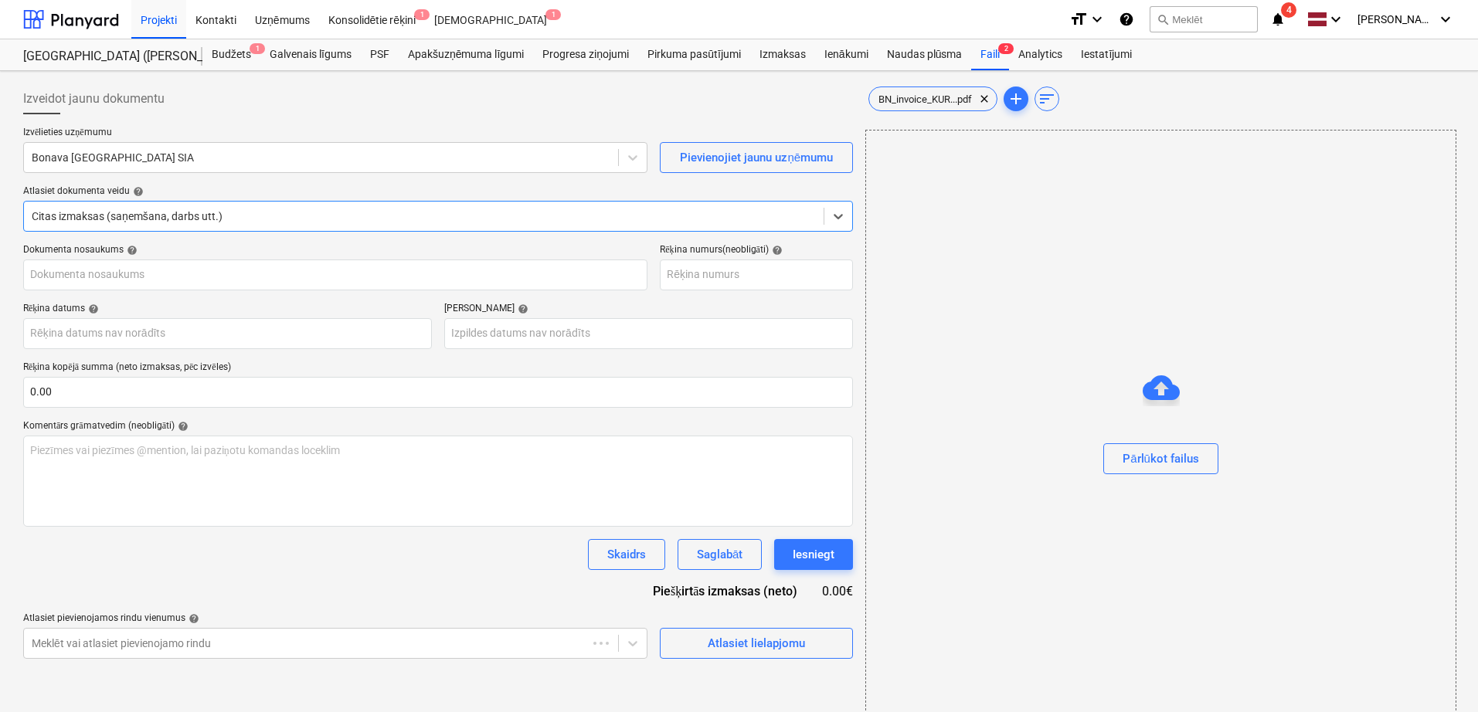
type input "KUR25-036847"
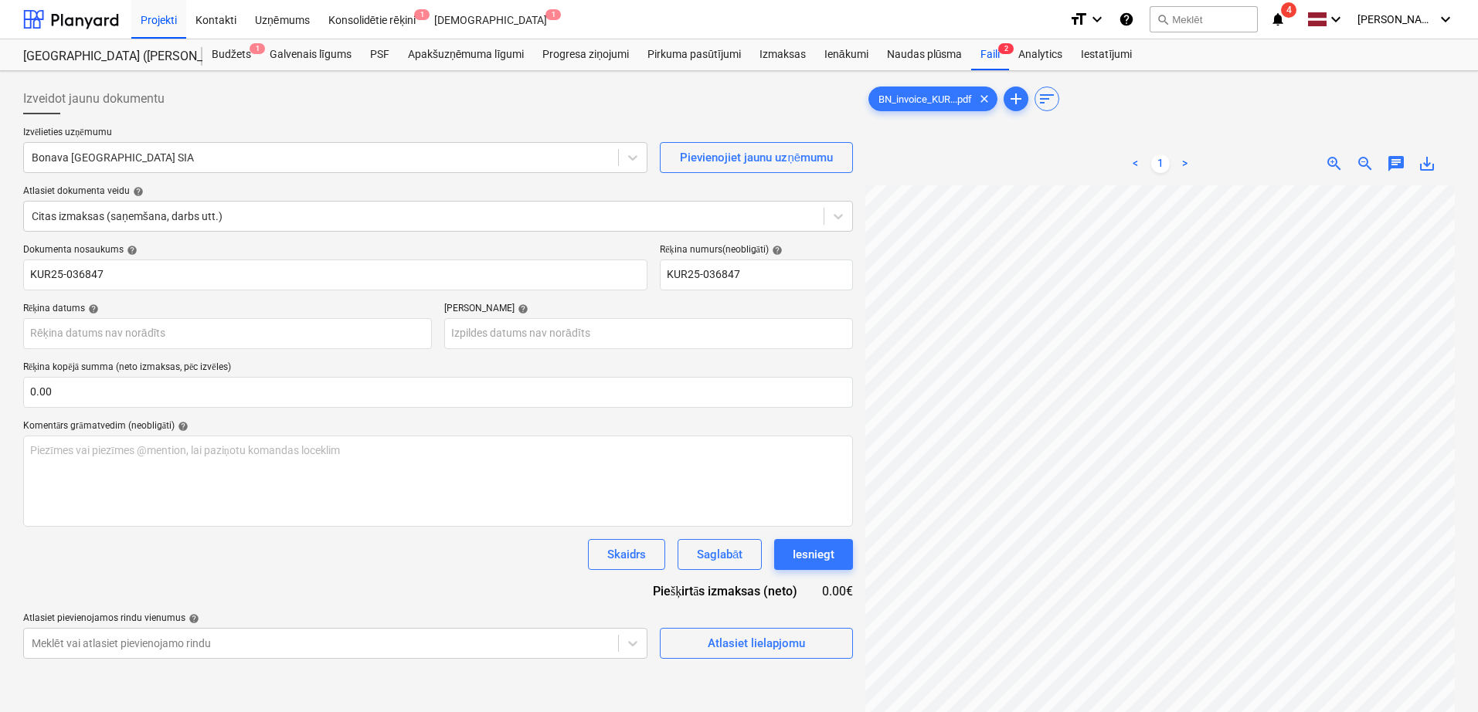
scroll to position [250, 148]
click at [230, 394] on input "text" at bounding box center [438, 392] width 830 height 31
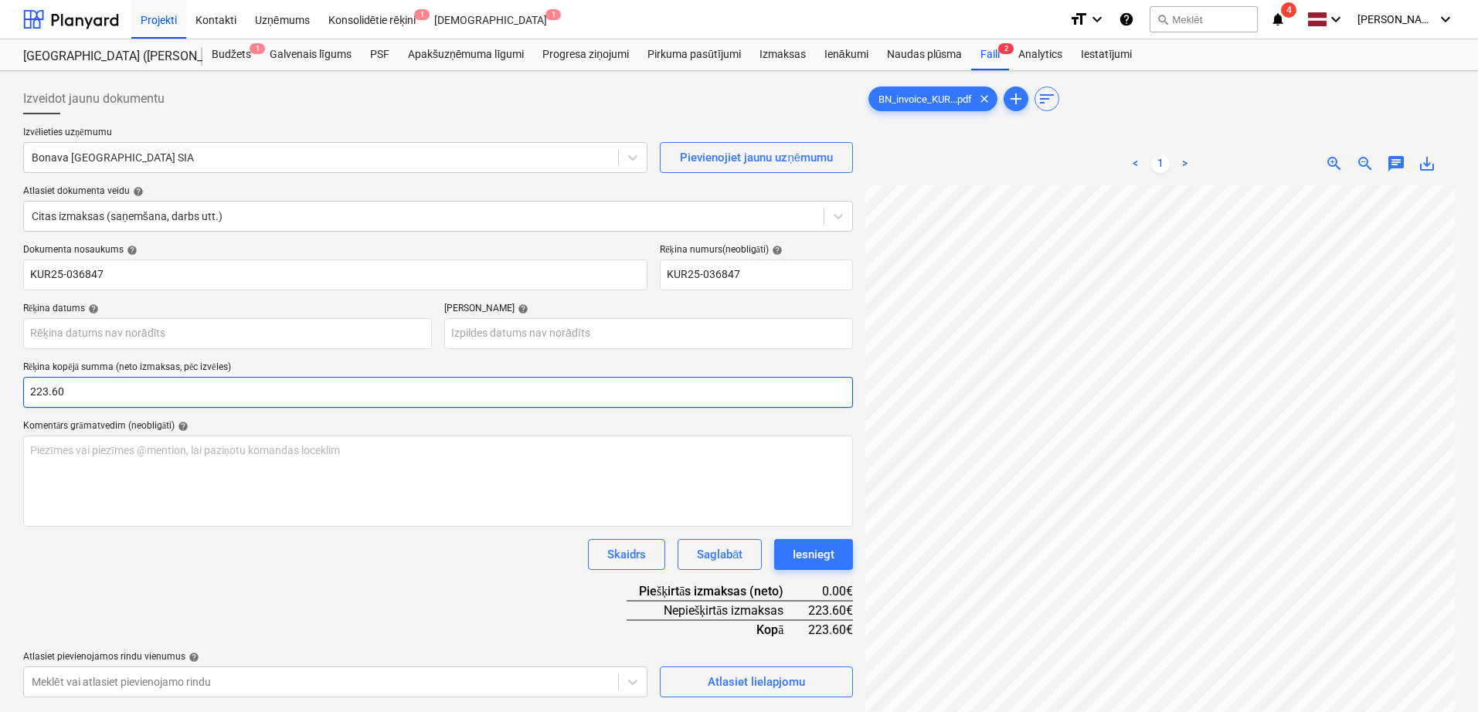
type input "223.60"
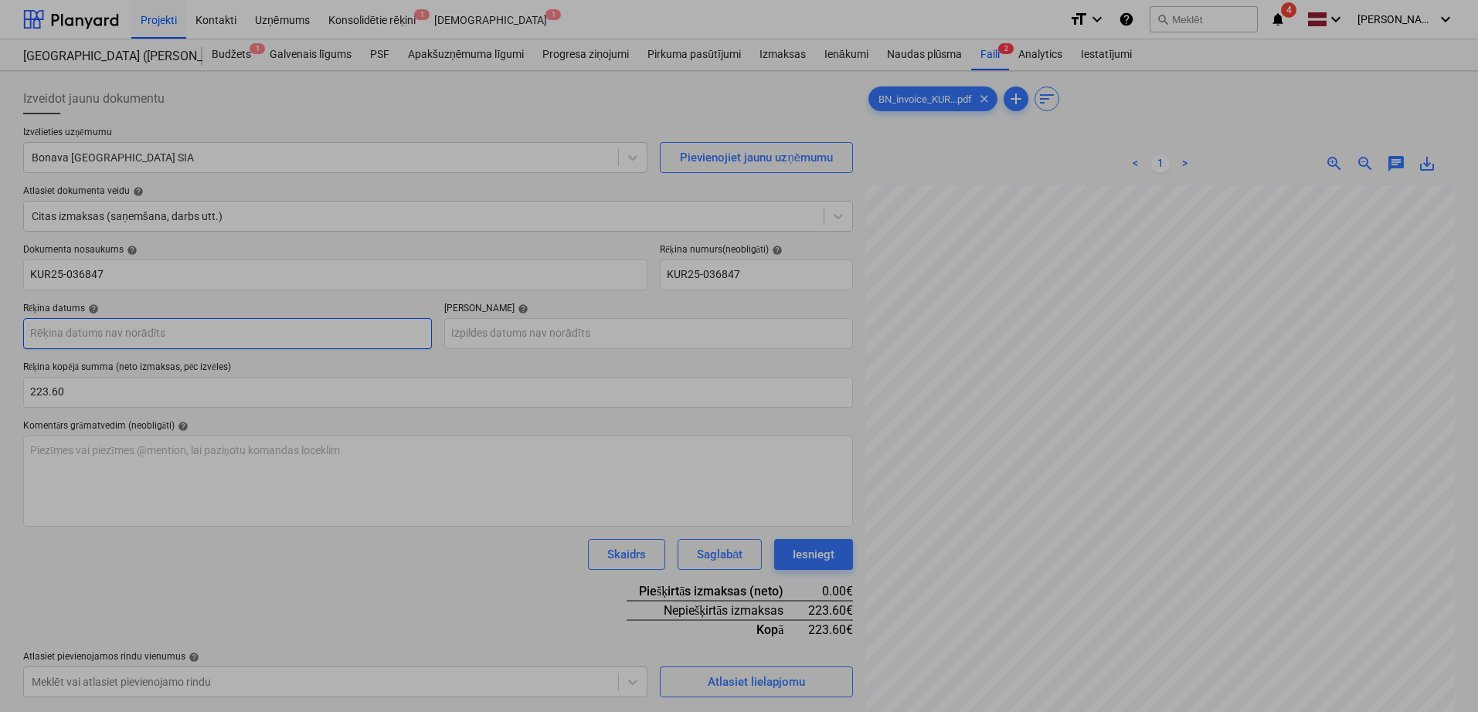
click at [256, 342] on body "Projekti Kontakti Uzņēmums Konsolidētie rēķini 1 Iesūtne 1 format_size keyboard…" at bounding box center [739, 356] width 1478 height 712
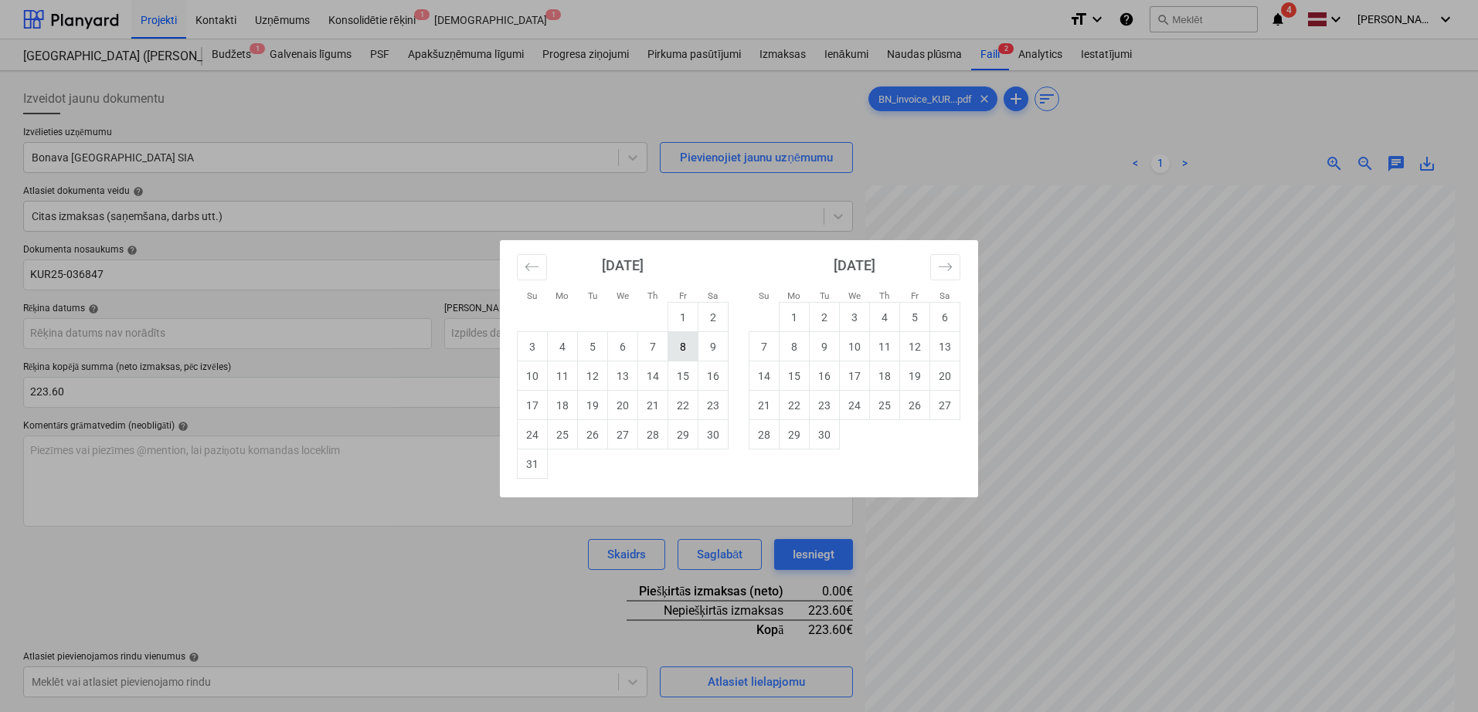
click at [687, 354] on td "8" at bounding box center [683, 346] width 30 height 29
type input "[DATE]"
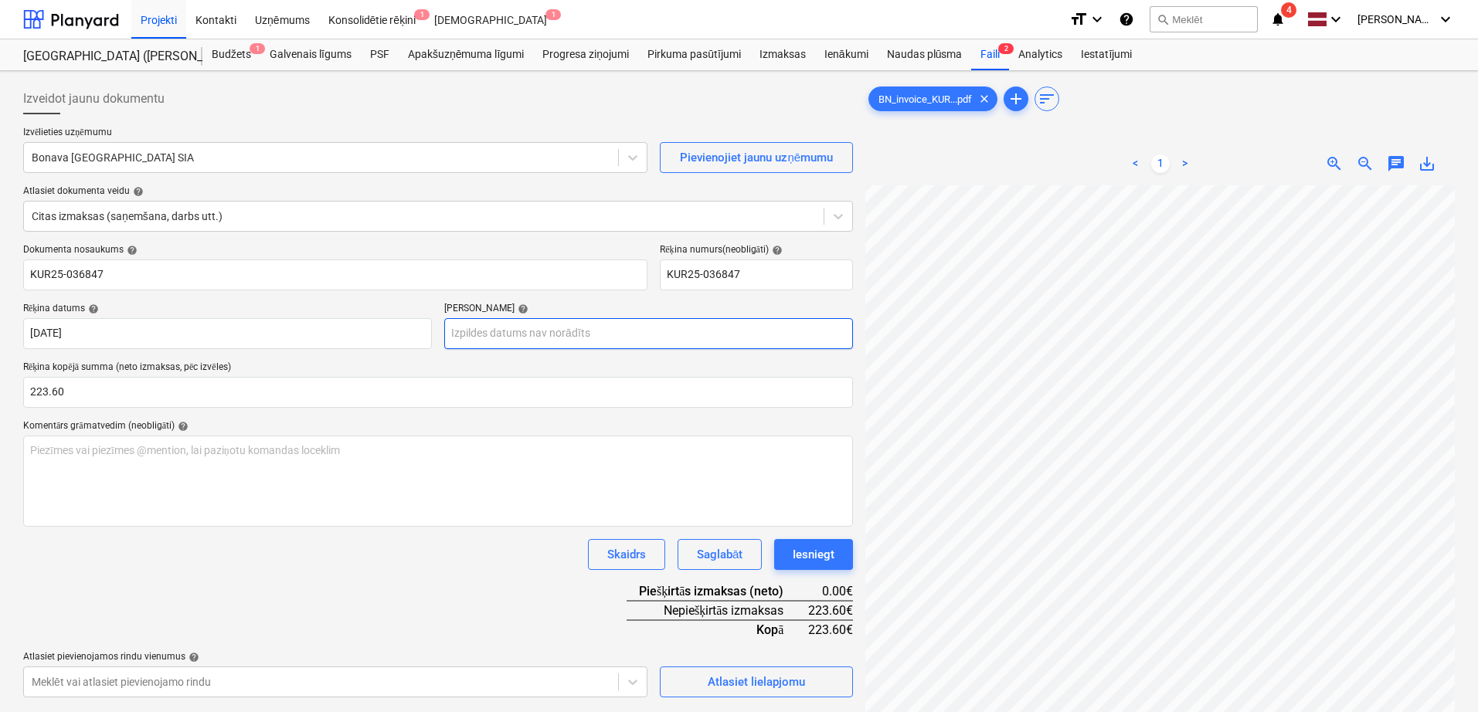
click at [674, 331] on body "Projekti Kontakti Uzņēmums Konsolidētie rēķini 1 Iesūtne 1 format_size keyboard…" at bounding box center [739, 356] width 1478 height 712
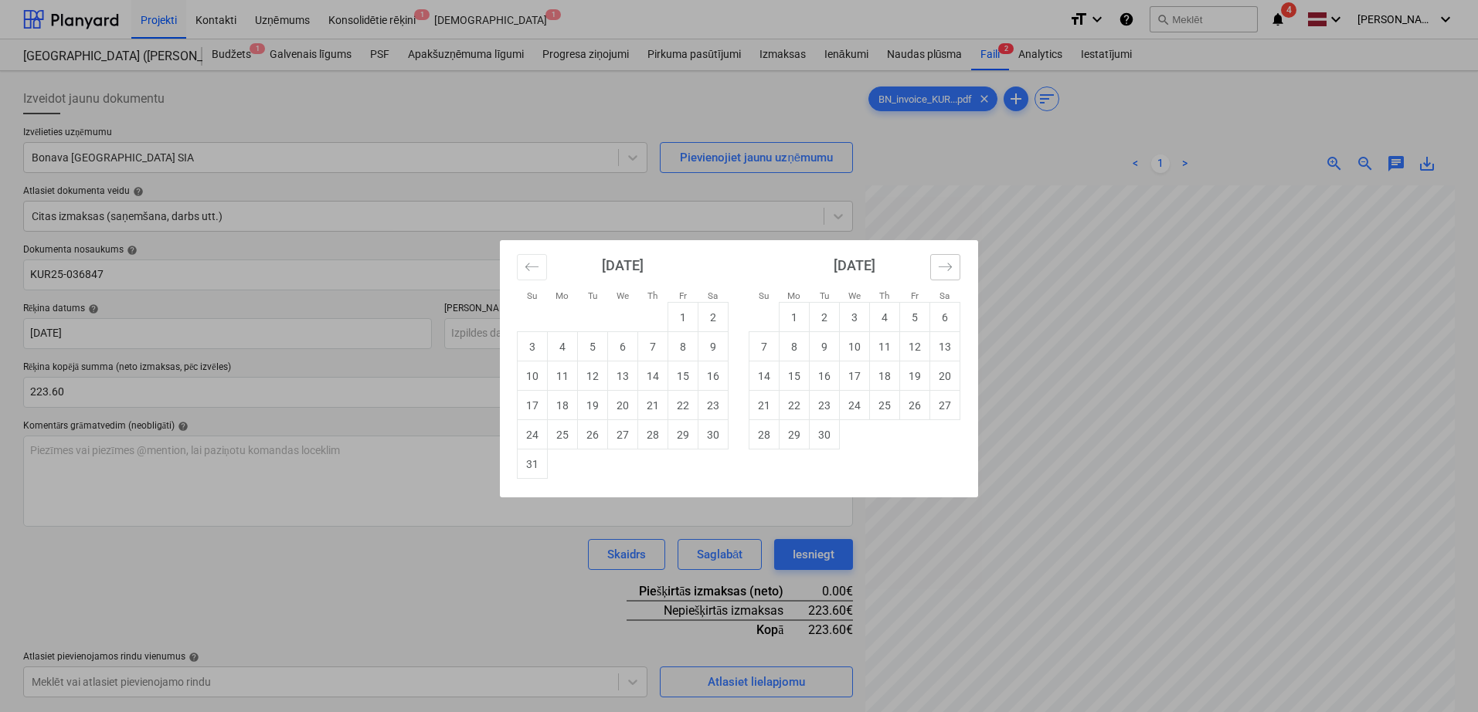
click at [953, 268] on button "Move forward to switch to the next month." at bounding box center [945, 267] width 30 height 26
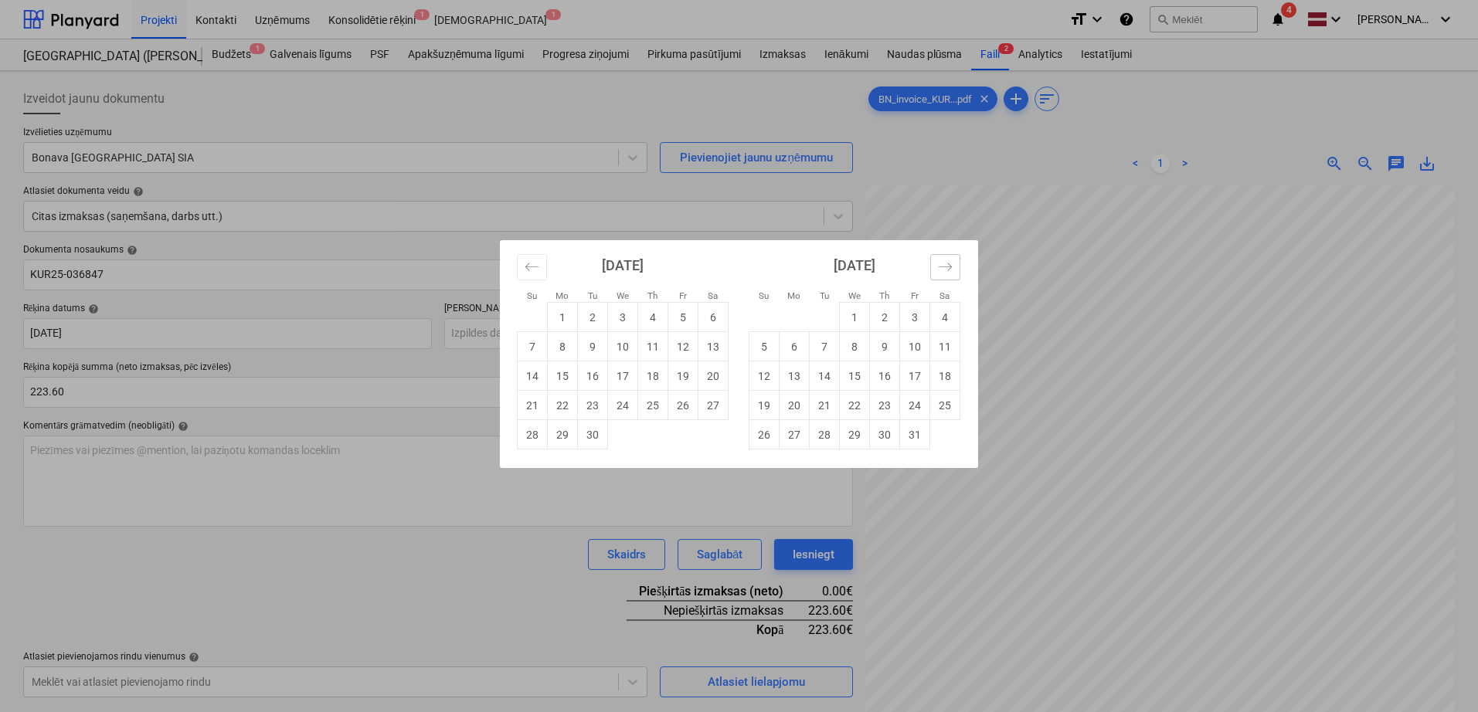
click at [953, 268] on button "Move forward to switch to the next month." at bounding box center [945, 267] width 30 height 26
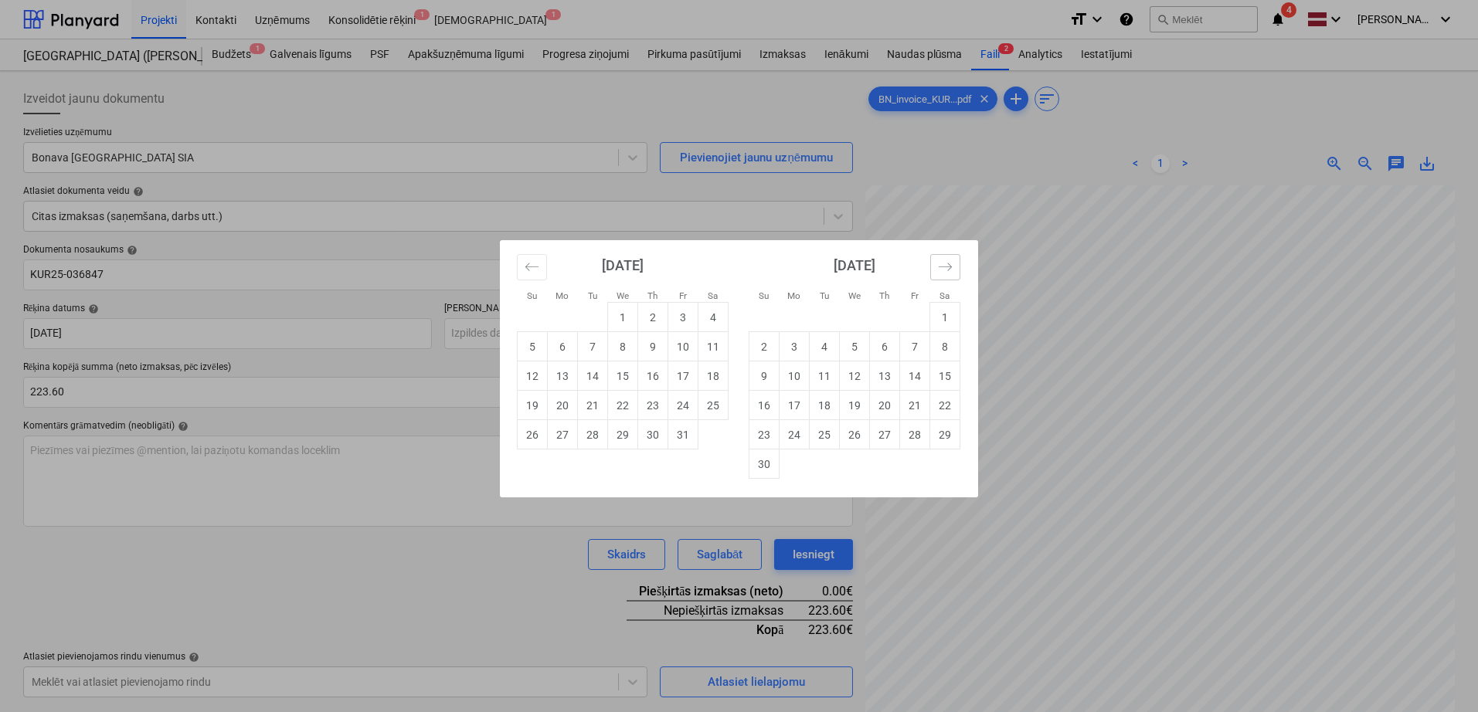
click at [953, 268] on button "Move forward to switch to the next month." at bounding box center [945, 267] width 30 height 26
click at [941, 321] on td "6" at bounding box center [945, 317] width 30 height 29
type input "[DATE]"
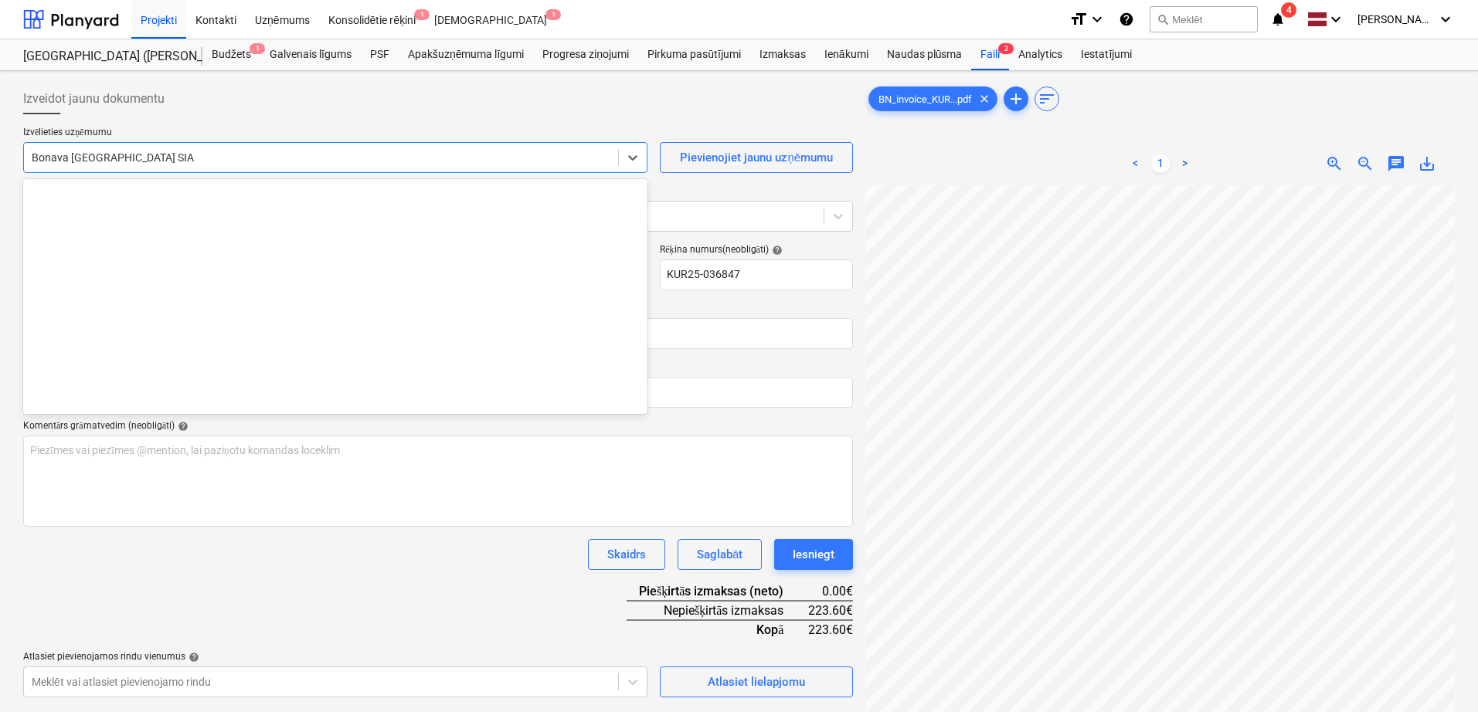
click at [459, 161] on div at bounding box center [321, 157] width 579 height 15
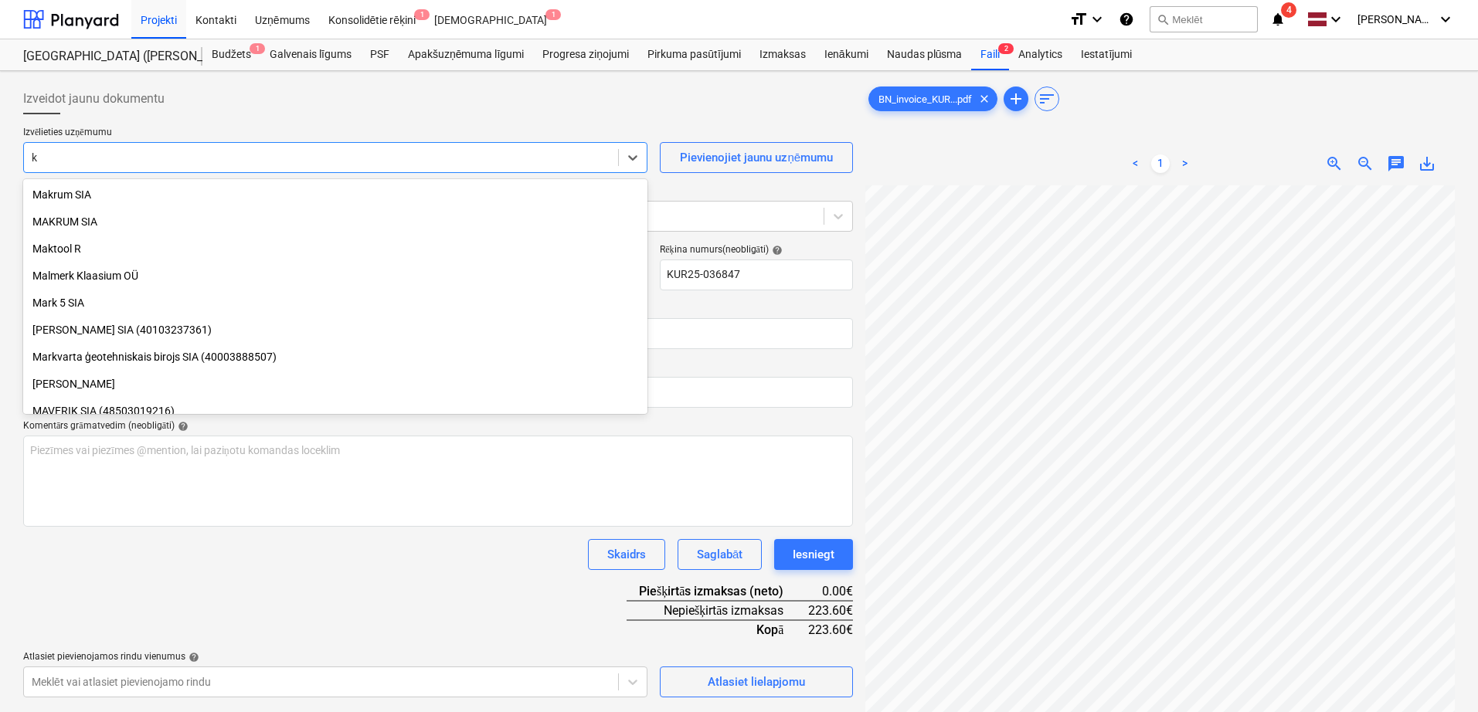
type input "ku"
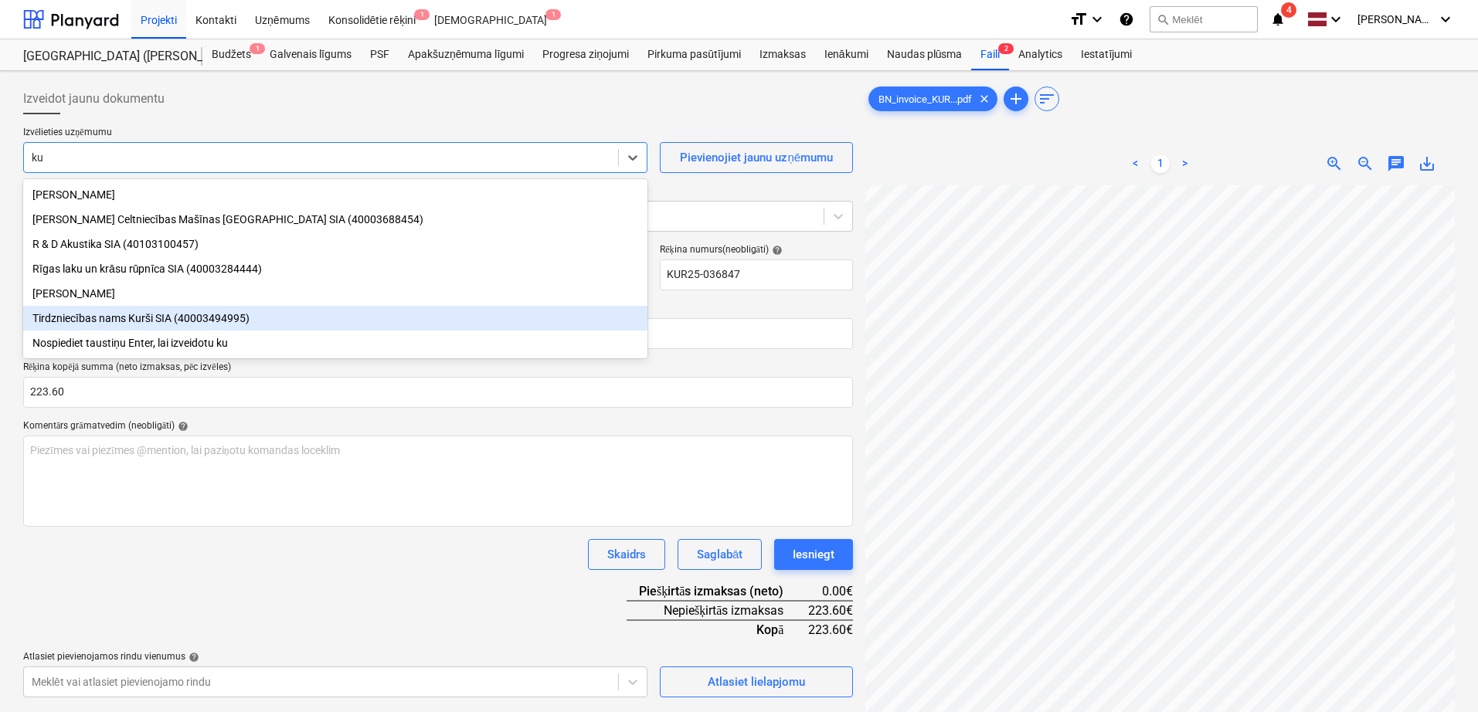
click at [311, 316] on div "Tirdzniecības nams Kurši SIA (40003494995)" at bounding box center [335, 318] width 624 height 25
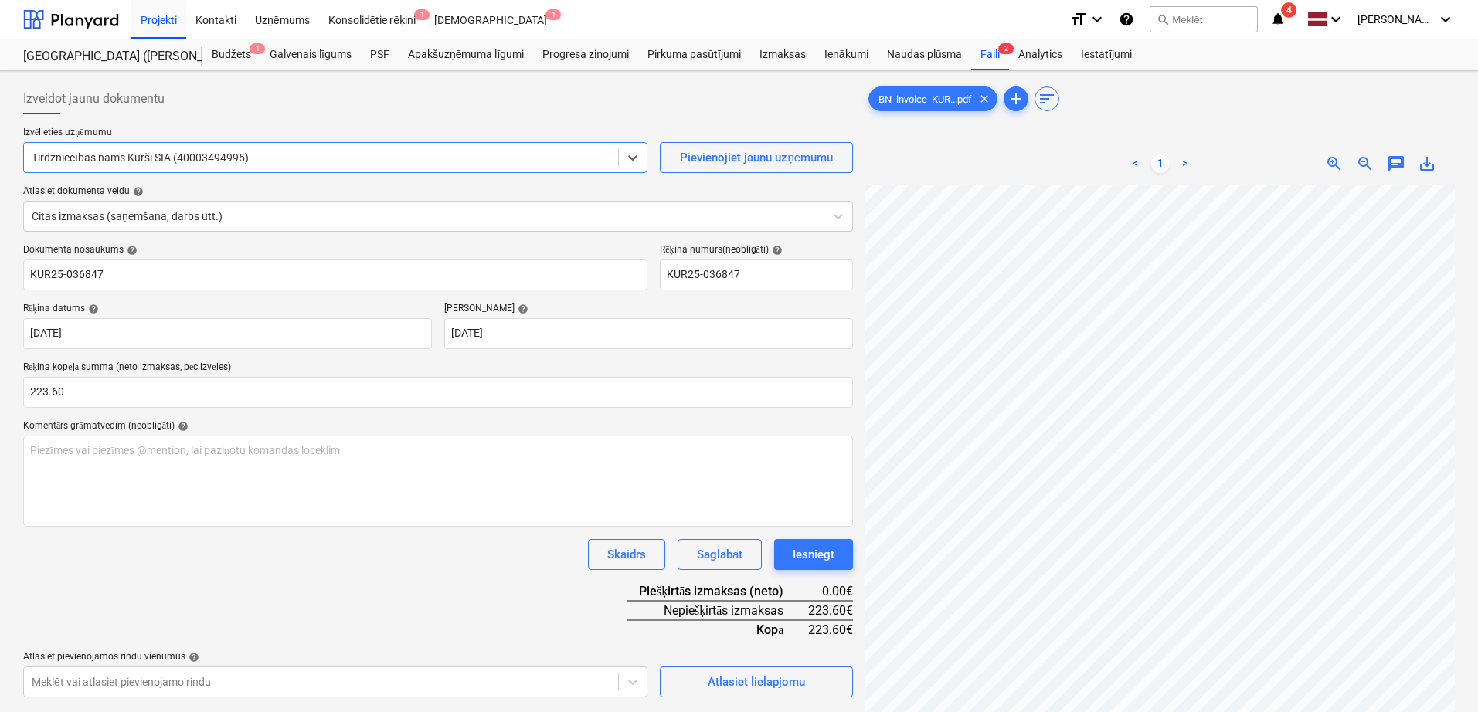
click at [427, 555] on div "Skaidrs Saglabāt Iesniegt" at bounding box center [438, 554] width 830 height 31
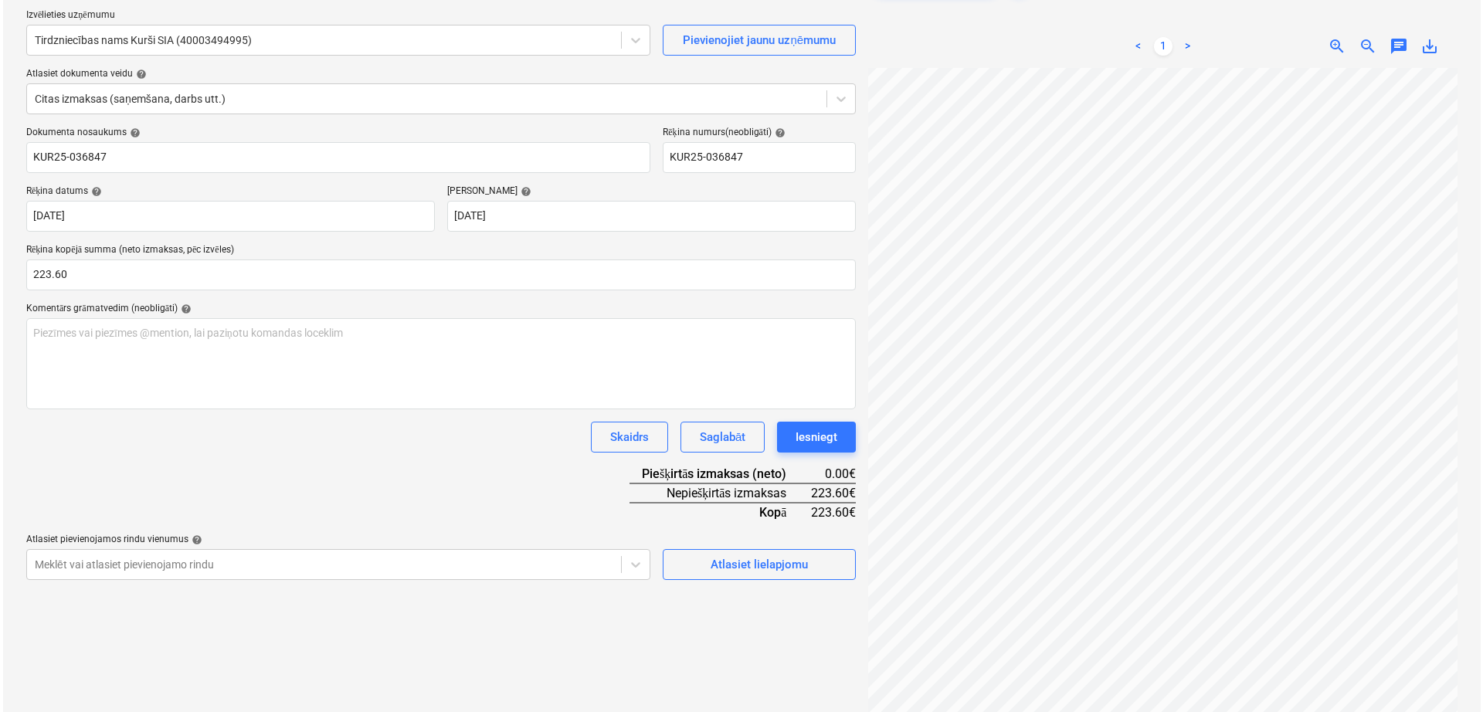
scroll to position [129, 0]
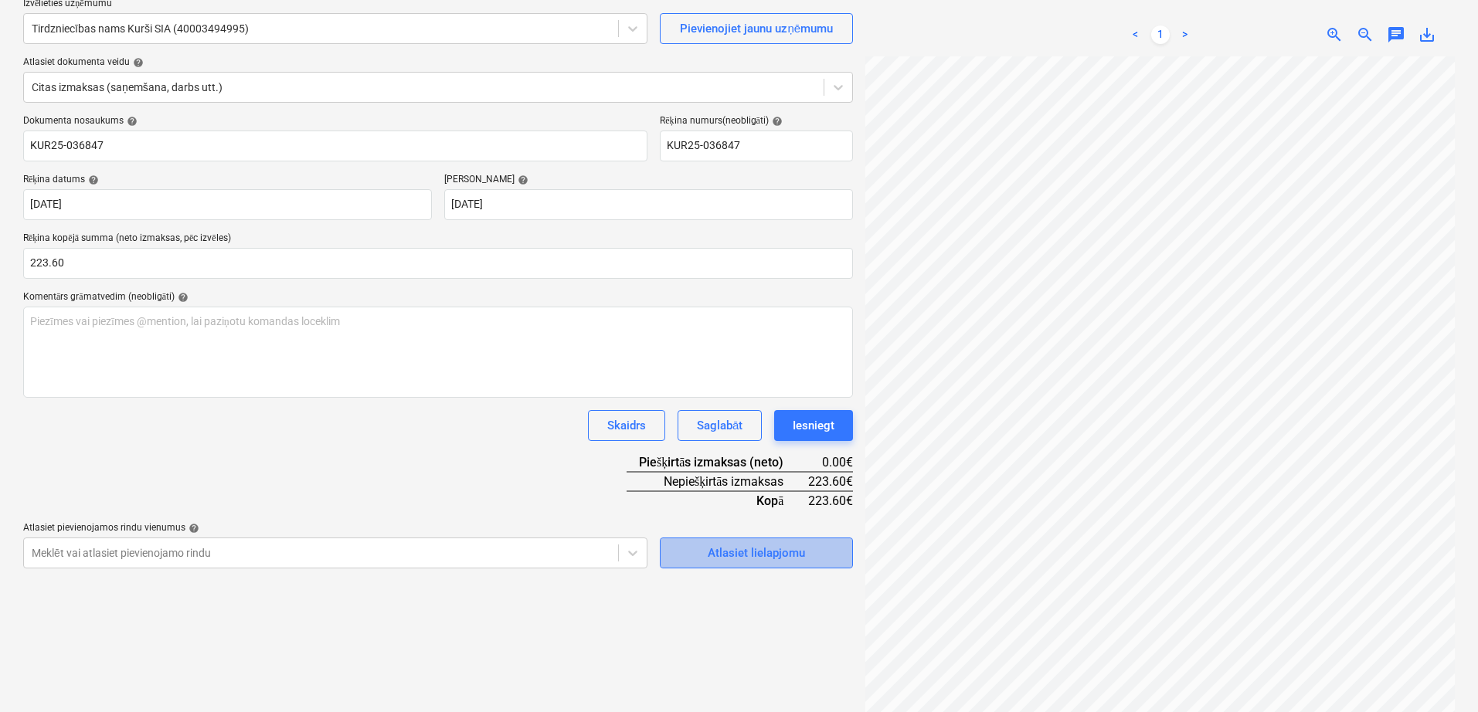
click at [774, 559] on div "Atlasiet lielapjomu" at bounding box center [756, 553] width 97 height 20
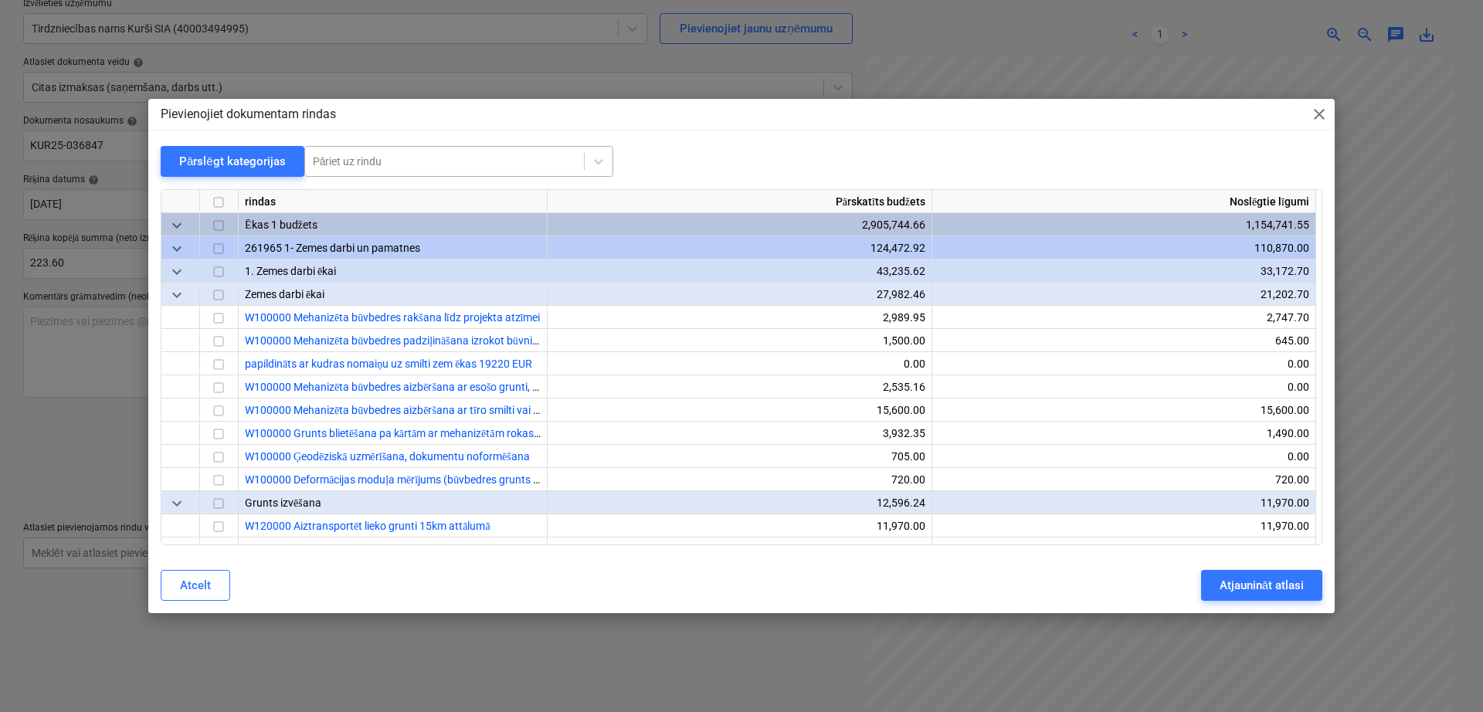
click at [500, 156] on div at bounding box center [444, 161] width 263 height 15
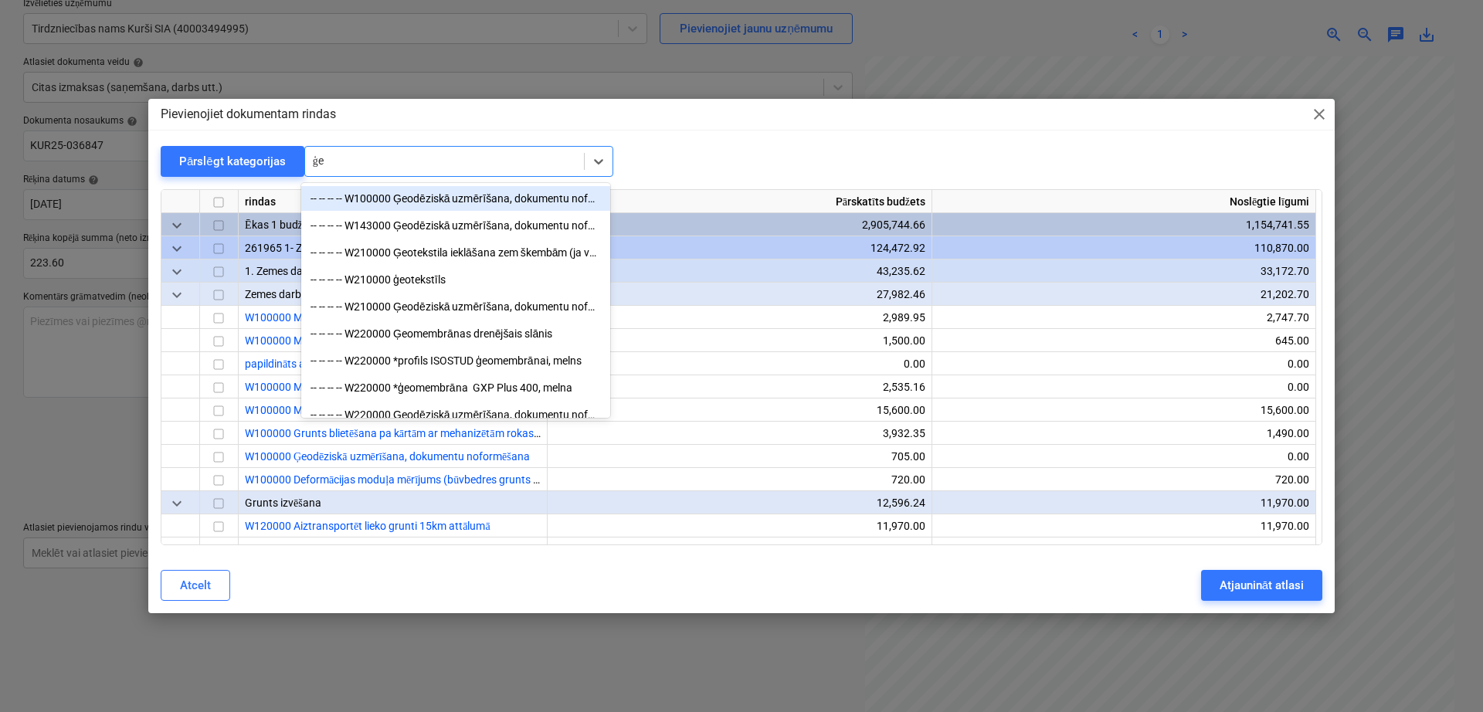
type input "ģeo"
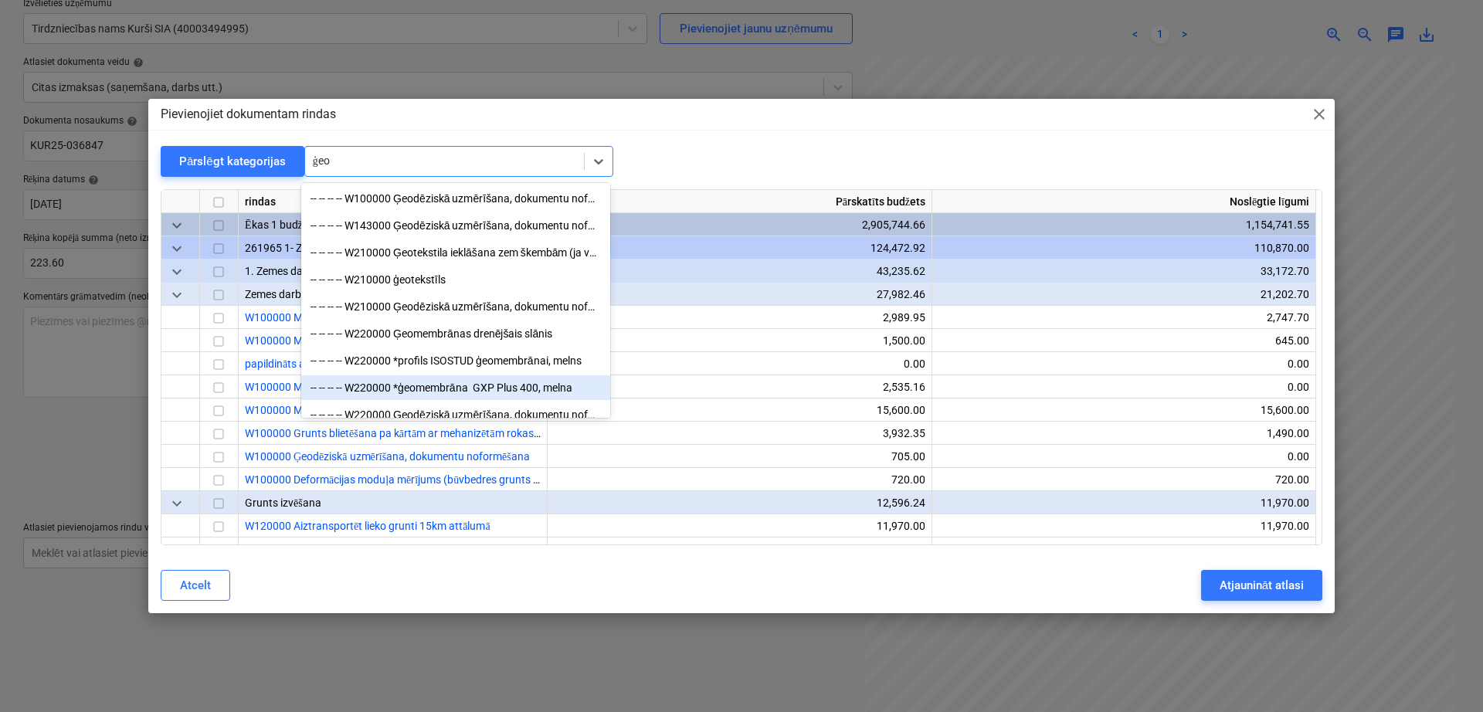
drag, startPoint x: 480, startPoint y: 348, endPoint x: 467, endPoint y: 389, distance: 42.3
click at [467, 389] on div "-- -- -- -- W220000 *ģeomembrāna GXP Plus 400, melna" at bounding box center [455, 387] width 309 height 25
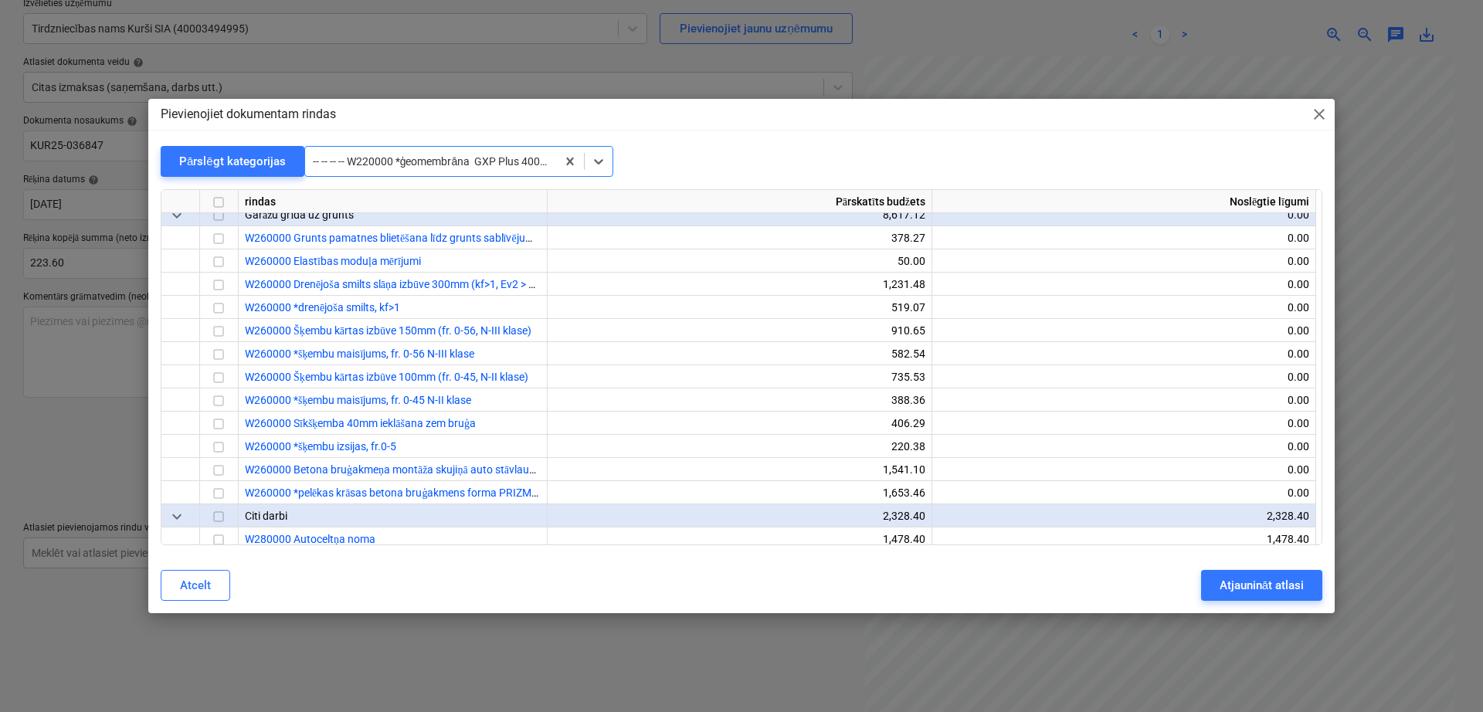
scroll to position [2348, 0]
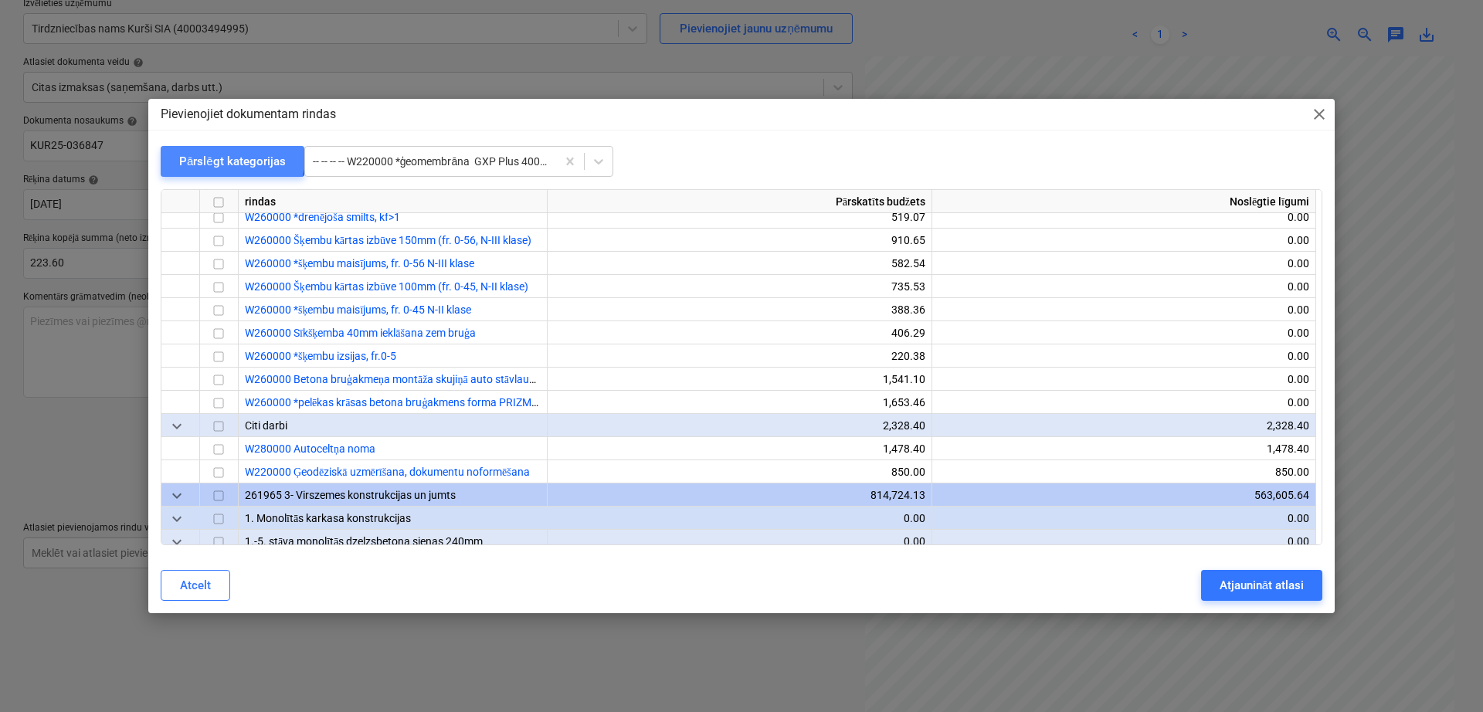
click at [217, 152] on div "Pārslēgt kategorijas" at bounding box center [232, 161] width 107 height 20
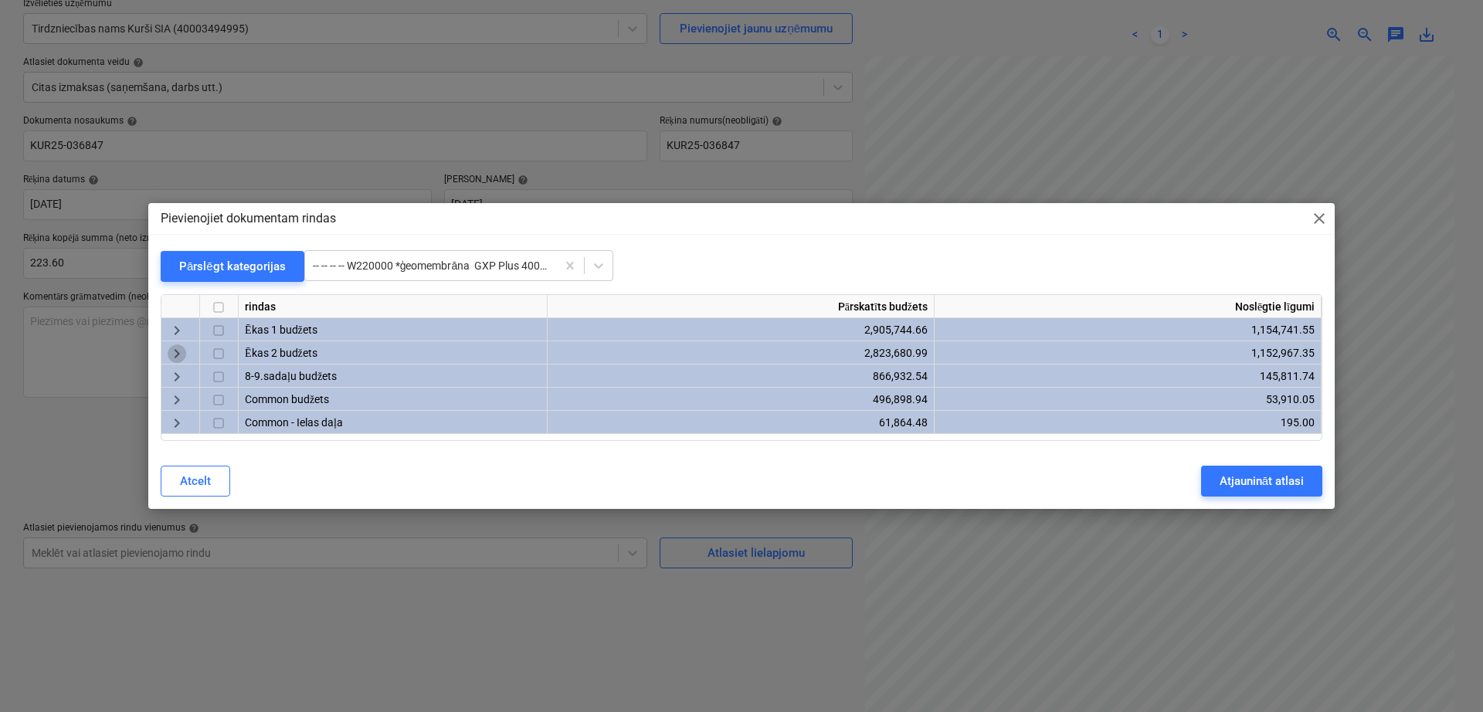
click at [180, 354] on span "keyboard_arrow_right" at bounding box center [177, 354] width 19 height 19
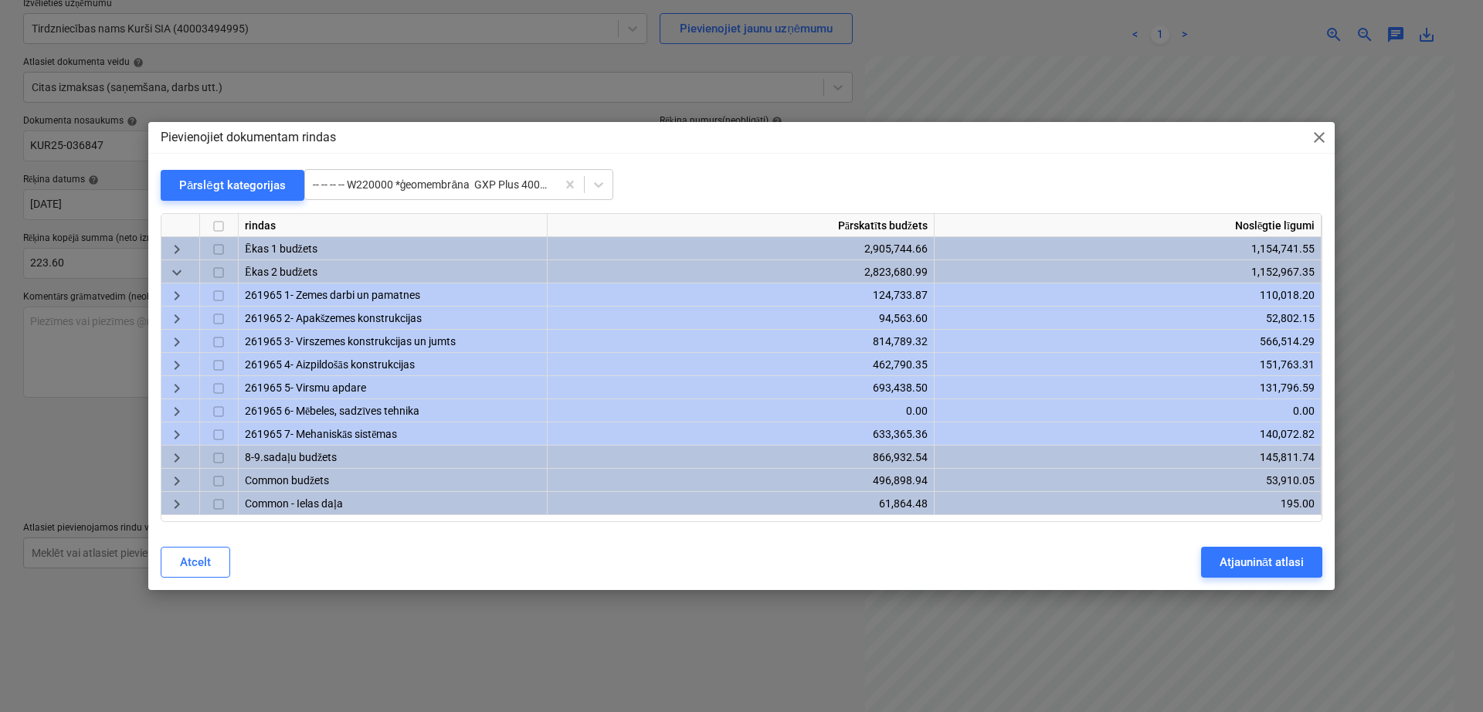
click at [174, 318] on span "keyboard_arrow_right" at bounding box center [177, 319] width 19 height 19
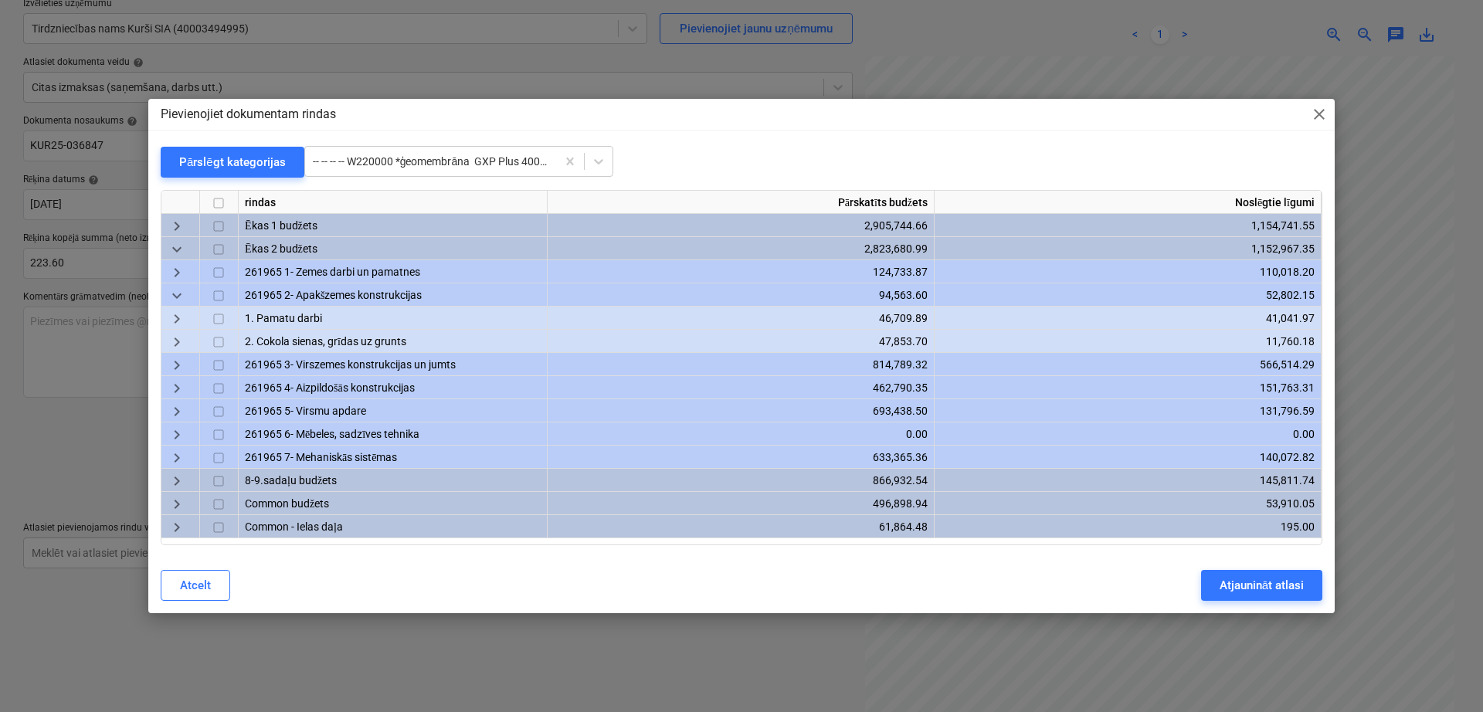
click at [174, 318] on span "keyboard_arrow_right" at bounding box center [177, 319] width 19 height 19
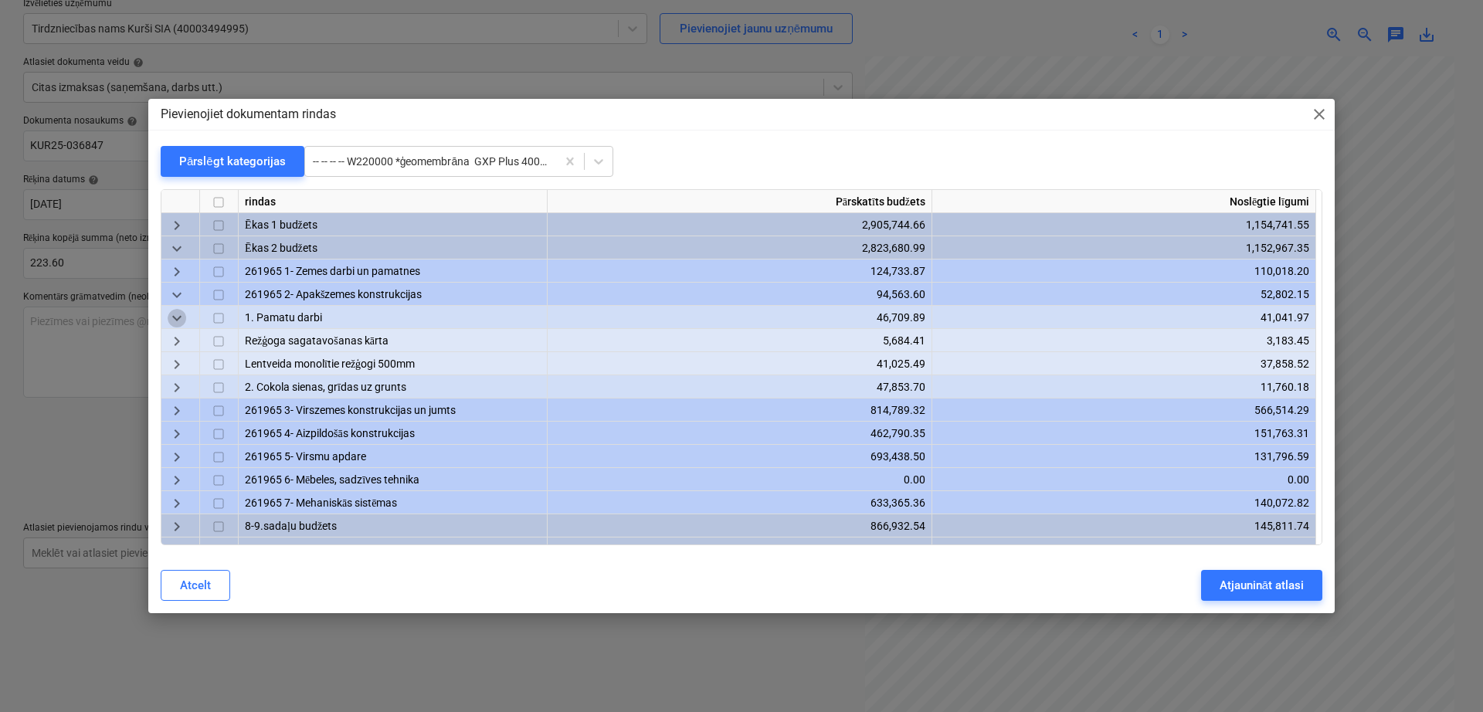
click at [173, 312] on span "keyboard_arrow_down" at bounding box center [177, 319] width 19 height 19
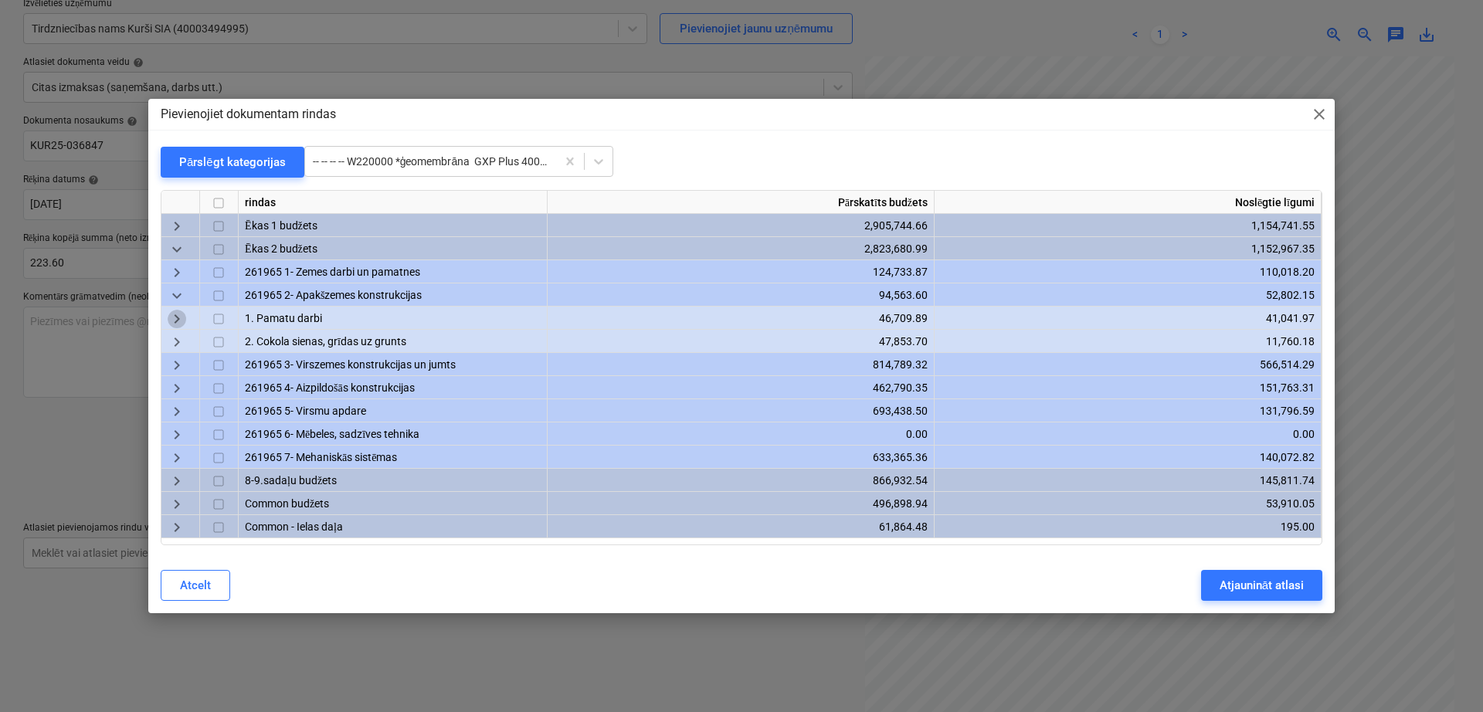
click at [173, 312] on span "keyboard_arrow_right" at bounding box center [177, 319] width 19 height 19
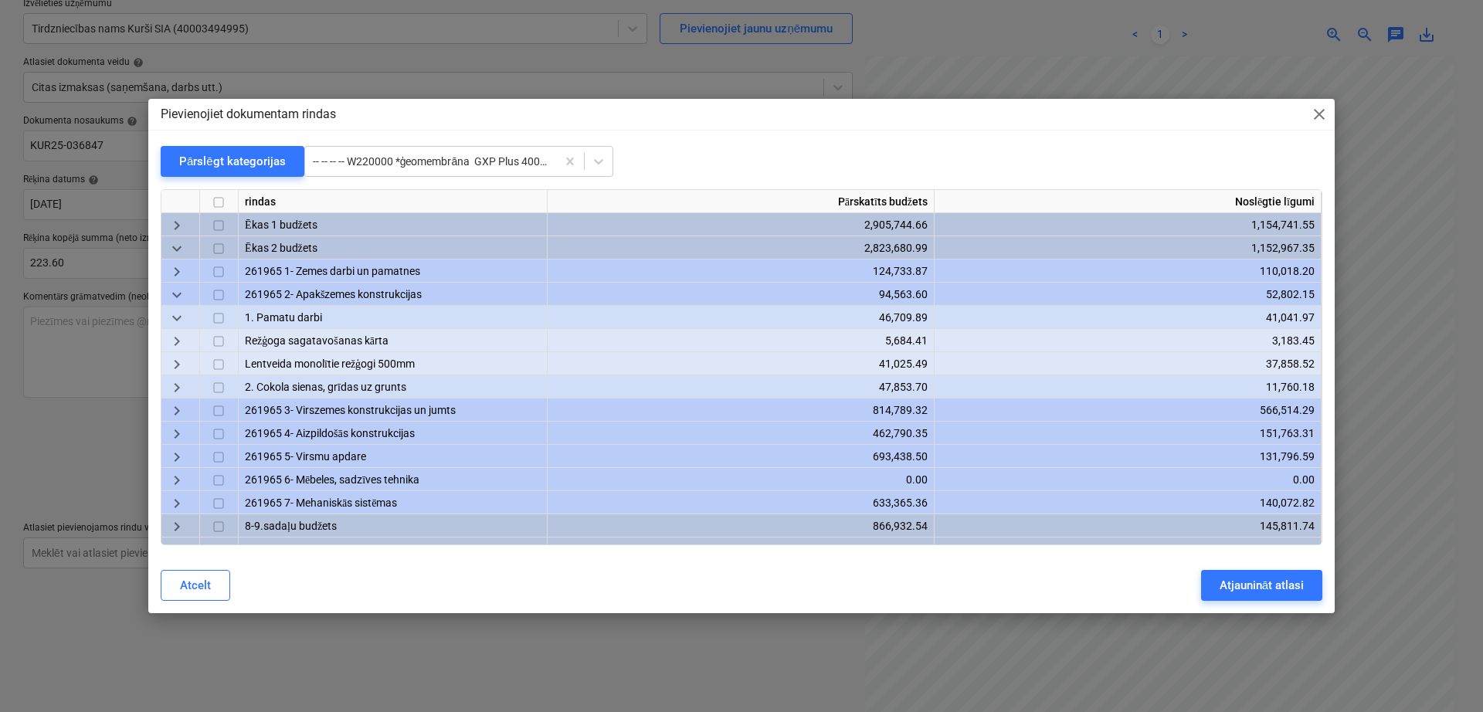
click at [173, 338] on span "keyboard_arrow_right" at bounding box center [177, 342] width 19 height 19
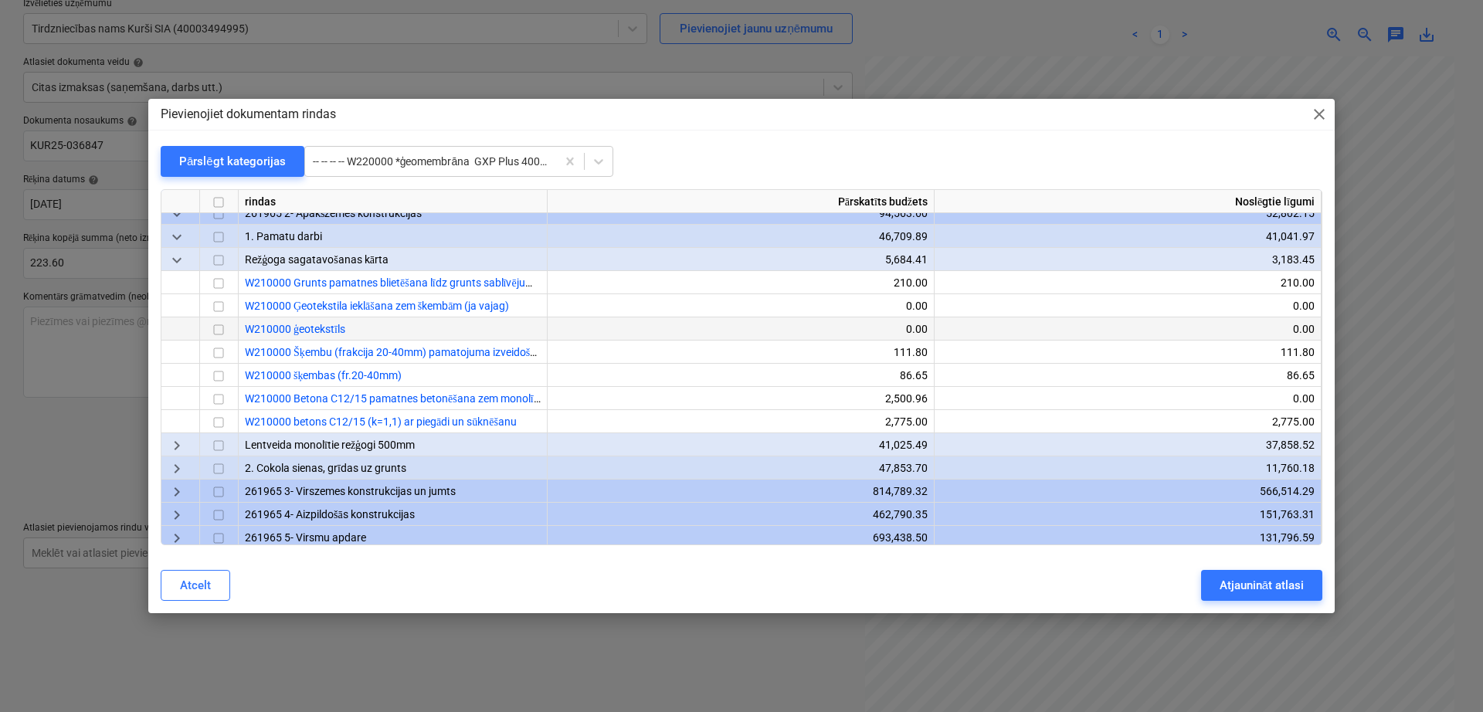
scroll to position [129, 0]
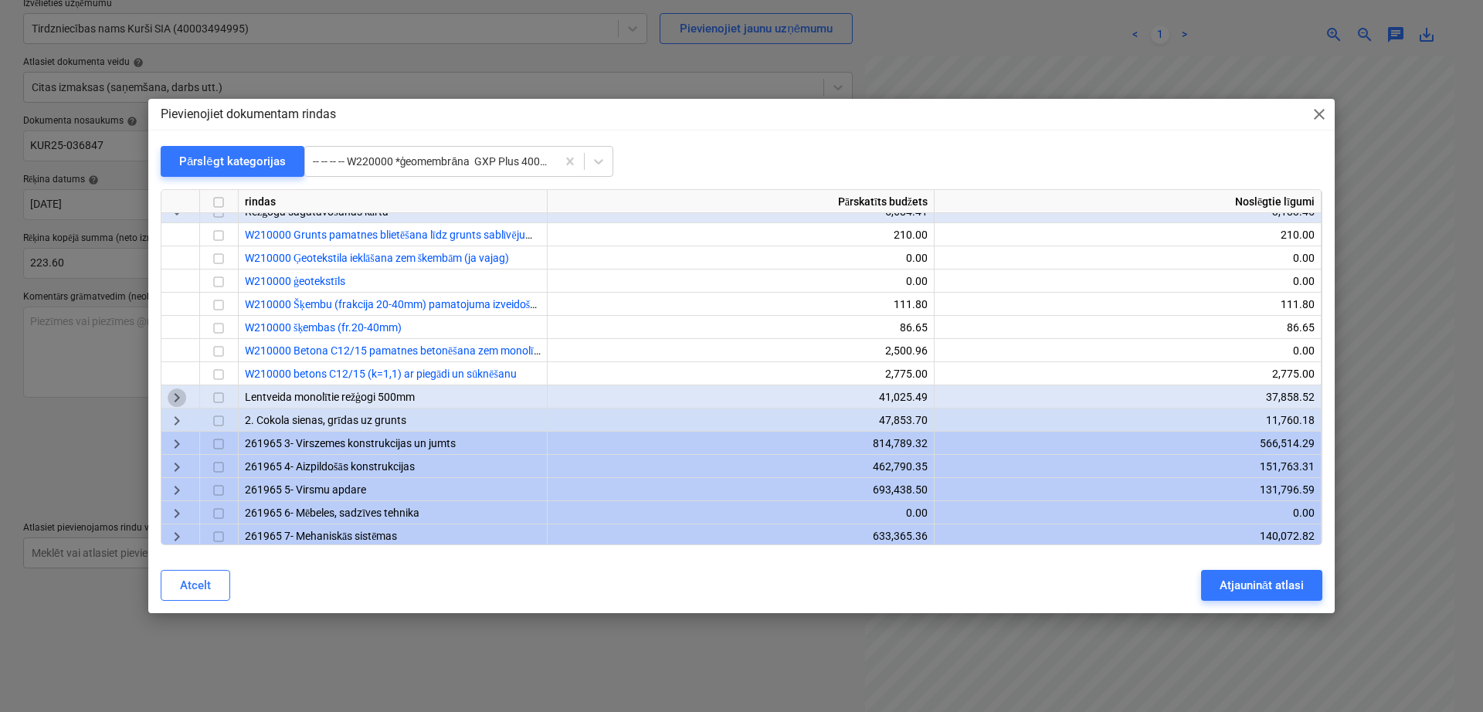
click at [181, 395] on span "keyboard_arrow_right" at bounding box center [177, 398] width 19 height 19
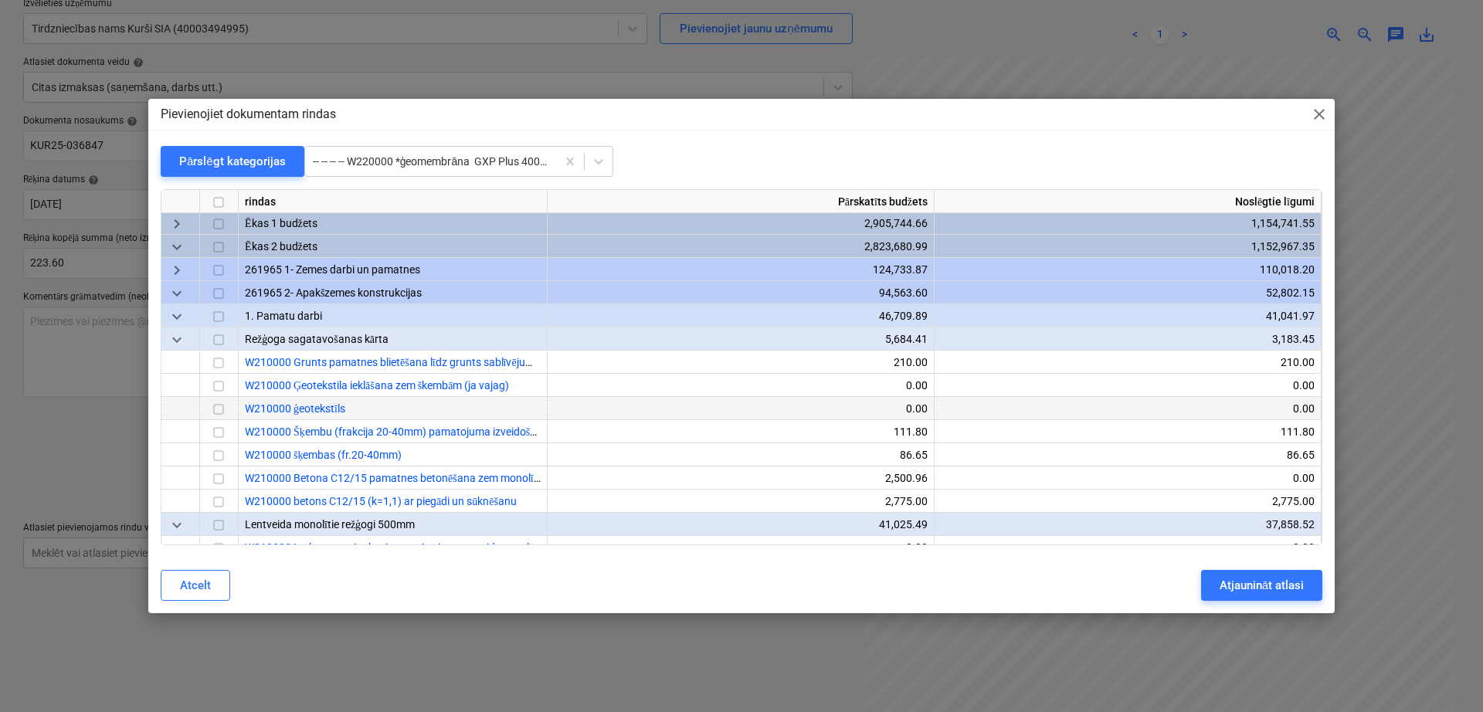
scroll to position [0, 0]
click at [182, 311] on span "keyboard_arrow_down" at bounding box center [177, 319] width 19 height 19
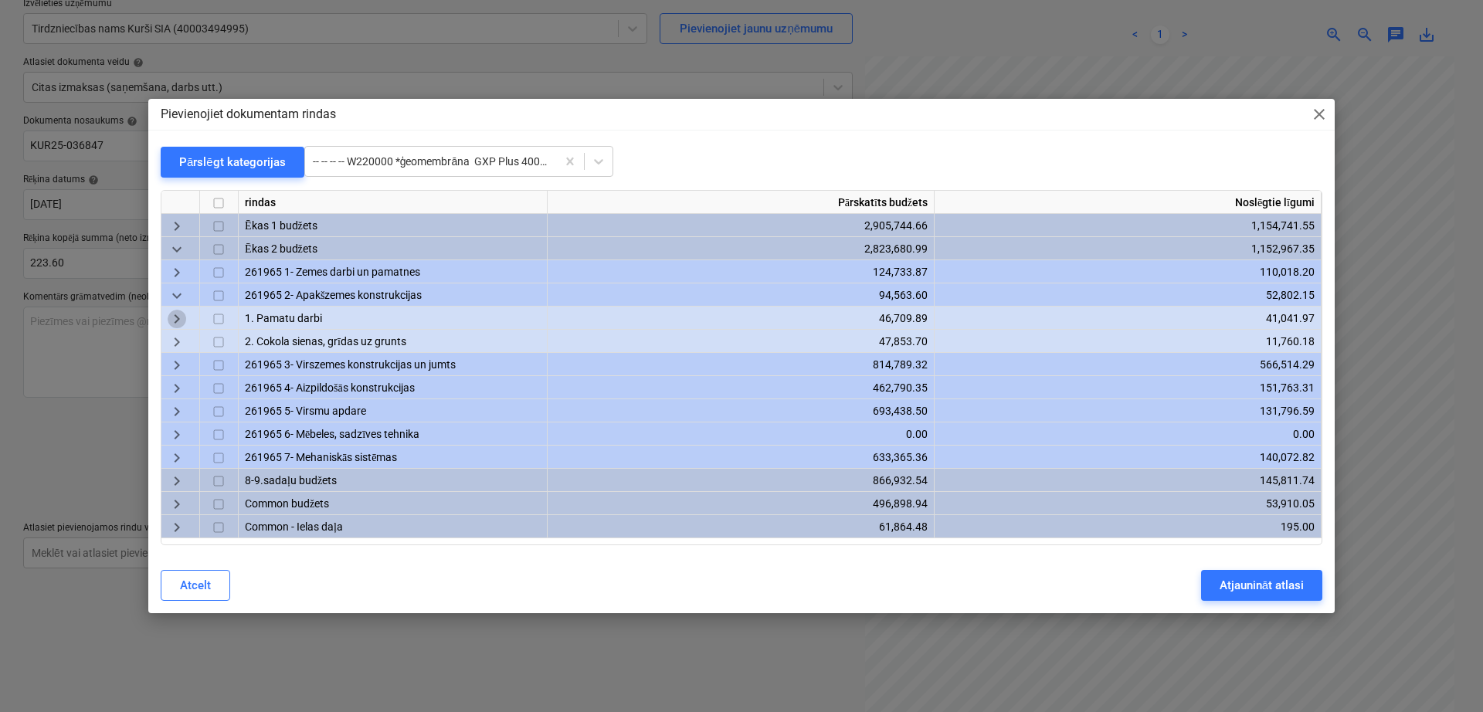
click at [182, 311] on span "keyboard_arrow_right" at bounding box center [177, 319] width 19 height 19
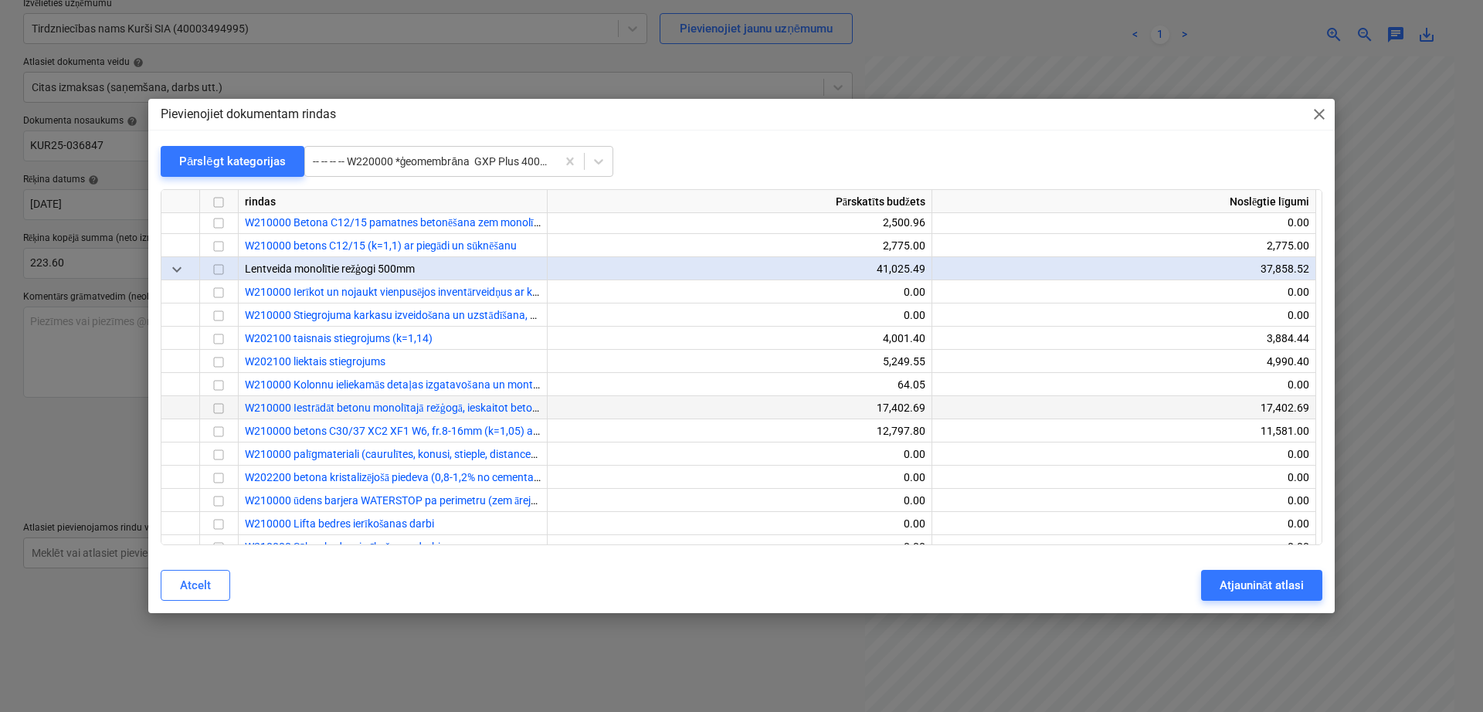
scroll to position [386, 0]
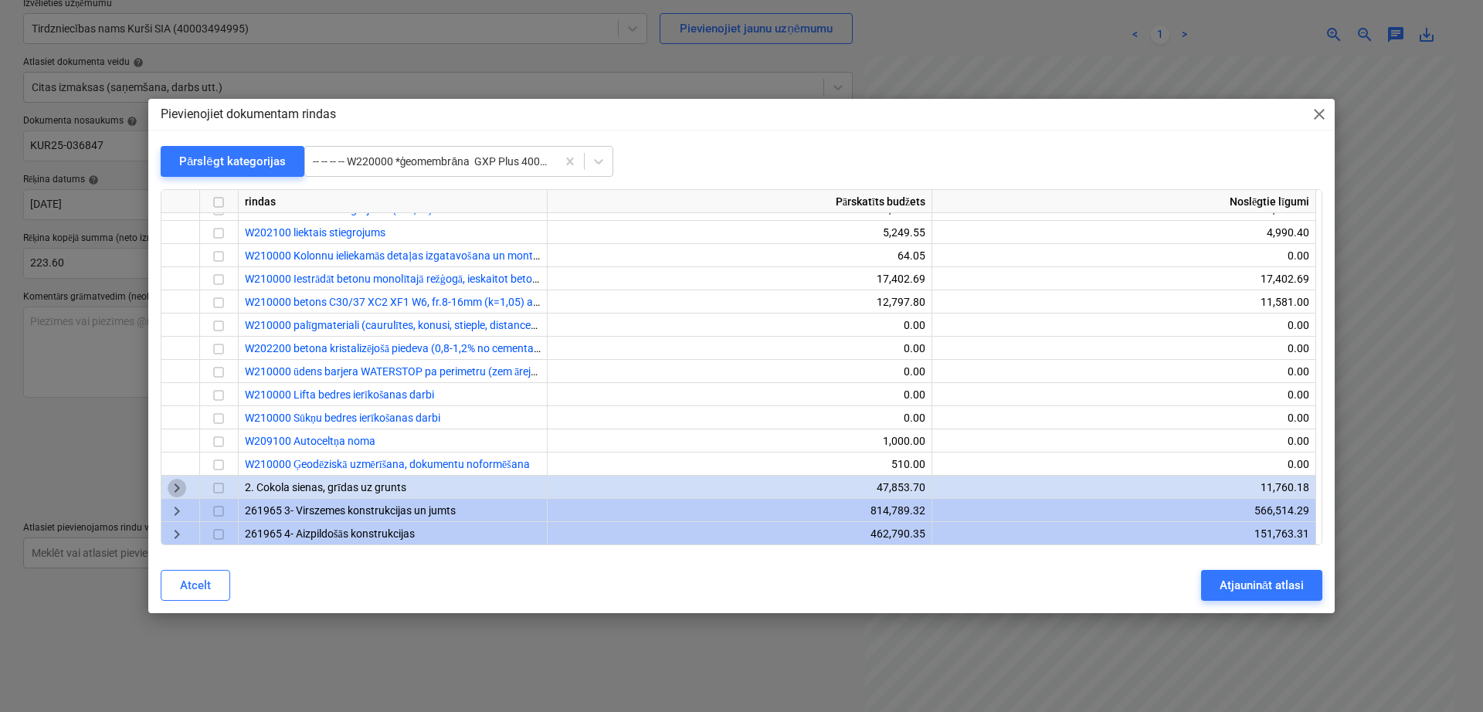
click at [170, 490] on span "keyboard_arrow_right" at bounding box center [177, 489] width 19 height 19
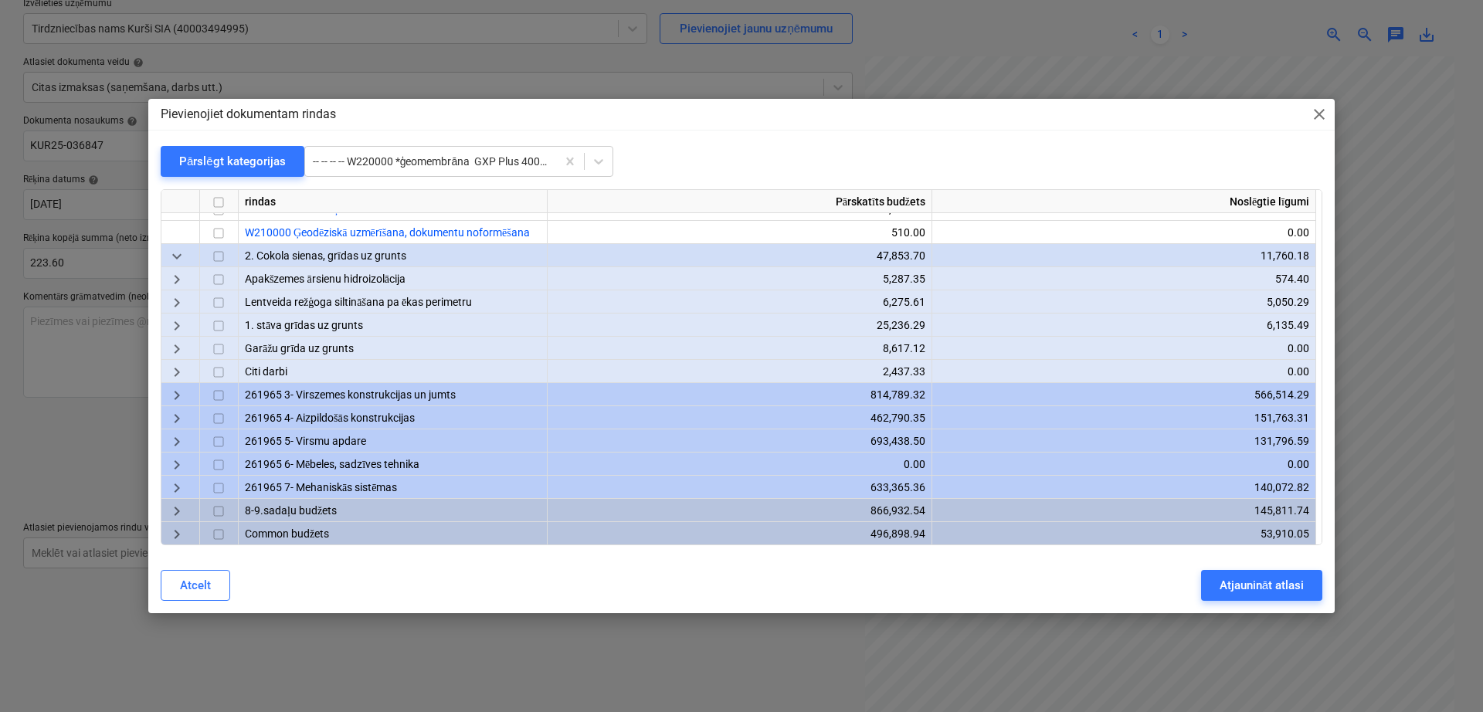
scroll to position [642, 0]
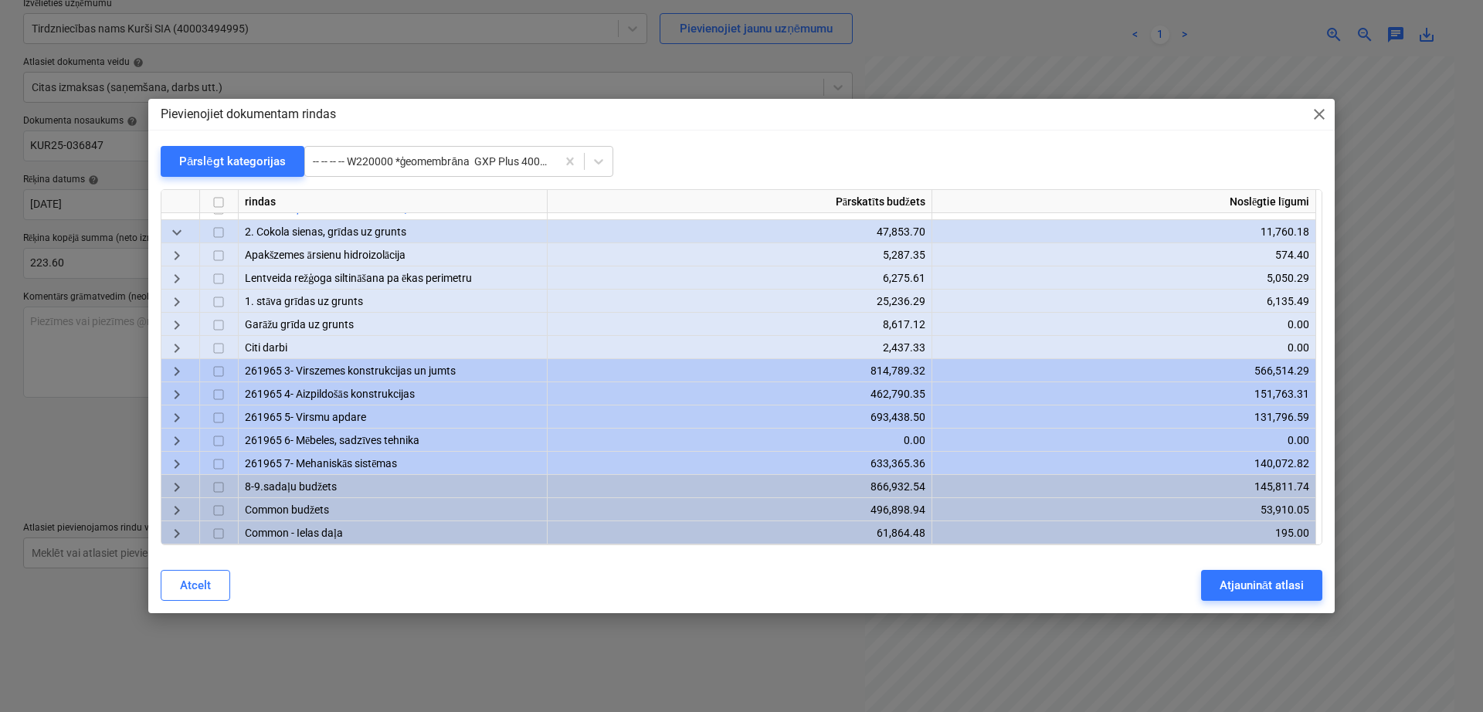
click at [178, 232] on span "keyboard_arrow_down" at bounding box center [177, 233] width 19 height 19
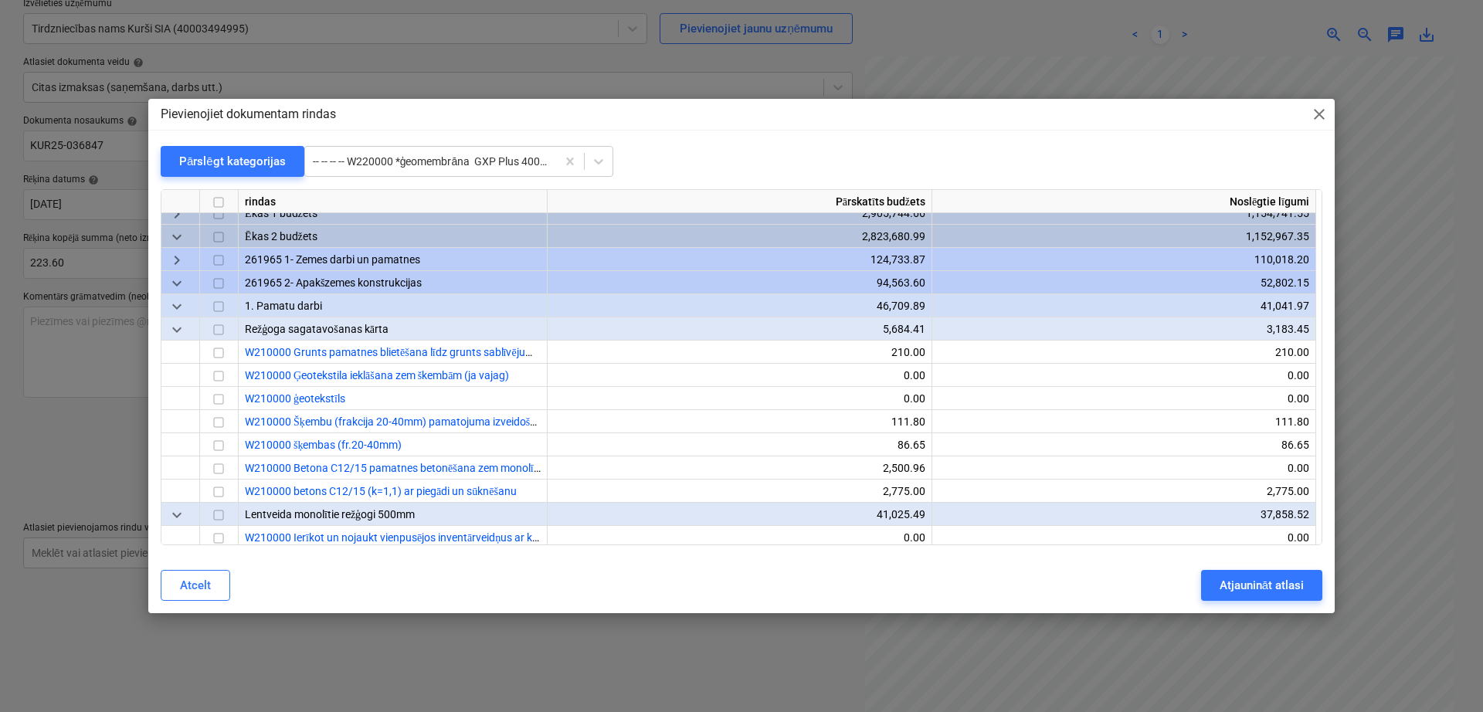
scroll to position [0, 0]
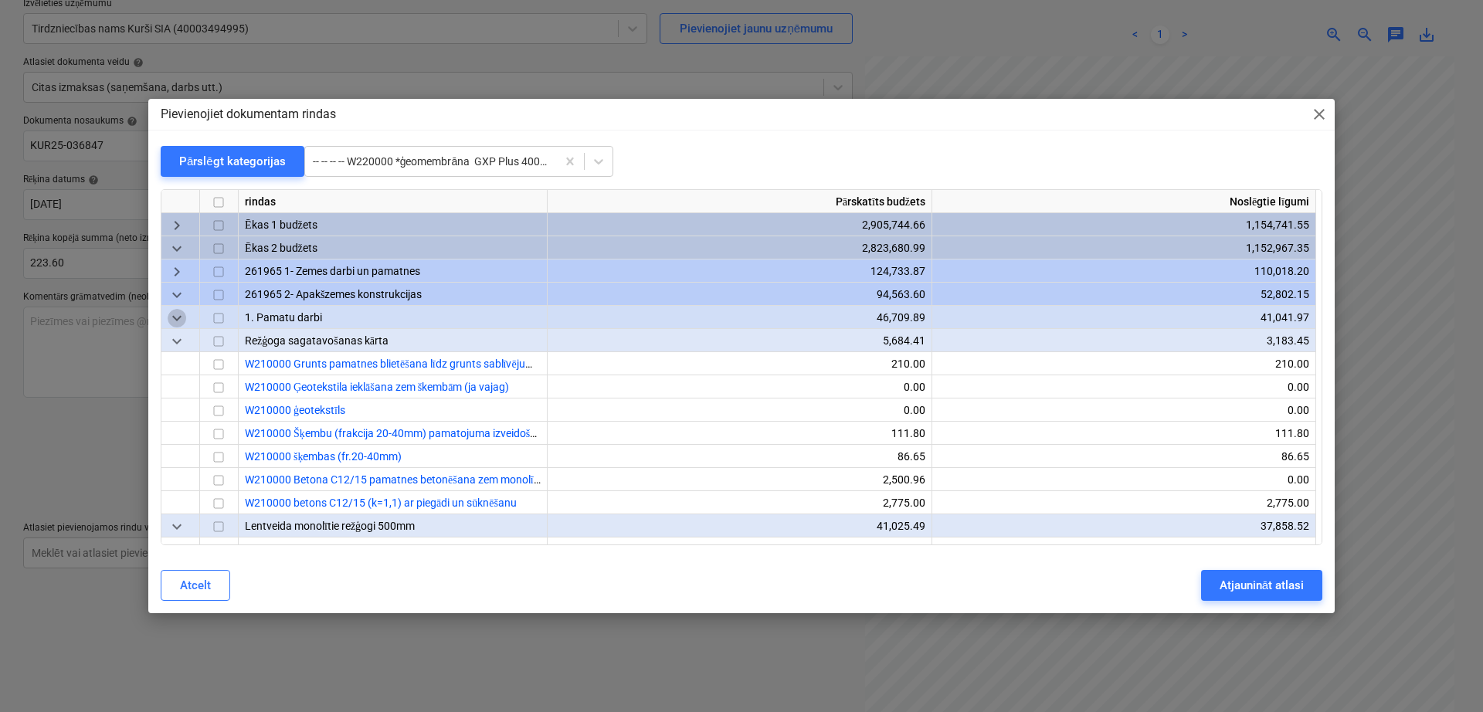
click at [181, 318] on span "keyboard_arrow_down" at bounding box center [177, 319] width 19 height 19
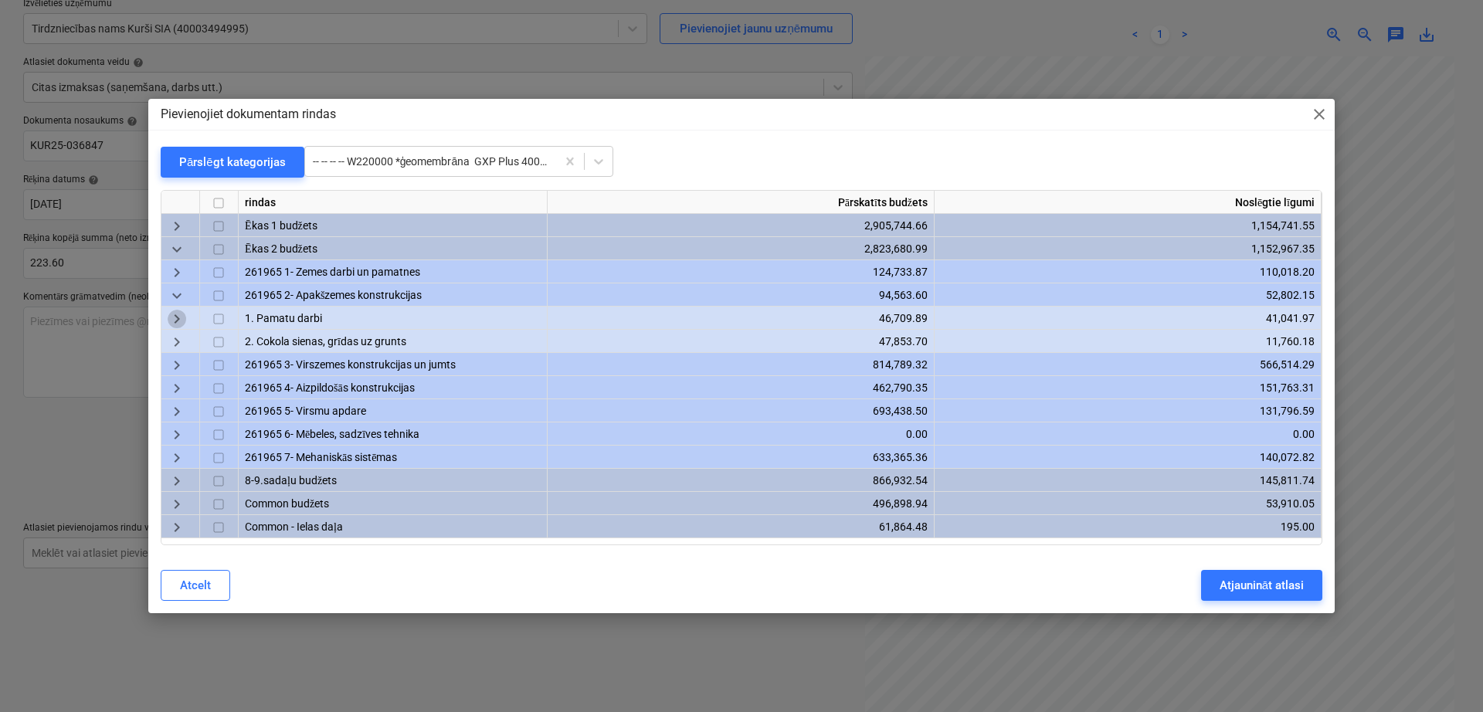
click at [181, 316] on span "keyboard_arrow_right" at bounding box center [177, 319] width 19 height 19
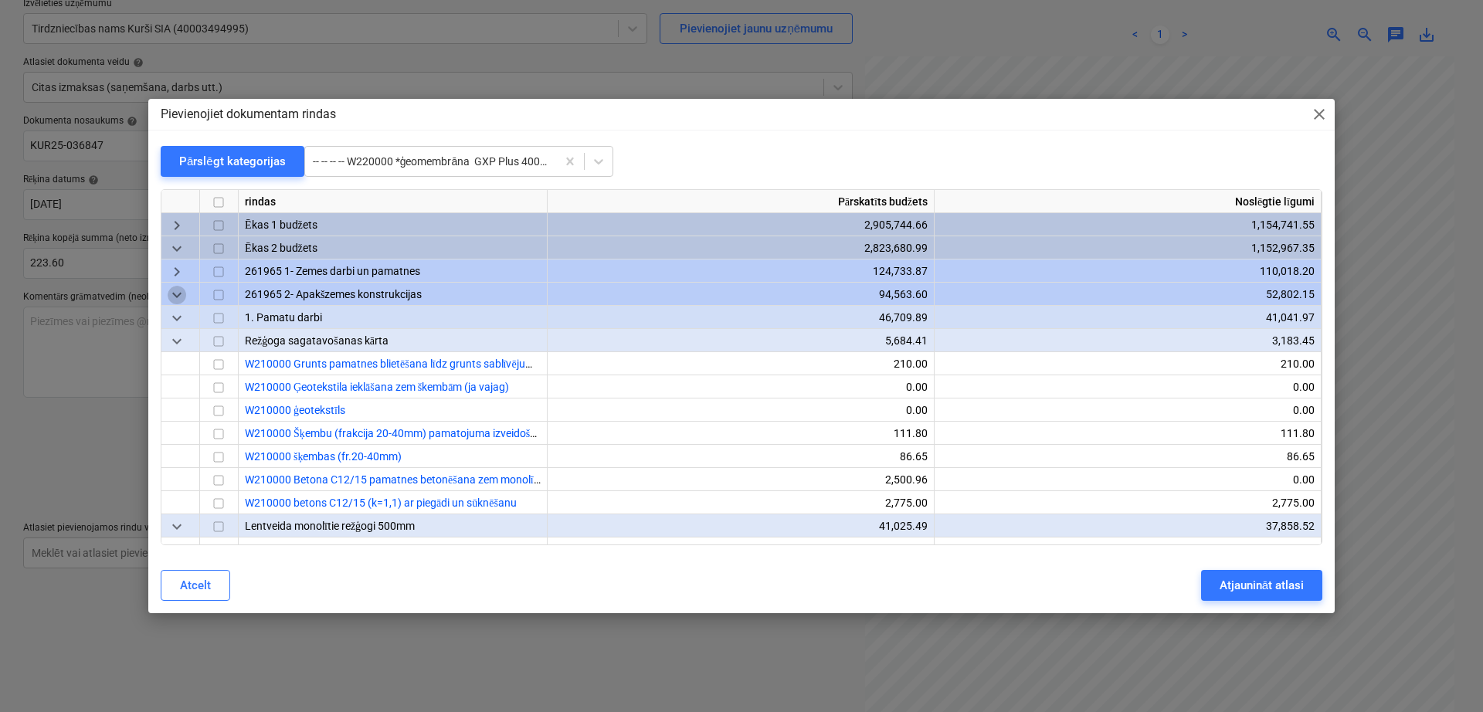
click at [178, 294] on span "keyboard_arrow_down" at bounding box center [177, 296] width 19 height 19
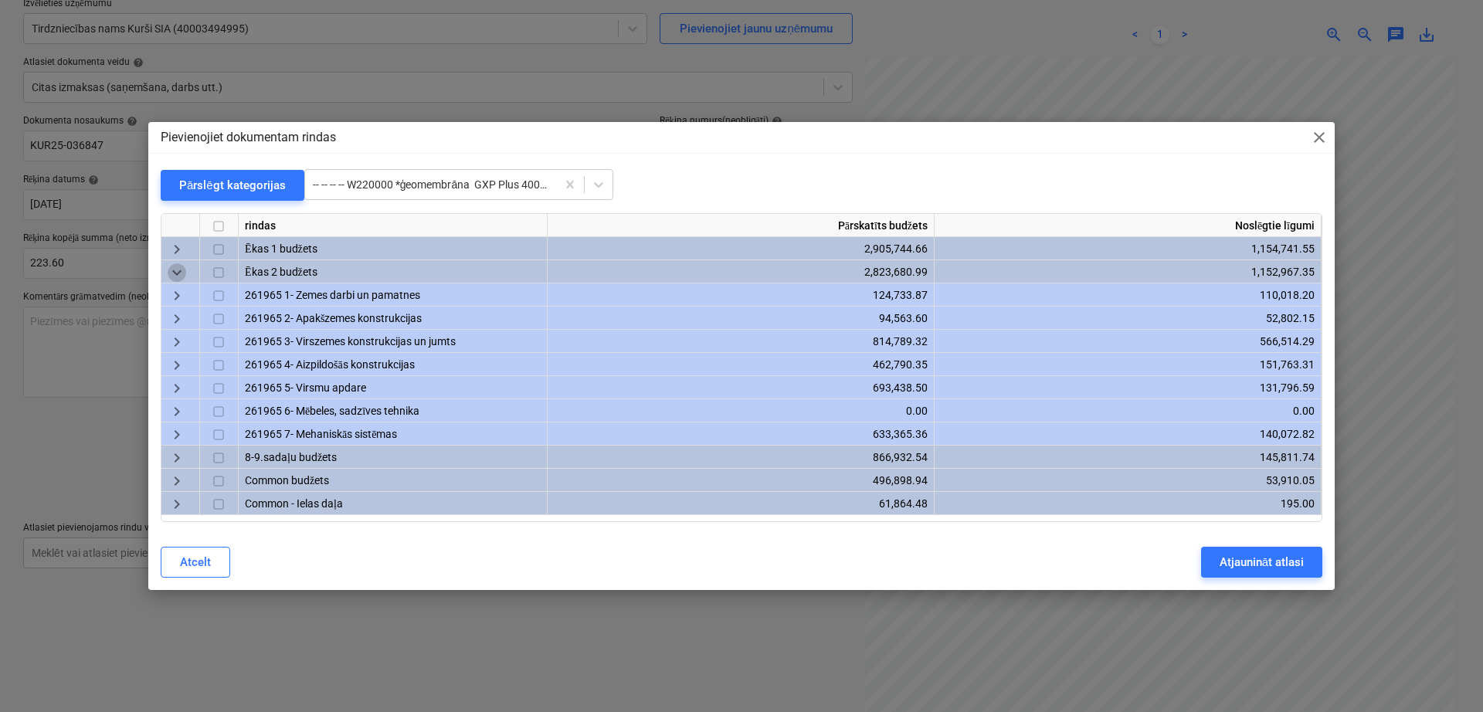
click at [178, 270] on span "keyboard_arrow_down" at bounding box center [177, 272] width 19 height 19
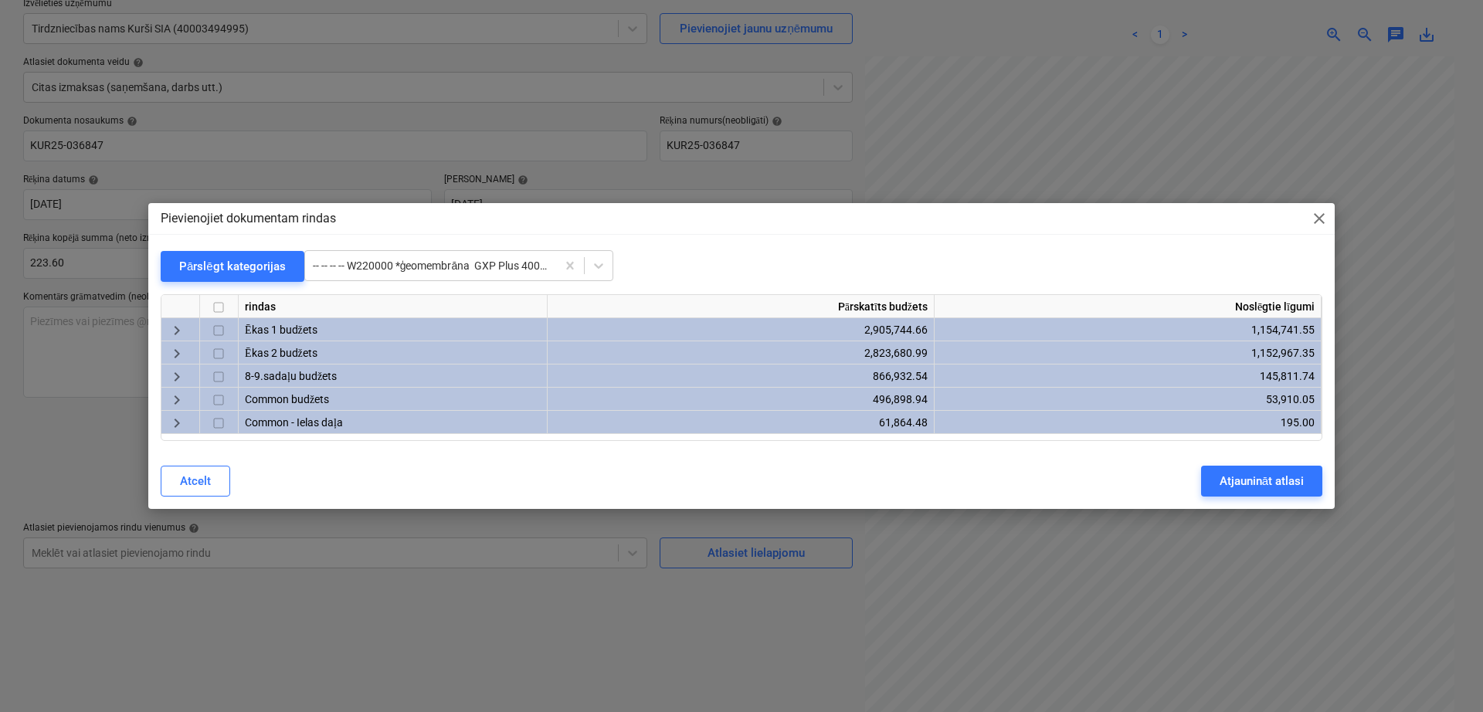
click at [175, 349] on span "keyboard_arrow_right" at bounding box center [177, 354] width 19 height 19
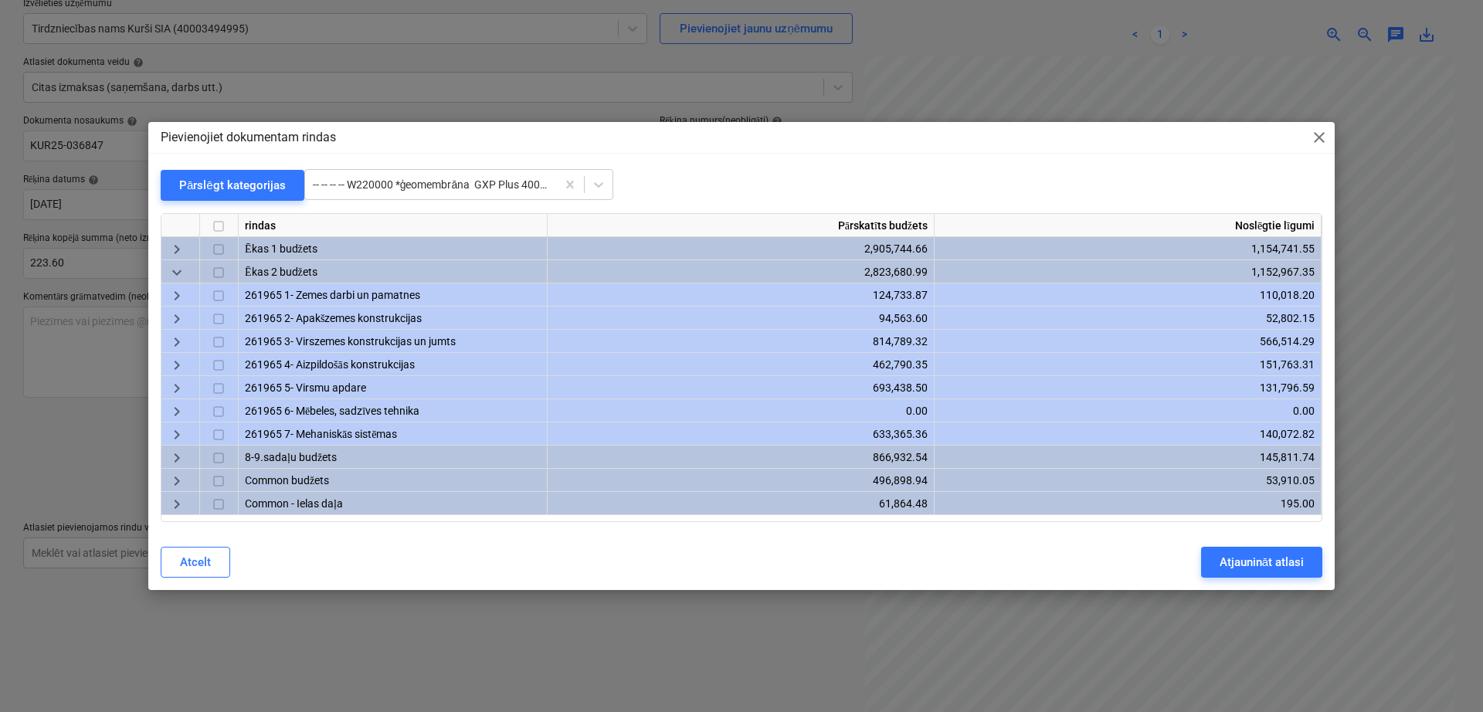
click at [177, 361] on span "keyboard_arrow_right" at bounding box center [177, 365] width 19 height 19
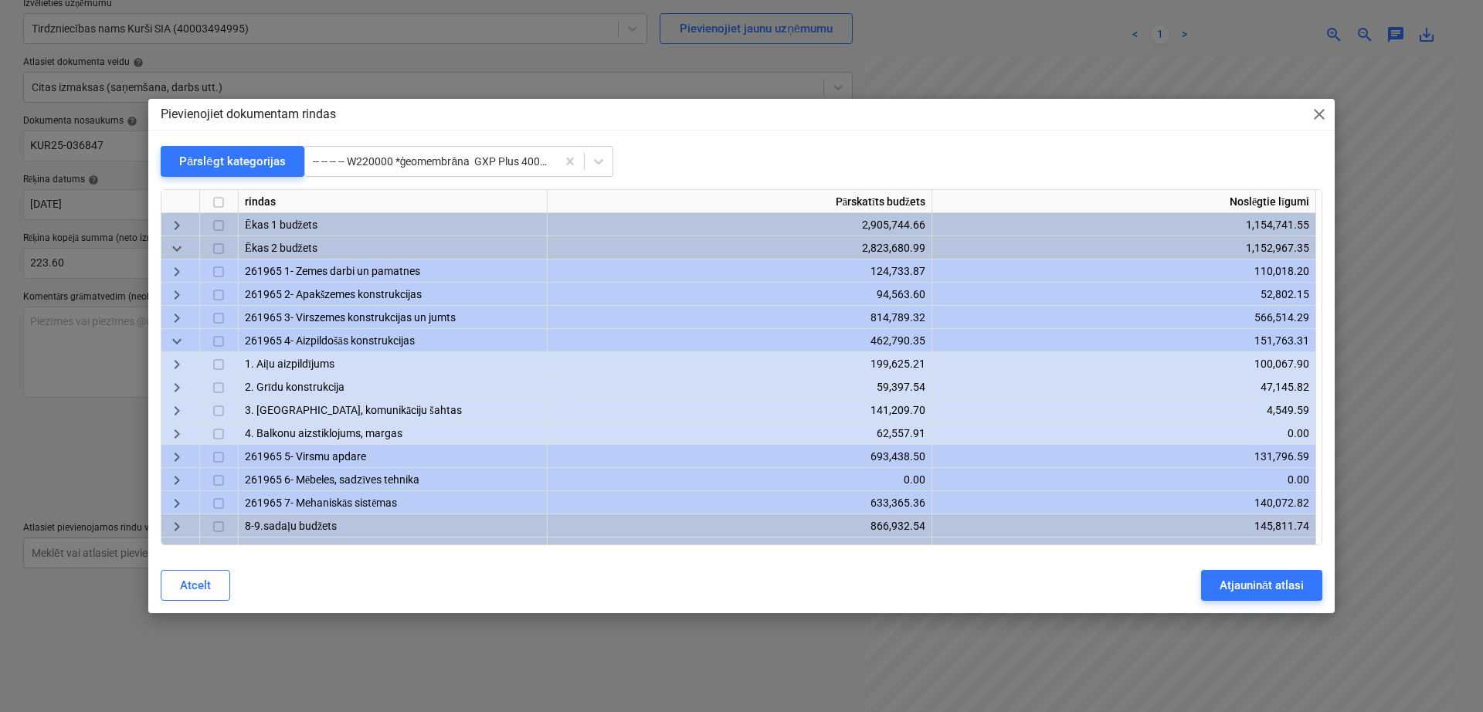
click at [175, 342] on span "keyboard_arrow_down" at bounding box center [177, 342] width 19 height 19
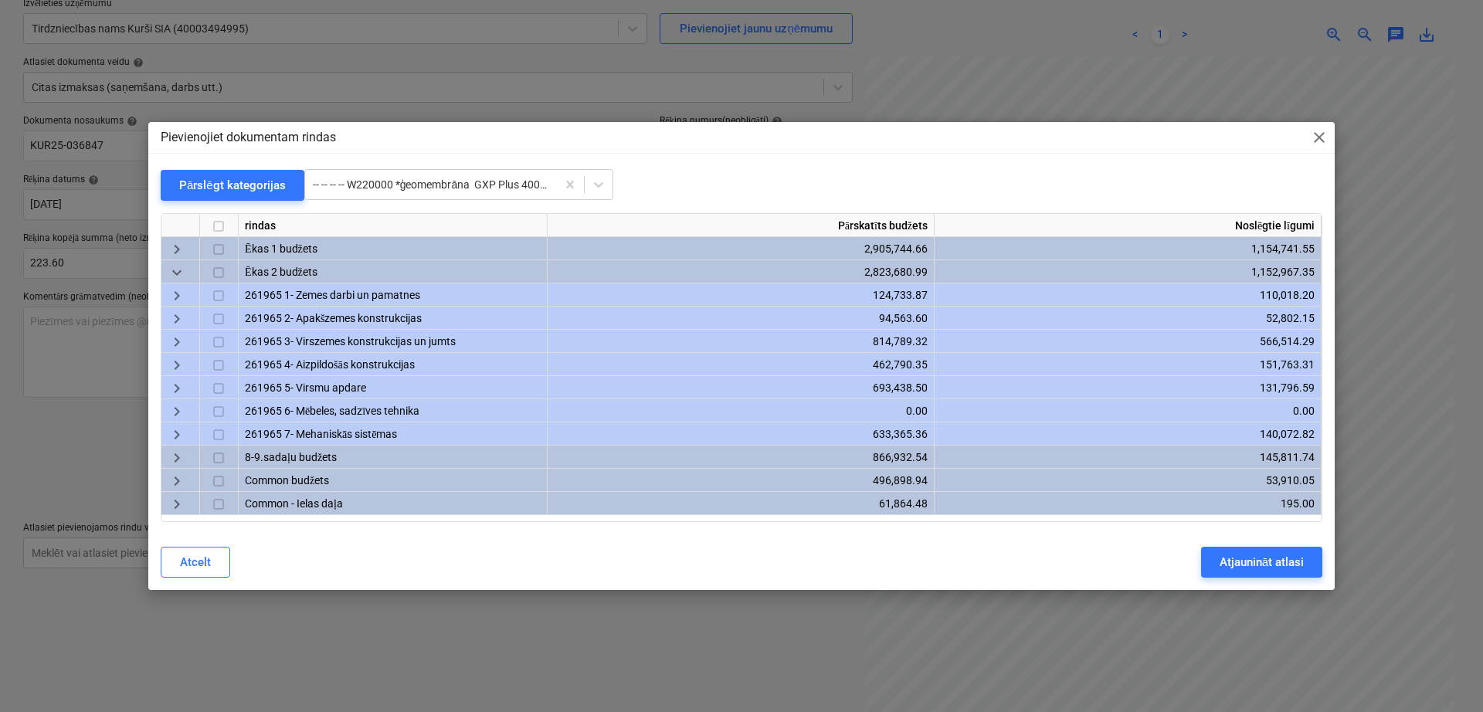
click at [178, 314] on span "keyboard_arrow_right" at bounding box center [177, 319] width 19 height 19
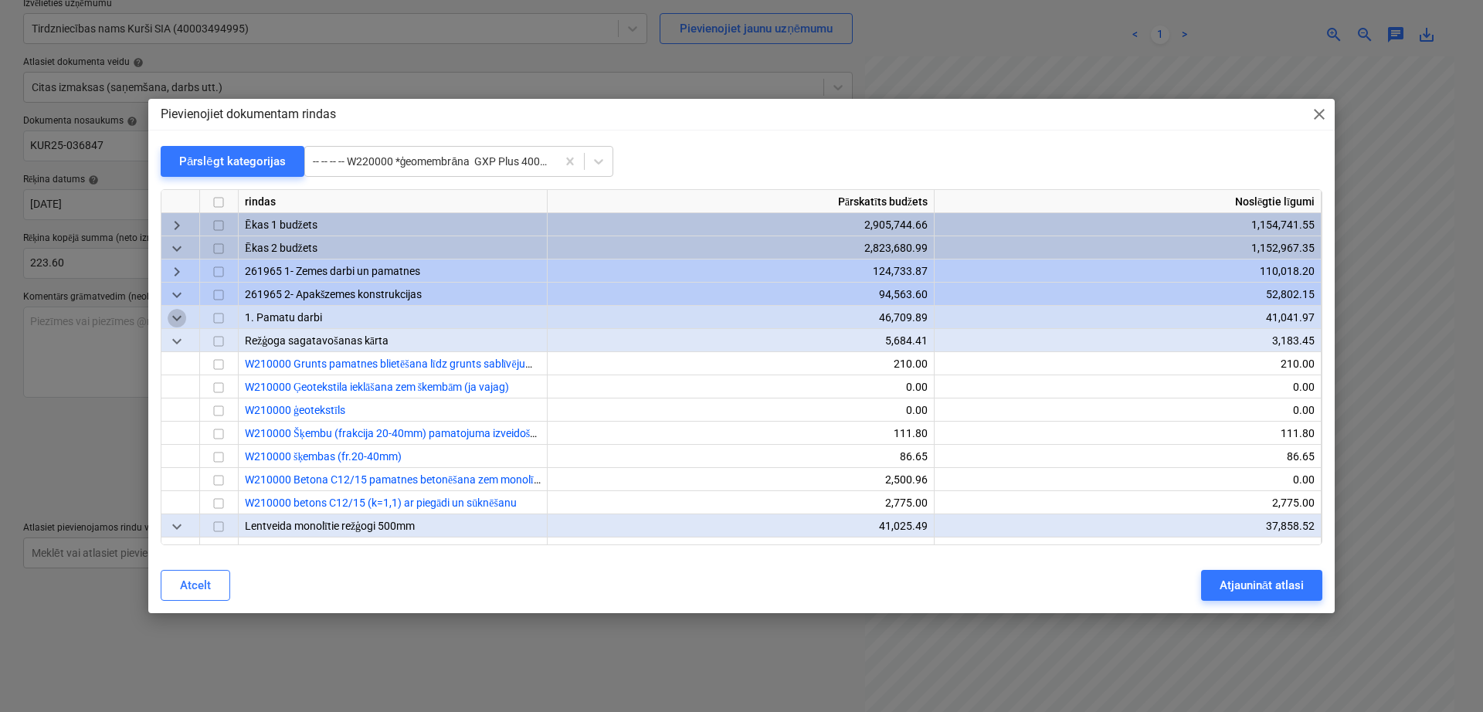
click at [174, 321] on span "keyboard_arrow_down" at bounding box center [177, 319] width 19 height 19
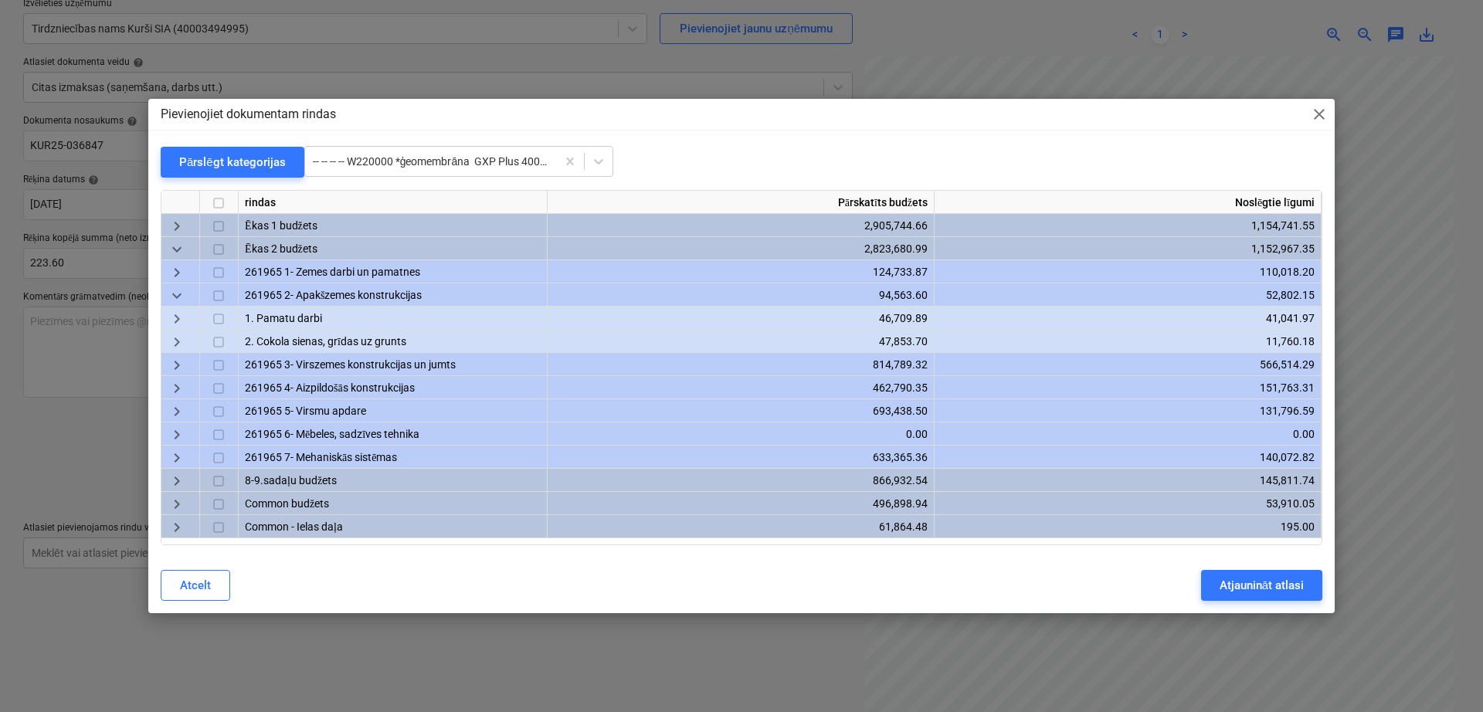
click at [174, 321] on span "keyboard_arrow_right" at bounding box center [177, 319] width 19 height 19
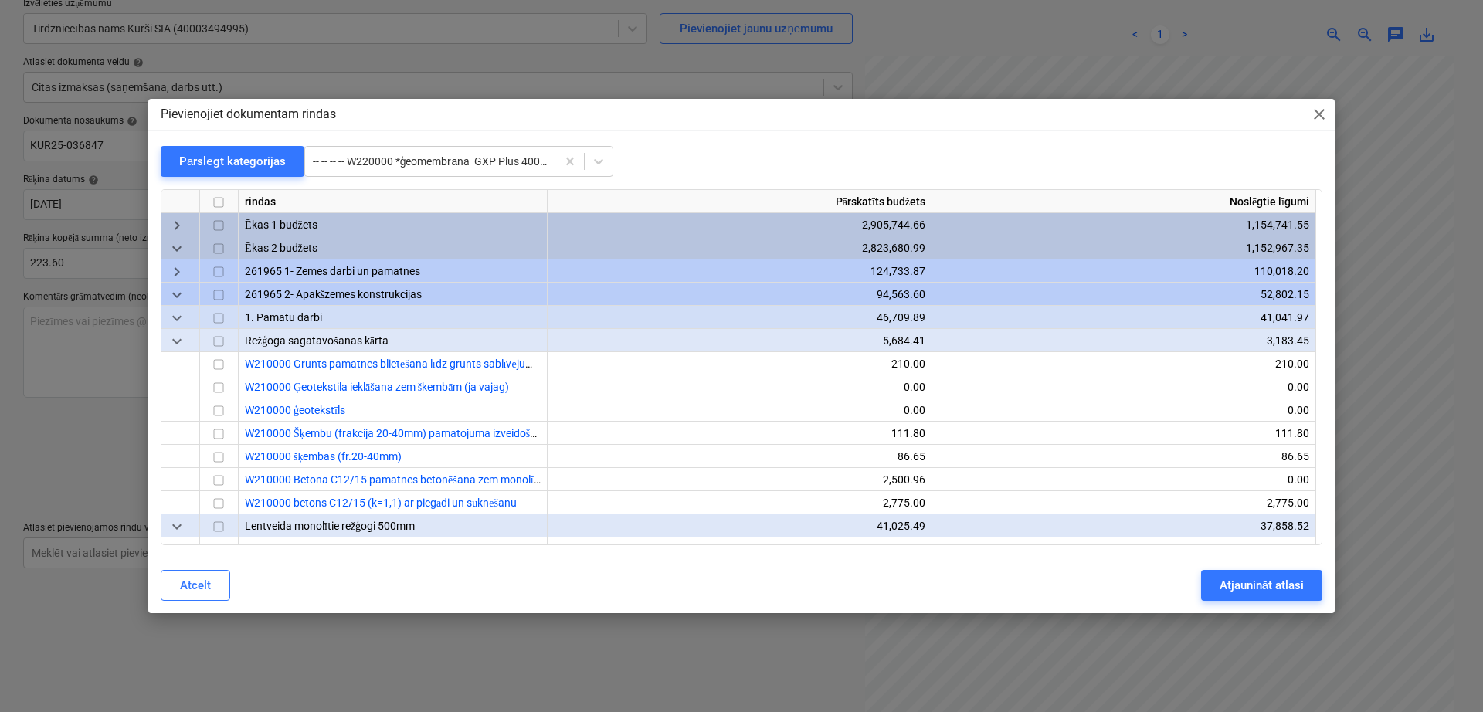
click at [174, 293] on span "keyboard_arrow_down" at bounding box center [177, 296] width 19 height 19
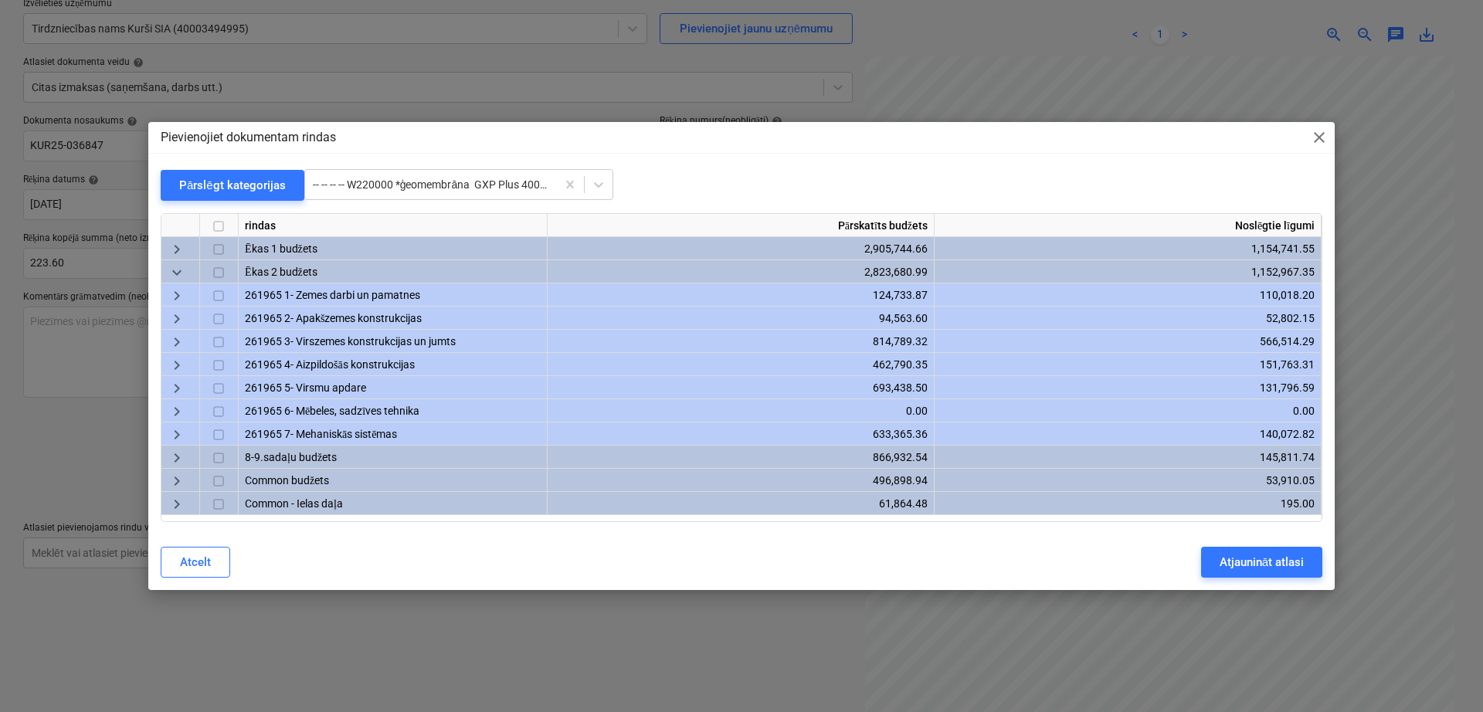
click at [174, 295] on span "keyboard_arrow_right" at bounding box center [177, 296] width 19 height 19
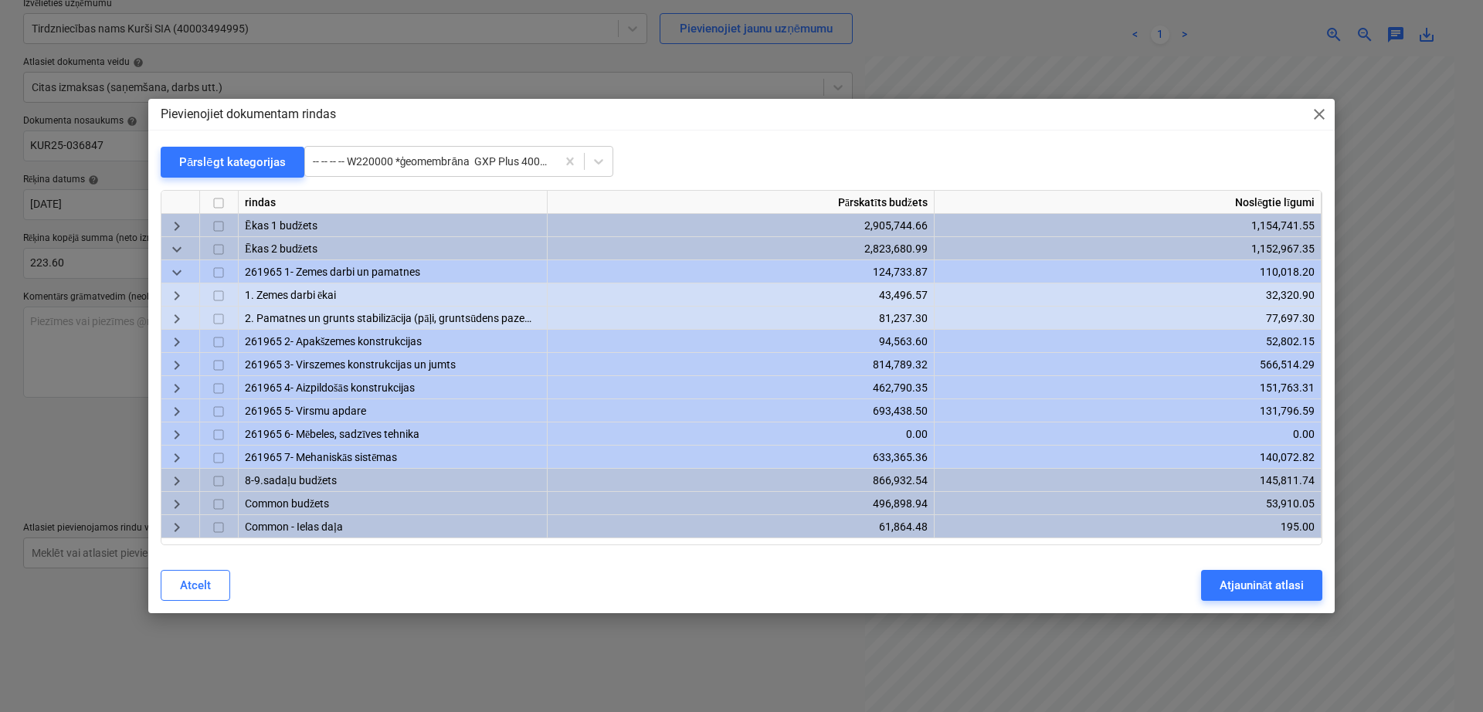
click at [174, 252] on span "keyboard_arrow_down" at bounding box center [177, 249] width 19 height 19
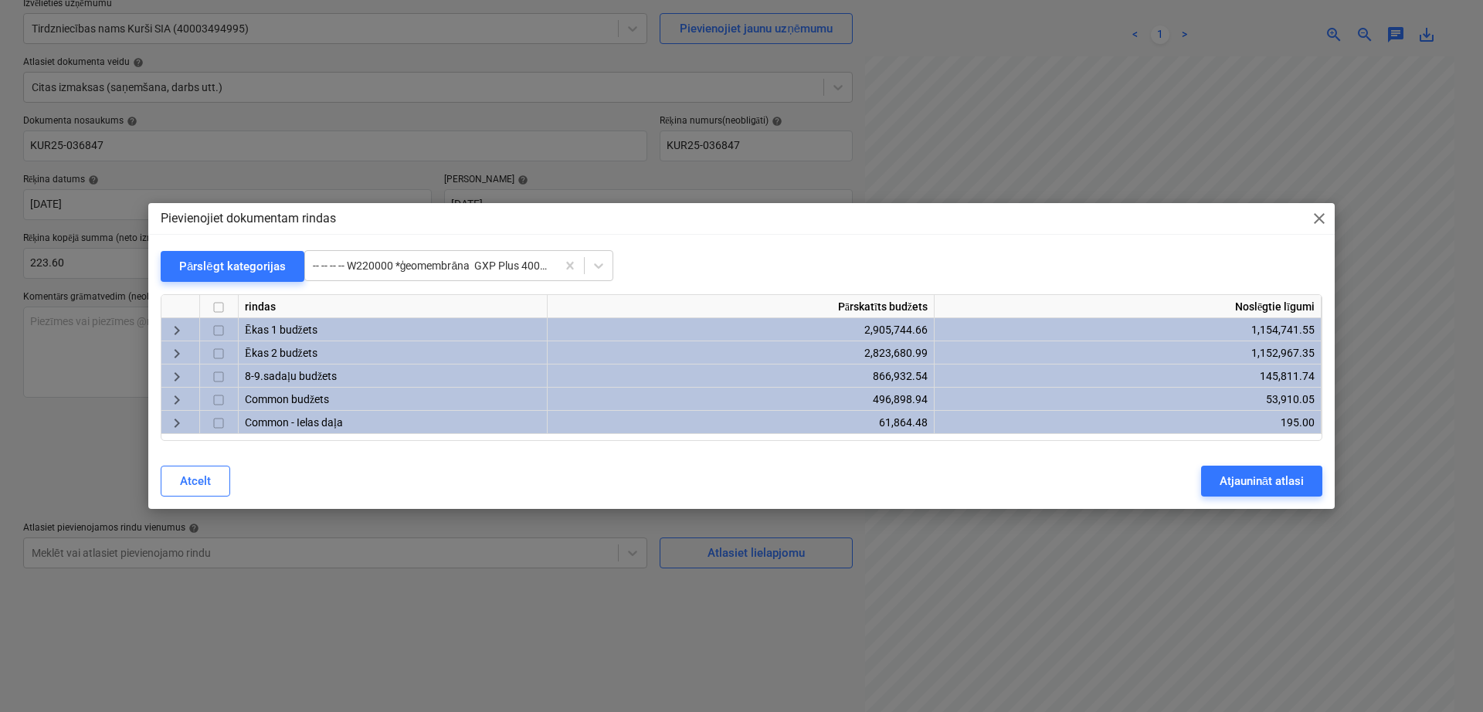
click at [180, 324] on span "keyboard_arrow_right" at bounding box center [177, 330] width 19 height 19
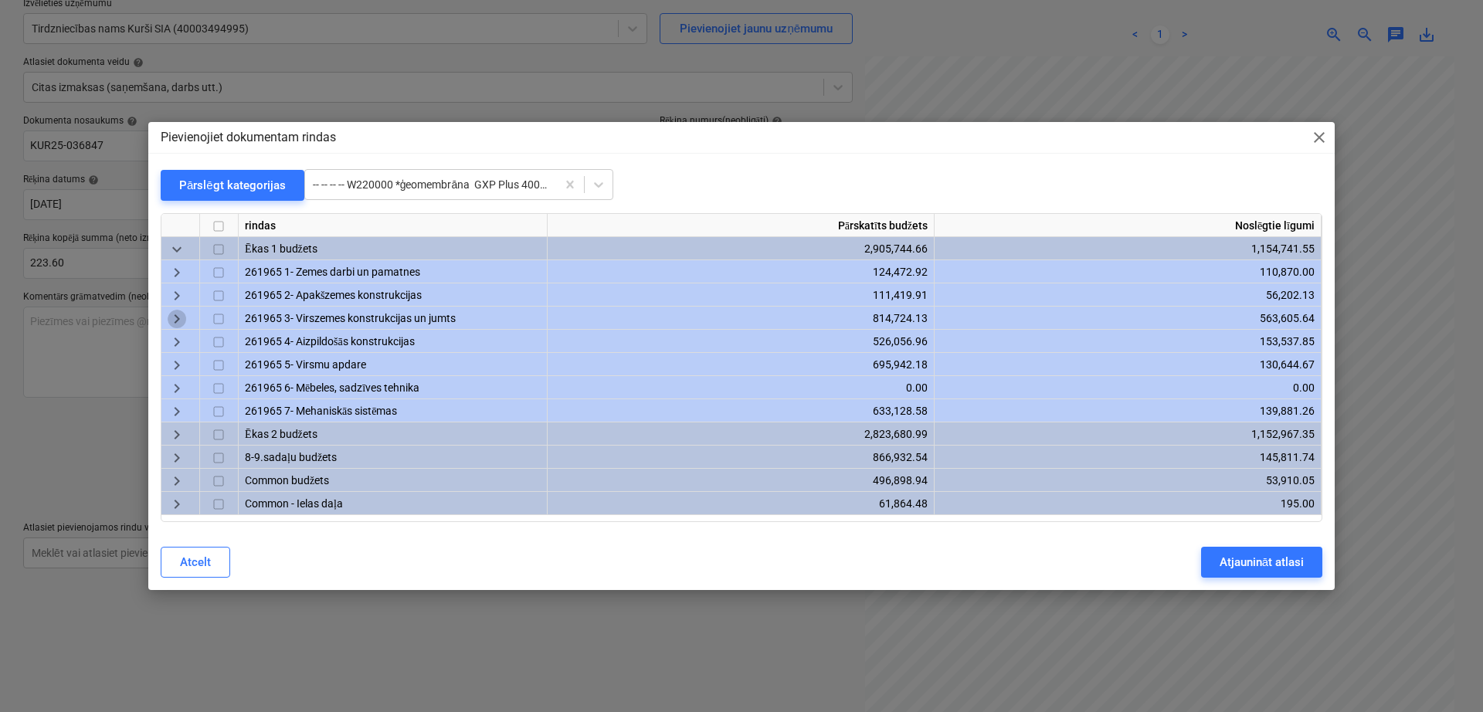
click at [182, 326] on span "keyboard_arrow_right" at bounding box center [177, 319] width 19 height 19
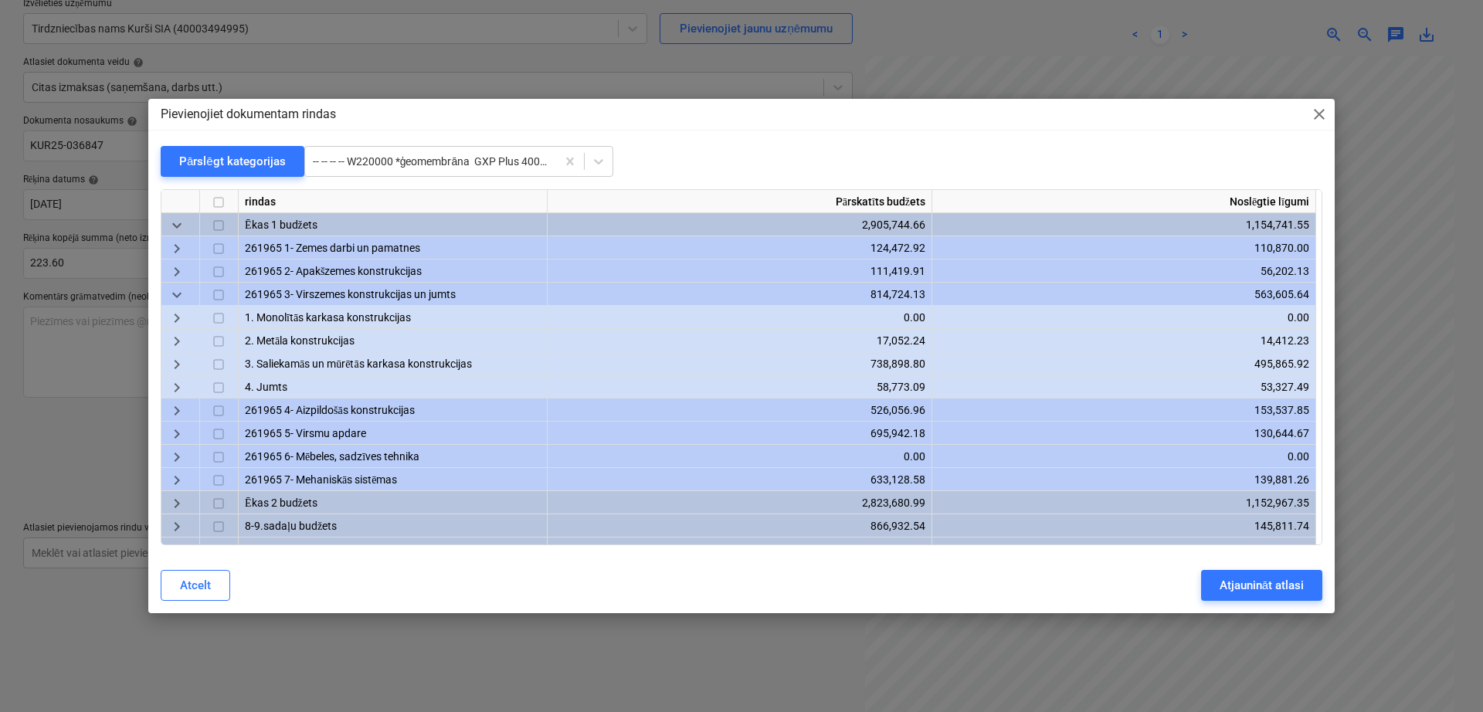
click at [183, 287] on span "keyboard_arrow_down" at bounding box center [177, 296] width 19 height 19
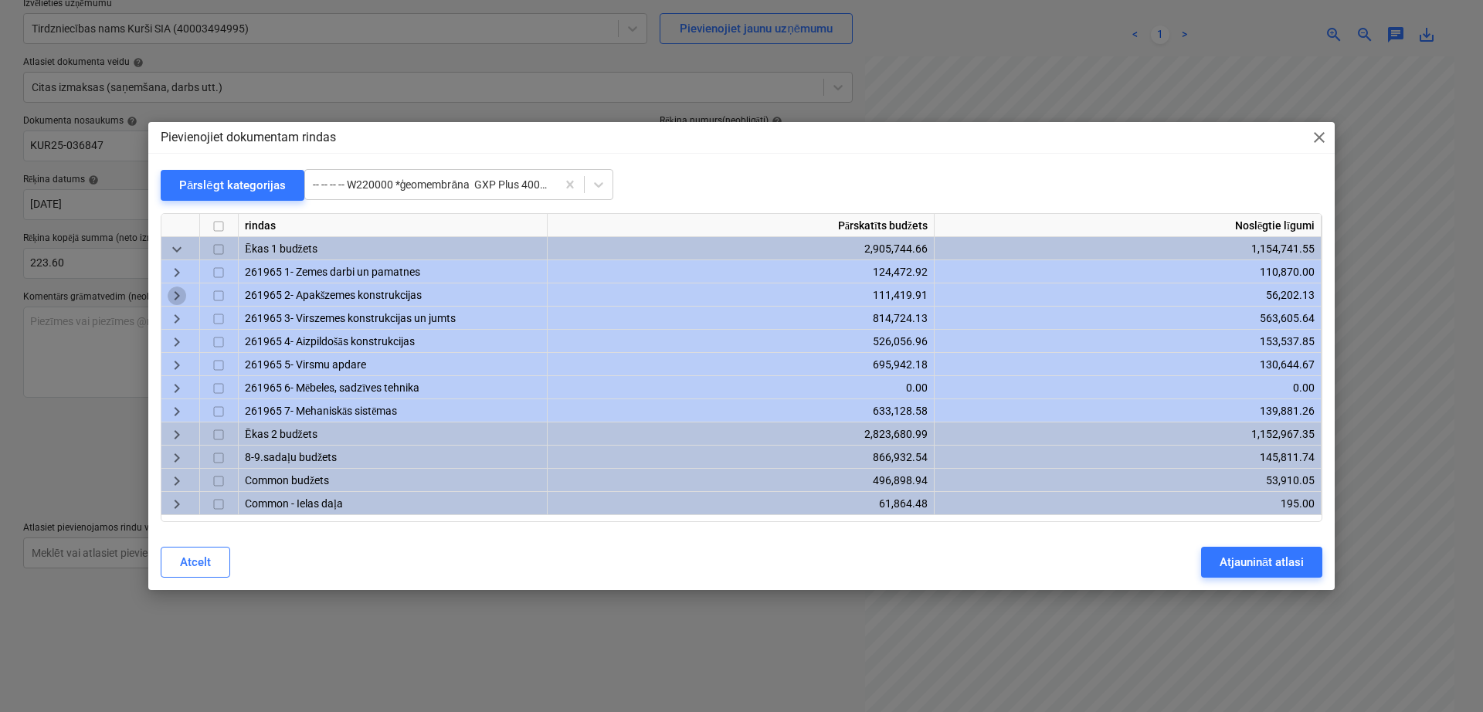
click at [175, 294] on span "keyboard_arrow_right" at bounding box center [177, 296] width 19 height 19
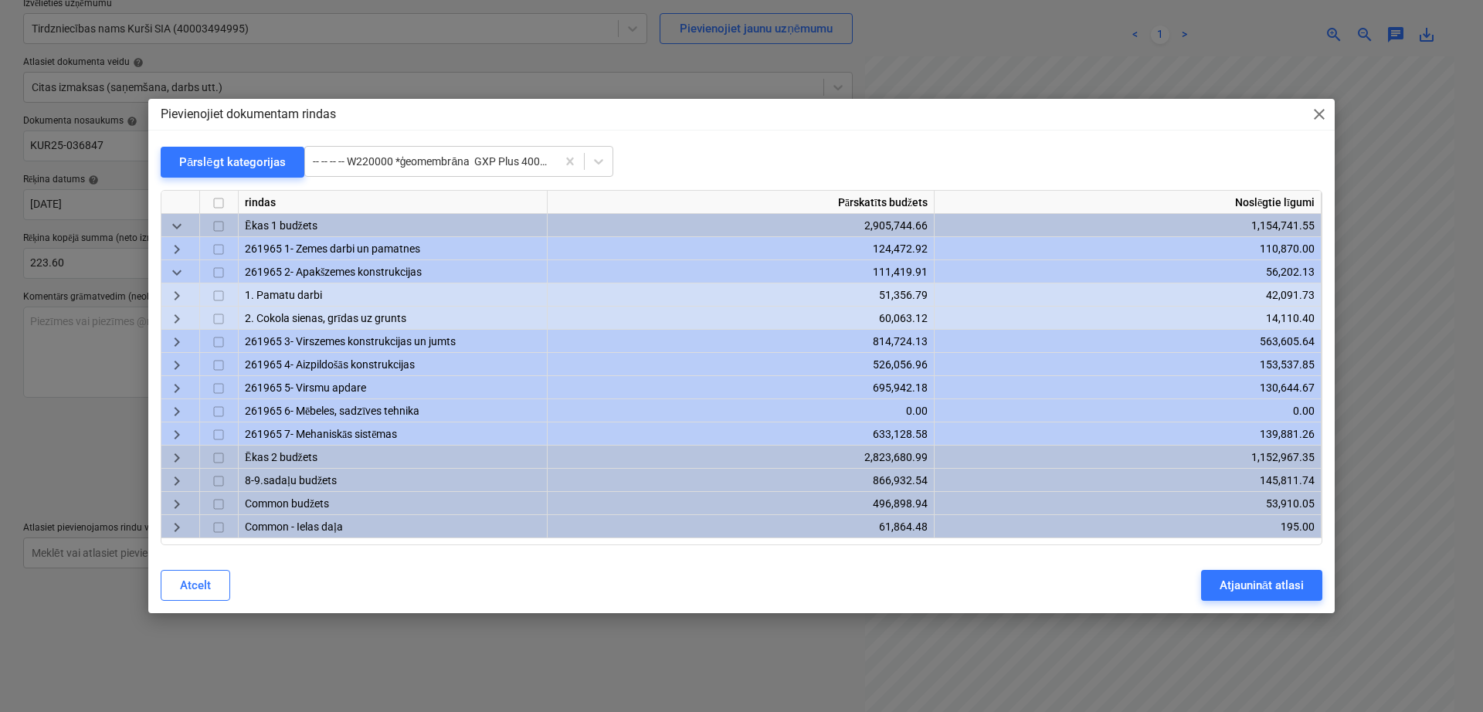
click at [178, 316] on span "keyboard_arrow_right" at bounding box center [177, 319] width 19 height 19
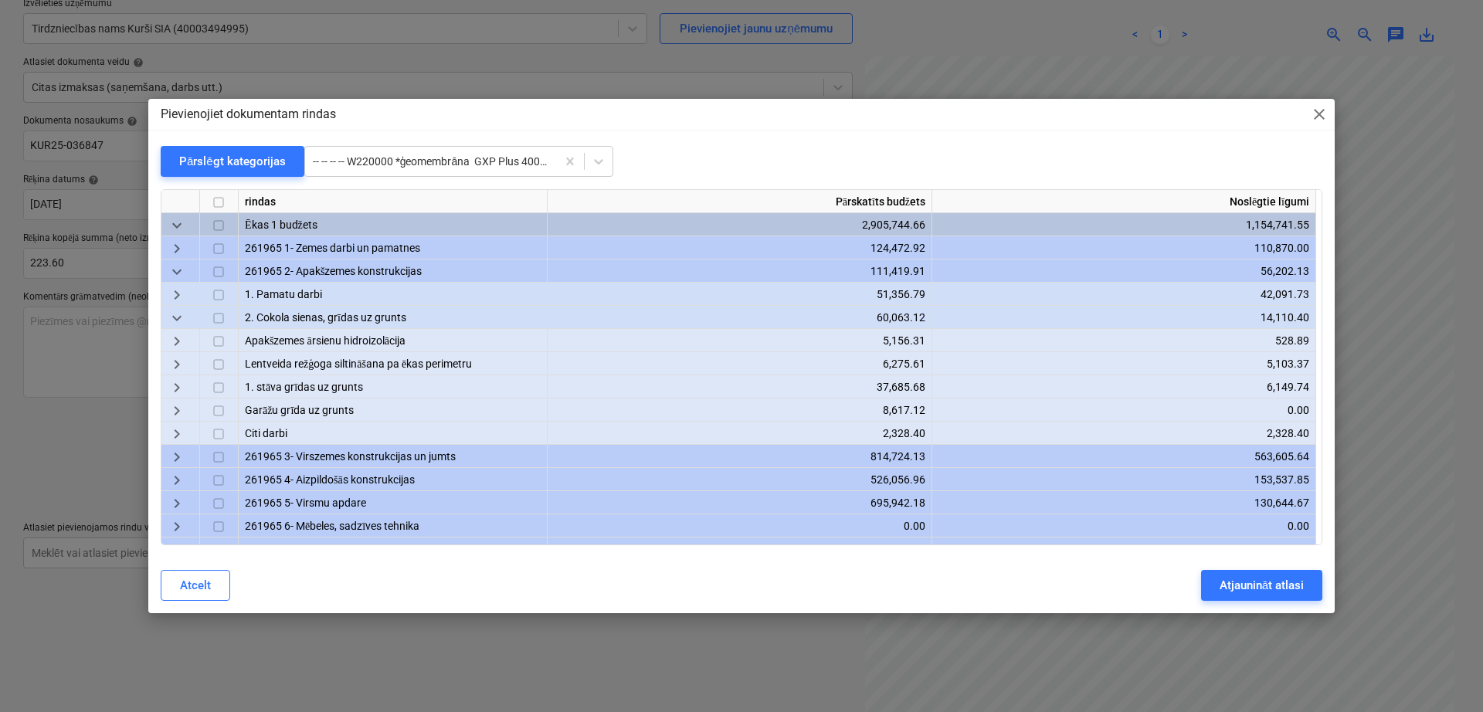
click at [175, 343] on span "keyboard_arrow_right" at bounding box center [177, 342] width 19 height 19
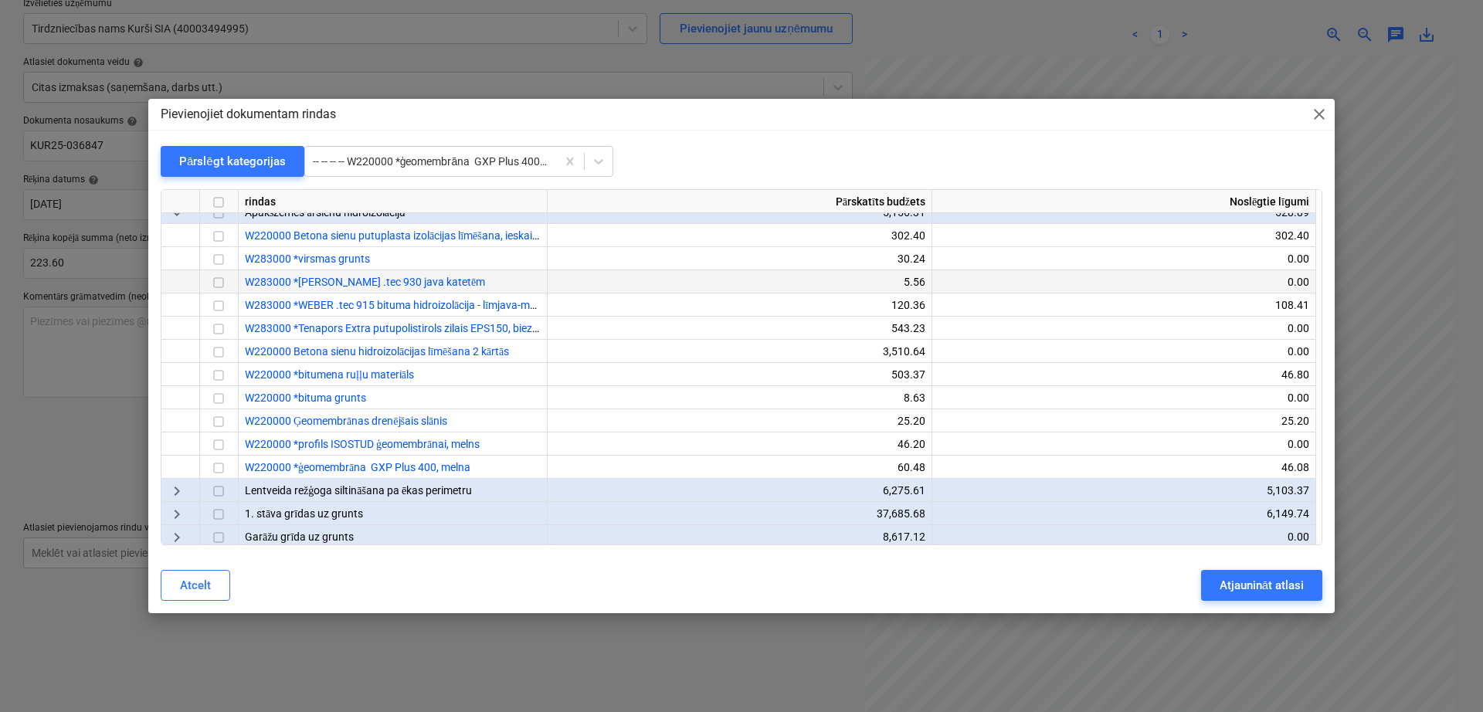
scroll to position [129, 0]
click at [218, 460] on input "checkbox" at bounding box center [218, 468] width 19 height 19
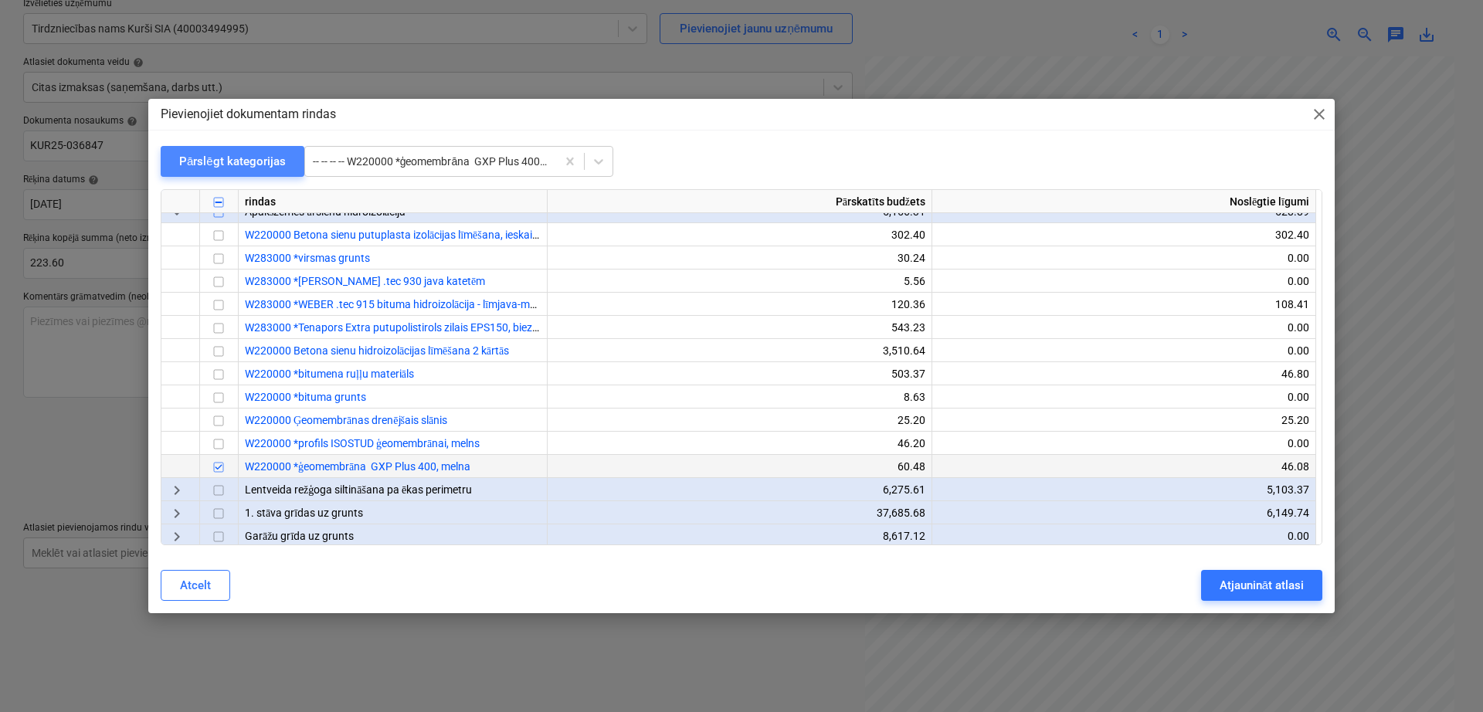
click at [246, 165] on div "Pārslēgt kategorijas" at bounding box center [232, 161] width 107 height 20
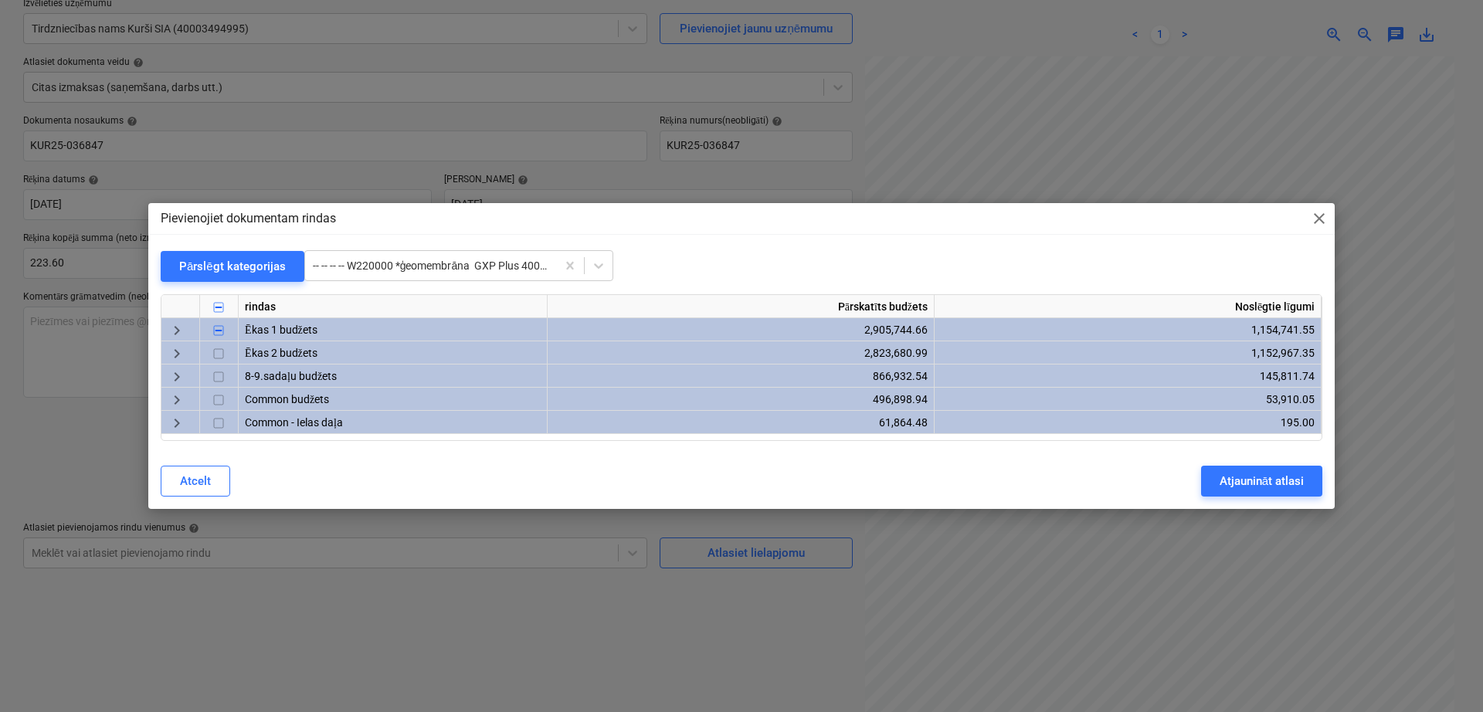
click at [165, 352] on div "keyboard_arrow_right" at bounding box center [180, 352] width 39 height 23
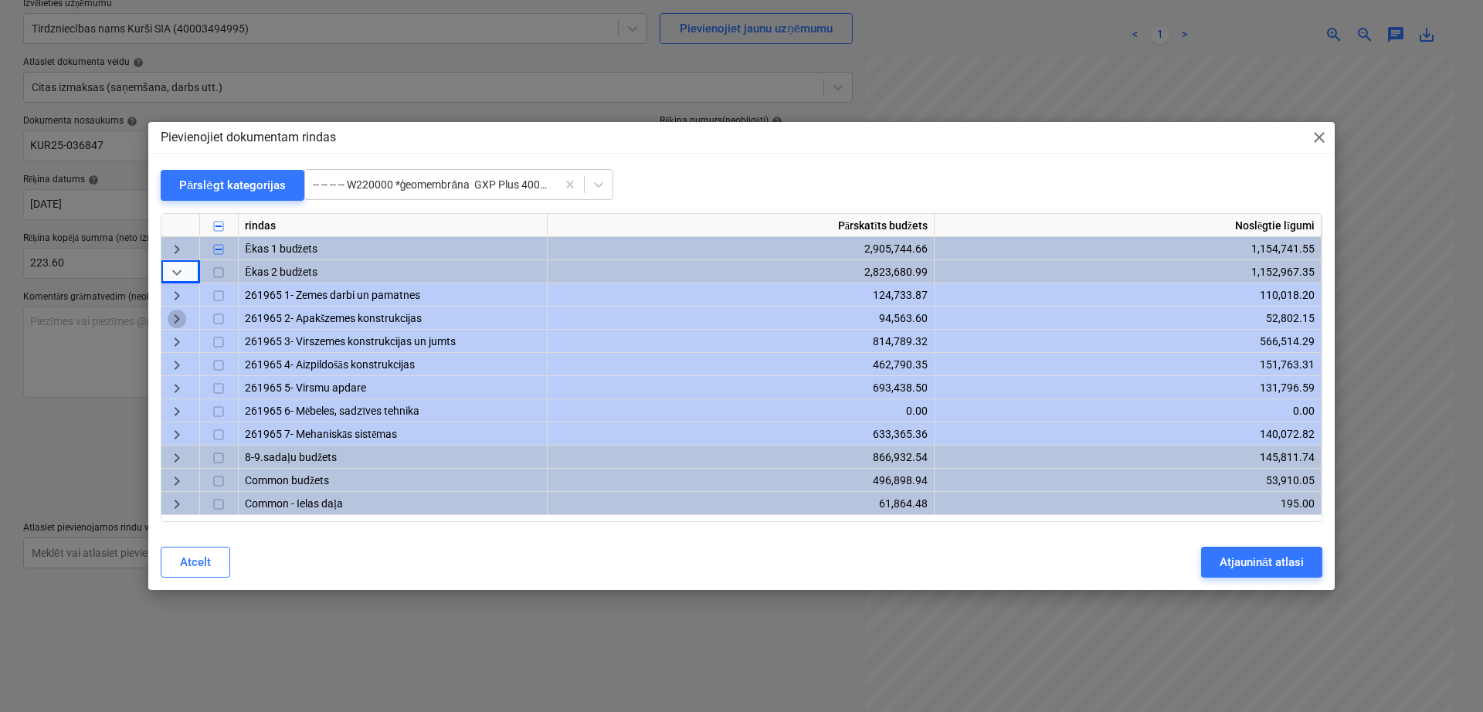
click at [176, 314] on span "keyboard_arrow_right" at bounding box center [177, 319] width 19 height 19
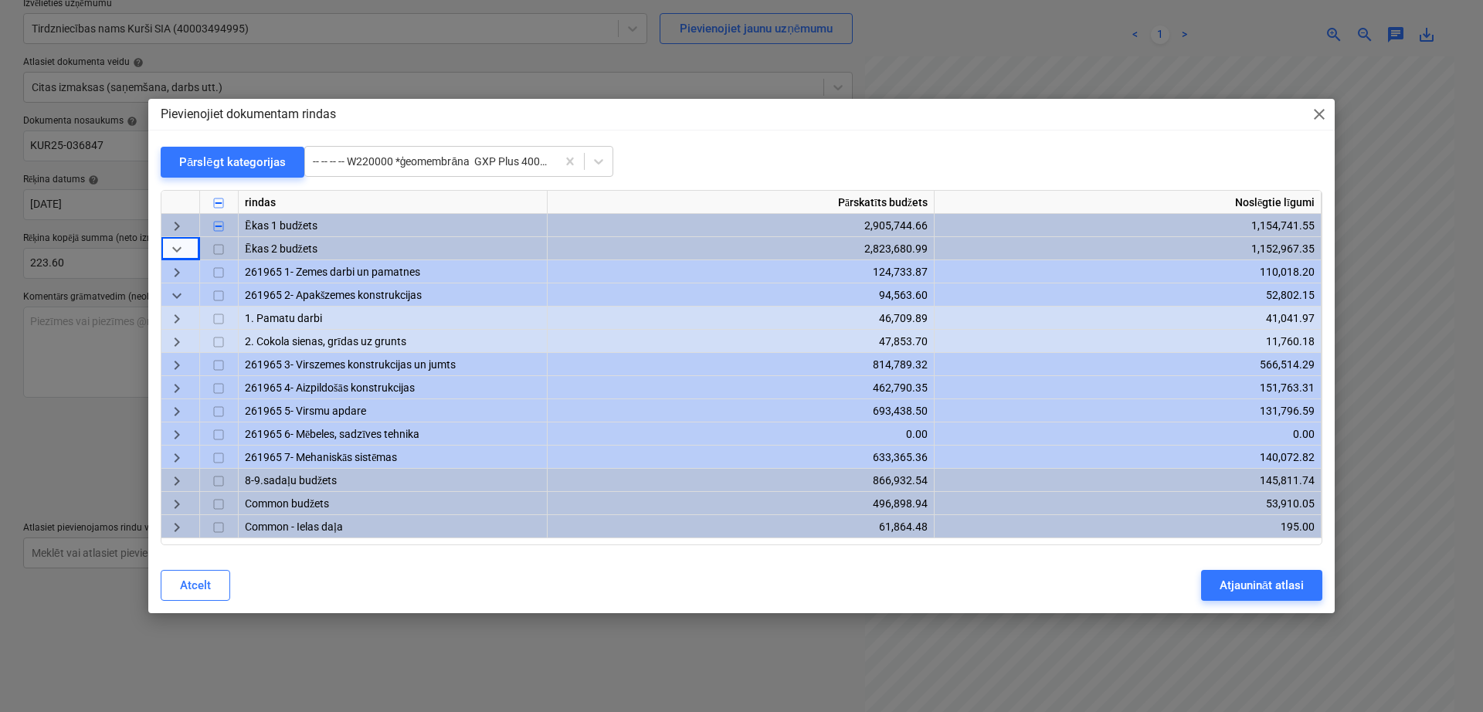
click at [178, 319] on span "keyboard_arrow_right" at bounding box center [177, 319] width 19 height 19
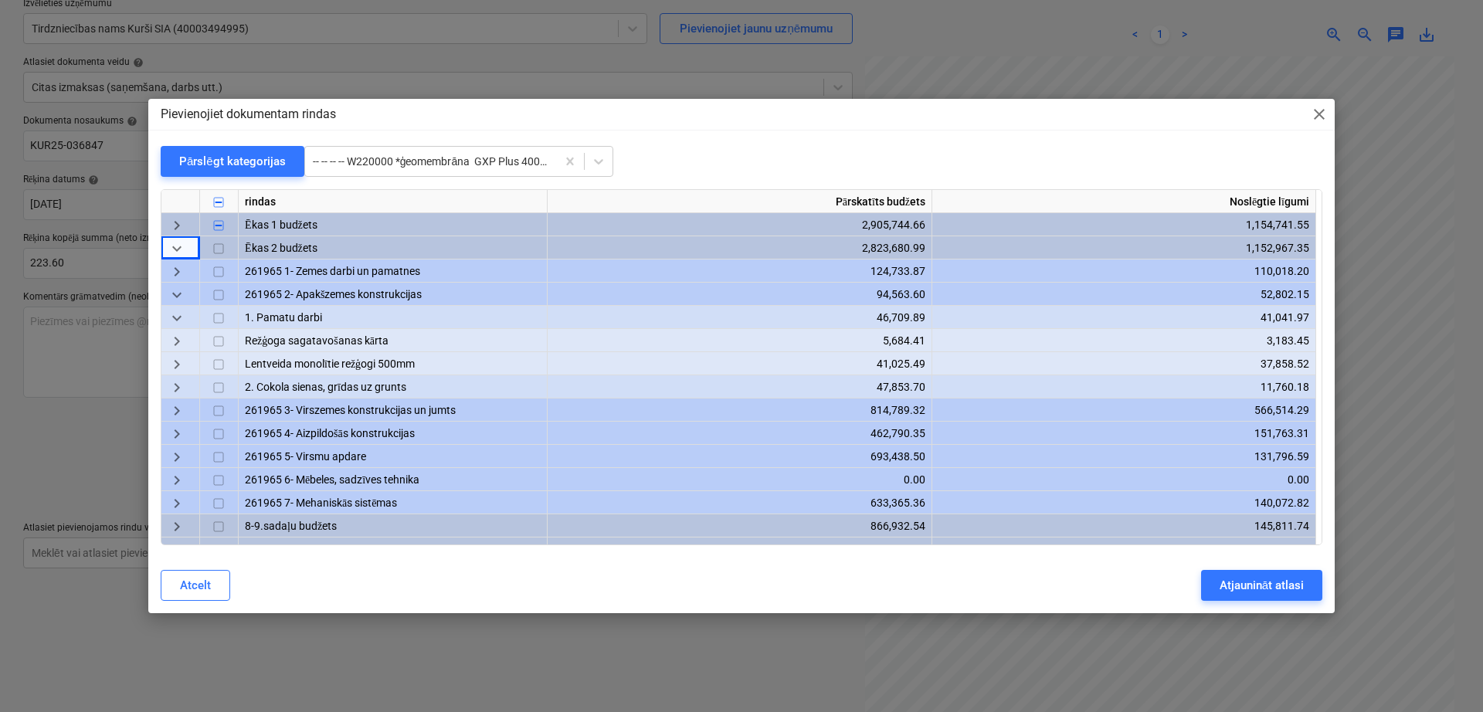
click at [185, 371] on span "keyboard_arrow_right" at bounding box center [177, 365] width 19 height 19
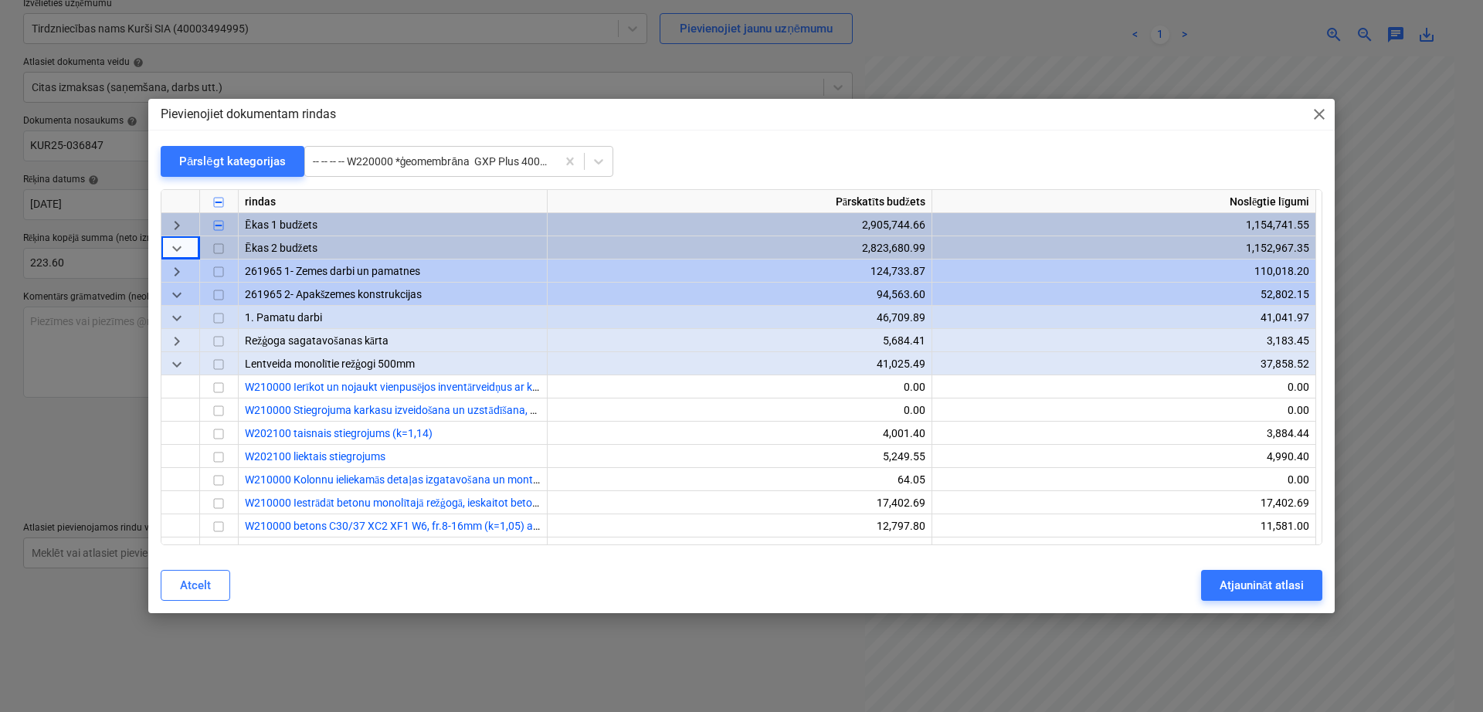
click at [177, 336] on span "keyboard_arrow_right" at bounding box center [177, 342] width 19 height 19
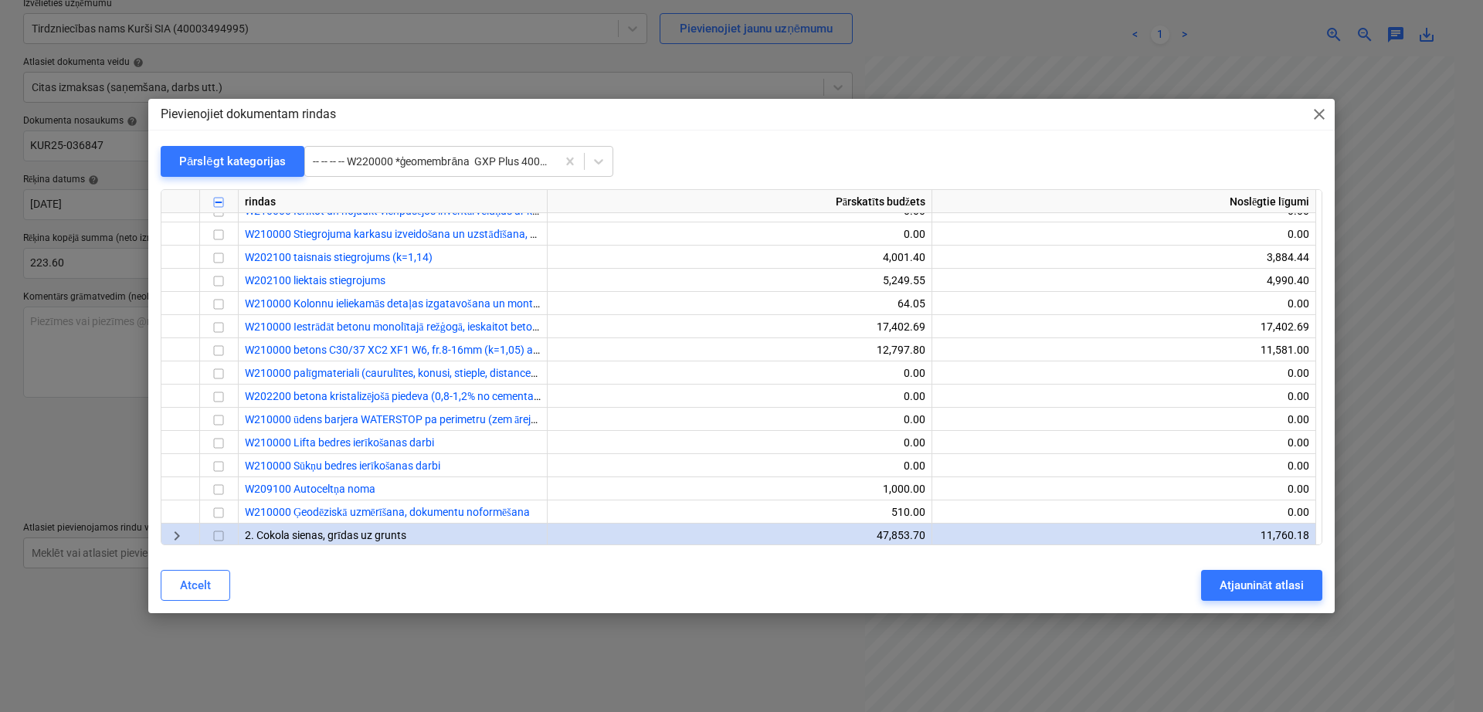
scroll to position [386, 0]
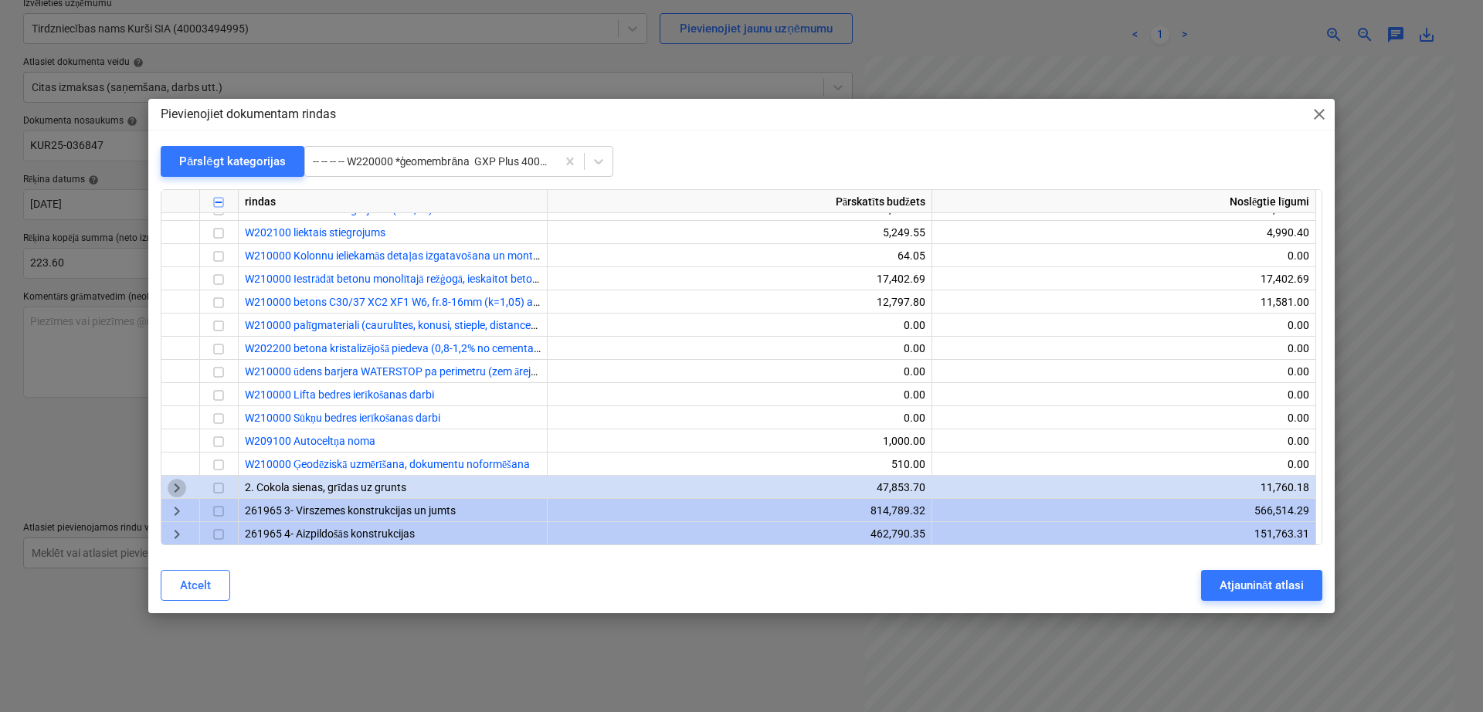
click at [178, 492] on span "keyboard_arrow_right" at bounding box center [177, 489] width 19 height 19
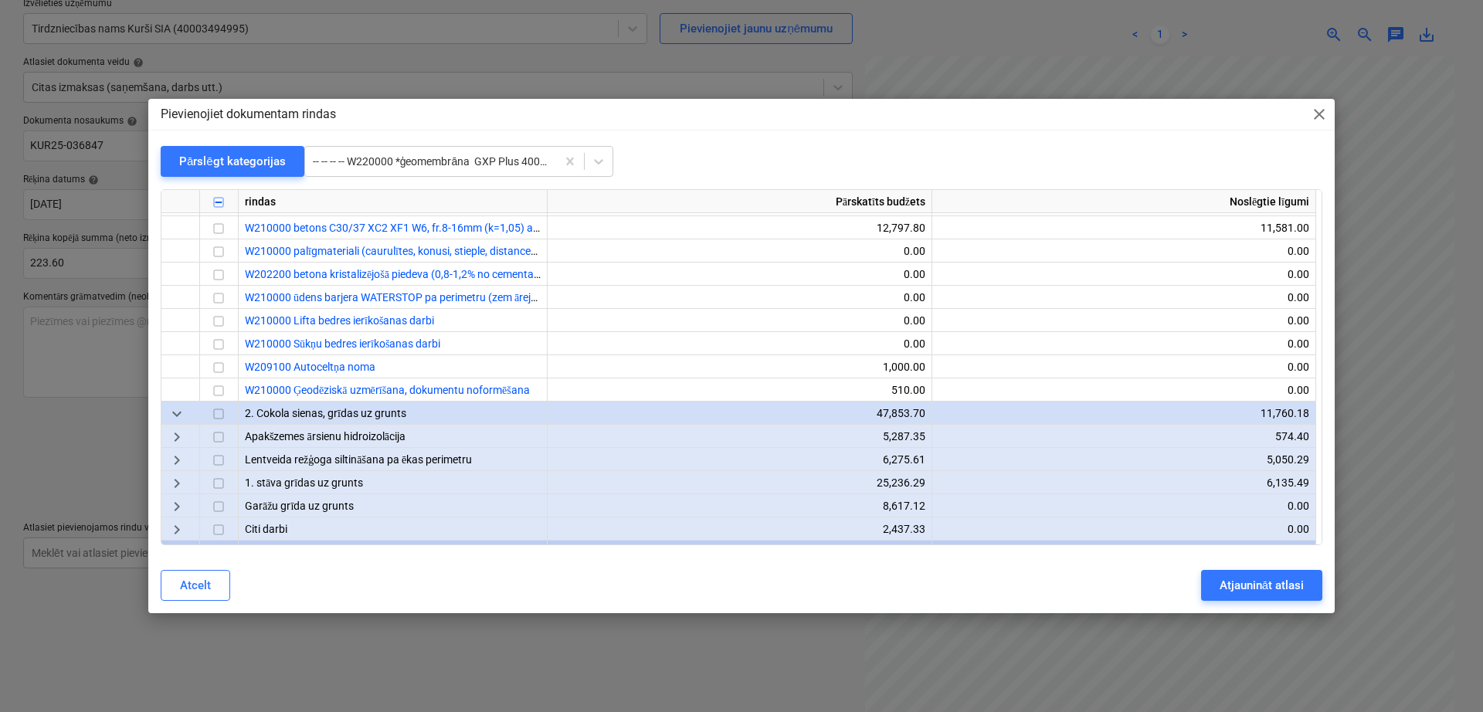
scroll to position [515, 0]
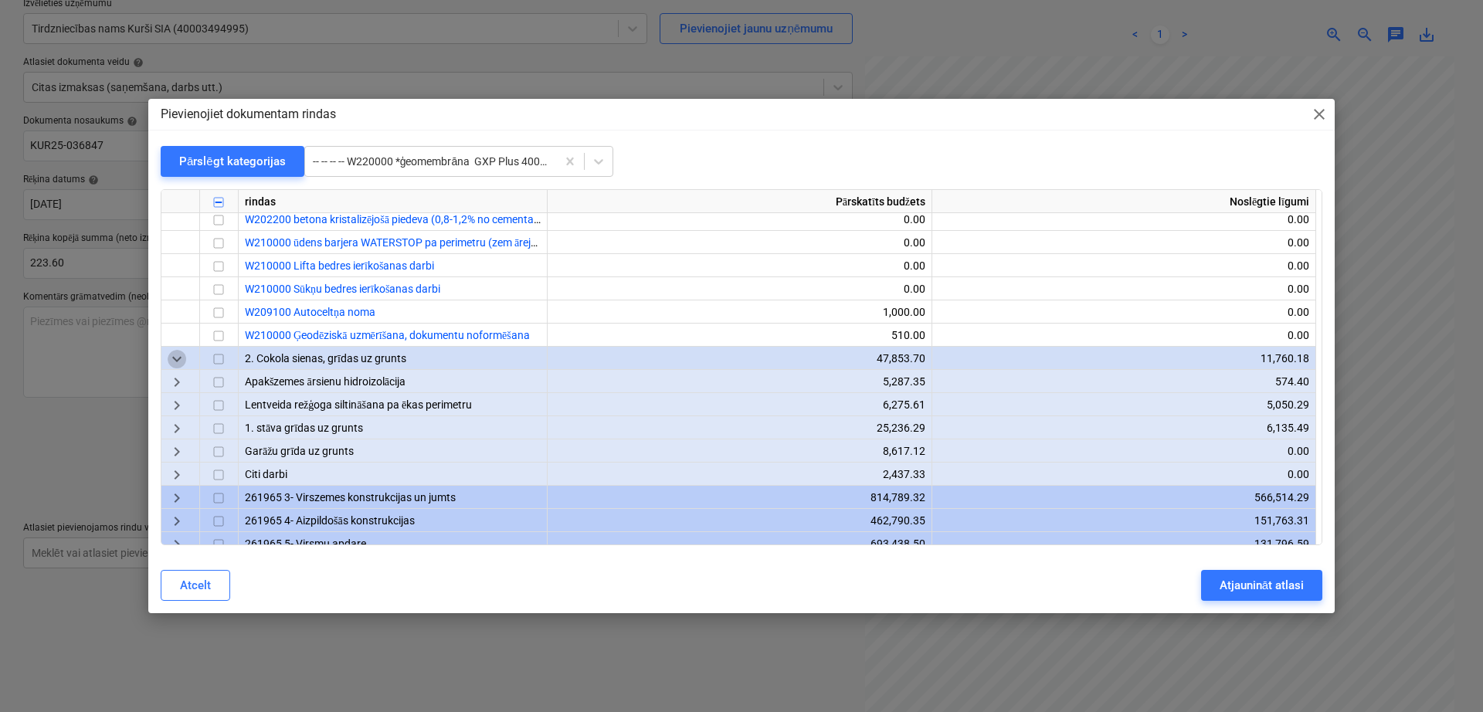
click at [175, 357] on span "keyboard_arrow_down" at bounding box center [177, 360] width 19 height 19
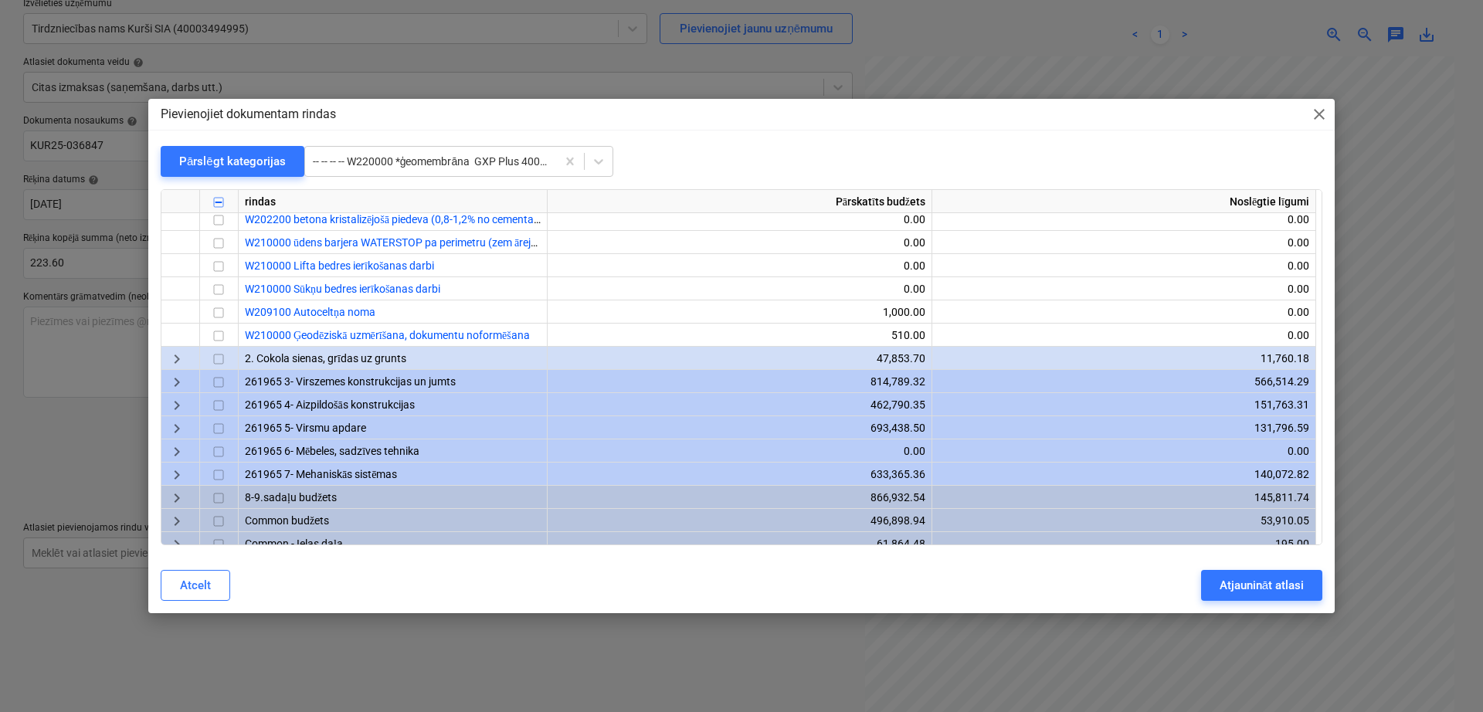
click at [175, 357] on span "keyboard_arrow_right" at bounding box center [177, 360] width 19 height 19
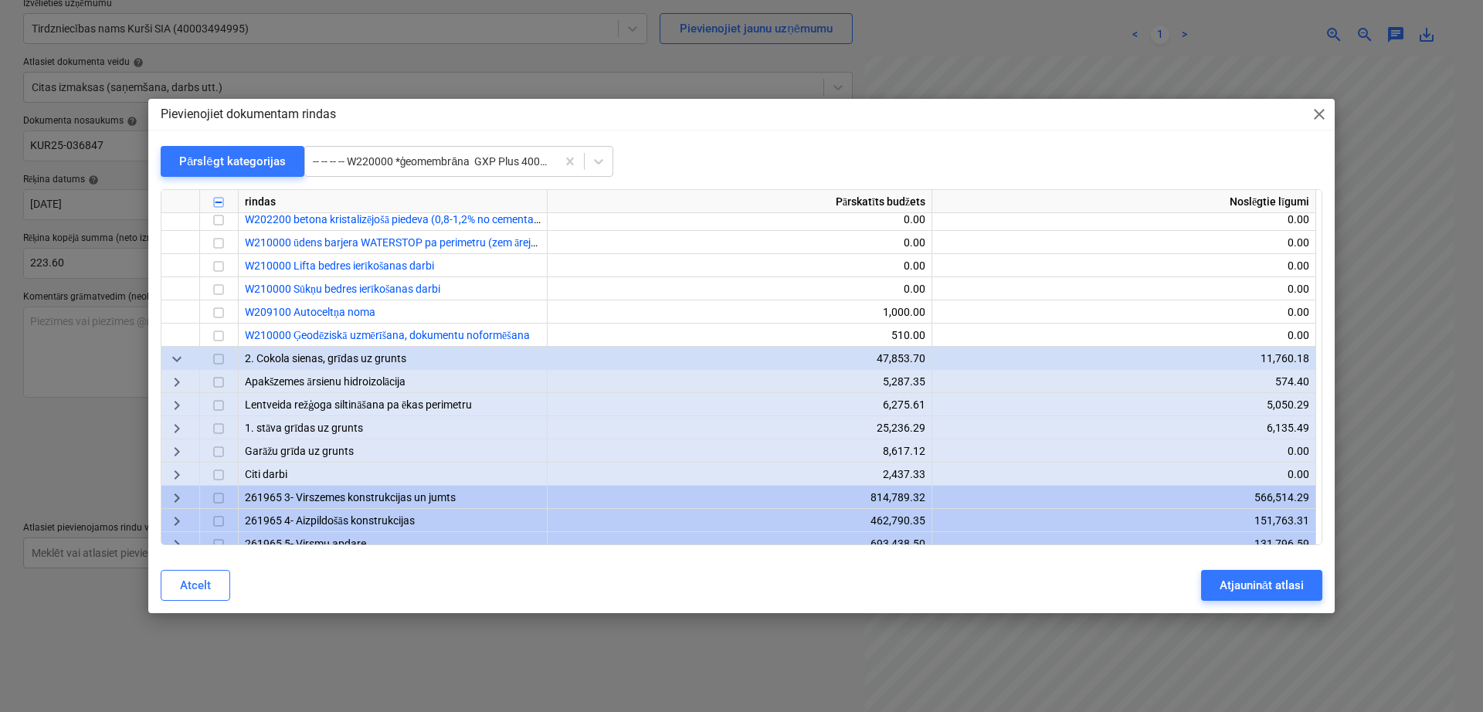
click at [182, 387] on span "keyboard_arrow_right" at bounding box center [177, 383] width 19 height 19
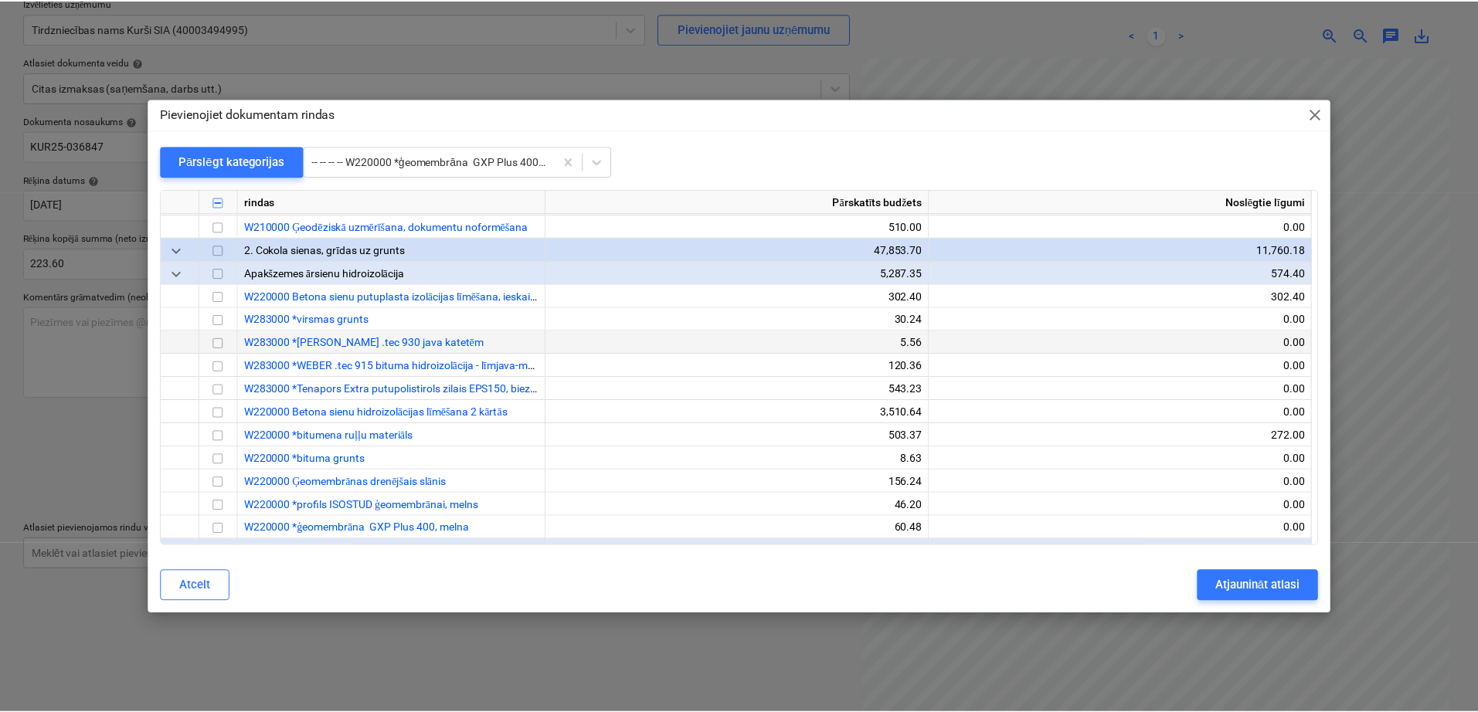
scroll to position [643, 0]
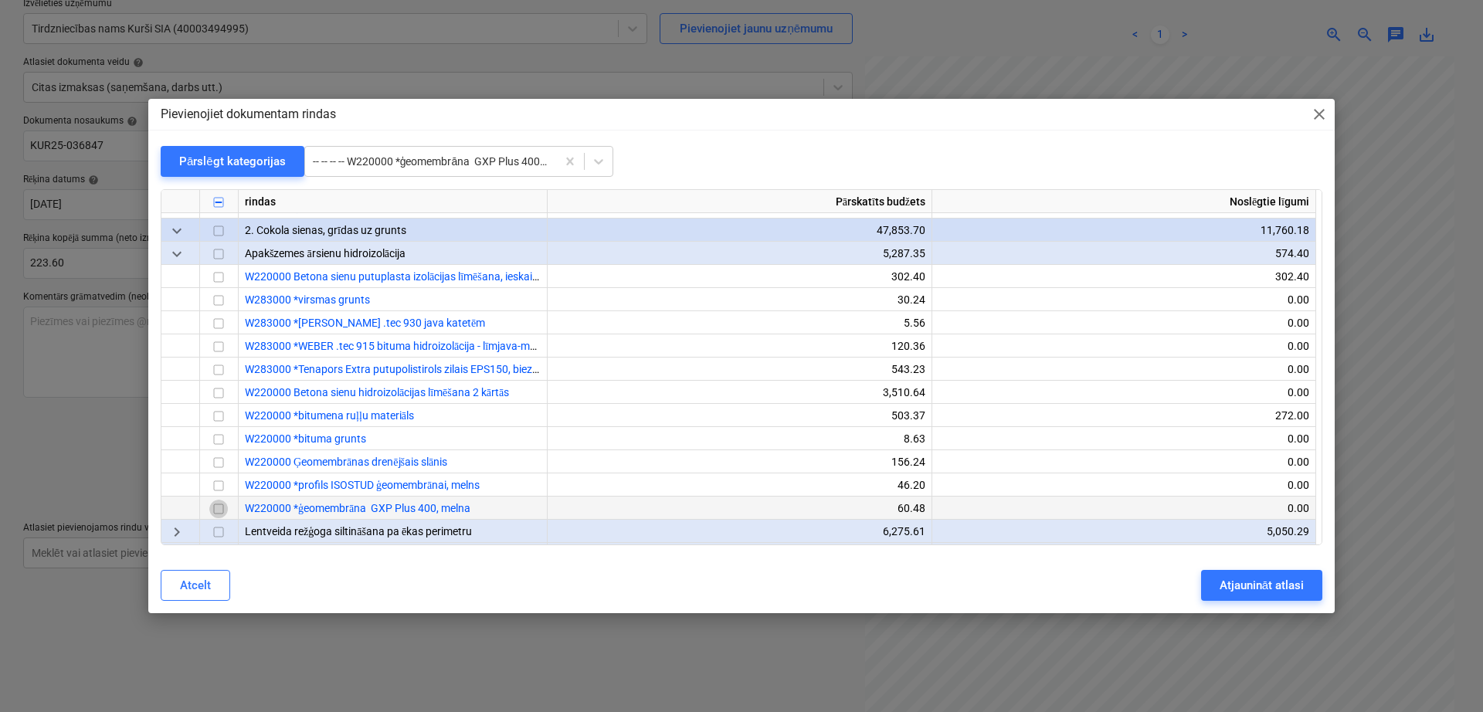
click at [219, 507] on input "checkbox" at bounding box center [218, 510] width 19 height 19
click at [1237, 580] on div "Atjaunināt atlasi" at bounding box center [1262, 585] width 84 height 20
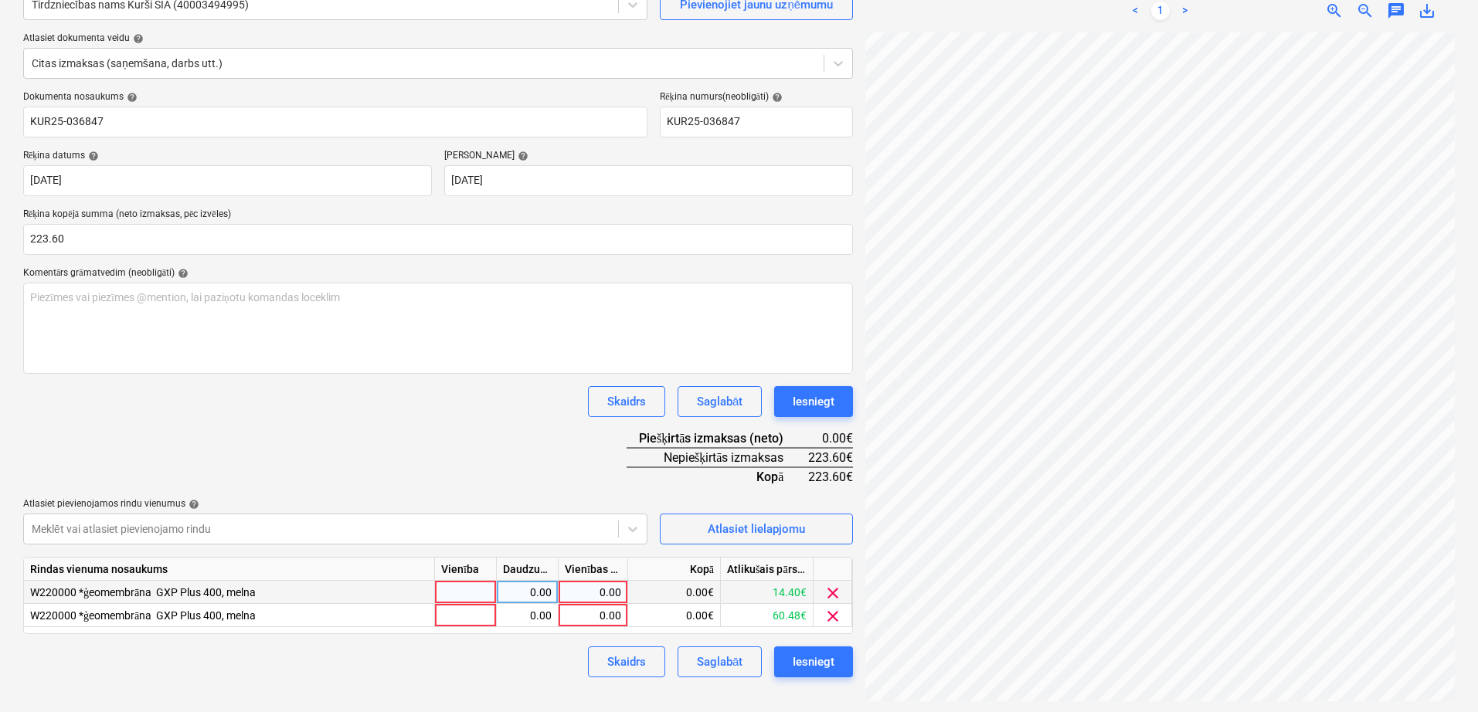
scroll to position [154, 0]
click at [612, 592] on div "0.00" at bounding box center [593, 590] width 56 height 23
type input "110"
click at [606, 467] on div "Dokumenta nosaukums help KUR25-036847 Rēķina numurs (neobligāti) help KUR25-036…" at bounding box center [438, 383] width 830 height 586
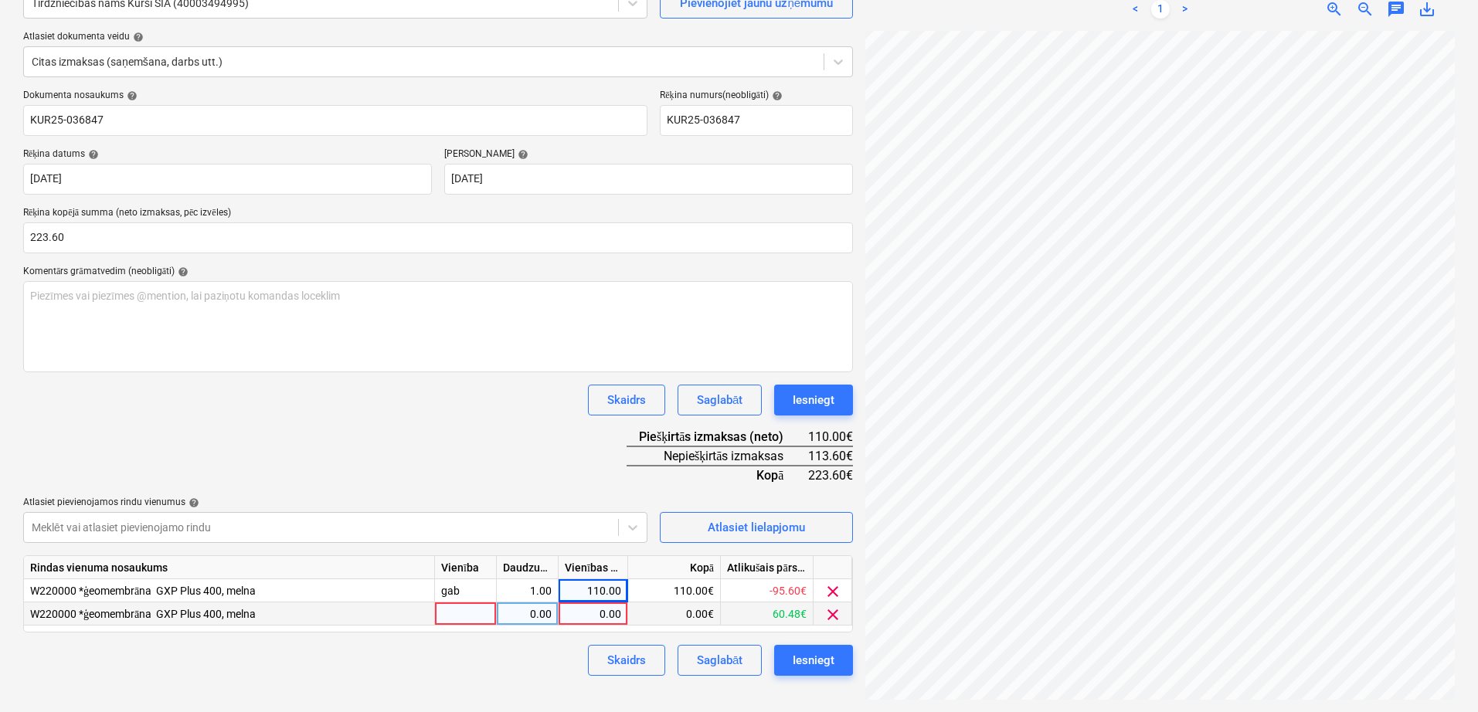
click at [619, 608] on div "0.00" at bounding box center [593, 614] width 56 height 23
type input "113.60"
click at [497, 421] on div "Dokumenta nosaukums help KUR25-036847 Rēķina numurs (neobligāti) help KUR25-036…" at bounding box center [438, 383] width 830 height 586
click at [826, 655] on div "Iesniegt" at bounding box center [814, 660] width 42 height 20
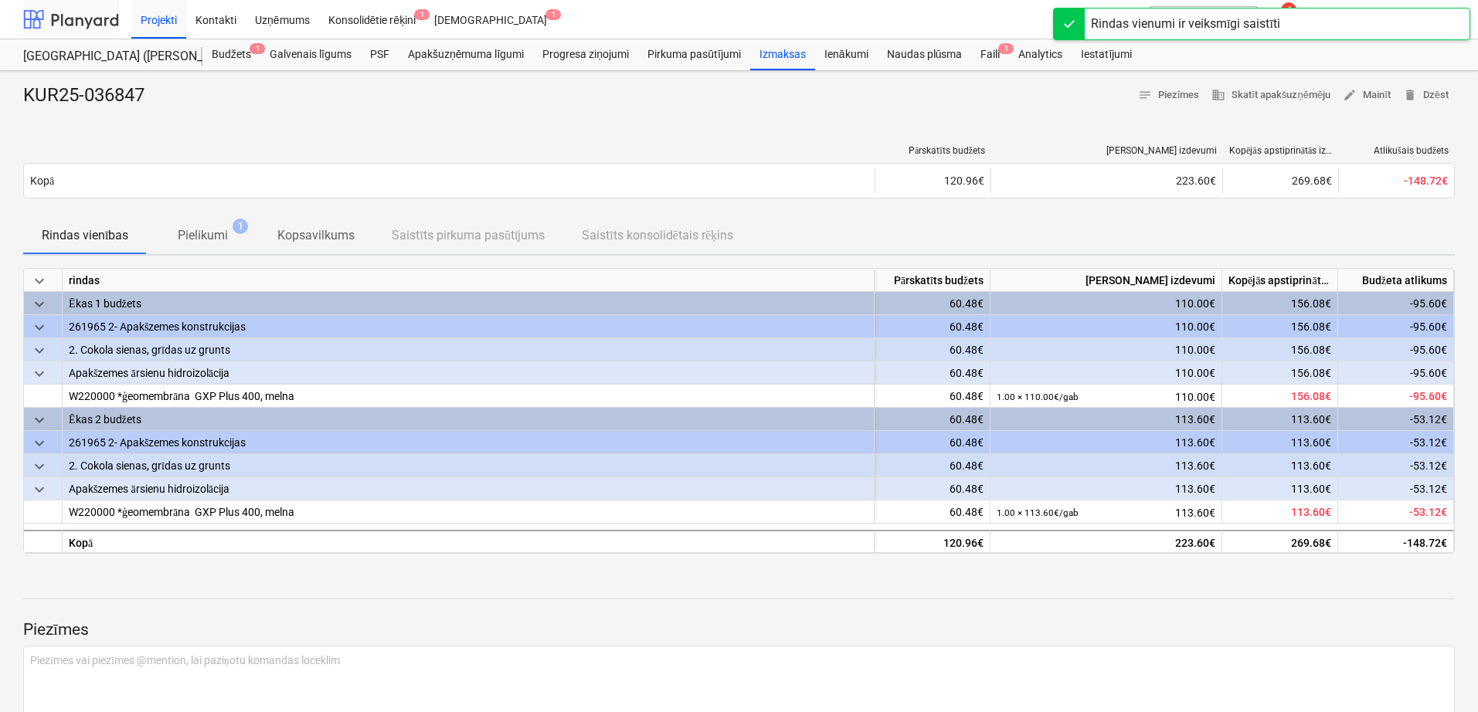
click at [100, 20] on div at bounding box center [71, 19] width 96 height 39
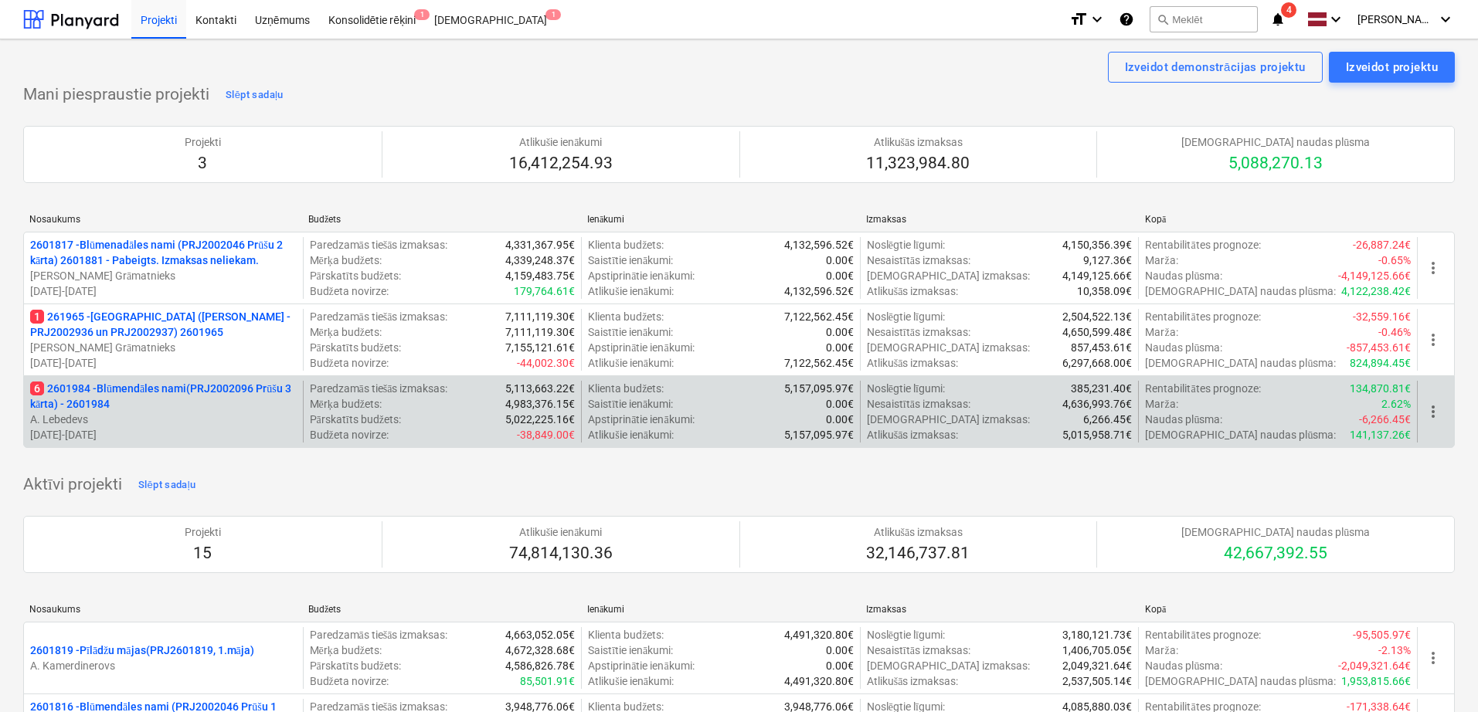
click at [148, 409] on p "6 2601984 - Blūmendāles nami(PRJ2002096 Prūšu 3 kārta) - 2601984" at bounding box center [163, 396] width 266 height 31
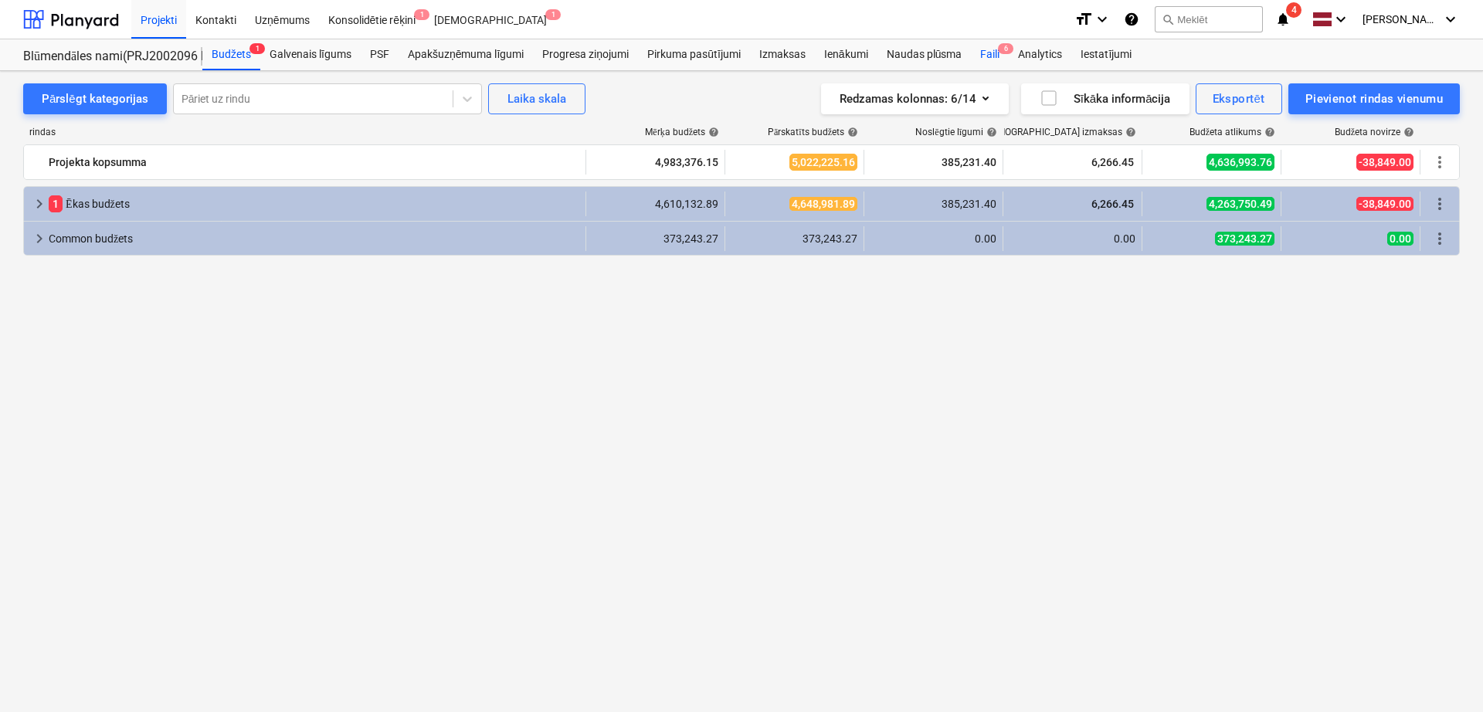
click at [997, 55] on div "Faili 6" at bounding box center [990, 54] width 38 height 31
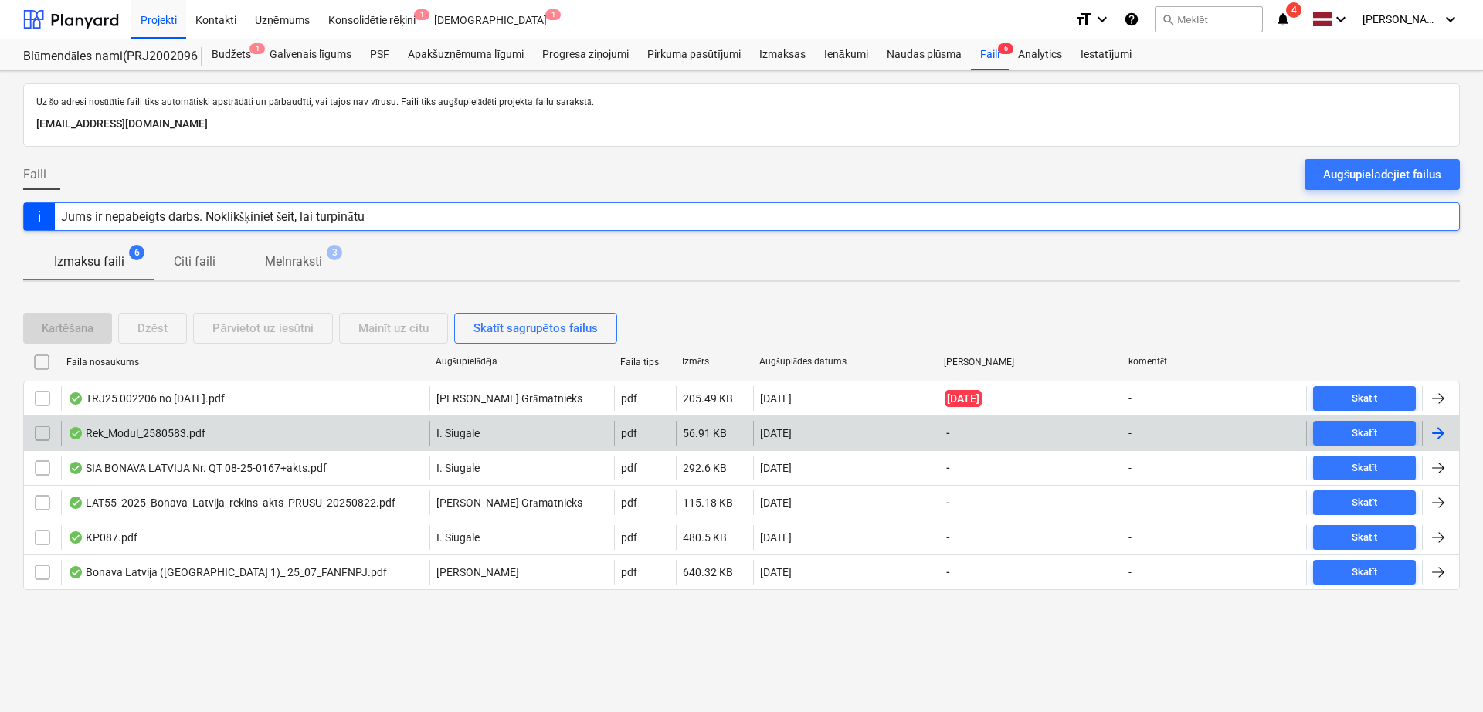
click at [1440, 435] on div at bounding box center [1438, 433] width 19 height 19
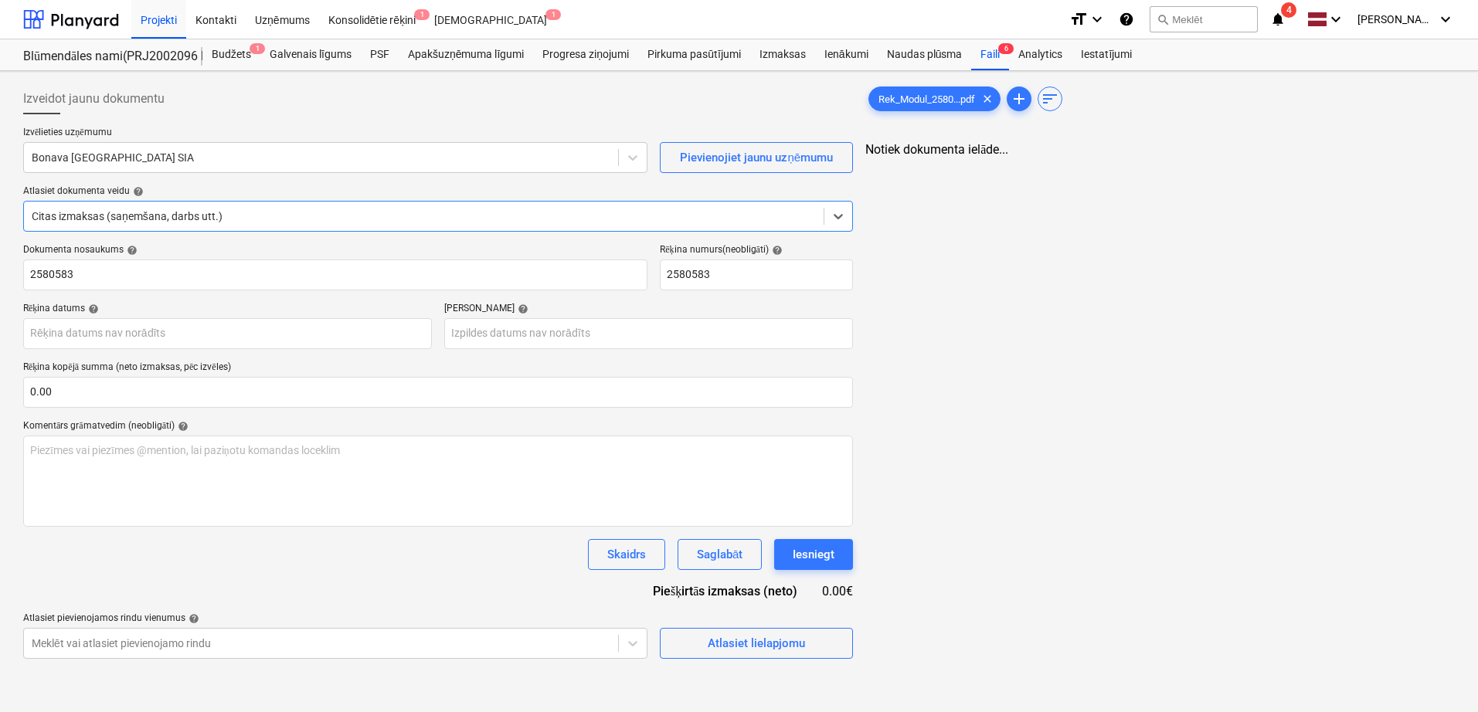
type input "2580583"
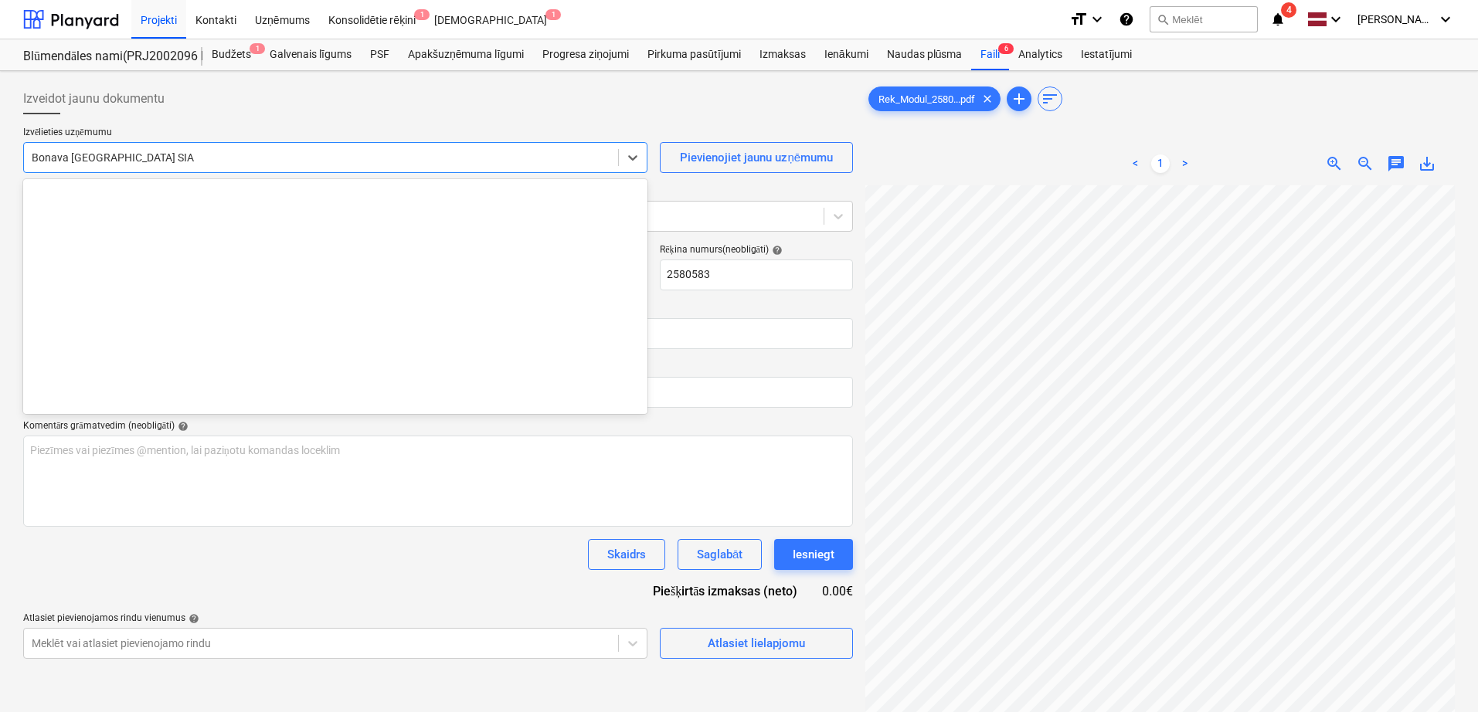
click at [260, 161] on div at bounding box center [321, 157] width 579 height 15
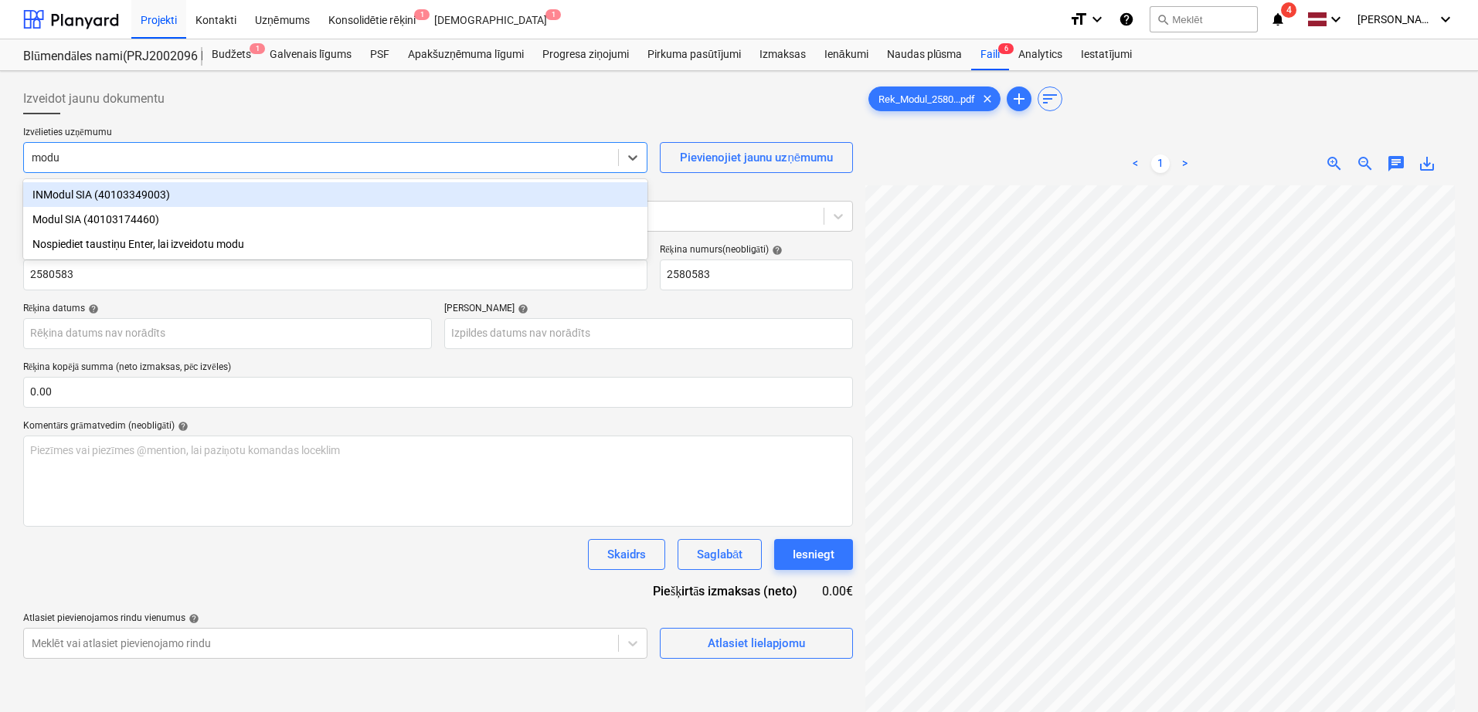
type input "modul"
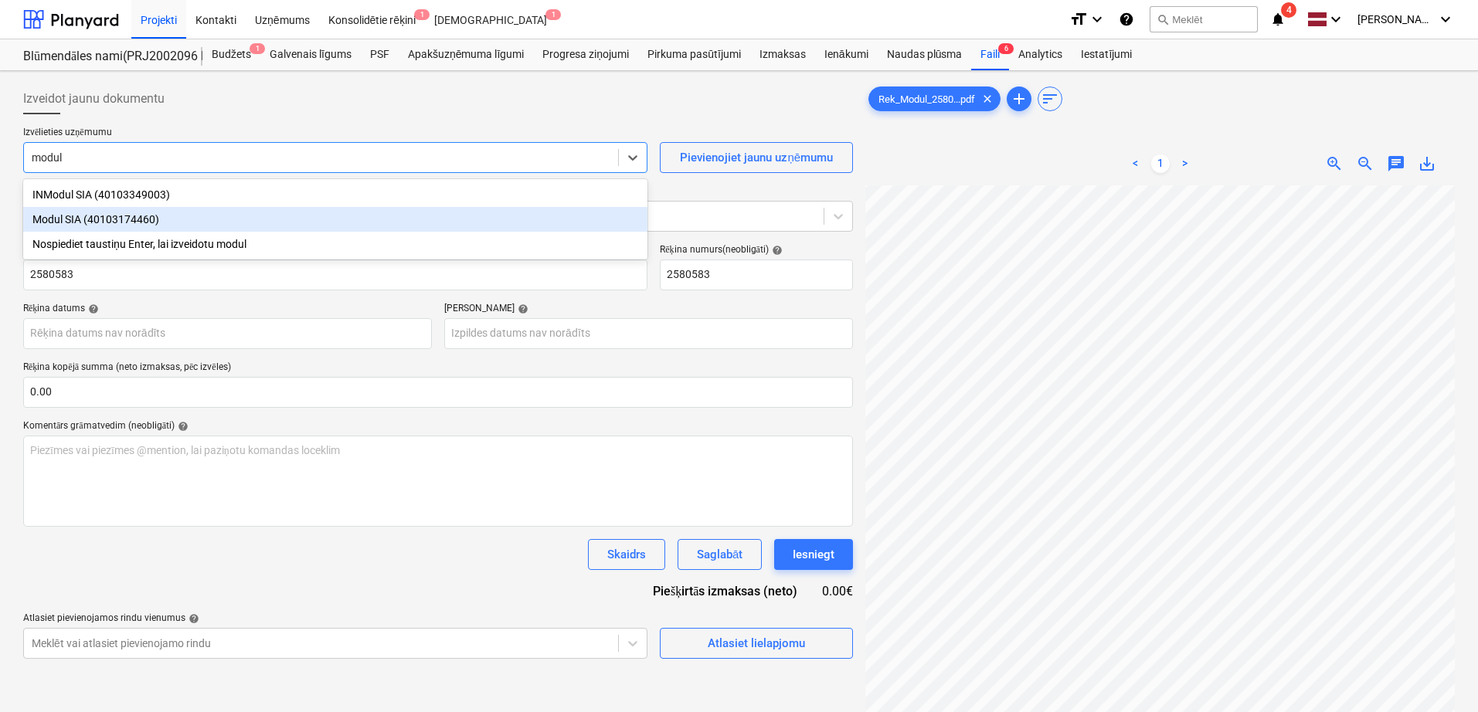
click at [243, 228] on div "Modul SIA (40103174460)" at bounding box center [335, 219] width 624 height 25
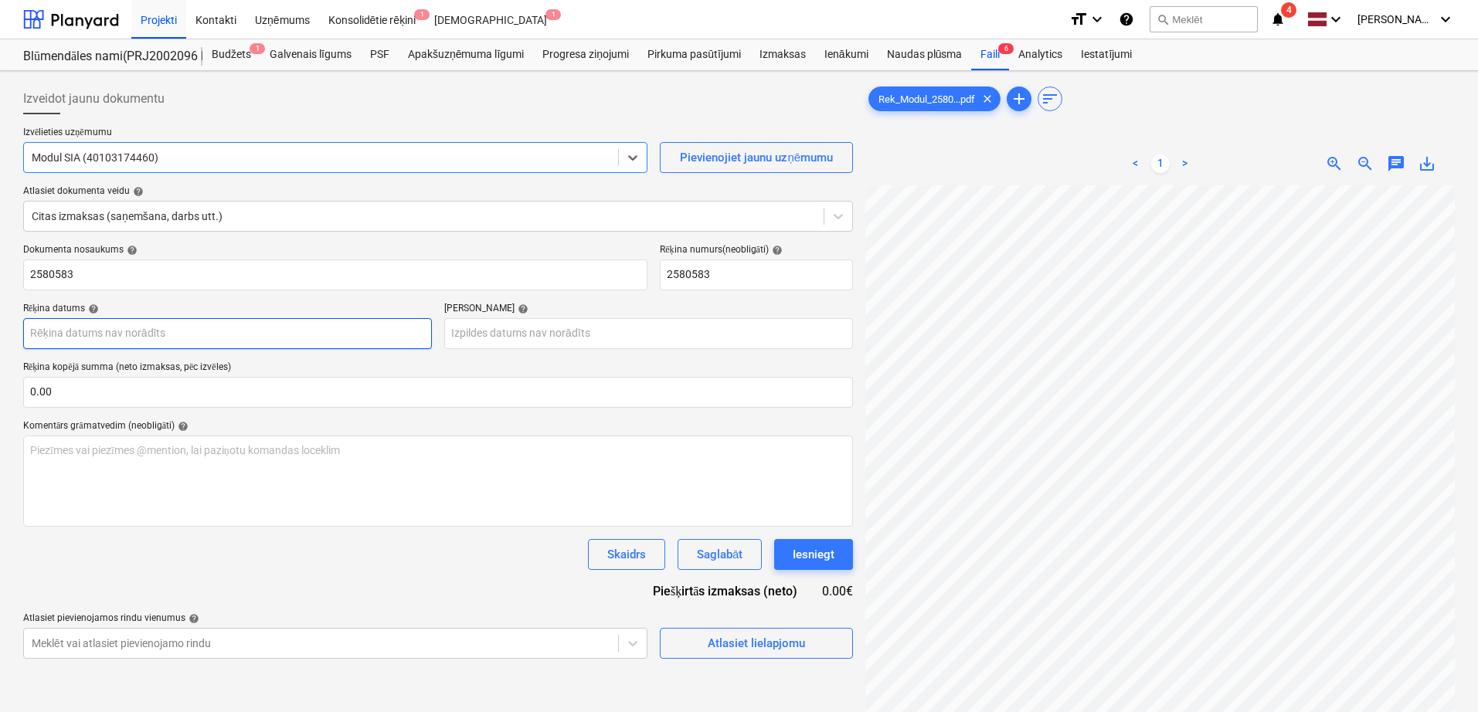
click at [229, 334] on body "Projekti Kontakti Uzņēmums Konsolidētie rēķini 1 Iesūtne 1 format_size keyboard…" at bounding box center [739, 356] width 1478 height 712
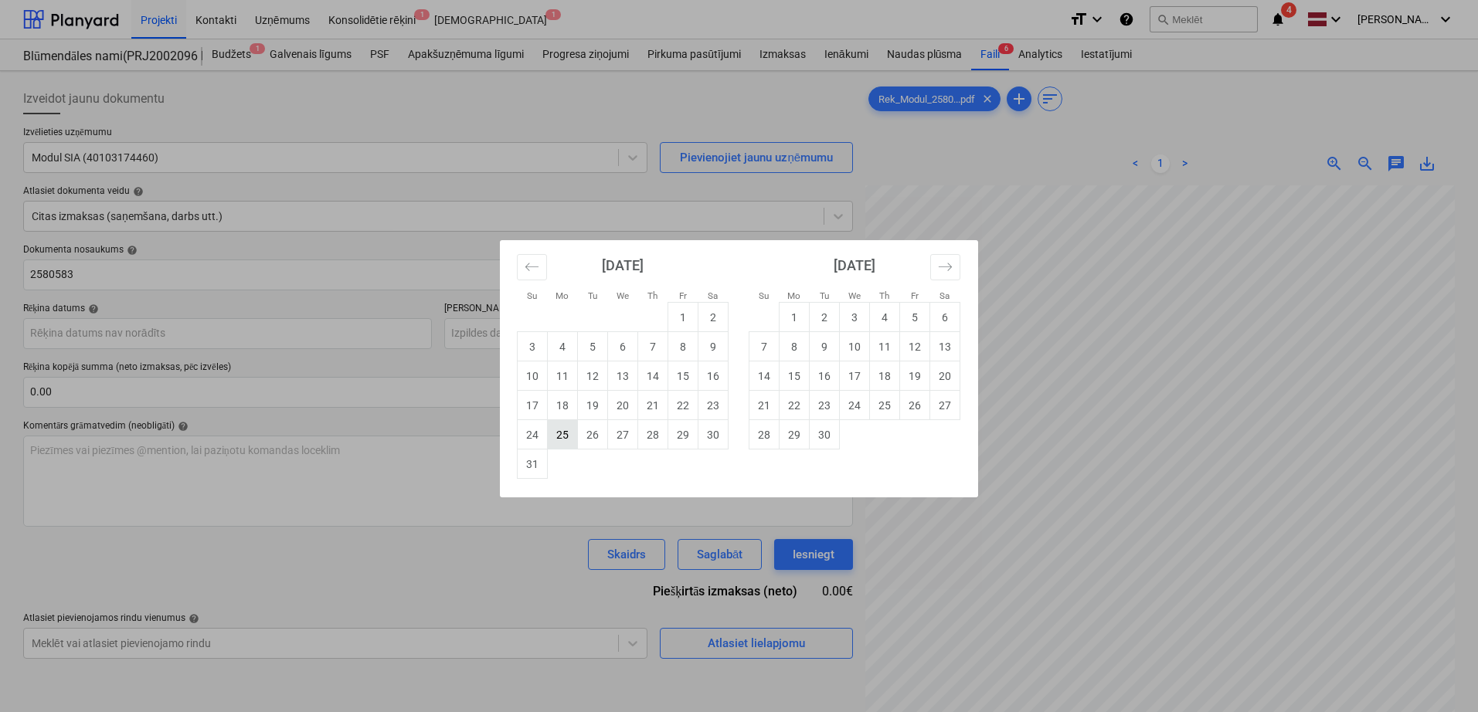
click at [564, 436] on td "25" at bounding box center [563, 434] width 30 height 29
type input "[DATE]"
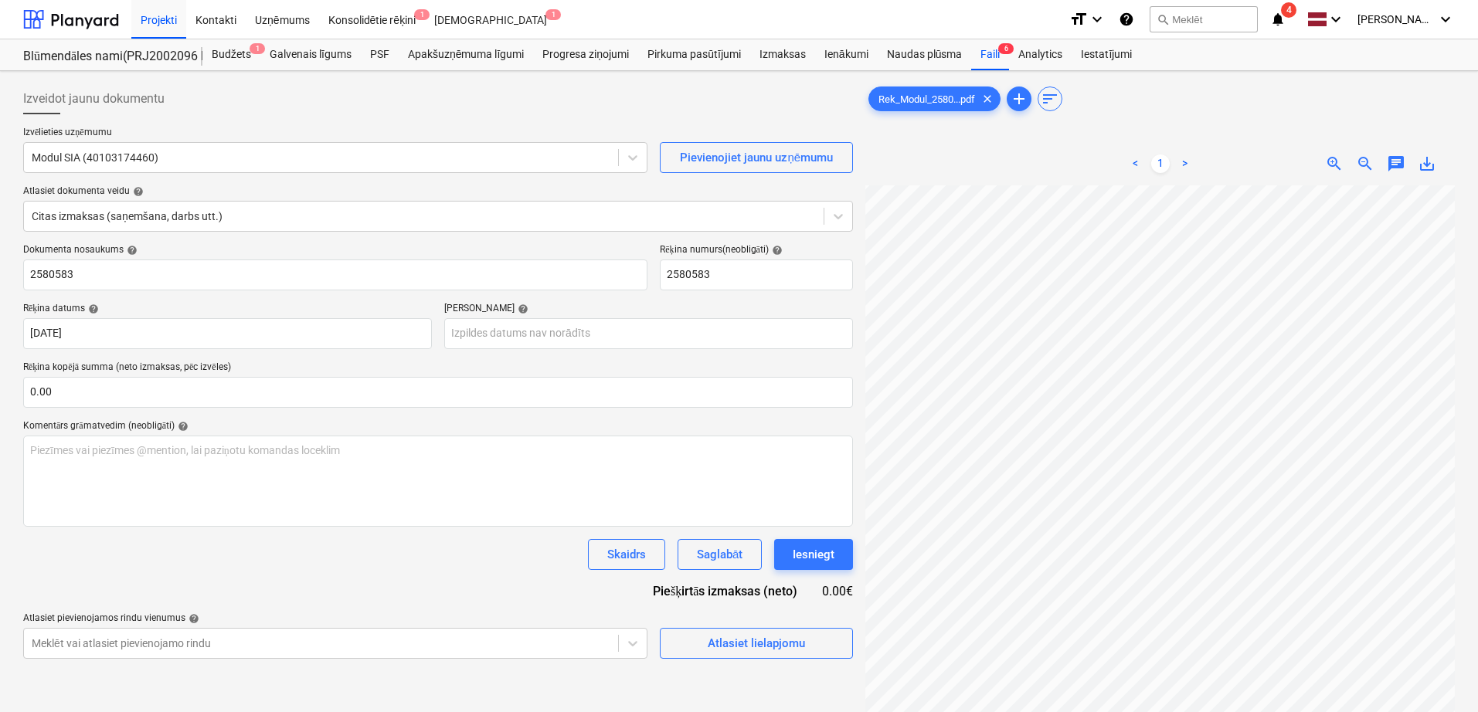
scroll to position [219, 109]
click at [521, 339] on body "Projekti Kontakti Uzņēmums Konsolidētie rēķini 1 Iesūtne 1 format_size keyboard…" at bounding box center [739, 356] width 1478 height 712
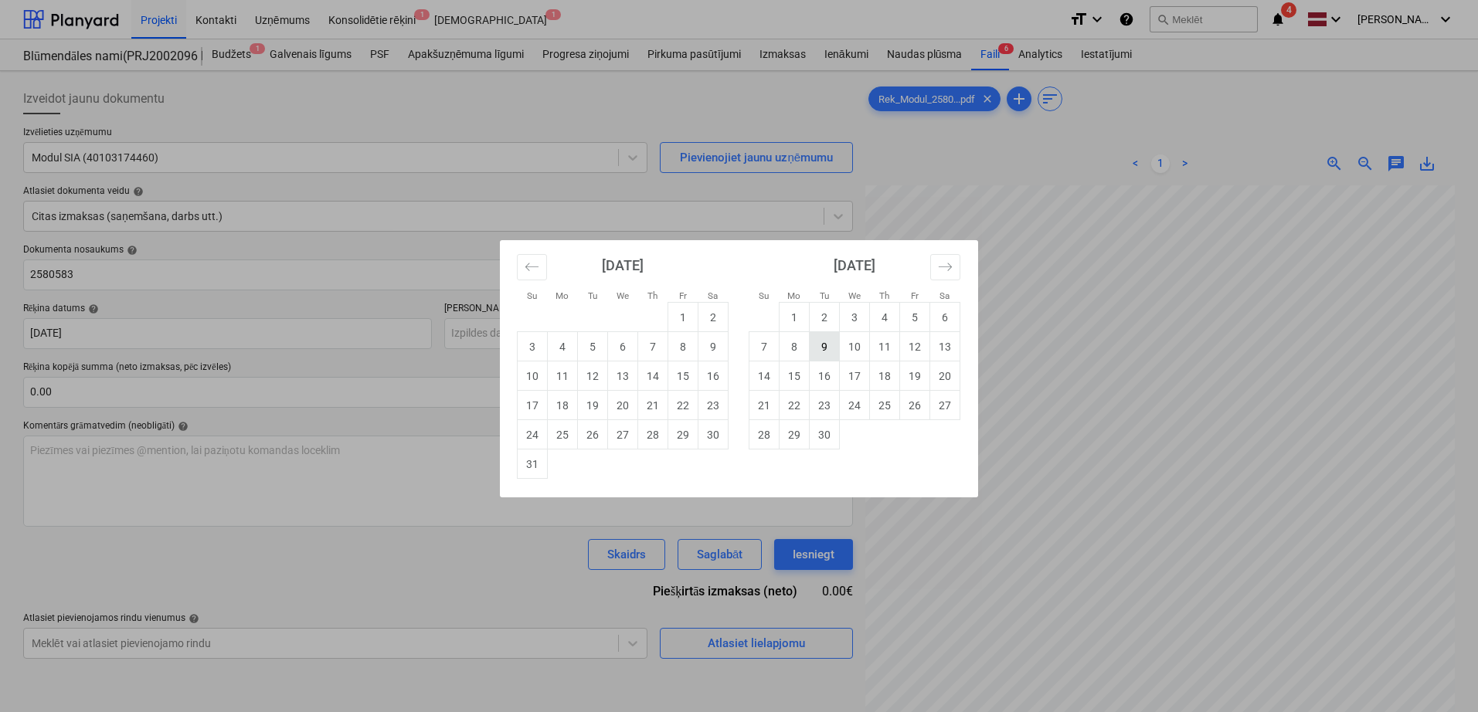
click at [822, 357] on td "9" at bounding box center [825, 346] width 30 height 29
click at [822, 357] on div "Dokumenta nosaukums help 2580583 Rēķina numurs (neobligāti) help 2580583 Rēķina…" at bounding box center [438, 451] width 830 height 415
type input "[DATE]"
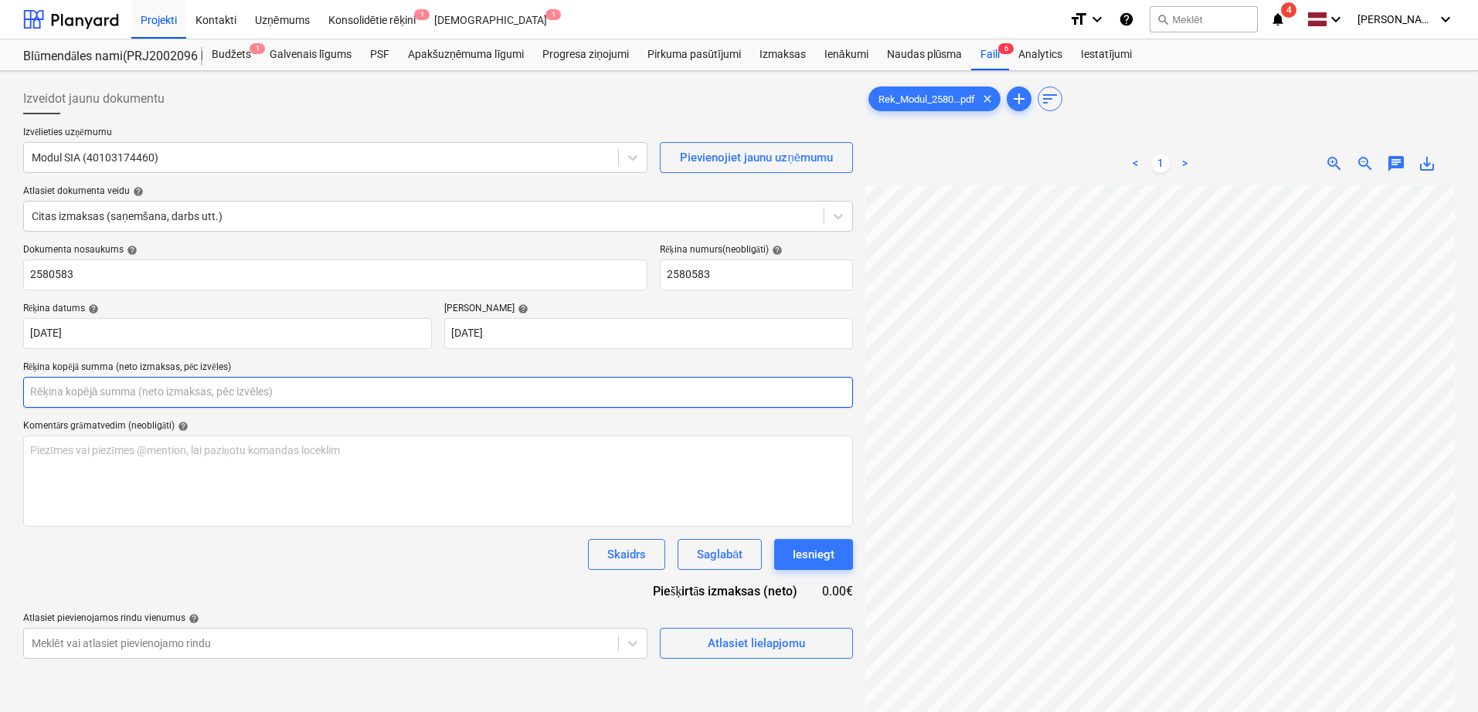
click at [538, 397] on input "text" at bounding box center [438, 392] width 830 height 31
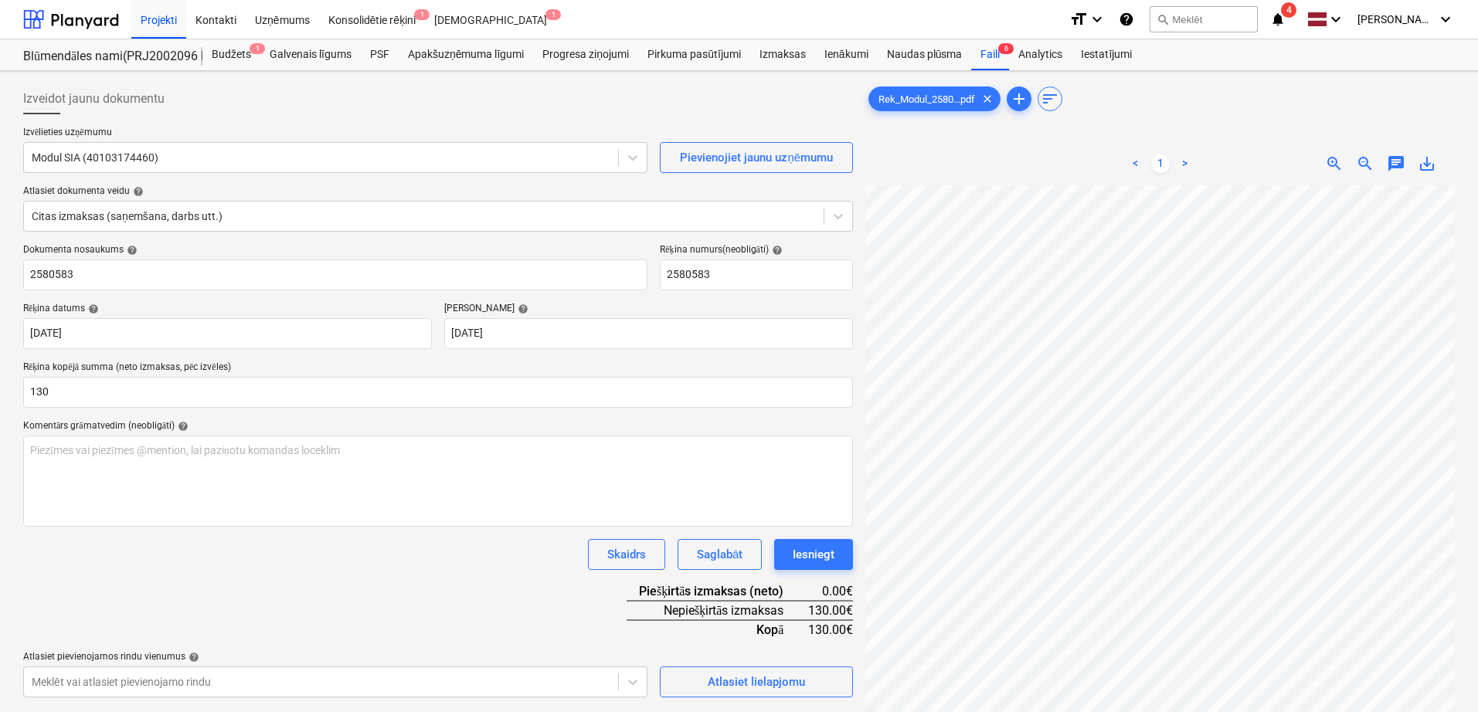
type input "130.00"
drag, startPoint x: 399, startPoint y: 553, endPoint x: 415, endPoint y: 535, distance: 24.6
click at [400, 553] on div "Skaidrs Saglabāt Iesniegt" at bounding box center [438, 554] width 830 height 31
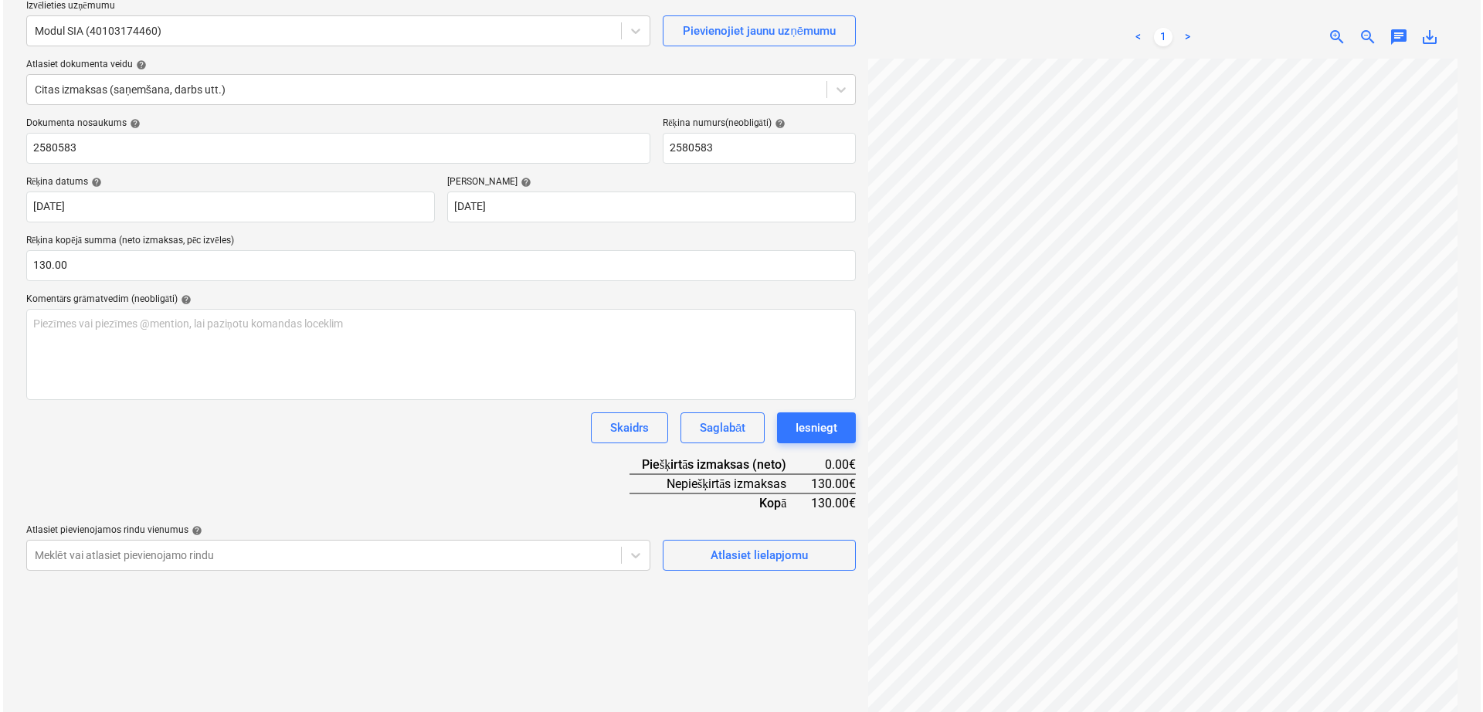
scroll to position [129, 0]
click at [752, 558] on div "Atlasiet lielapjomu" at bounding box center [756, 553] width 97 height 20
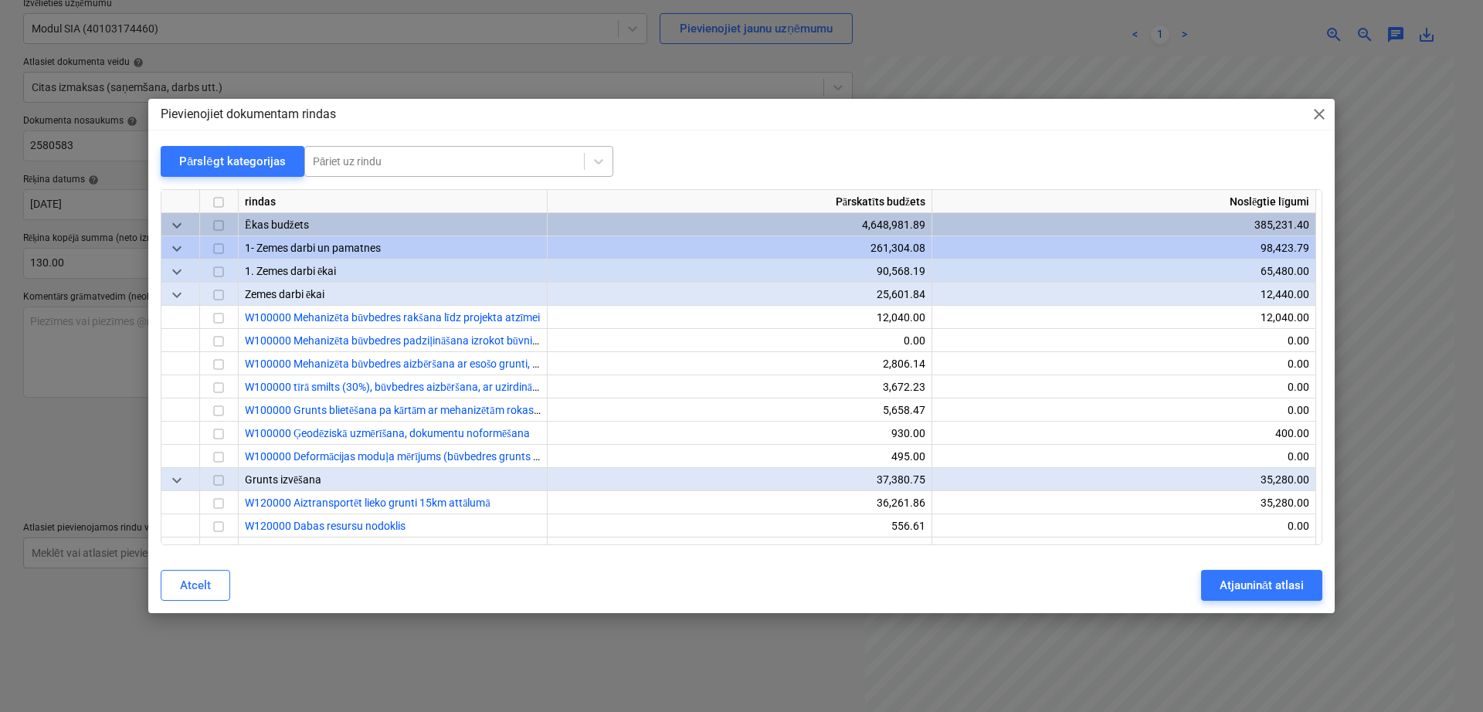
click at [384, 161] on div at bounding box center [444, 161] width 263 height 15
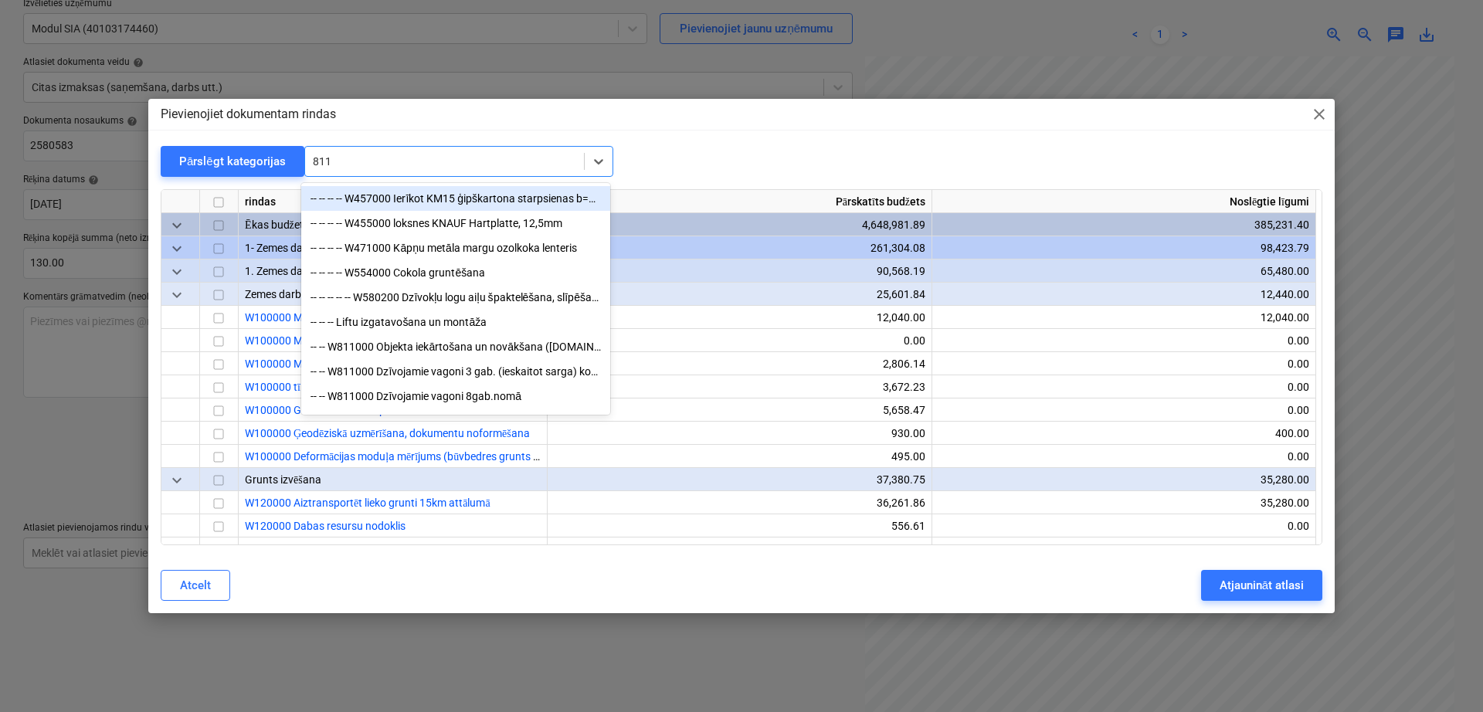
type input "8110"
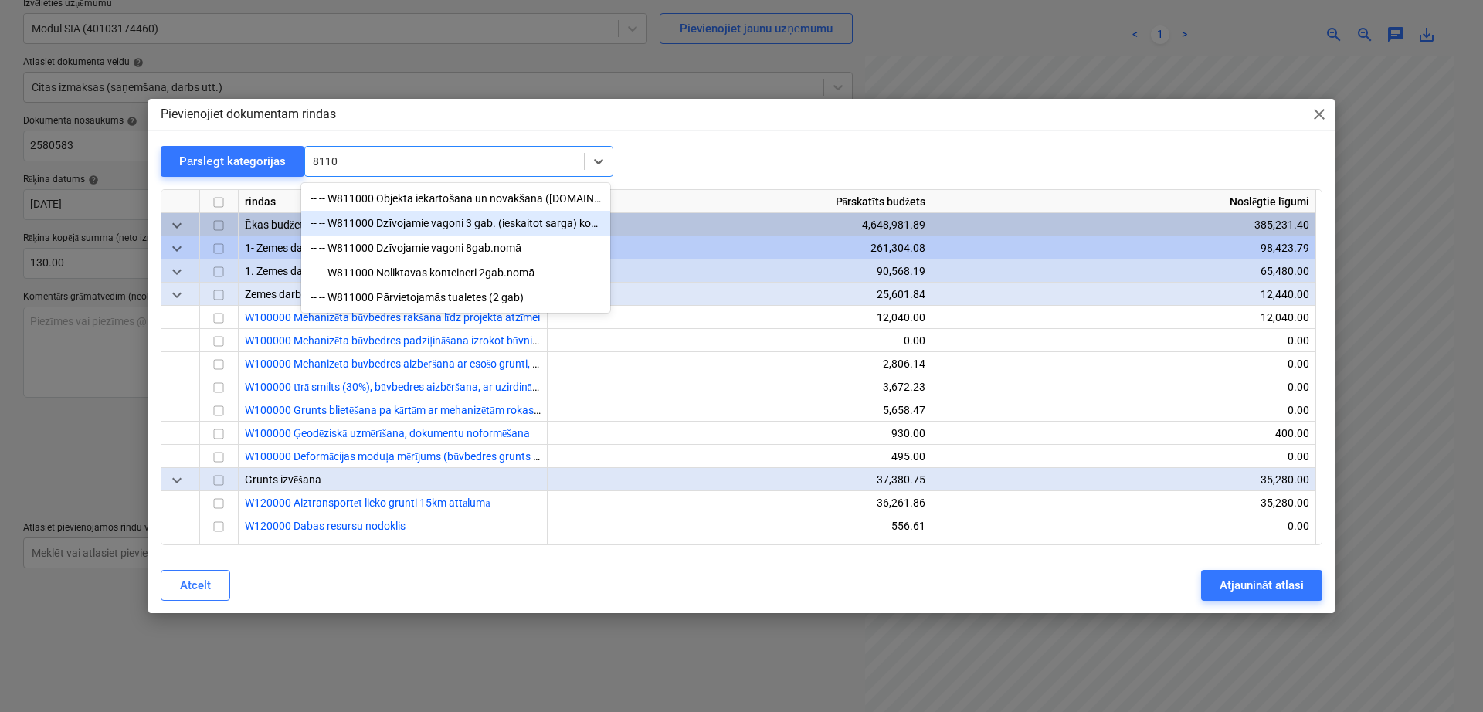
click at [425, 234] on div "-- -- W811000 Dzīvojamie vagoni 3 gab. (ieskaitot sarga) kodē grāmatvedība" at bounding box center [455, 223] width 309 height 25
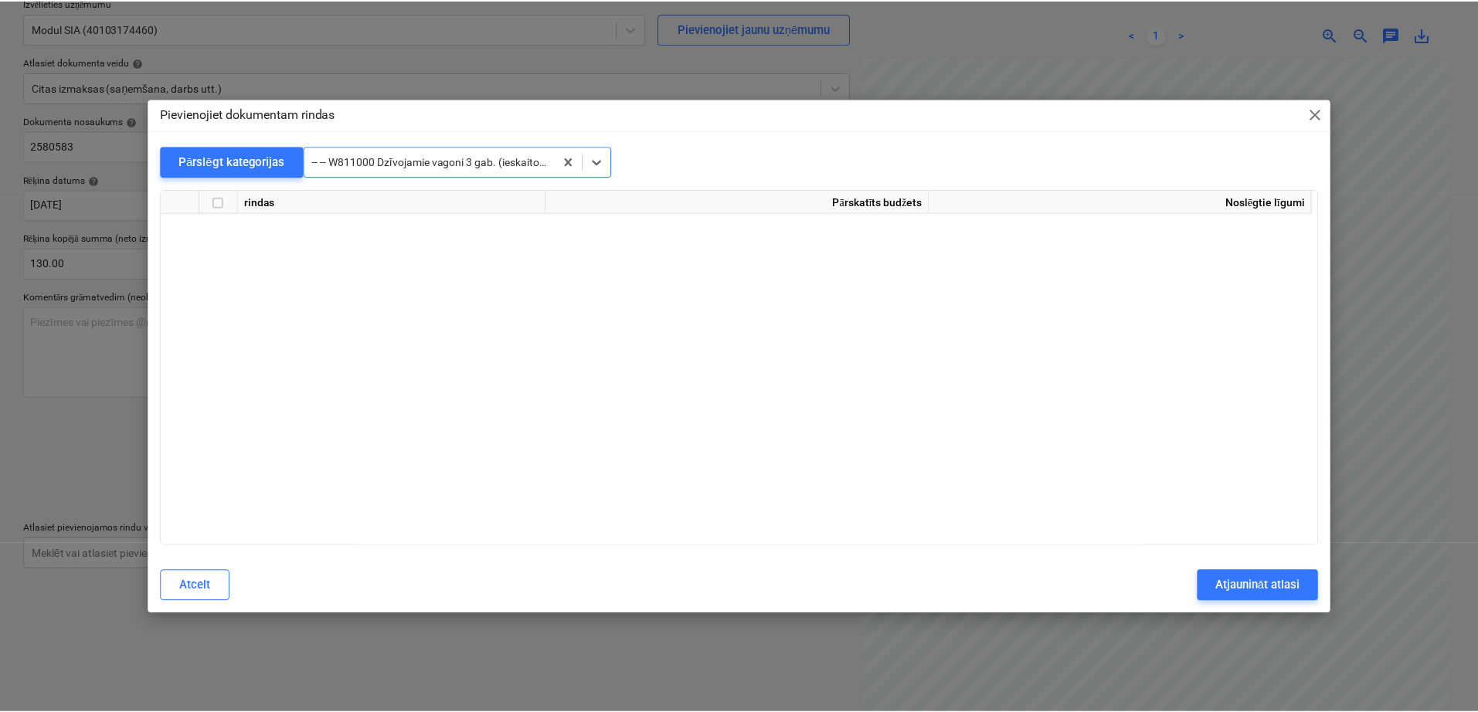
scroll to position [14414, 0]
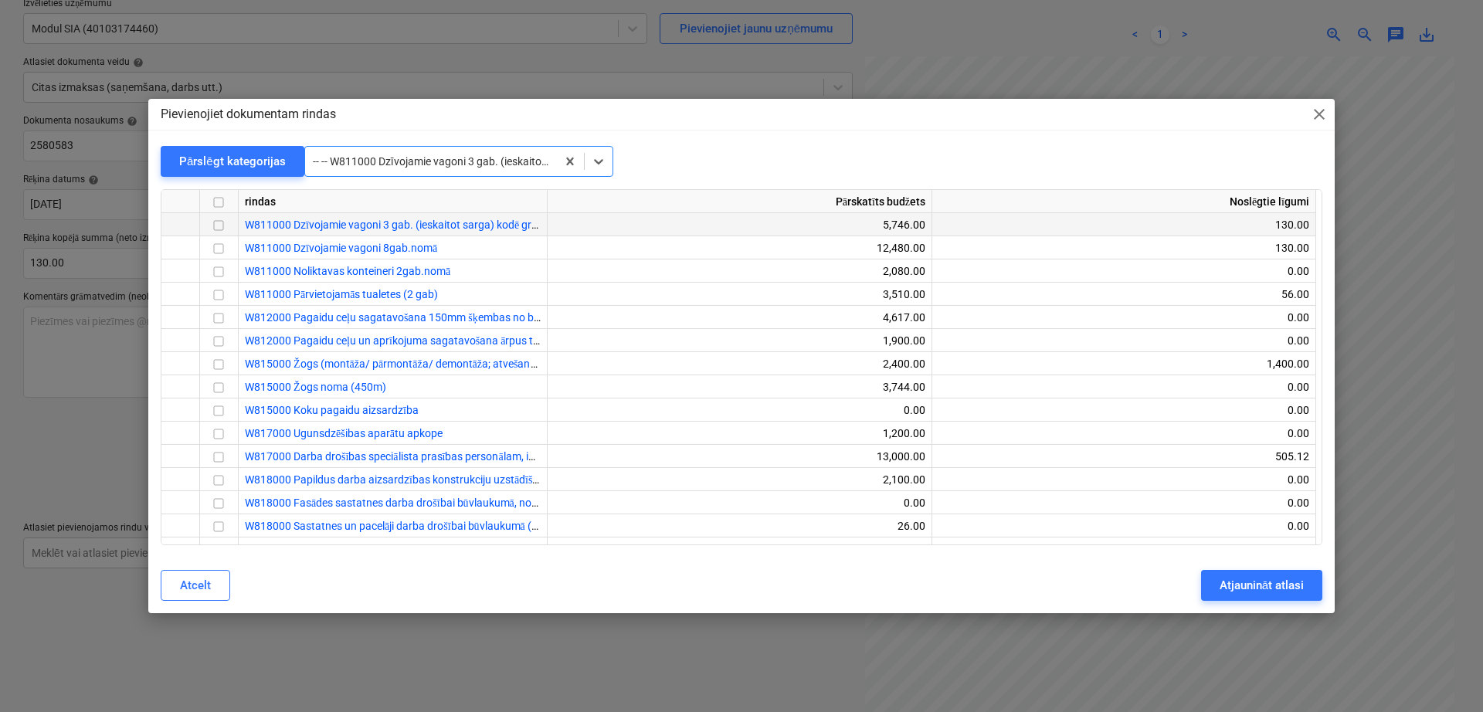
click at [222, 226] on input "checkbox" at bounding box center [218, 226] width 19 height 19
click at [222, 227] on input "checkbox" at bounding box center [218, 226] width 19 height 19
click at [218, 227] on input "checkbox" at bounding box center [218, 226] width 19 height 19
click at [214, 227] on input "checkbox" at bounding box center [218, 226] width 19 height 19
click at [1258, 590] on div "Atjaunināt atlasi" at bounding box center [1262, 585] width 84 height 20
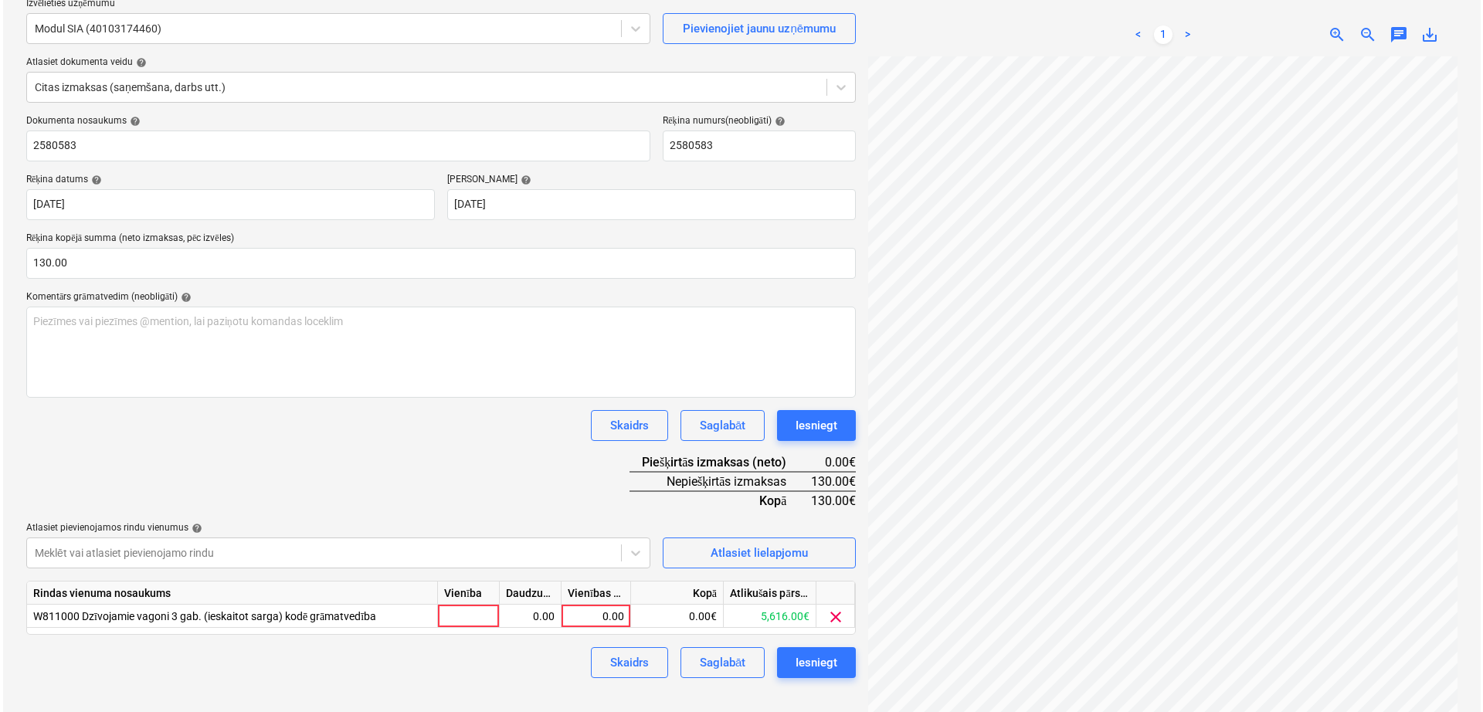
scroll to position [318, 107]
click at [613, 624] on div "0.00" at bounding box center [593, 616] width 56 height 23
type input "130"
click at [493, 413] on div "Skaidrs Saglabāt Iesniegt" at bounding box center [438, 425] width 830 height 31
click at [831, 668] on div "Iesniegt" at bounding box center [814, 663] width 42 height 20
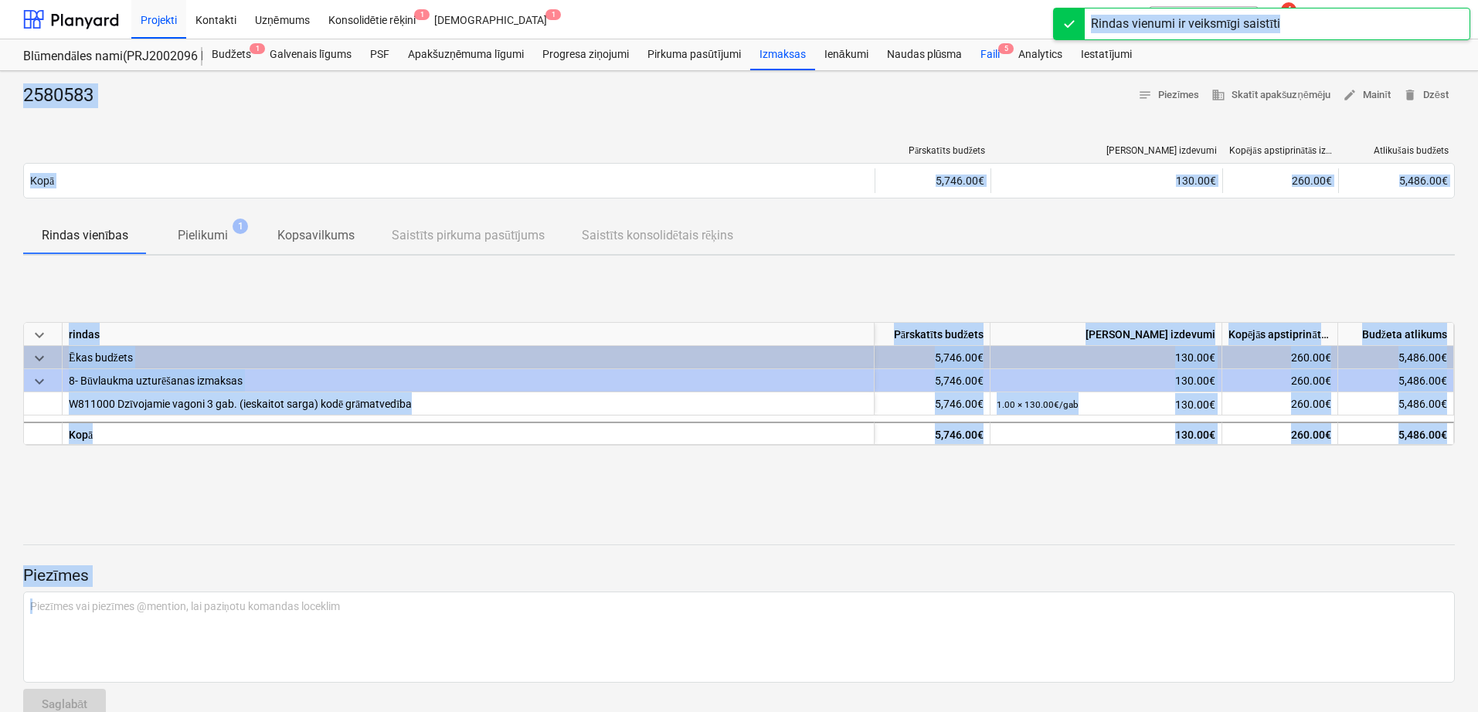
click at [989, 54] on div "Faili 5" at bounding box center [990, 54] width 38 height 31
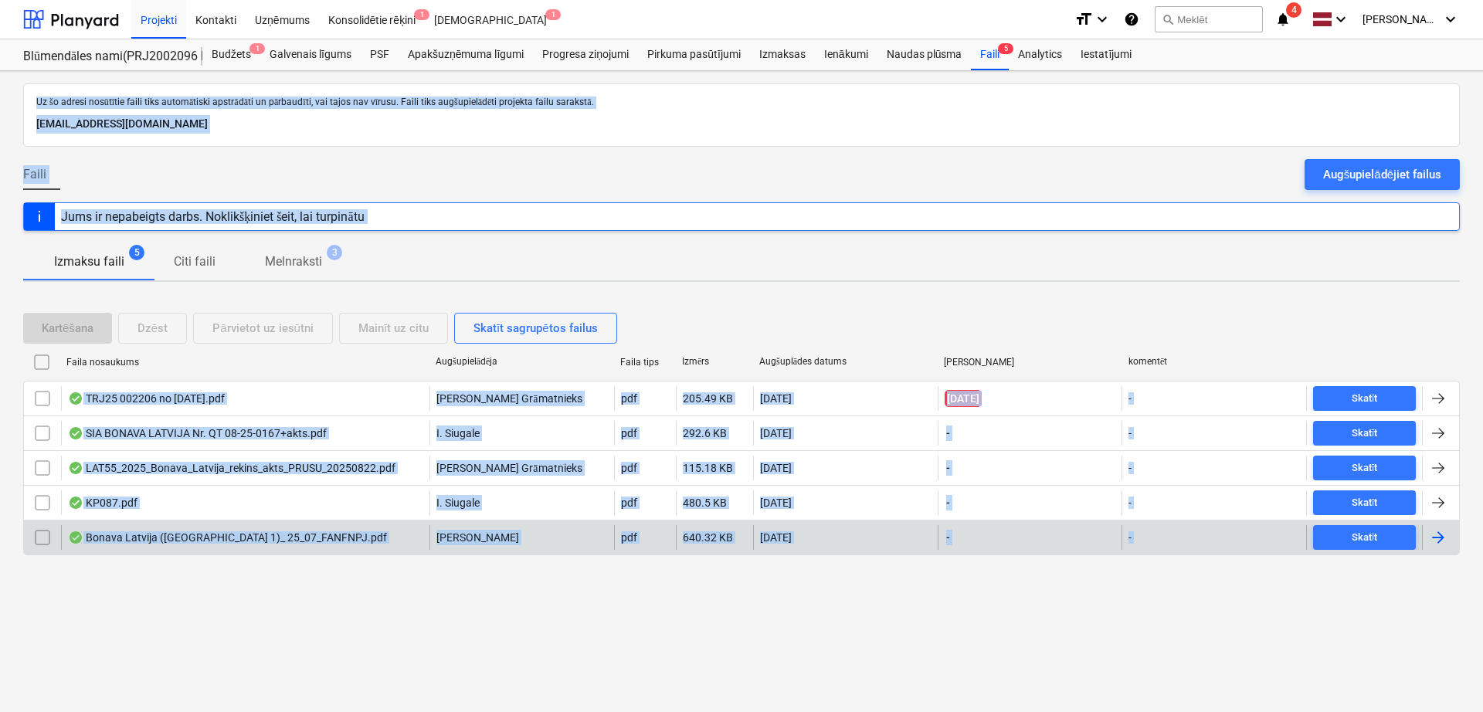
click at [1435, 541] on div at bounding box center [1438, 537] width 19 height 19
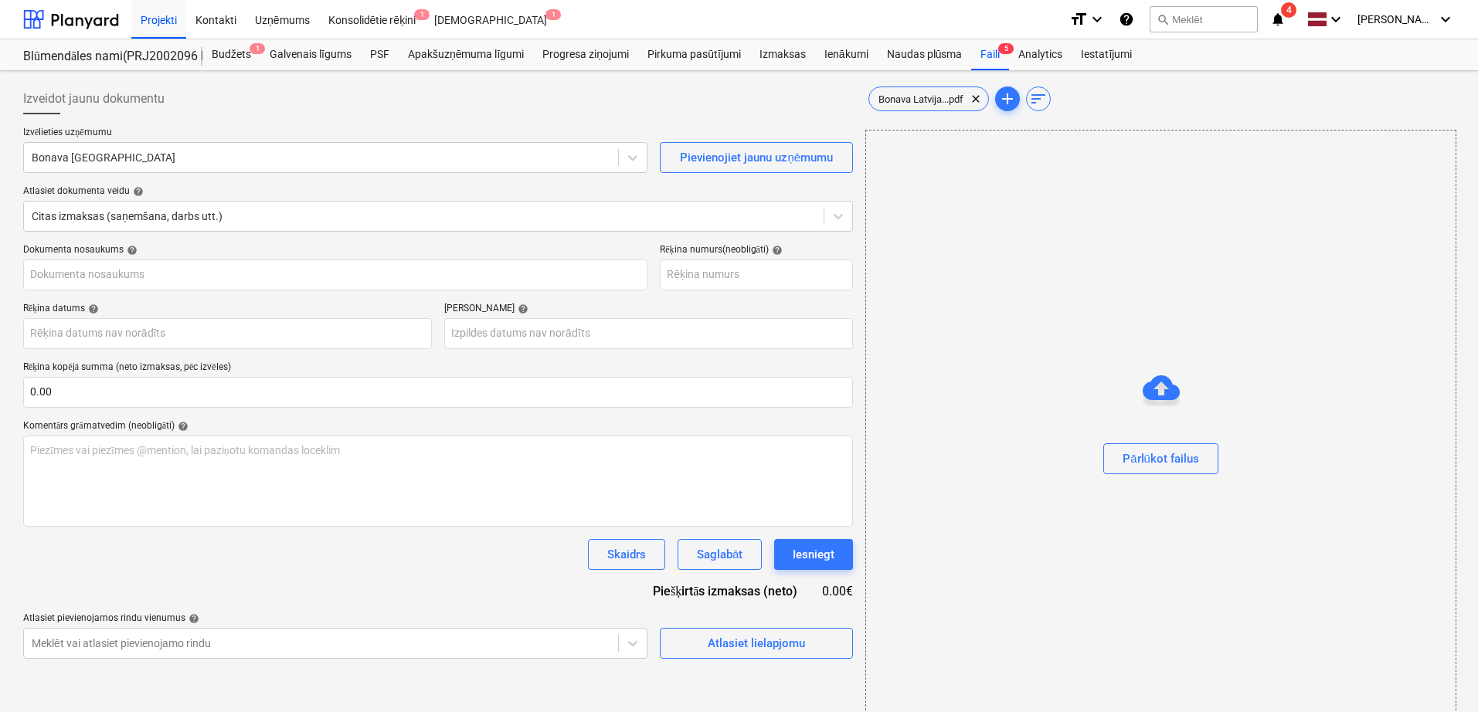
type input "Bonava Latvija ([GEOGRAPHIC_DATA] 1)_ 25_07_FANFNPJ.pdf"
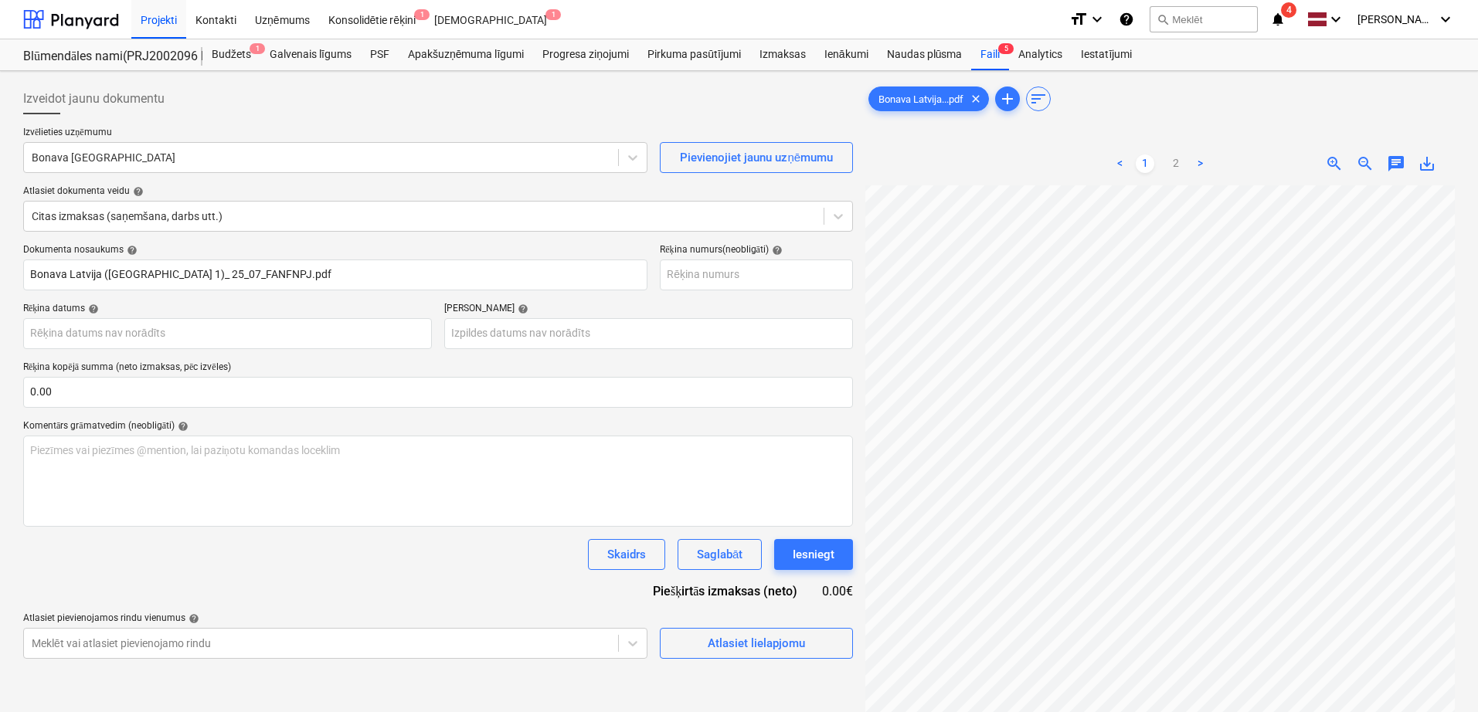
scroll to position [92, 109]
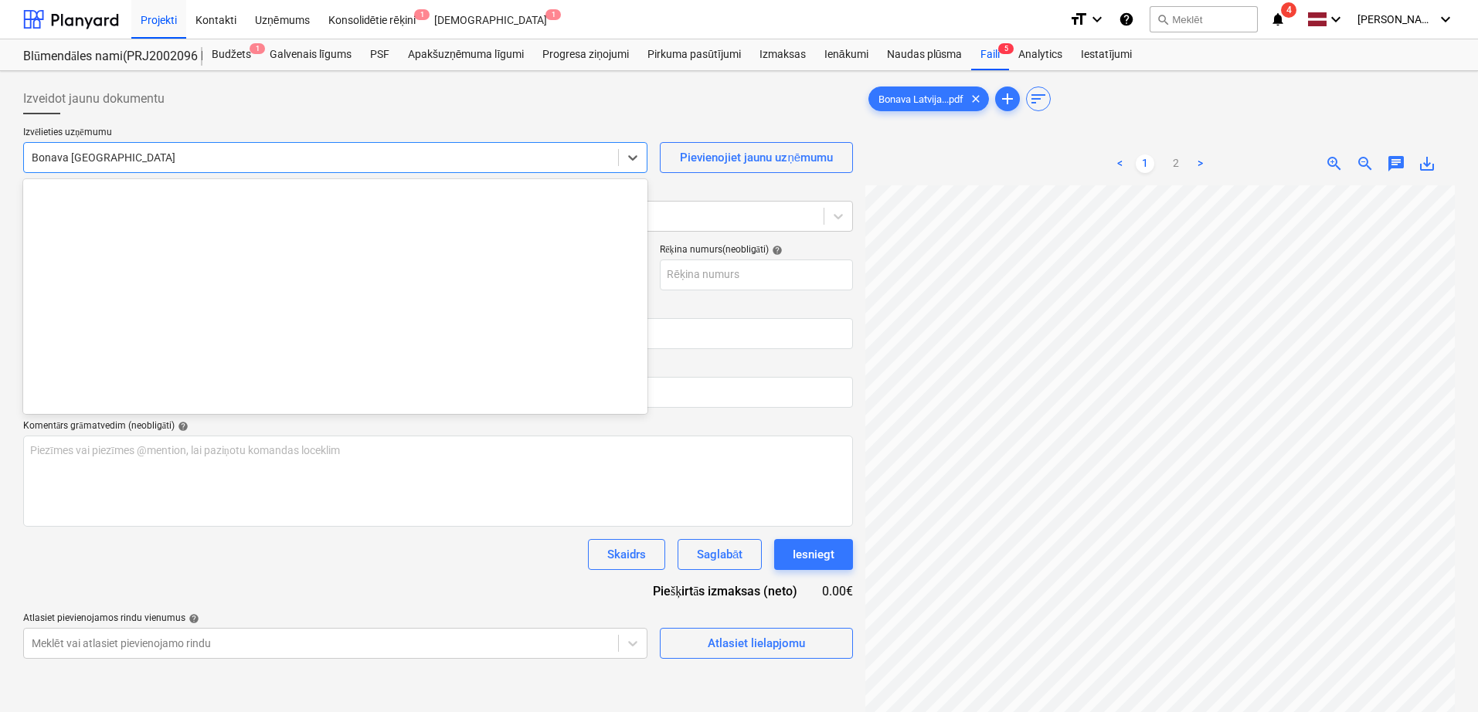
click at [147, 162] on div at bounding box center [321, 157] width 579 height 15
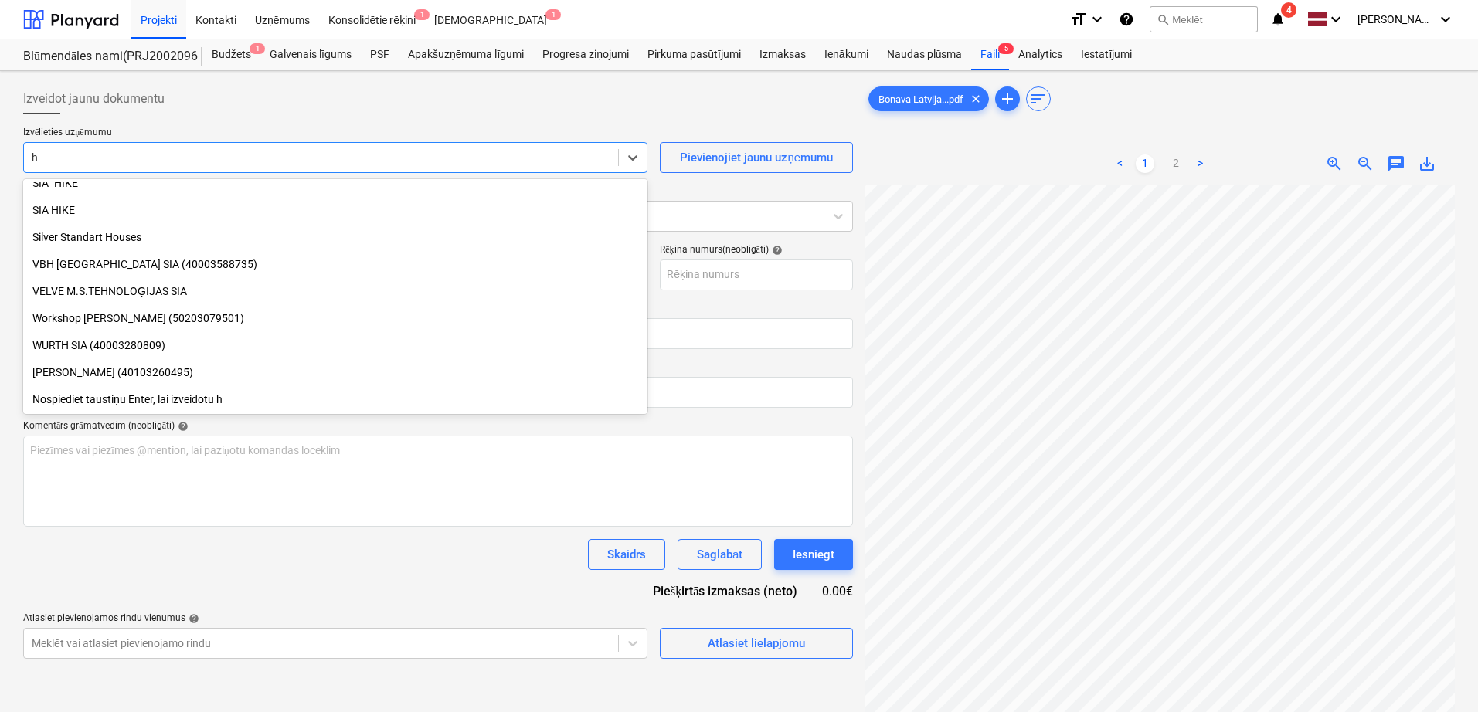
scroll to position [1201, 0]
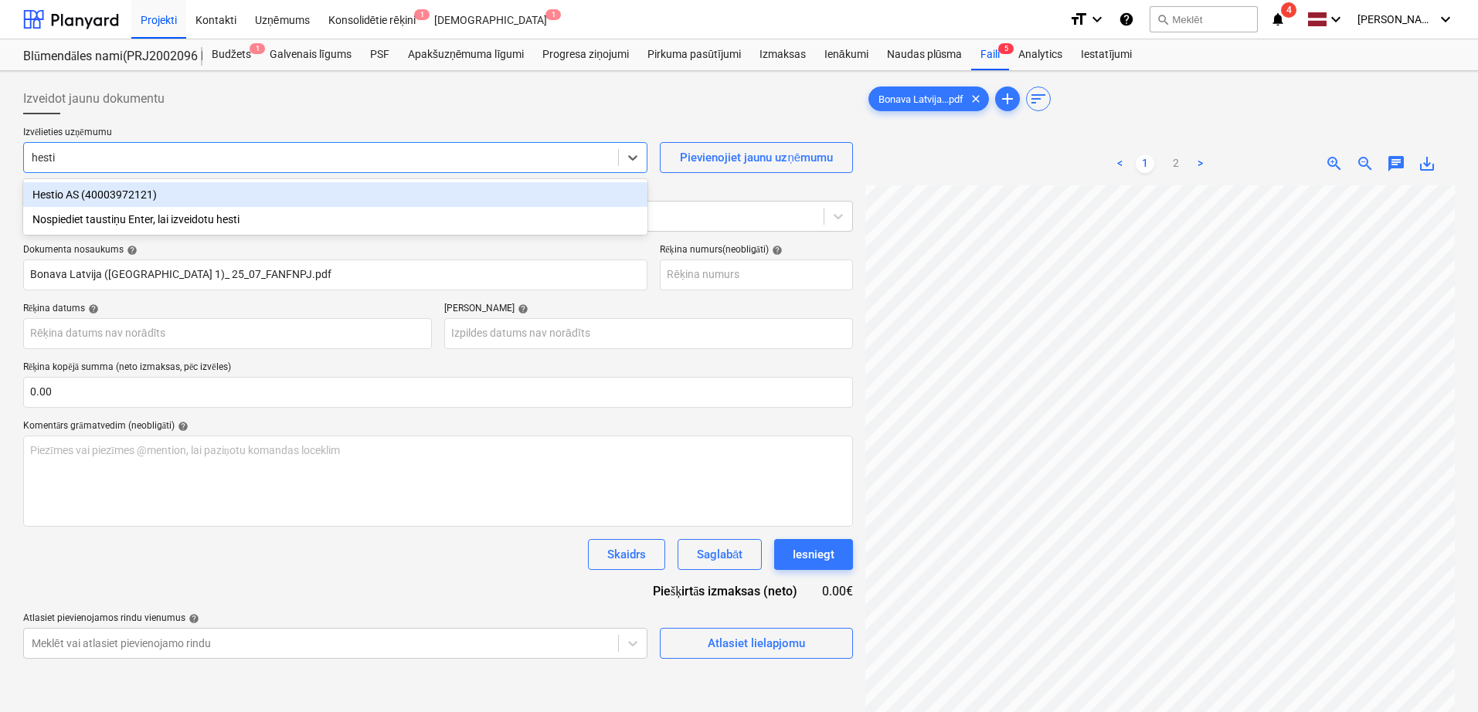
type input "hestio"
click at [144, 191] on div "Hestio AS (40003972121)" at bounding box center [335, 194] width 624 height 25
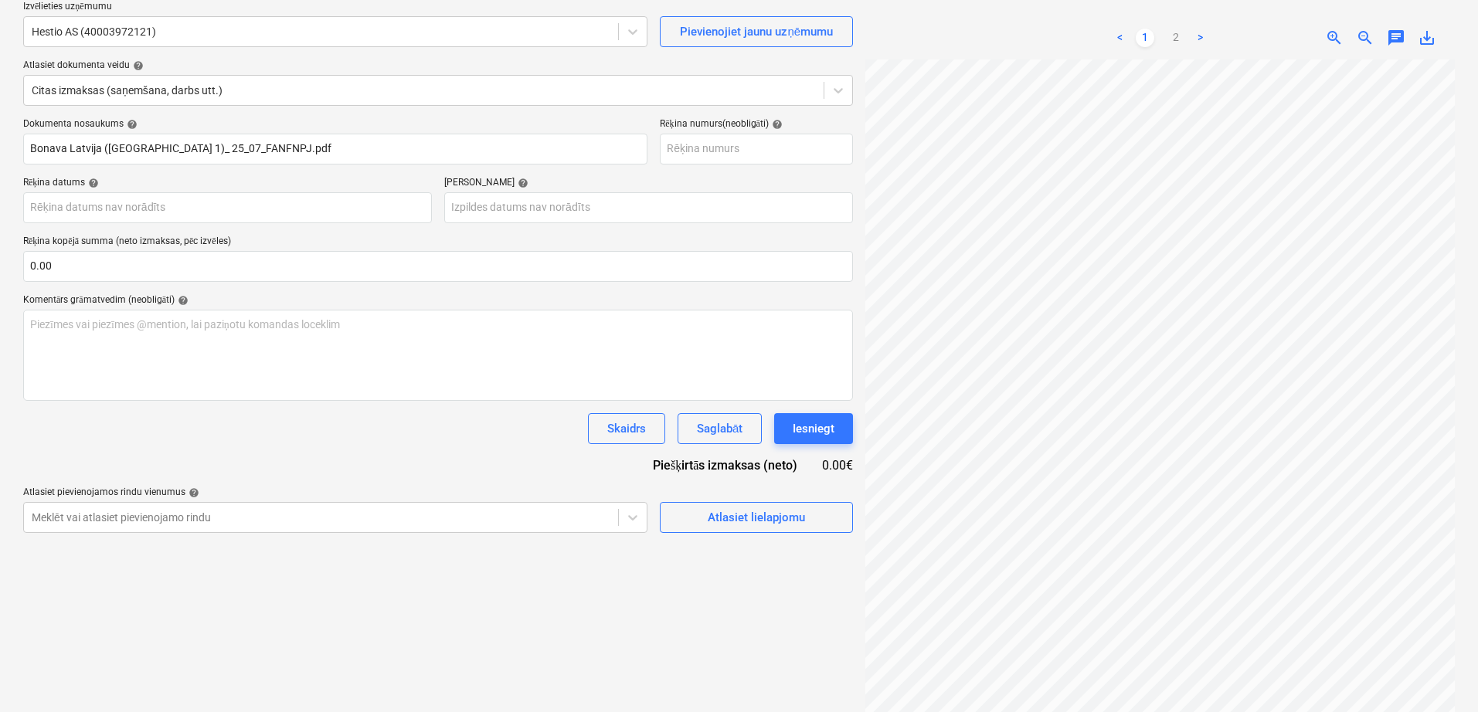
scroll to position [129, 0]
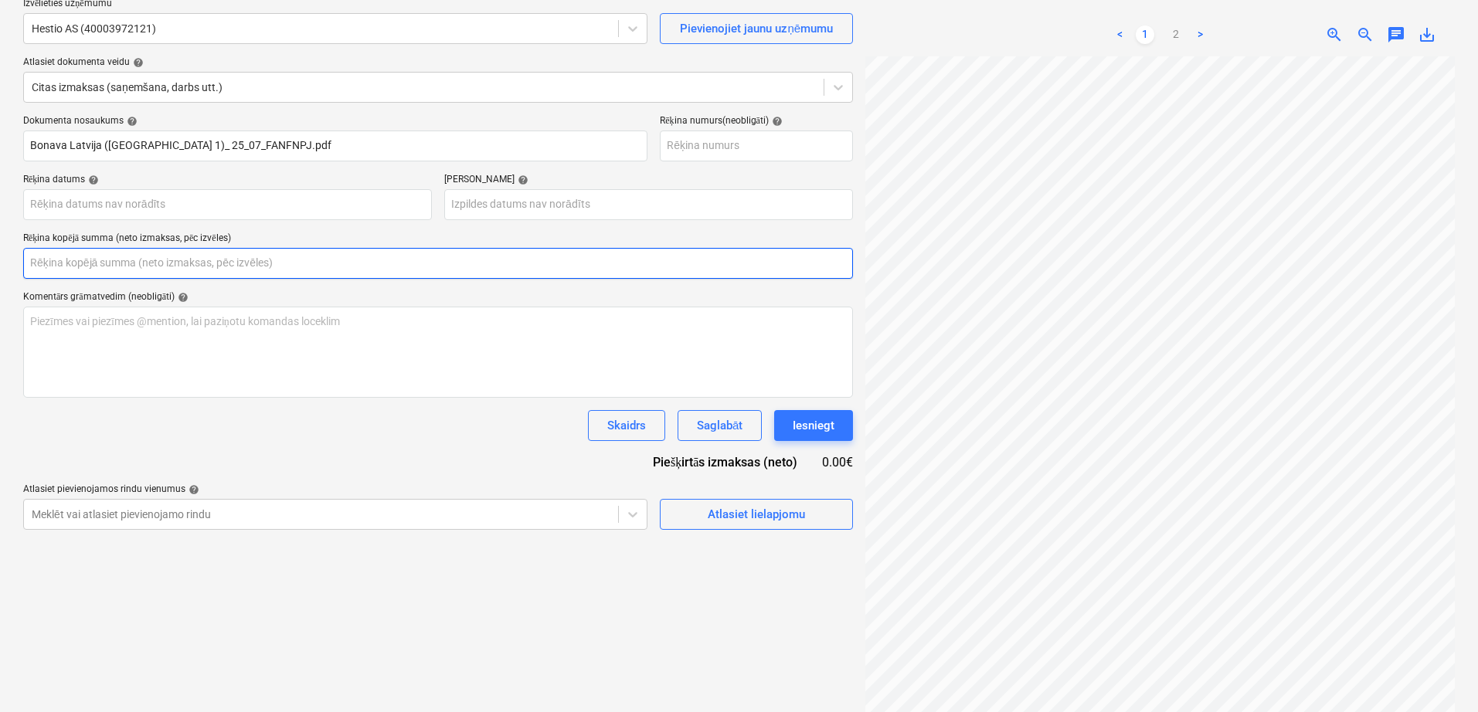
click at [108, 272] on input "text" at bounding box center [438, 263] width 830 height 31
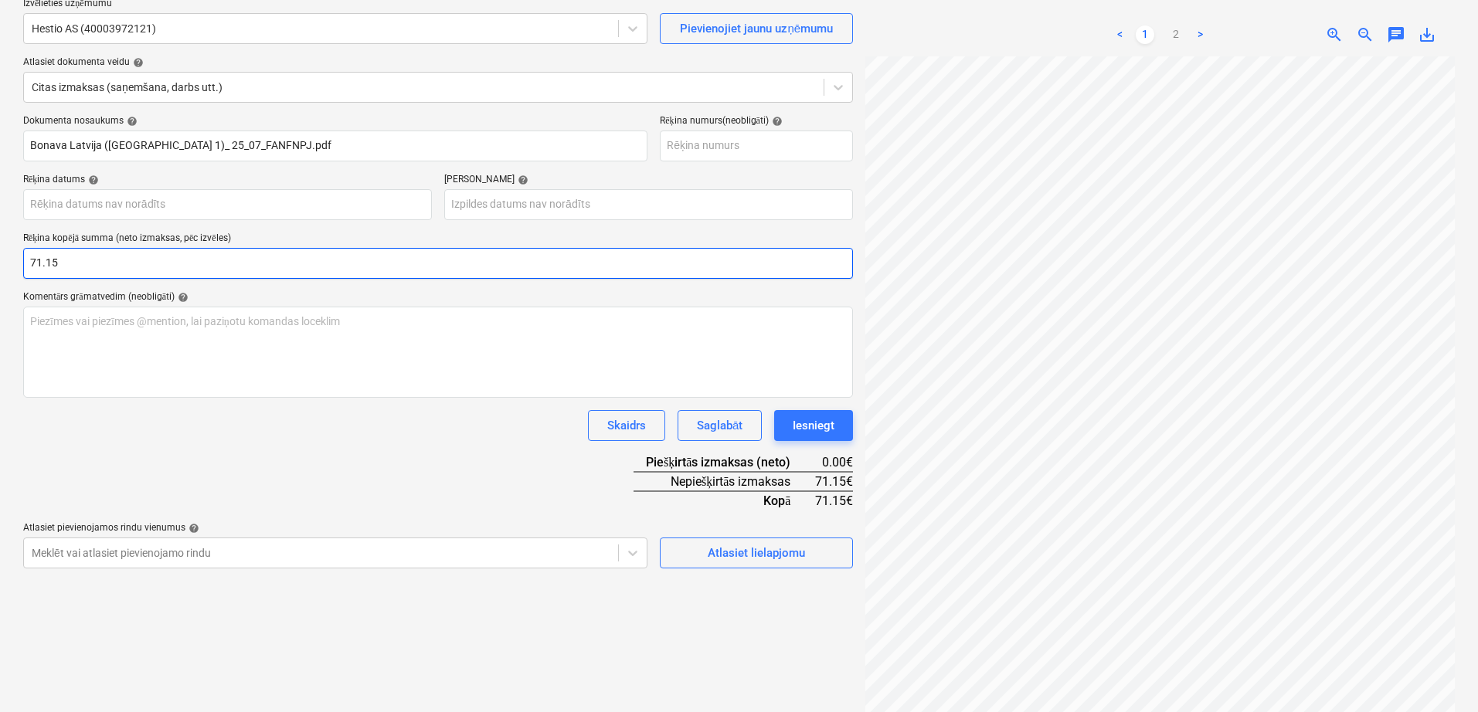
type input "71.15"
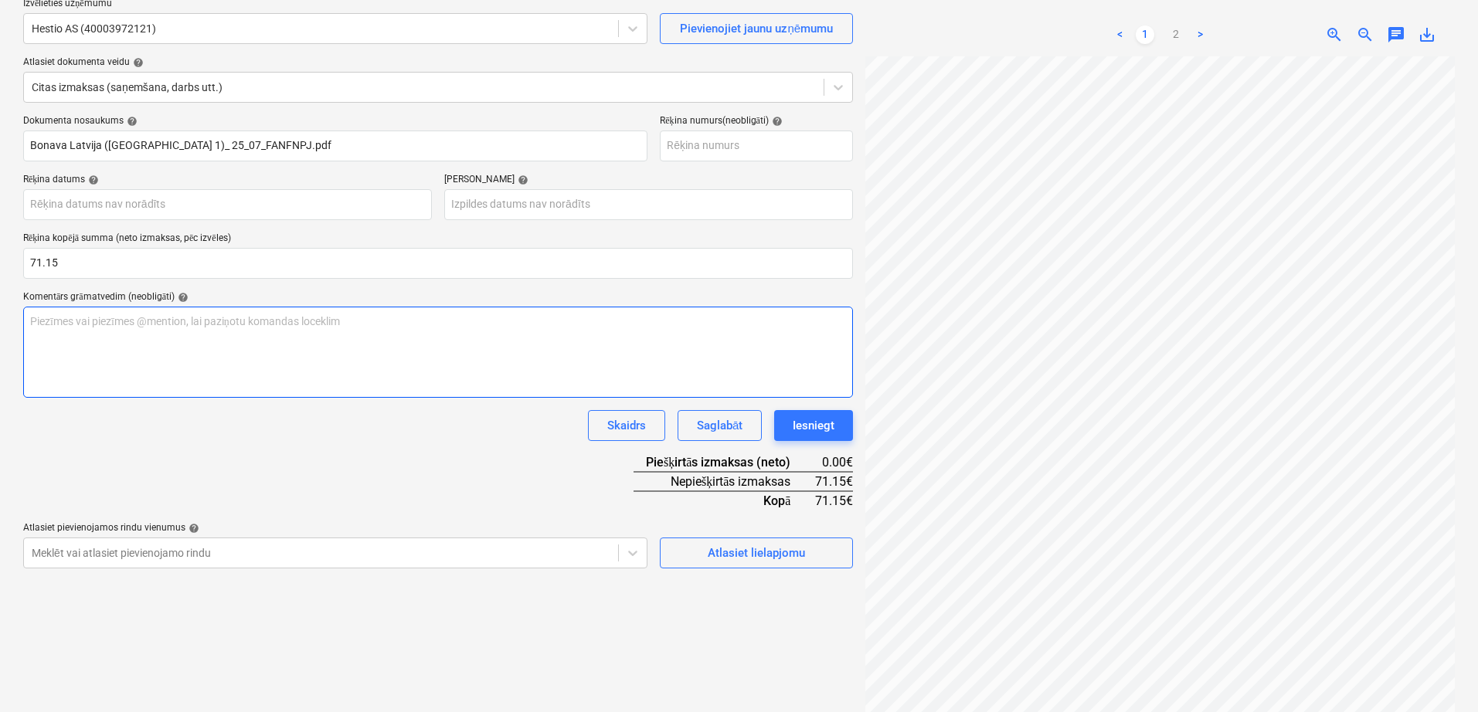
drag, startPoint x: 356, startPoint y: 436, endPoint x: 359, endPoint y: 362, distance: 74.2
click at [358, 433] on div "Skaidrs Saglabāt Iesniegt" at bounding box center [438, 425] width 830 height 31
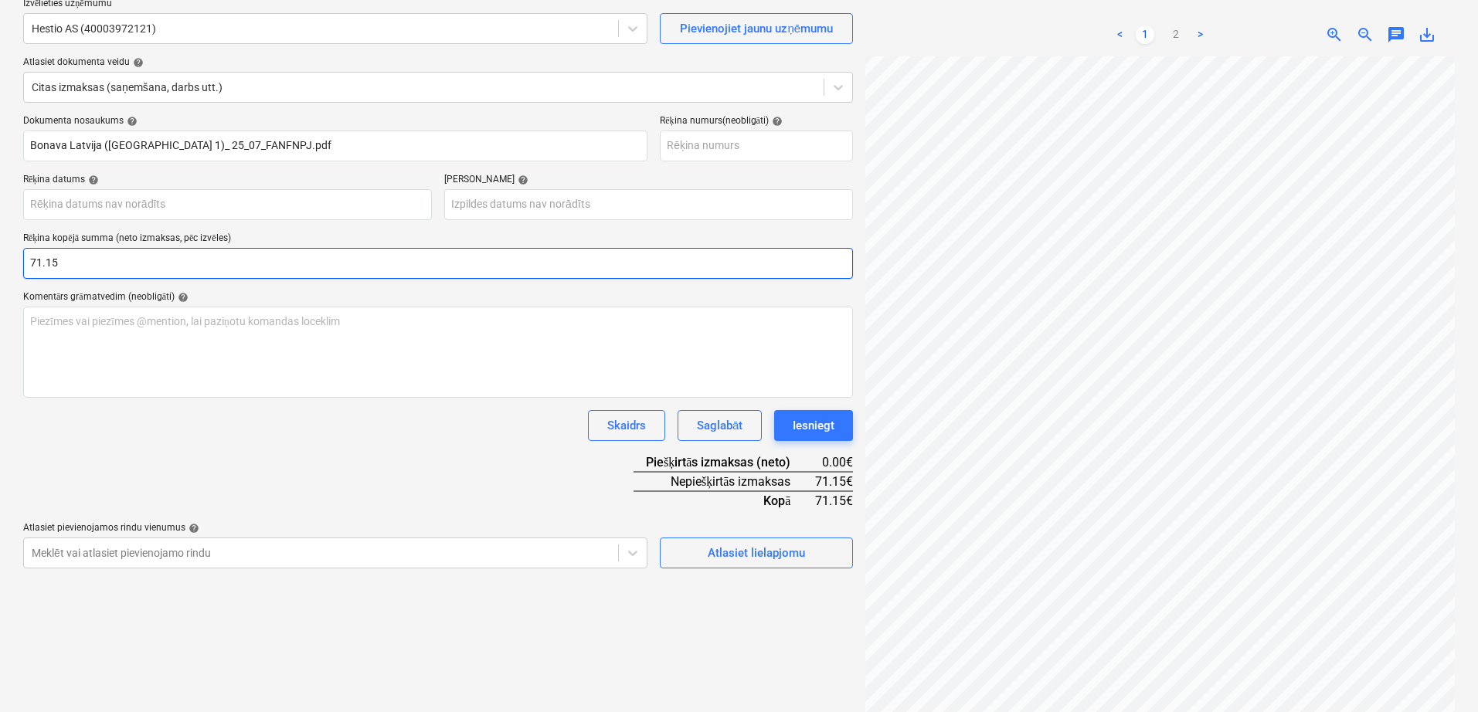
scroll to position [85, 109]
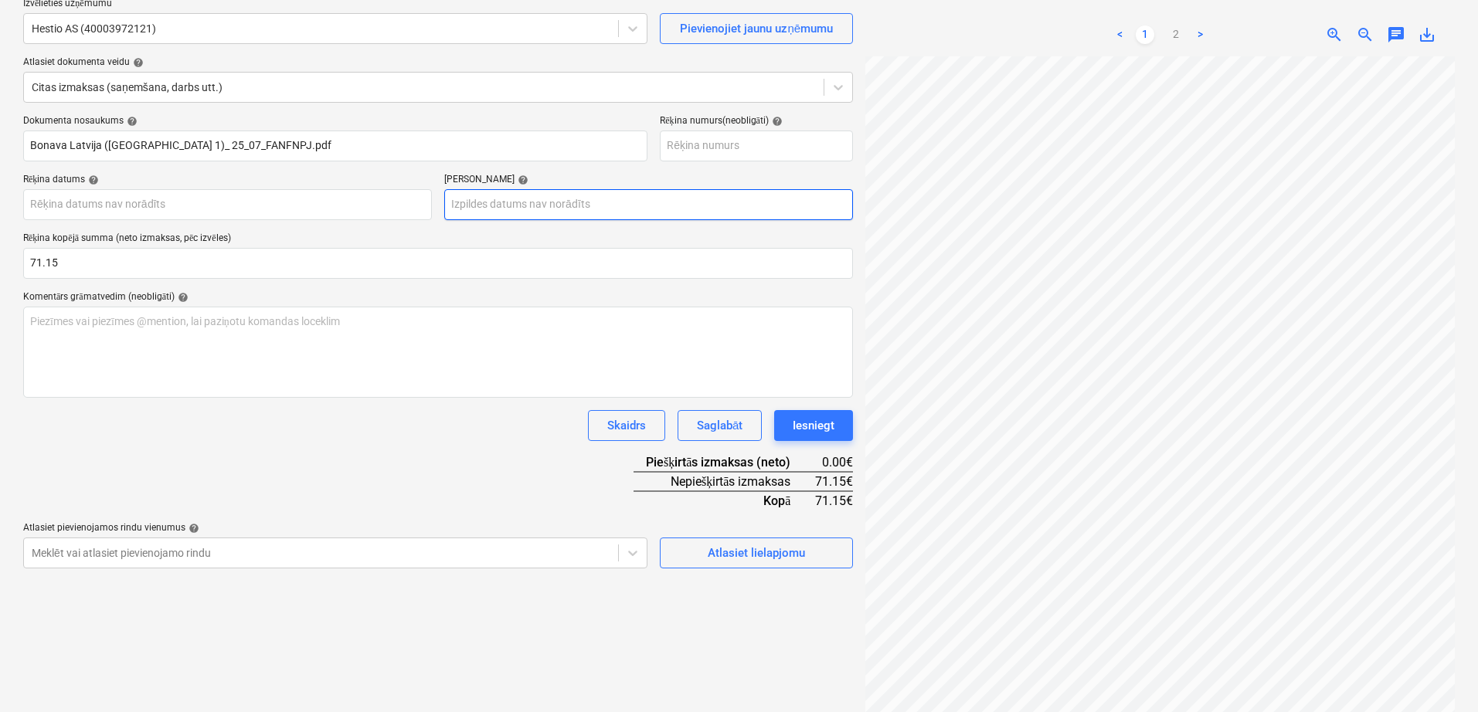
click at [518, 199] on body "Projekti Kontakti Uzņēmums Konsolidētie rēķini 1 Iesūtne 1 format_size keyboard…" at bounding box center [739, 227] width 1478 height 712
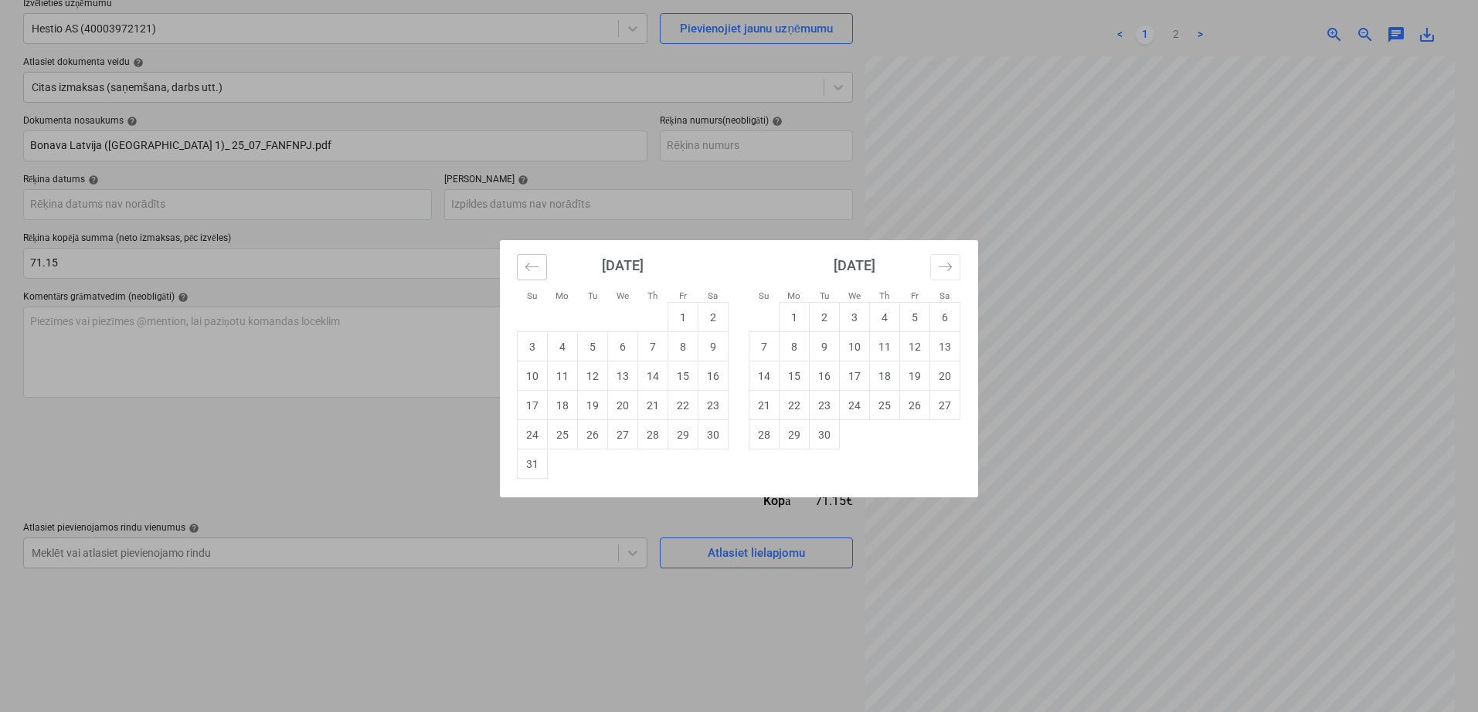
click at [538, 270] on icon "Move backward to switch to the previous month." at bounding box center [531, 267] width 15 height 15
click at [619, 412] on td "23" at bounding box center [623, 405] width 30 height 29
type input "[DATE]"
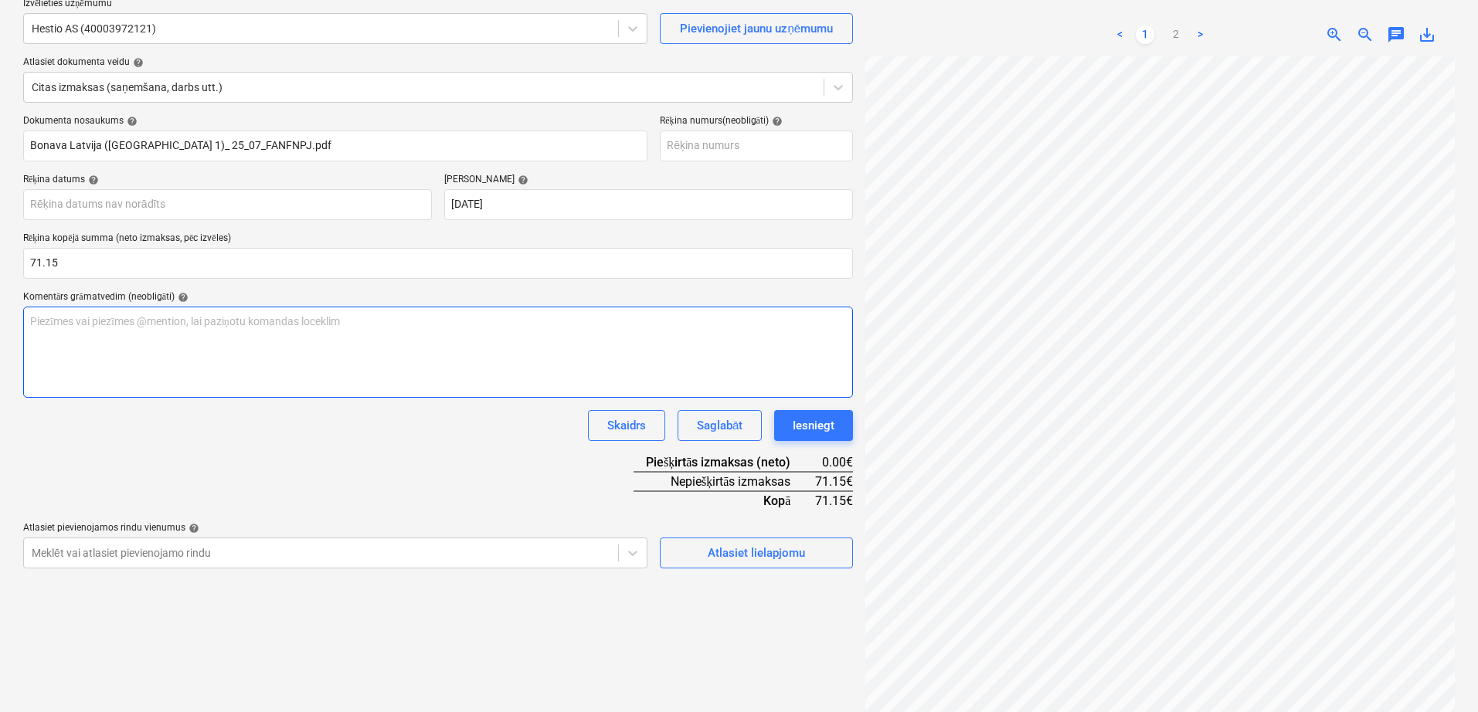
scroll to position [5, 109]
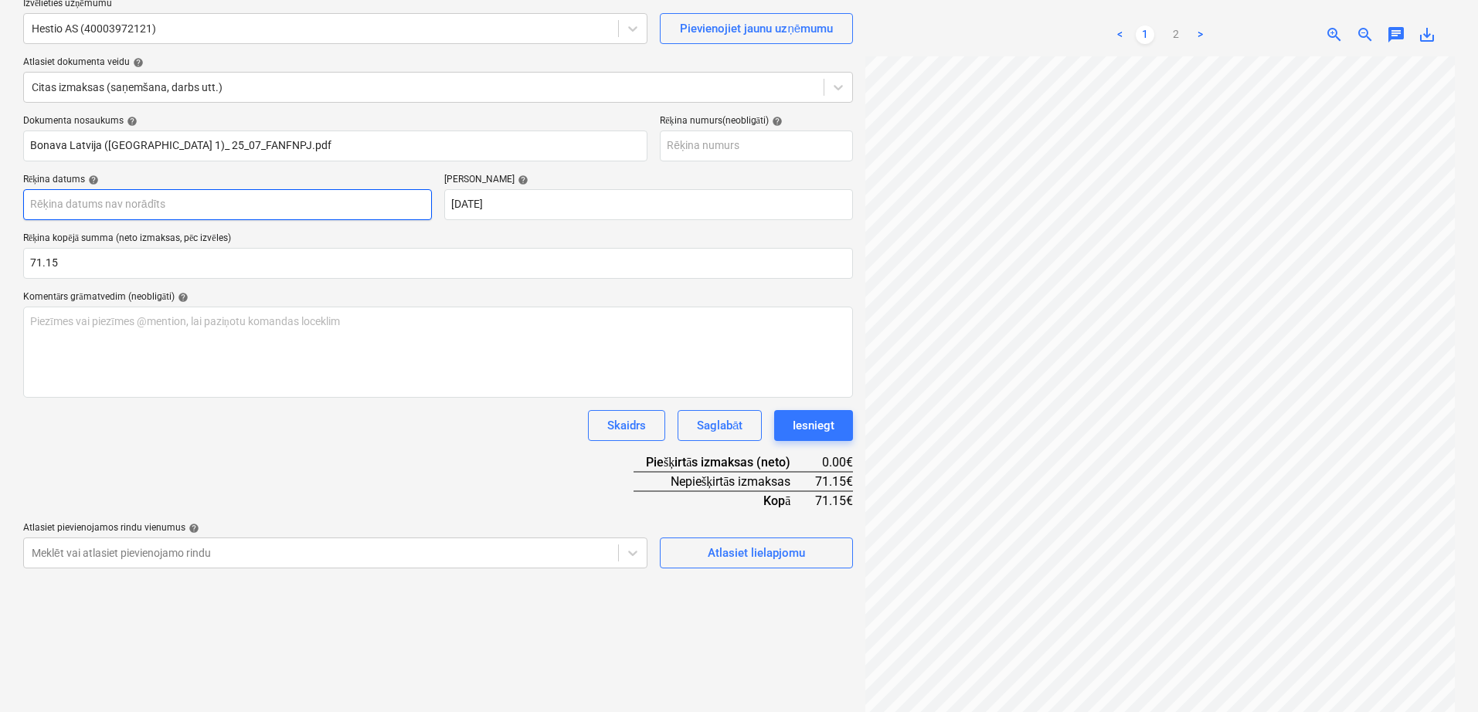
click at [266, 209] on body "Projekti Kontakti Uzņēmums Konsolidētie rēķini 1 Iesūtne 1 format_size keyboard…" at bounding box center [739, 227] width 1478 height 712
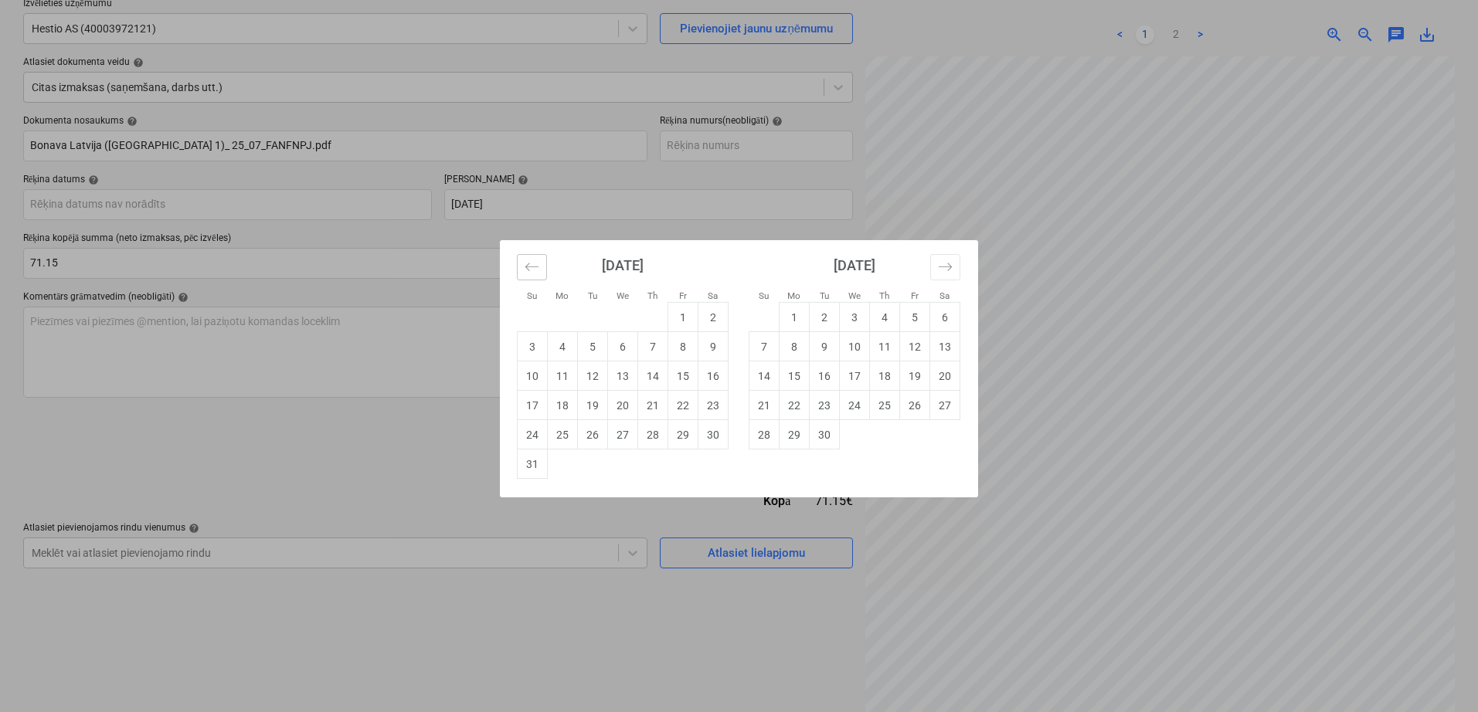
click at [545, 272] on button "Move backward to switch to the previous month." at bounding box center [532, 267] width 30 height 26
click at [621, 354] on td "9" at bounding box center [623, 346] width 30 height 29
type input "[DATE]"
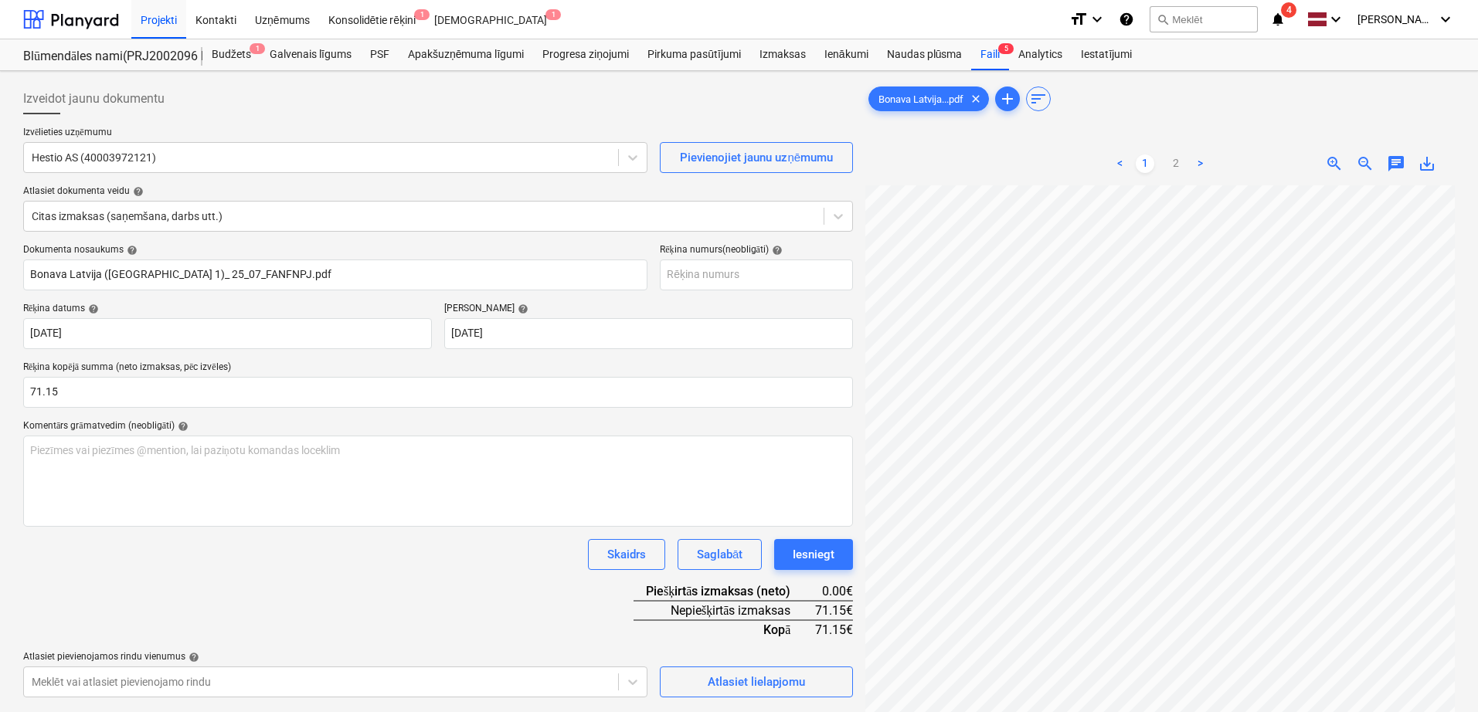
scroll to position [0, 109]
drag, startPoint x: 103, startPoint y: 392, endPoint x: 0, endPoint y: 390, distance: 102.8
click at [0, 390] on div "Izveidot jaunu dokumentu Izvēlieties uzņēmumu Hestio AS (40003972121) Pievienoj…" at bounding box center [739, 469] width 1478 height 796
type input "78.76"
drag, startPoint x: 412, startPoint y: 571, endPoint x: 522, endPoint y: 532, distance: 117.0
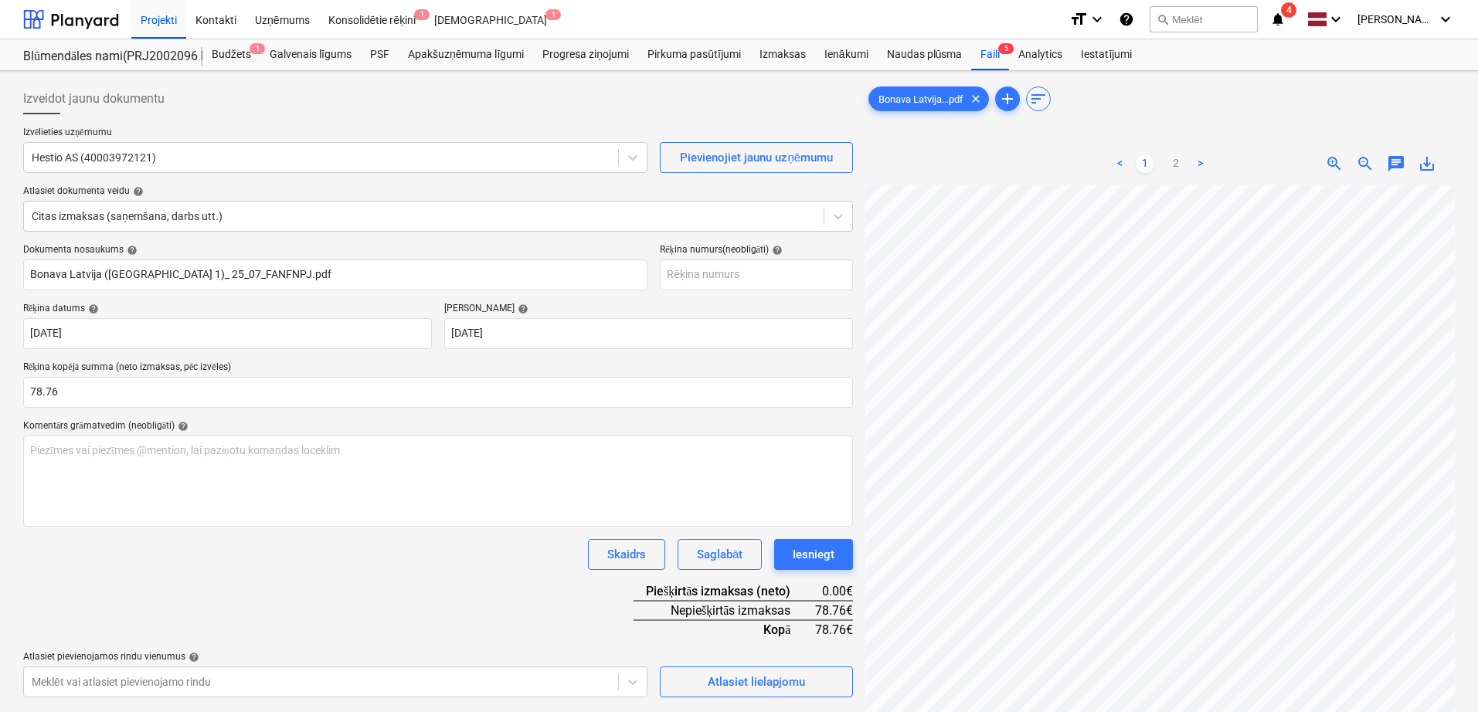
click at [412, 572] on div "Dokumenta nosaukums help Bonava Latvija ([STREET_ADDRESS])_ 25_07_FANFNPJ.pdf R…" at bounding box center [438, 470] width 830 height 453
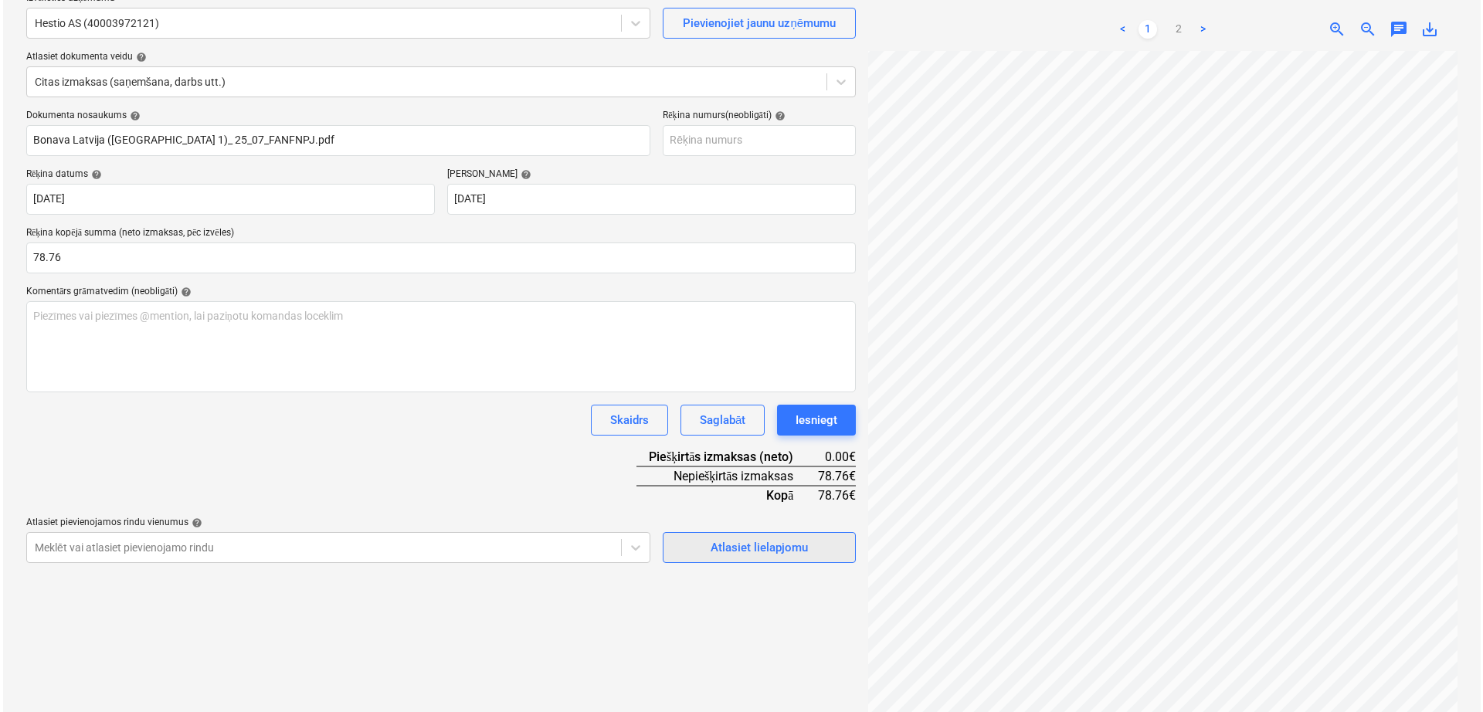
scroll to position [154, 0]
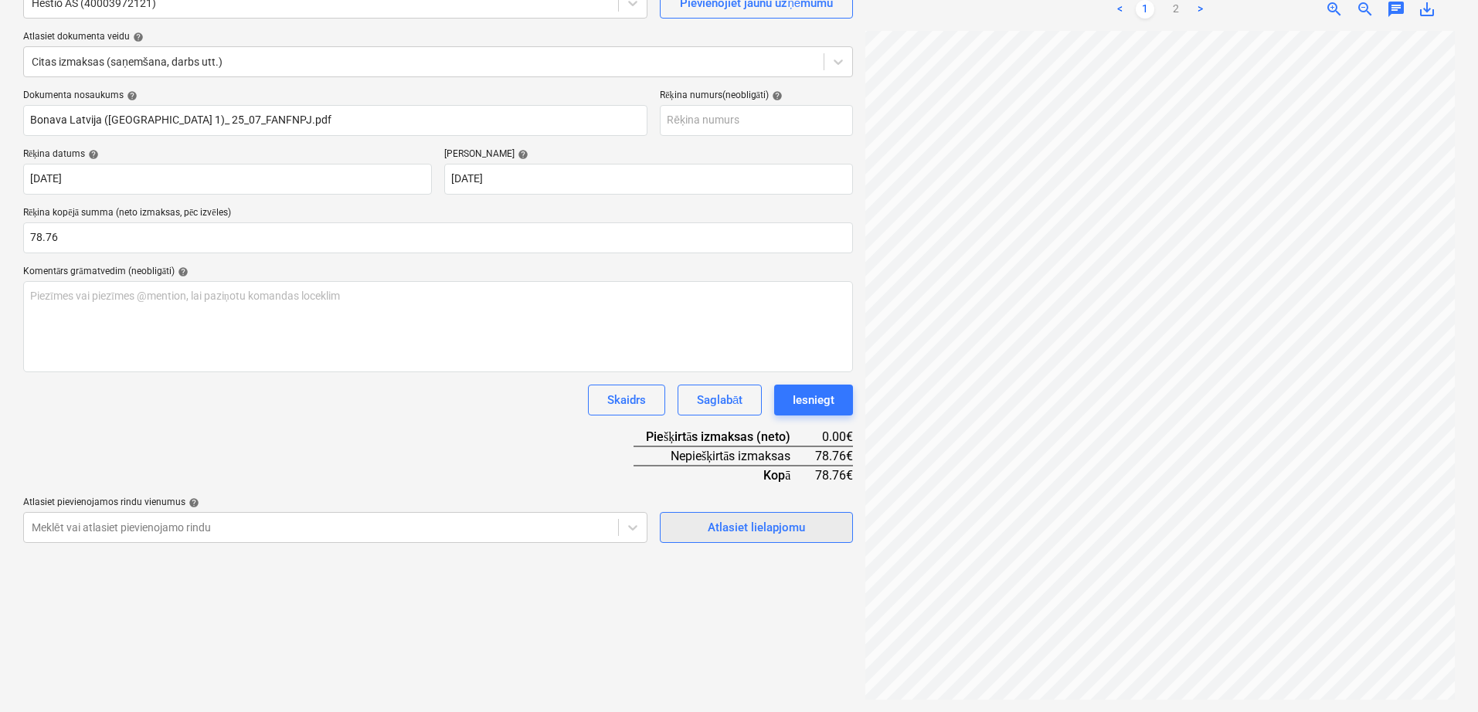
click at [800, 530] on div "Atlasiet lielapjomu" at bounding box center [756, 528] width 97 height 20
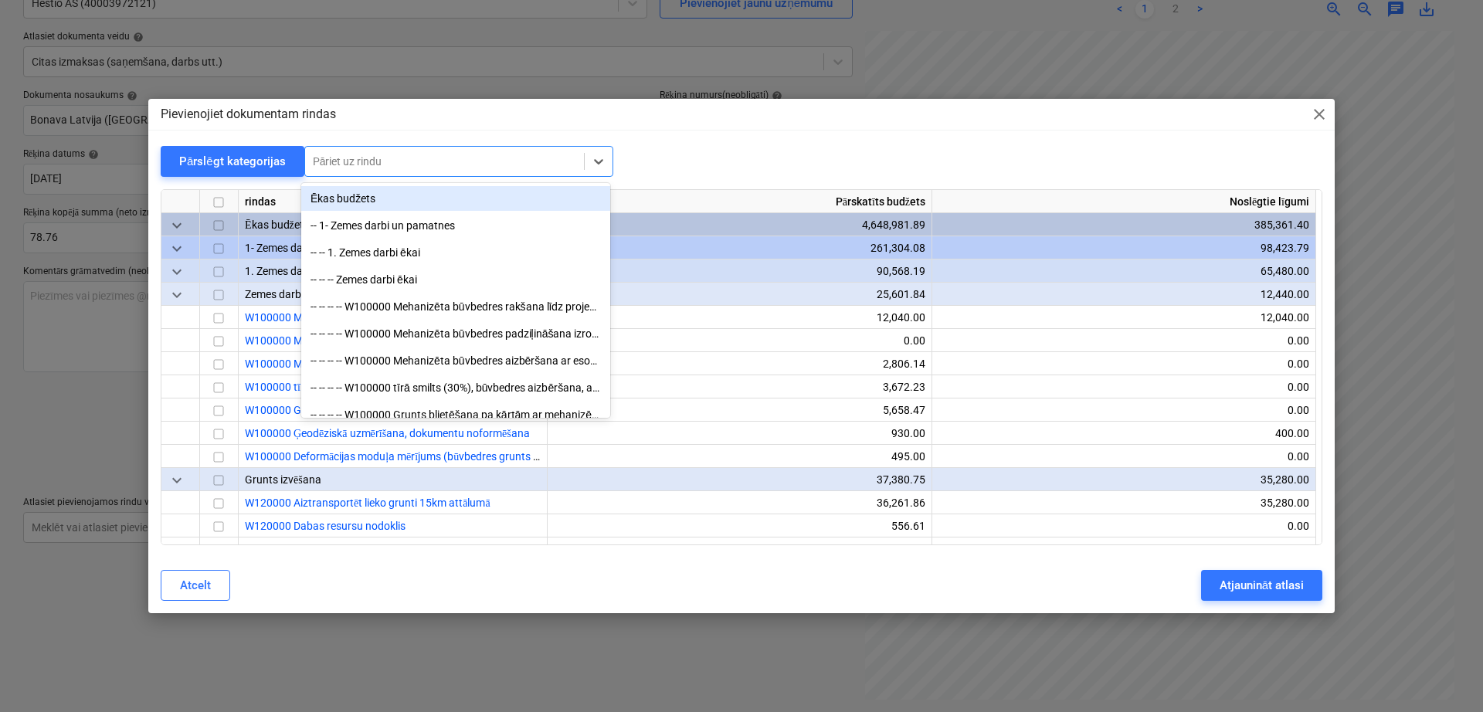
click at [428, 157] on div at bounding box center [444, 161] width 263 height 15
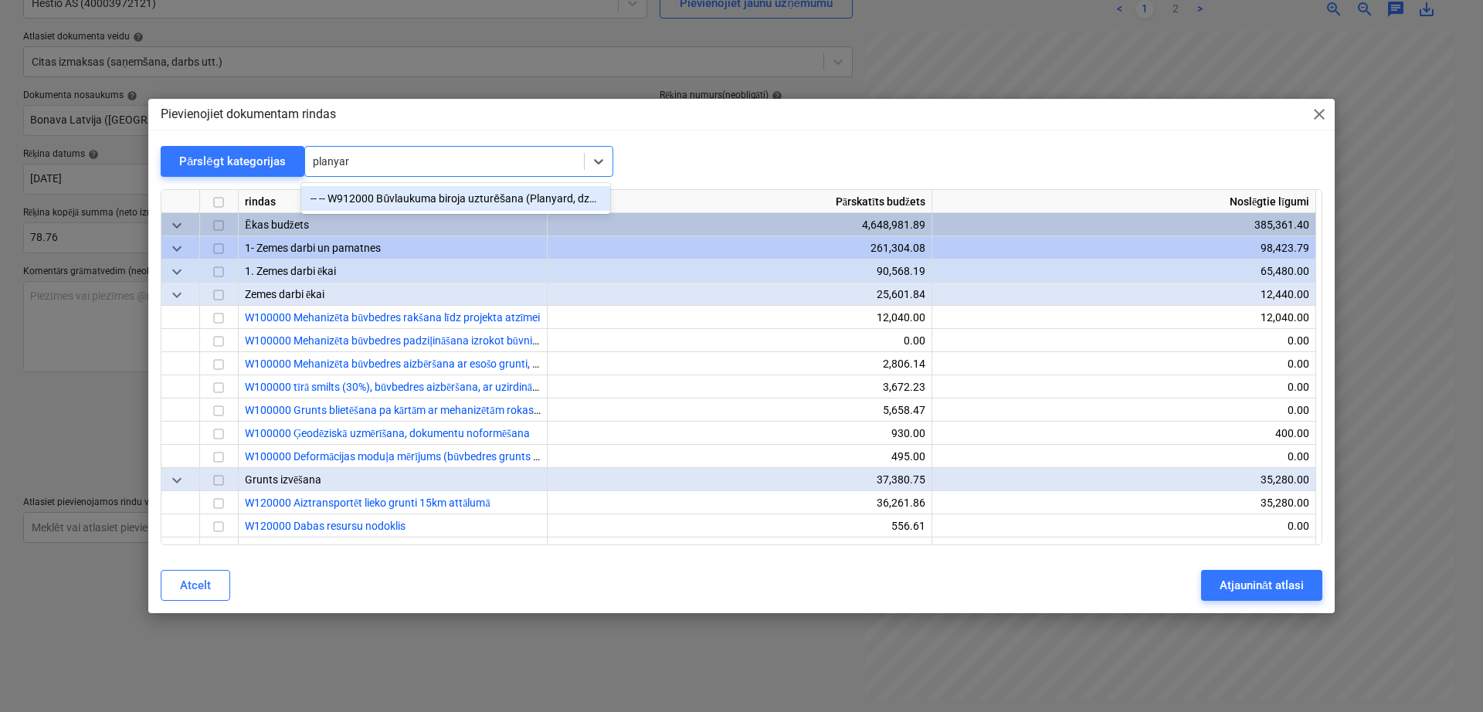
type input "planyard"
click at [418, 194] on div "-- -- W912000 Būvlaukuma biroja uzturēšana (Planyard, dzer.ūdens, kafijas aparā…" at bounding box center [455, 198] width 309 height 25
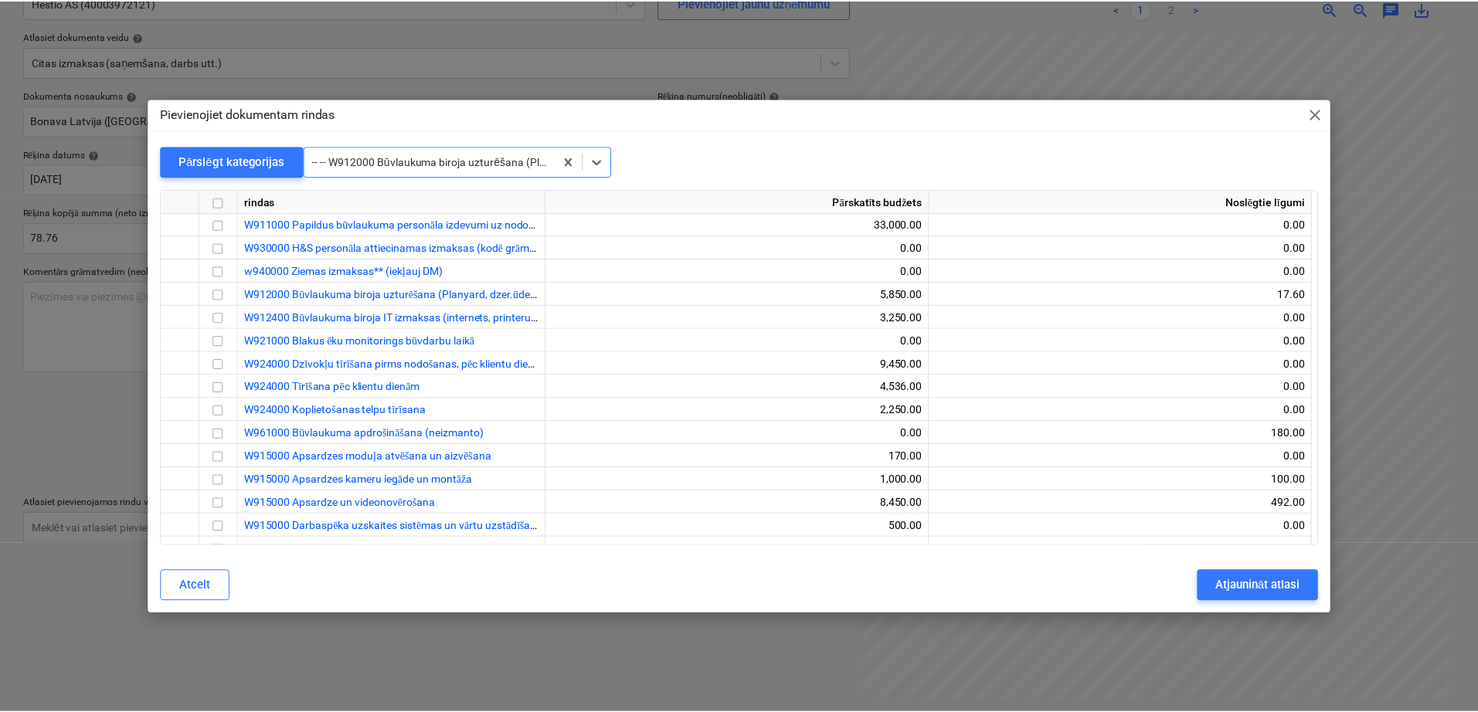
scroll to position [15248, 0]
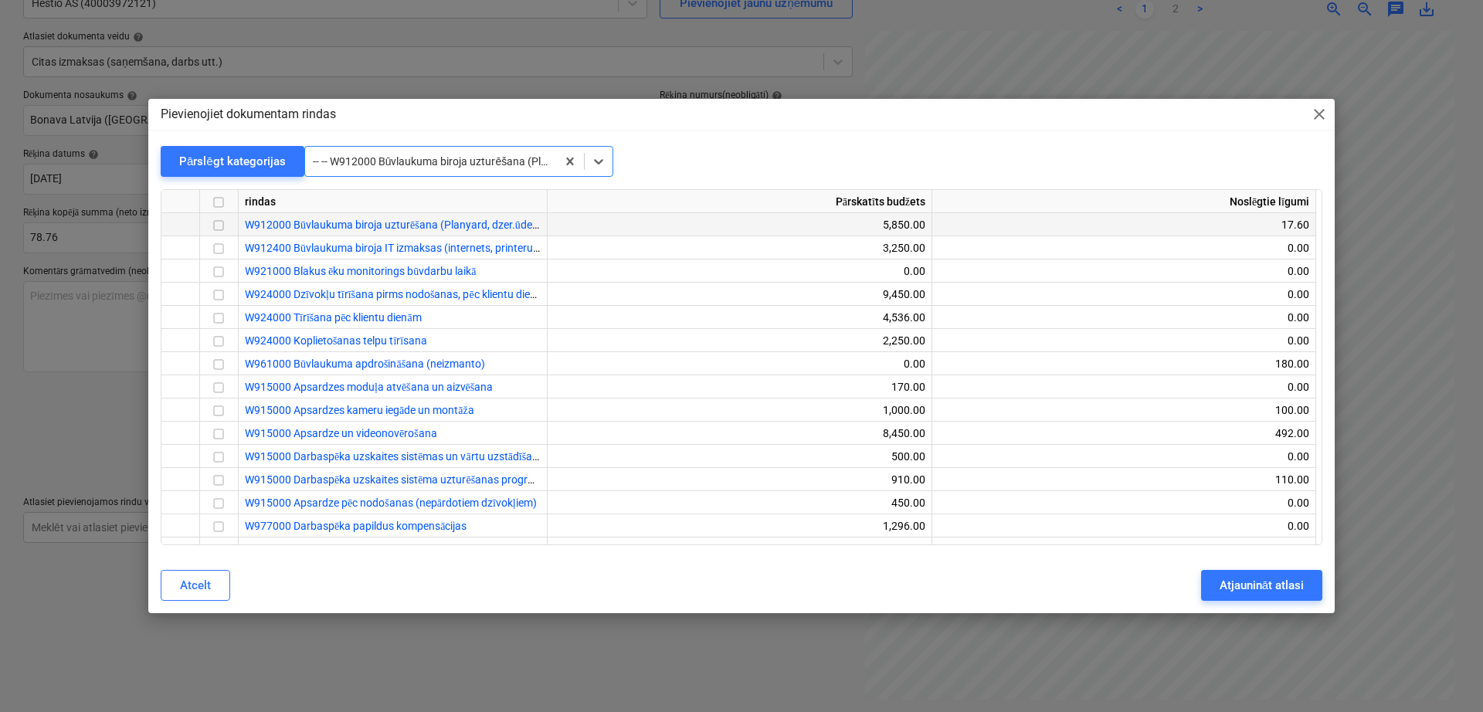
click at [217, 224] on input "checkbox" at bounding box center [218, 226] width 19 height 19
click at [1259, 587] on div "Atjaunināt atlasi" at bounding box center [1262, 585] width 84 height 20
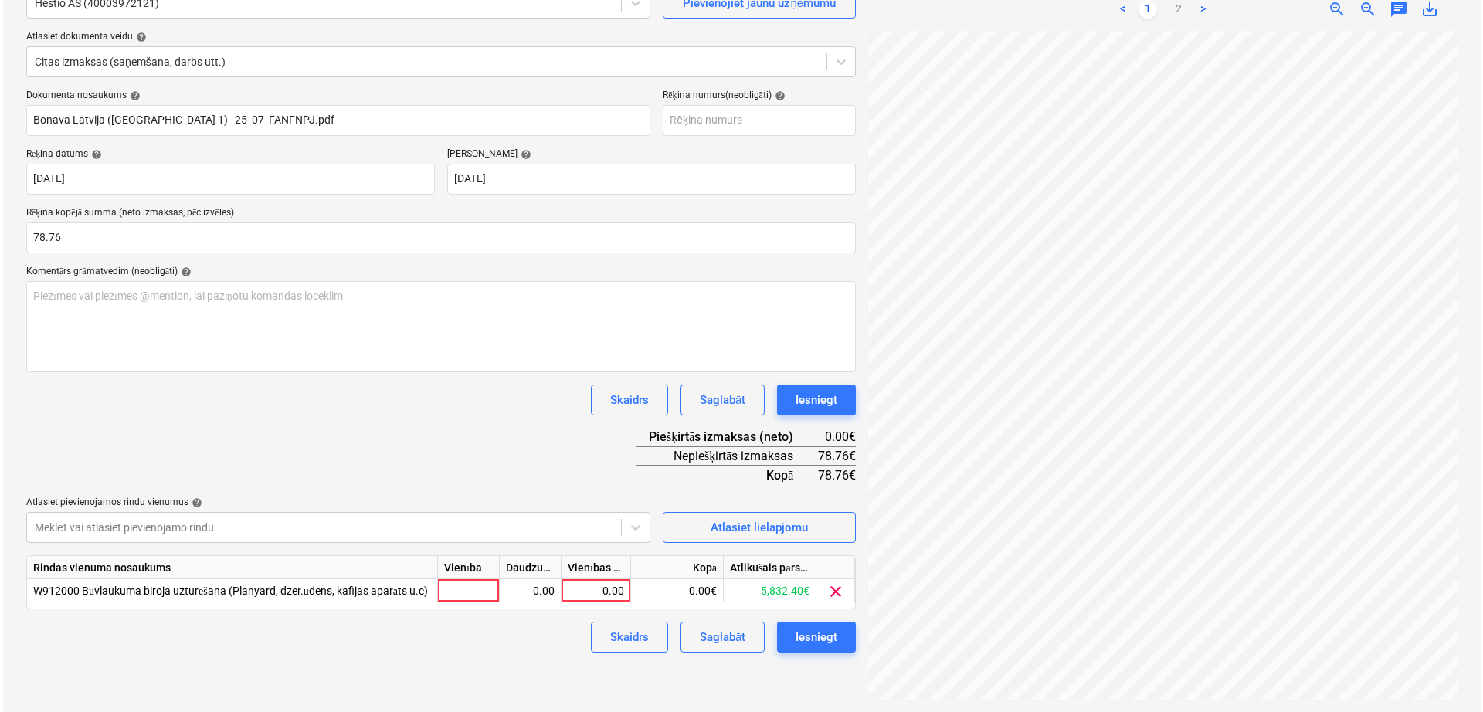
scroll to position [0, 107]
click at [592, 597] on div "0.00" at bounding box center [593, 590] width 56 height 23
type input "78.76"
click at [544, 416] on div "Dokumenta nosaukums help Bonava Latvija ([STREET_ADDRESS])_ 25_07_FANFNPJ.pdf R…" at bounding box center [438, 371] width 830 height 563
click at [831, 640] on div "Iesniegt" at bounding box center [814, 637] width 42 height 20
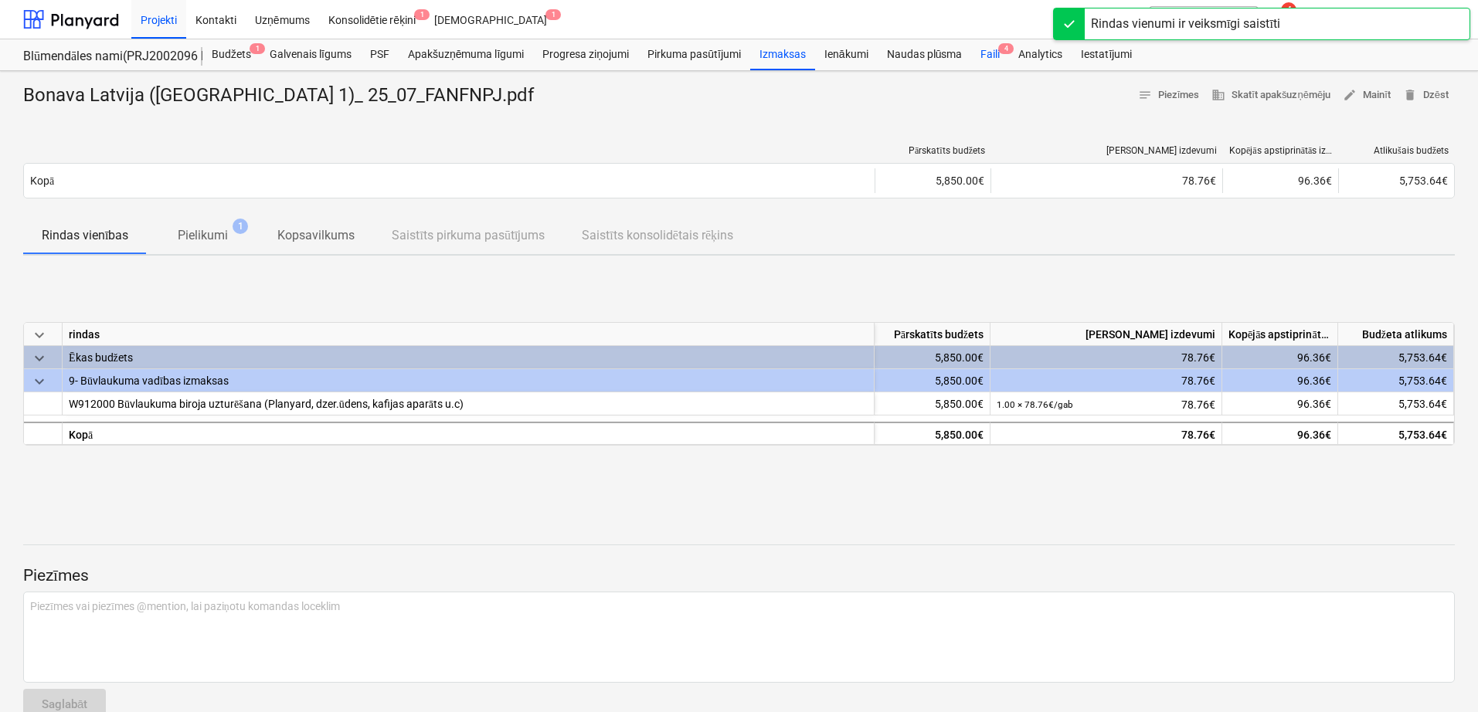
click at [978, 50] on div "Faili 4" at bounding box center [990, 54] width 38 height 31
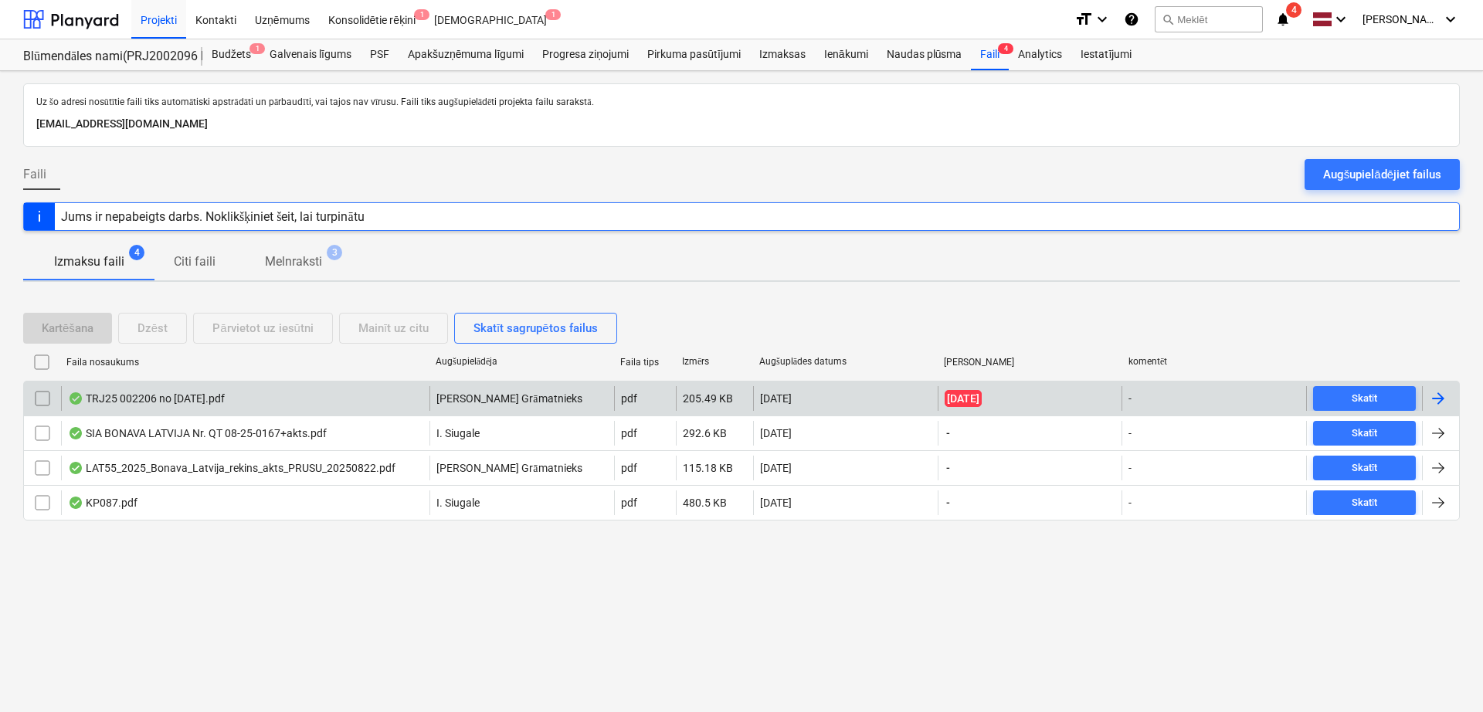
click at [1439, 399] on div at bounding box center [1438, 398] width 19 height 19
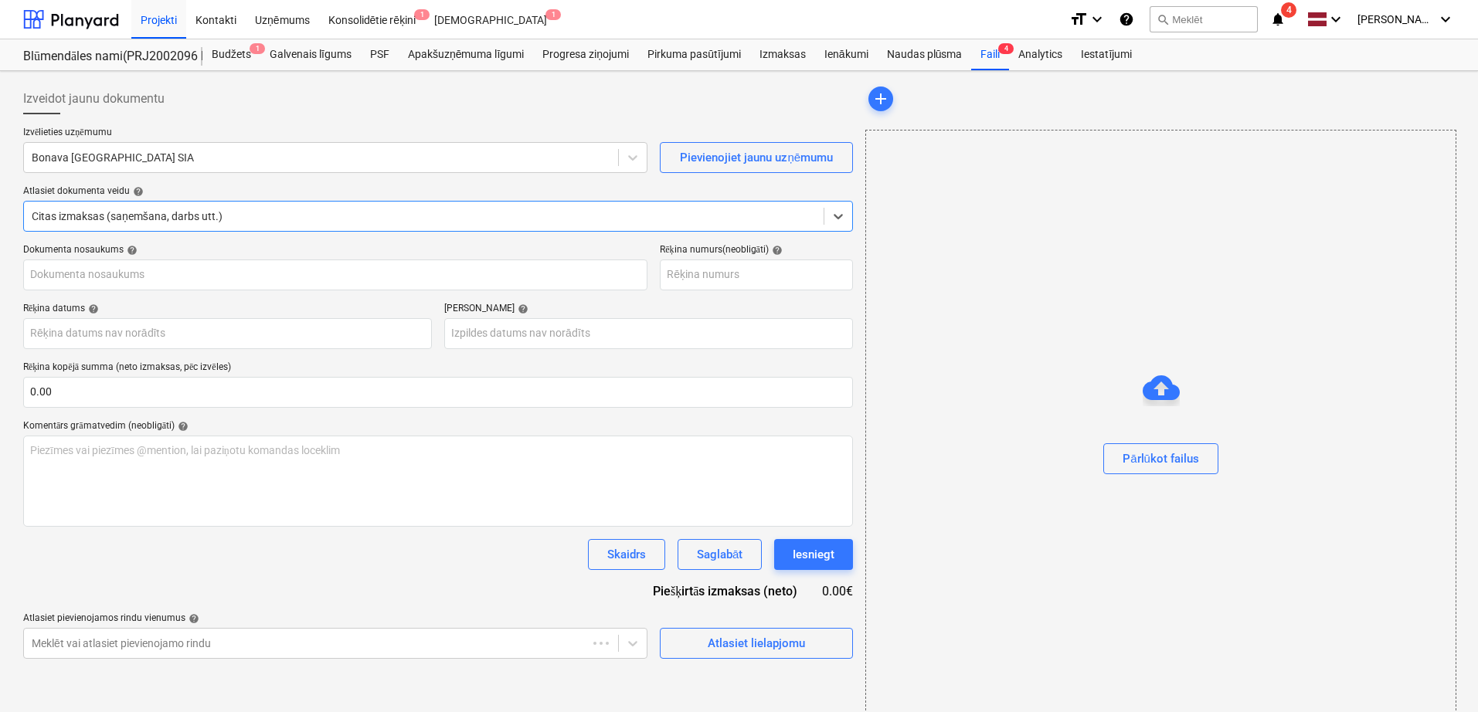
type input "TRJ25 002206 no [DATE].pdf"
type input "[DATE]"
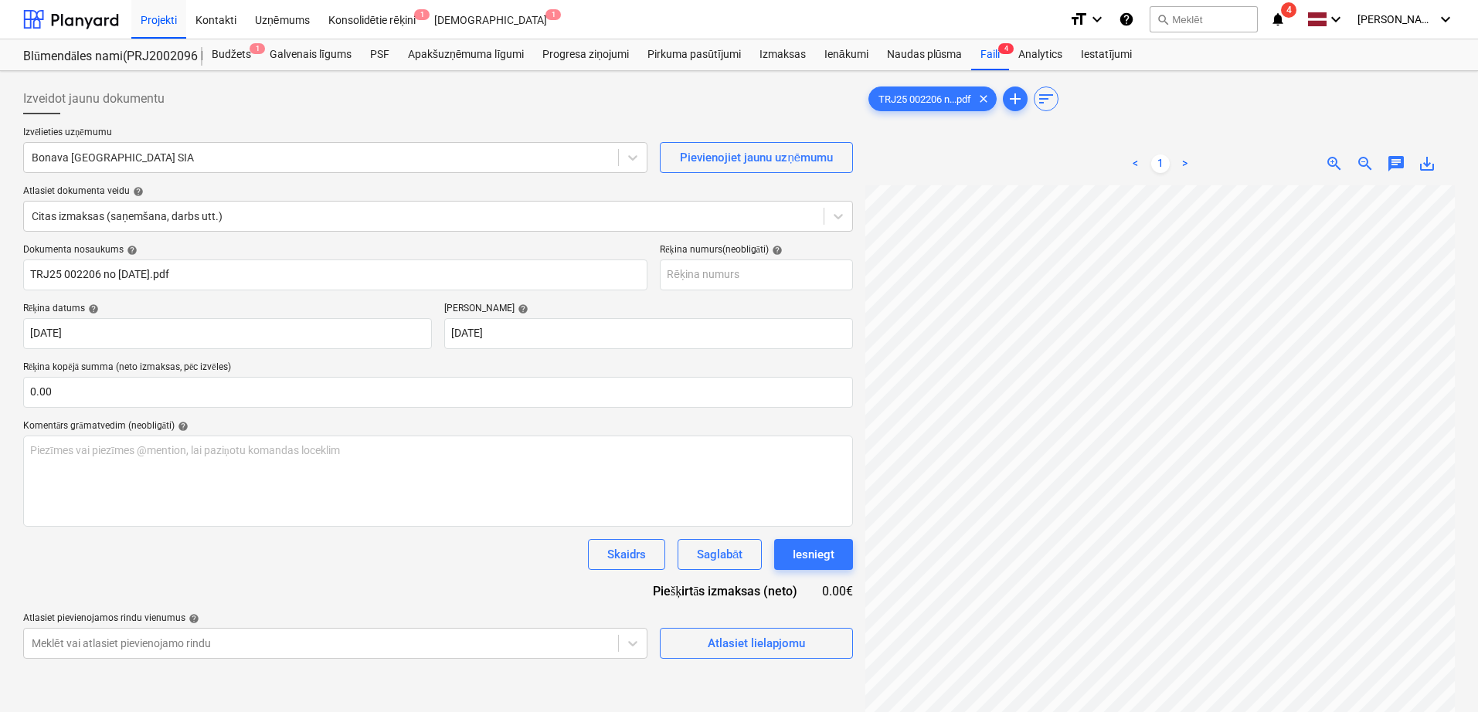
scroll to position [46, 63]
click at [196, 159] on div at bounding box center [321, 157] width 579 height 15
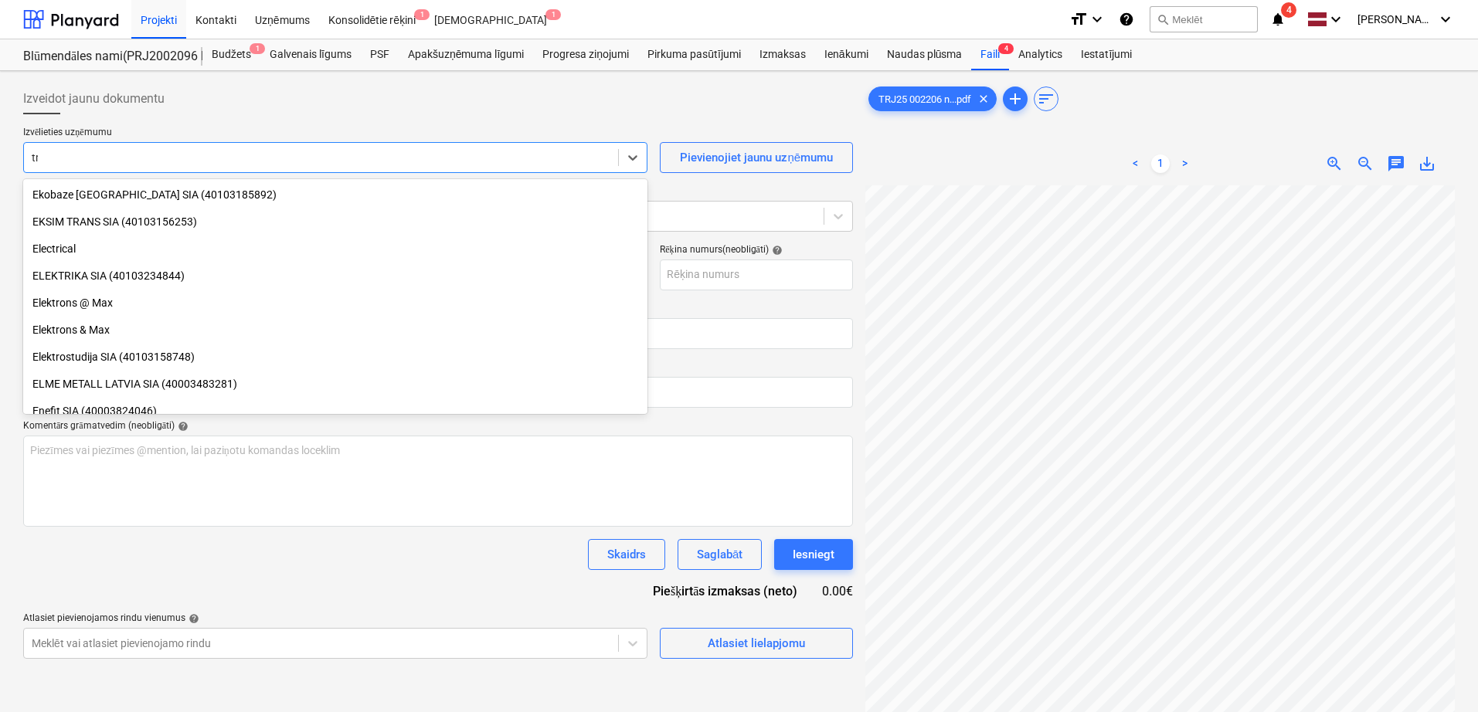
scroll to position [1012, 0]
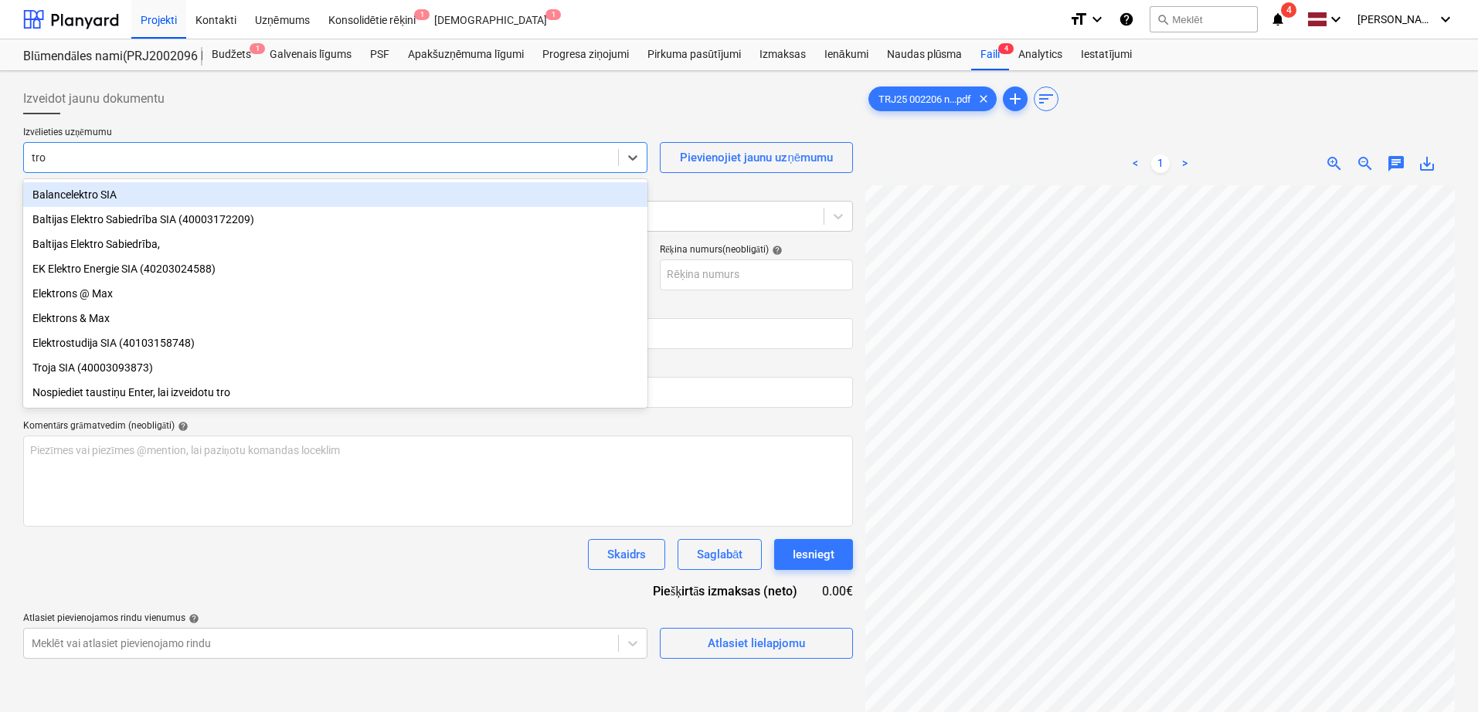
type input "troj"
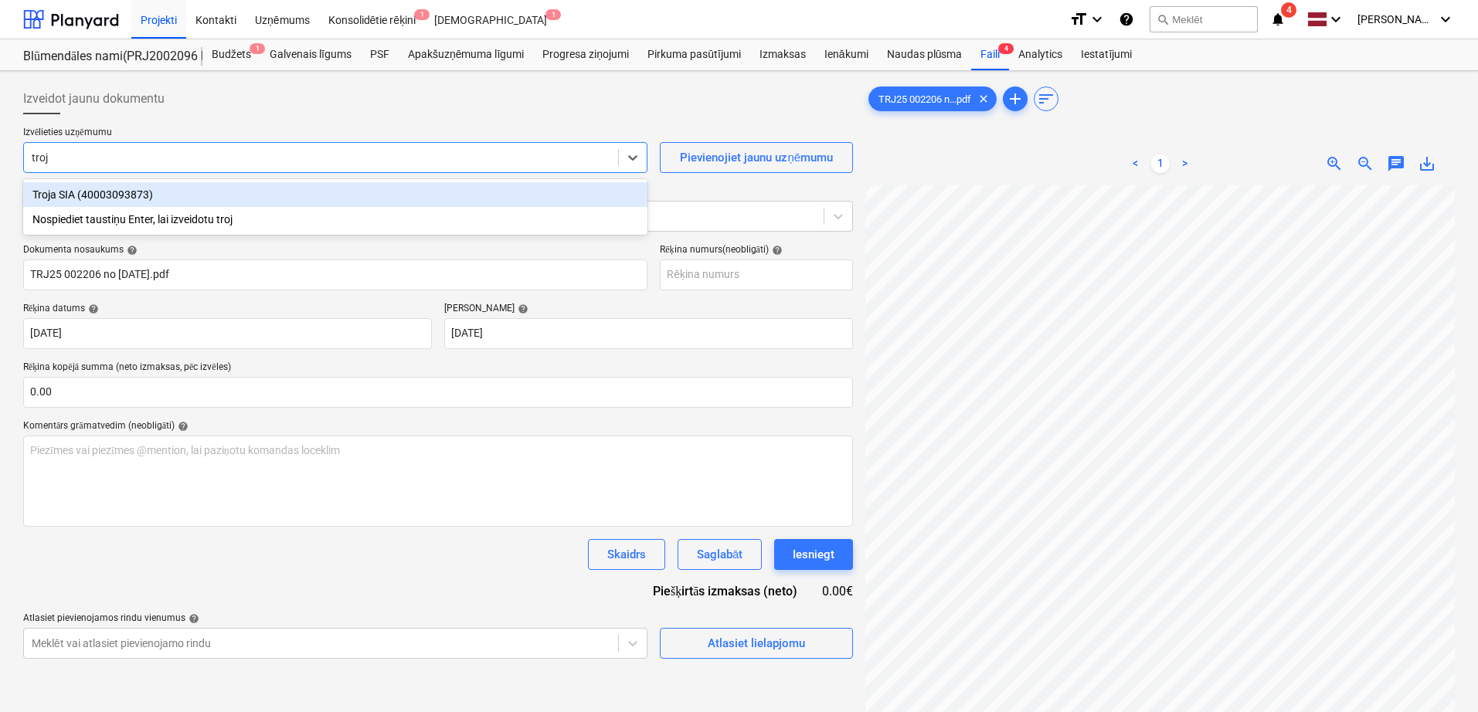
click at [185, 189] on div "Troja SIA (40003093873)" at bounding box center [335, 194] width 624 height 25
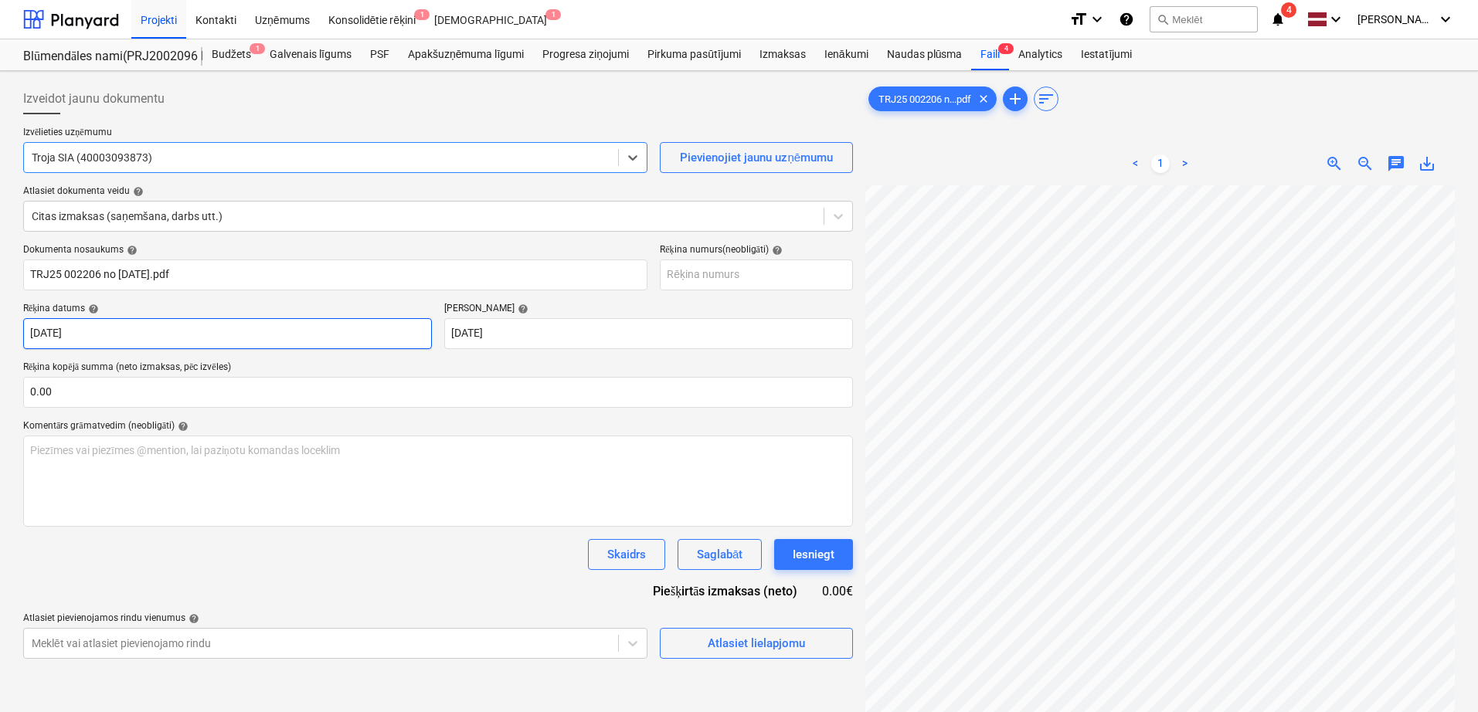
click at [219, 336] on body "Projekti Kontakti Uzņēmums Konsolidētie rēķini 1 Iesūtne 1 format_size keyboard…" at bounding box center [739, 356] width 1478 height 712
click at [353, 323] on body "Projekti Kontakti Uzņēmums Konsolidētie rēķini 1 Iesūtne 1 format_size keyboard…" at bounding box center [739, 356] width 1478 height 712
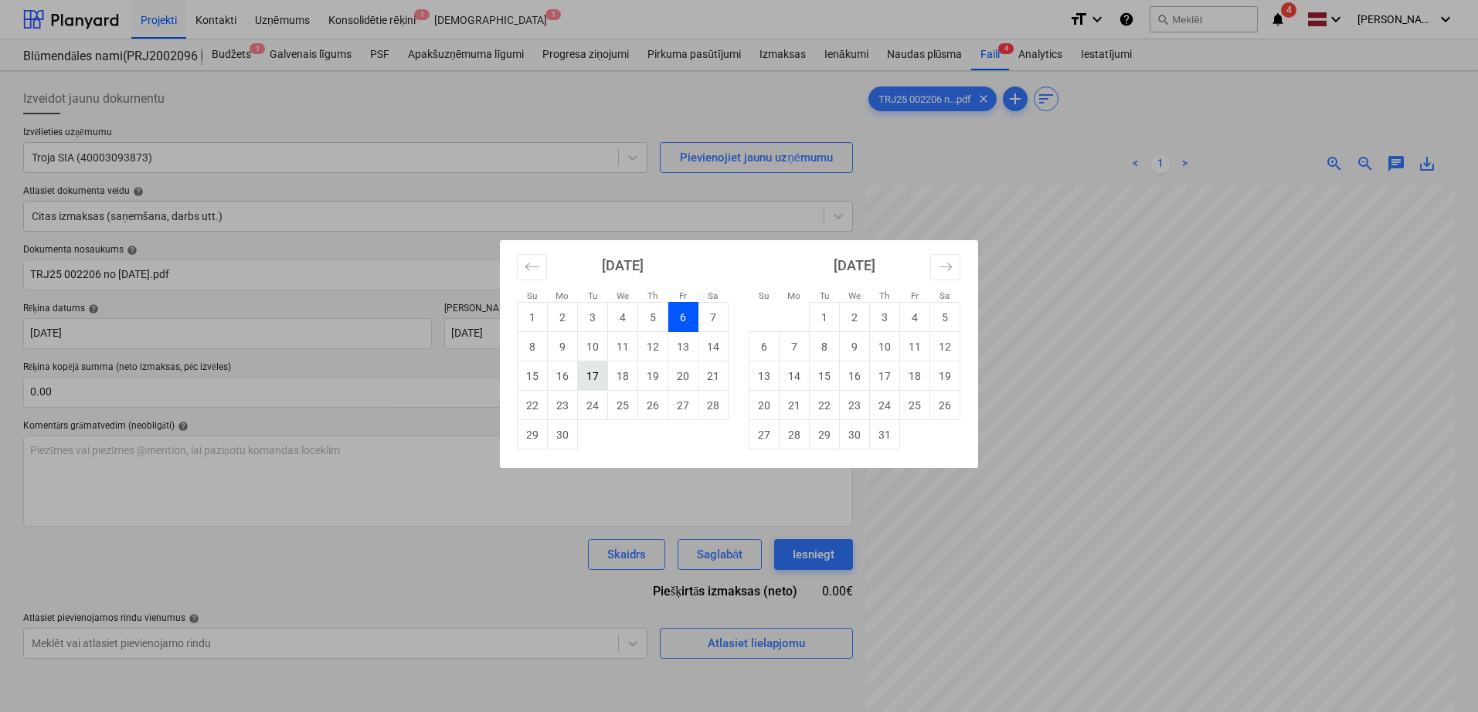
click at [592, 385] on td "17" at bounding box center [593, 376] width 30 height 29
type input "[DATE]"
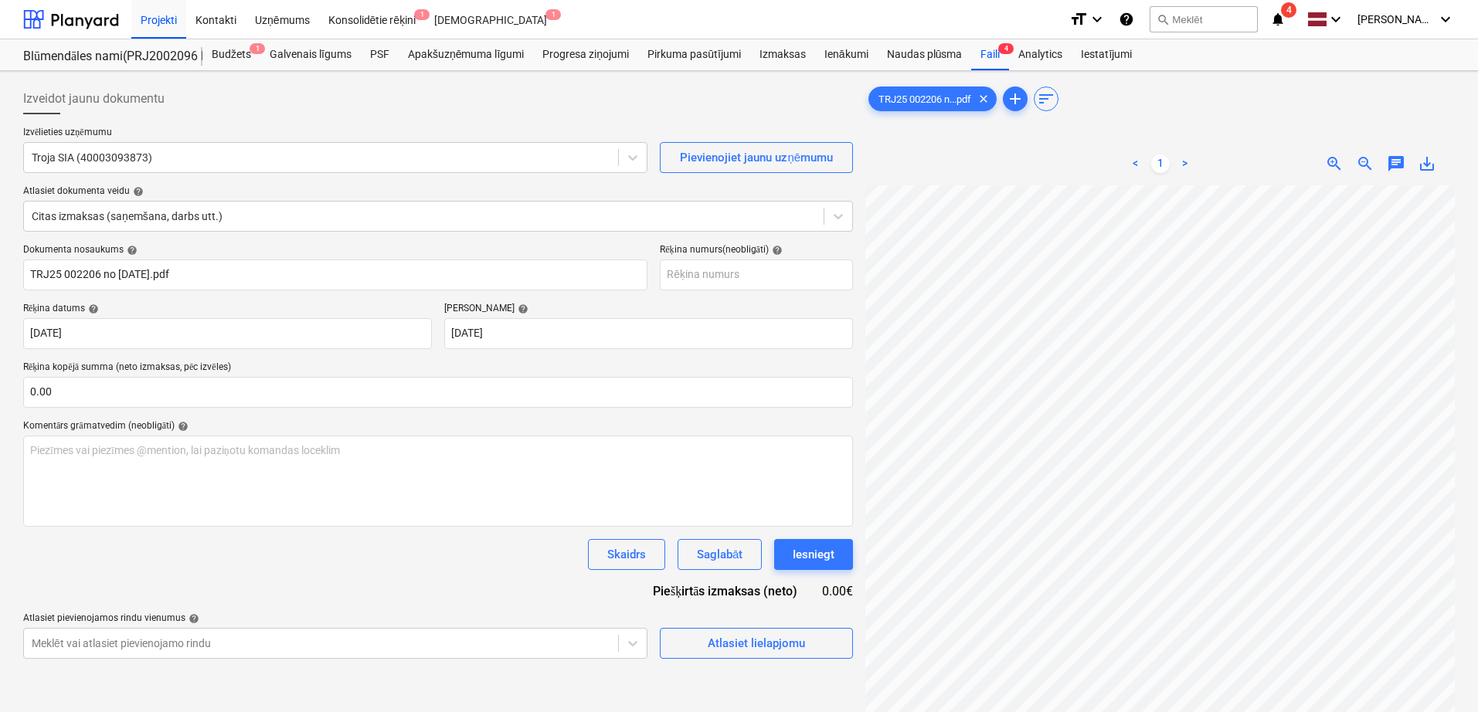
scroll to position [253, 109]
click at [331, 395] on input "text" at bounding box center [438, 392] width 830 height 31
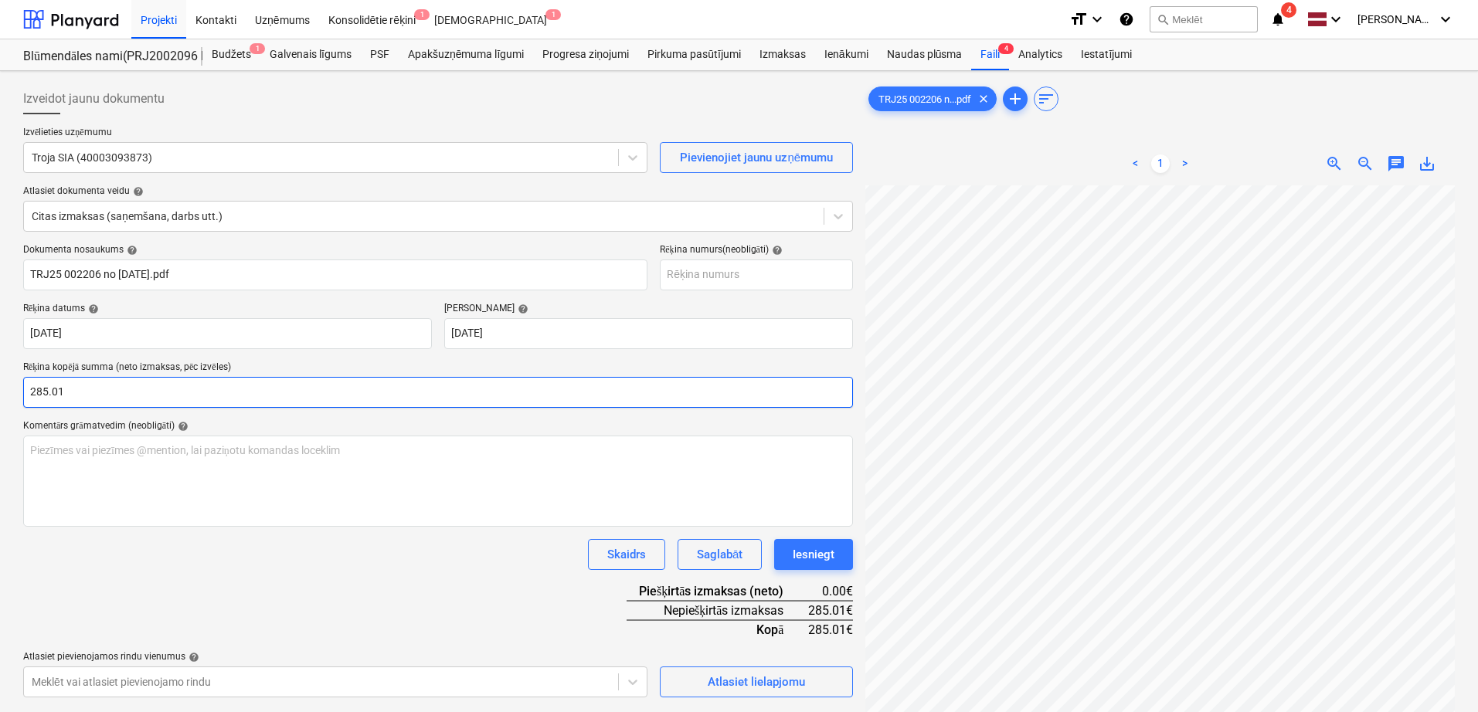
type input "285.01"
drag, startPoint x: 351, startPoint y: 355, endPoint x: 373, endPoint y: 358, distance: 21.8
click at [353, 355] on div "Dokumenta nosaukums help TRJ25 002206 no [DATE].pdf Rēķina numurs (neobligāti) …" at bounding box center [438, 470] width 830 height 453
click at [586, 366] on p "Rēķina kopējā summa (neto izmaksas, pēc izvēles)" at bounding box center [438, 369] width 830 height 15
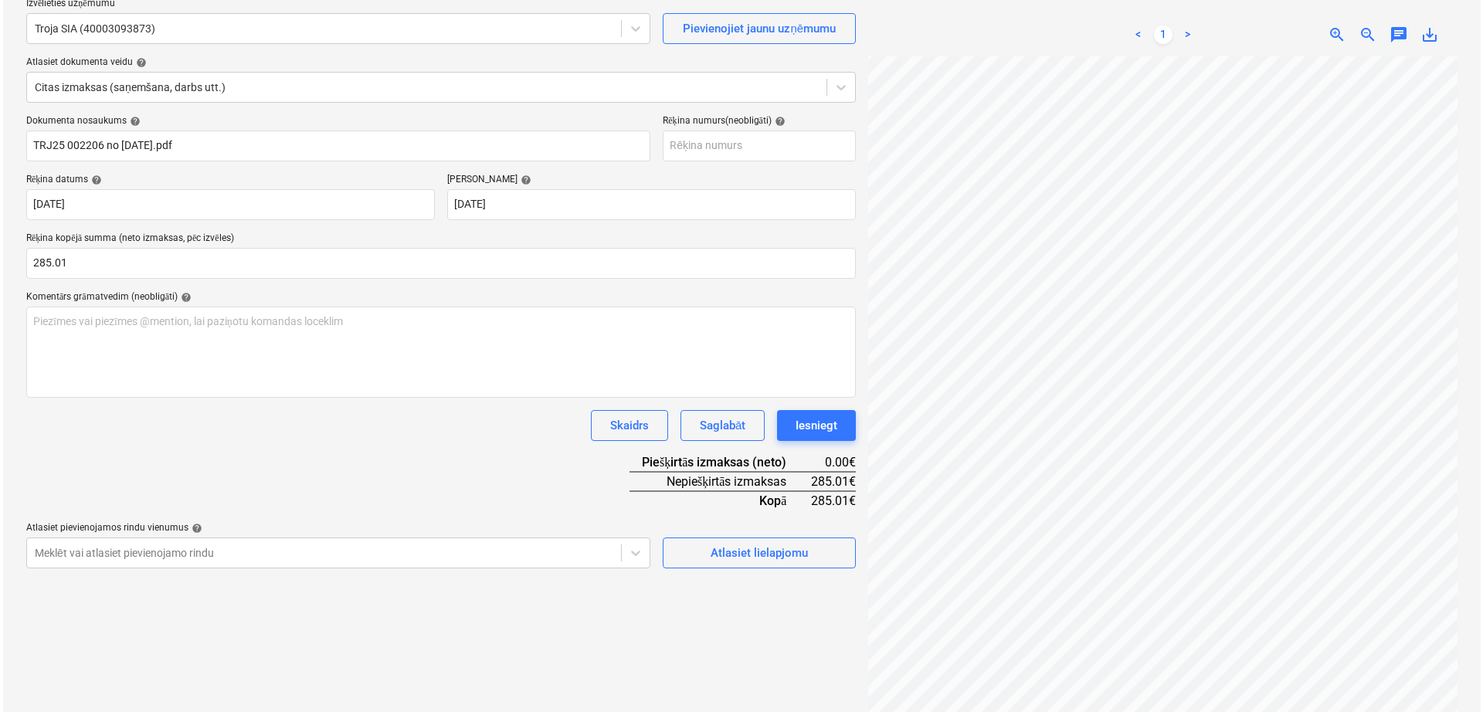
scroll to position [154, 0]
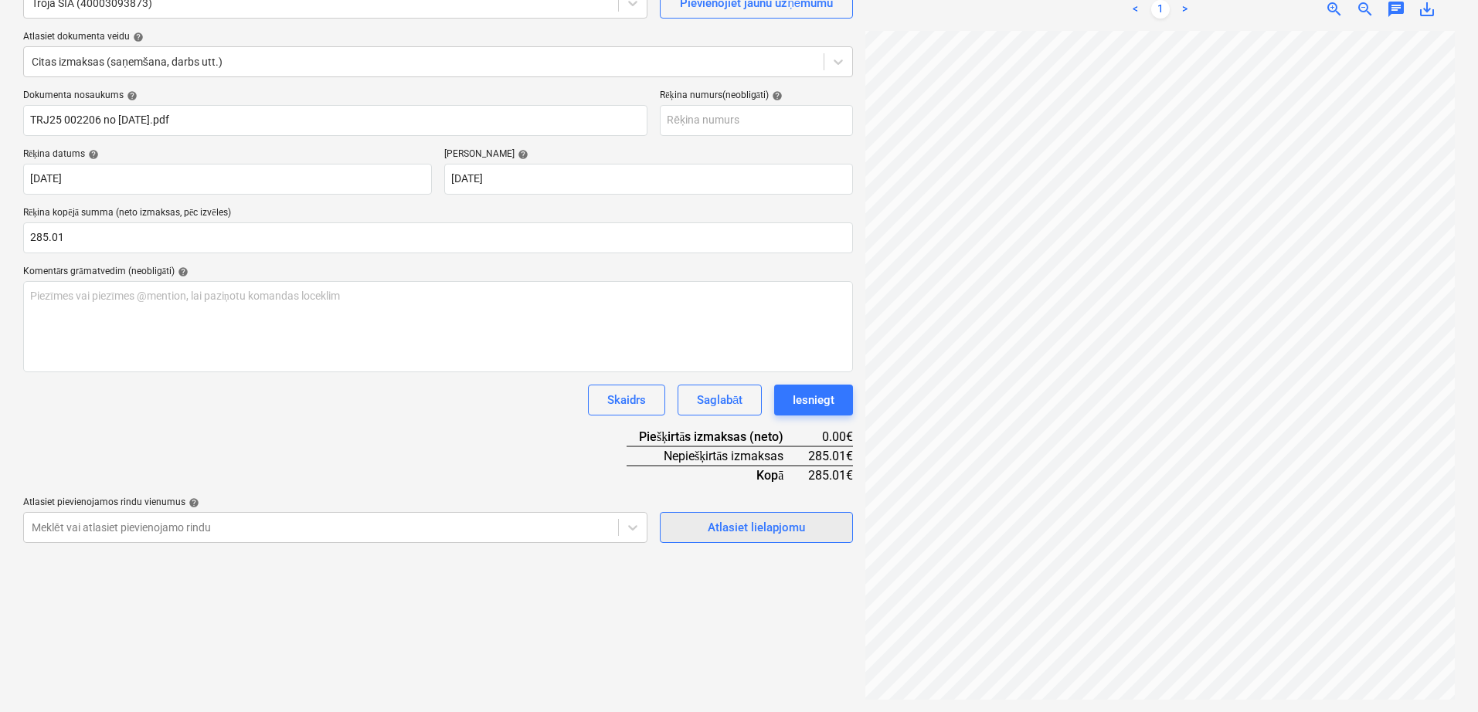
click at [789, 524] on div "Atlasiet lielapjomu" at bounding box center [756, 528] width 97 height 20
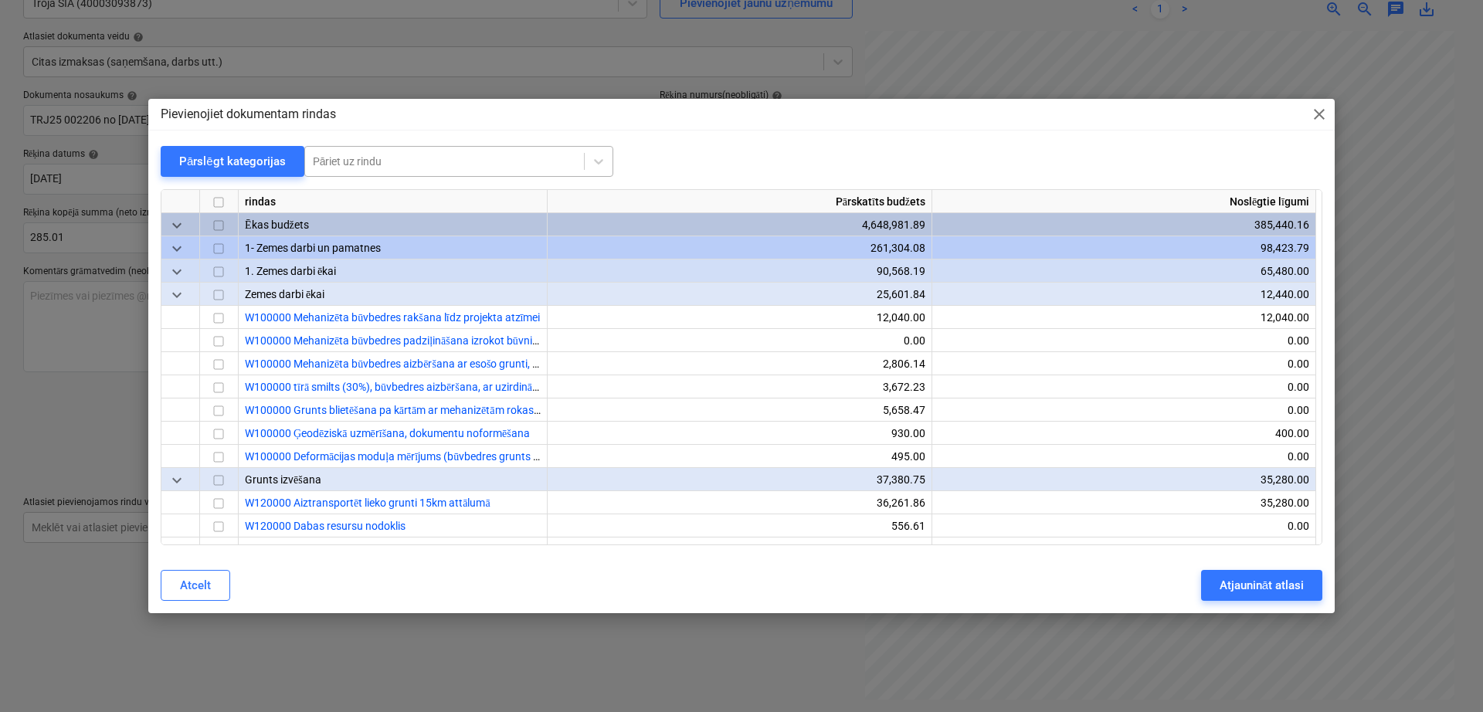
click at [426, 156] on div at bounding box center [444, 161] width 263 height 15
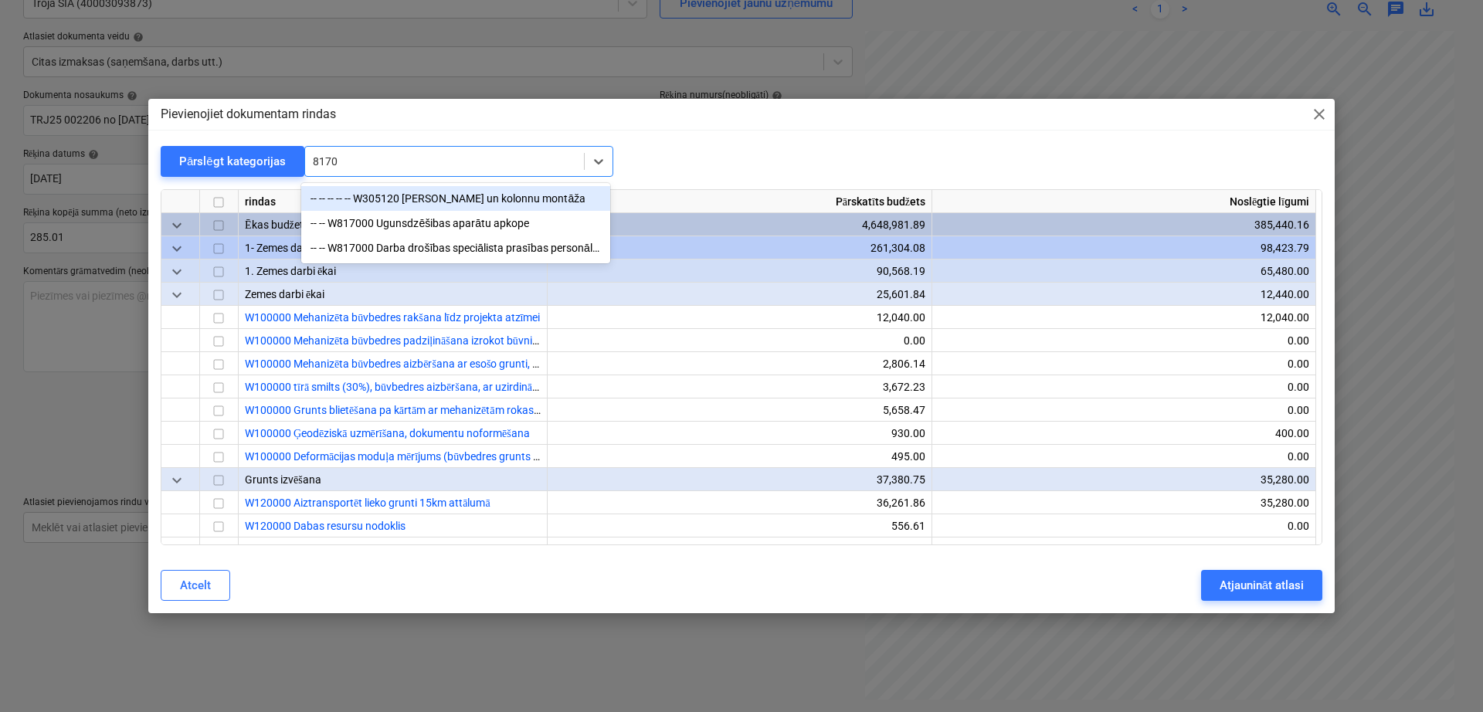
type input "81700"
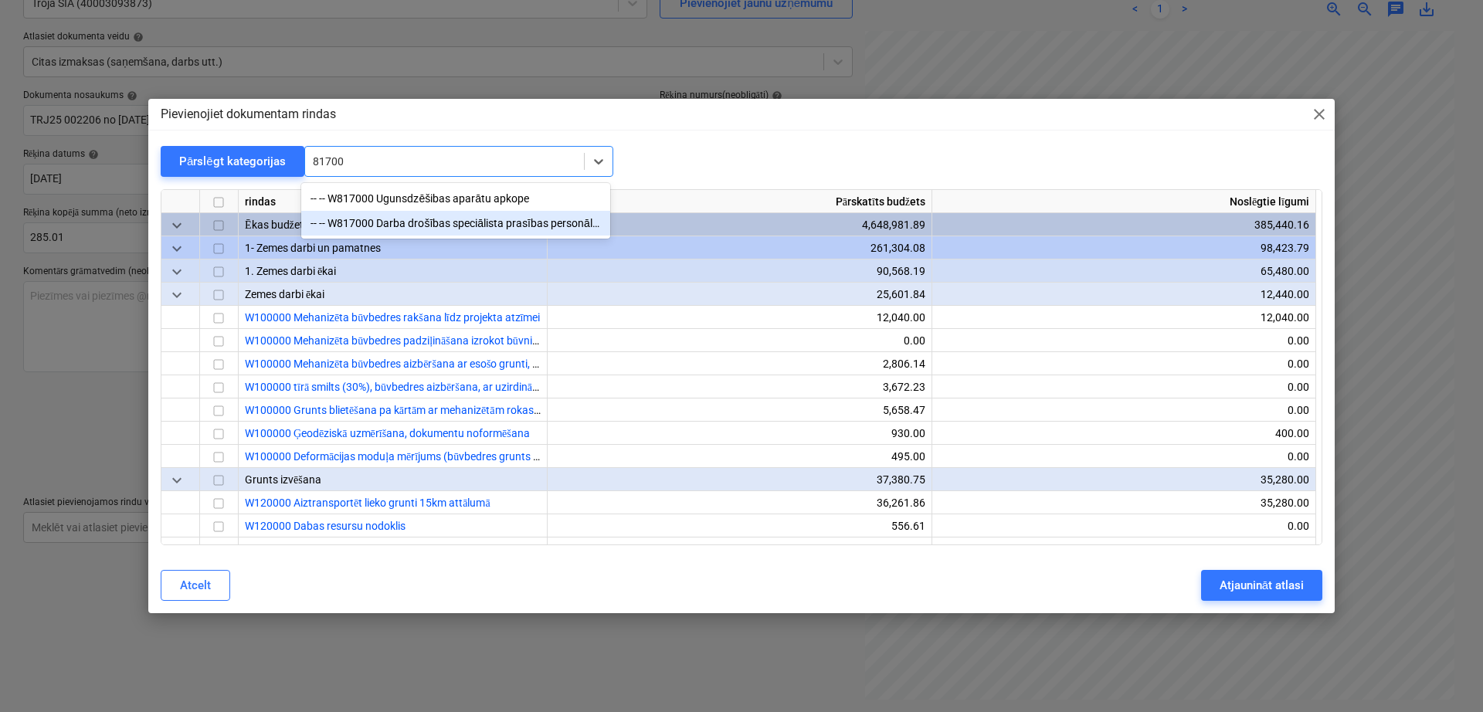
click at [439, 223] on div "-- -- W817000 Darba drošības speciālista prasības personālam, individuālas aizs…" at bounding box center [455, 223] width 309 height 25
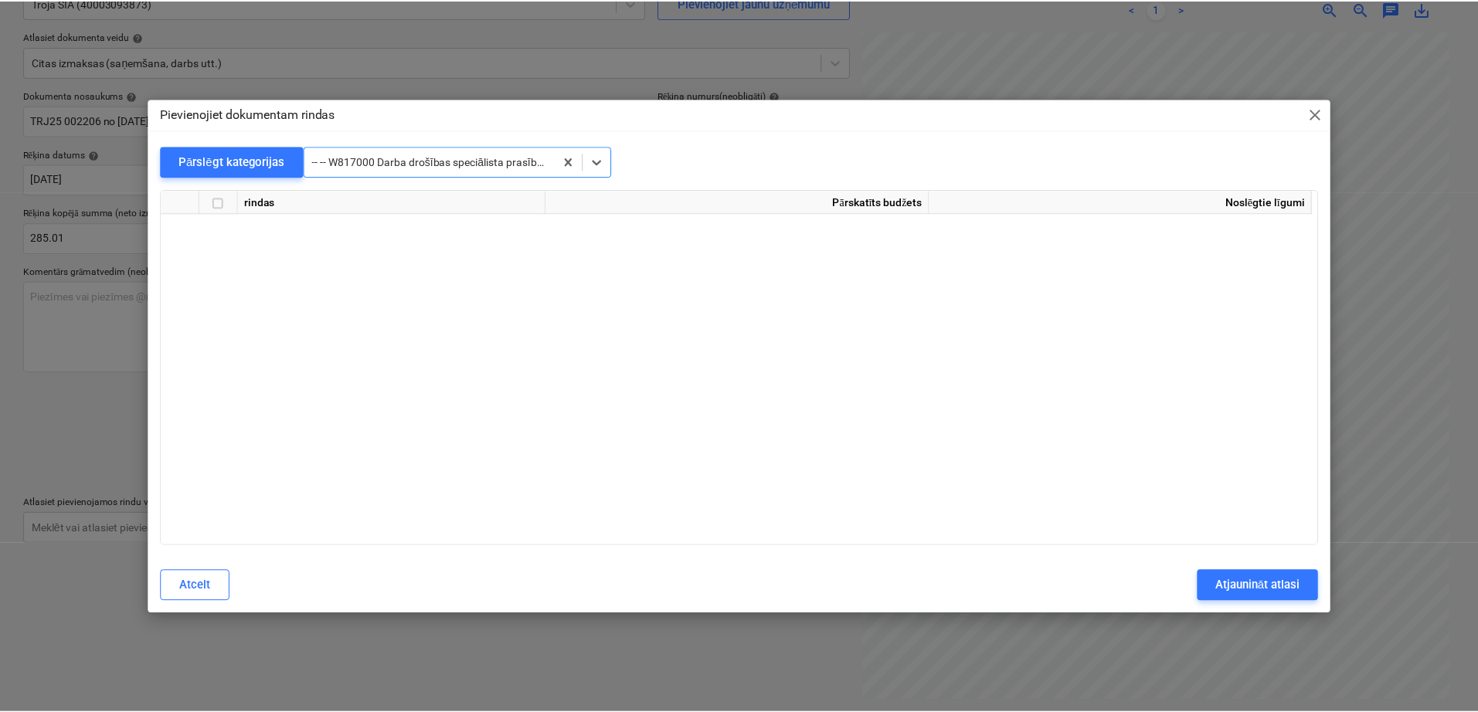
scroll to position [14645, 0]
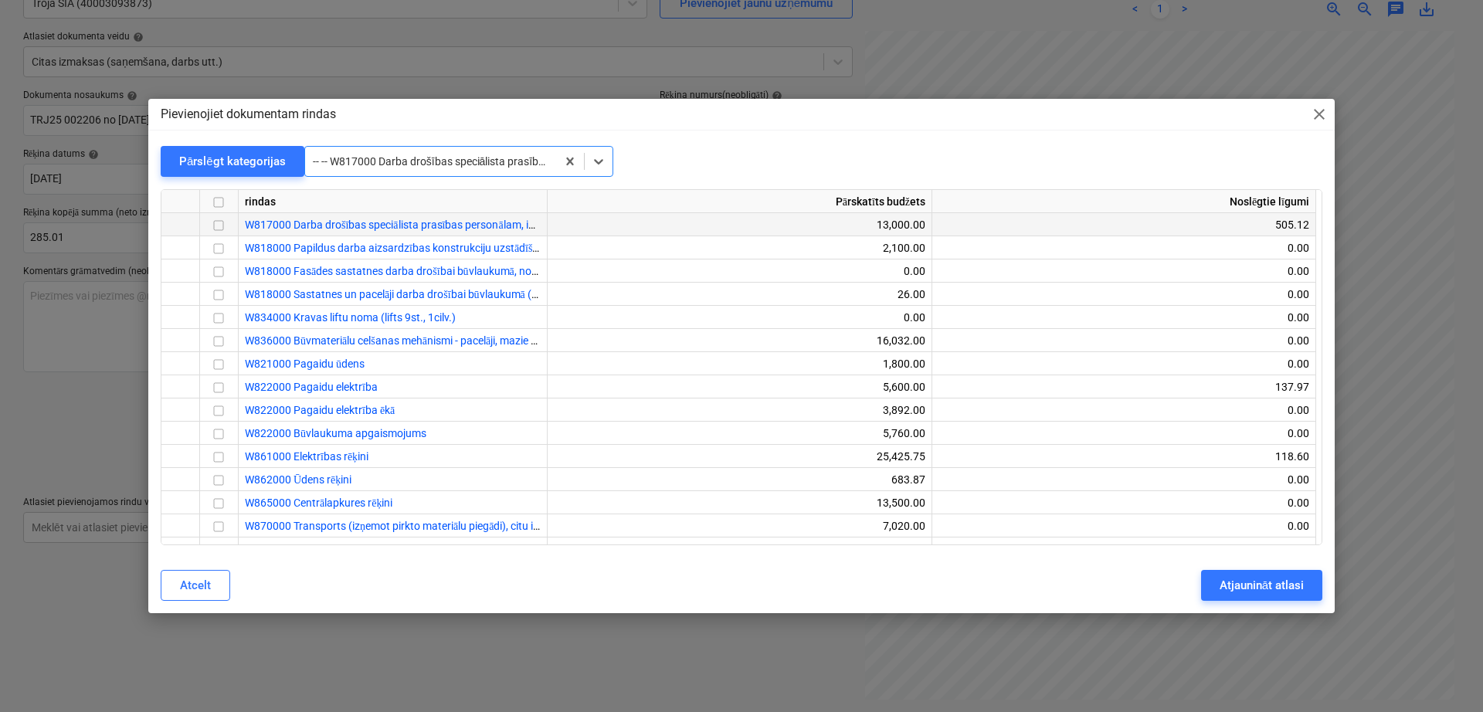
click at [216, 229] on input "checkbox" at bounding box center [218, 226] width 19 height 19
click at [1241, 588] on div "Atjaunināt atlasi" at bounding box center [1262, 585] width 84 height 20
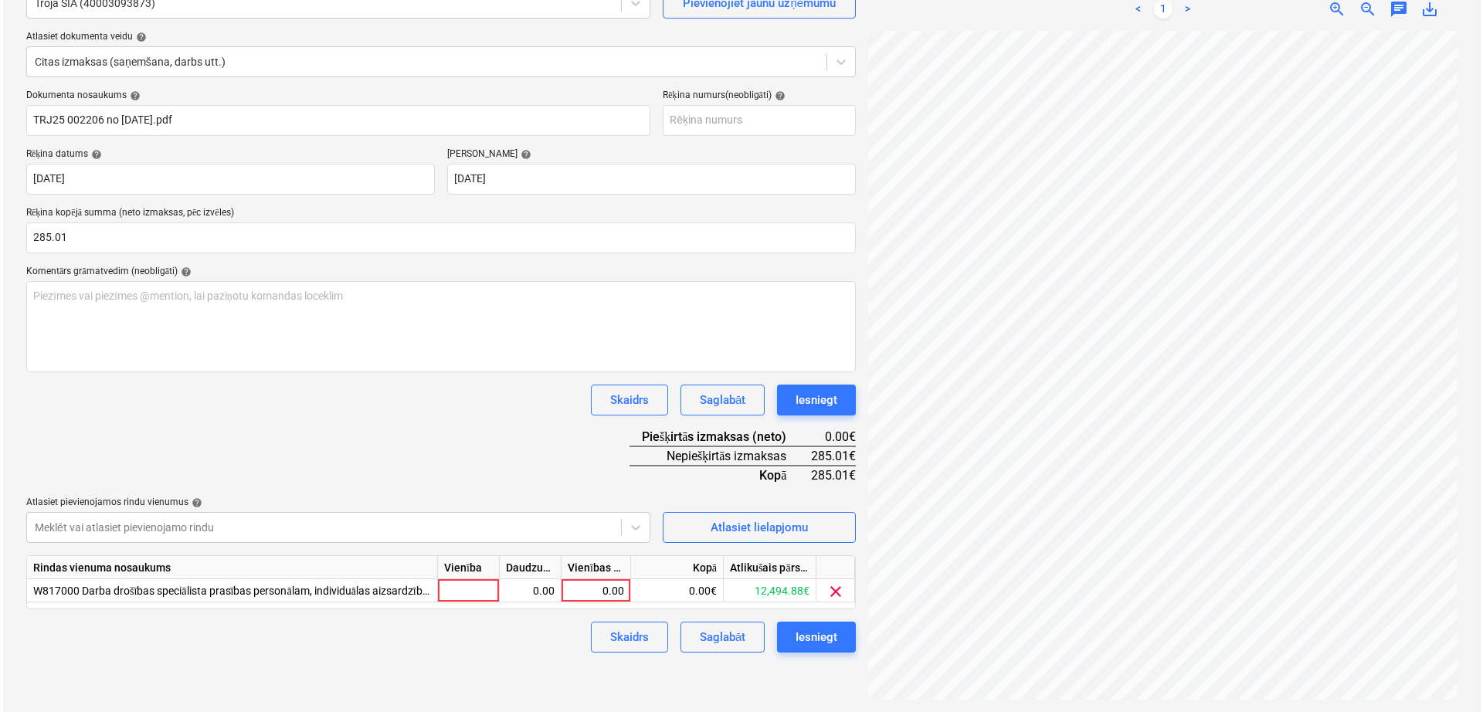
scroll to position [253, 107]
click at [586, 593] on div "0.00" at bounding box center [593, 590] width 56 height 23
type input "285.01"
click at [552, 457] on div "Dokumenta nosaukums help TRJ25 002206 no [DATE].pdf Rēķina numurs (neobligāti) …" at bounding box center [438, 371] width 830 height 563
click at [807, 636] on div "Iesniegt" at bounding box center [814, 637] width 42 height 20
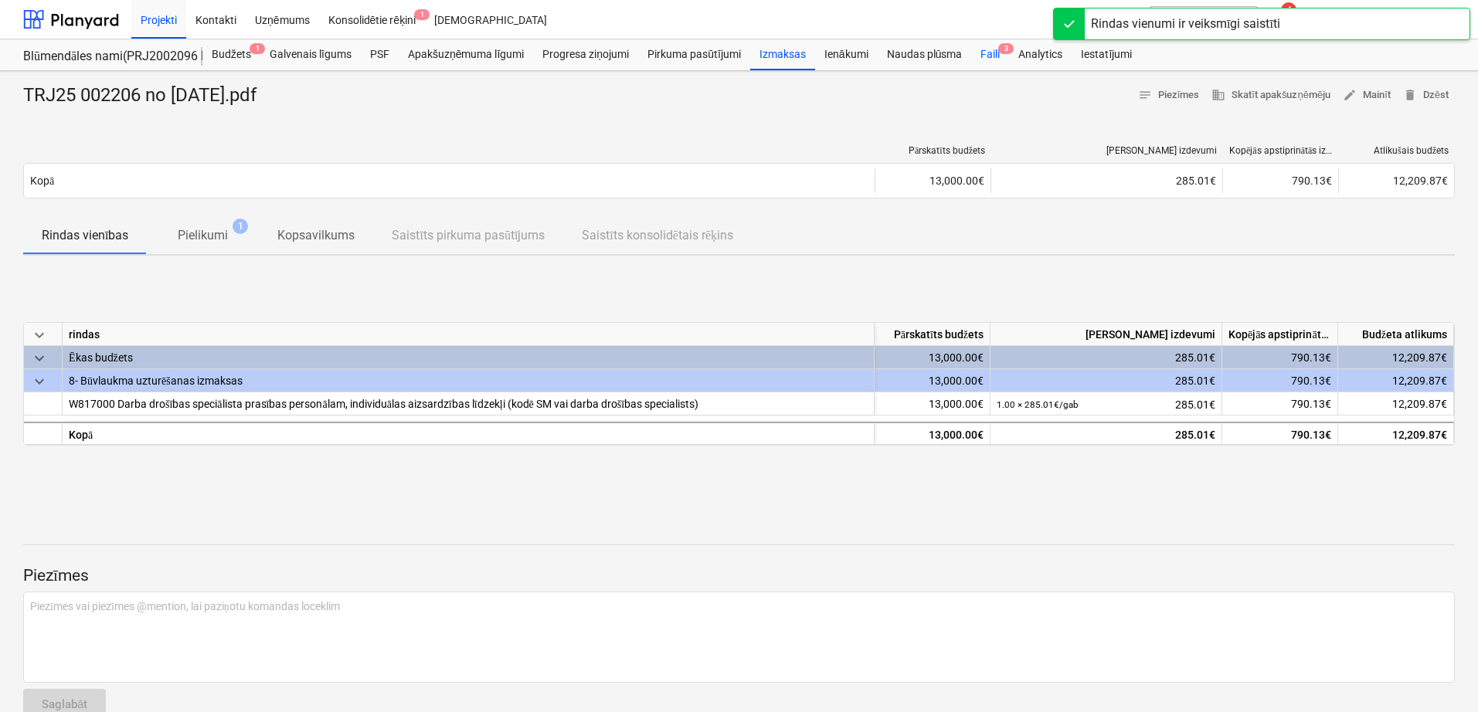
click at [988, 49] on div "Faili 3" at bounding box center [990, 54] width 38 height 31
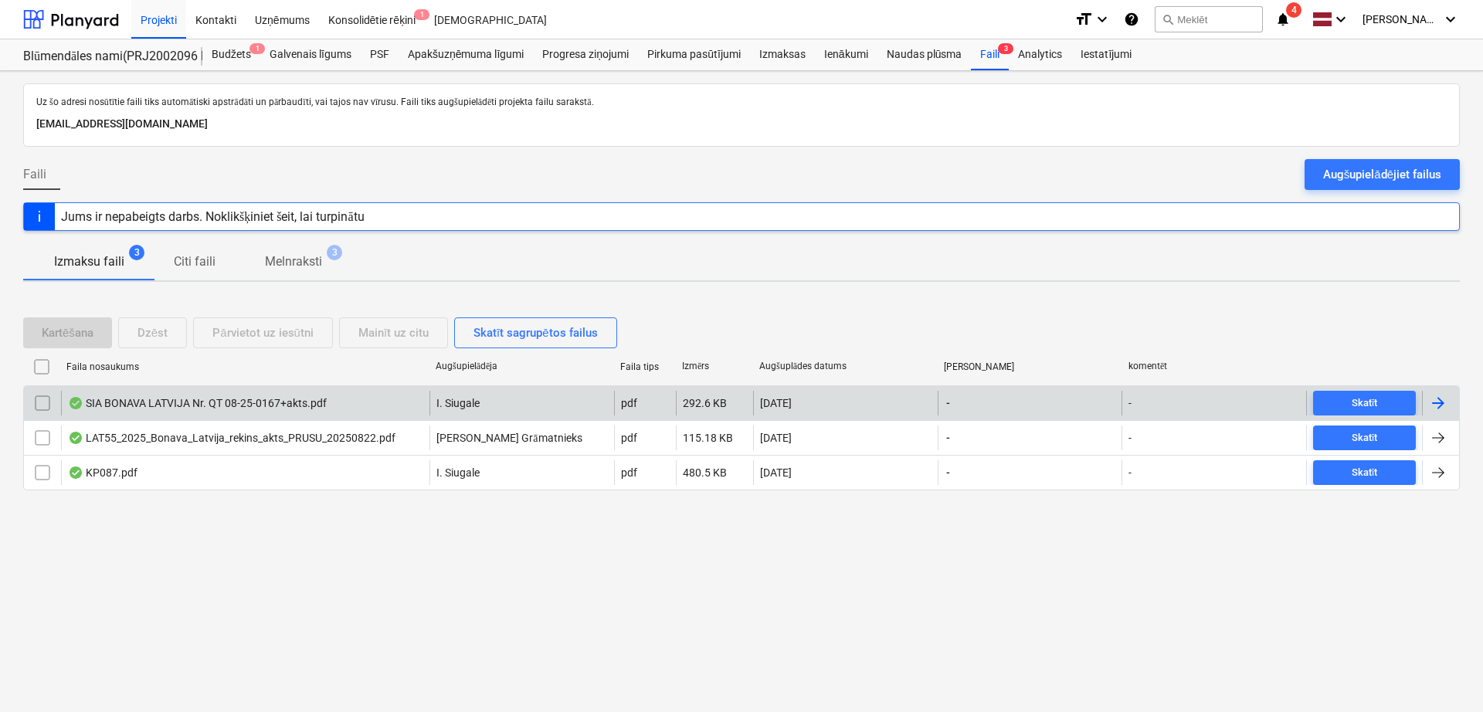
click at [1445, 409] on div at bounding box center [1438, 403] width 19 height 19
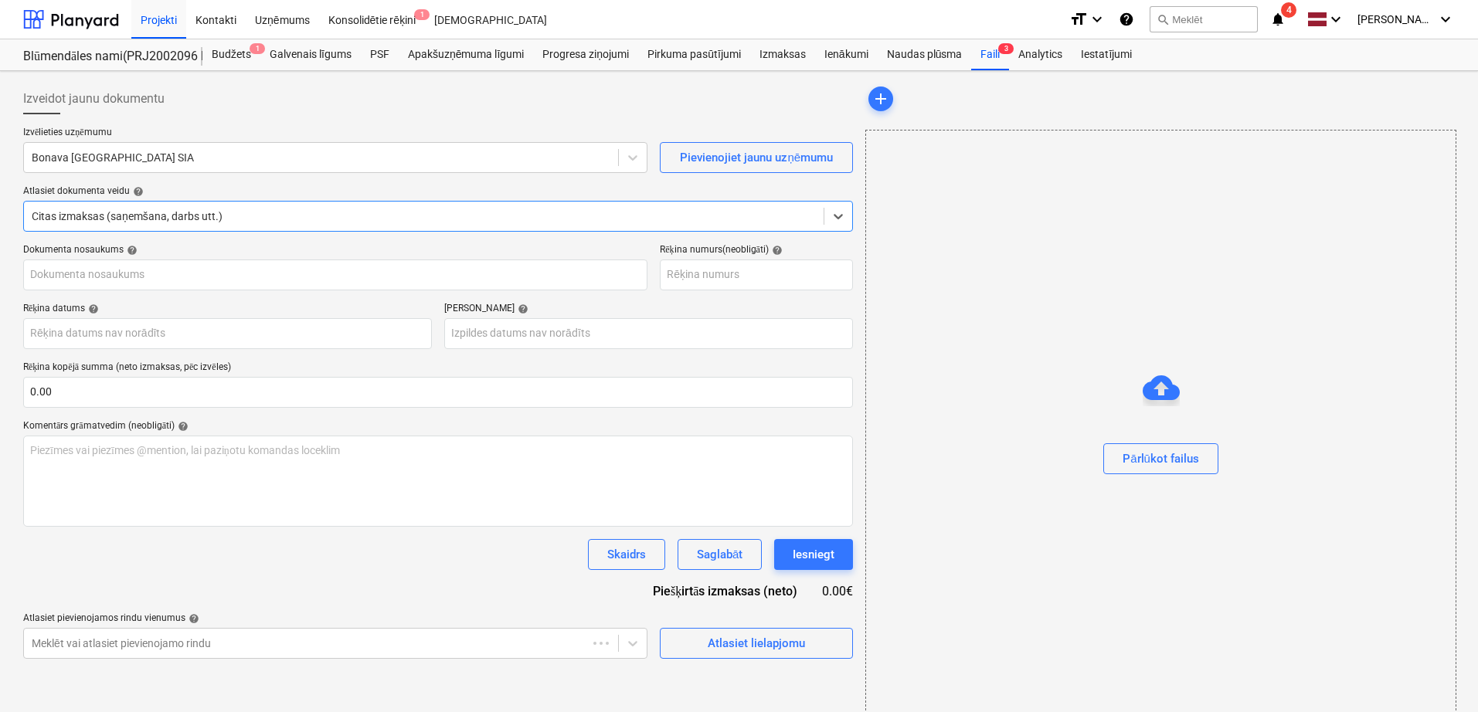
type input "40103423984"
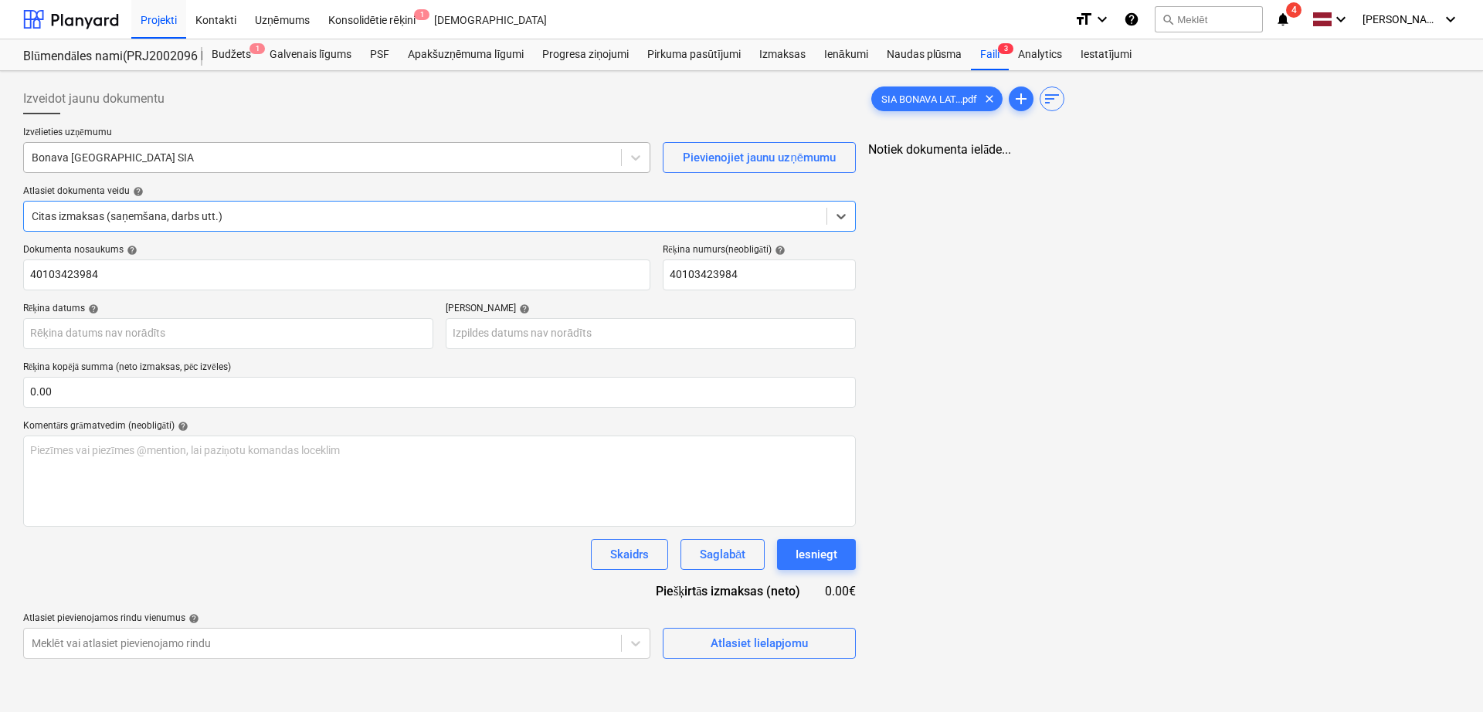
click at [337, 166] on div "Bonava [GEOGRAPHIC_DATA] SIA" at bounding box center [322, 158] width 597 height 22
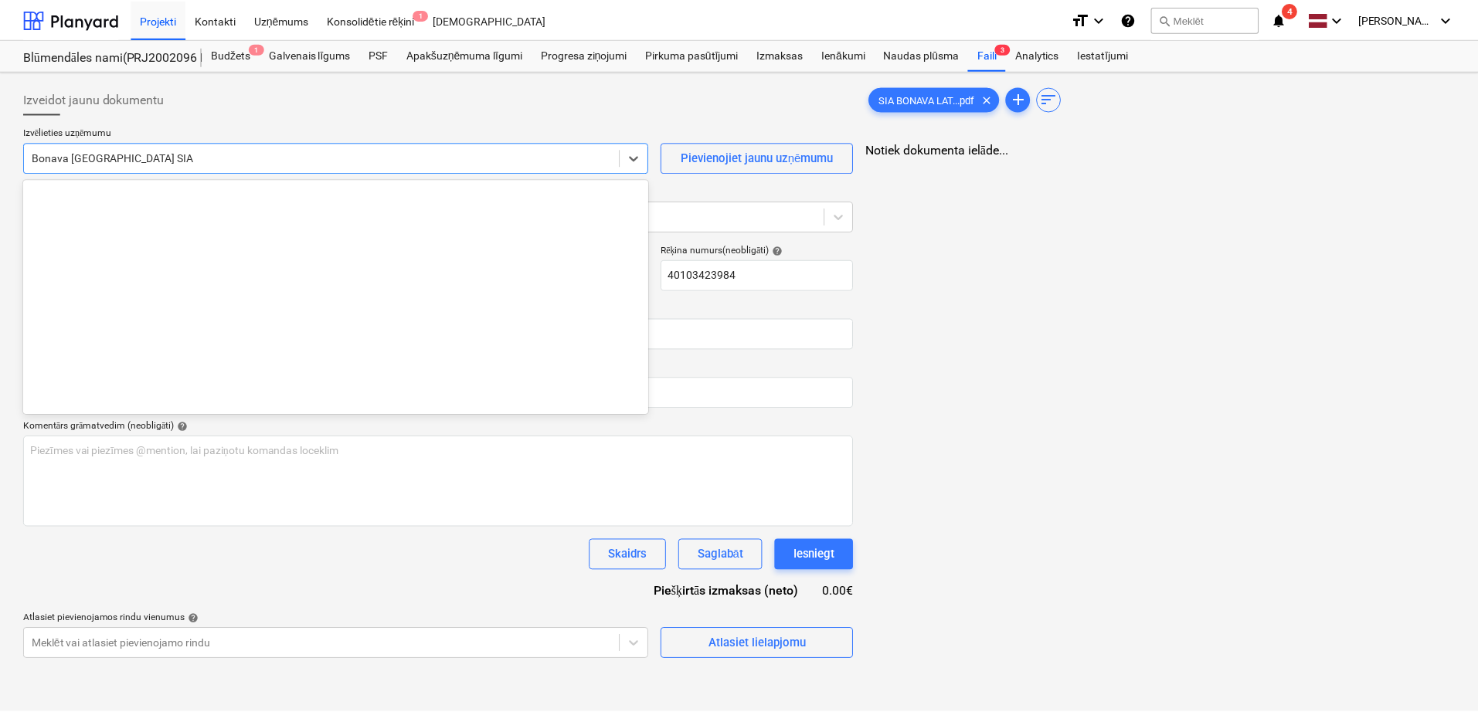
scroll to position [2839, 0]
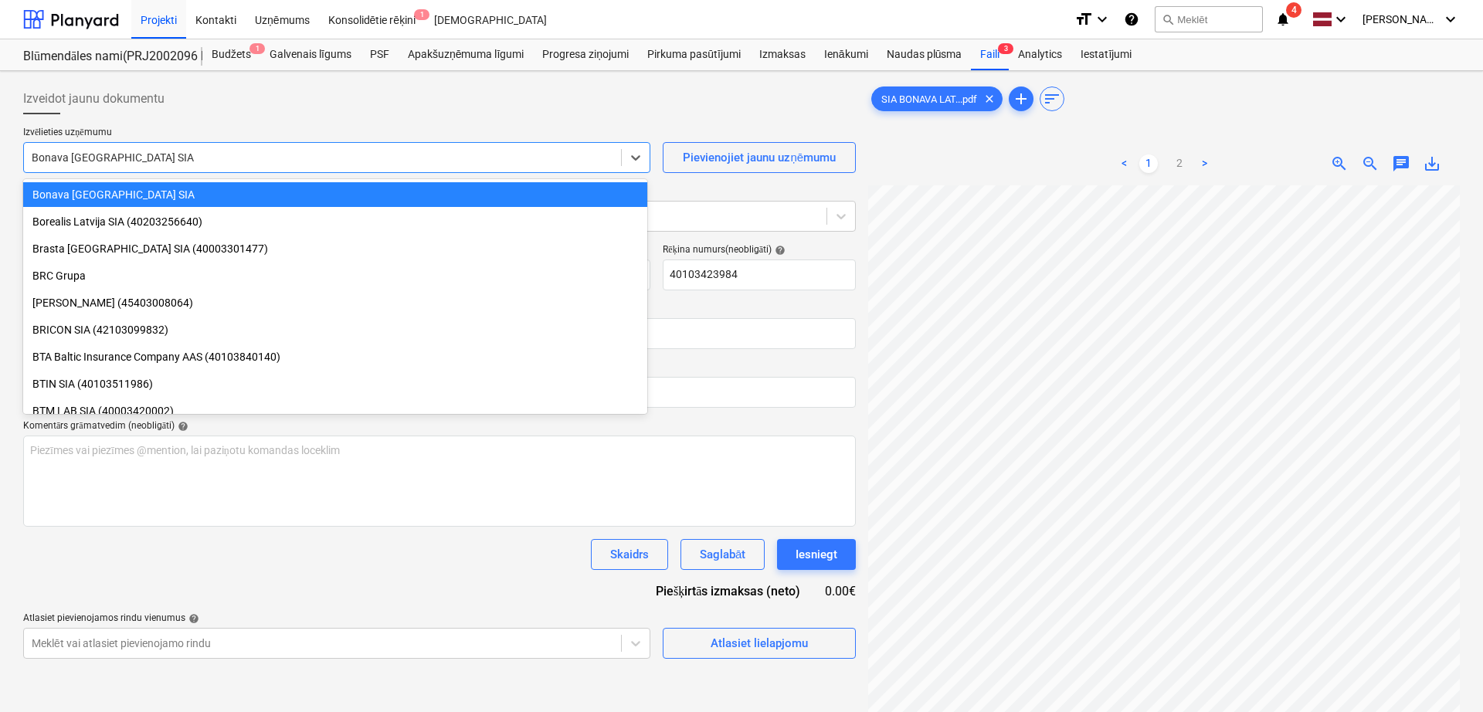
type input "q"
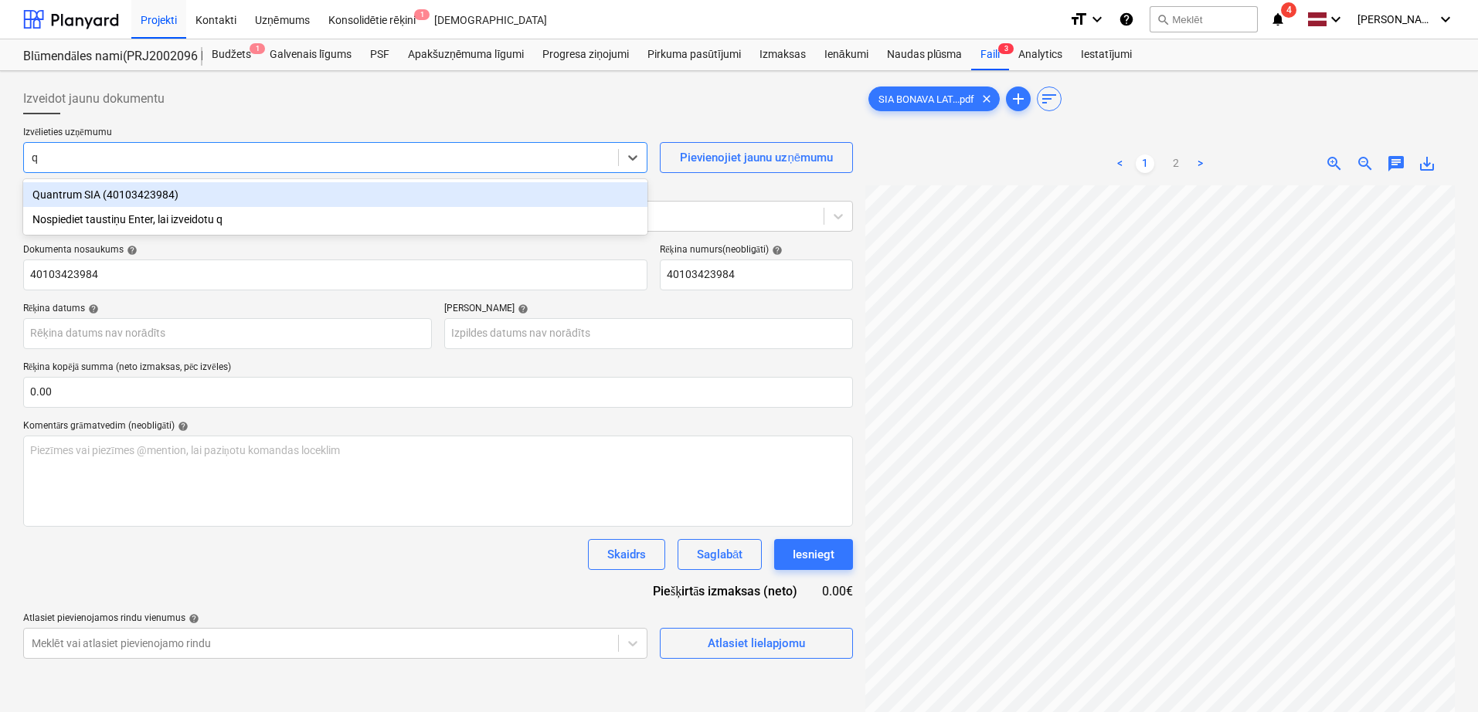
click at [258, 194] on div "Quantrum SIA (40103423984)" at bounding box center [335, 194] width 624 height 25
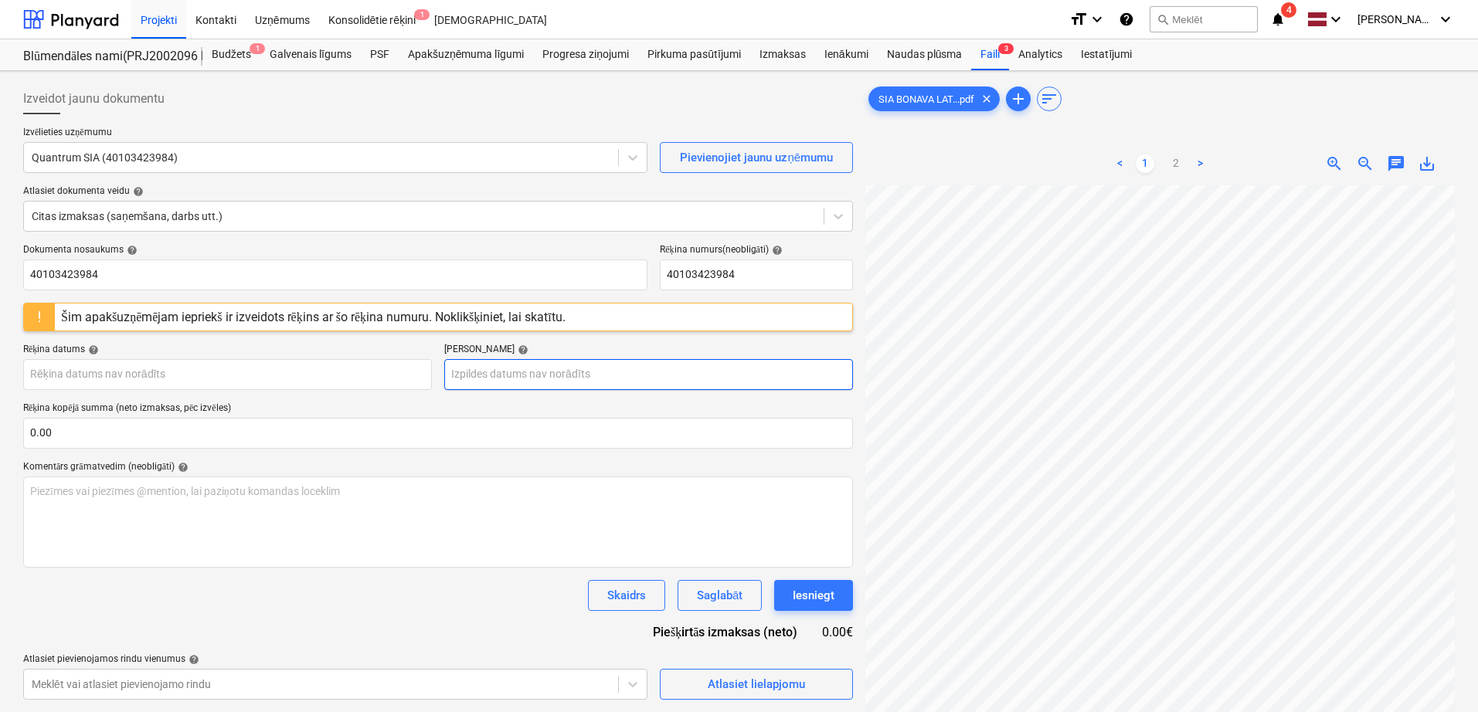
scroll to position [101, 63]
click at [244, 374] on body "Projekti Kontakti Uzņēmums Konsolidētie rēķini 1 Iesūtne format_size keyboard_a…" at bounding box center [739, 356] width 1478 height 712
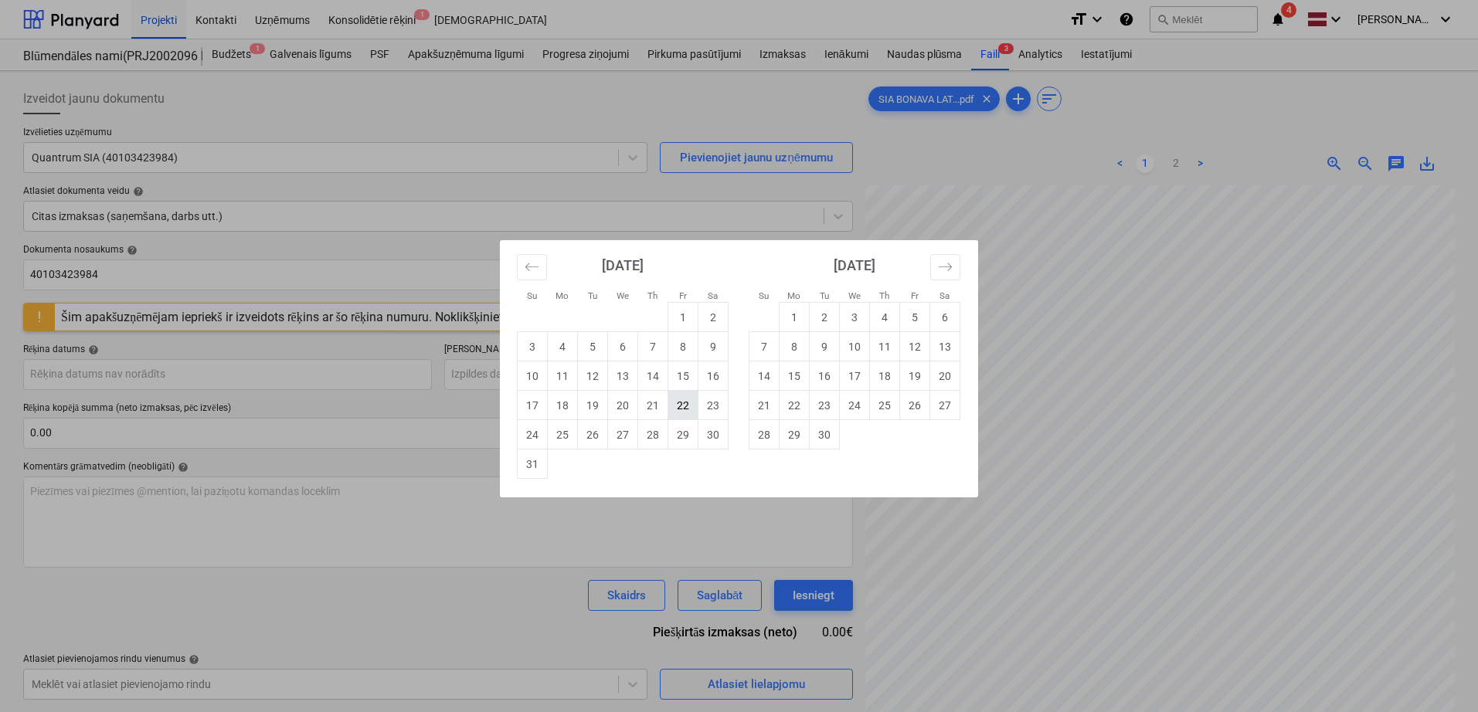
click at [669, 412] on td "22" at bounding box center [683, 405] width 30 height 29
type input "[DATE]"
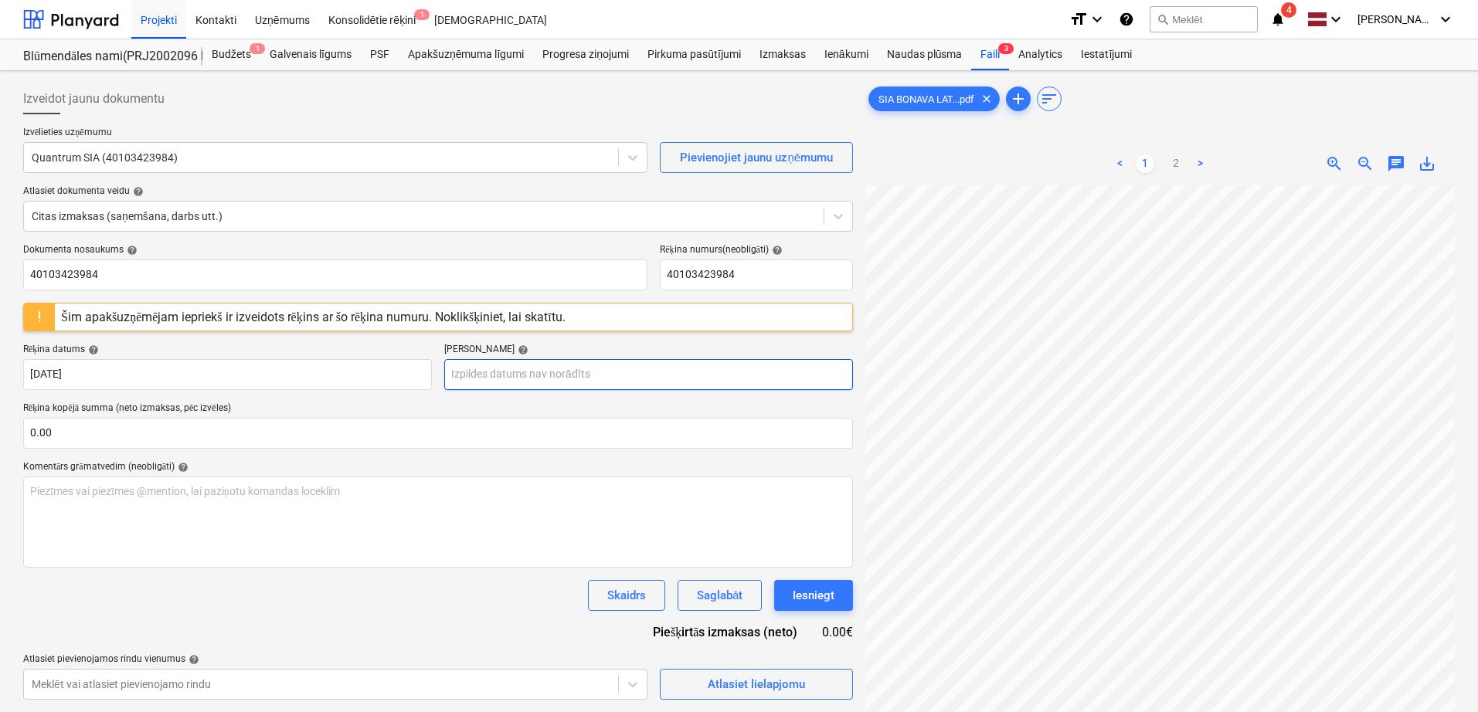
click at [679, 374] on body "Projekti Kontakti Uzņēmums Konsolidētie rēķini 1 Iesūtne format_size keyboard_a…" at bounding box center [739, 356] width 1478 height 712
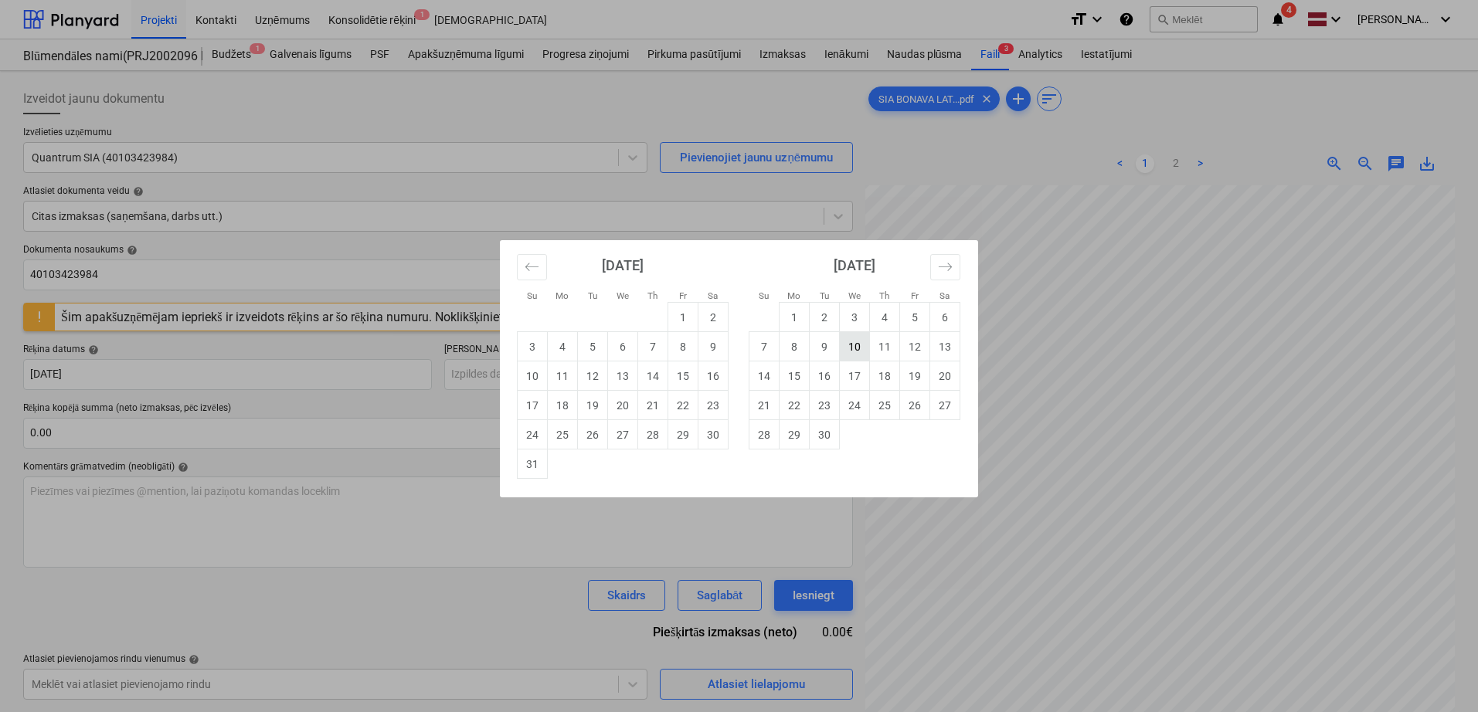
click at [857, 347] on td "10" at bounding box center [855, 346] width 30 height 29
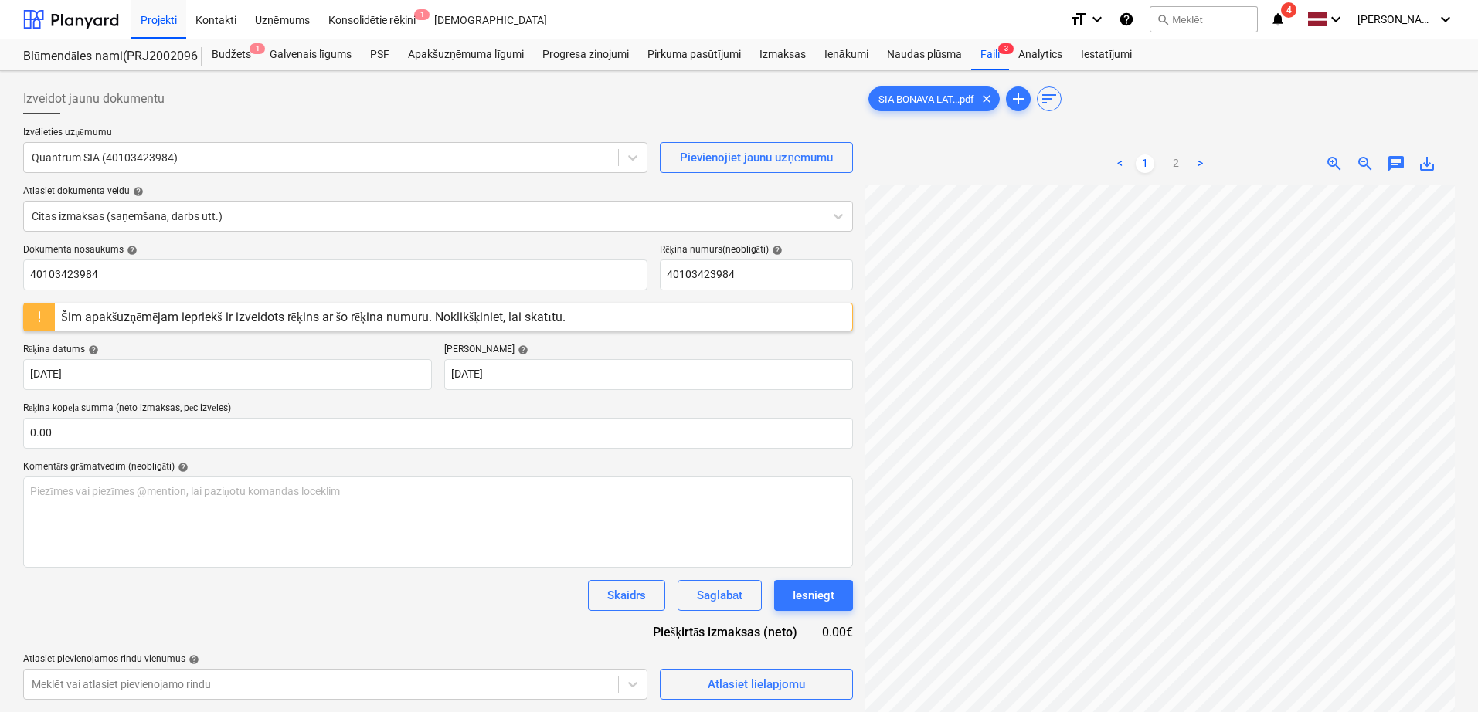
type input "[DATE]"
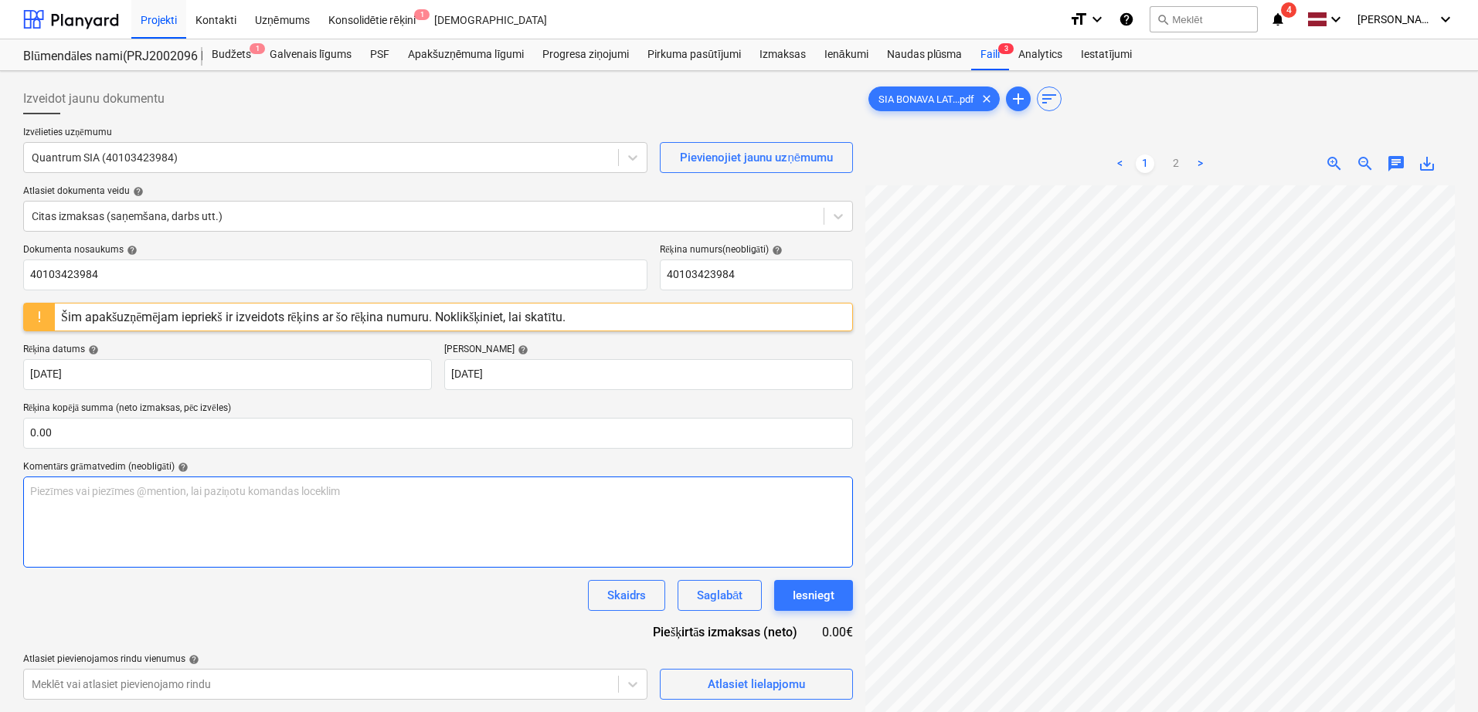
scroll to position [224, 109]
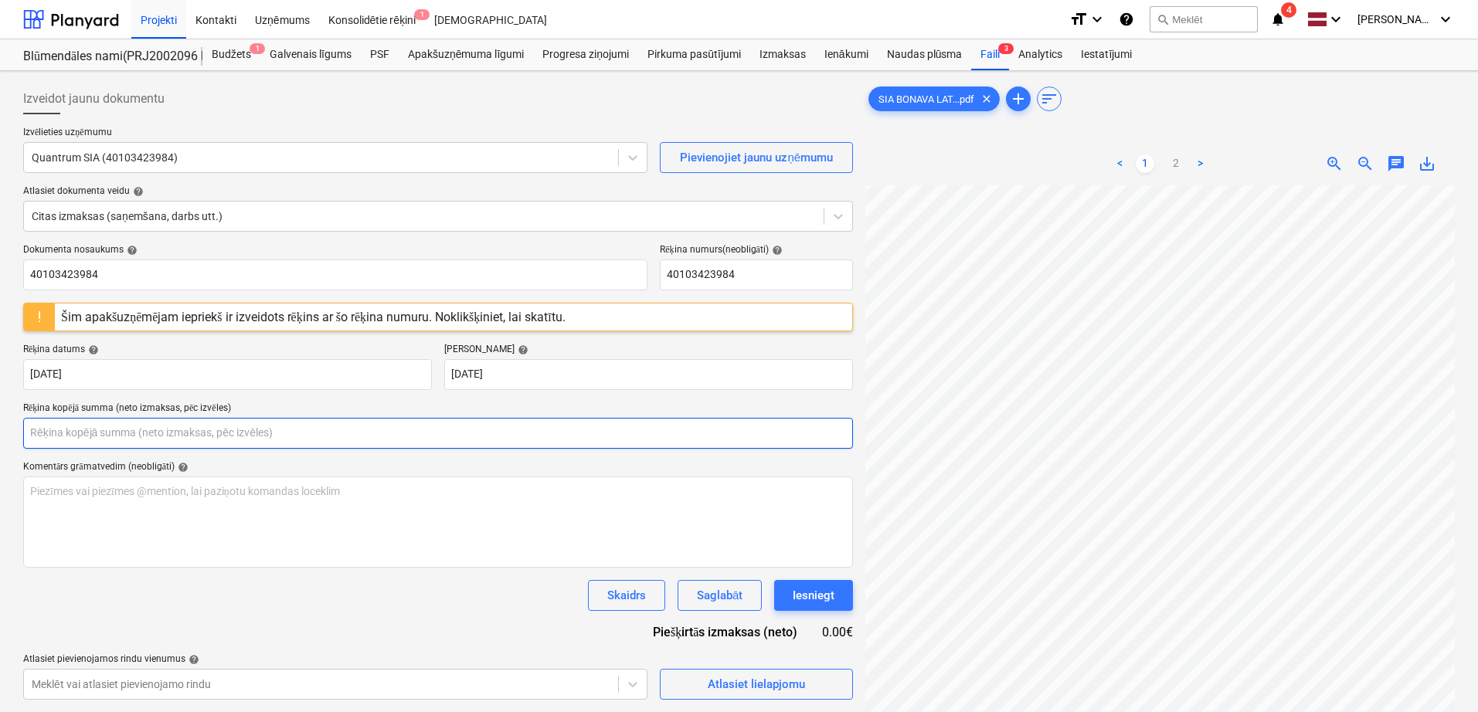
click at [328, 440] on input "text" at bounding box center [438, 433] width 830 height 31
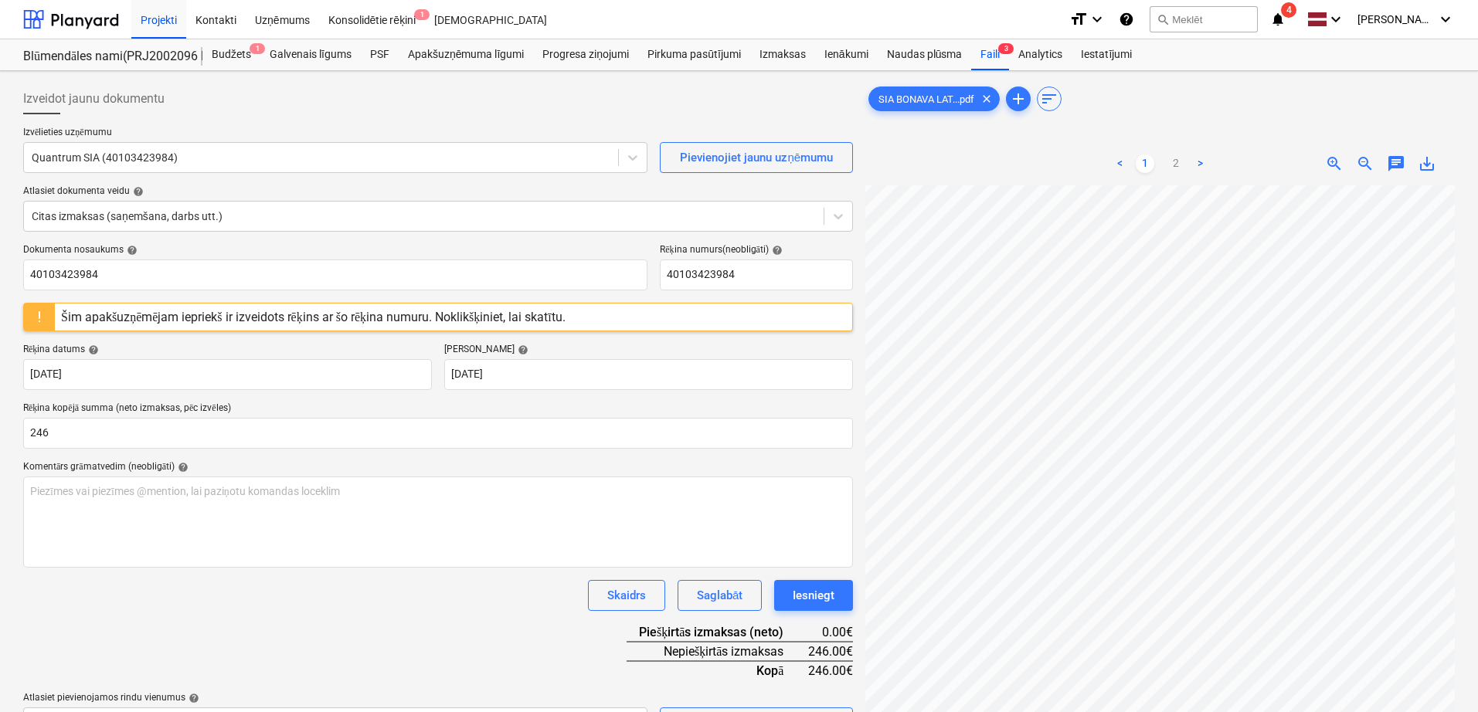
type input "246.00"
click at [385, 576] on div "Dokumenta nosaukums help 40103423984 Rēķina numurs (neobligāti) help 4010342398…" at bounding box center [438, 491] width 830 height 494
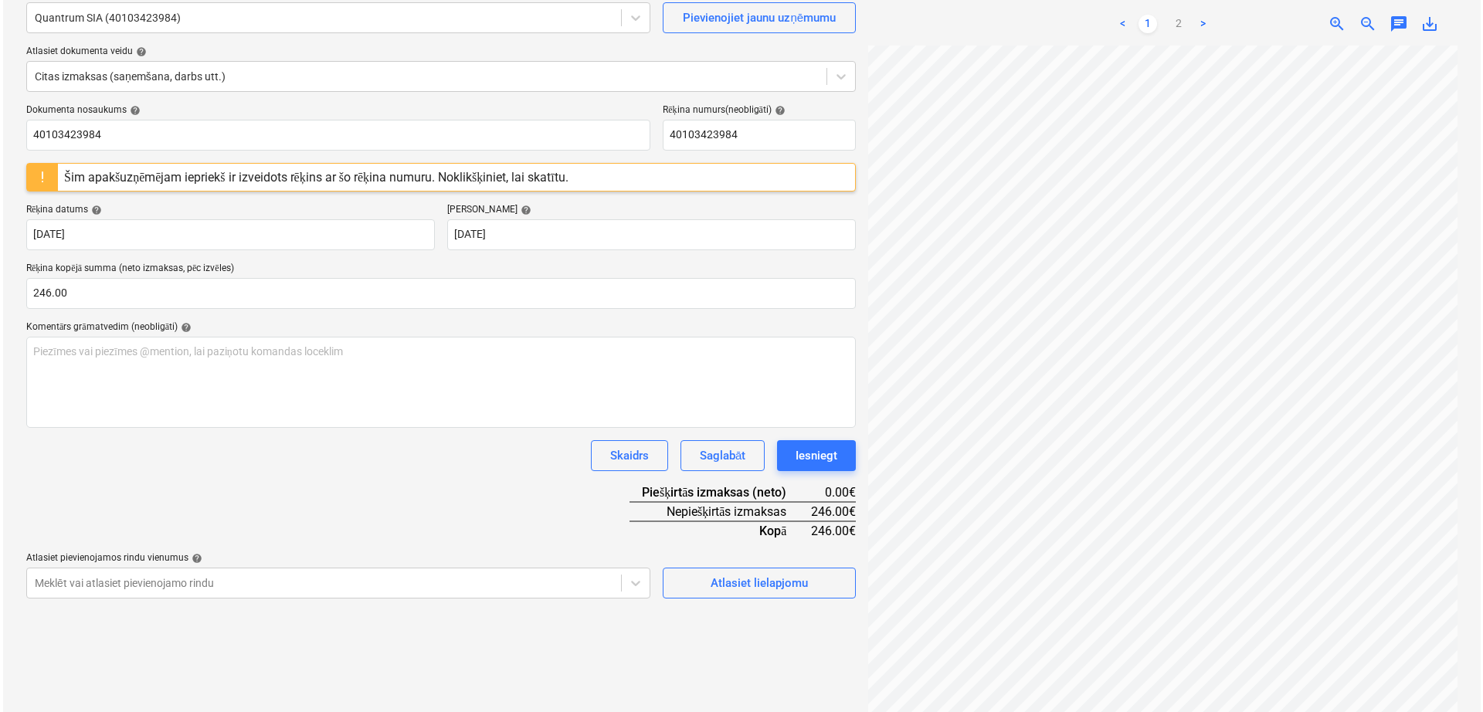
scroll to position [154, 0]
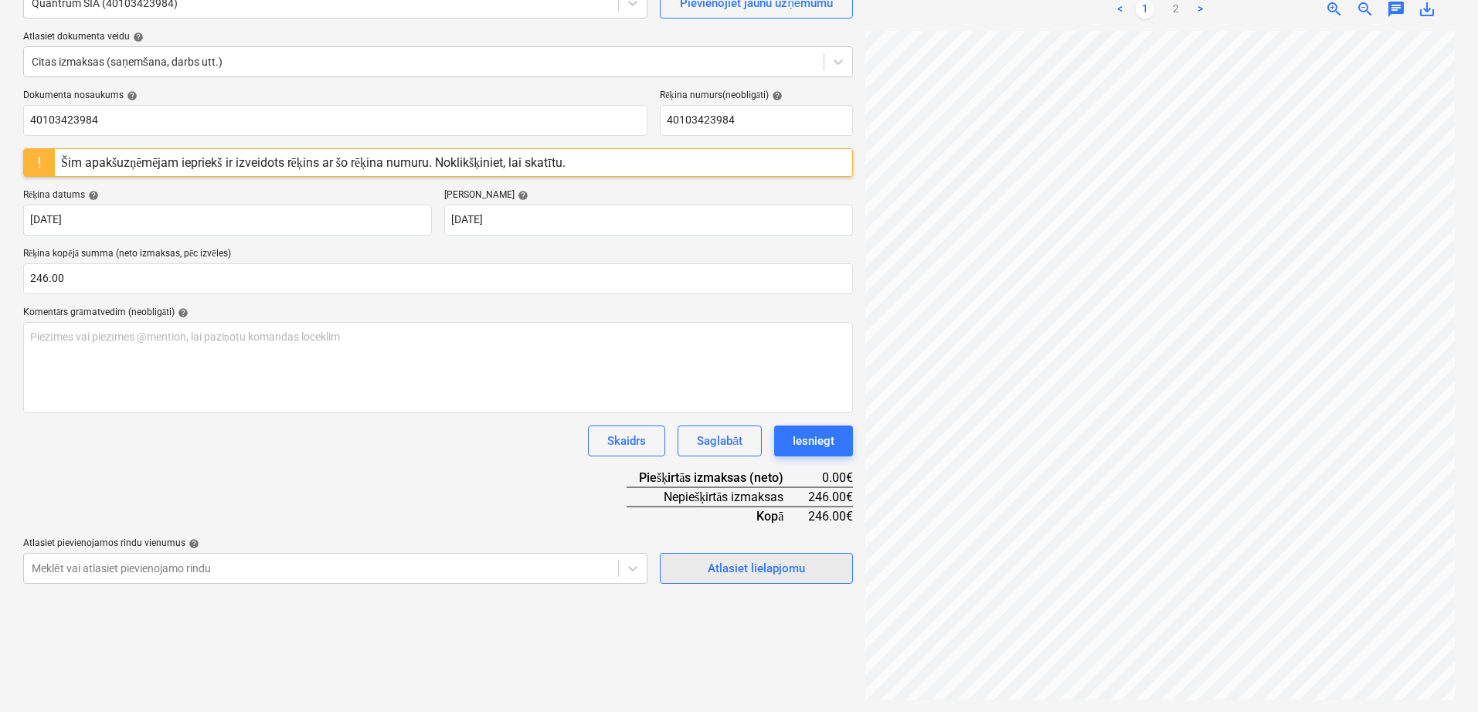
click at [793, 572] on div "Atlasiet lielapjomu" at bounding box center [756, 568] width 97 height 20
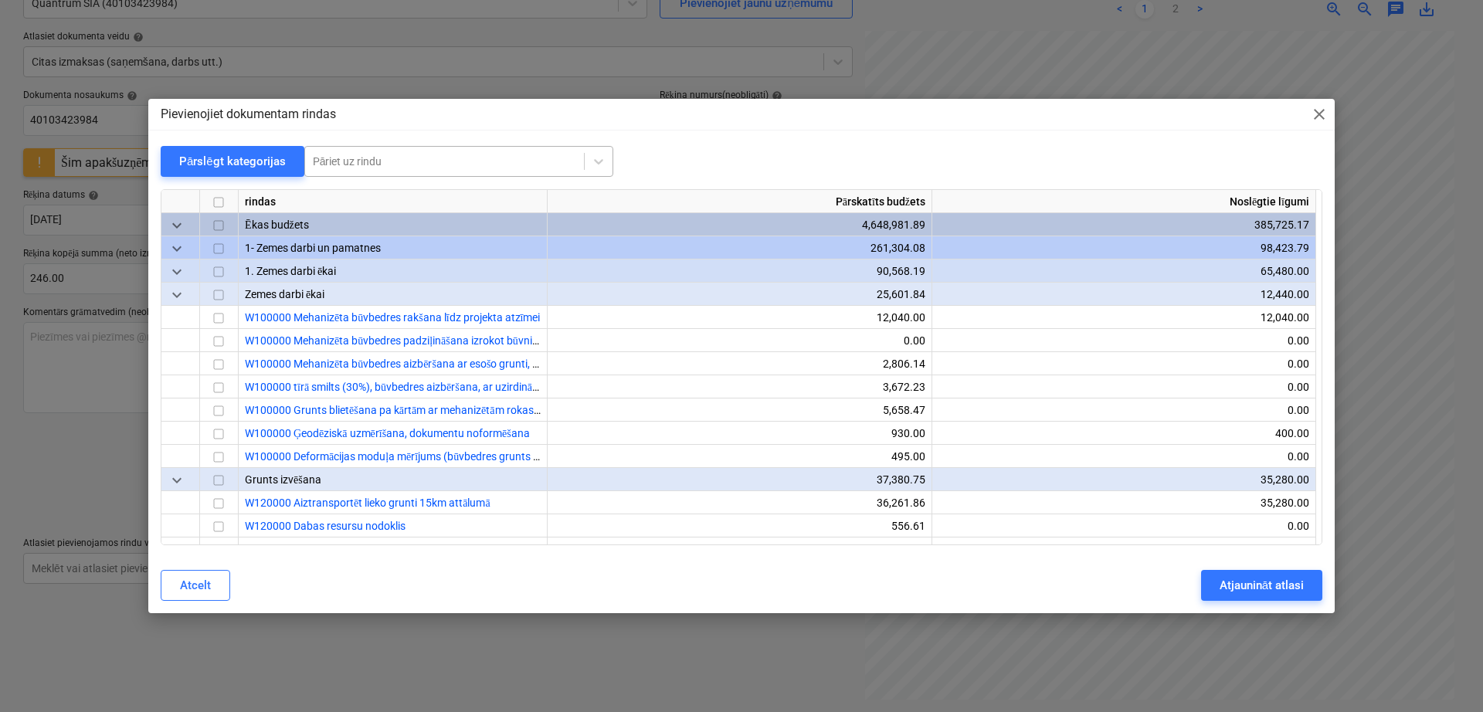
click at [514, 162] on div at bounding box center [444, 161] width 263 height 15
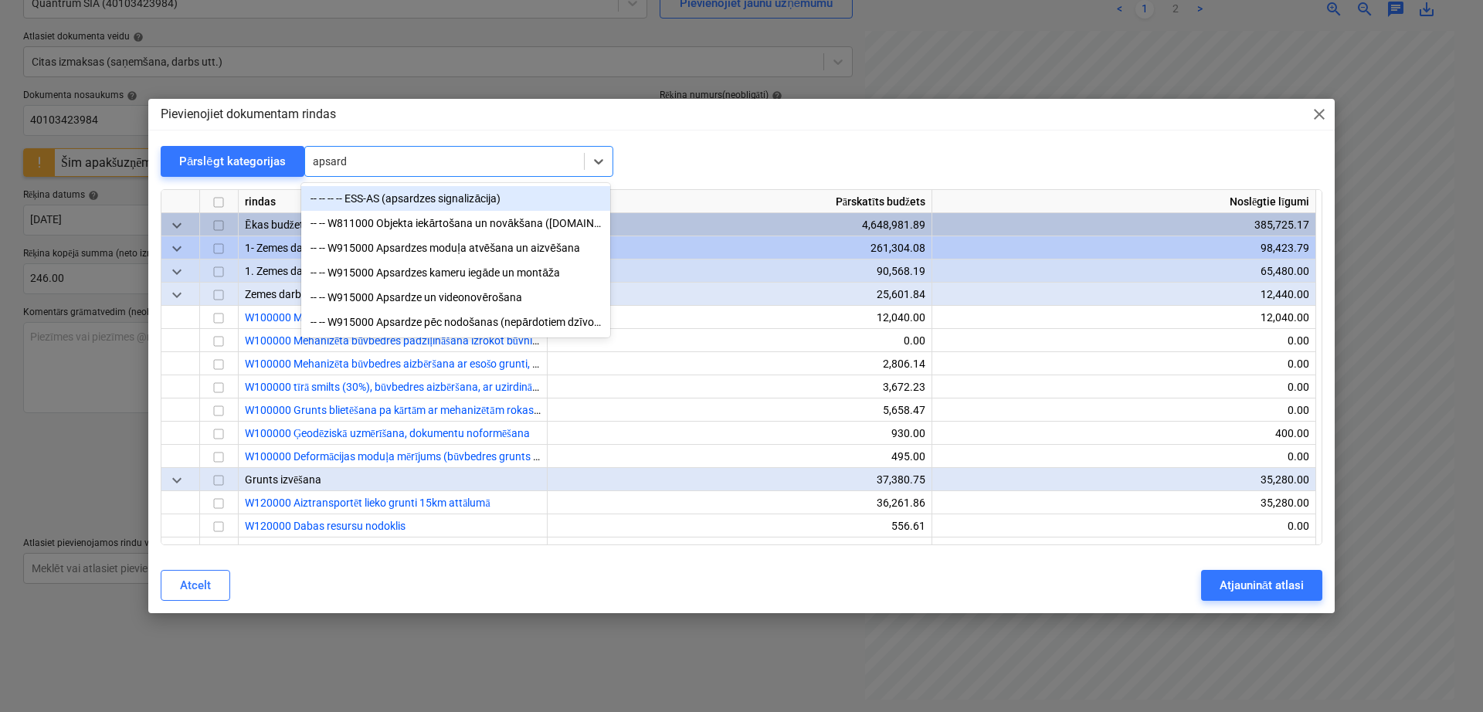
type input "apsardz"
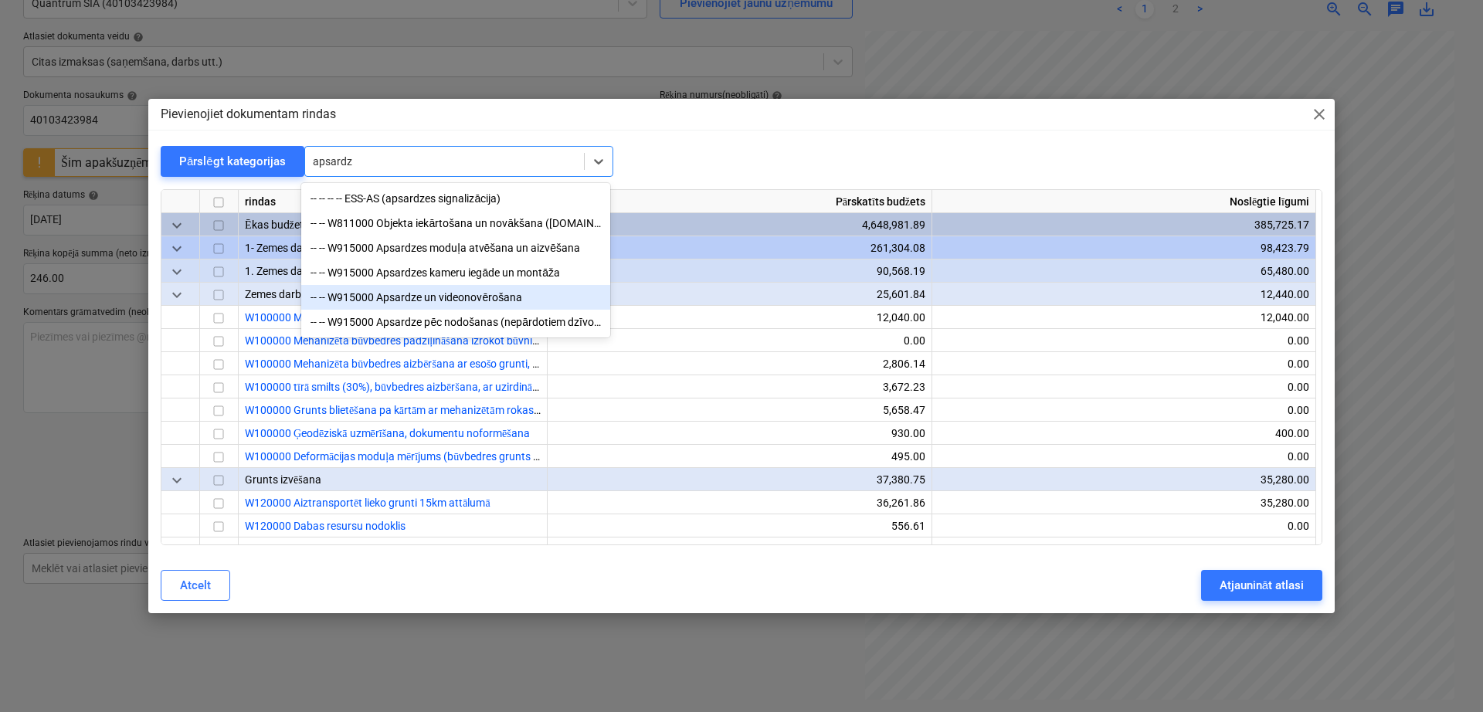
click at [461, 309] on div "-- -- W915000 Apsardze un videonovērošana" at bounding box center [455, 297] width 309 height 25
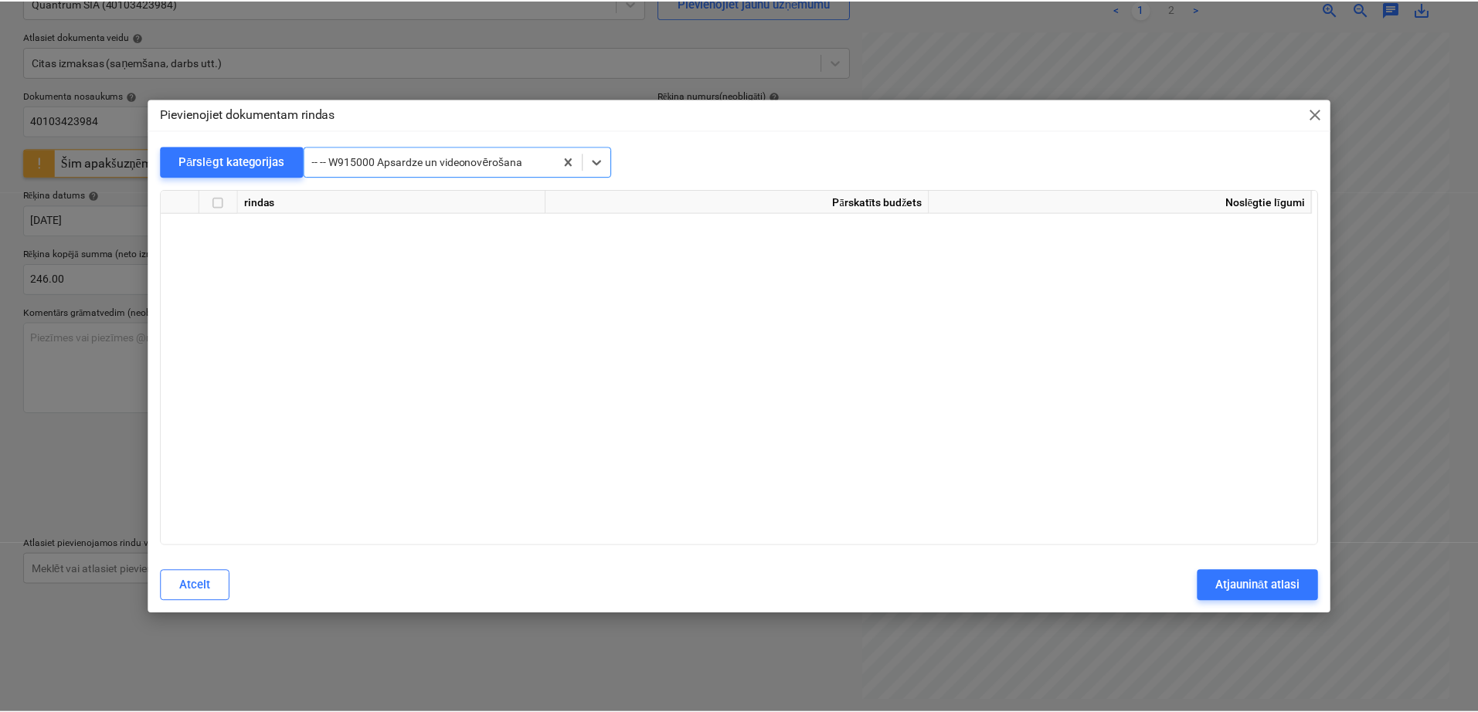
scroll to position [15457, 0]
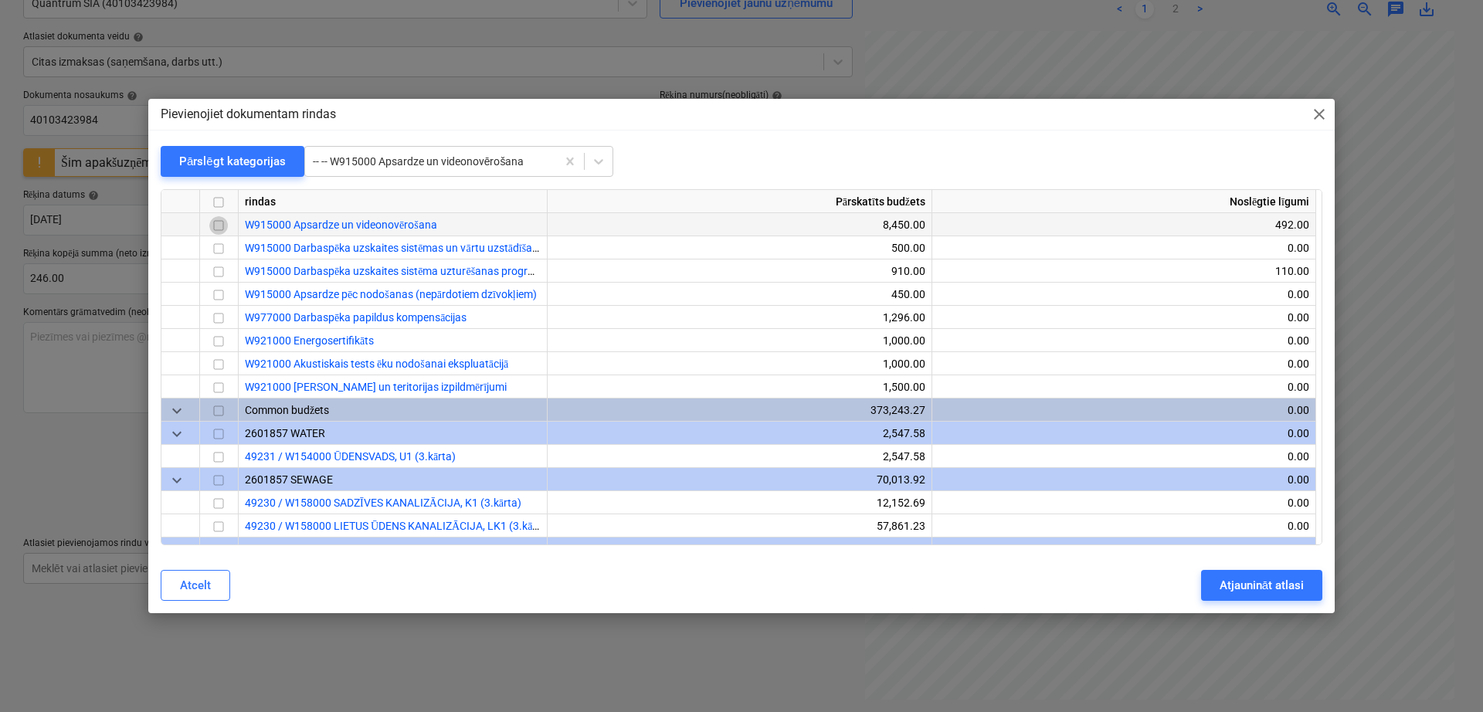
click at [222, 226] on input "checkbox" at bounding box center [218, 226] width 19 height 19
click at [1260, 586] on div "Atjaunināt atlasi" at bounding box center [1262, 585] width 84 height 20
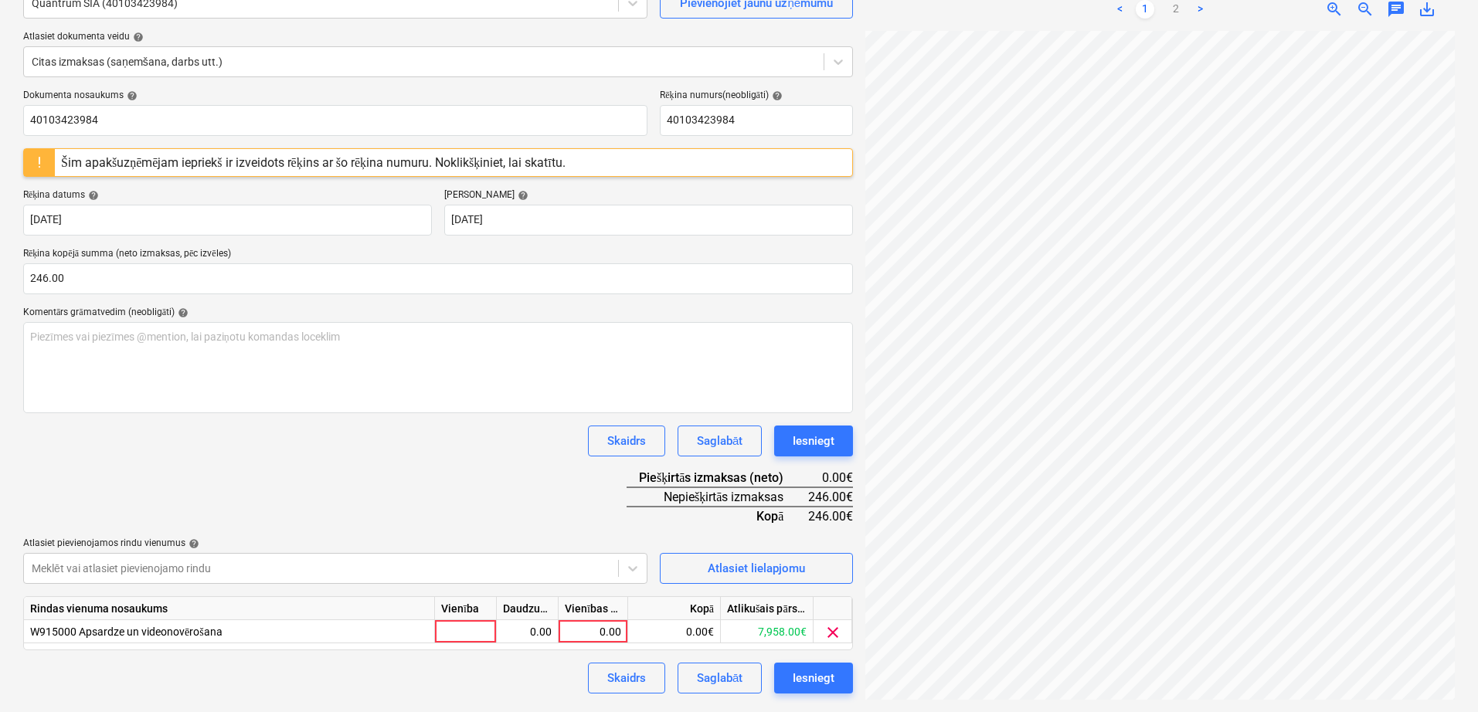
scroll to position [224, 107]
click at [608, 633] on div "0.00" at bounding box center [593, 631] width 56 height 23
type input "246"
click at [440, 468] on div "Dokumenta nosaukums help 40103423984 Rēķina numurs (neobligāti) help 4010342398…" at bounding box center [438, 392] width 830 height 604
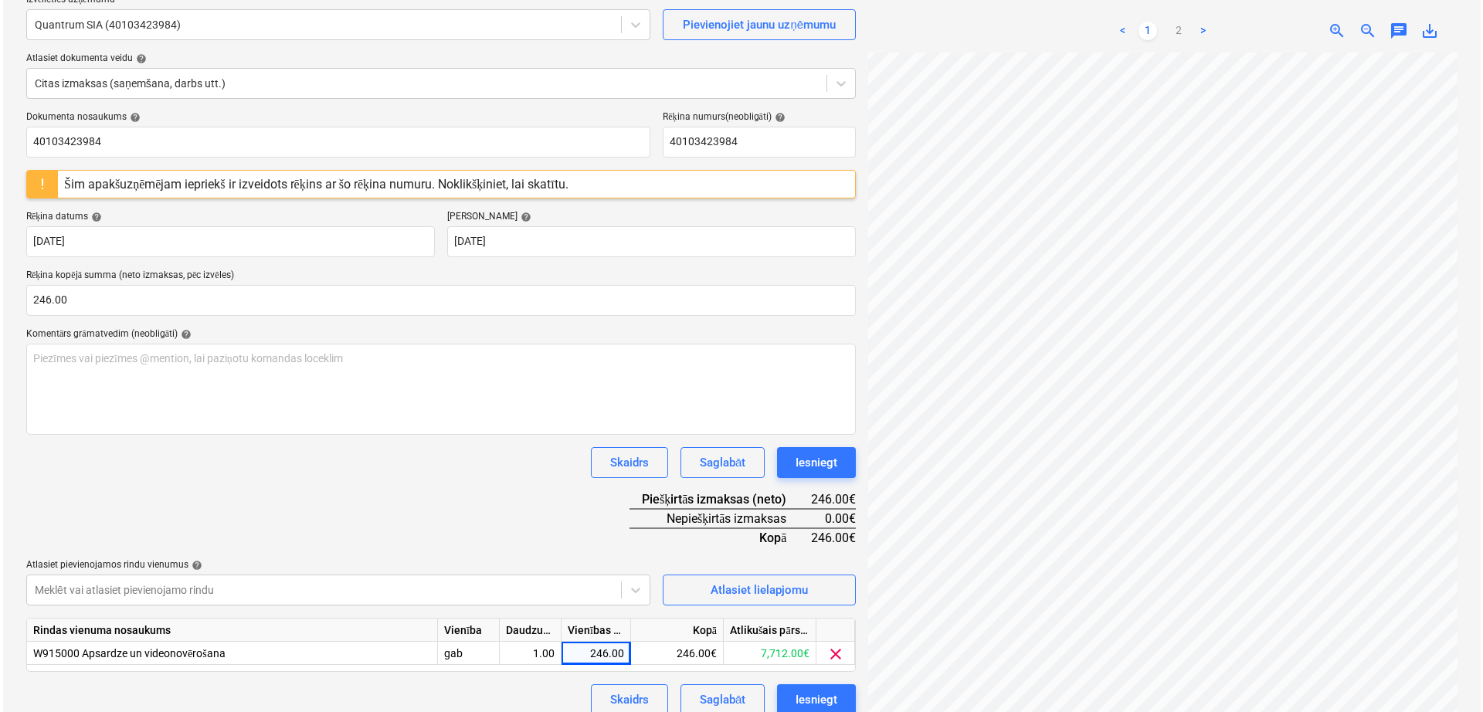
scroll to position [154, 0]
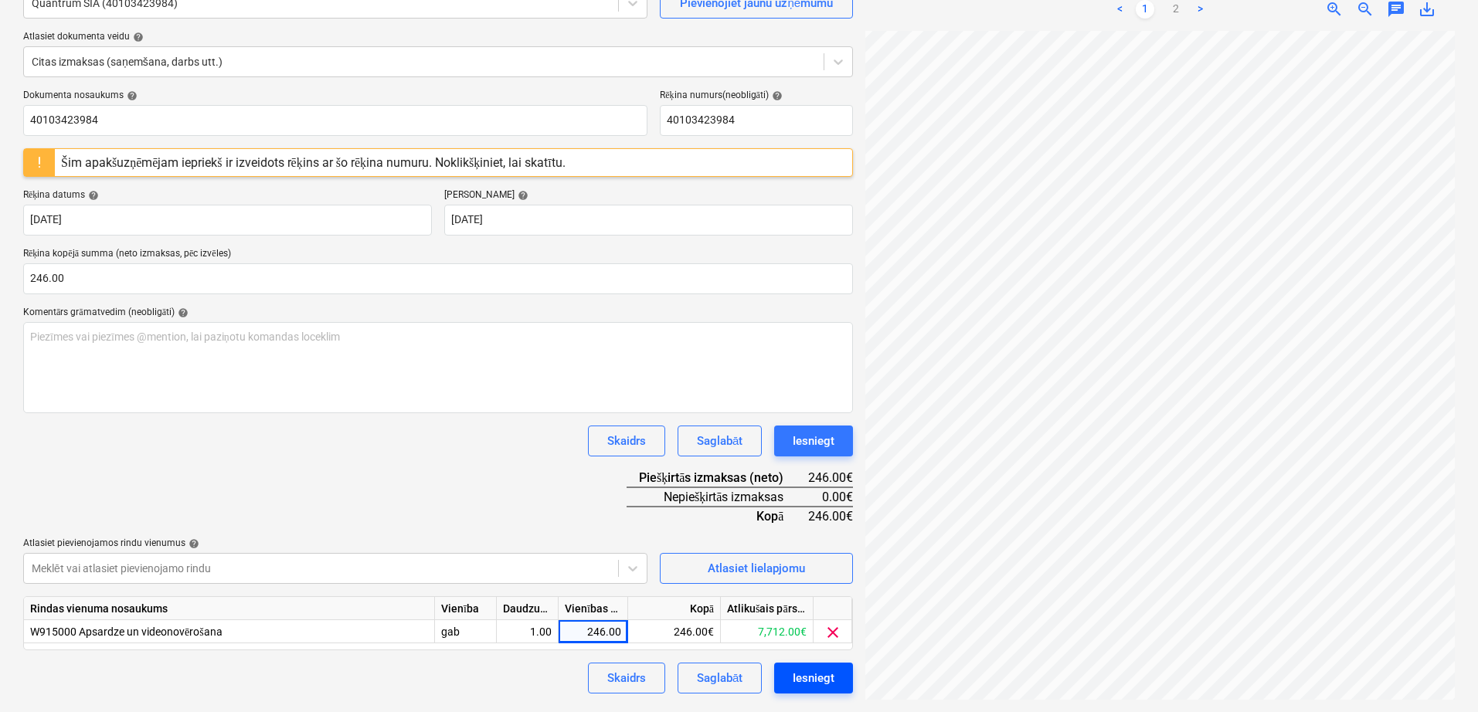
click at [827, 682] on div "Iesniegt" at bounding box center [814, 678] width 42 height 20
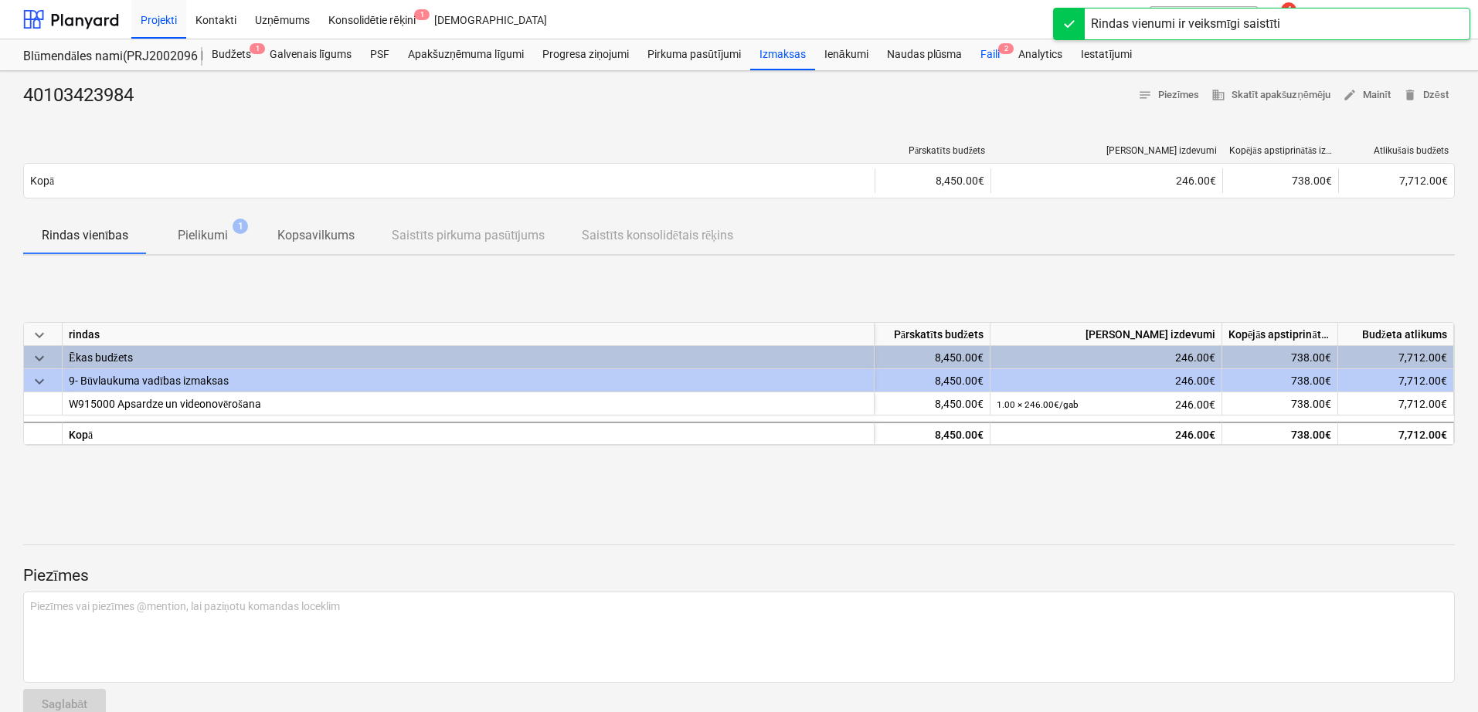
click at [996, 53] on div "Faili 2" at bounding box center [990, 54] width 38 height 31
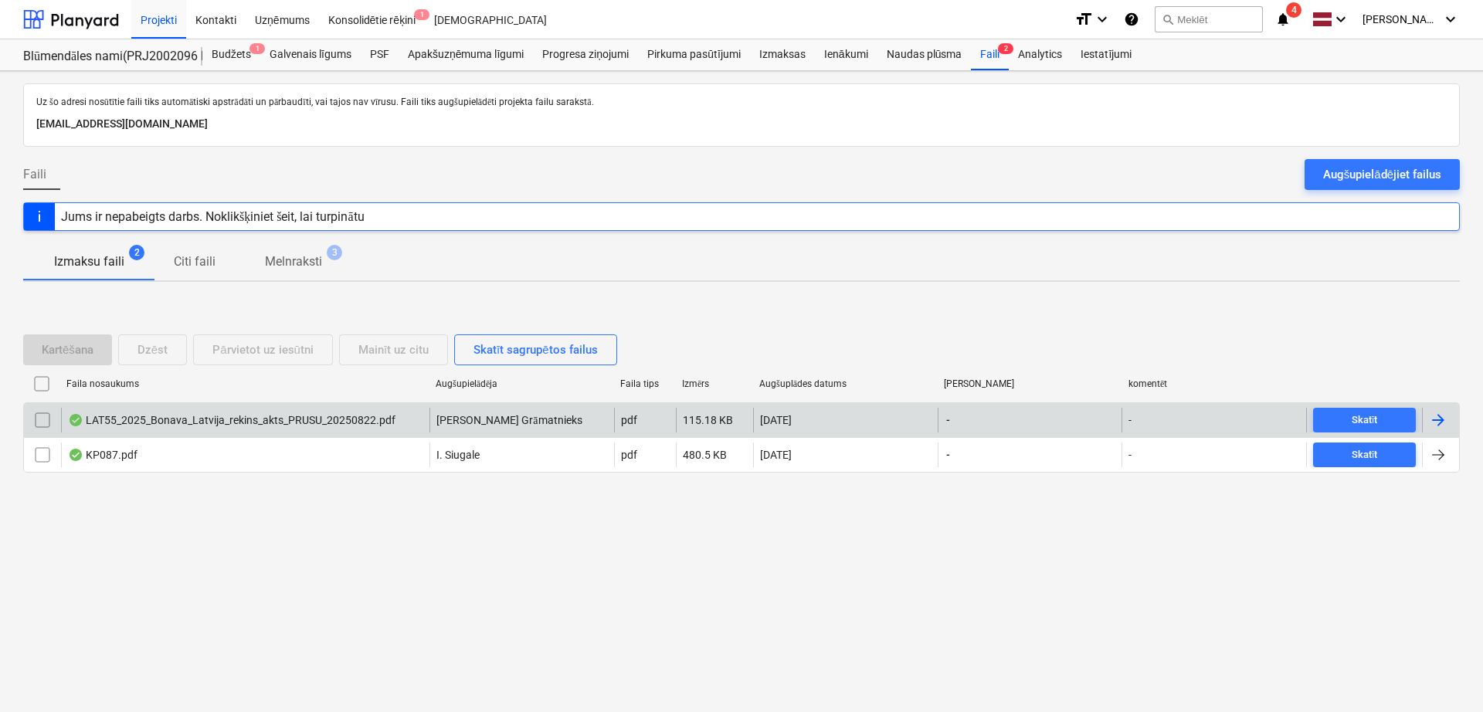
click at [1441, 426] on div at bounding box center [1438, 420] width 19 height 19
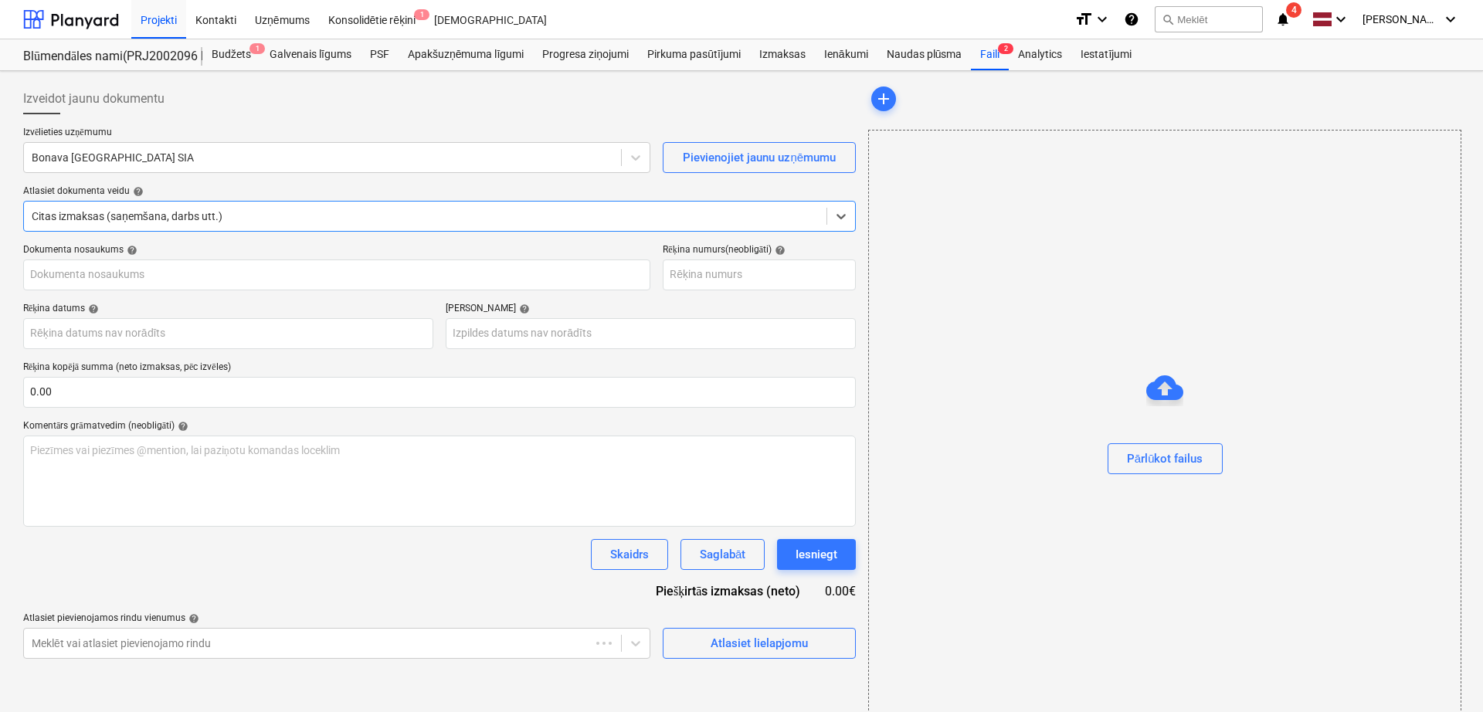
type input "LAT55_2025_Bonava_Latvija_rekins_akts_PRUSU_20250822.pdf"
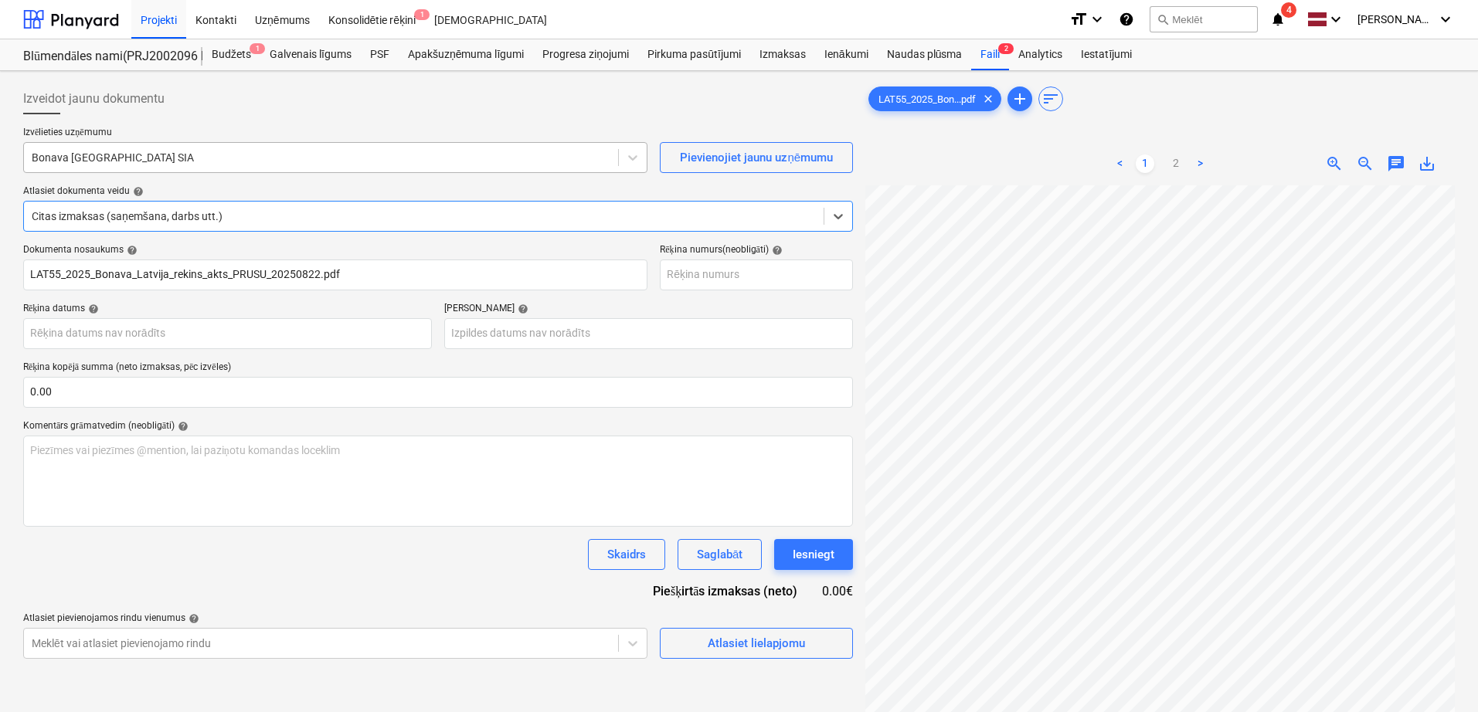
click at [453, 144] on div "Bonava [GEOGRAPHIC_DATA] SIA" at bounding box center [335, 157] width 624 height 31
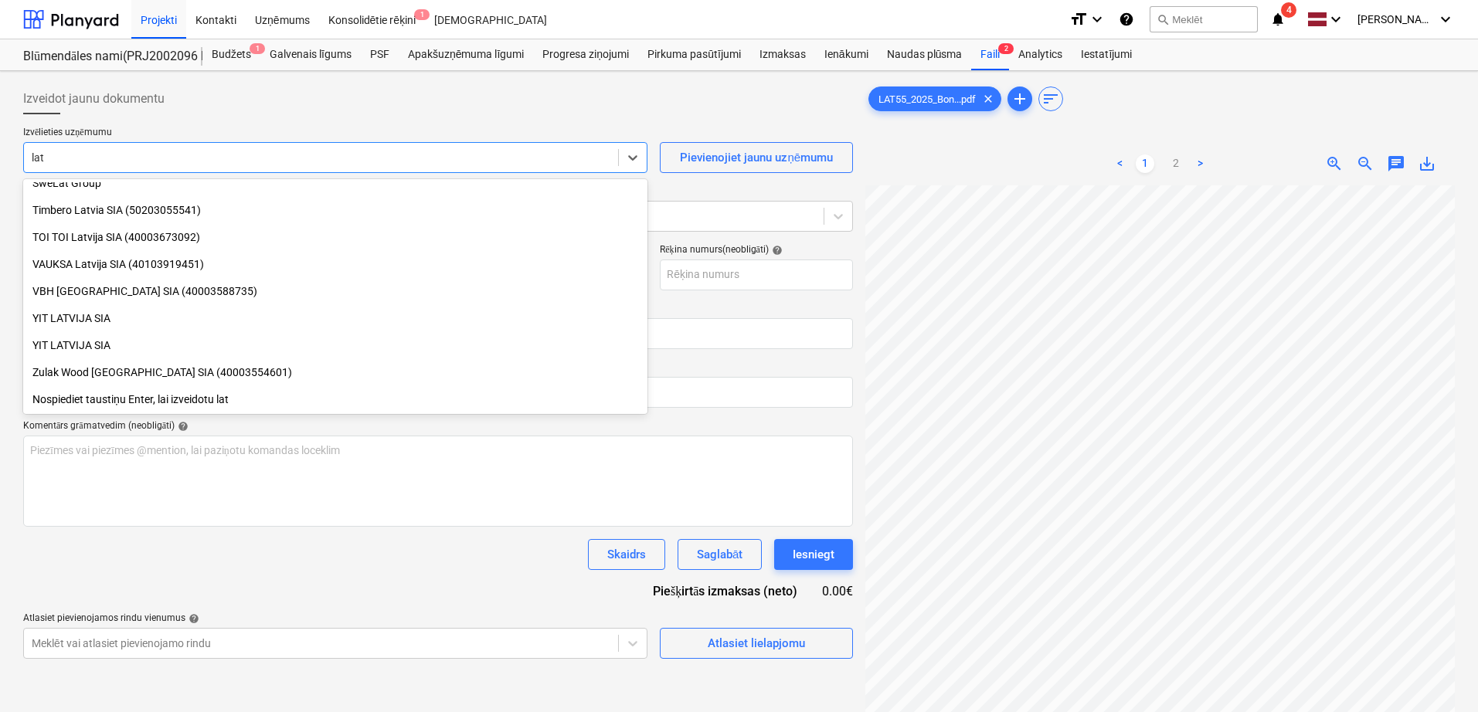
scroll to position [1363, 0]
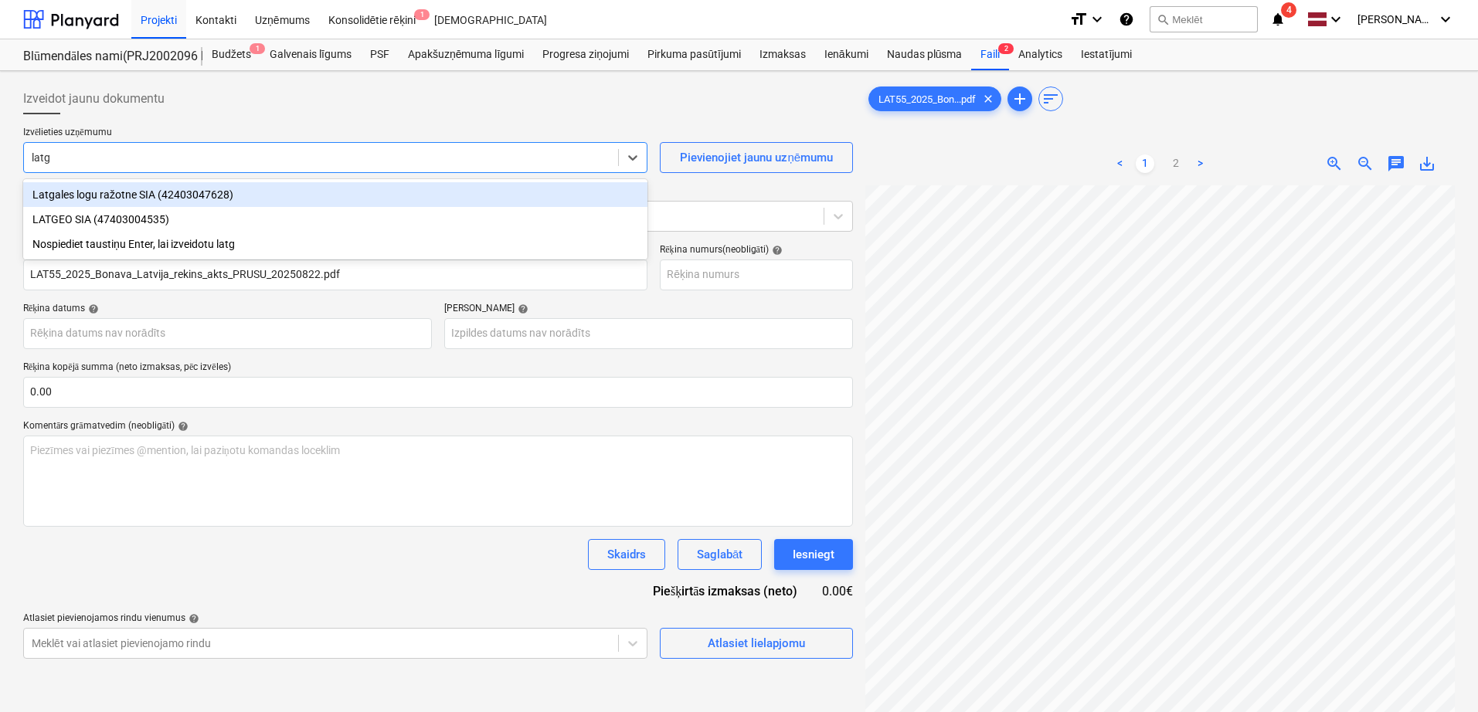
type input "latge"
click at [291, 199] on div "LATGEO SIA (47403004535)" at bounding box center [335, 194] width 624 height 25
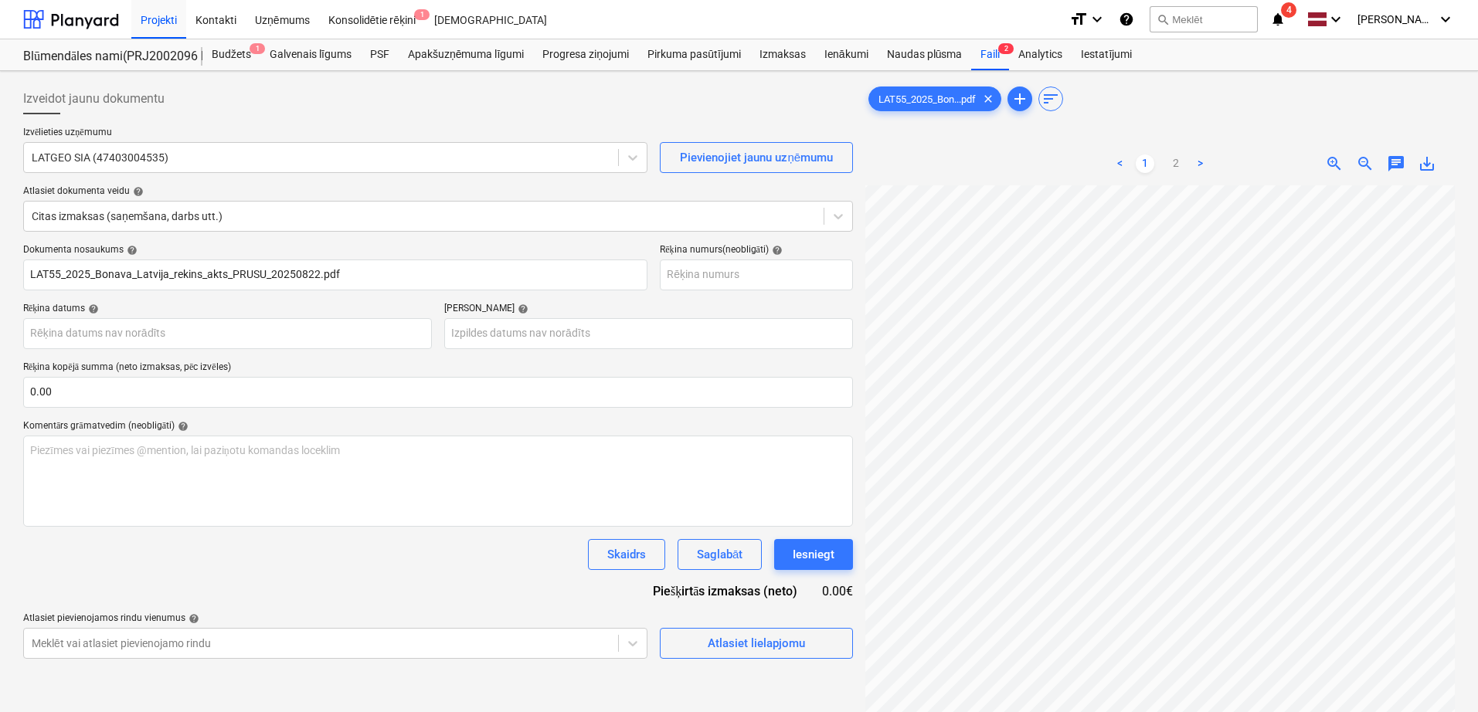
scroll to position [151, 109]
click at [335, 395] on input "text" at bounding box center [438, 392] width 830 height 31
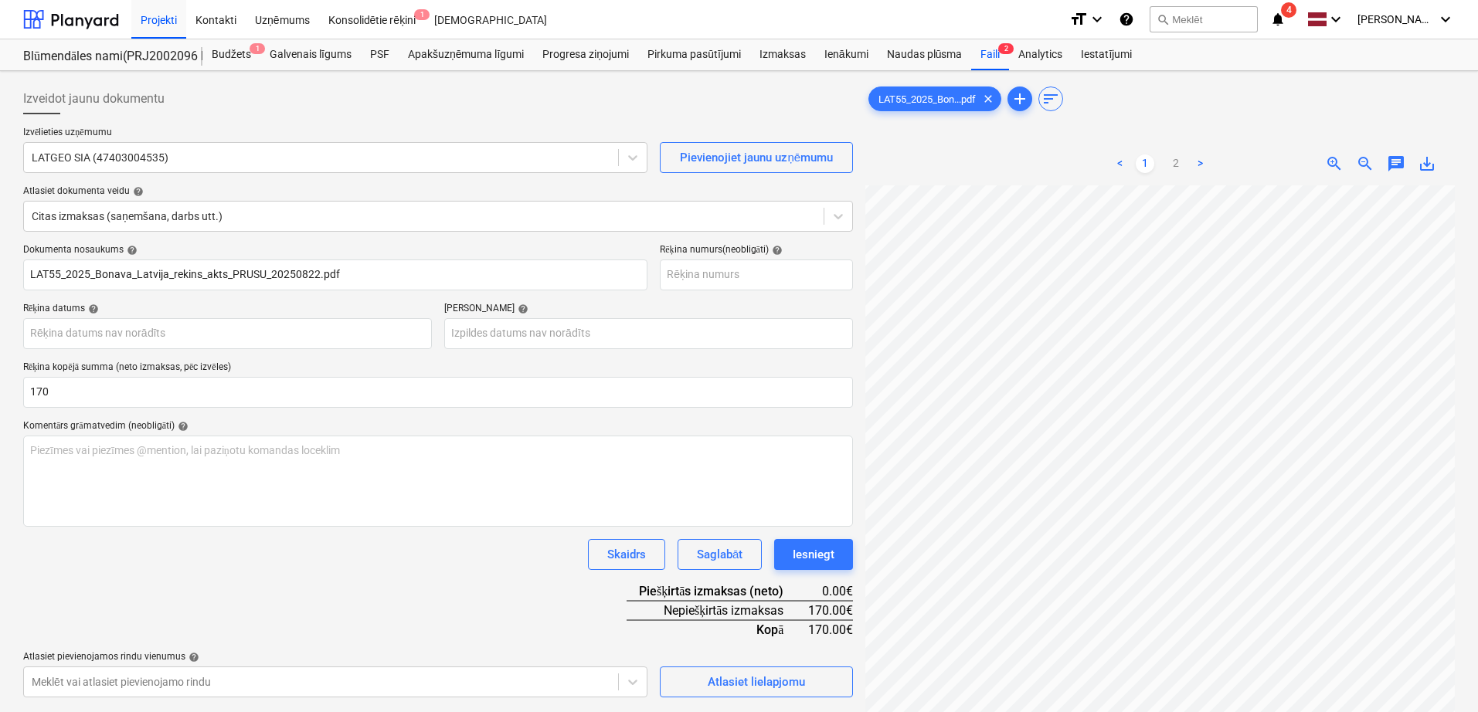
type input "170.00"
drag, startPoint x: 426, startPoint y: 584, endPoint x: 353, endPoint y: 411, distance: 187.6
click at [426, 575] on div "Dokumenta nosaukums help LAT55_2025_Bonava_Latvija_rekins_akts_PRUSU_20250822.p…" at bounding box center [438, 470] width 830 height 453
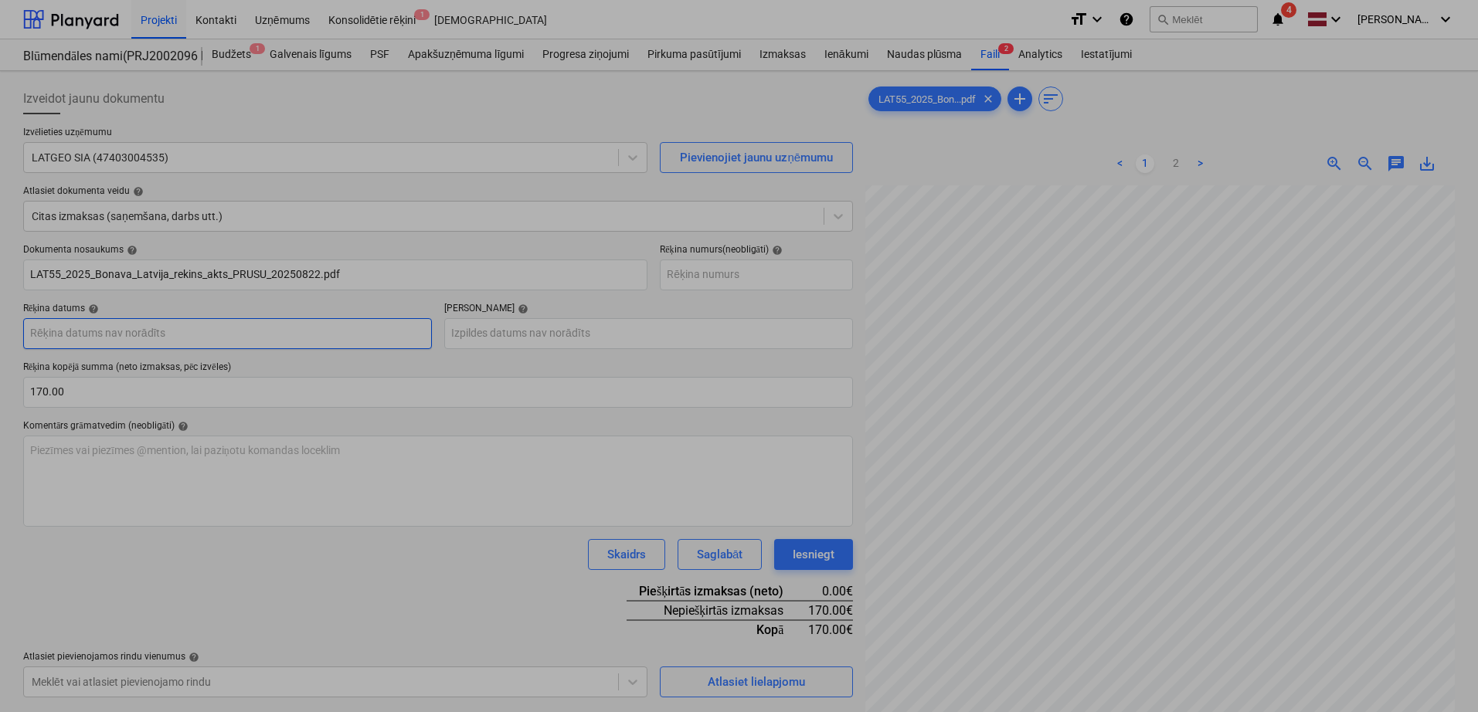
click at [294, 332] on body "Projekti Kontakti Uzņēmums Konsolidētie rēķini 1 Iesūtne format_size keyboard_a…" at bounding box center [739, 356] width 1478 height 712
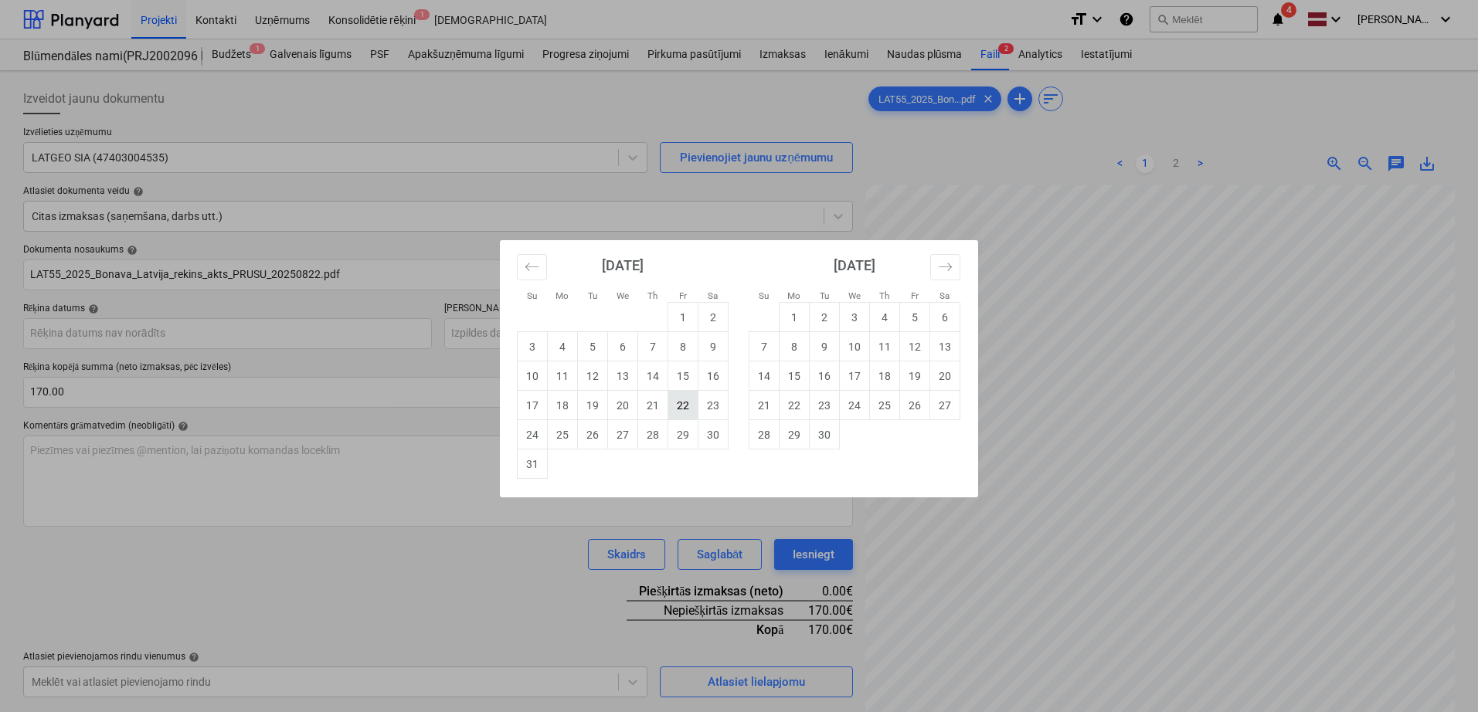
click at [681, 416] on td "22" at bounding box center [683, 405] width 30 height 29
type input "[DATE]"
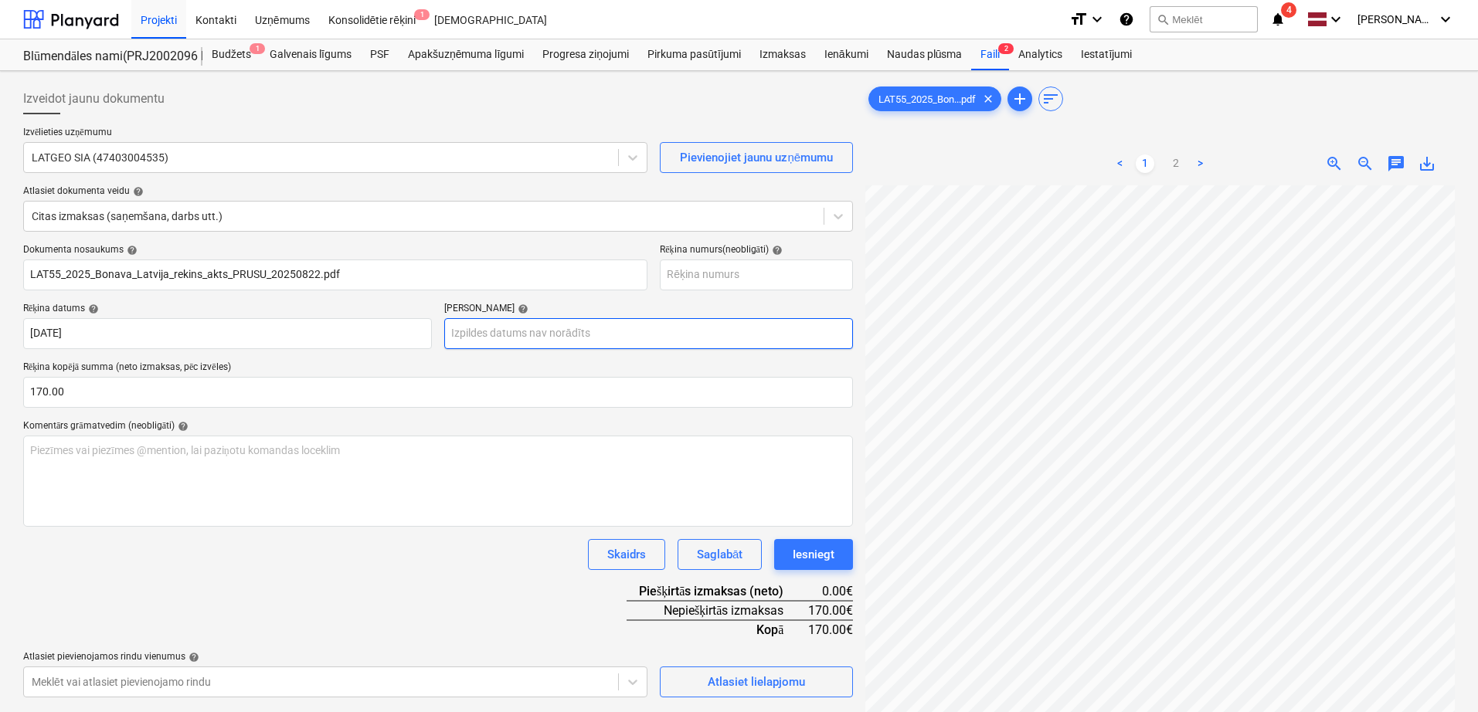
click at [628, 339] on body "Projekti Kontakti Uzņēmums Konsolidētie rēķini 1 Iesūtne format_size keyboard_a…" at bounding box center [739, 356] width 1478 height 712
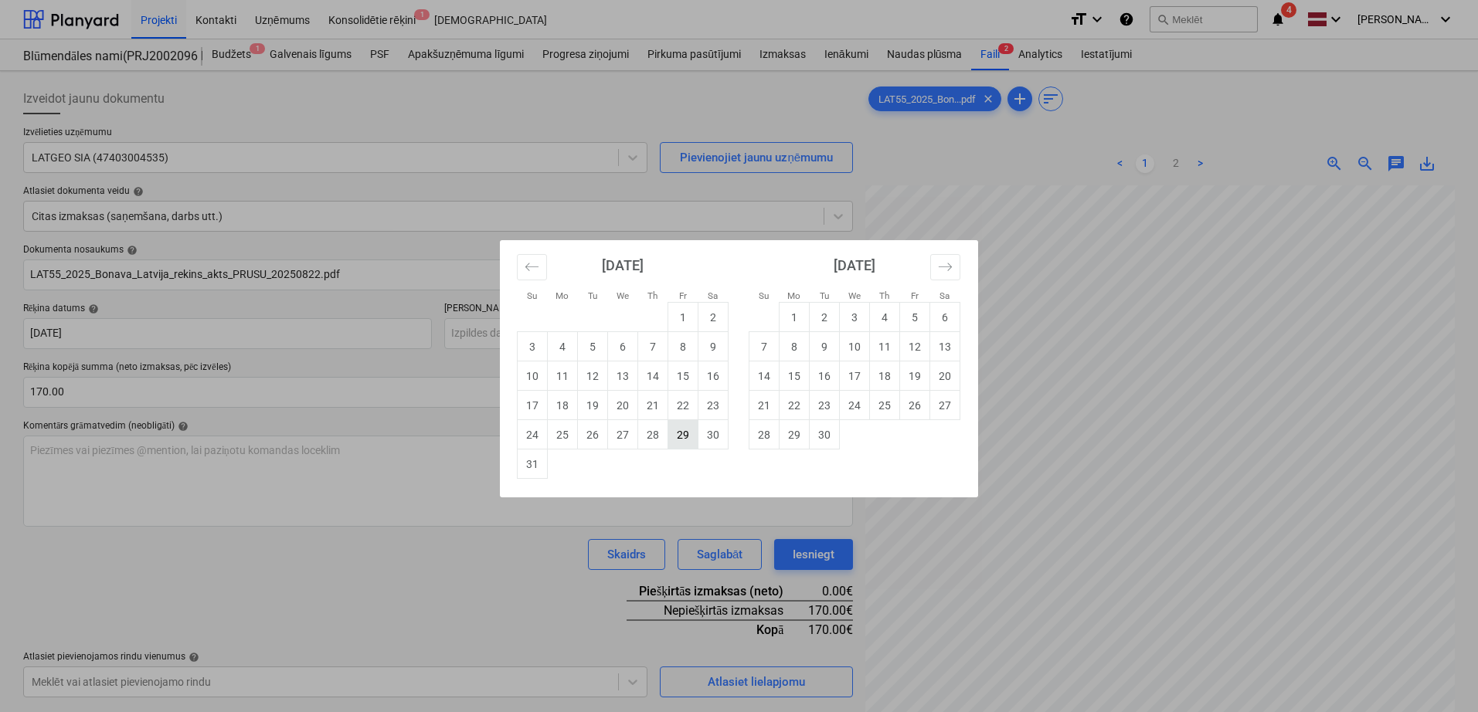
click at [681, 440] on td "29" at bounding box center [683, 434] width 30 height 29
type input "[DATE]"
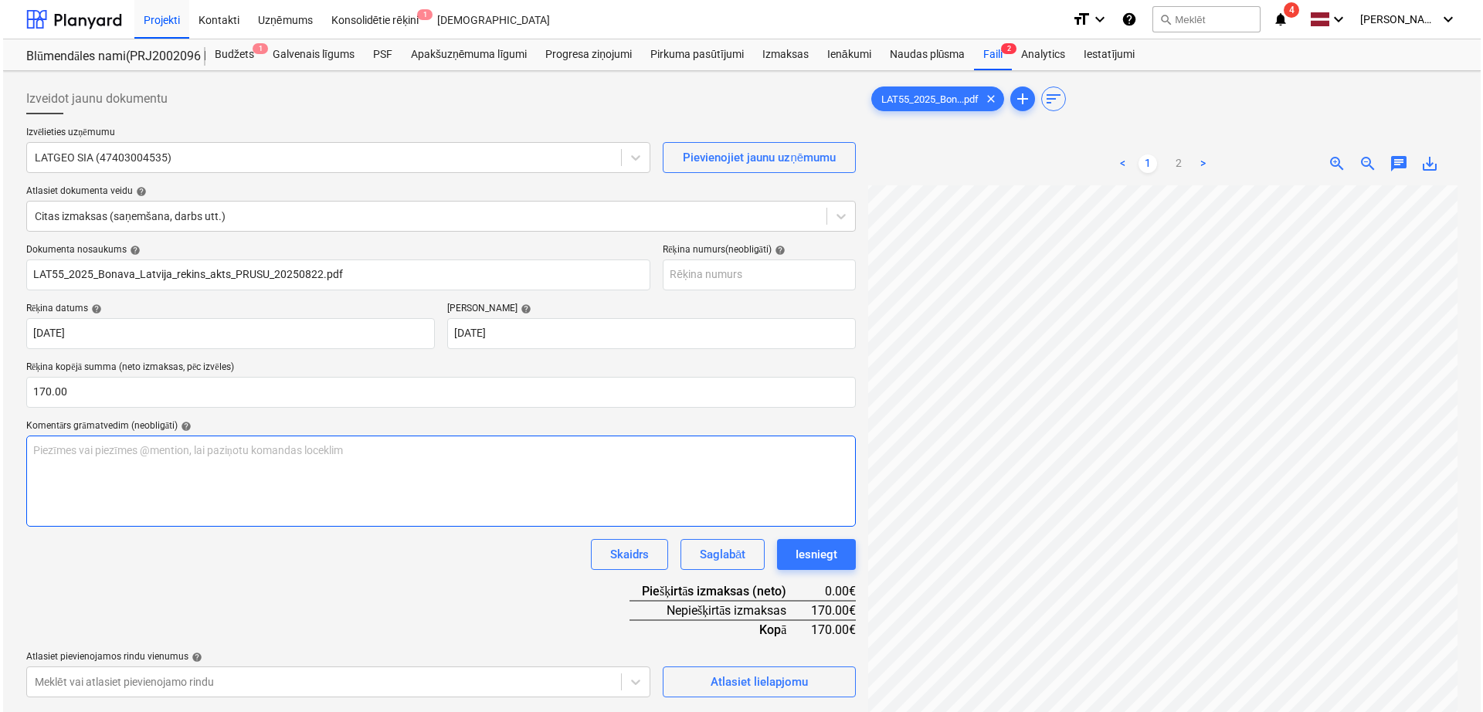
scroll to position [256, 109]
click at [793, 680] on div "Atlasiet lielapjomu" at bounding box center [756, 682] width 97 height 20
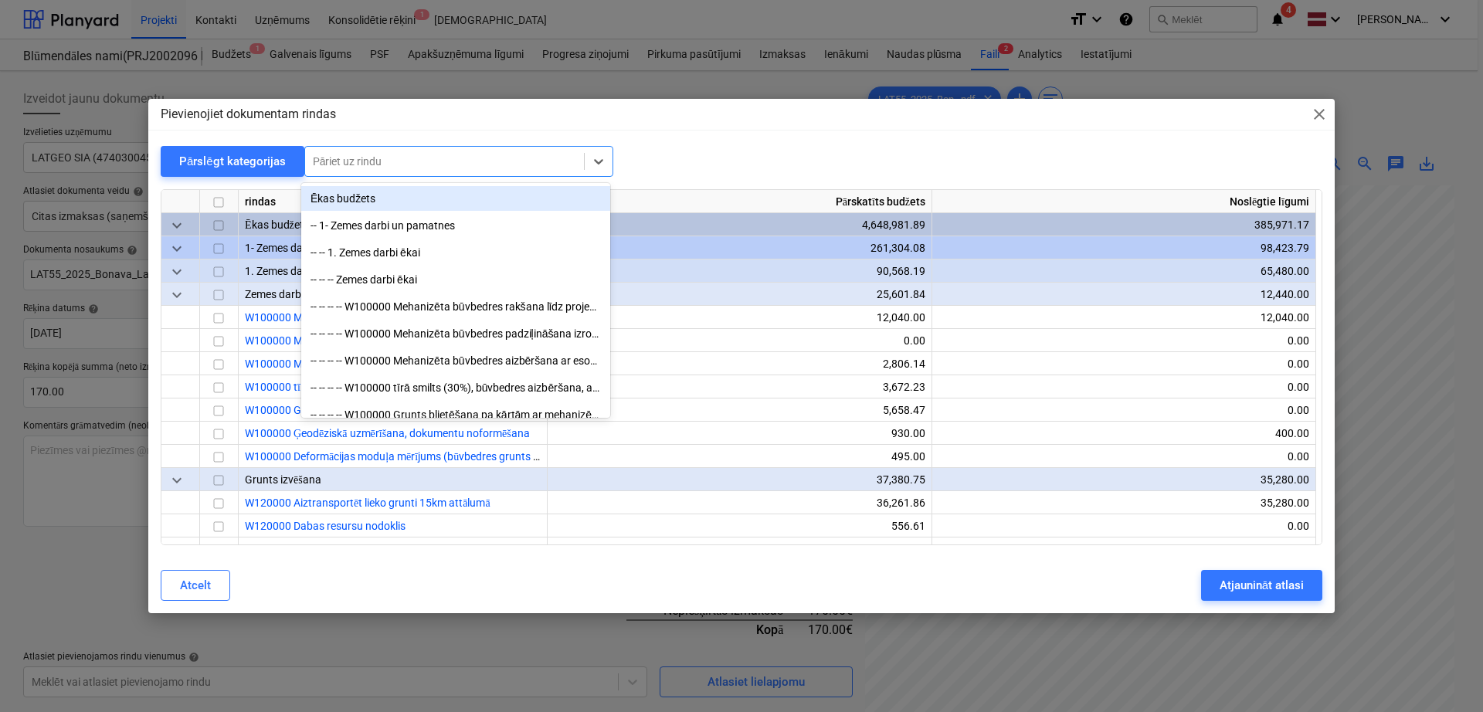
click at [523, 165] on div at bounding box center [444, 161] width 263 height 15
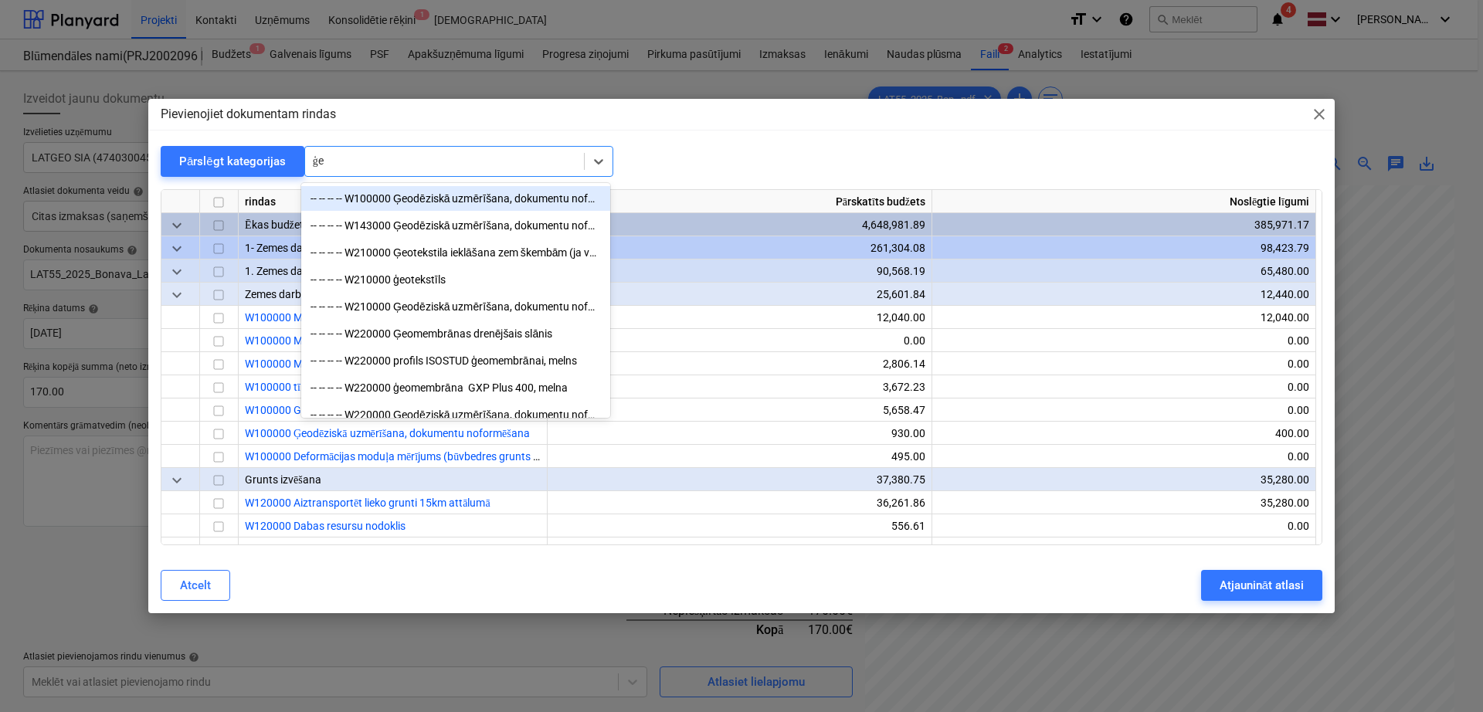
type input "ģeo"
click at [465, 199] on div "-- -- -- -- W100000 Ģeodēziskā uzmērīšana, dokumentu noformēšana" at bounding box center [455, 198] width 309 height 25
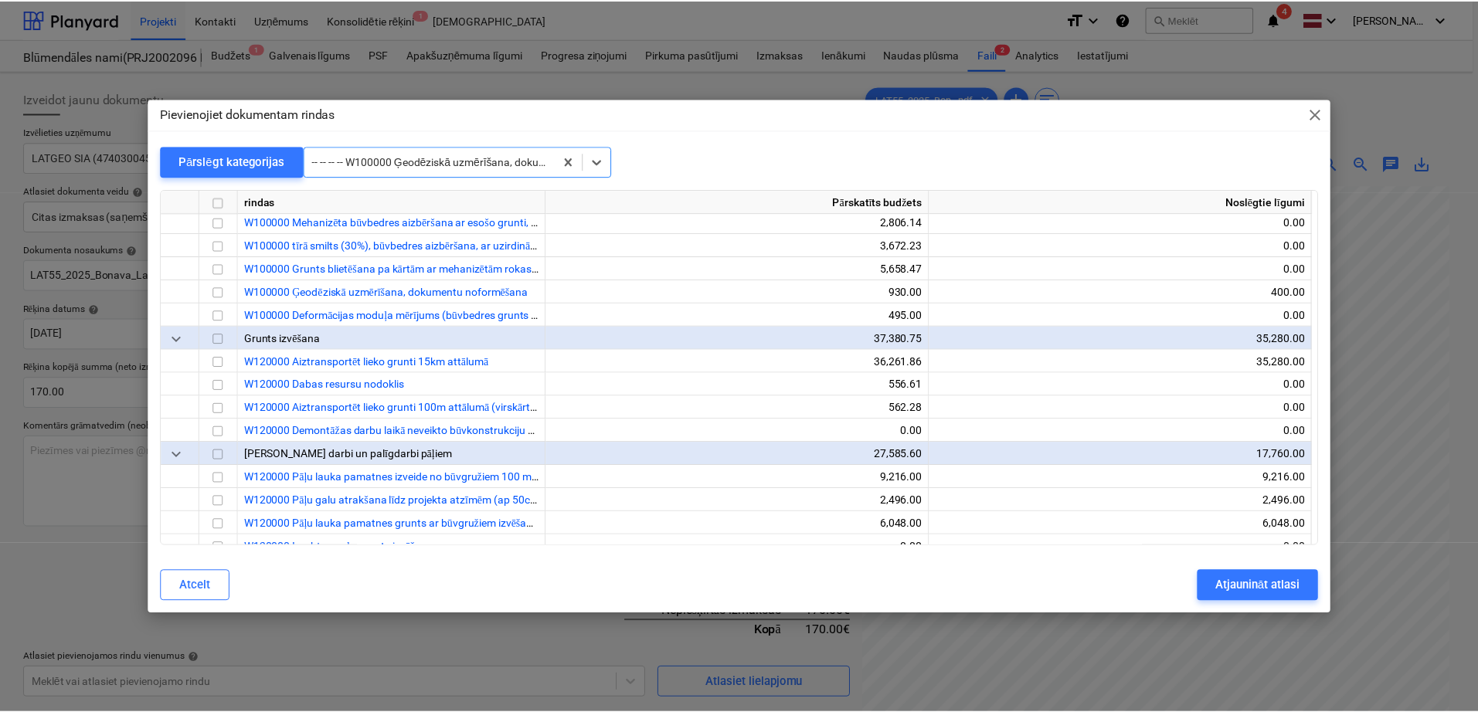
scroll to position [209, 0]
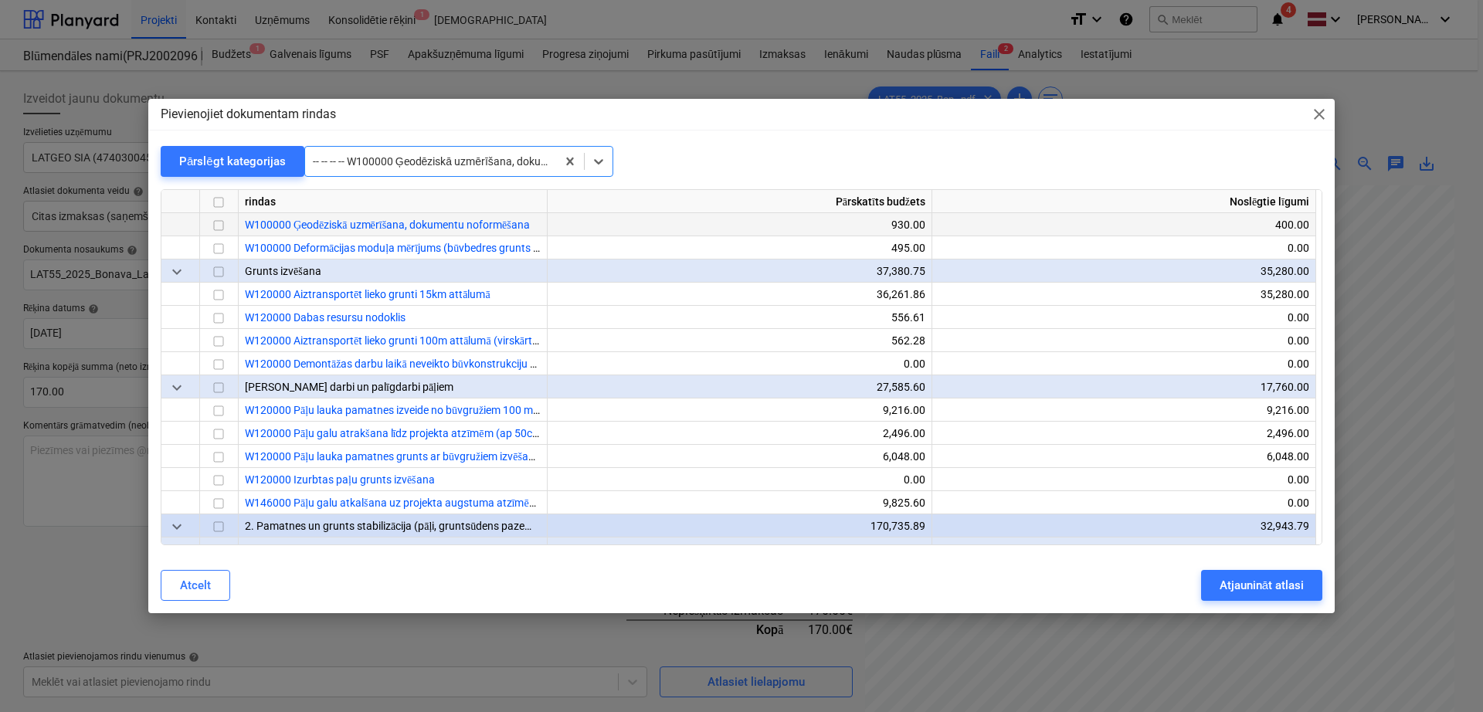
click at [216, 225] on input "checkbox" at bounding box center [218, 226] width 19 height 19
click at [1261, 579] on div "Atjaunināt atlasi" at bounding box center [1262, 585] width 84 height 20
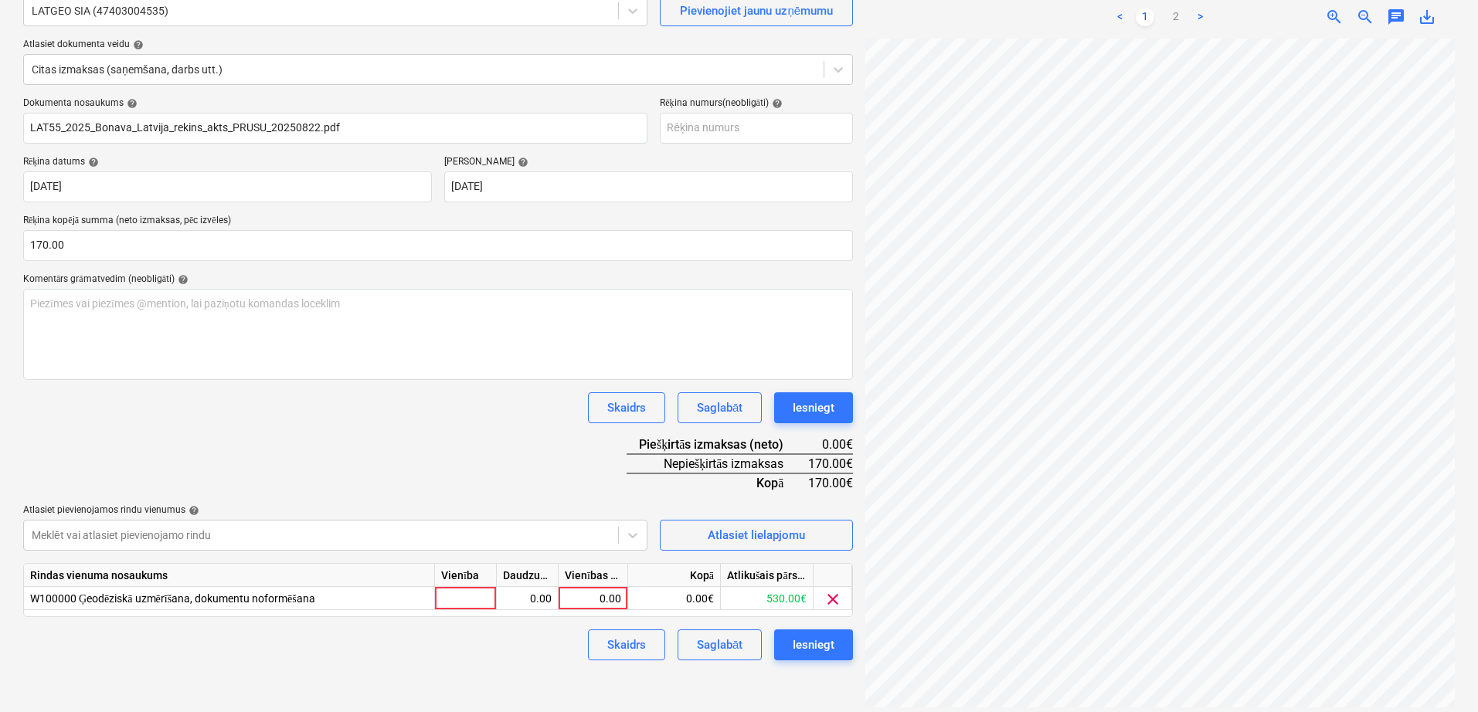
scroll to position [154, 0]
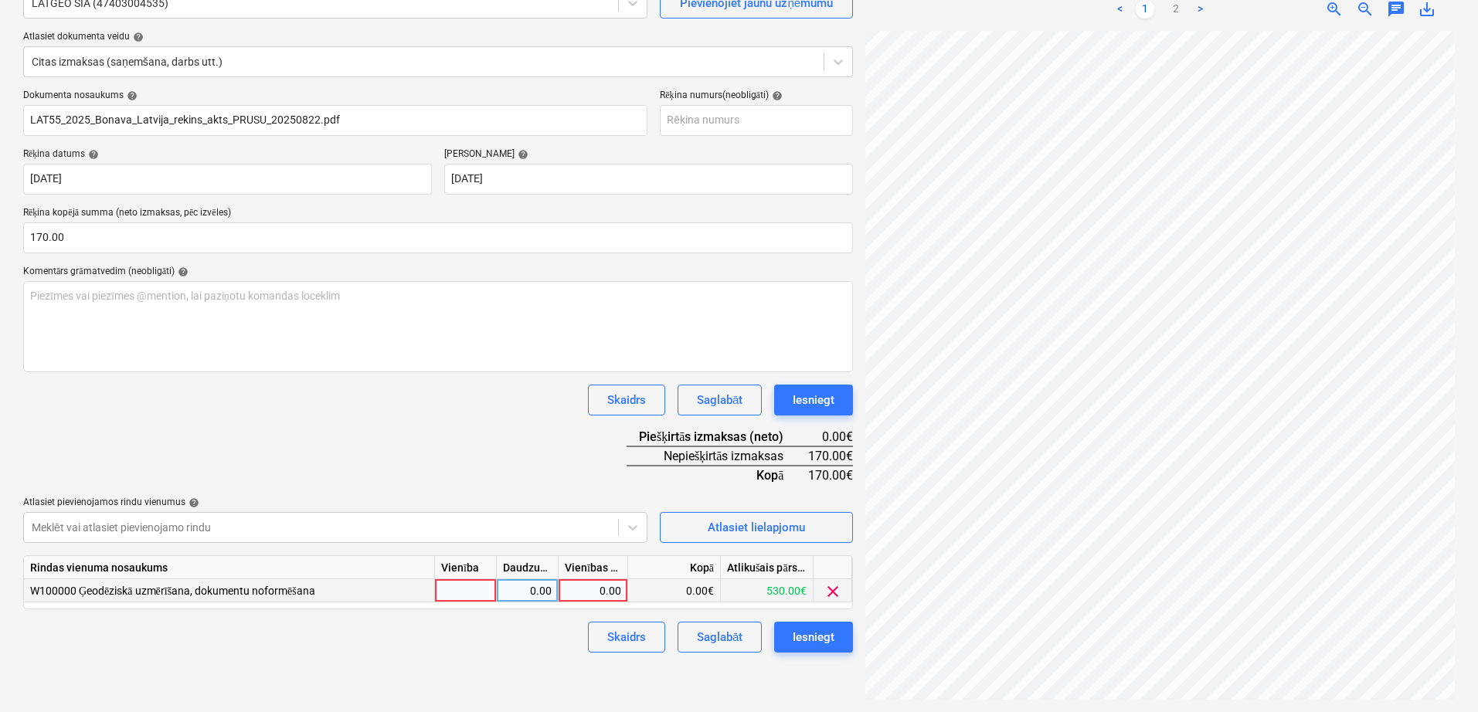
click at [587, 595] on div "0.00" at bounding box center [593, 590] width 56 height 23
type input "170"
click at [545, 463] on div "Dokumenta nosaukums help LAT55_2025_Bonava_Latvija_rekins_akts_PRUSU_20250822.p…" at bounding box center [438, 371] width 830 height 563
click at [827, 644] on div "Iesniegt" at bounding box center [814, 637] width 42 height 20
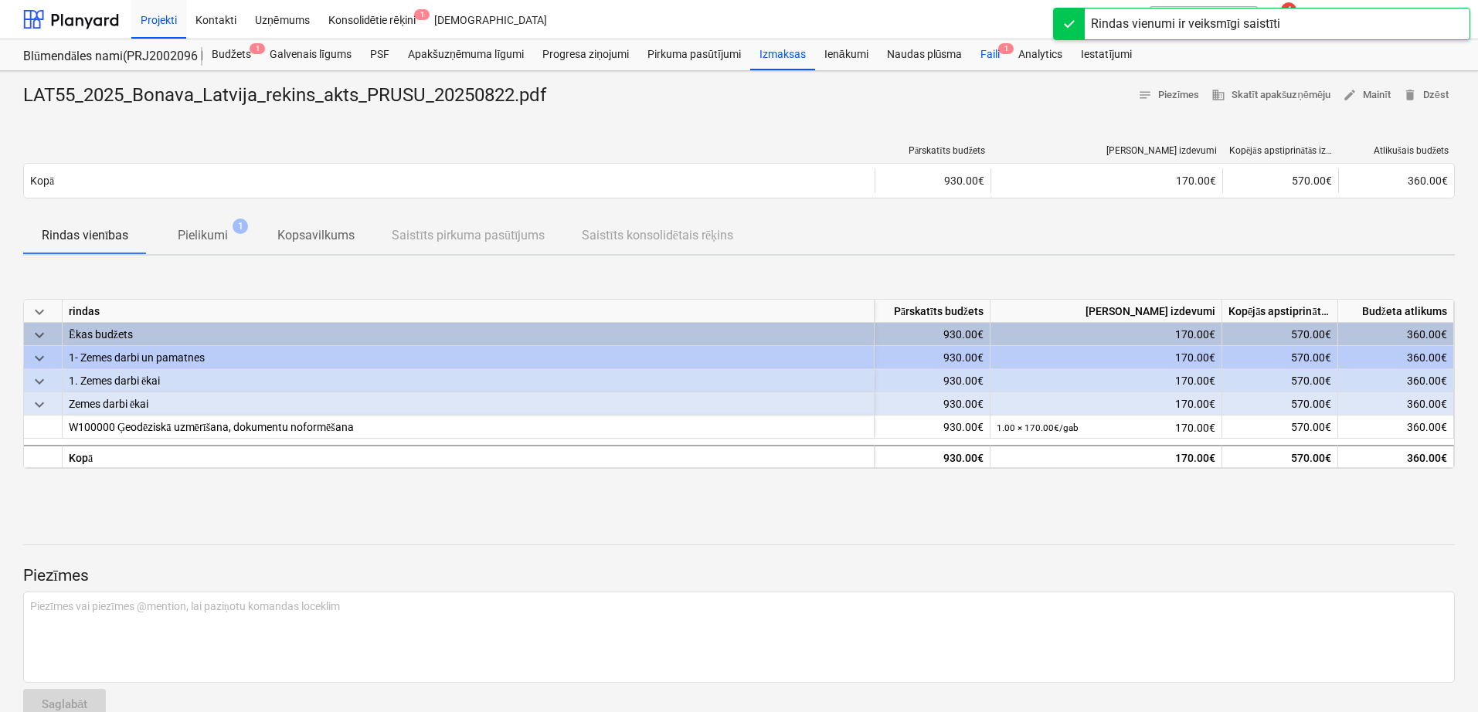
click at [987, 46] on div "Faili 1" at bounding box center [990, 54] width 38 height 31
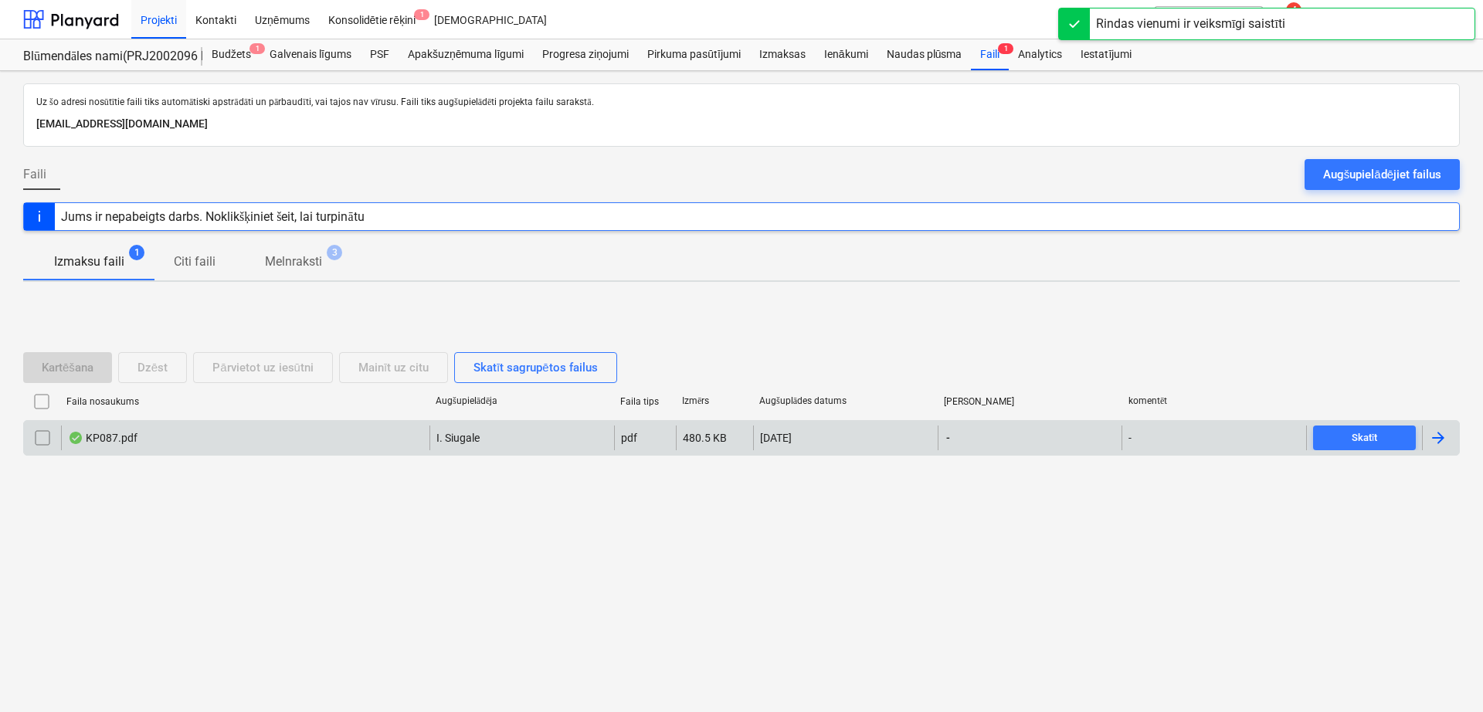
click at [1431, 440] on div at bounding box center [1438, 438] width 19 height 19
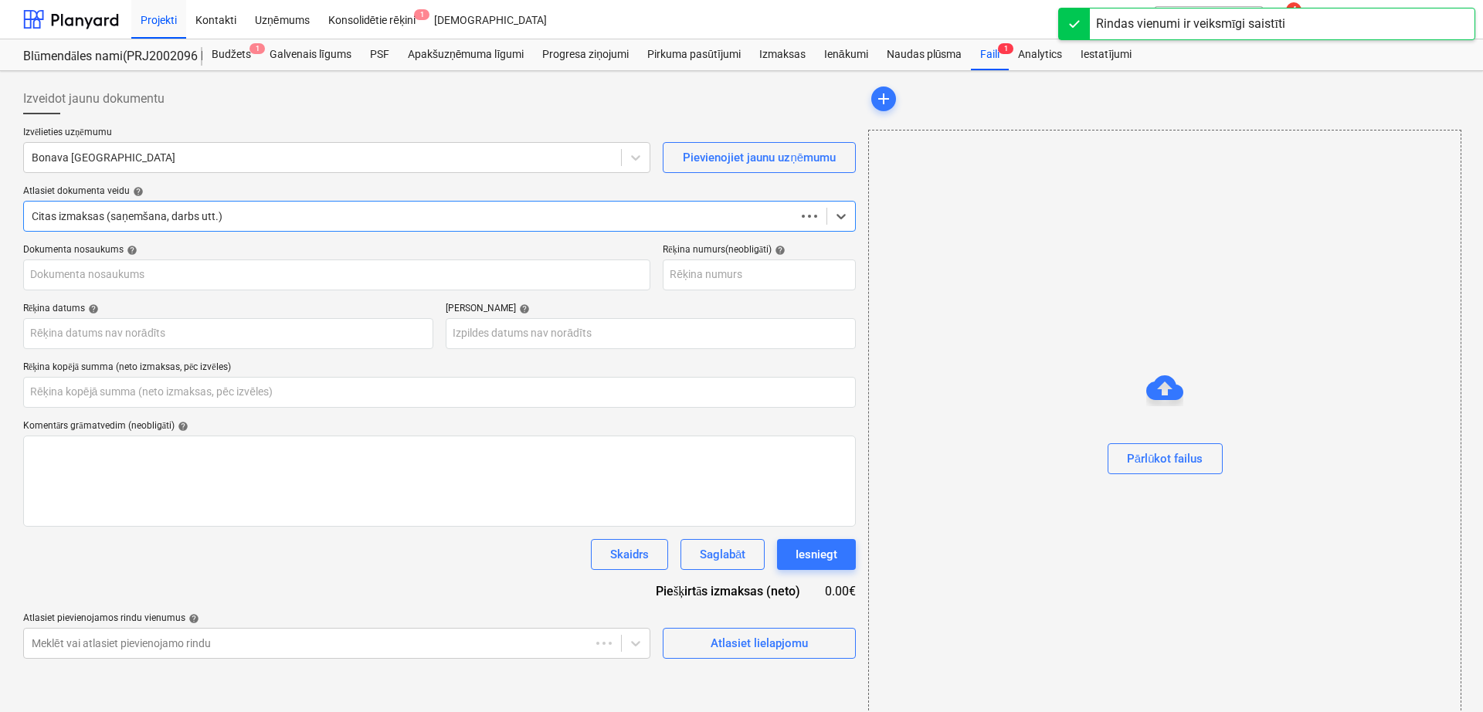
type input "0.00"
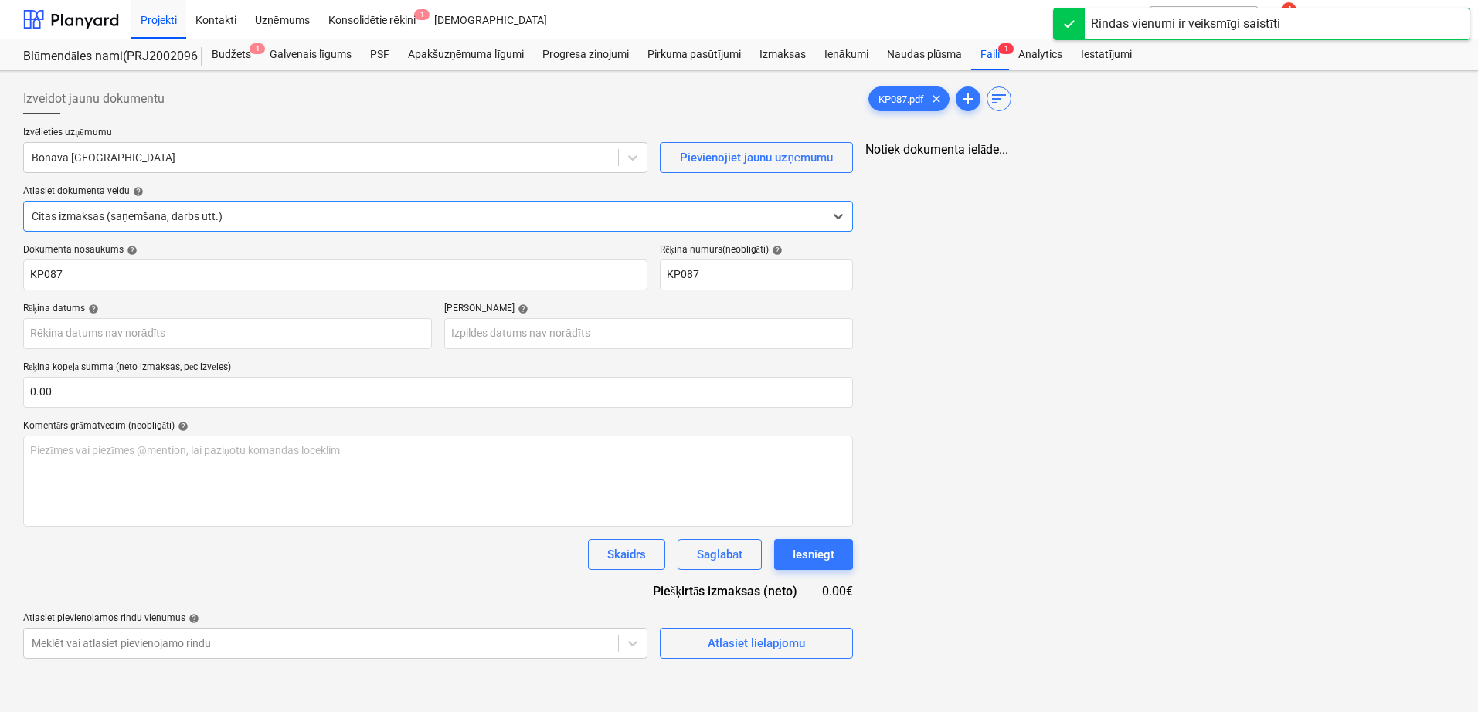
type input "KP087"
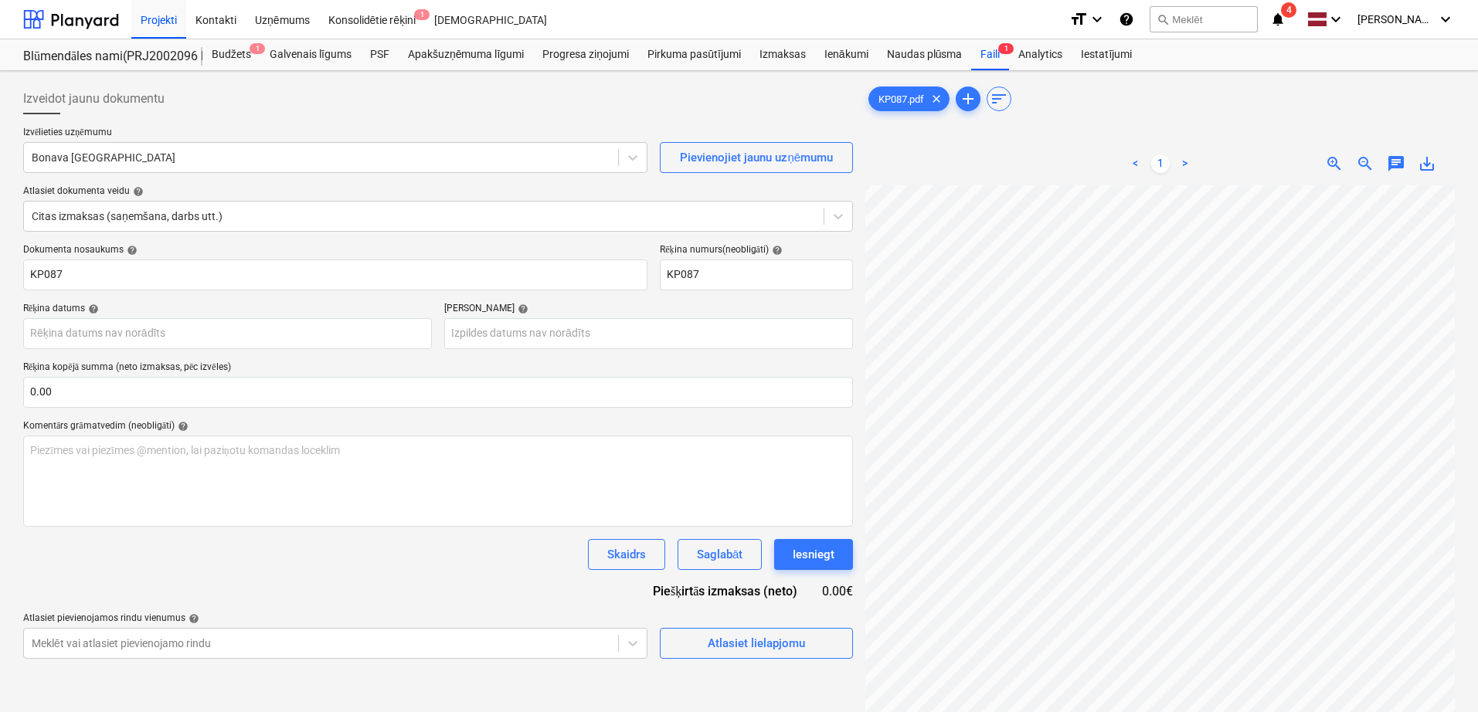
scroll to position [55, 58]
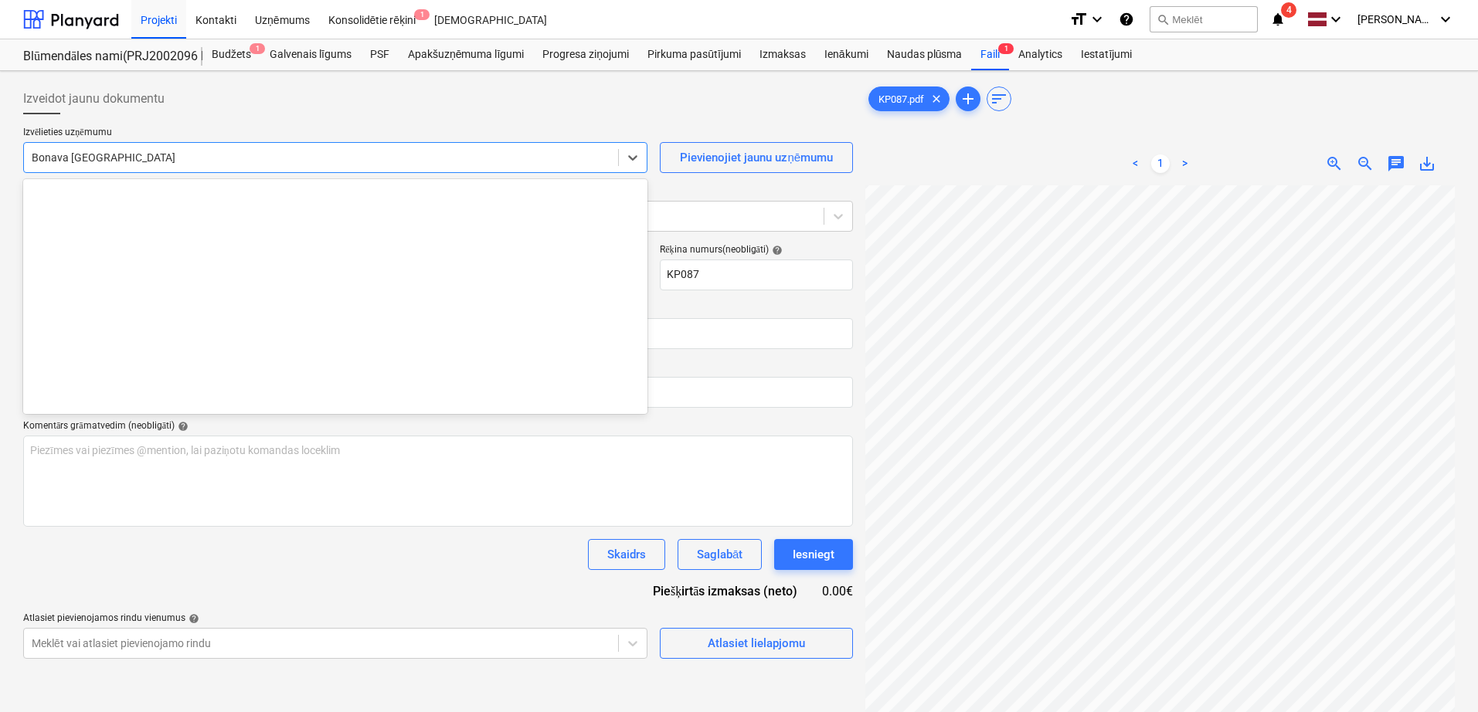
click at [252, 162] on div at bounding box center [321, 157] width 579 height 15
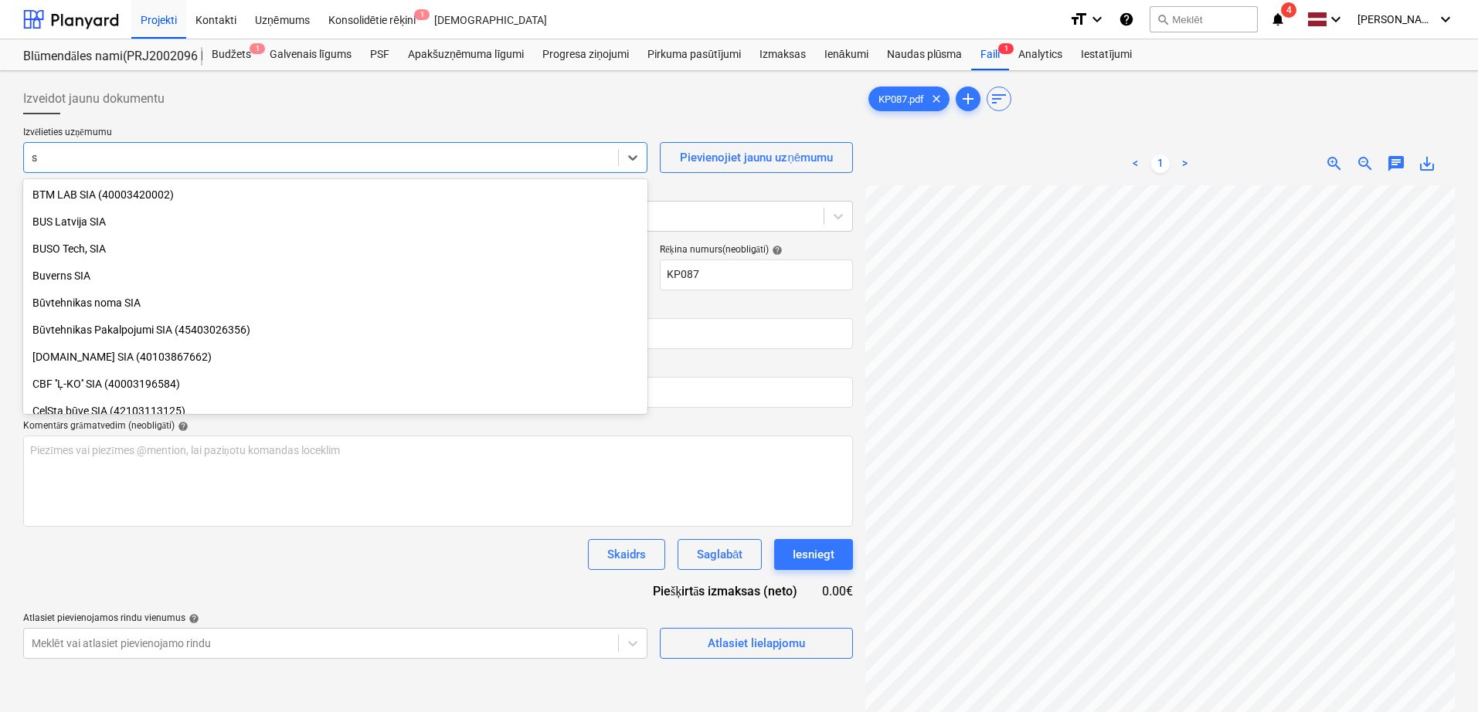
type input "st"
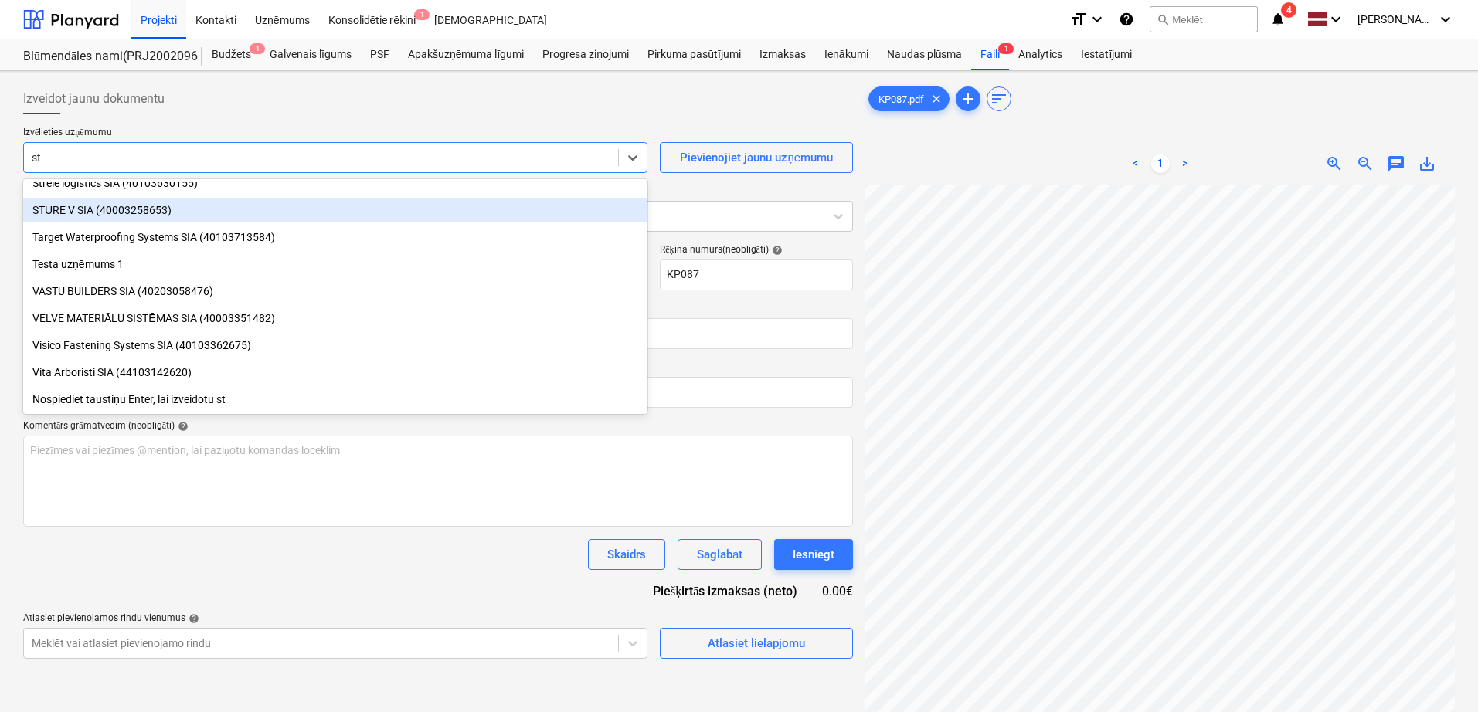
click at [244, 206] on div "STŪRE V SIA (40003258653)" at bounding box center [335, 210] width 624 height 25
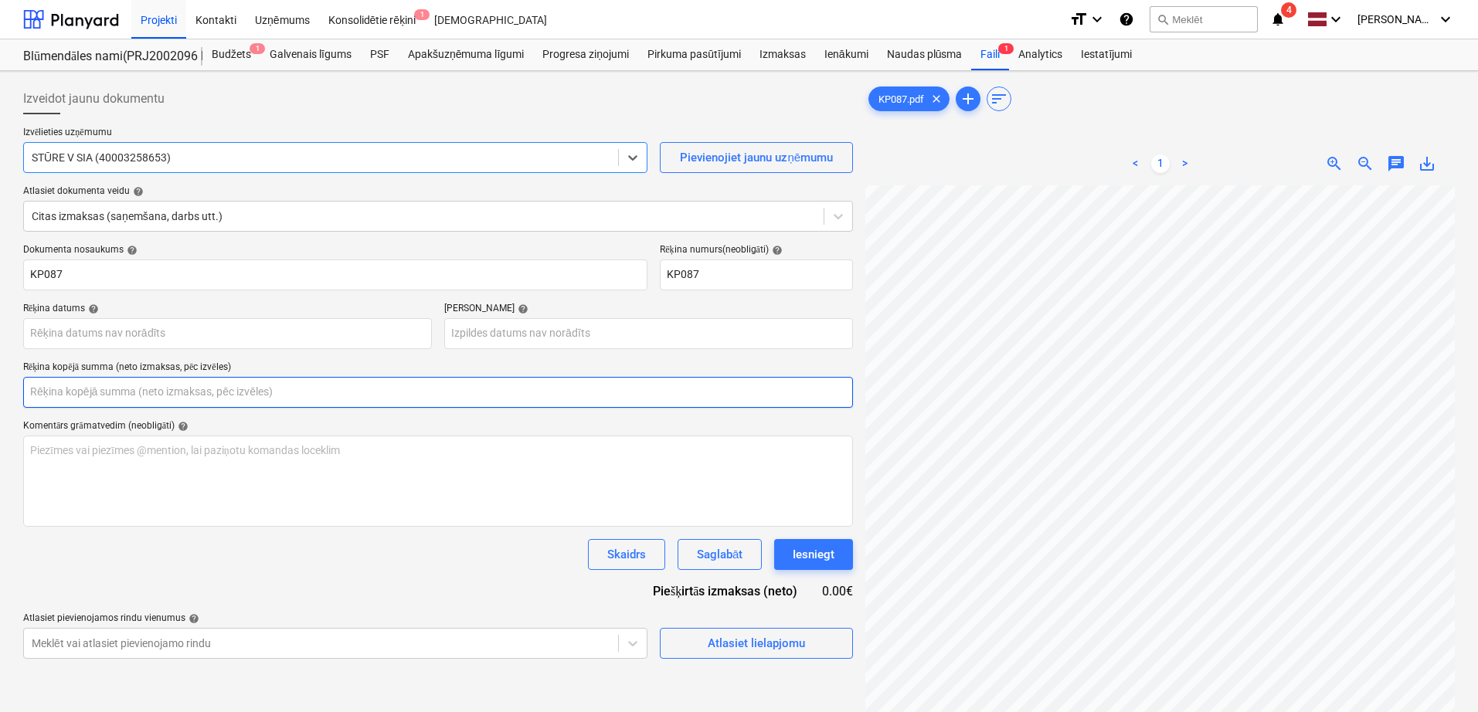
click at [472, 394] on input "text" at bounding box center [438, 392] width 830 height 31
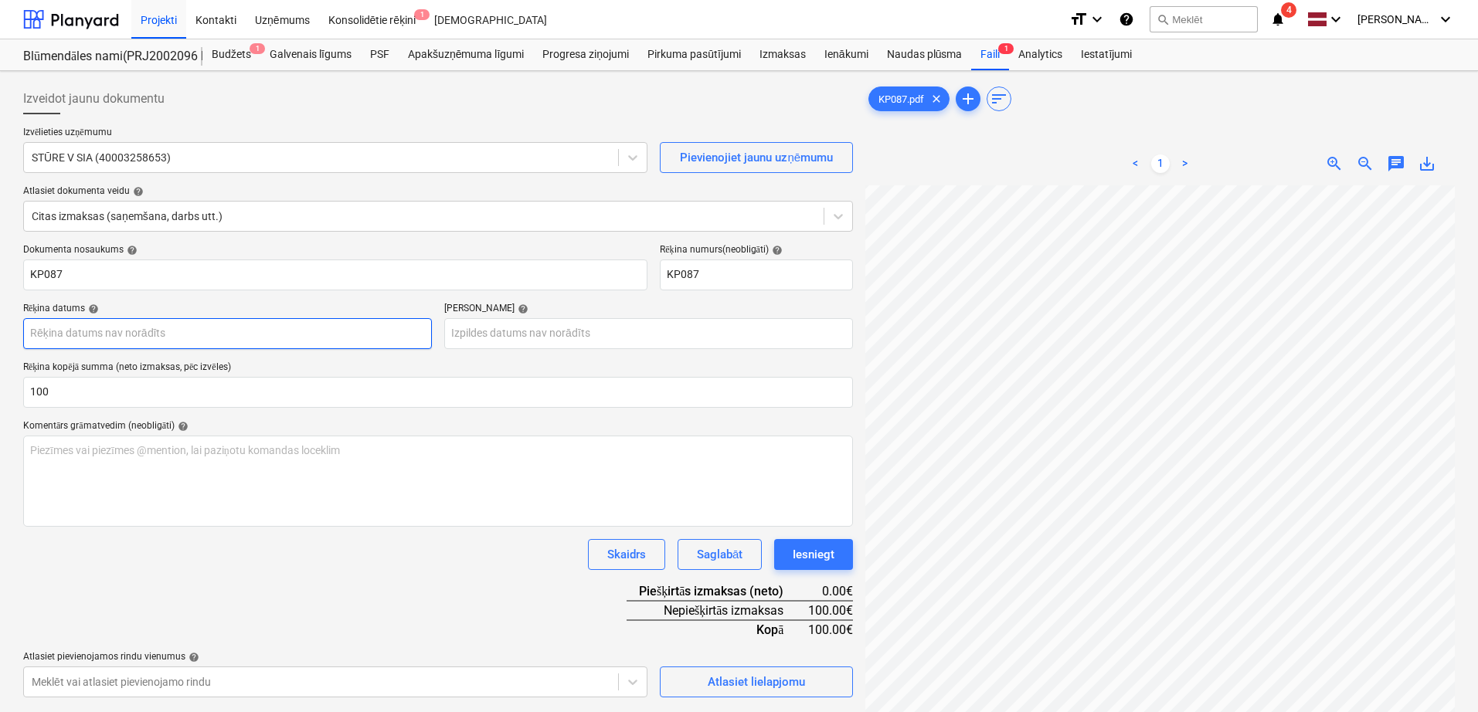
type input "100.00"
click at [360, 334] on body "Projekti Kontakti Uzņēmums Konsolidētie rēķini 1 Iesūtne format_size keyboard_a…" at bounding box center [739, 356] width 1478 height 712
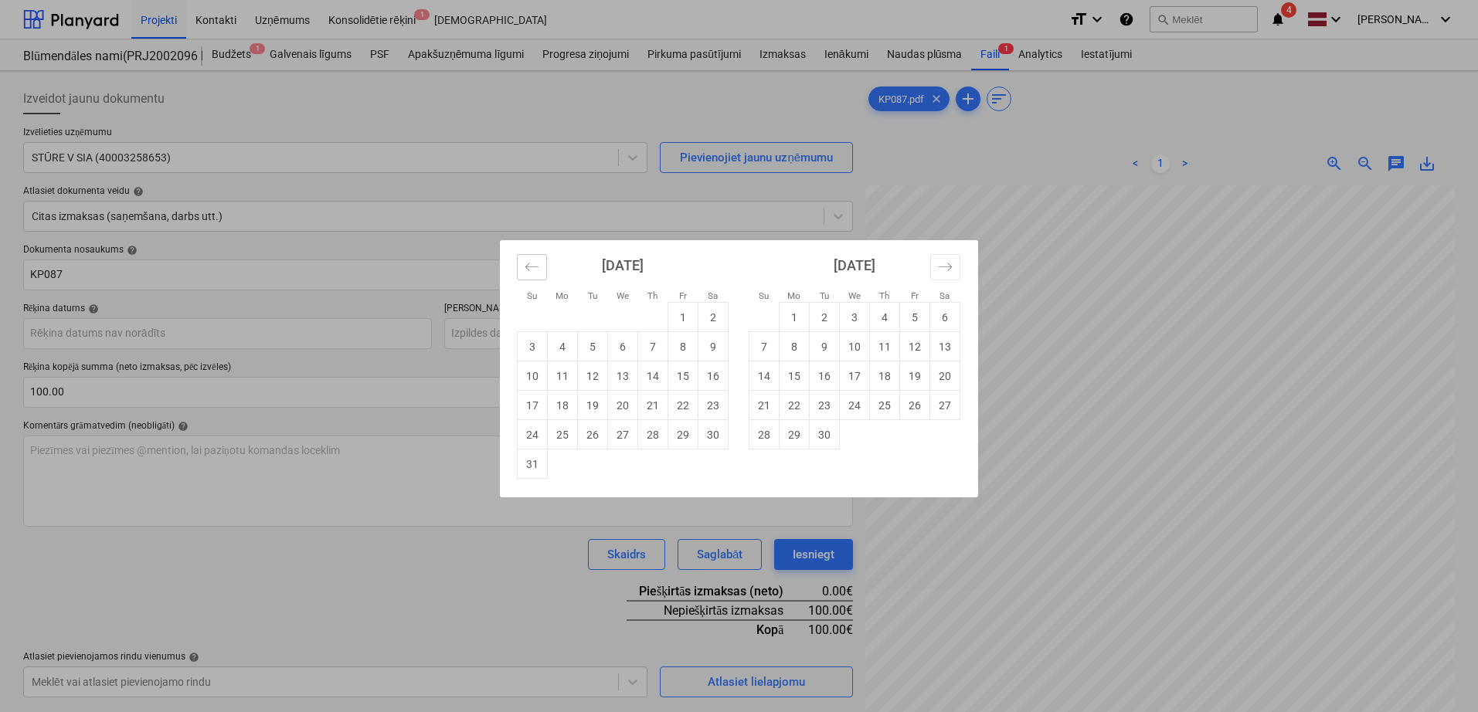
click at [527, 268] on icon "Move backward to switch to the previous month." at bounding box center [531, 267] width 13 height 8
click at [641, 371] on td "17" at bounding box center [653, 376] width 30 height 29
type input "[DATE]"
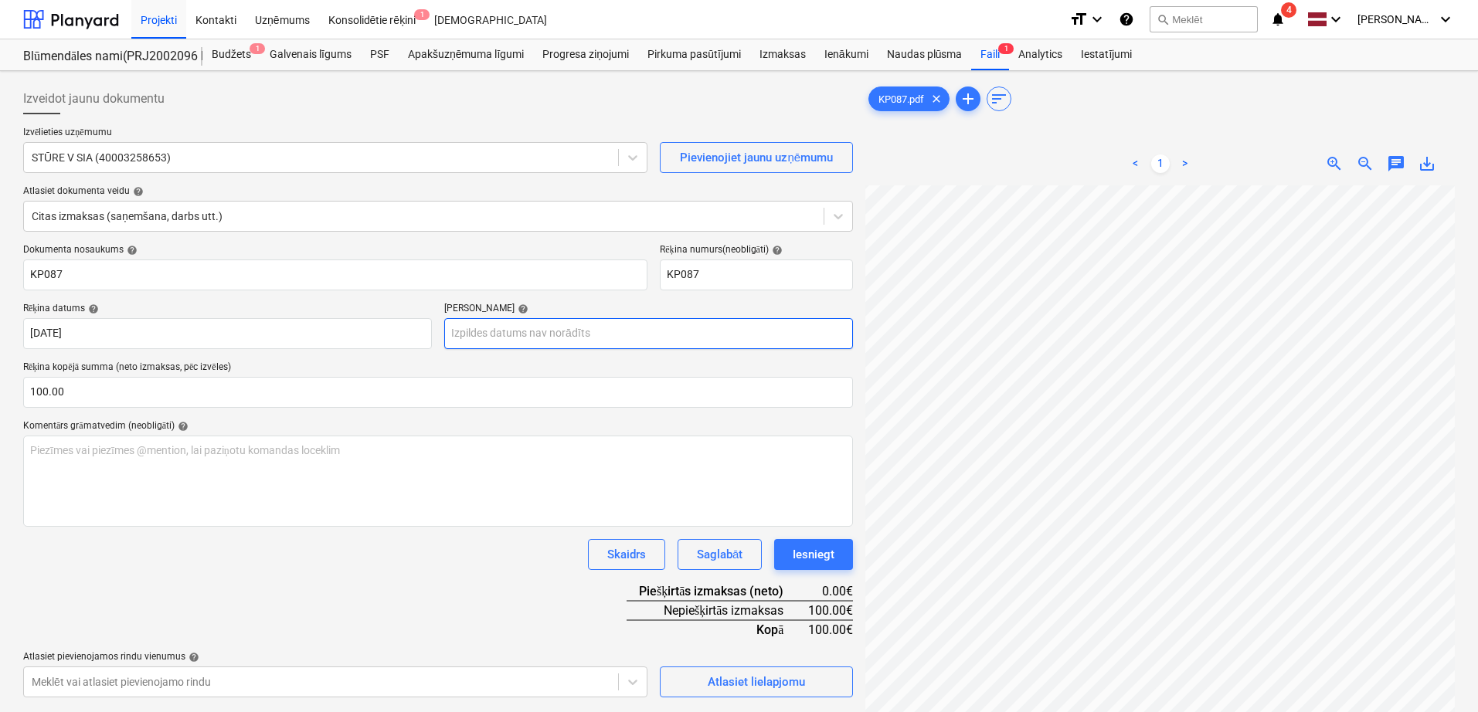
click at [586, 340] on body "Projekti Kontakti Uzņēmums Konsolidētie rēķini 1 Iesūtne format_size keyboard_a…" at bounding box center [739, 356] width 1478 height 712
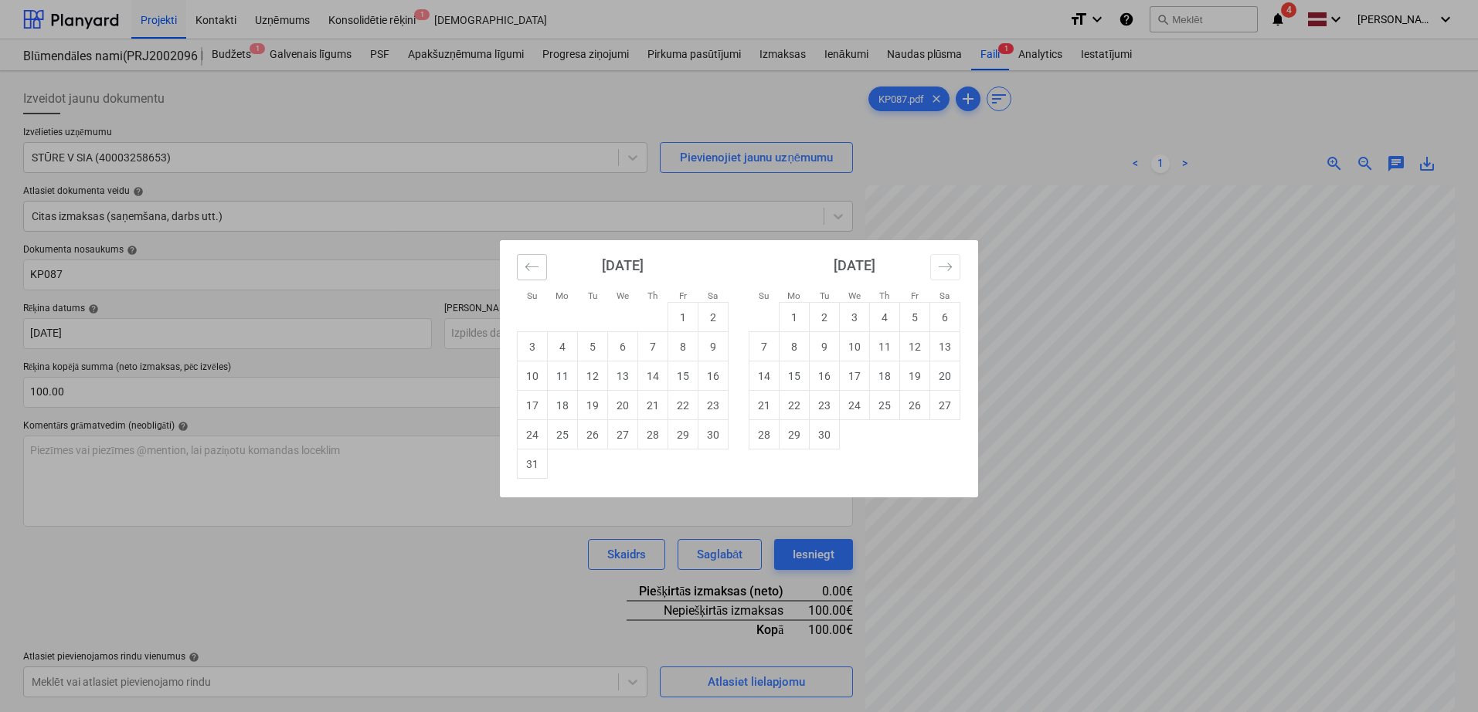
click at [543, 270] on button "Move backward to switch to the previous month." at bounding box center [532, 267] width 30 height 26
click at [652, 438] on td "31" at bounding box center [653, 434] width 30 height 29
type input "[DATE]"
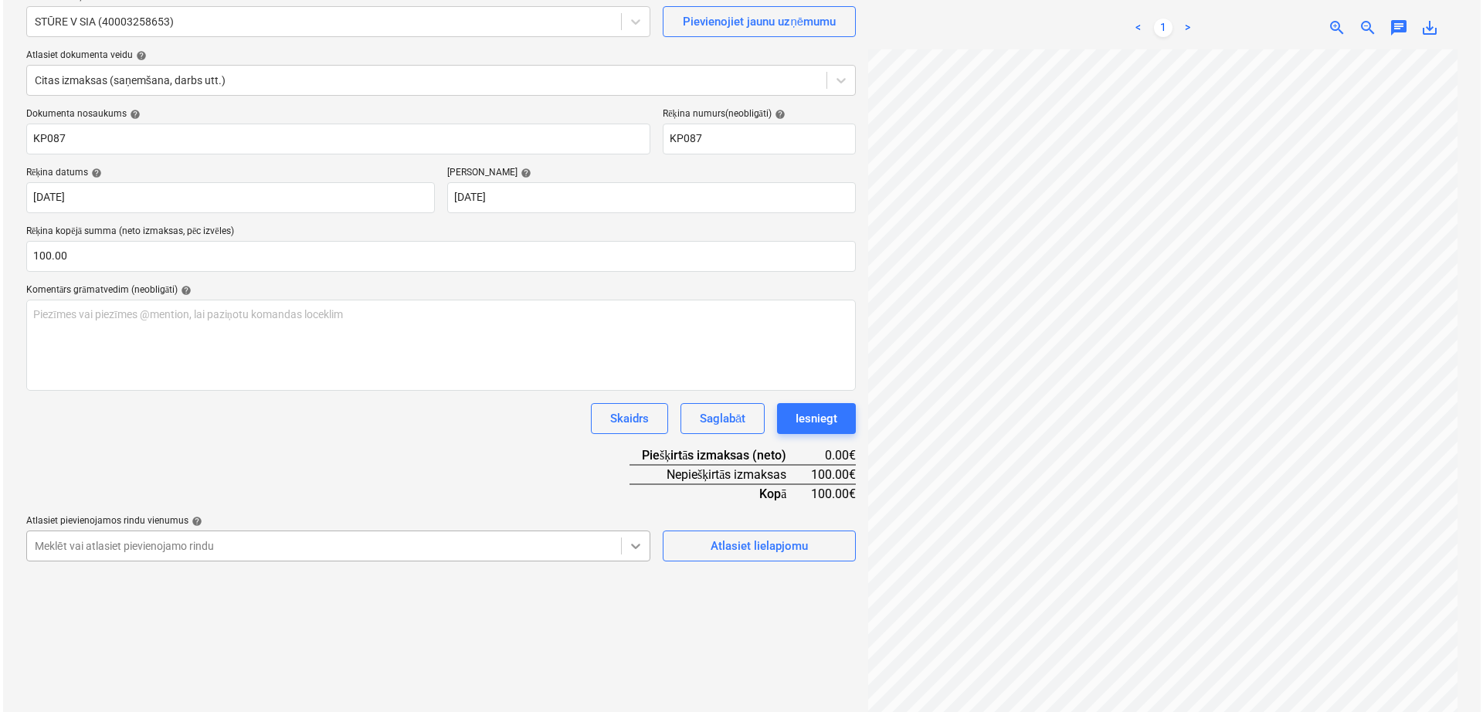
scroll to position [154, 0]
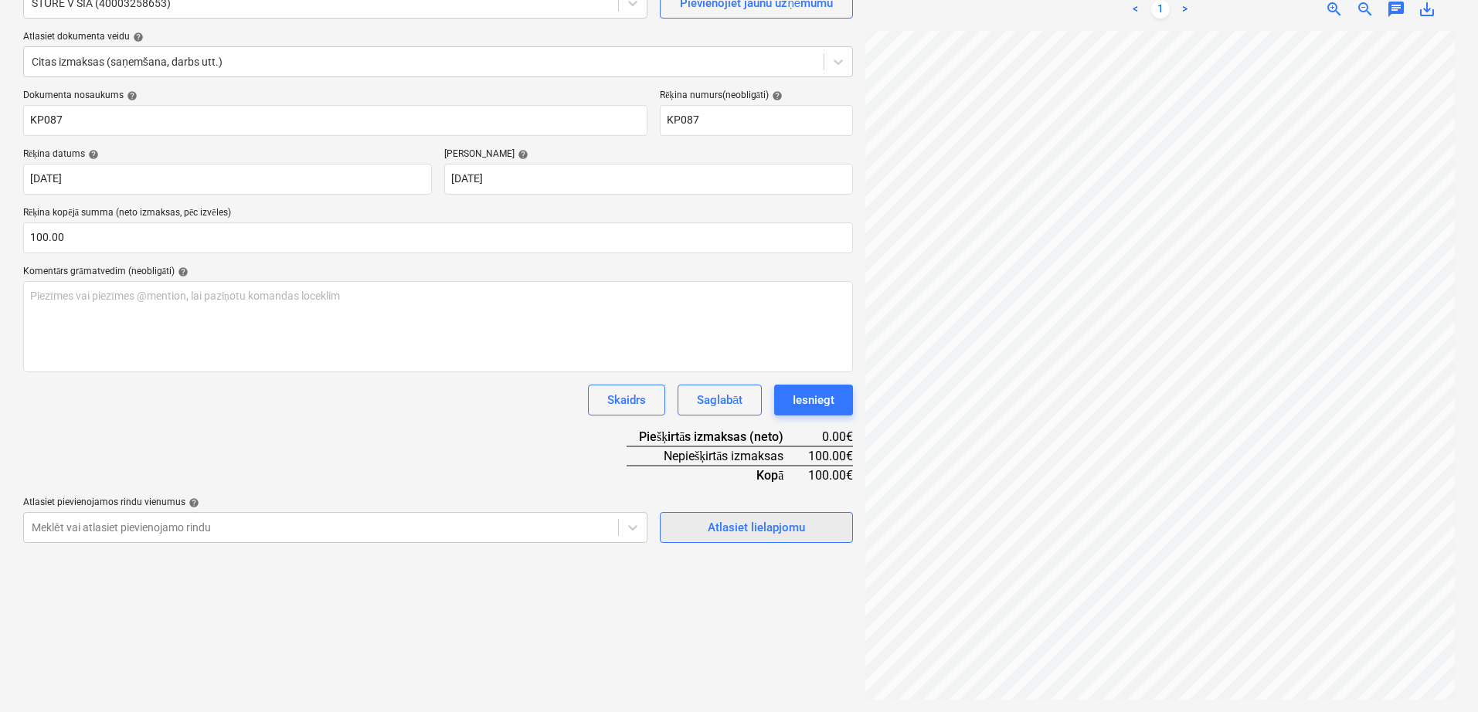
click at [779, 534] on div "Atlasiet lielapjomu" at bounding box center [756, 528] width 97 height 20
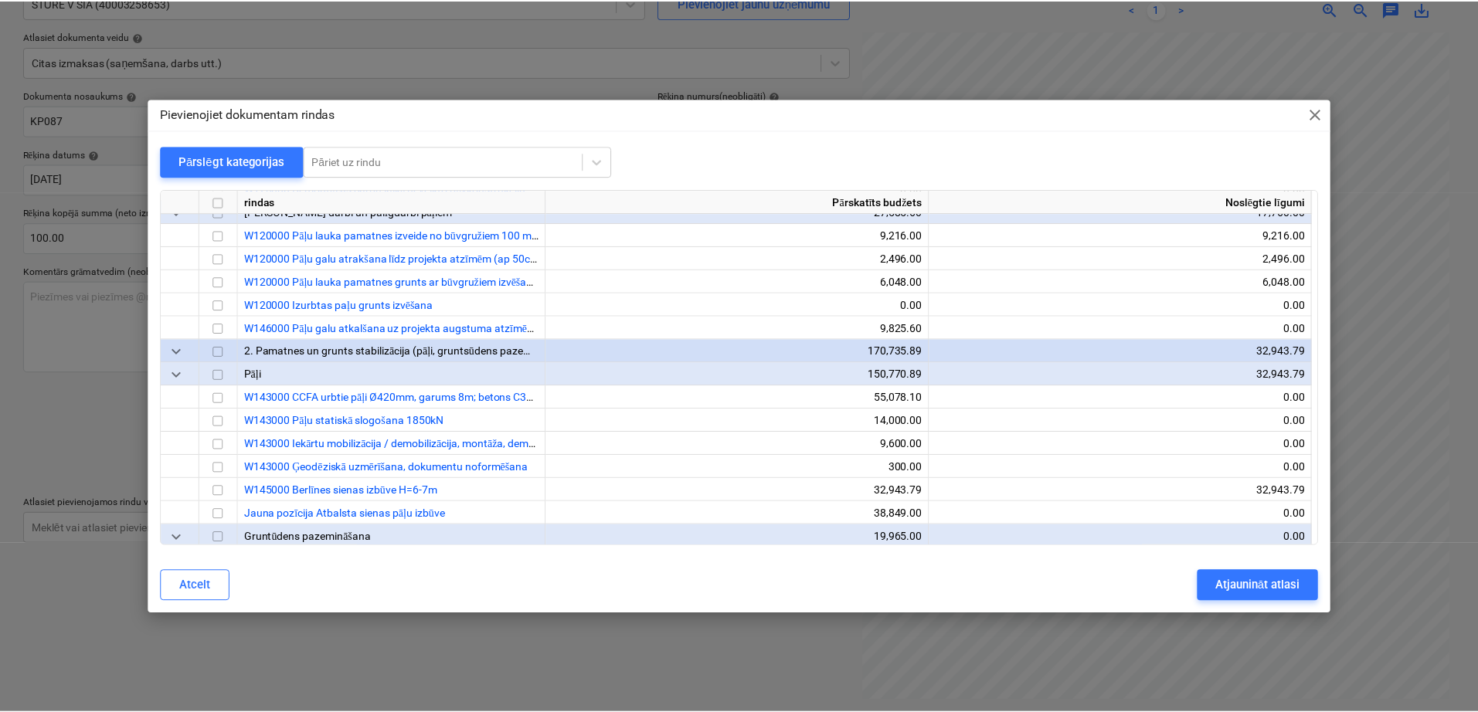
scroll to position [386, 0]
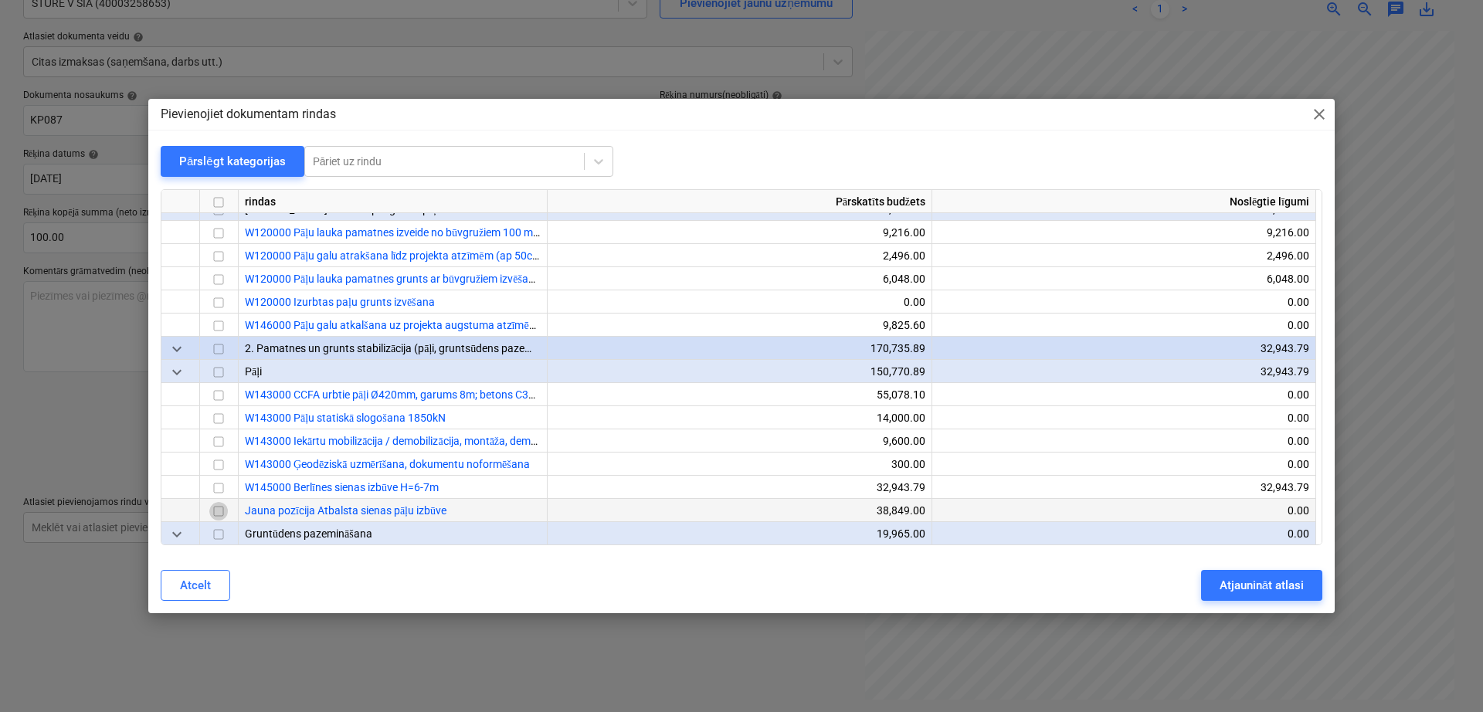
drag, startPoint x: 214, startPoint y: 511, endPoint x: 273, endPoint y: 515, distance: 58.9
click at [219, 510] on input "checkbox" at bounding box center [218, 512] width 19 height 19
click at [219, 488] on input "checkbox" at bounding box center [218, 489] width 19 height 19
click at [218, 510] on input "checkbox" at bounding box center [218, 512] width 19 height 19
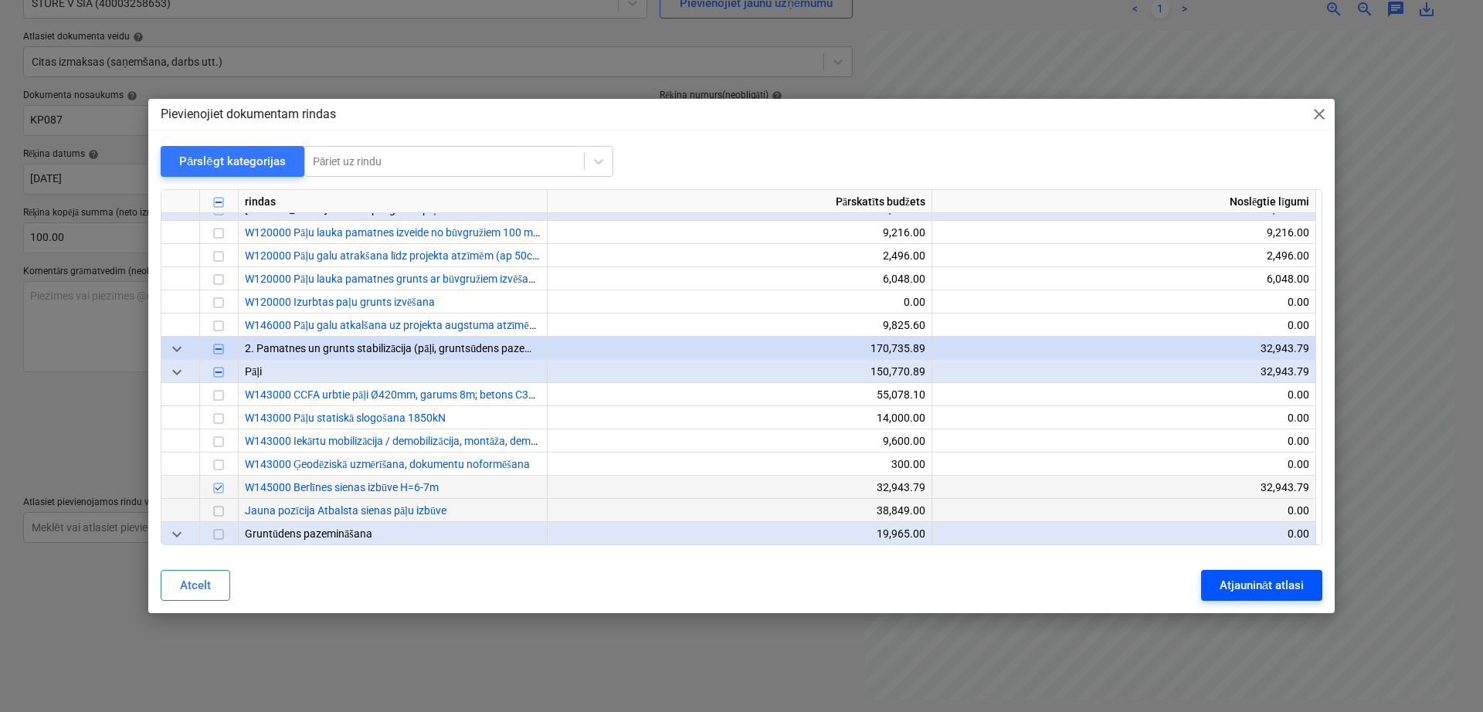
click at [1224, 582] on div "Atjaunināt atlasi" at bounding box center [1262, 585] width 84 height 20
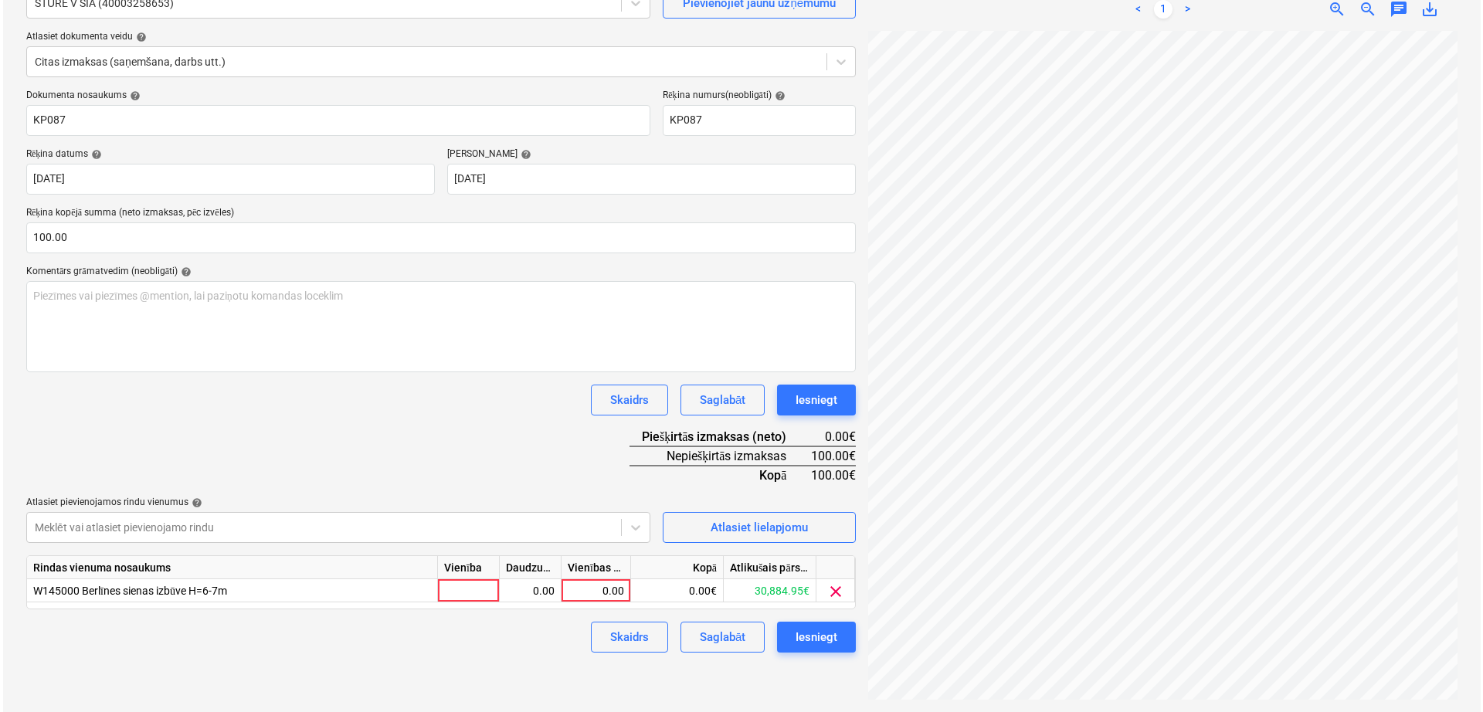
scroll to position [93, 119]
click at [591, 590] on div "0.00" at bounding box center [593, 590] width 56 height 23
type input "100"
click at [533, 401] on div "Skaidrs Saglabāt Iesniegt" at bounding box center [438, 400] width 830 height 31
click at [828, 633] on div "Iesniegt" at bounding box center [814, 637] width 42 height 20
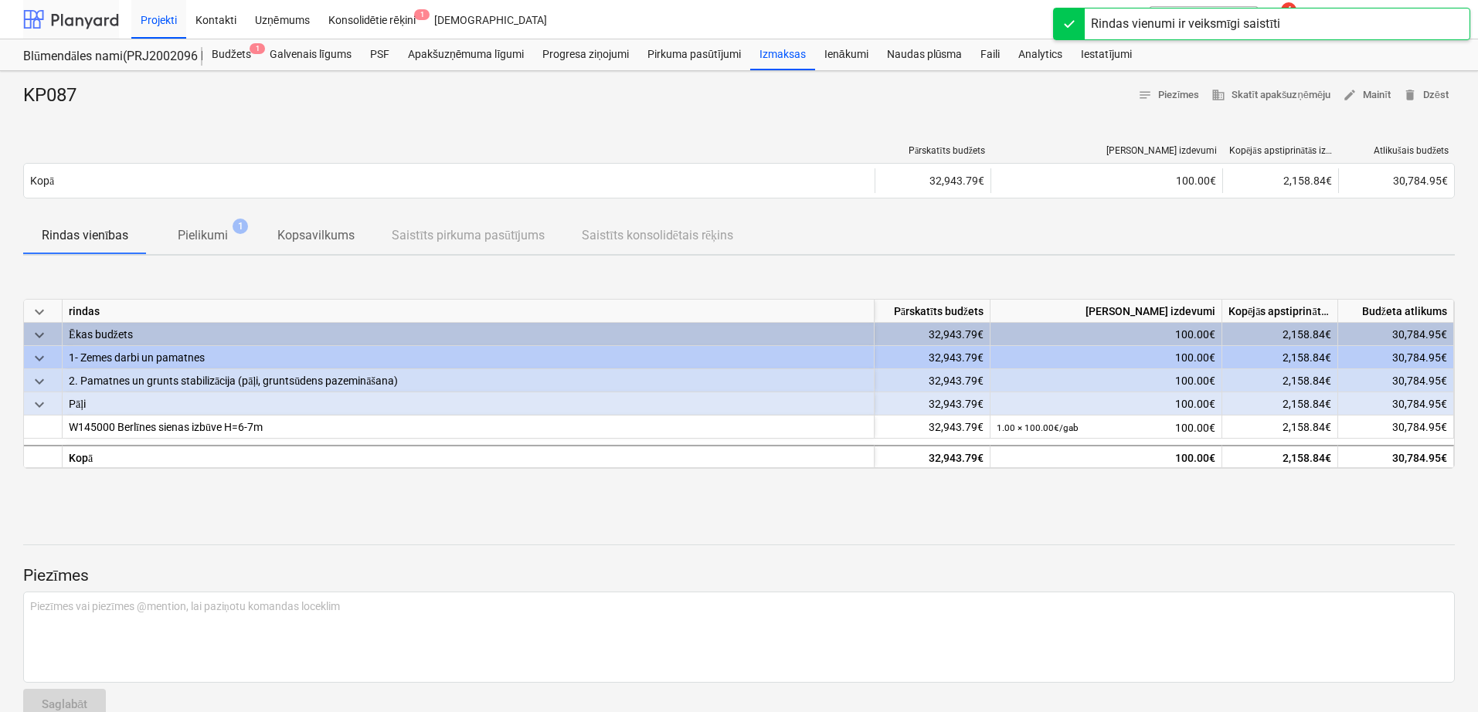
click at [87, 20] on div at bounding box center [71, 19] width 96 height 39
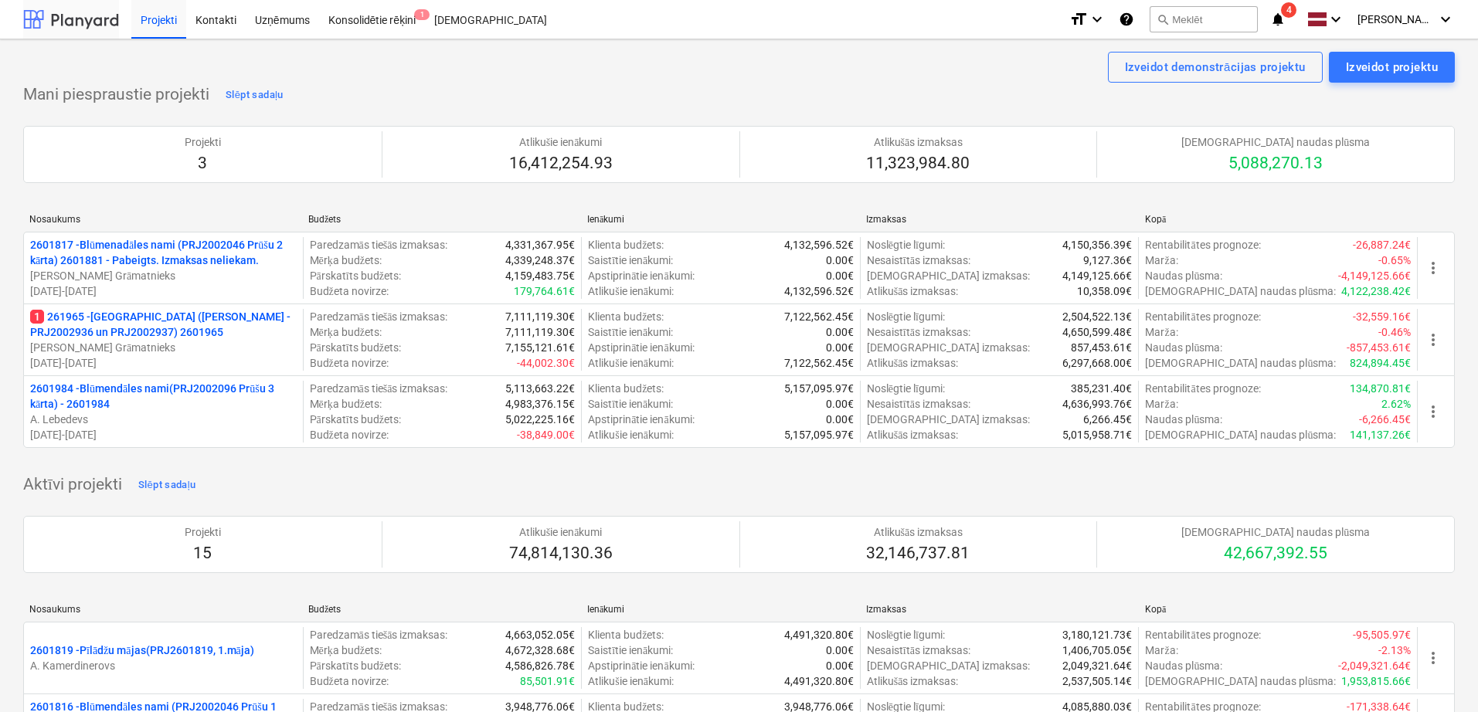
click at [172, 315] on p "1 261965 - [GEOGRAPHIC_DATA] ([PERSON_NAME] - PRJ2002936 un PRJ2002937) 2601965" at bounding box center [163, 324] width 266 height 31
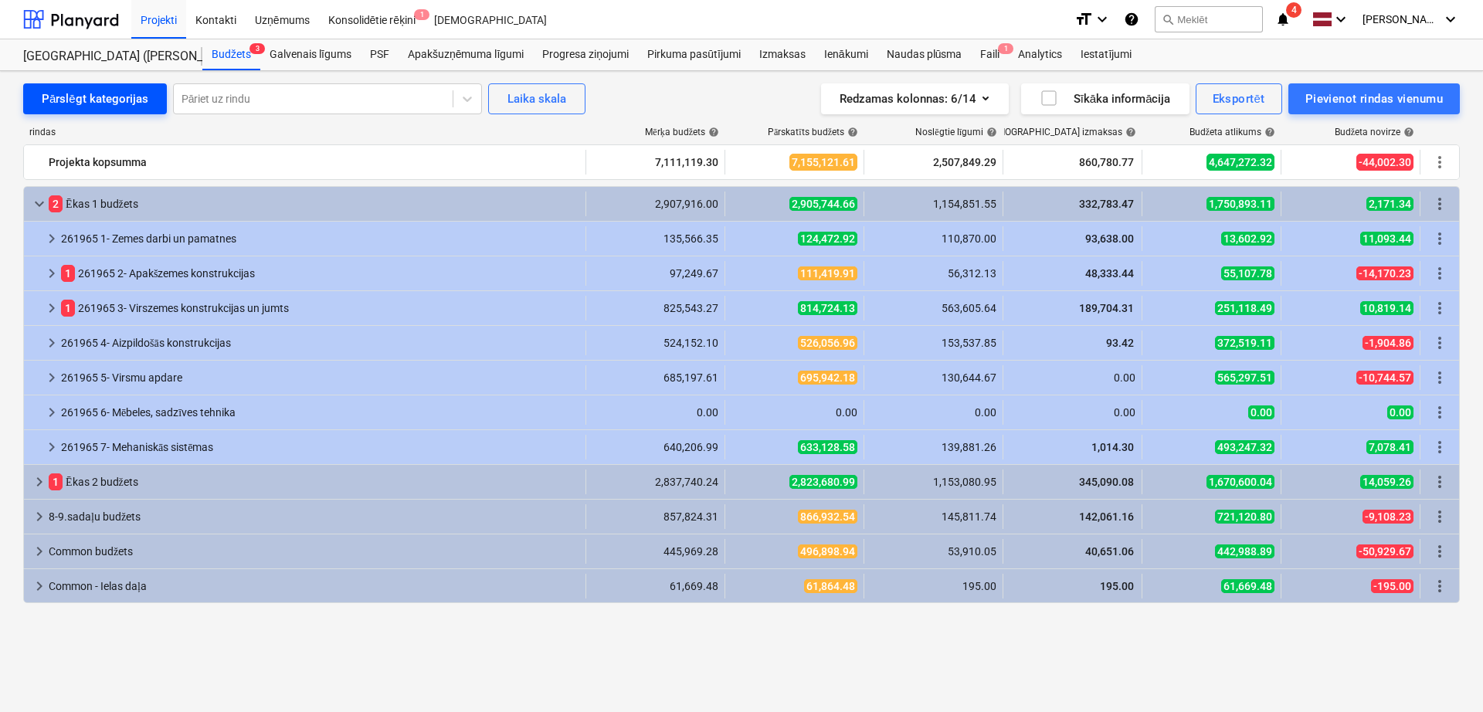
click at [93, 86] on button "Pārslēgt kategorijas" at bounding box center [95, 98] width 144 height 31
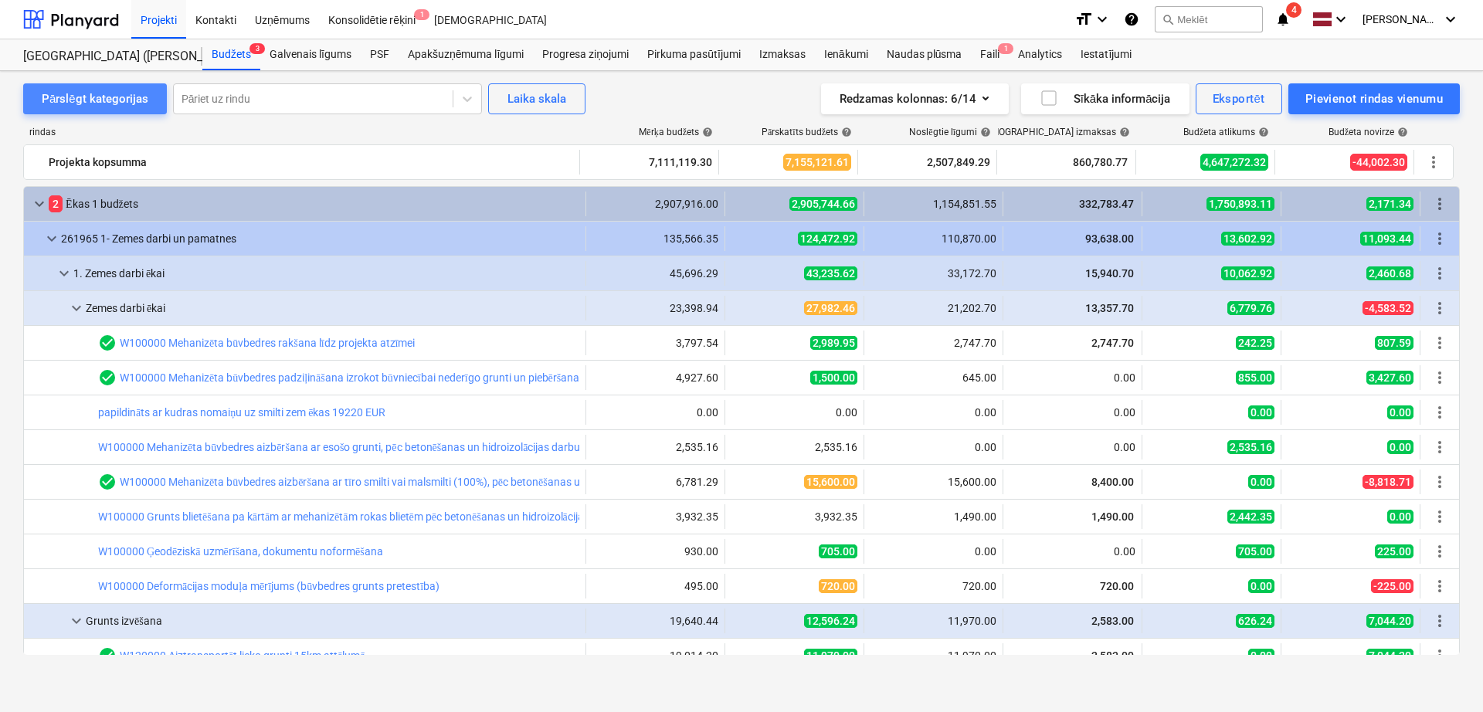
click at [107, 100] on div "Pārslēgt kategorijas" at bounding box center [95, 99] width 107 height 20
